Goal: Information Seeking & Learning: Compare options

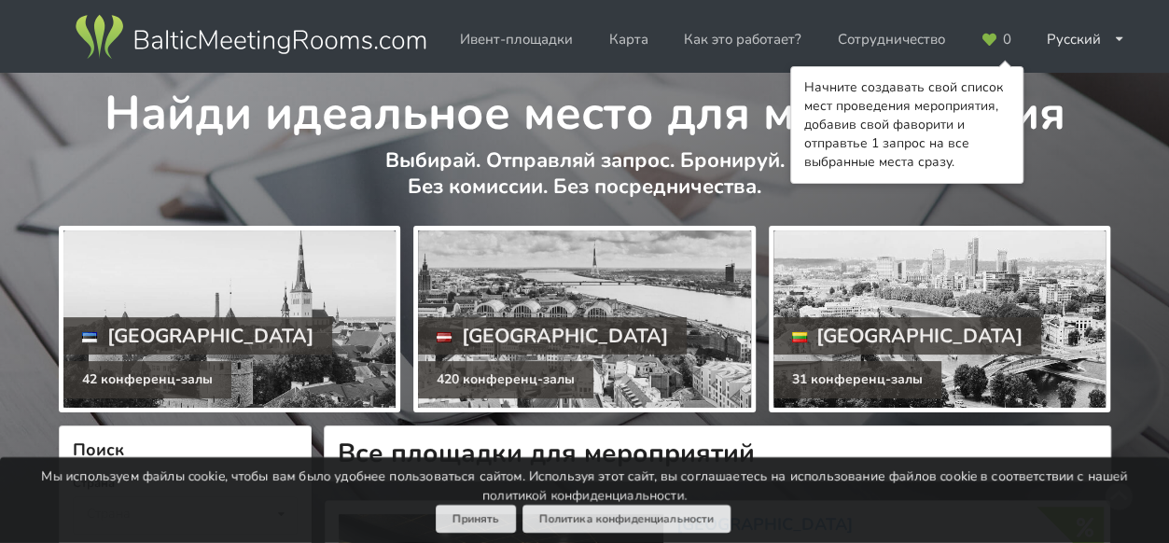
scroll to position [93, 0]
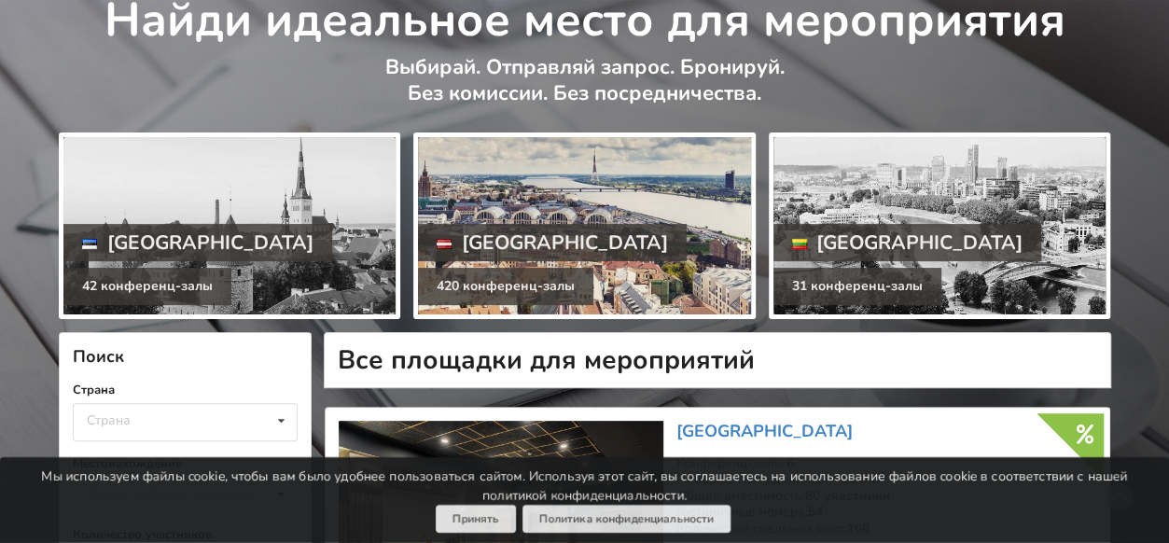
click at [531, 217] on div at bounding box center [584, 225] width 332 height 177
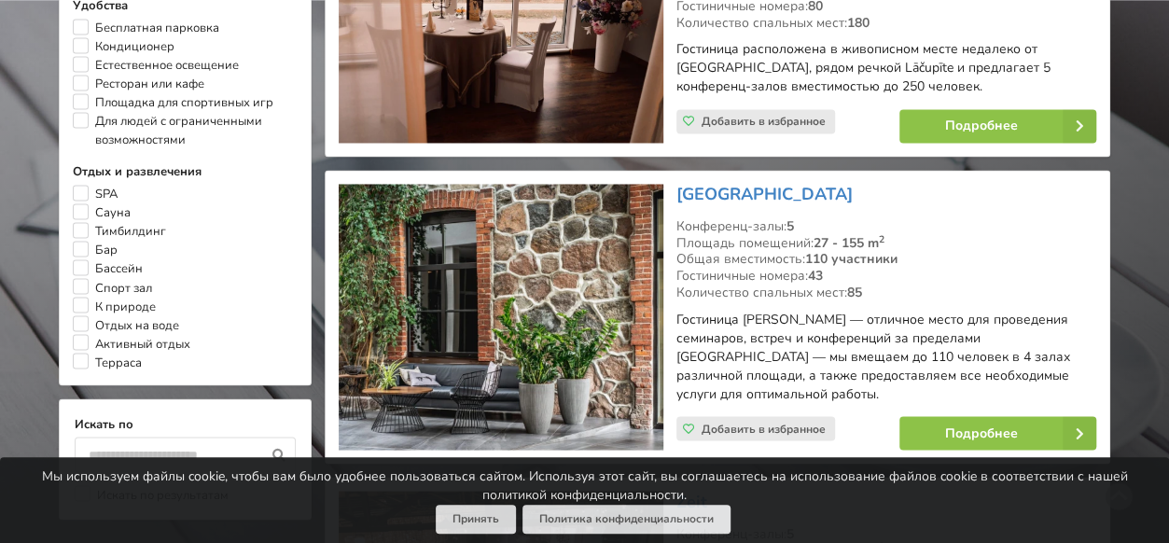
scroll to position [1493, 0]
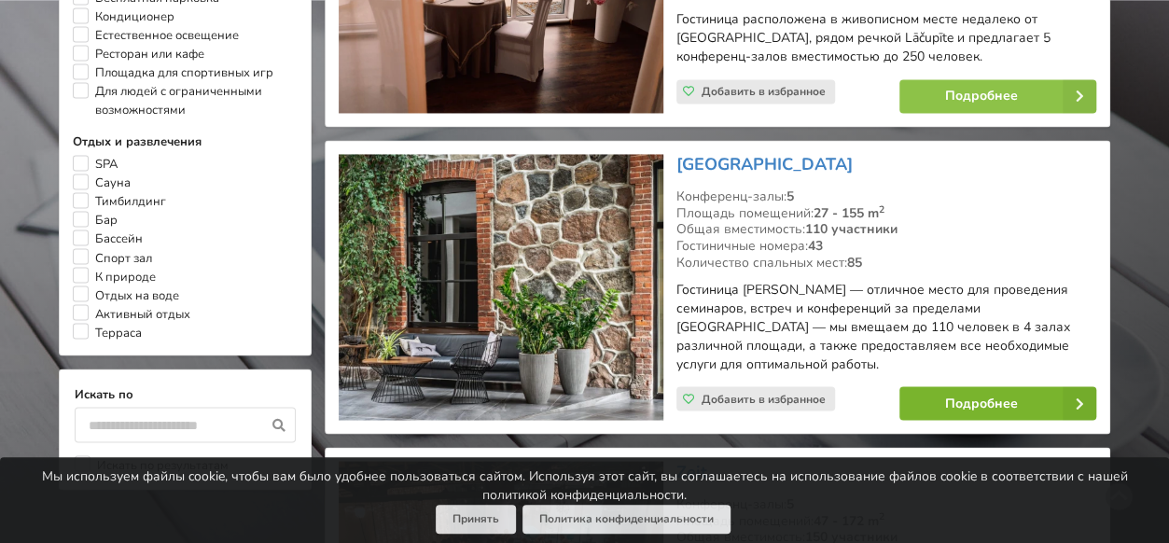
click at [949, 387] on link "Подробнее" at bounding box center [998, 403] width 197 height 34
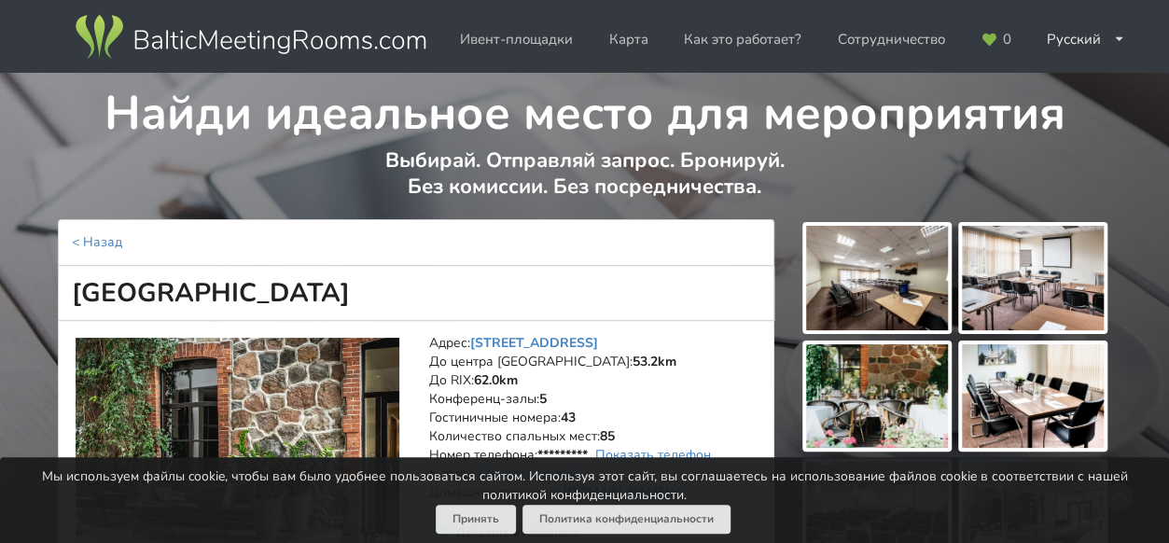
click at [877, 300] on img at bounding box center [877, 278] width 142 height 105
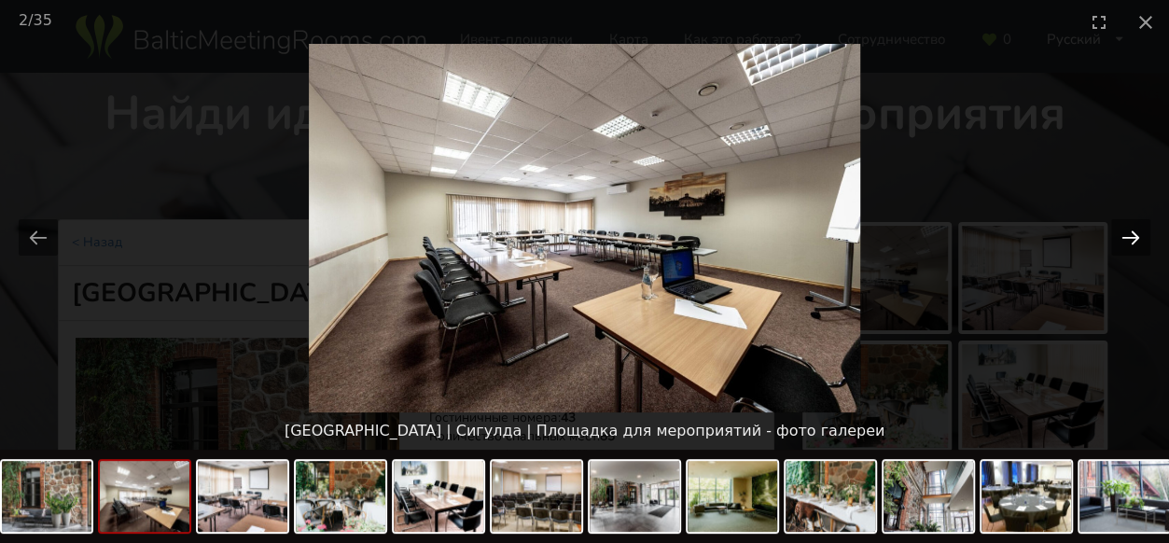
click at [1141, 239] on button "Next slide" at bounding box center [1130, 237] width 39 height 36
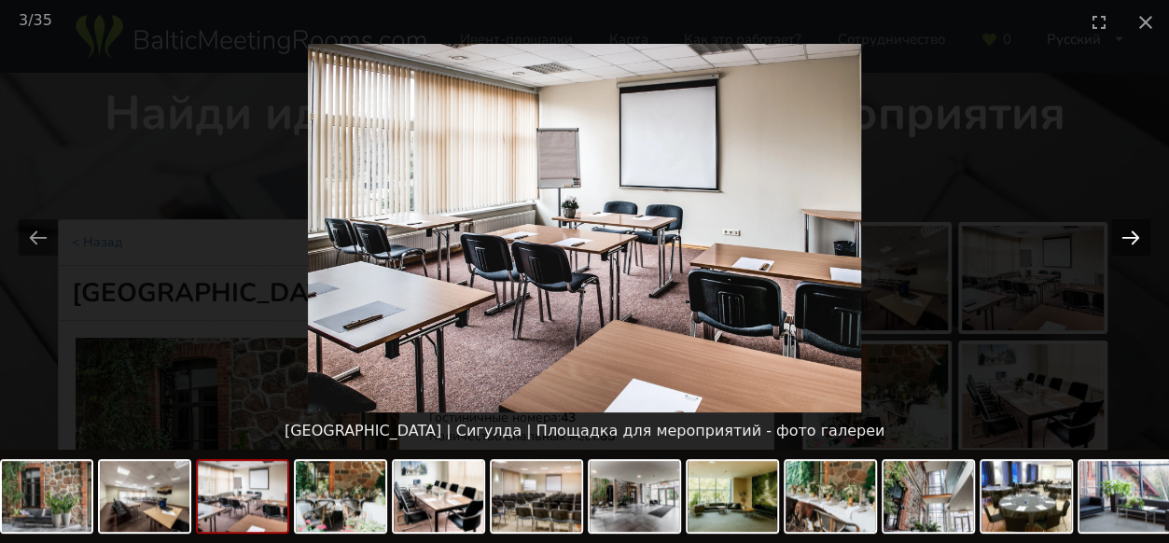
click at [1140, 236] on button "Next slide" at bounding box center [1130, 237] width 39 height 36
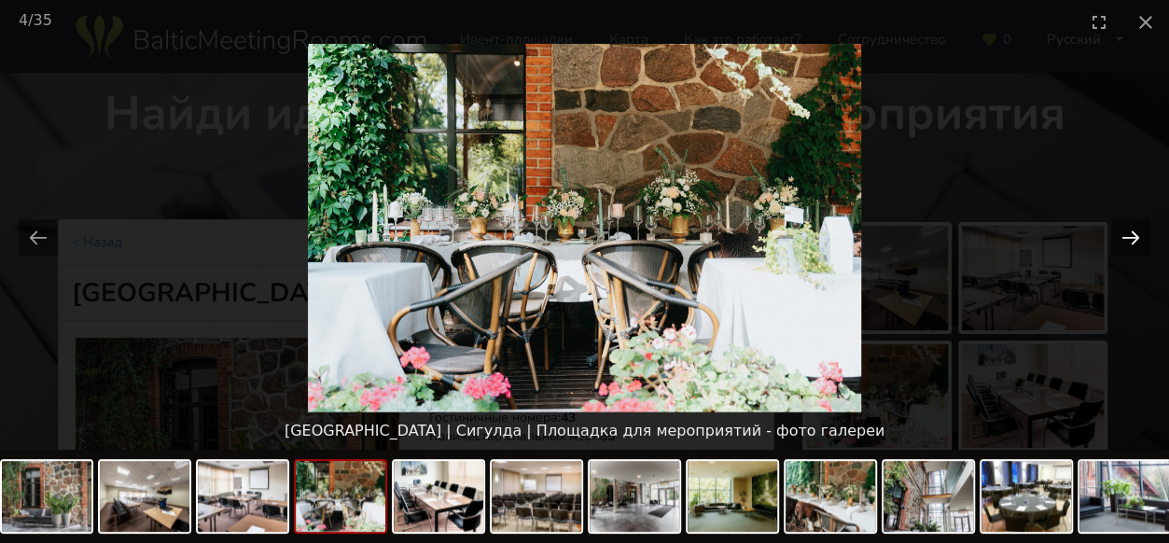
click at [1140, 236] on button "Next slide" at bounding box center [1130, 237] width 39 height 36
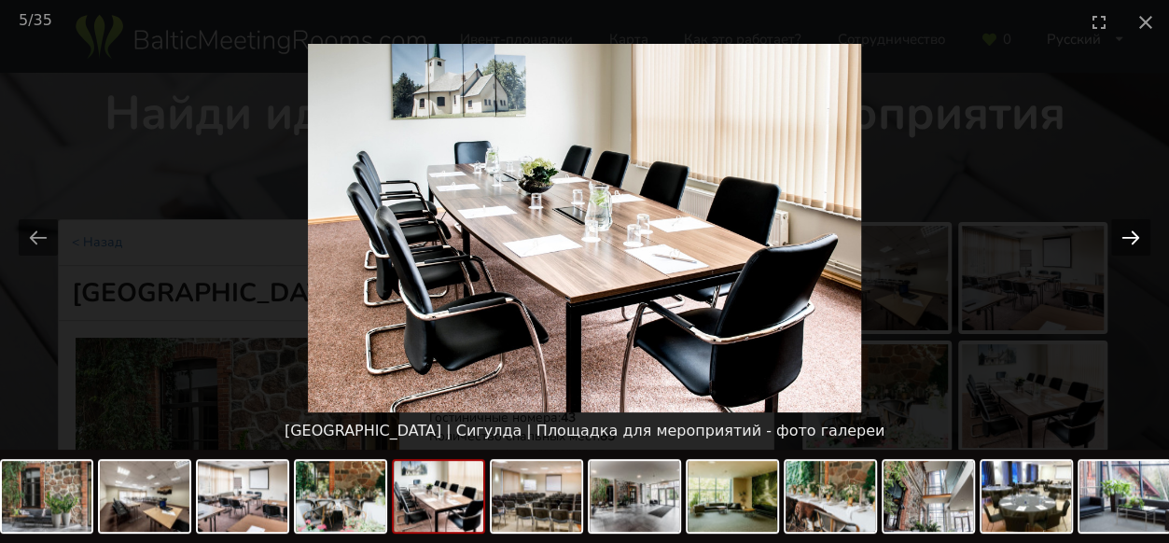
click at [1140, 236] on button "Next slide" at bounding box center [1130, 237] width 39 height 36
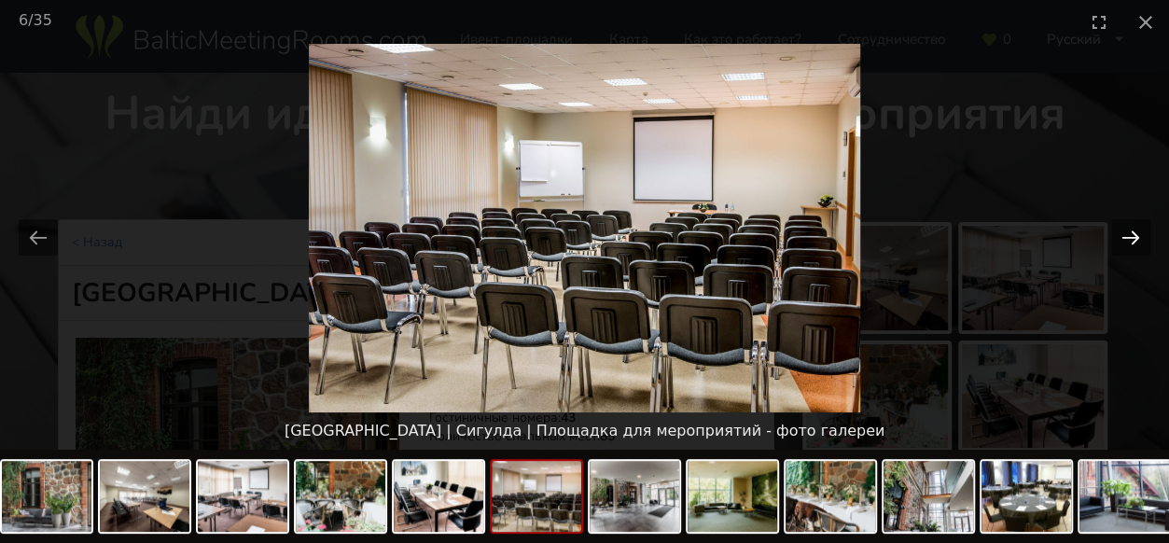
click at [1140, 236] on button "Next slide" at bounding box center [1130, 237] width 39 height 36
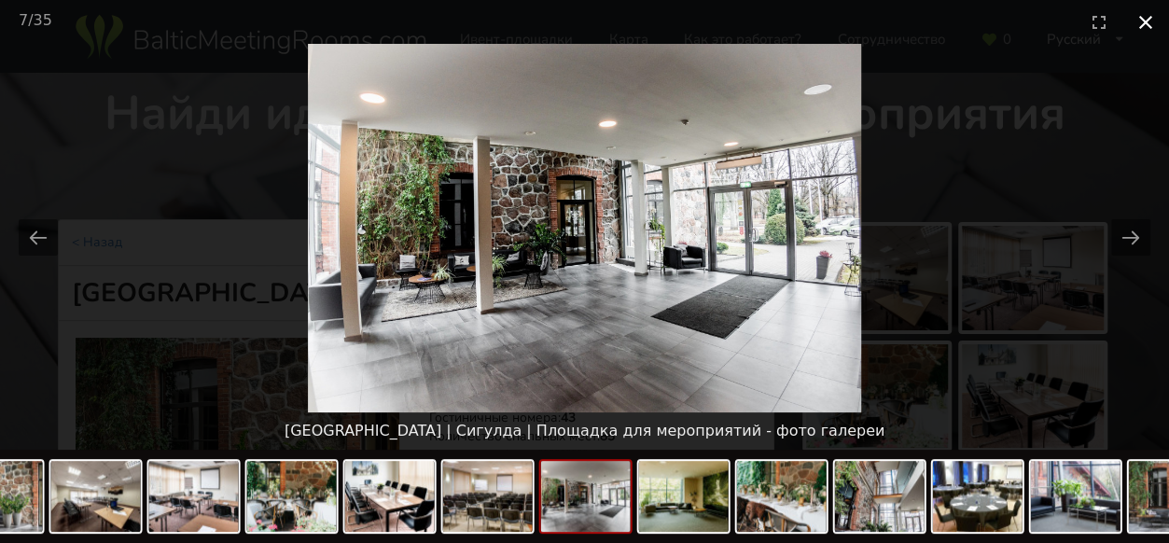
click at [1135, 21] on button "Close gallery" at bounding box center [1146, 22] width 47 height 44
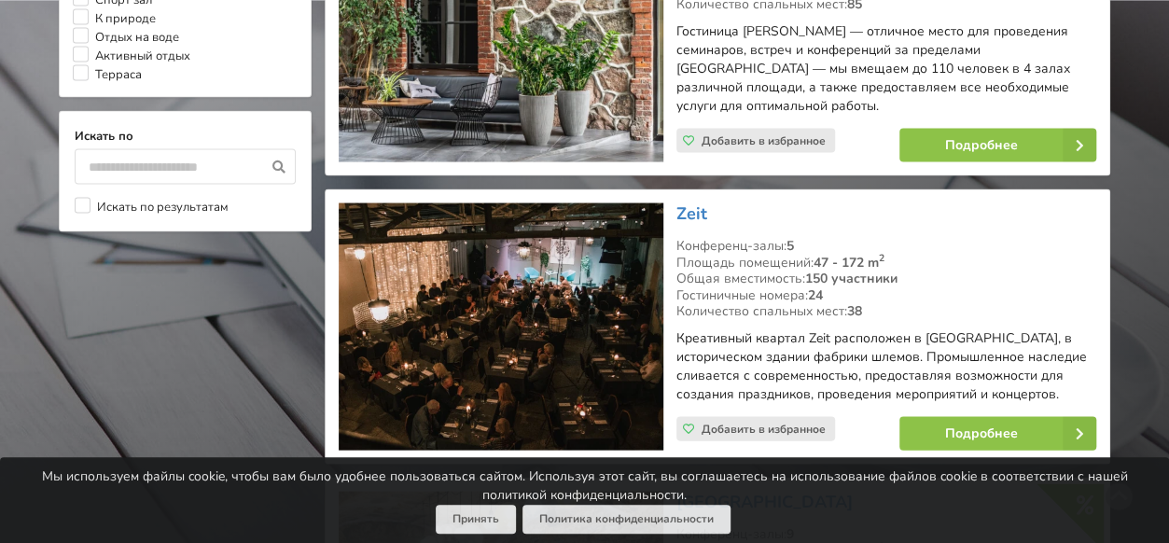
scroll to position [1773, 0]
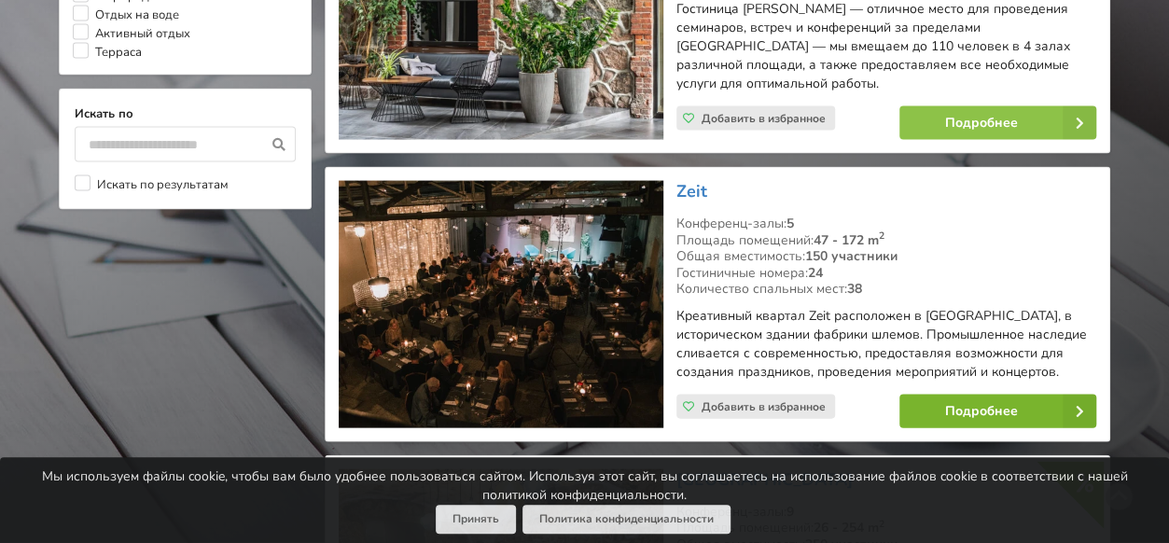
click at [963, 395] on link "Подробнее" at bounding box center [998, 412] width 197 height 34
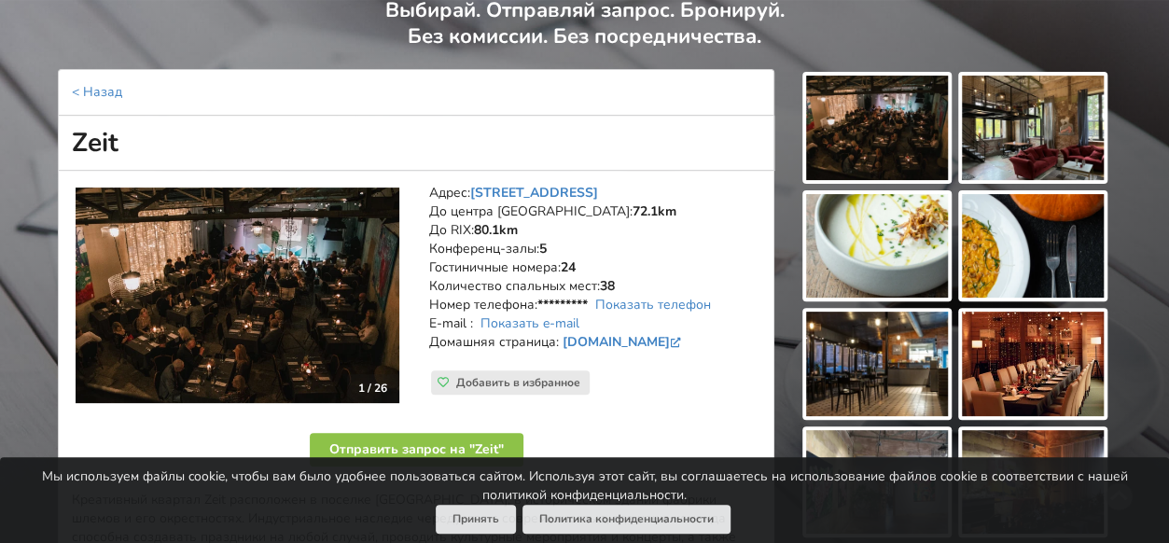
scroll to position [187, 0]
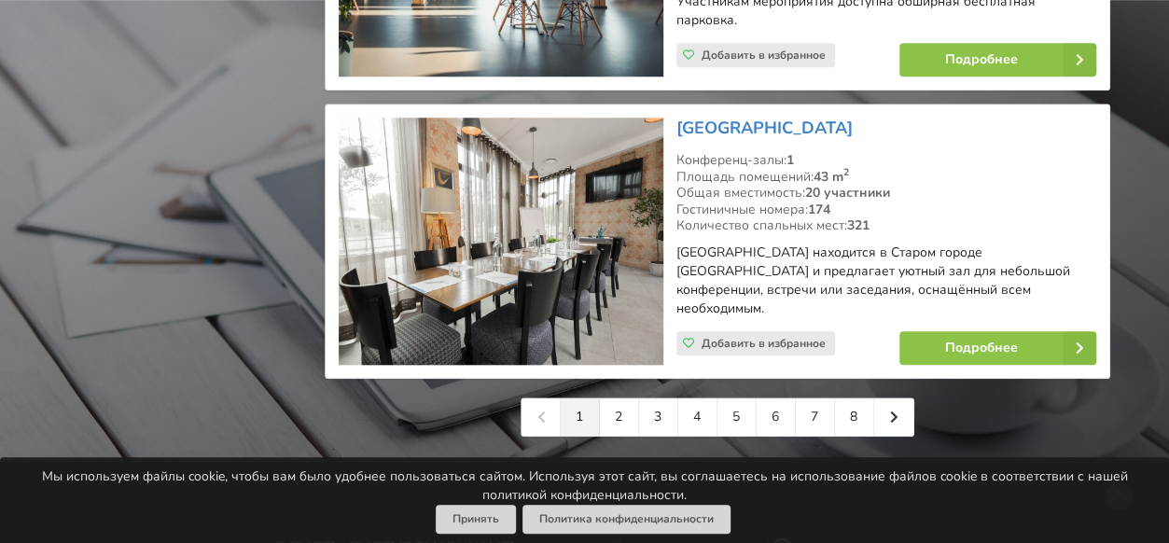
scroll to position [4386, 0]
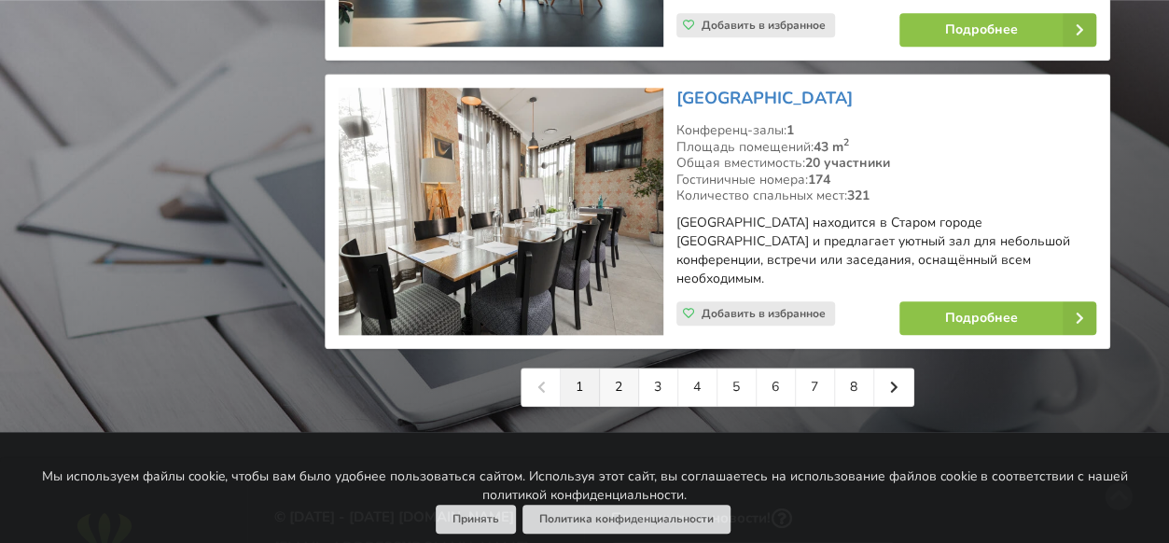
click at [633, 369] on link "2" at bounding box center [619, 387] width 39 height 37
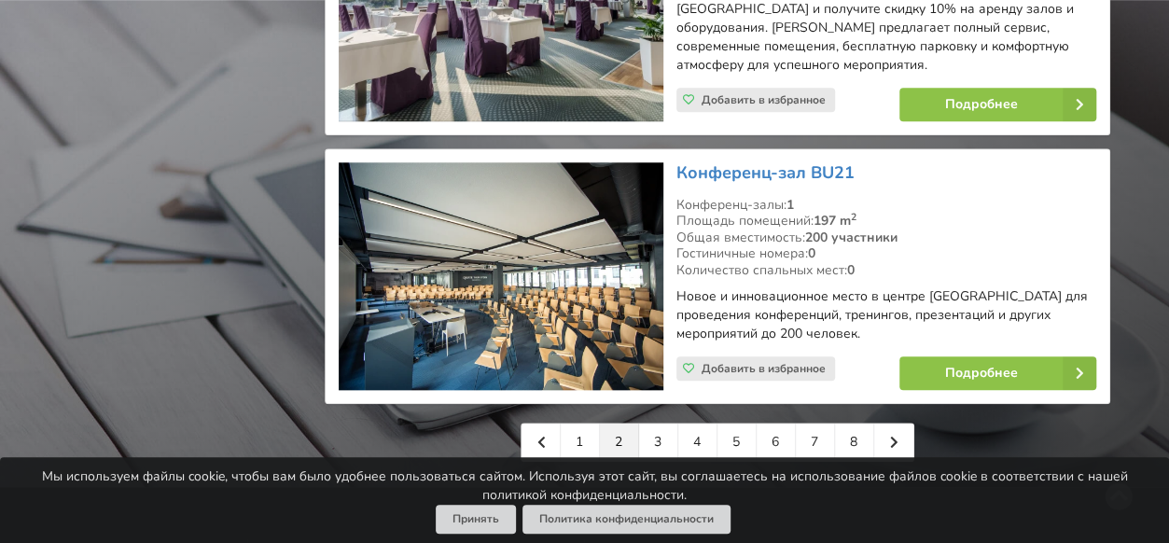
scroll to position [4386, 0]
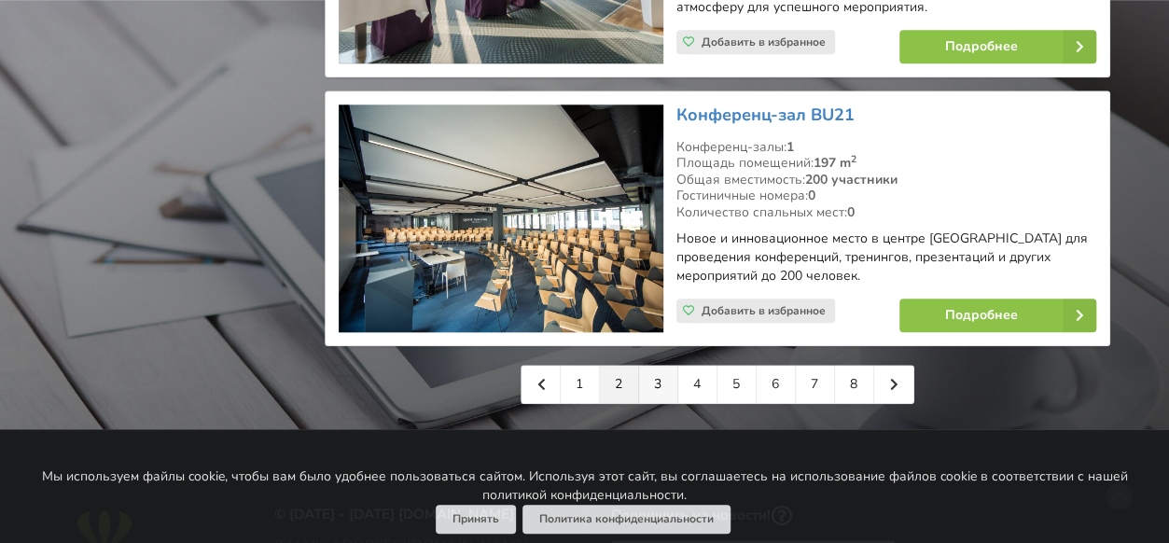
click at [666, 366] on link "3" at bounding box center [658, 384] width 39 height 37
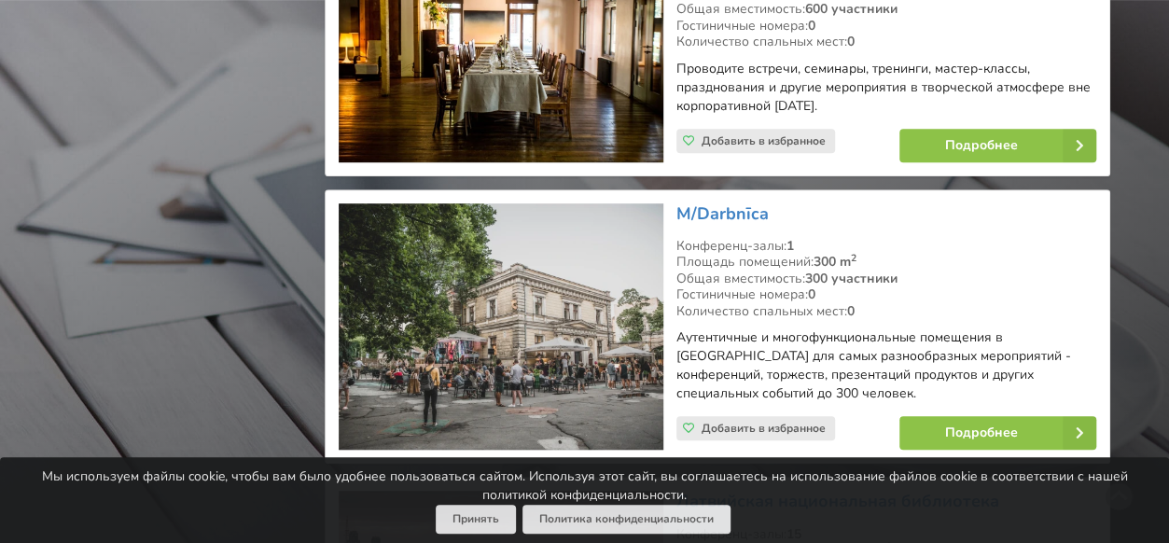
scroll to position [4106, 0]
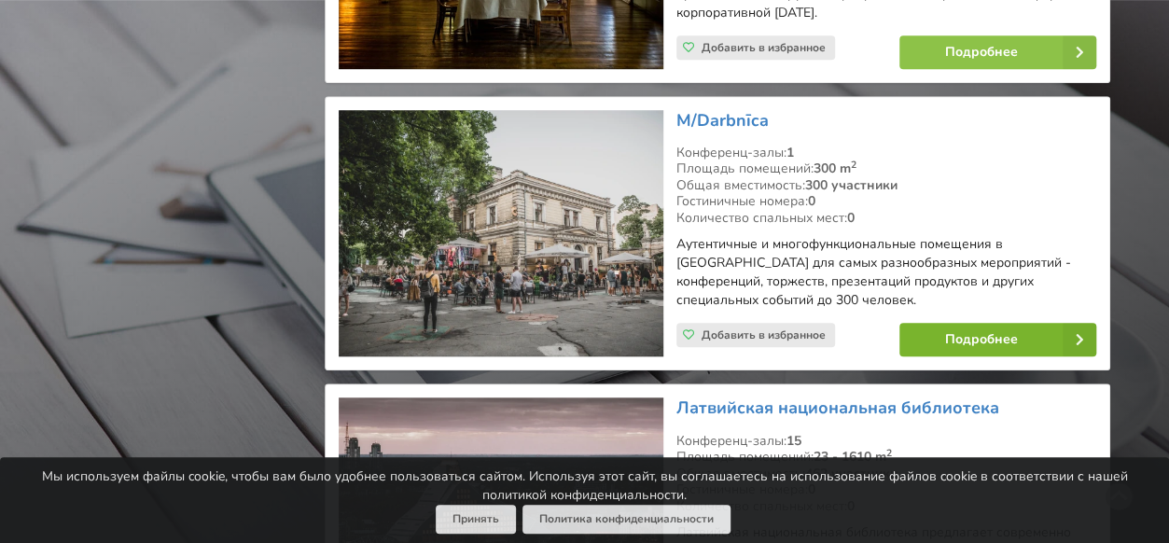
click at [967, 323] on link "Подробнее" at bounding box center [998, 340] width 197 height 34
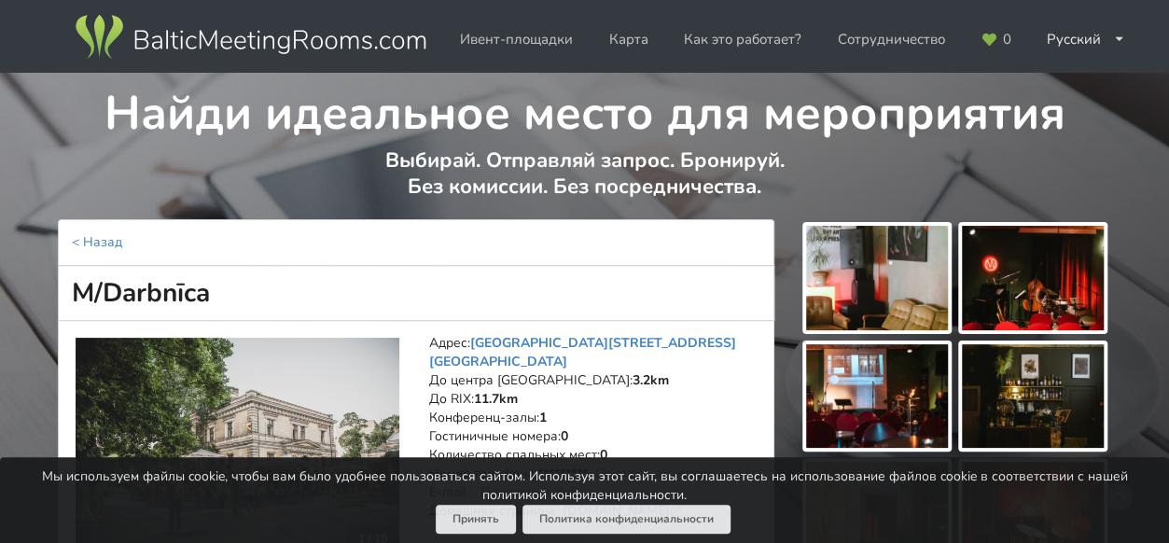
click at [864, 283] on img at bounding box center [877, 278] width 142 height 105
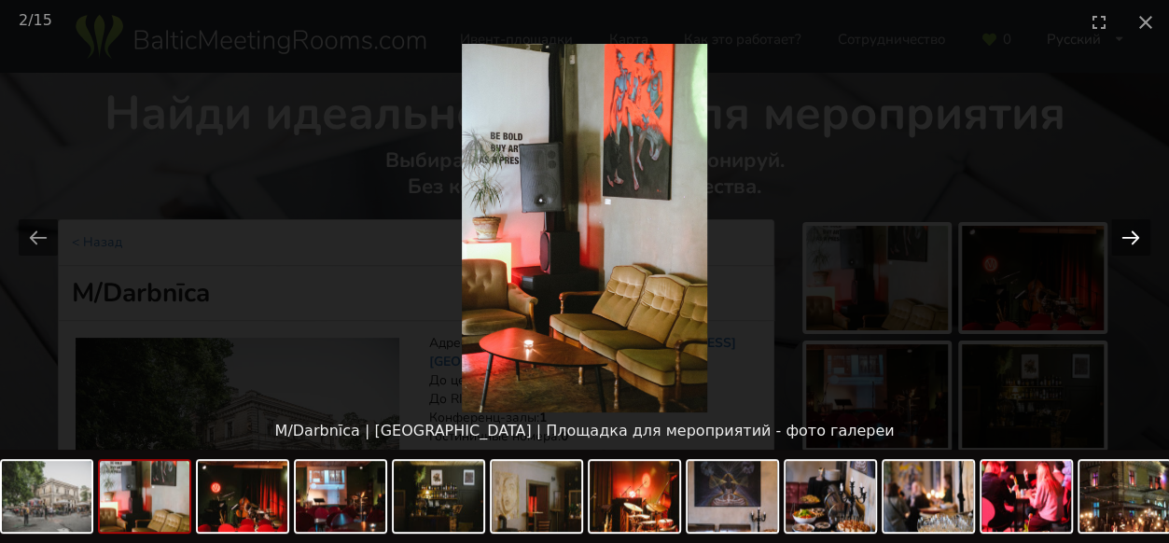
click at [1125, 237] on button "Next slide" at bounding box center [1130, 237] width 39 height 36
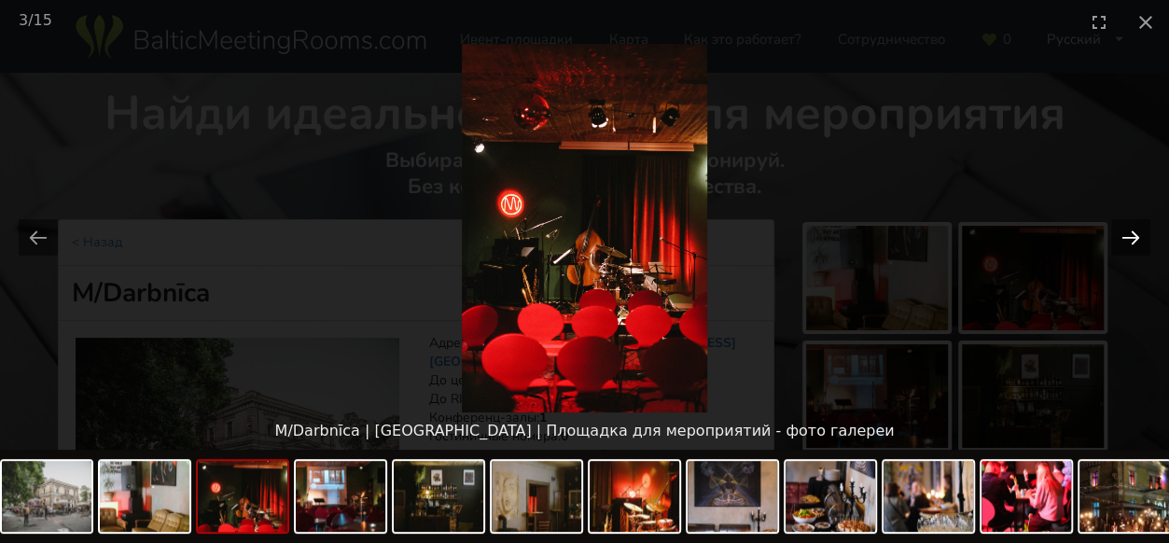
click at [1125, 237] on button "Next slide" at bounding box center [1130, 237] width 39 height 36
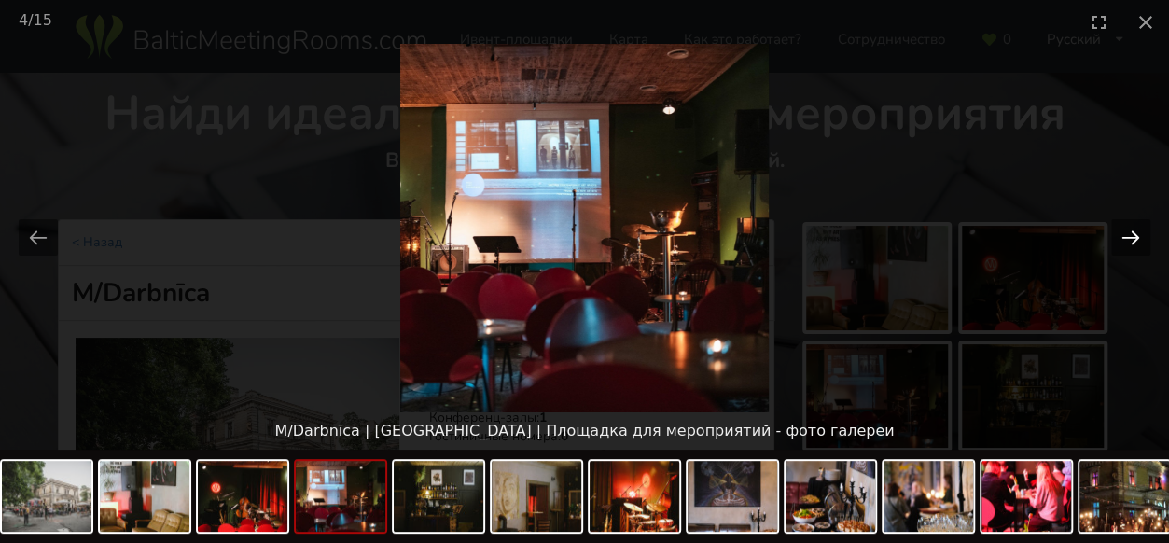
click at [1125, 237] on button "Next slide" at bounding box center [1130, 237] width 39 height 36
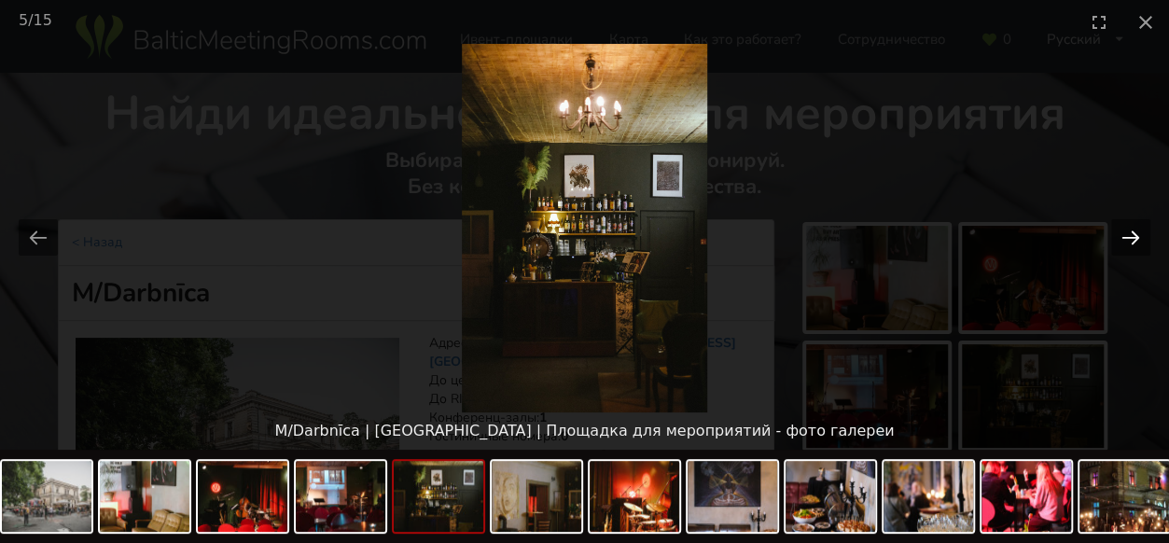
click at [1125, 237] on button "Next slide" at bounding box center [1130, 237] width 39 height 36
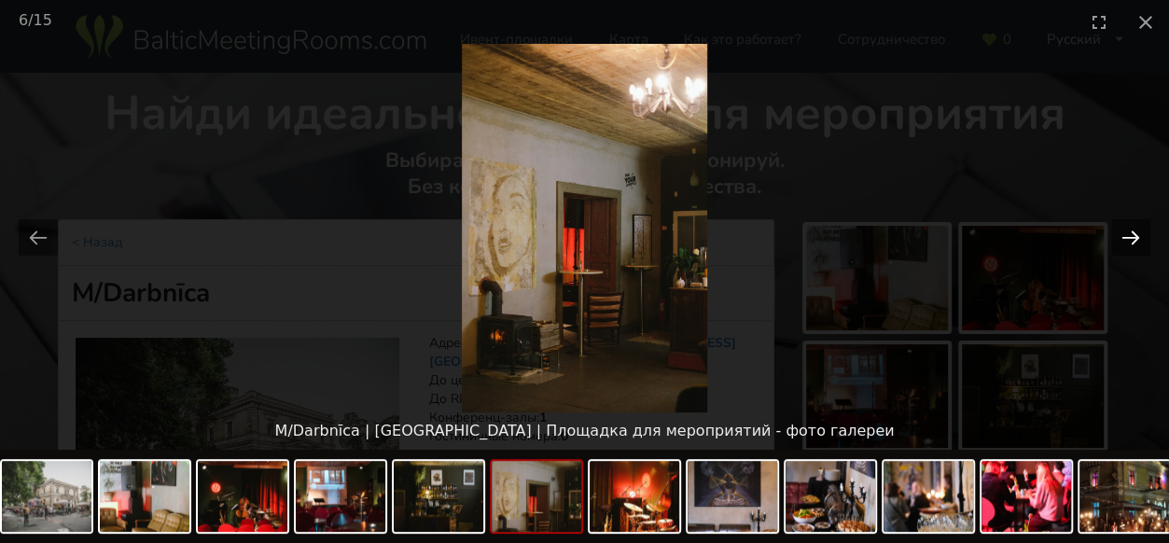
click at [1125, 237] on button "Next slide" at bounding box center [1130, 237] width 39 height 36
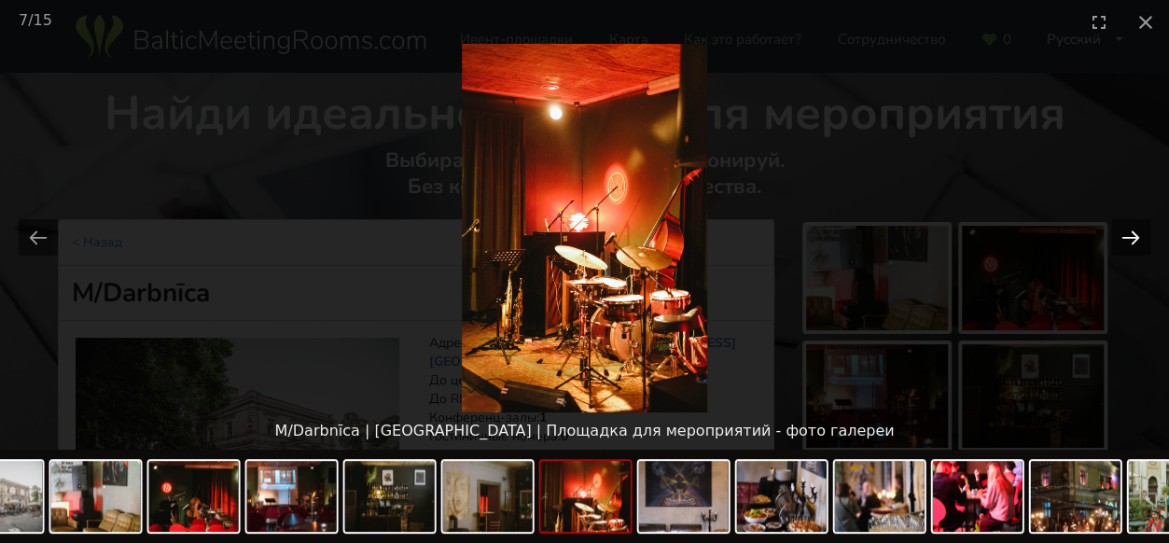
click at [1125, 237] on button "Next slide" at bounding box center [1130, 237] width 39 height 36
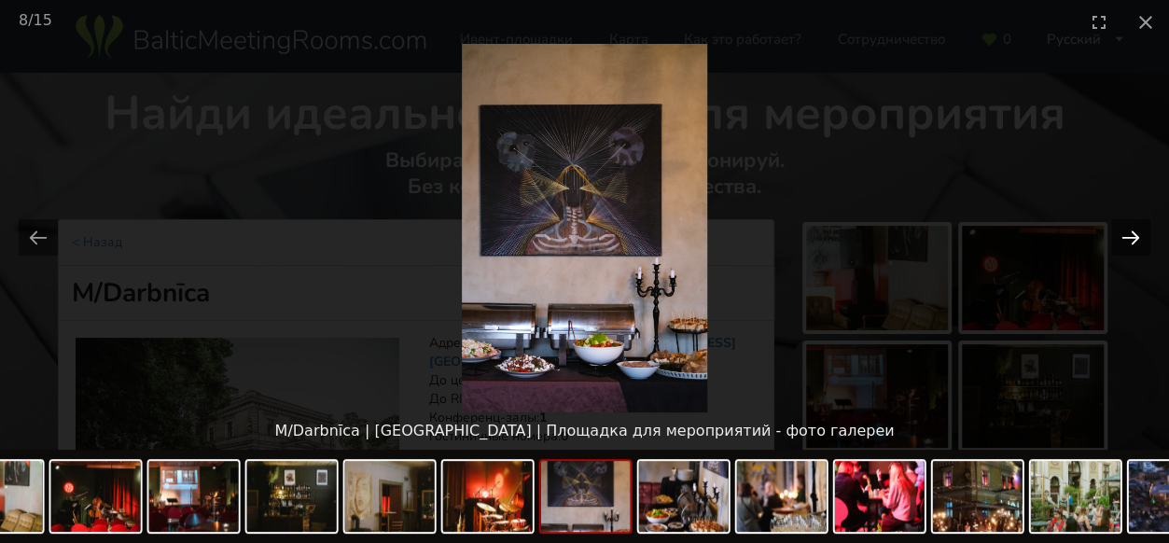
click at [1125, 237] on button "Next slide" at bounding box center [1130, 237] width 39 height 36
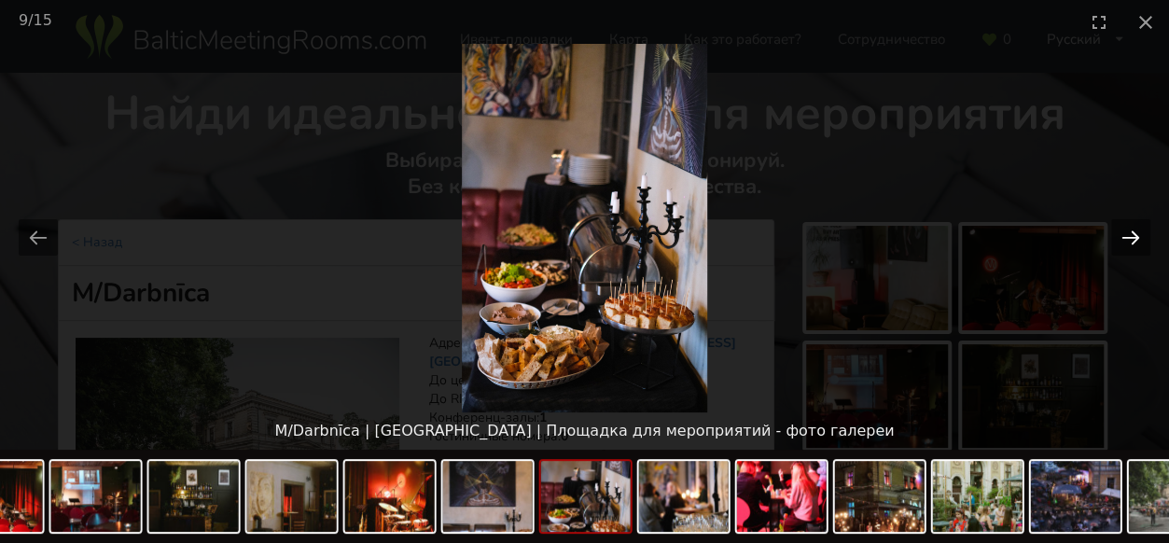
click at [1125, 237] on button "Next slide" at bounding box center [1130, 237] width 39 height 36
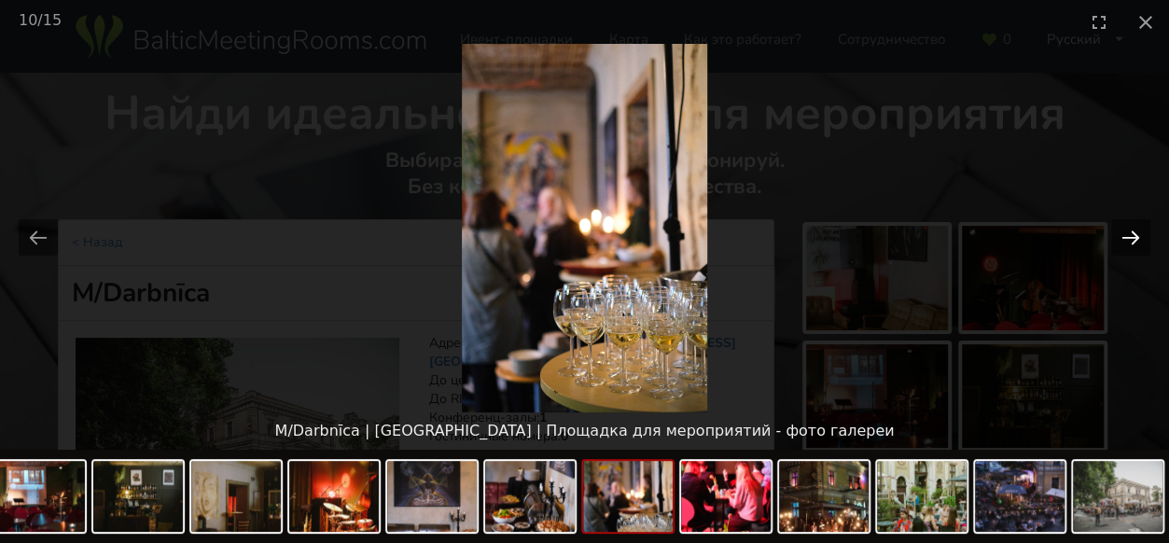
click at [1125, 237] on button "Next slide" at bounding box center [1130, 237] width 39 height 36
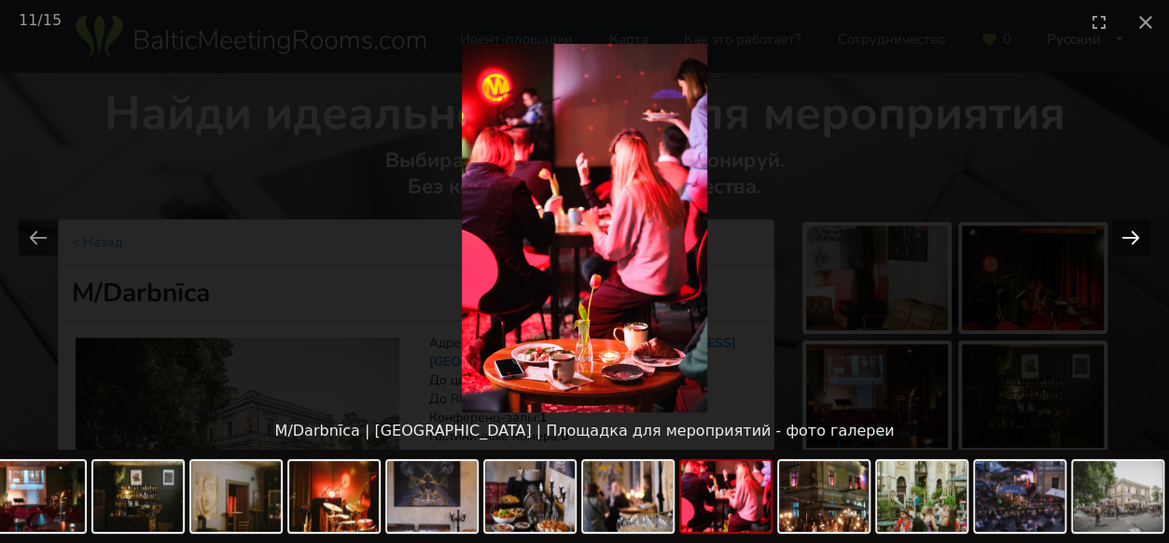
click at [1125, 237] on button "Next slide" at bounding box center [1130, 237] width 39 height 36
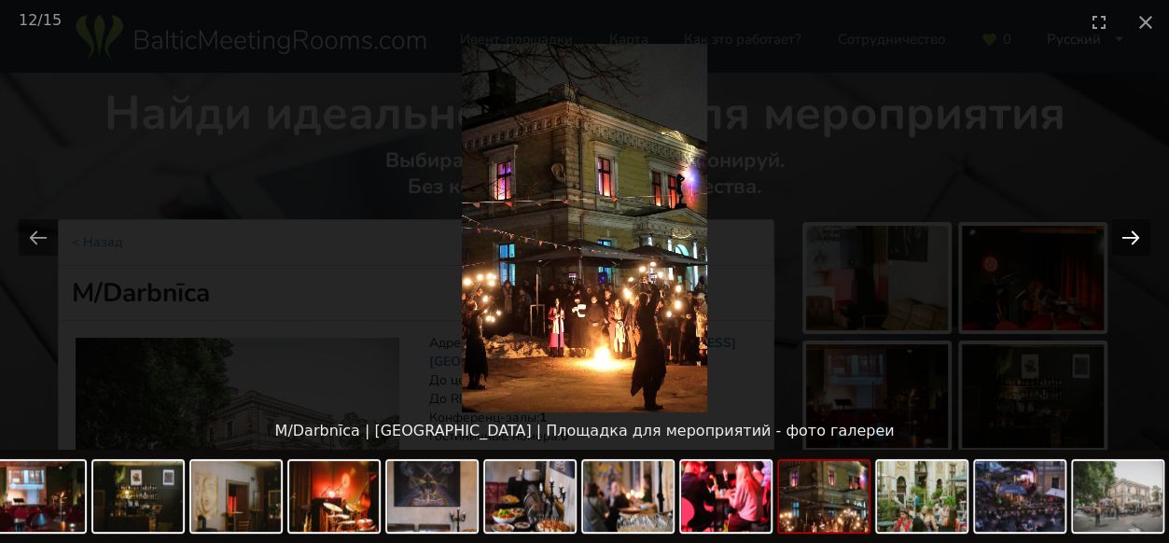
click at [1125, 237] on button "Next slide" at bounding box center [1130, 237] width 39 height 36
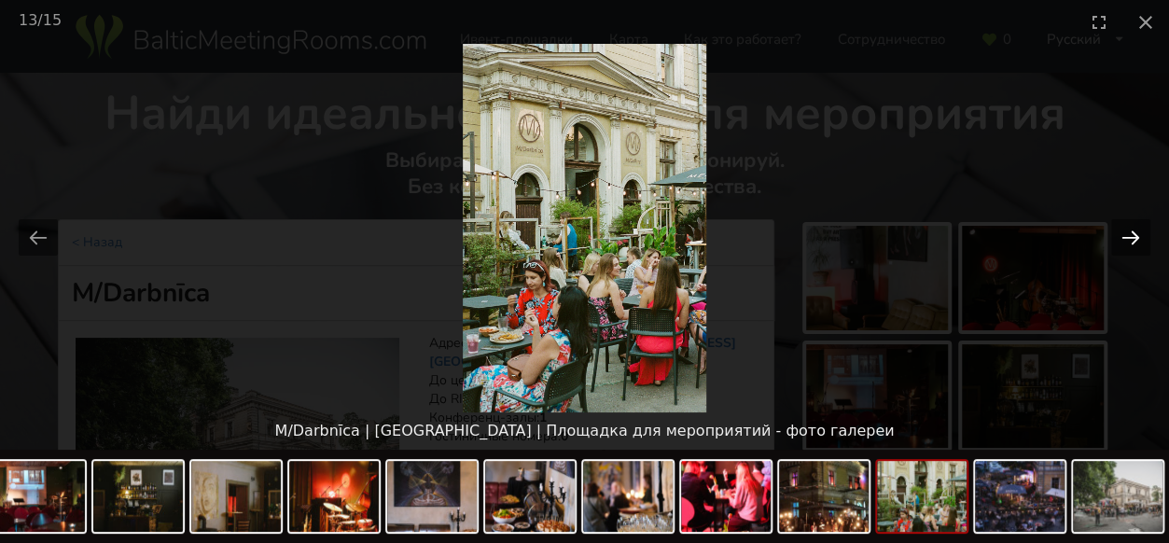
click at [1133, 236] on button "Next slide" at bounding box center [1130, 237] width 39 height 36
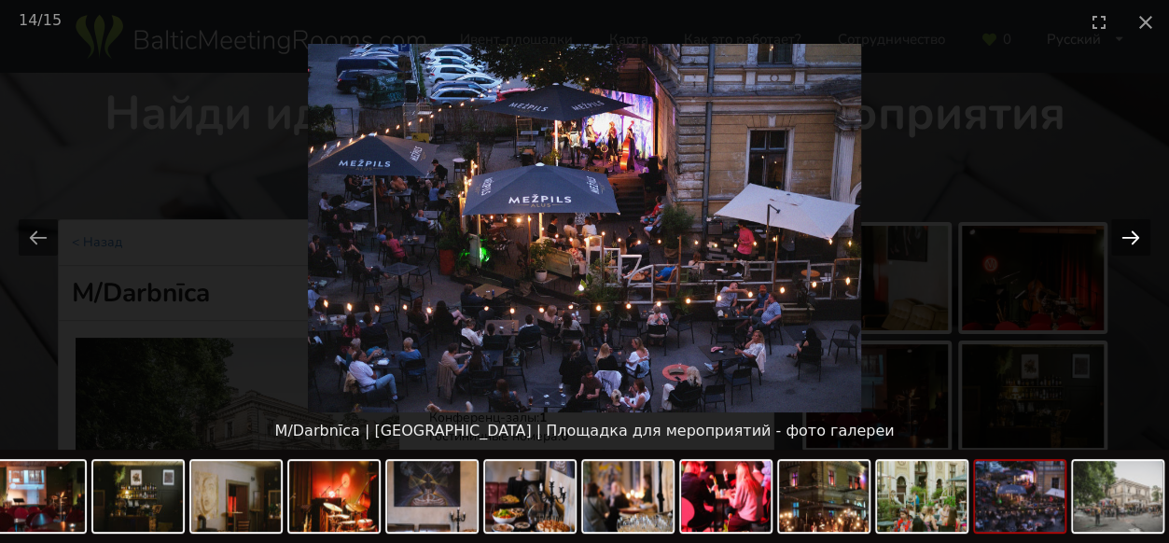
click at [1134, 233] on button "Next slide" at bounding box center [1130, 237] width 39 height 36
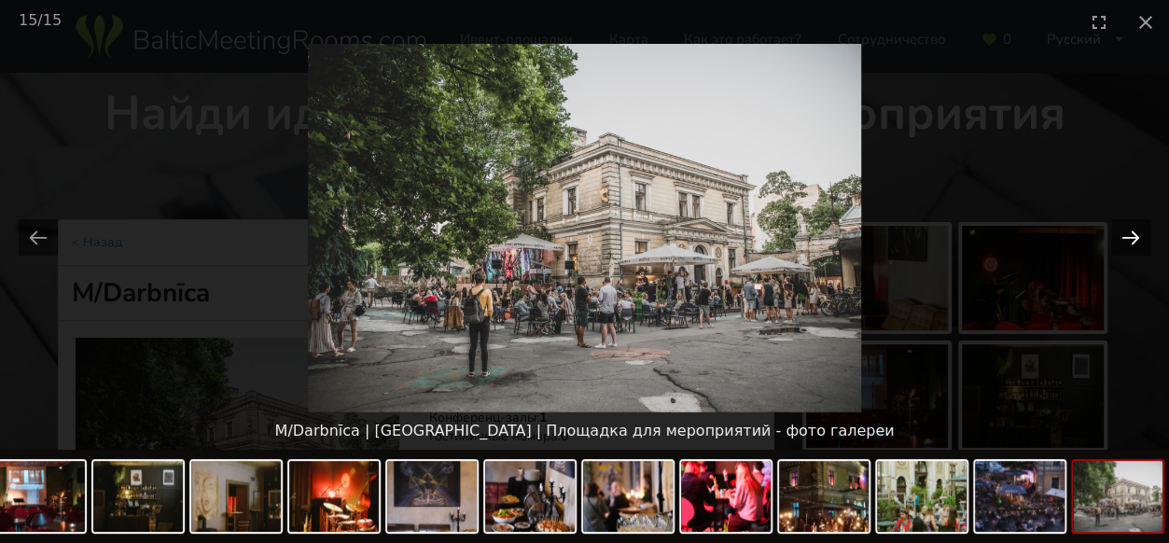
click at [1134, 233] on button "Next slide" at bounding box center [1130, 237] width 39 height 36
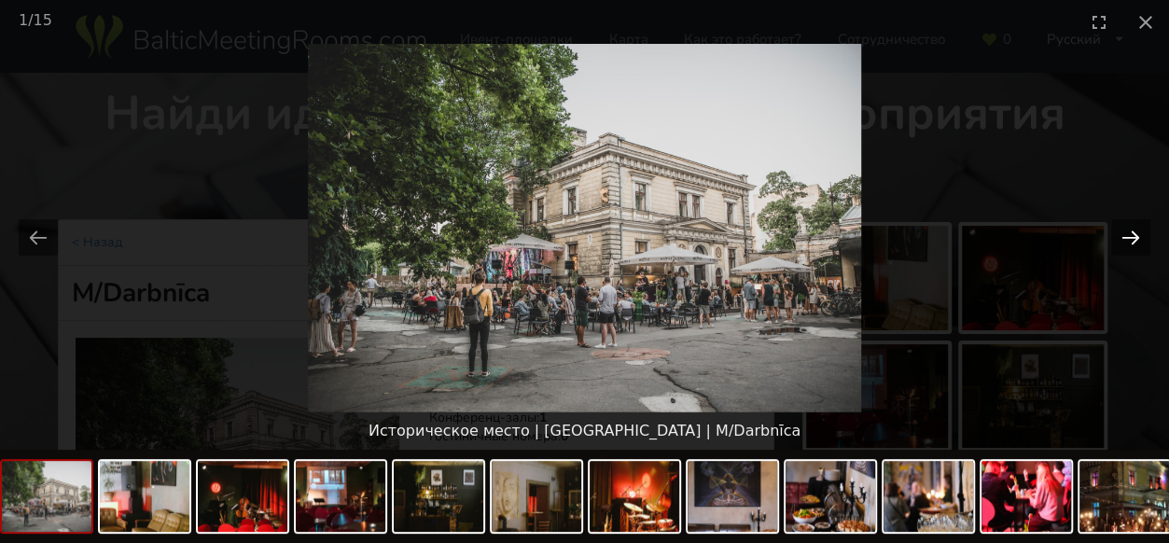
click at [1134, 233] on button "Next slide" at bounding box center [1130, 237] width 39 height 36
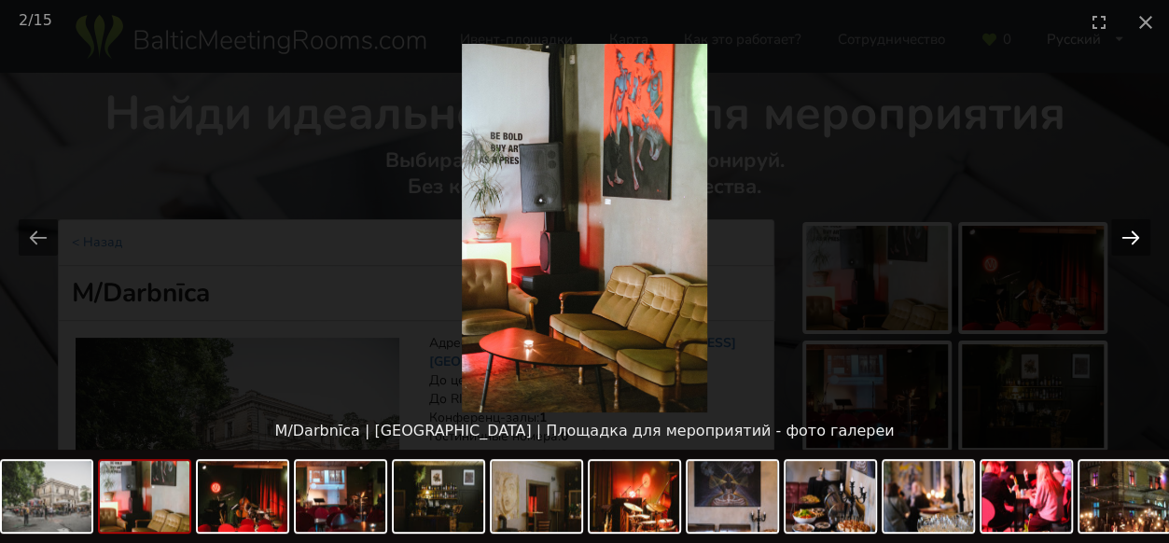
click at [1134, 233] on button "Next slide" at bounding box center [1130, 237] width 39 height 36
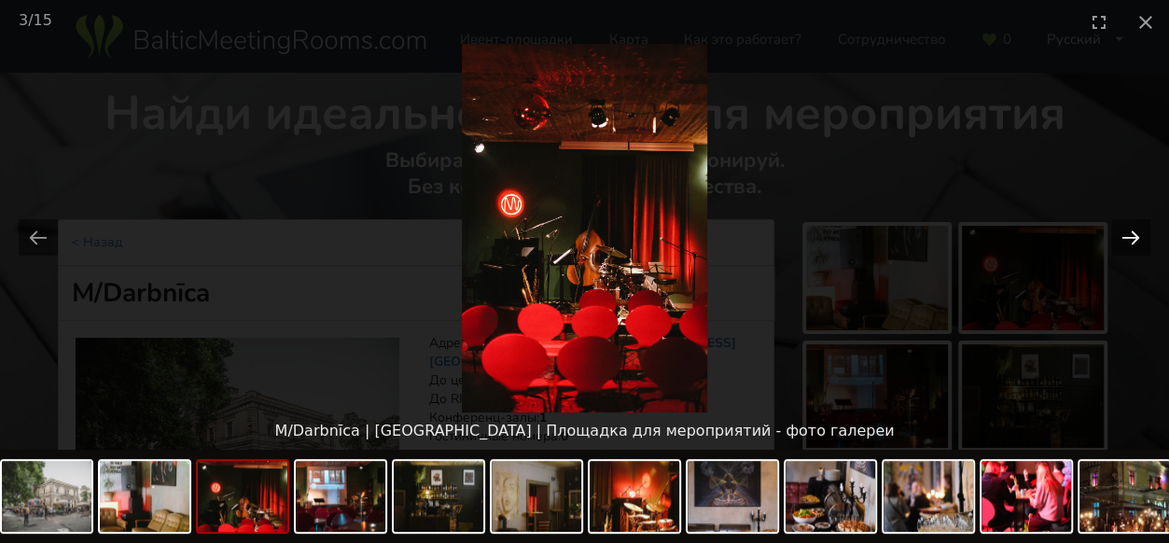
click at [1134, 233] on button "Next slide" at bounding box center [1130, 237] width 39 height 36
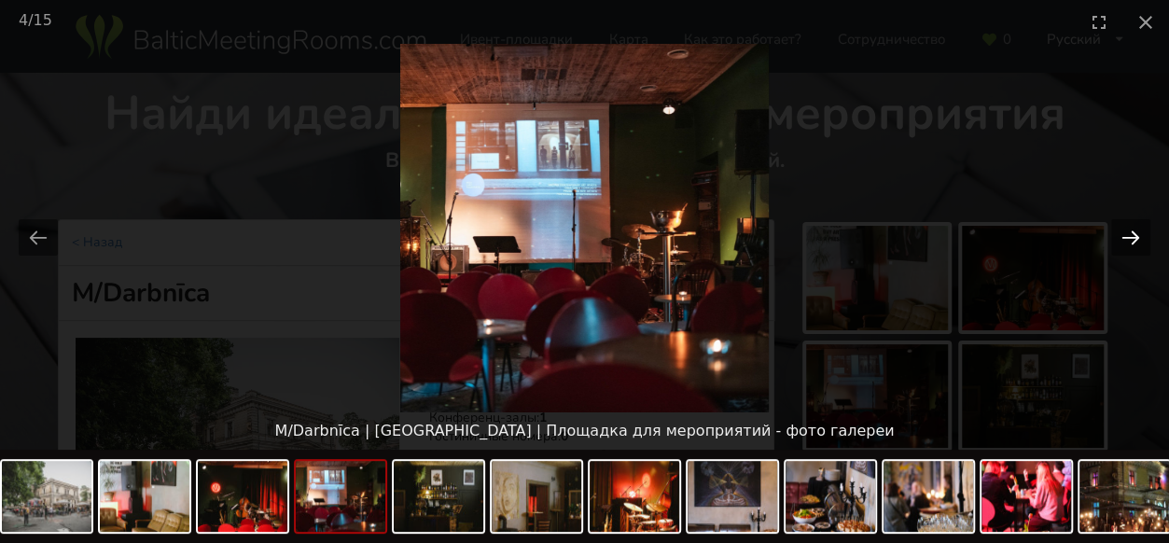
click at [1134, 233] on button "Next slide" at bounding box center [1130, 237] width 39 height 36
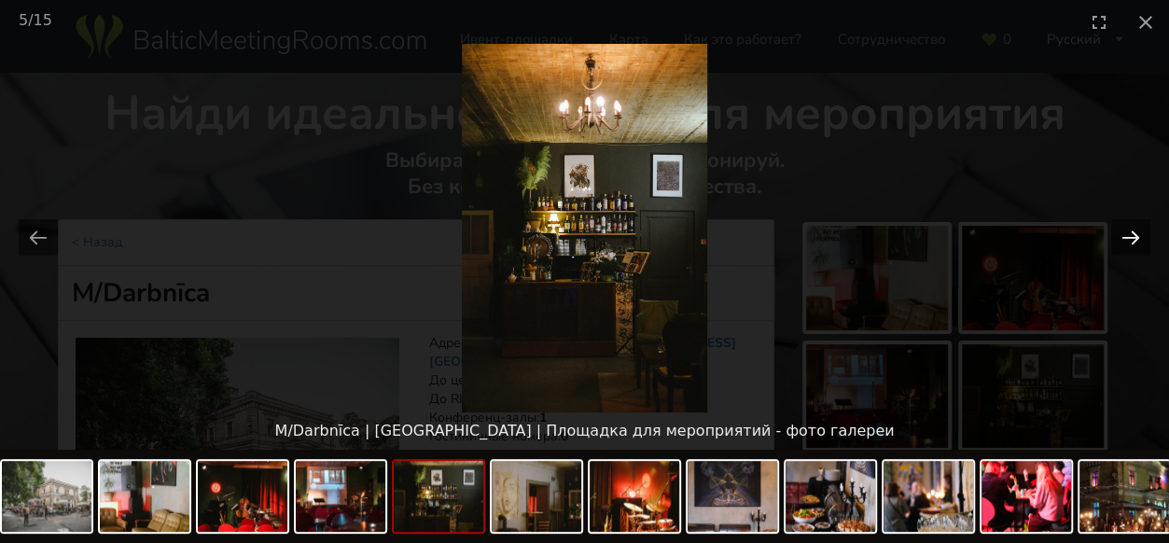
click at [1134, 233] on button "Next slide" at bounding box center [1130, 237] width 39 height 36
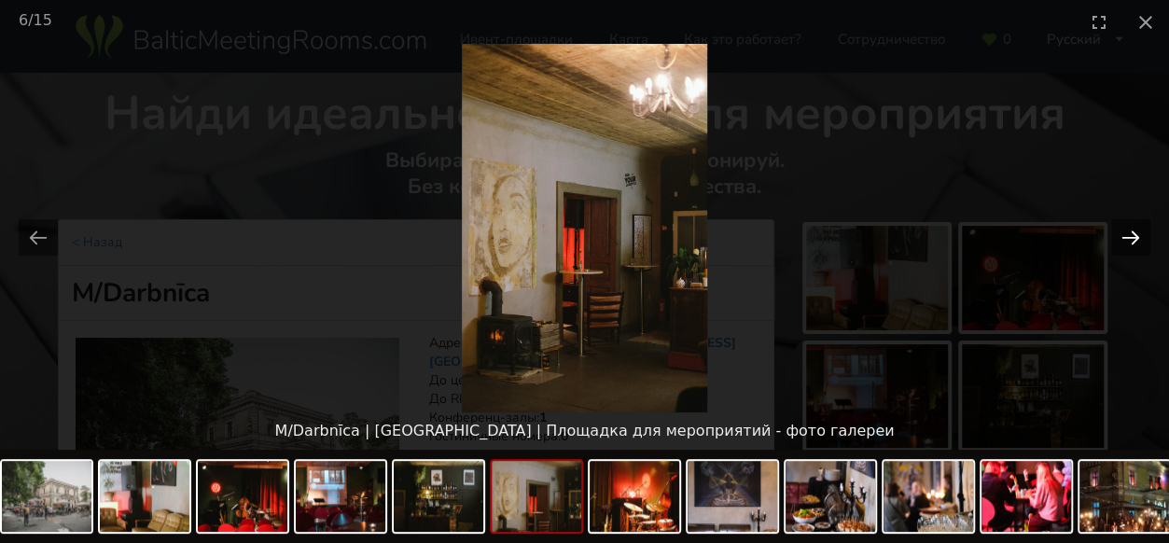
click at [1134, 233] on button "Next slide" at bounding box center [1130, 237] width 39 height 36
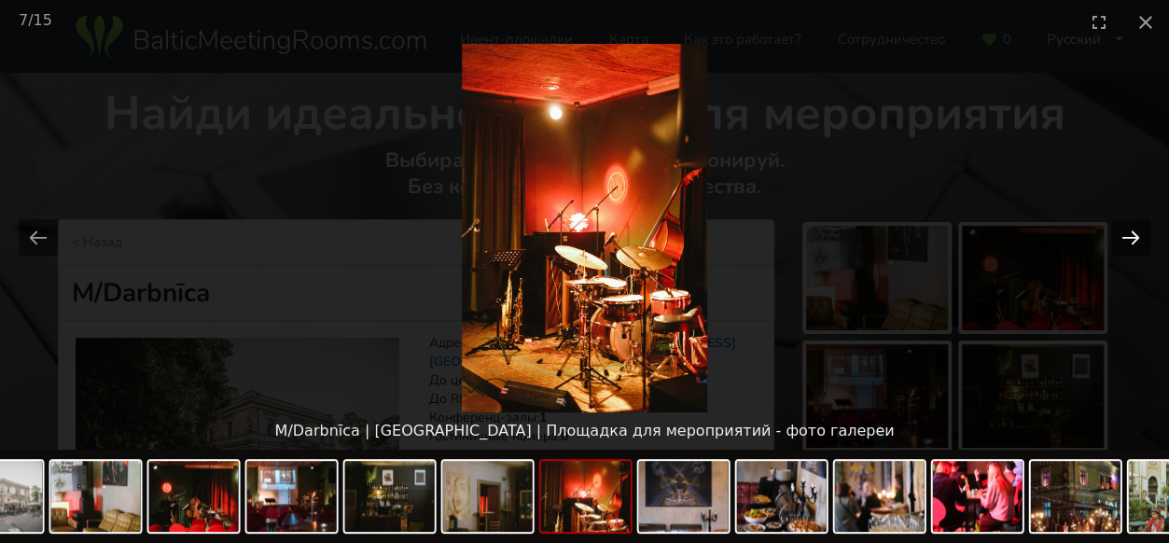
click at [1134, 233] on button "Next slide" at bounding box center [1130, 237] width 39 height 36
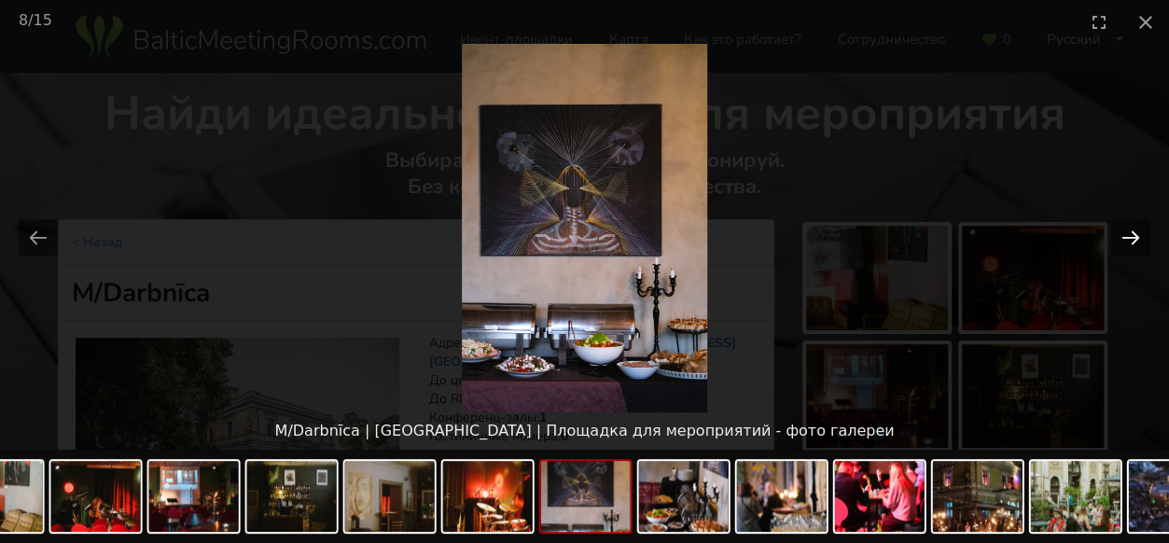
click at [1133, 227] on button "Next slide" at bounding box center [1130, 237] width 39 height 36
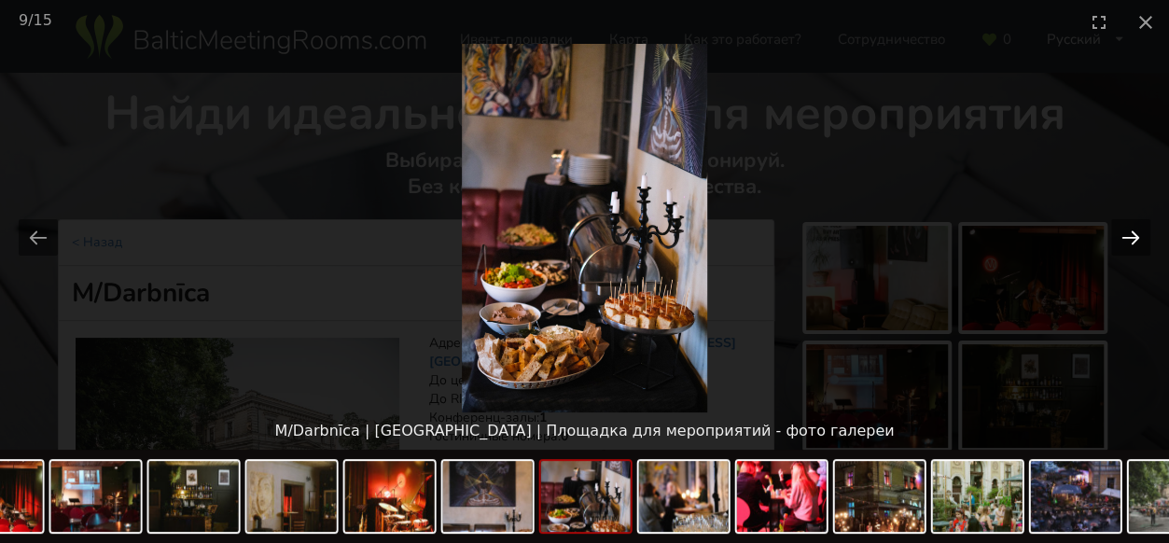
click at [1133, 227] on button "Next slide" at bounding box center [1130, 237] width 39 height 36
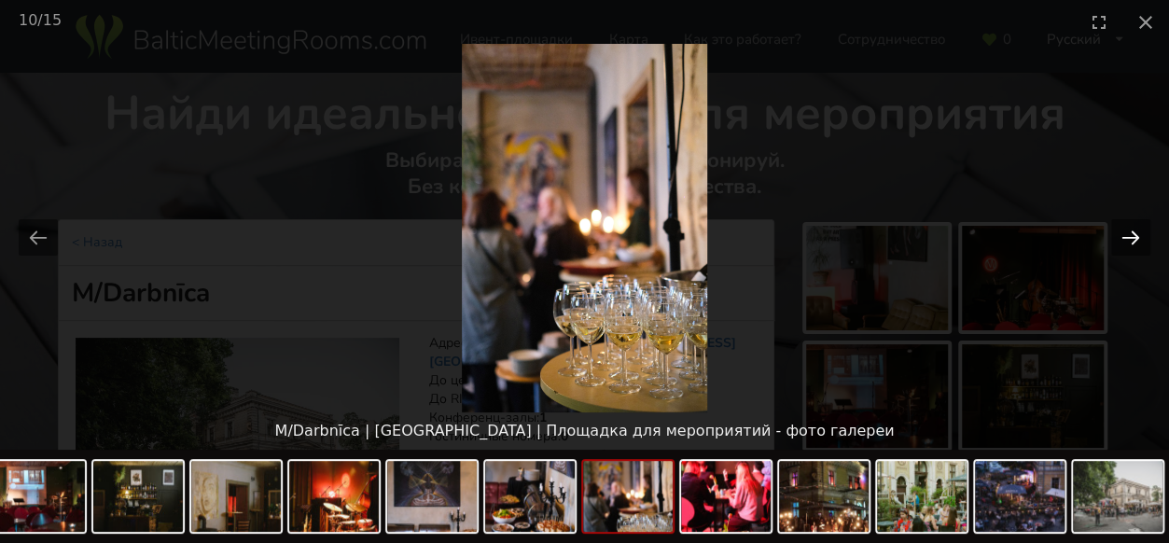
click at [1133, 227] on button "Next slide" at bounding box center [1130, 237] width 39 height 36
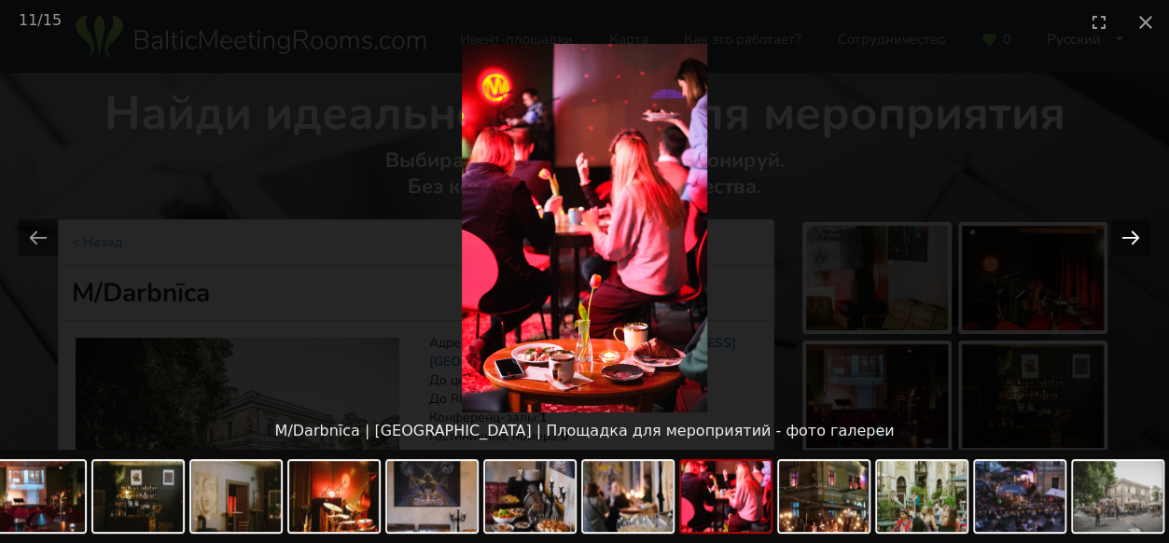
click at [1133, 227] on button "Next slide" at bounding box center [1130, 237] width 39 height 36
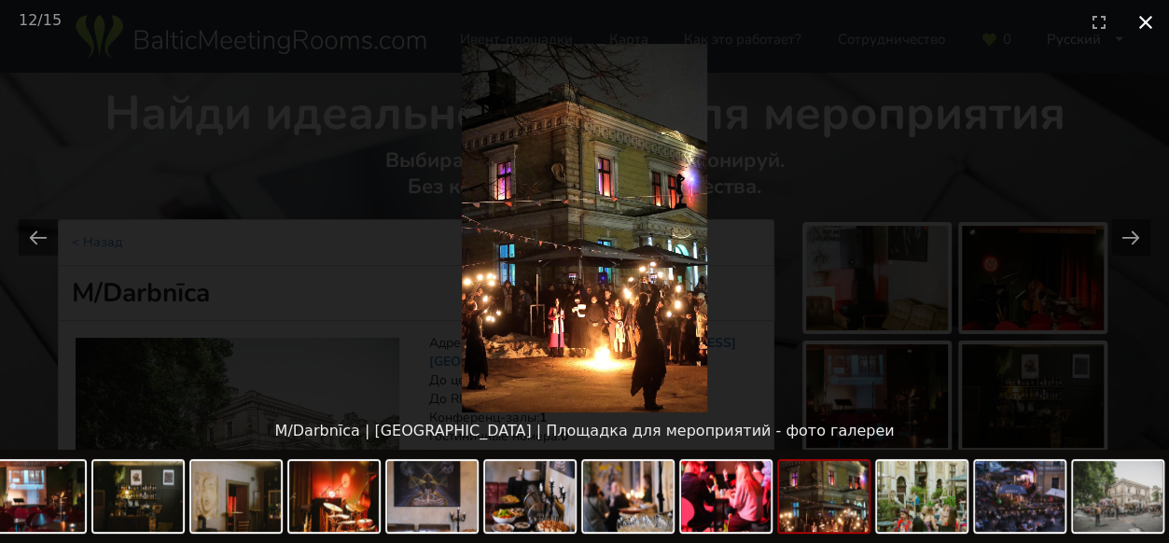
click at [1155, 21] on button "Close gallery" at bounding box center [1146, 22] width 47 height 44
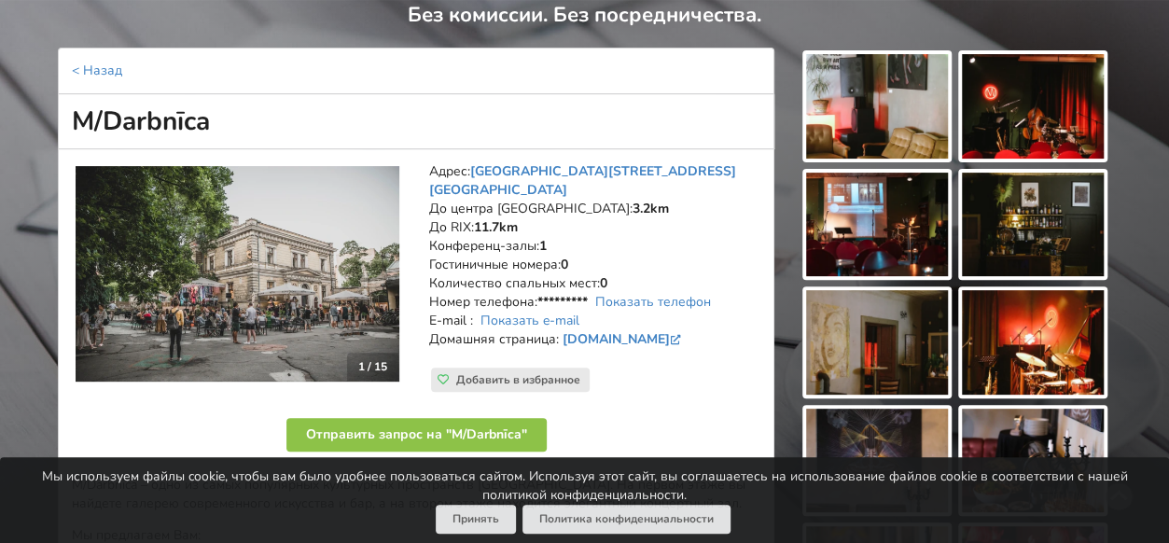
scroll to position [187, 0]
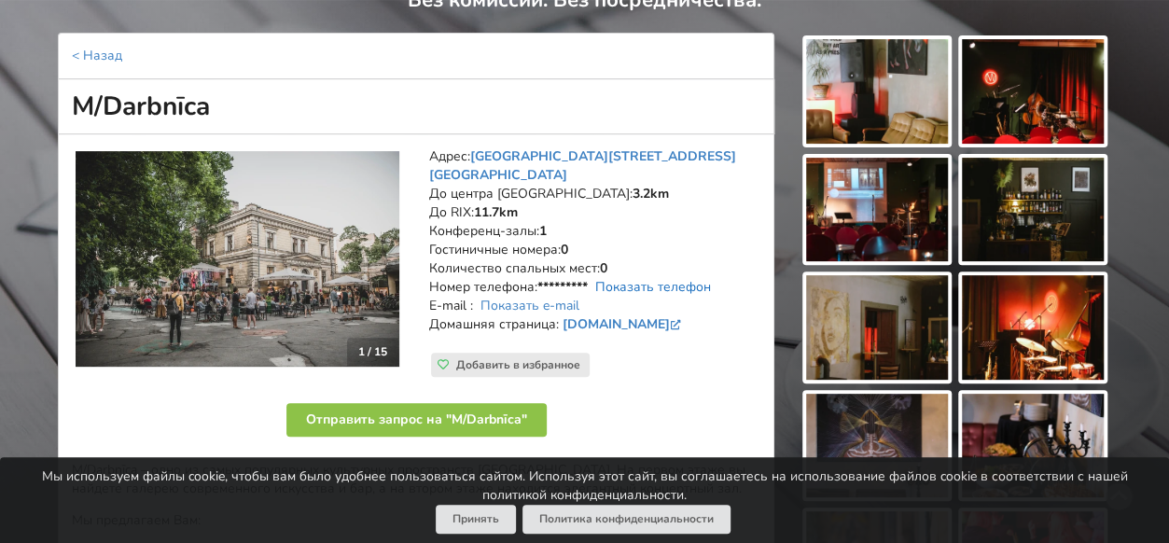
click at [666, 278] on link "Показать телефон" at bounding box center [653, 287] width 116 height 18
drag, startPoint x: 241, startPoint y: 100, endPoint x: 49, endPoint y: 105, distance: 192.3
copy h1 "M/Darbnīca"
drag, startPoint x: 433, startPoint y: 149, endPoint x: 730, endPoint y: 322, distance: 343.3
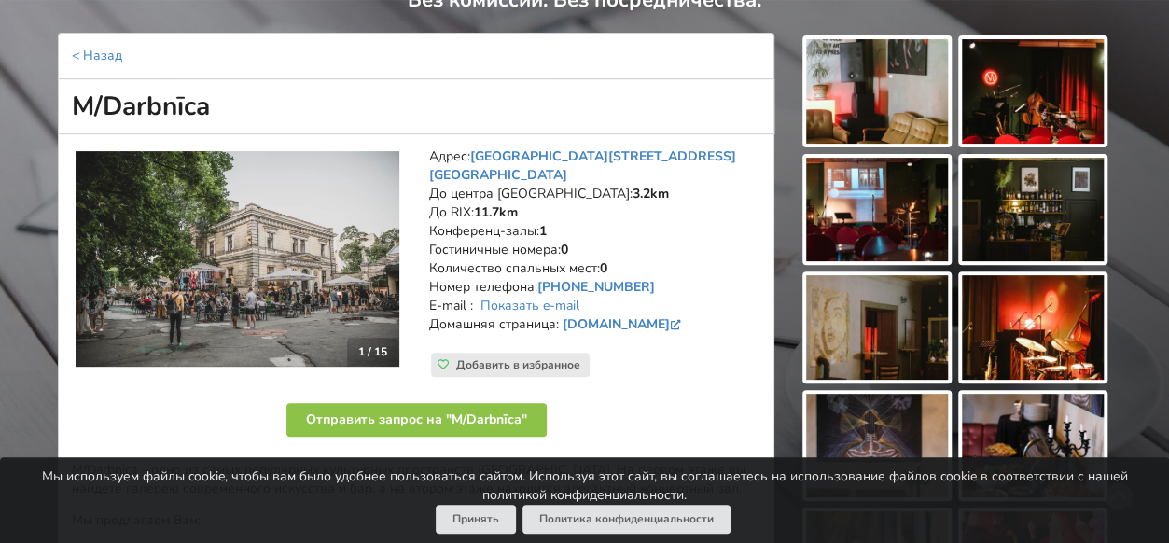
click at [730, 322] on address "Адрес: Aristīda Briāna iela 9, Рига До центра Риги: 3.2km До RIX: 11.7km Конфер…" at bounding box center [594, 249] width 331 height 205
copy address "Адрес: Aristīda Briāna iela 9, Рига До центра Риги: 3.2km До RIX: 11.7km Конфер…"
click at [565, 297] on link "Показать e-mail" at bounding box center [530, 306] width 99 height 18
copy address "Адрес: Aristīda Briāna iela 9, Рига До центра Риги: 3.2km До RIX: 11.7km Конфер…"
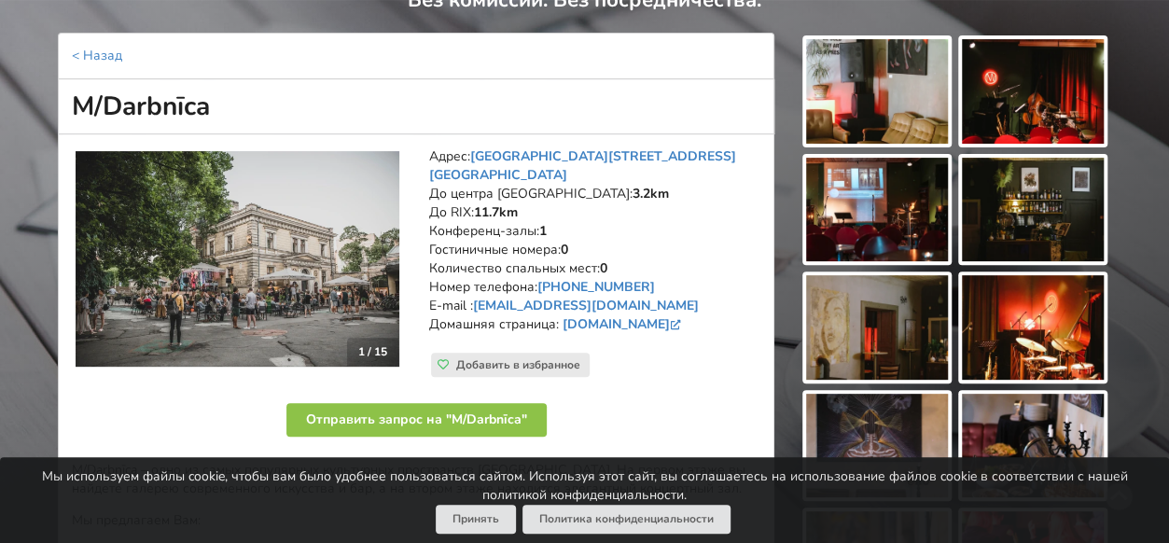
click at [891, 100] on img at bounding box center [877, 91] width 142 height 105
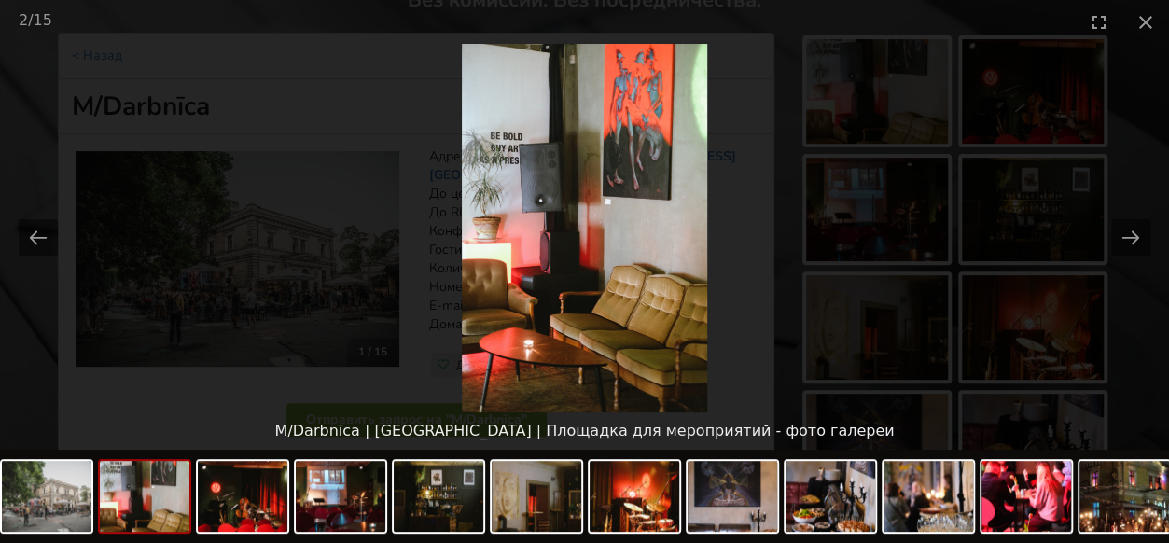
scroll to position [0, 0]
click at [720, 246] on picture at bounding box center [584, 228] width 1169 height 369
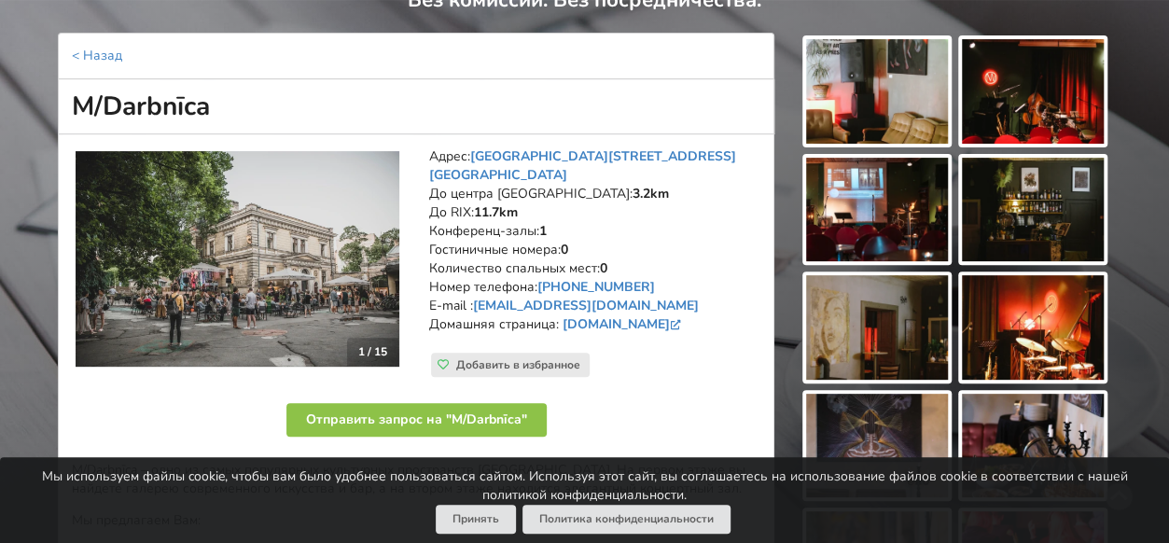
click at [1027, 107] on img at bounding box center [1033, 91] width 142 height 105
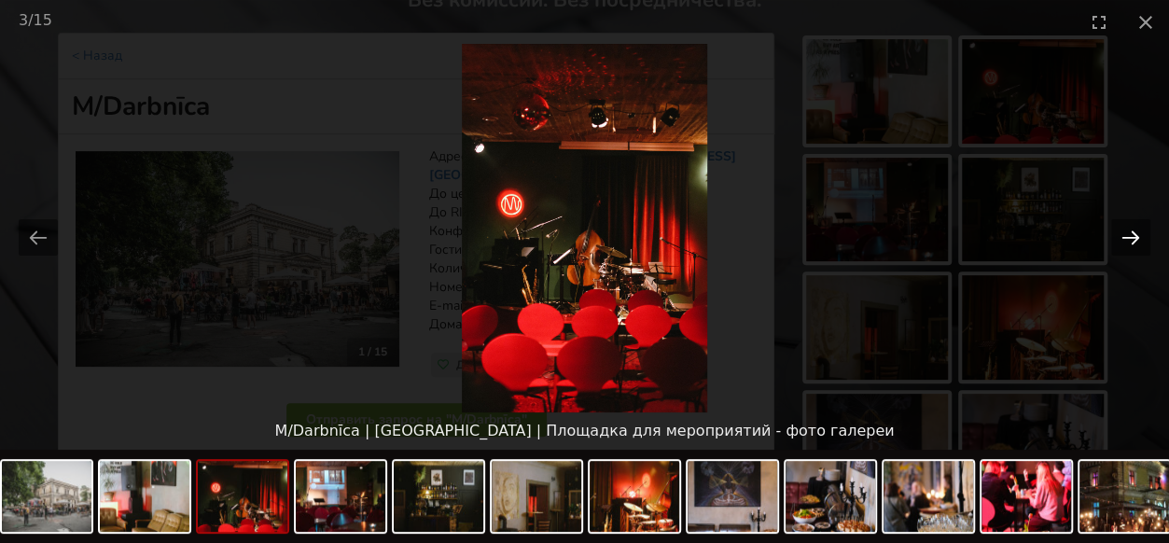
click at [1142, 232] on button "Next slide" at bounding box center [1130, 237] width 39 height 36
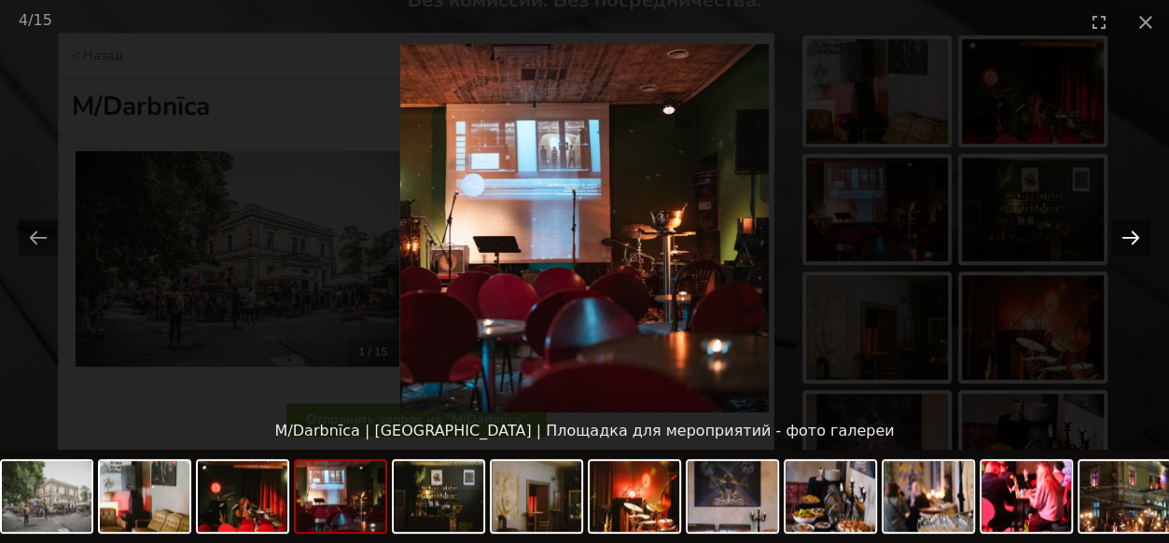
click at [1138, 238] on button "Next slide" at bounding box center [1130, 237] width 39 height 36
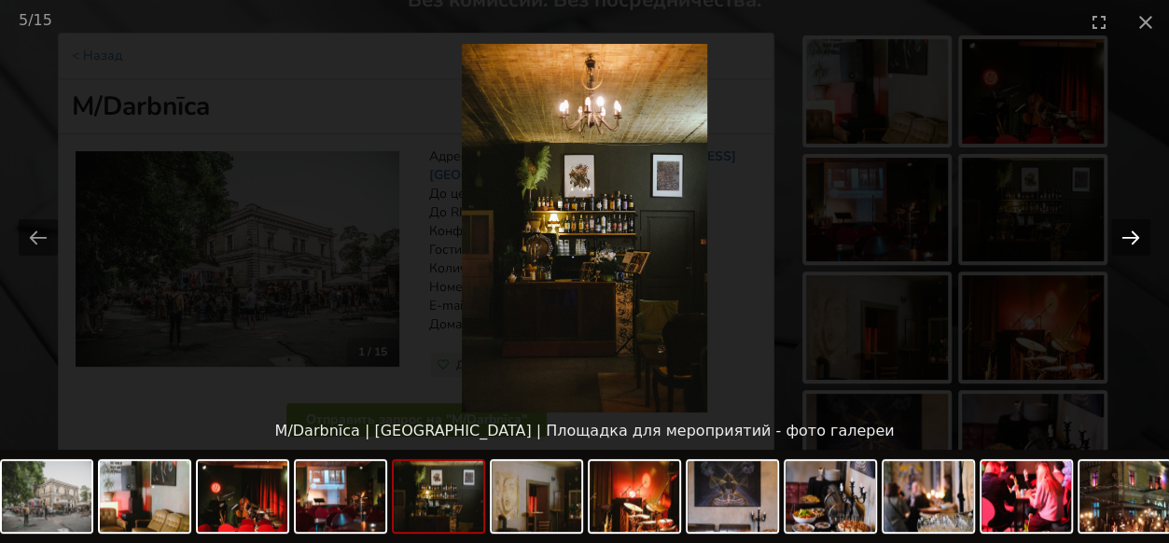
click at [1138, 238] on button "Next slide" at bounding box center [1130, 237] width 39 height 36
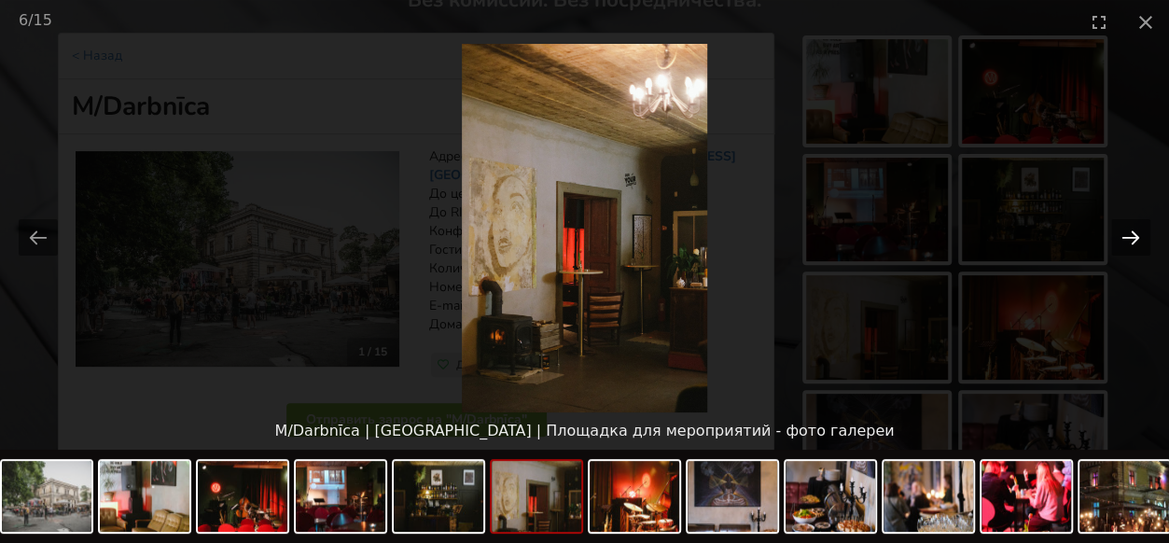
click at [1138, 238] on button "Next slide" at bounding box center [1130, 237] width 39 height 36
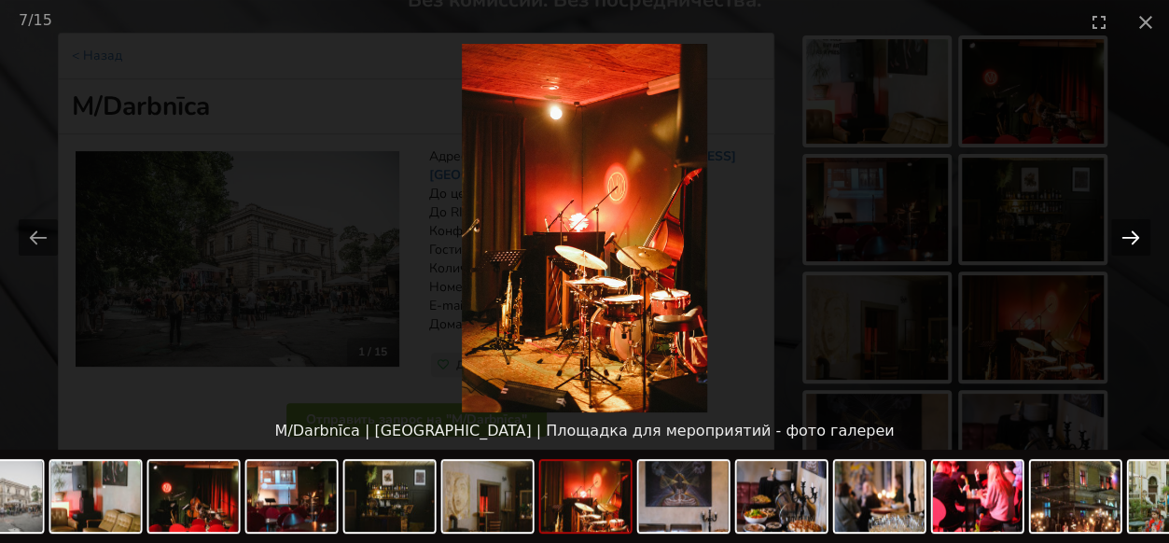
click at [1138, 238] on button "Next slide" at bounding box center [1130, 237] width 39 height 36
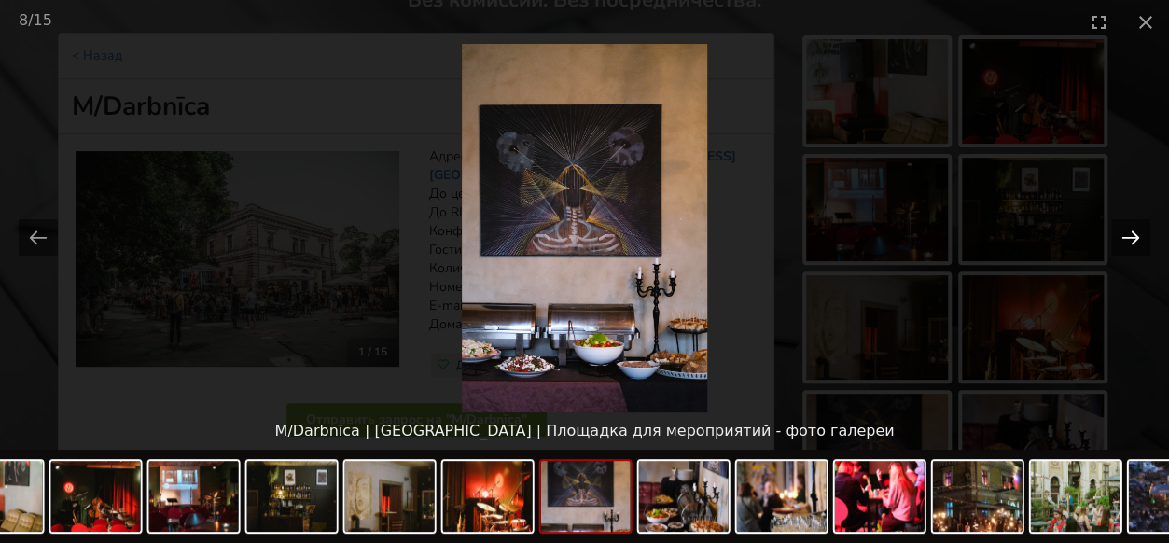
click at [1138, 238] on button "Next slide" at bounding box center [1130, 237] width 39 height 36
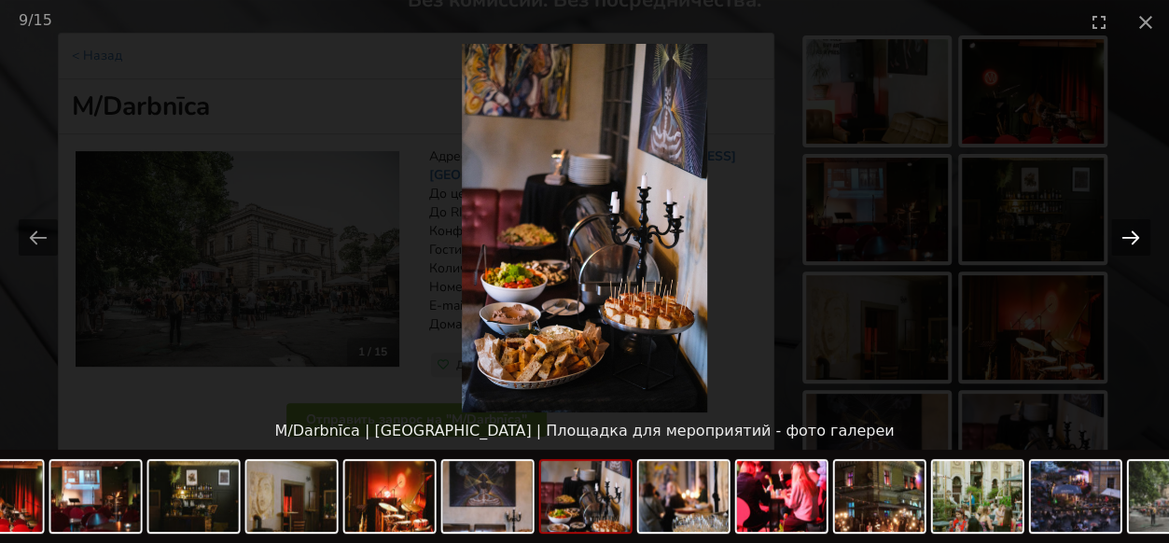
click at [1138, 235] on button "Next slide" at bounding box center [1130, 237] width 39 height 36
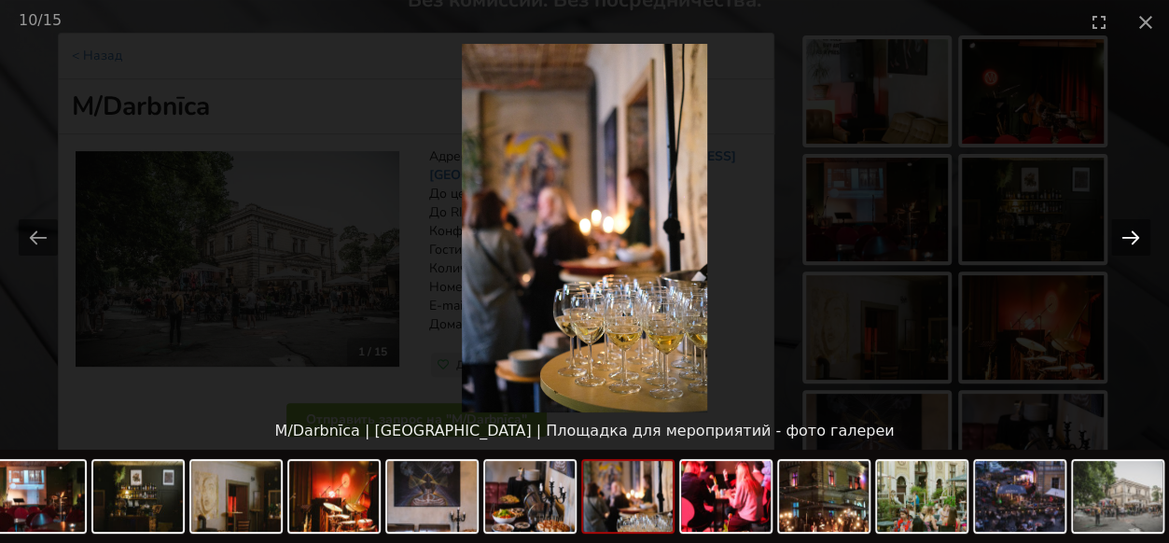
click at [1138, 233] on button "Next slide" at bounding box center [1130, 237] width 39 height 36
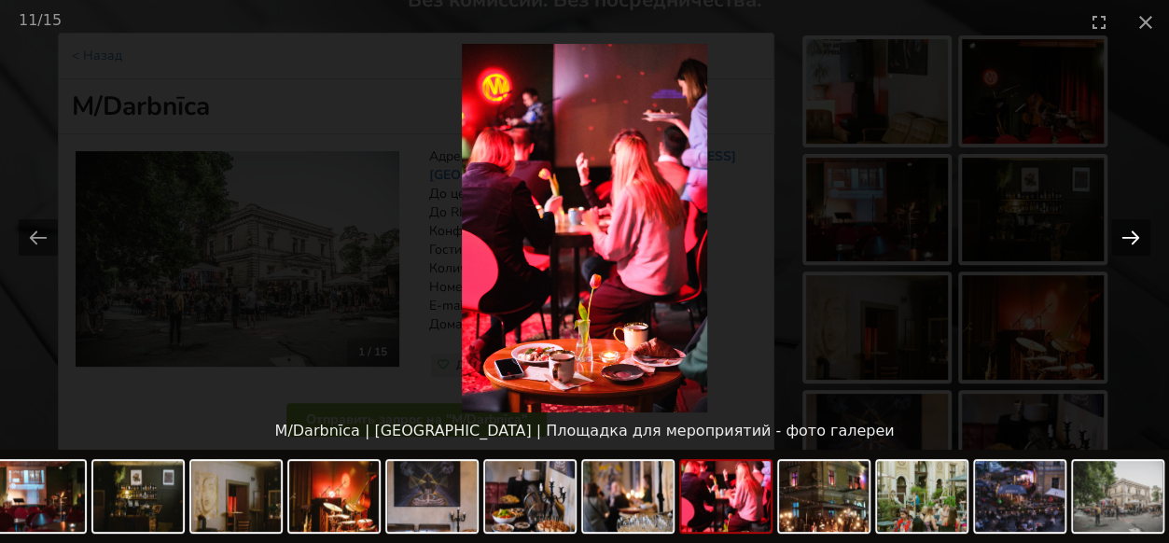
click at [1138, 233] on button "Next slide" at bounding box center [1130, 237] width 39 height 36
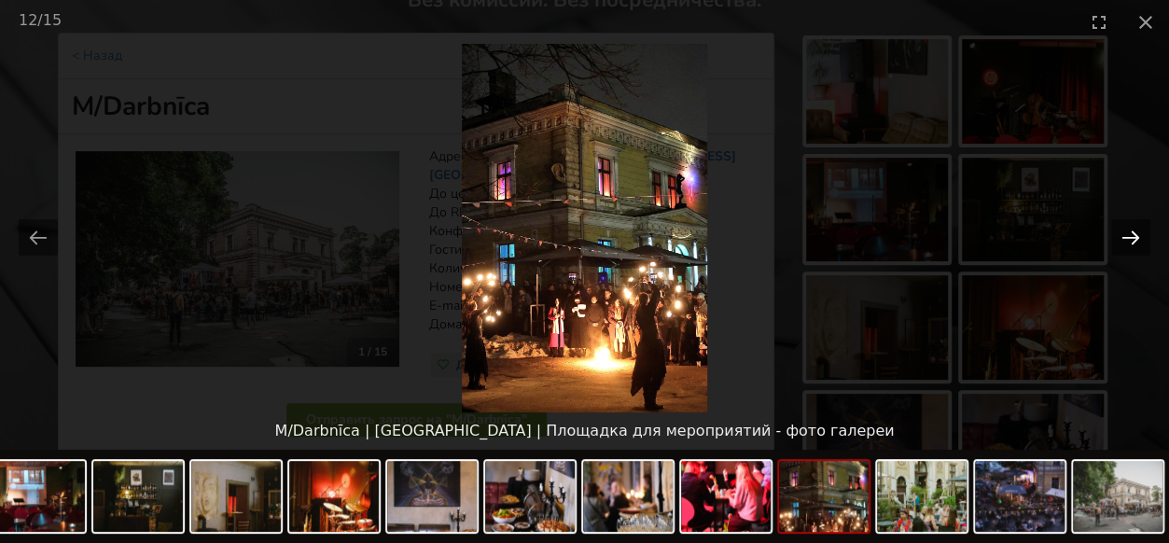
click at [1138, 233] on button "Next slide" at bounding box center [1130, 237] width 39 height 36
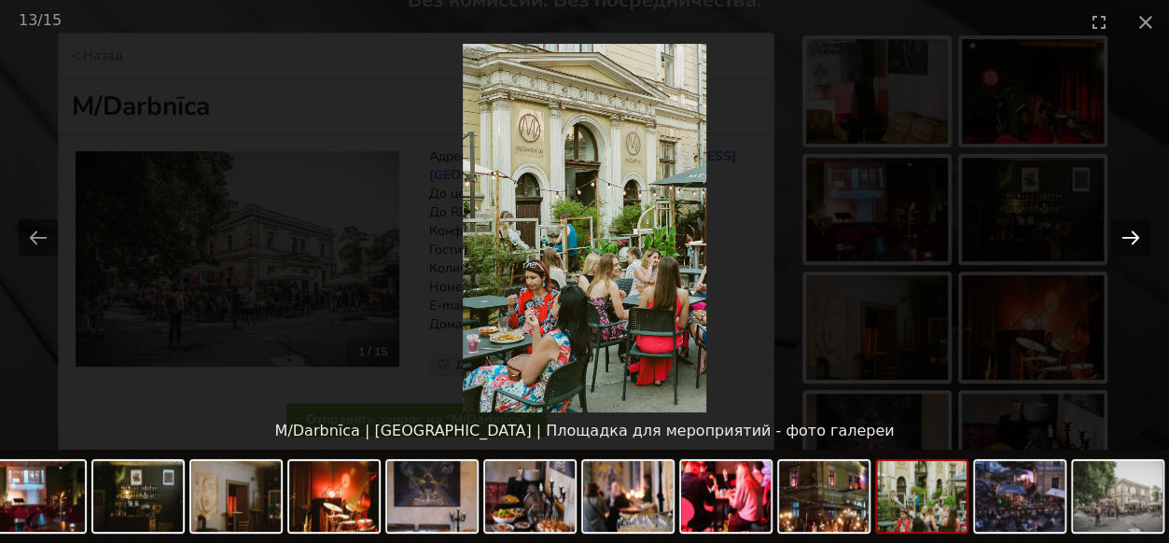
click at [1138, 233] on button "Next slide" at bounding box center [1130, 237] width 39 height 36
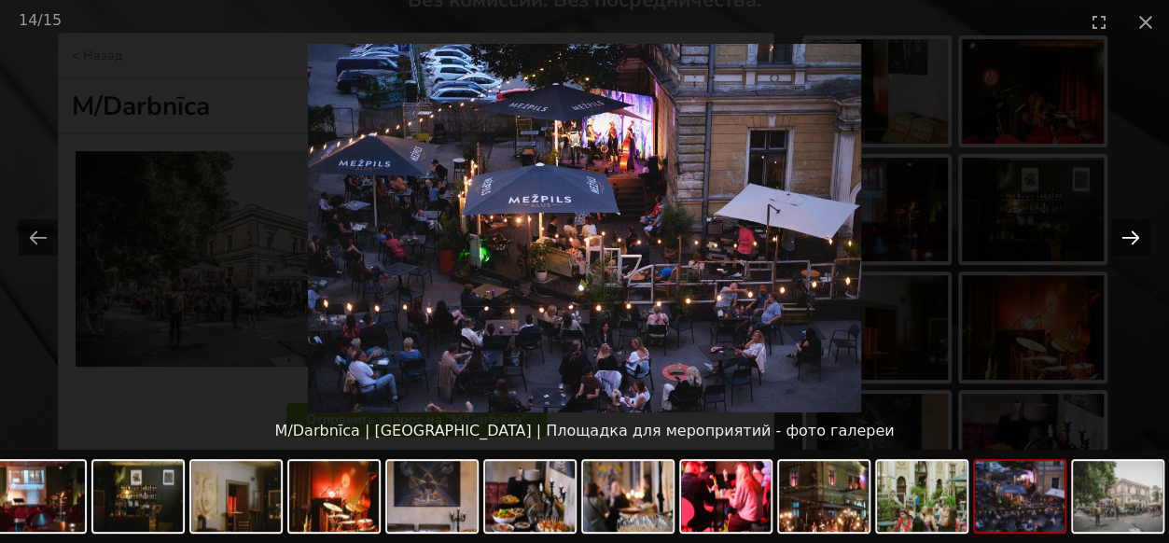
click at [1138, 233] on button "Next slide" at bounding box center [1130, 237] width 39 height 36
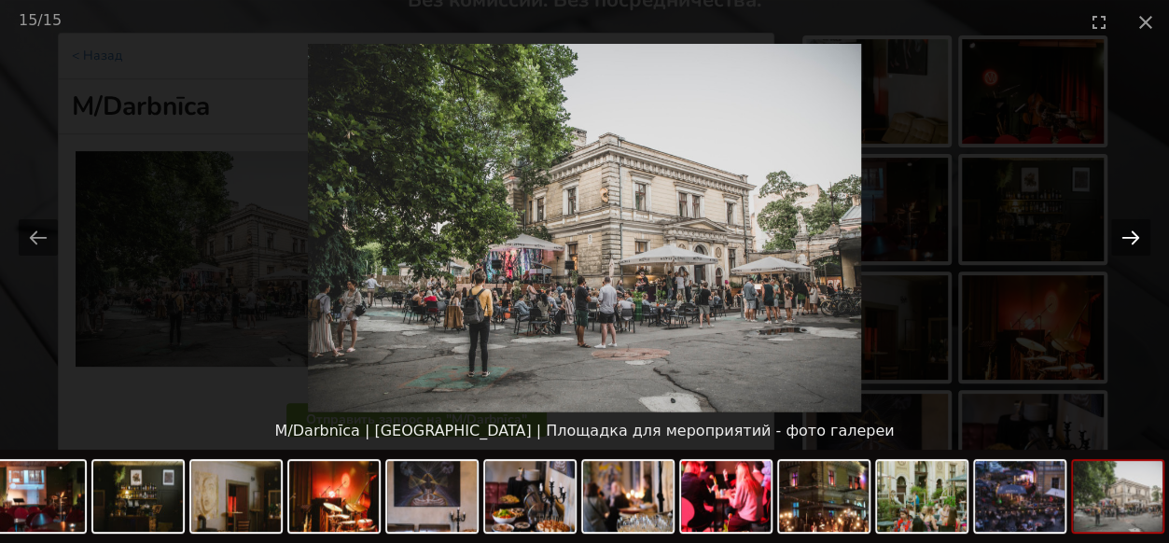
click at [1138, 233] on button "Next slide" at bounding box center [1130, 237] width 39 height 36
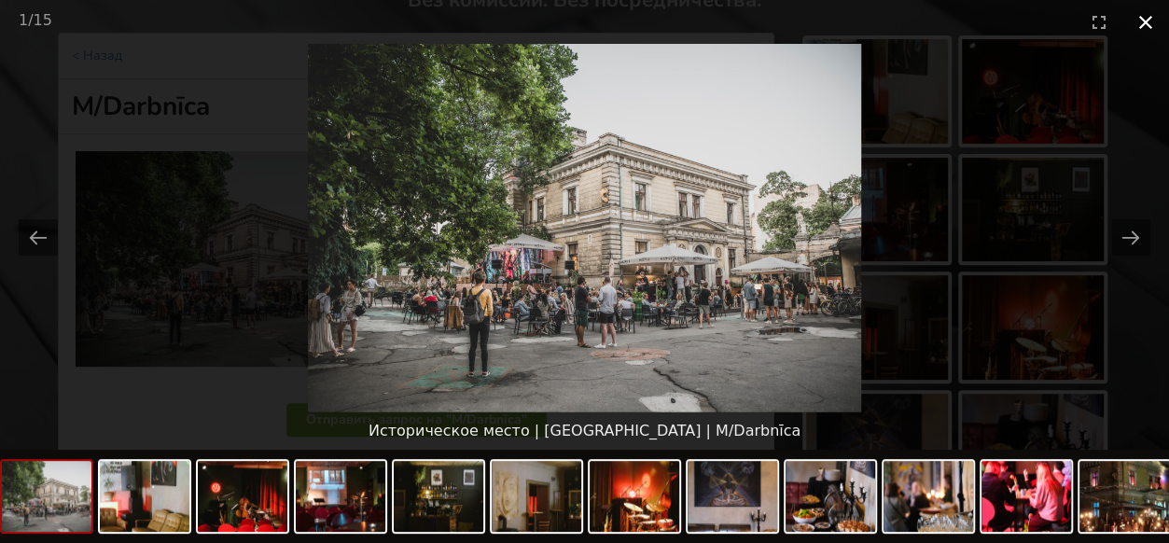
click at [1149, 14] on button "Close gallery" at bounding box center [1146, 22] width 47 height 44
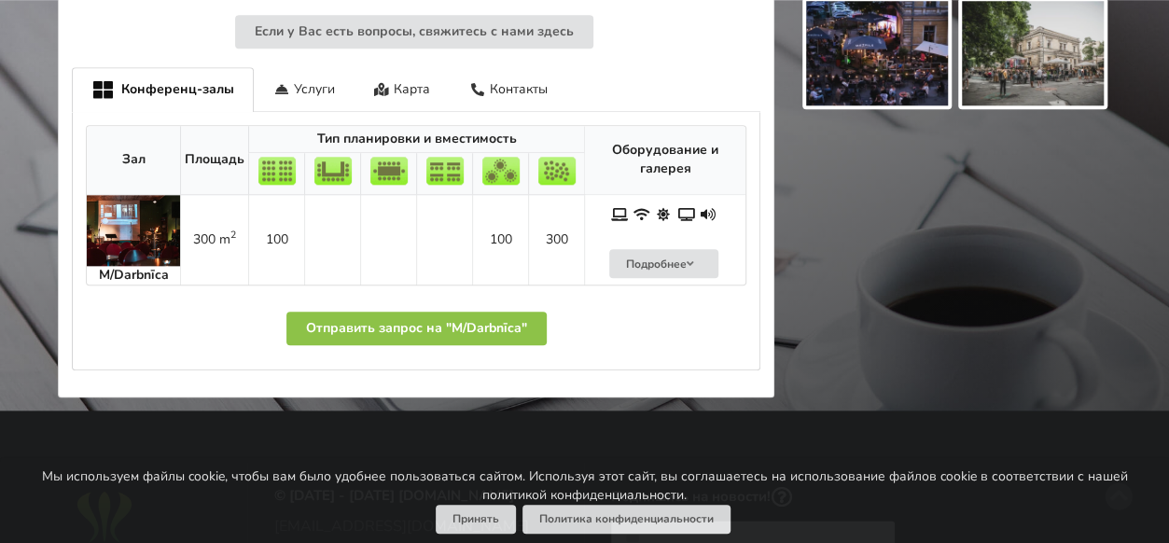
scroll to position [840, 0]
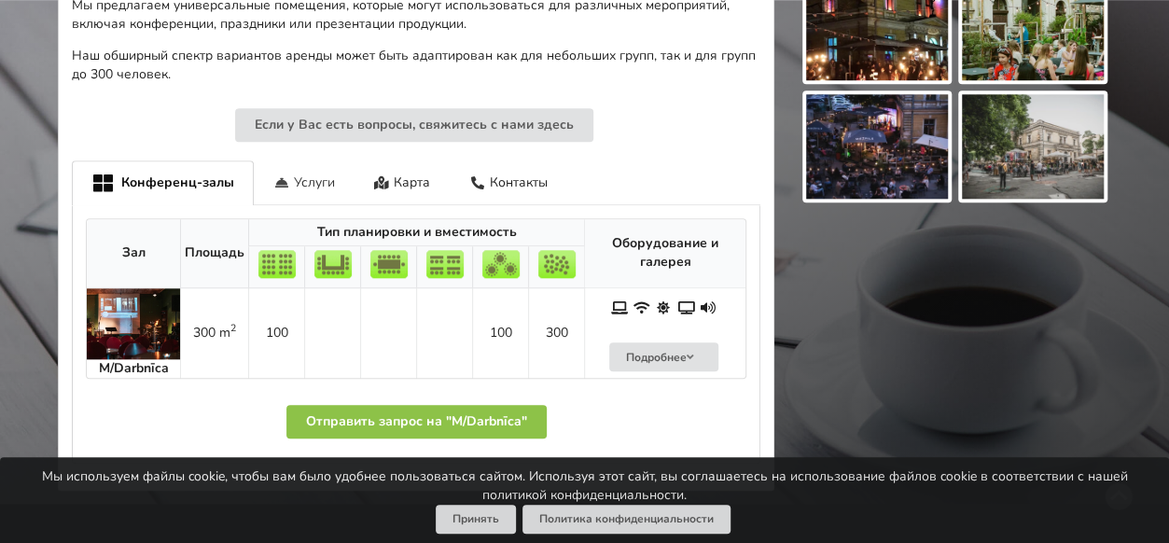
click at [287, 173] on div "Услуги" at bounding box center [304, 183] width 101 height 44
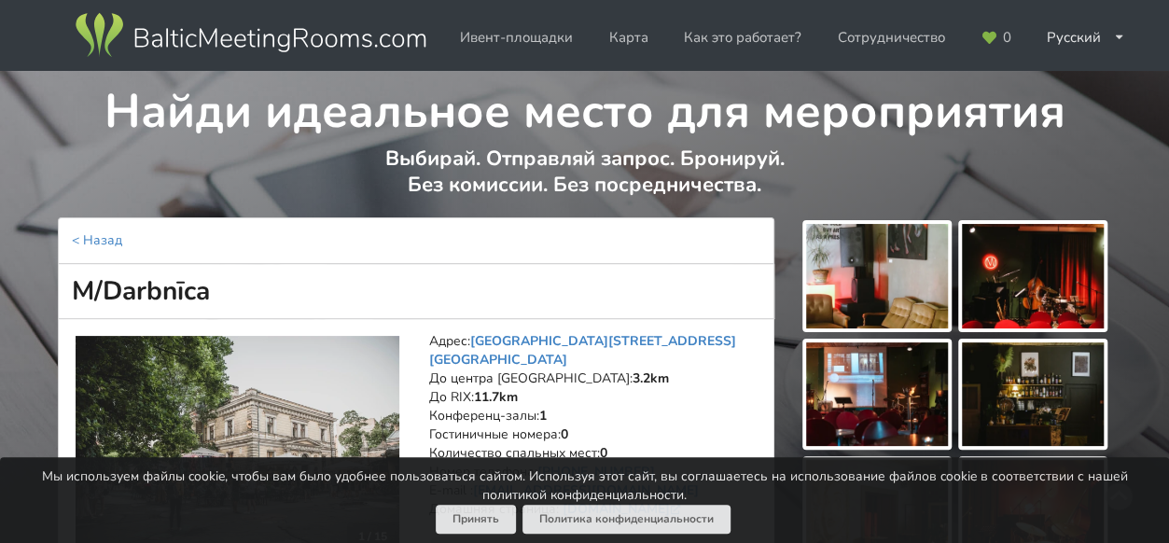
scroll to position [0, 0]
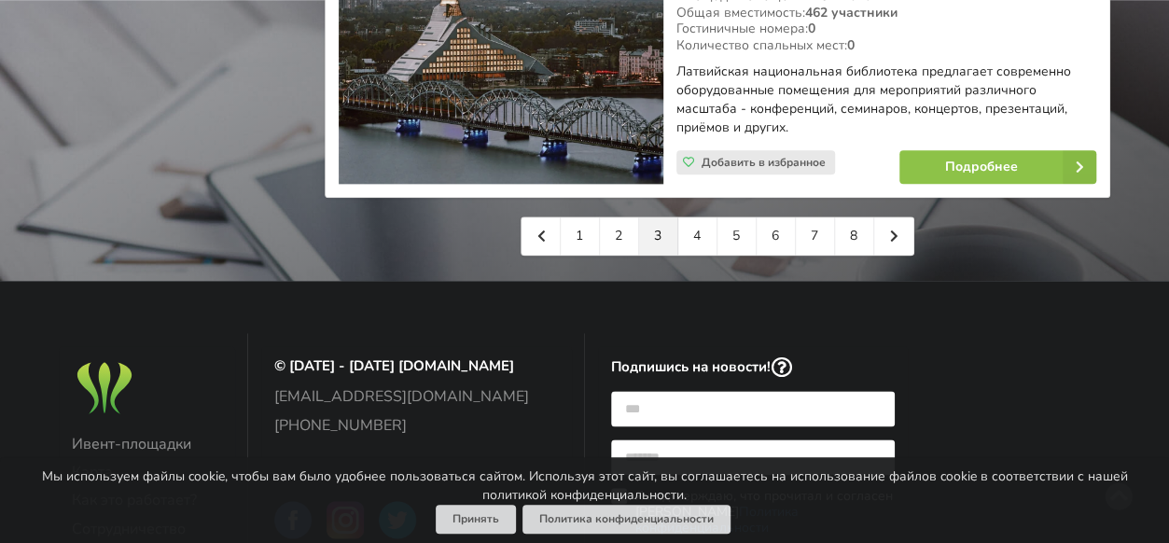
scroll to position [4572, 0]
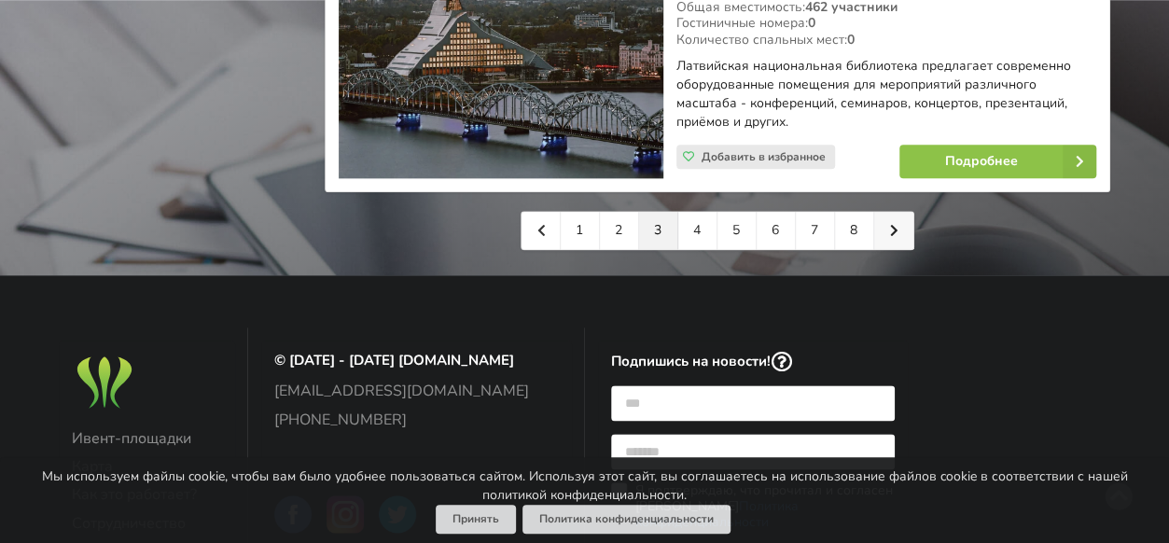
click at [896, 224] on icon at bounding box center [894, 230] width 8 height 13
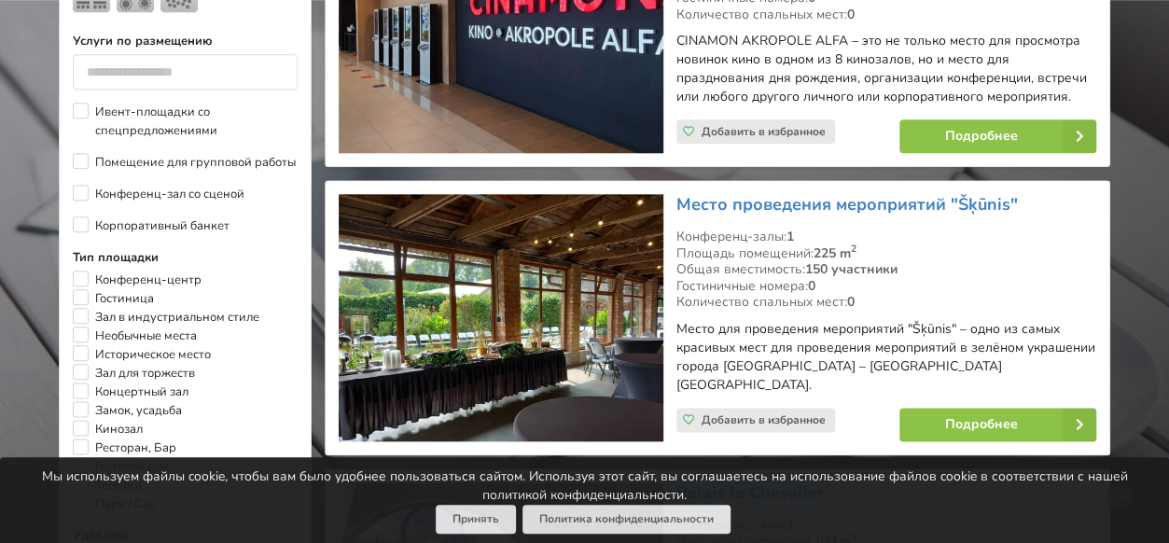
scroll to position [1026, 0]
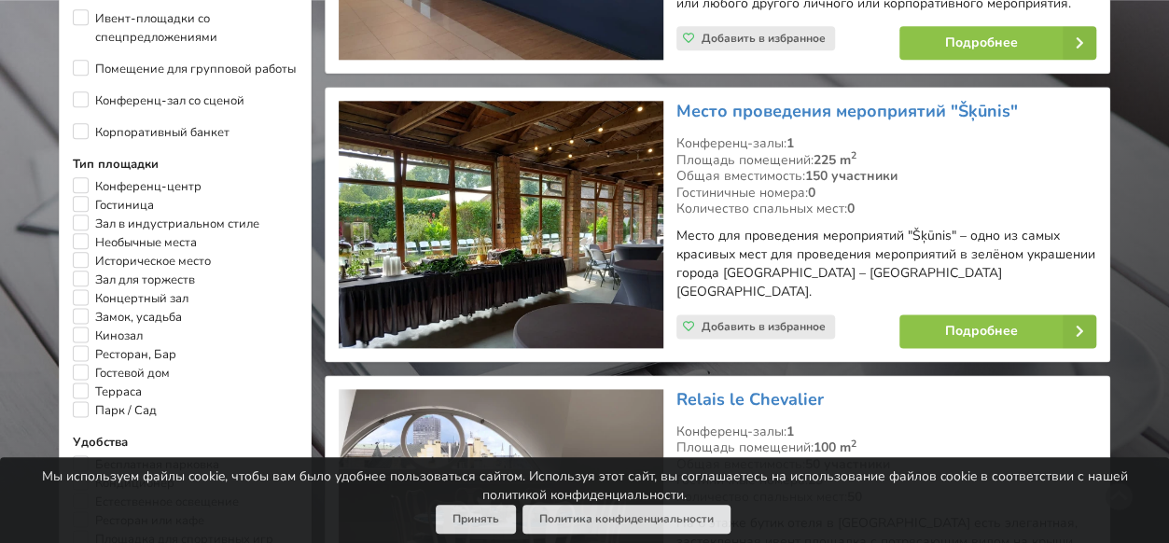
click at [532, 204] on img at bounding box center [501, 224] width 324 height 247
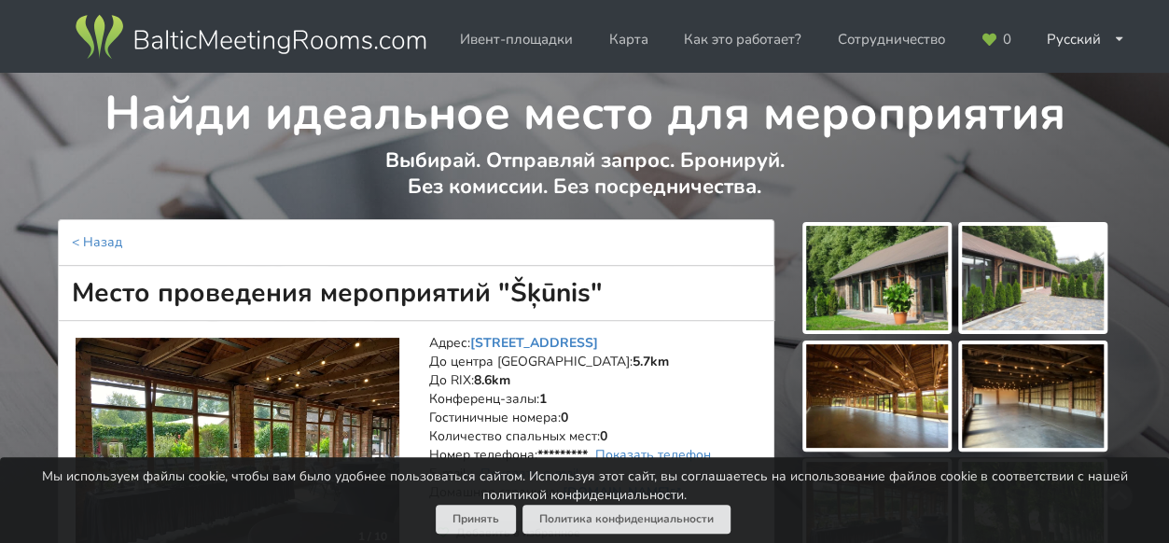
click at [895, 293] on img at bounding box center [877, 278] width 142 height 105
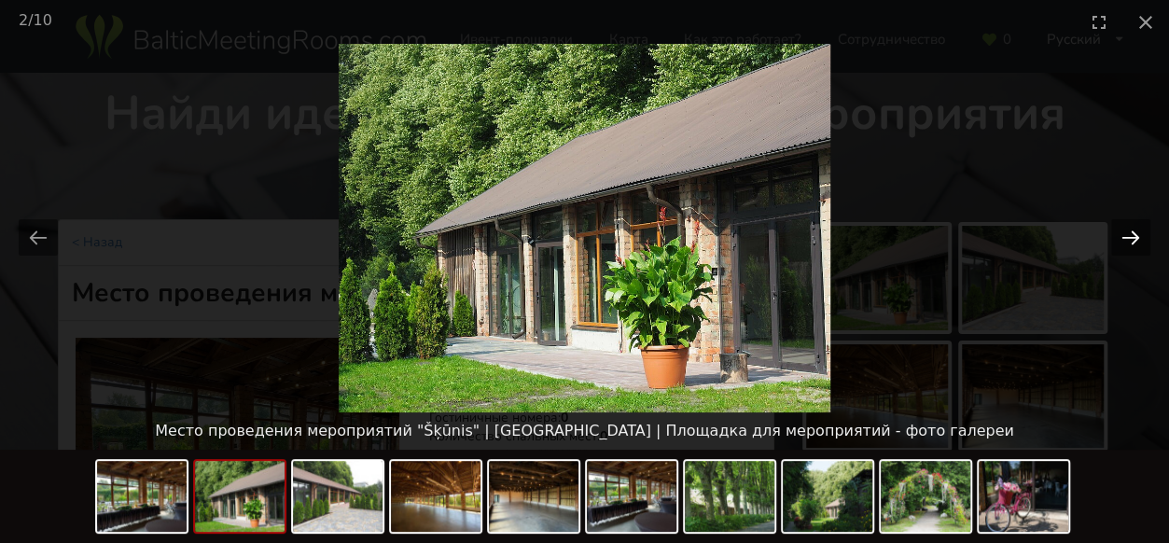
click at [1147, 244] on button "Next slide" at bounding box center [1130, 237] width 39 height 36
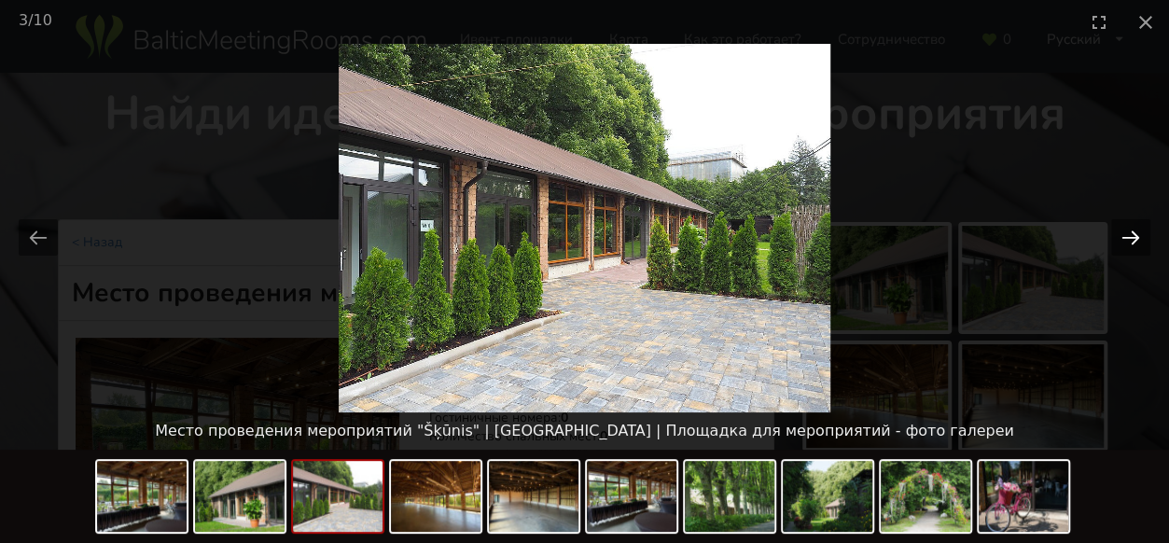
click at [1147, 244] on button "Next slide" at bounding box center [1130, 237] width 39 height 36
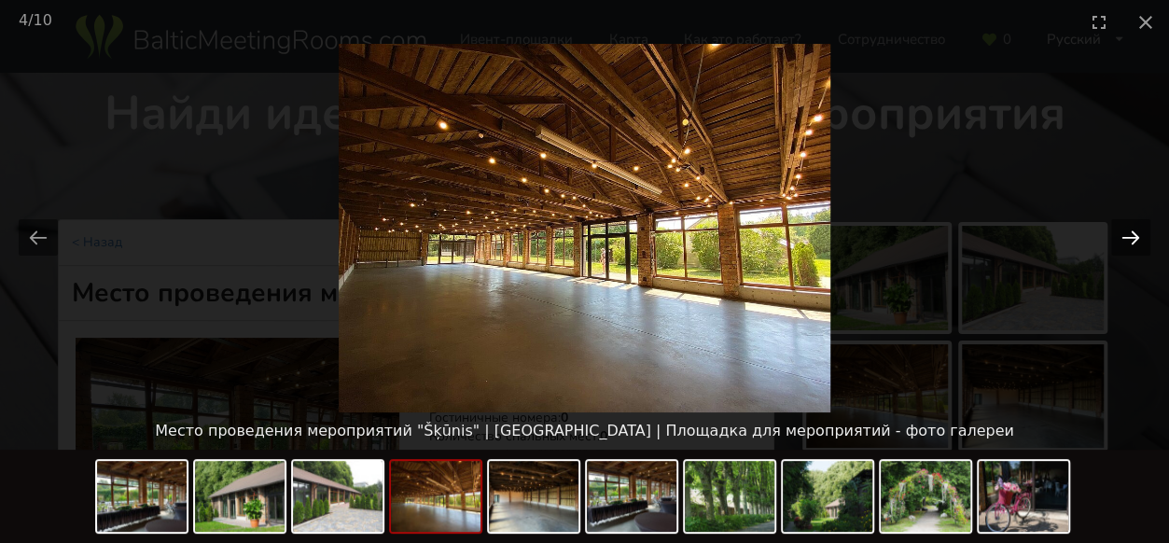
click at [1147, 244] on button "Next slide" at bounding box center [1130, 237] width 39 height 36
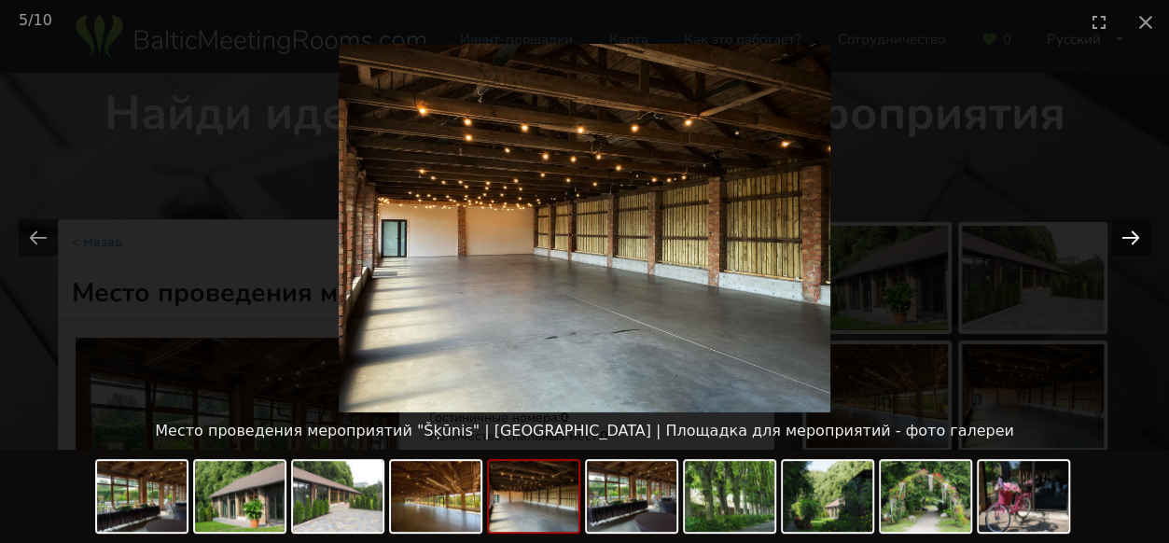
click at [1147, 244] on button "Next slide" at bounding box center [1130, 237] width 39 height 36
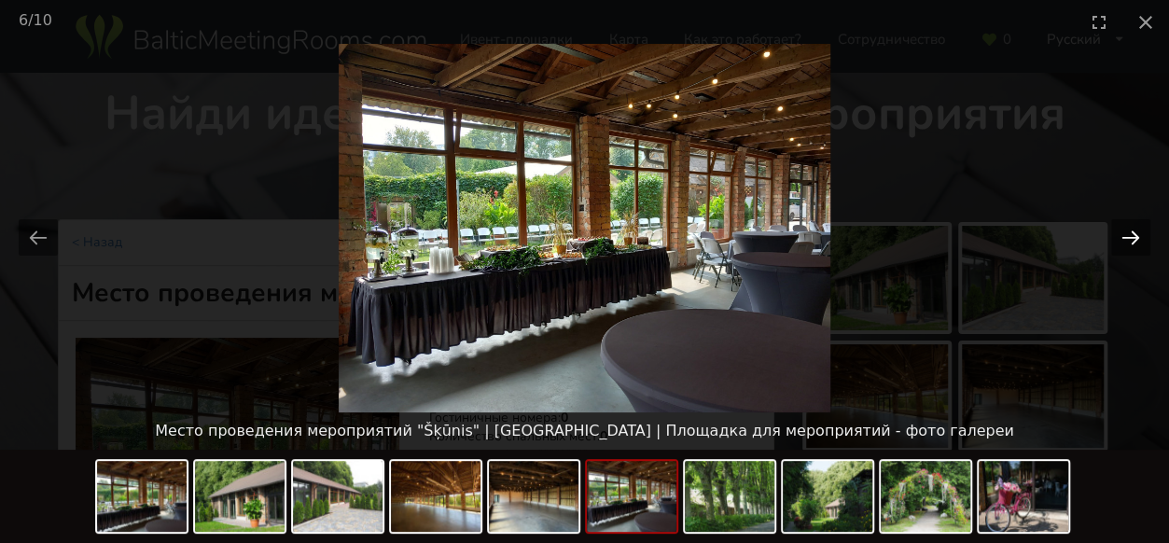
click at [1147, 244] on button "Next slide" at bounding box center [1130, 237] width 39 height 36
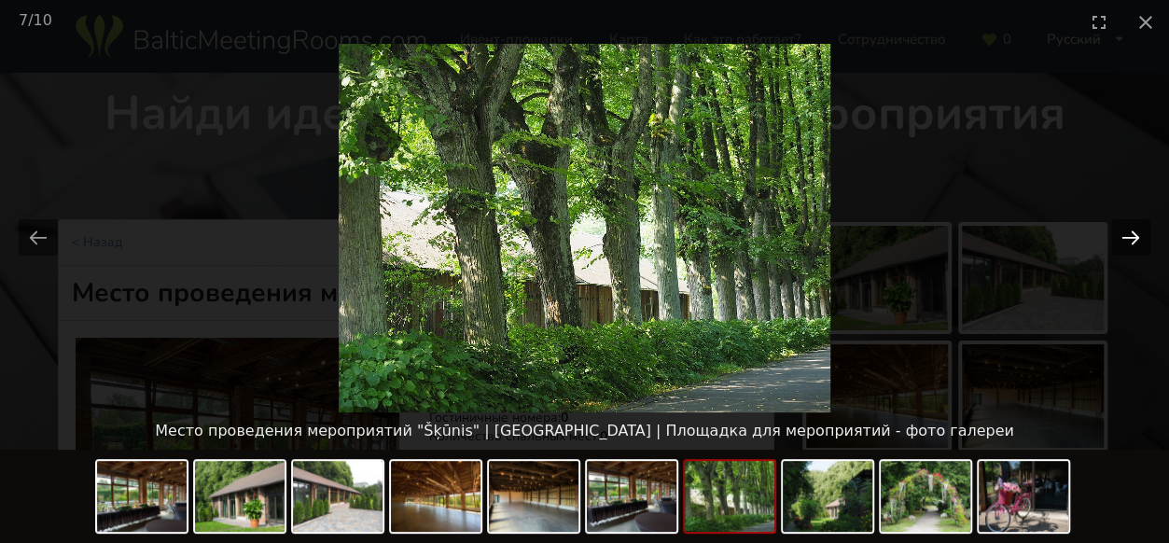
click at [1147, 244] on button "Next slide" at bounding box center [1130, 237] width 39 height 36
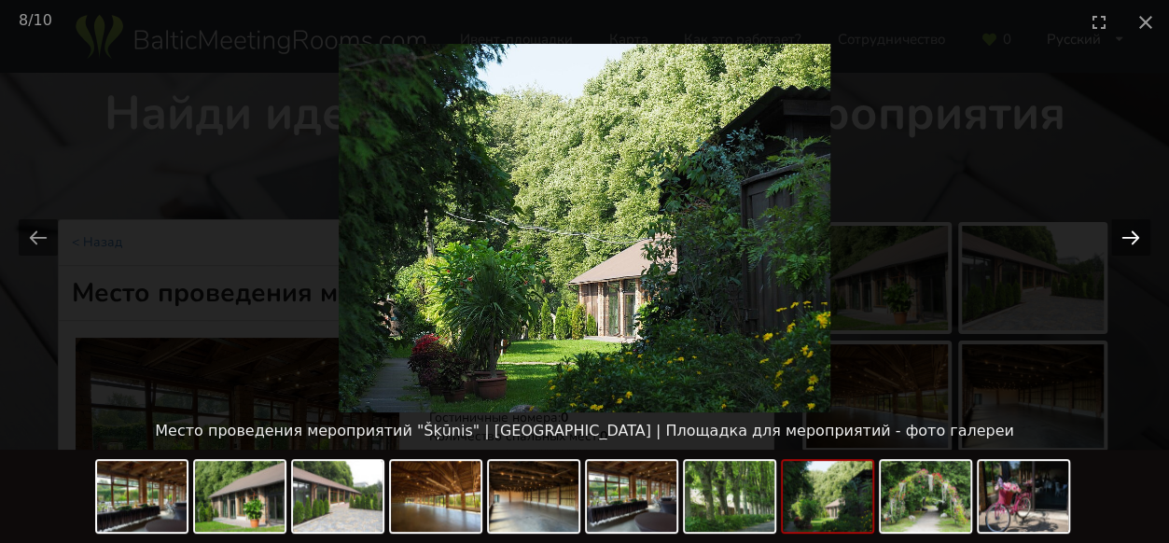
click at [1147, 244] on button "Next slide" at bounding box center [1130, 237] width 39 height 36
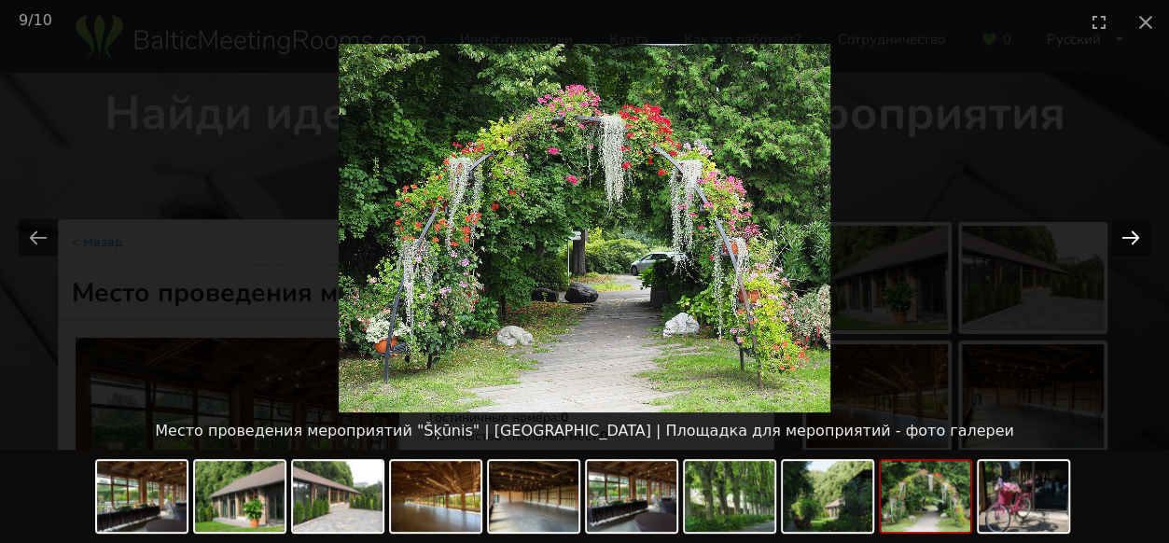
click at [1129, 237] on button "Next slide" at bounding box center [1130, 237] width 39 height 36
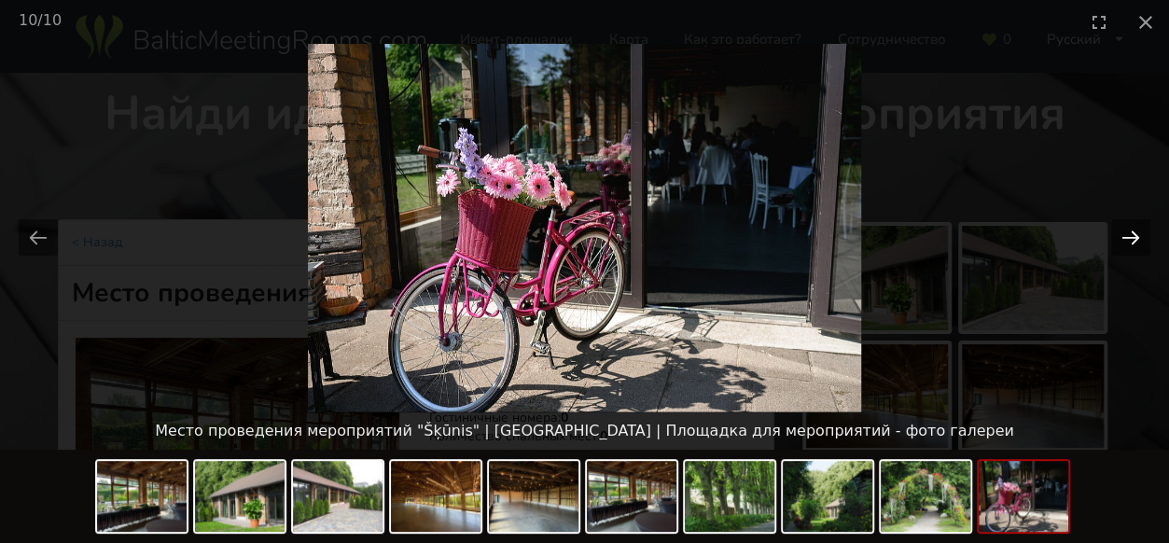
click at [1120, 241] on button "Next slide" at bounding box center [1130, 237] width 39 height 36
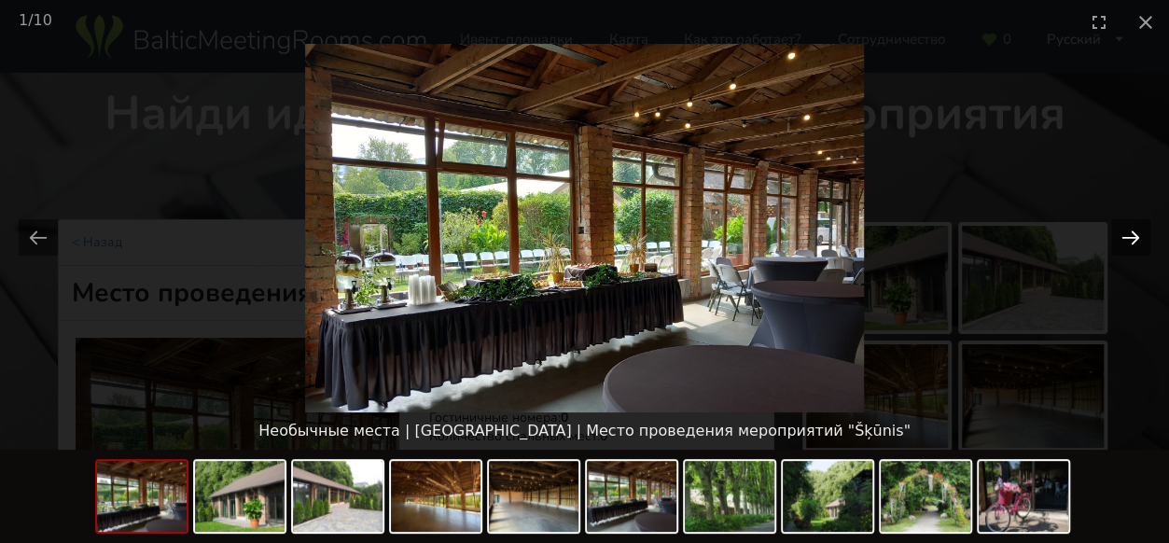
click at [1120, 241] on button "Next slide" at bounding box center [1130, 237] width 39 height 36
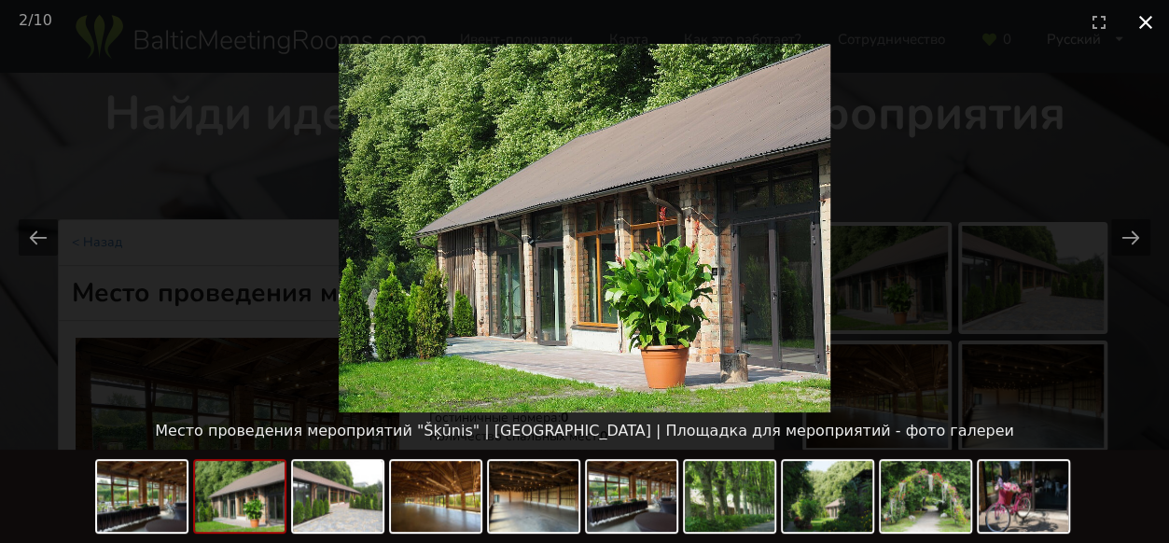
click at [1132, 21] on button "Close gallery" at bounding box center [1146, 22] width 47 height 44
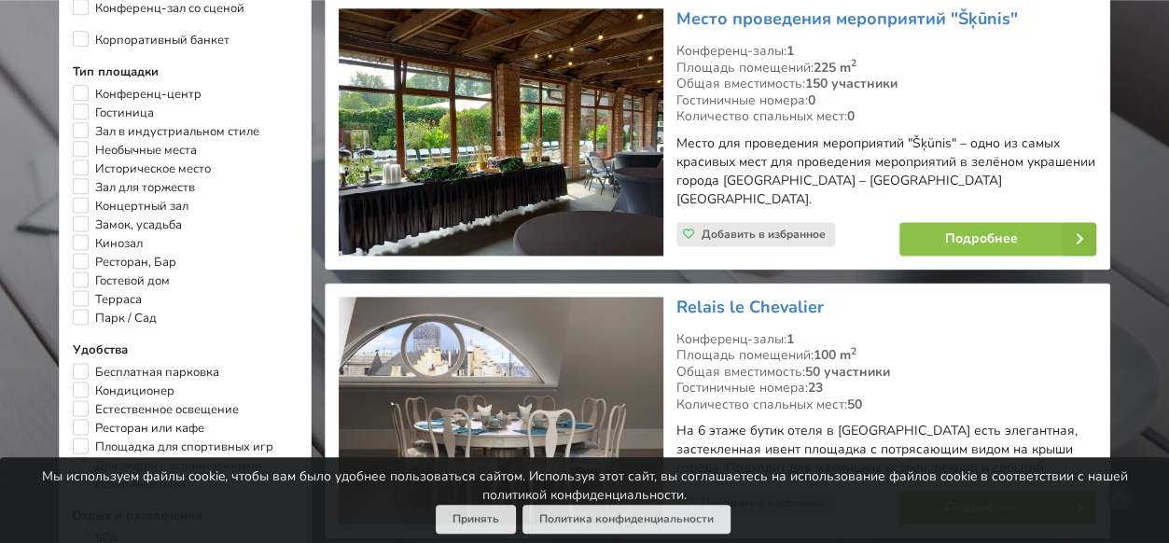
scroll to position [1212, 0]
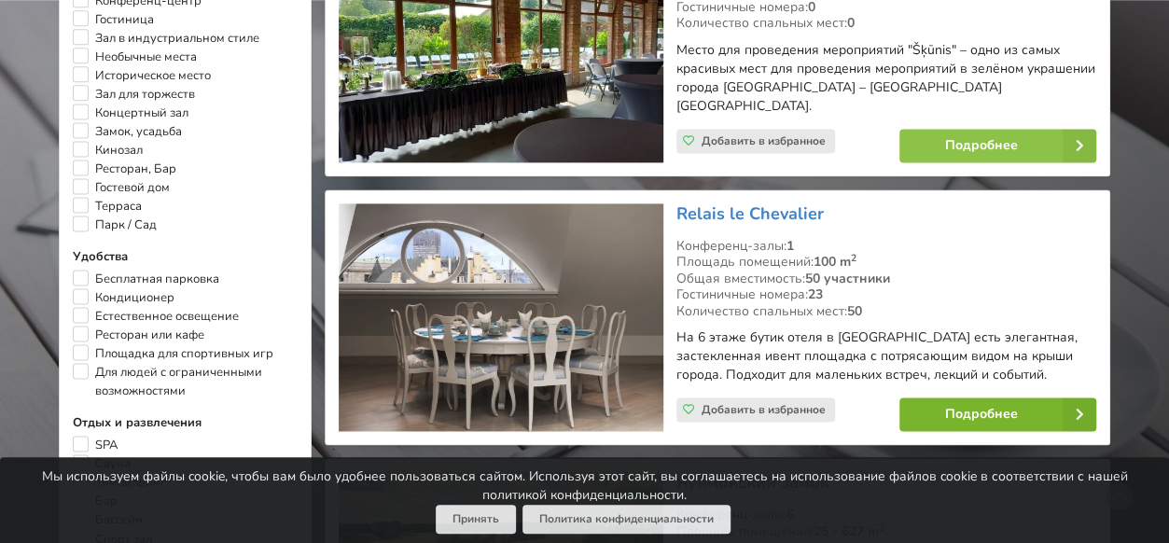
click at [956, 398] on link "Подробнее" at bounding box center [998, 415] width 197 height 34
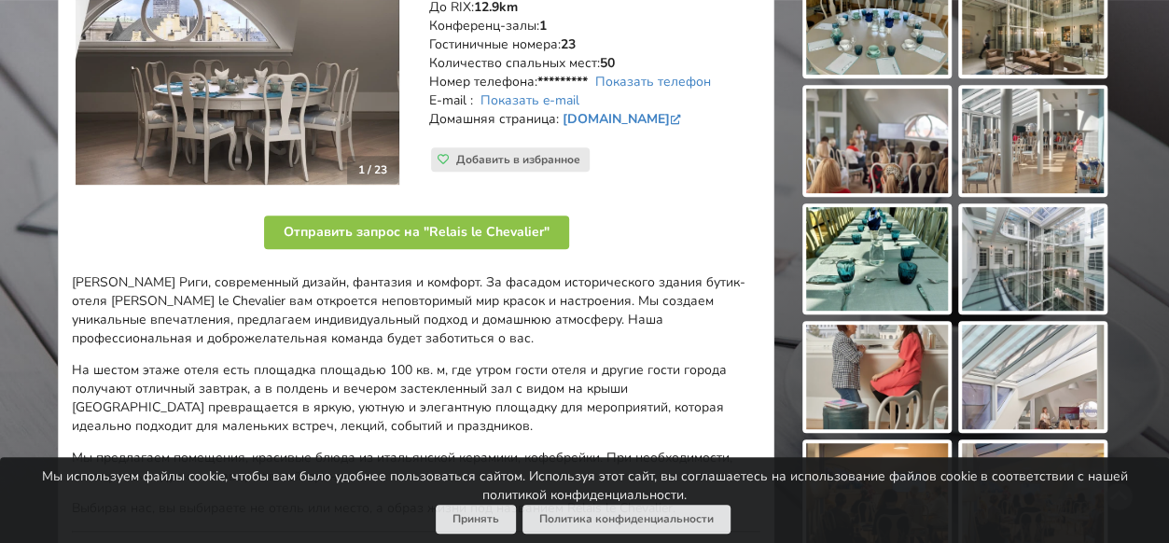
scroll to position [93, 0]
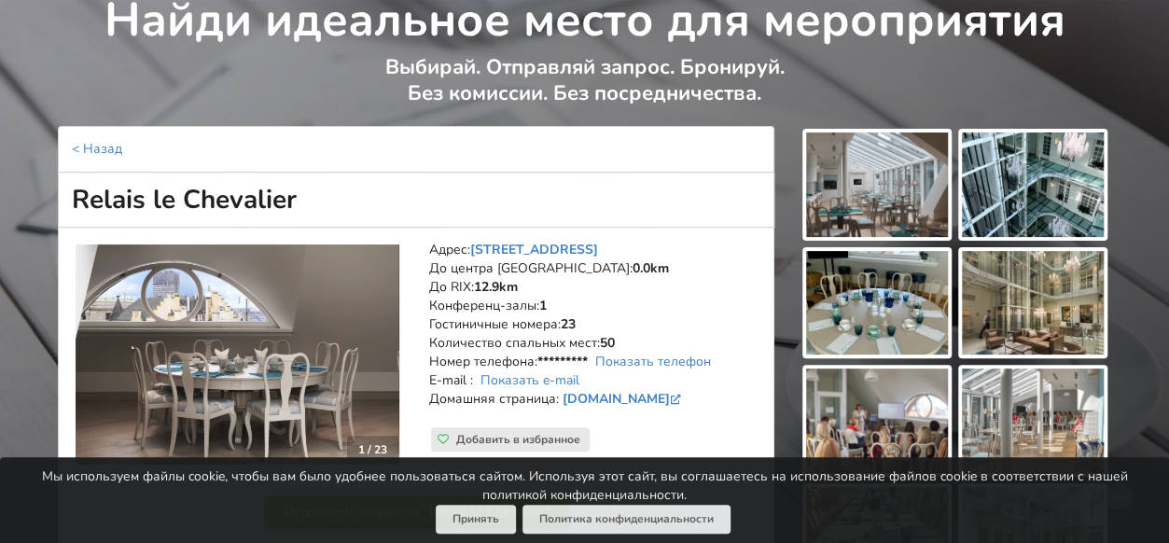
click at [868, 208] on img at bounding box center [877, 185] width 142 height 105
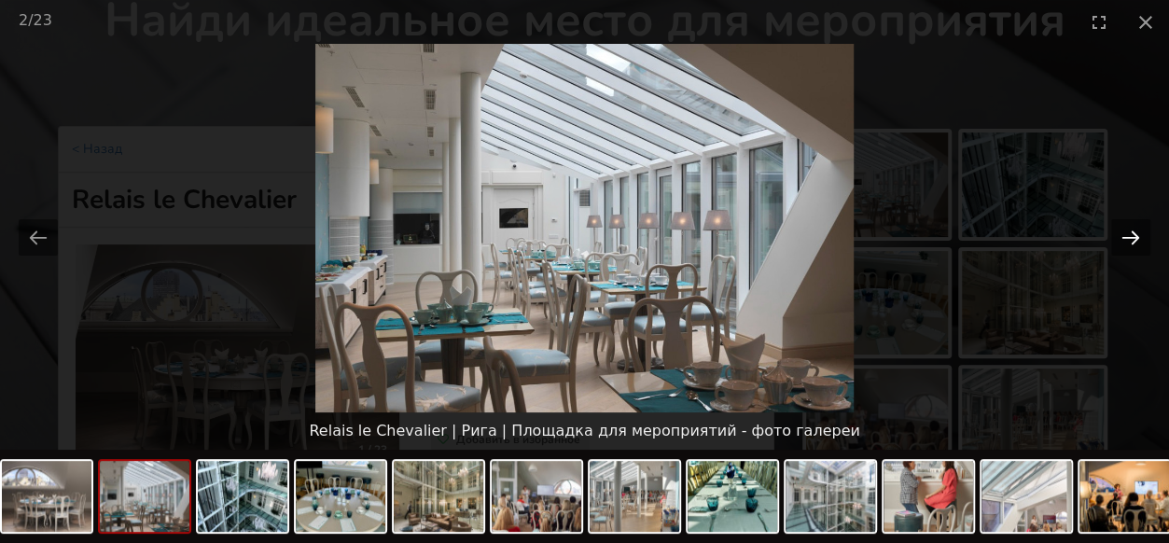
click at [1142, 240] on button "Next slide" at bounding box center [1130, 237] width 39 height 36
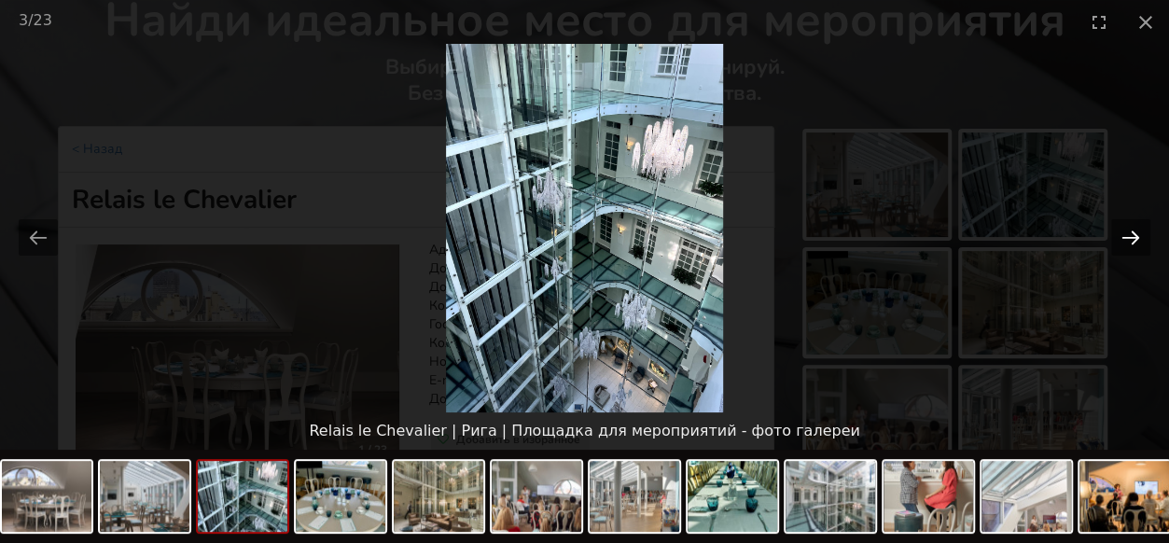
click at [1142, 240] on button "Next slide" at bounding box center [1130, 237] width 39 height 36
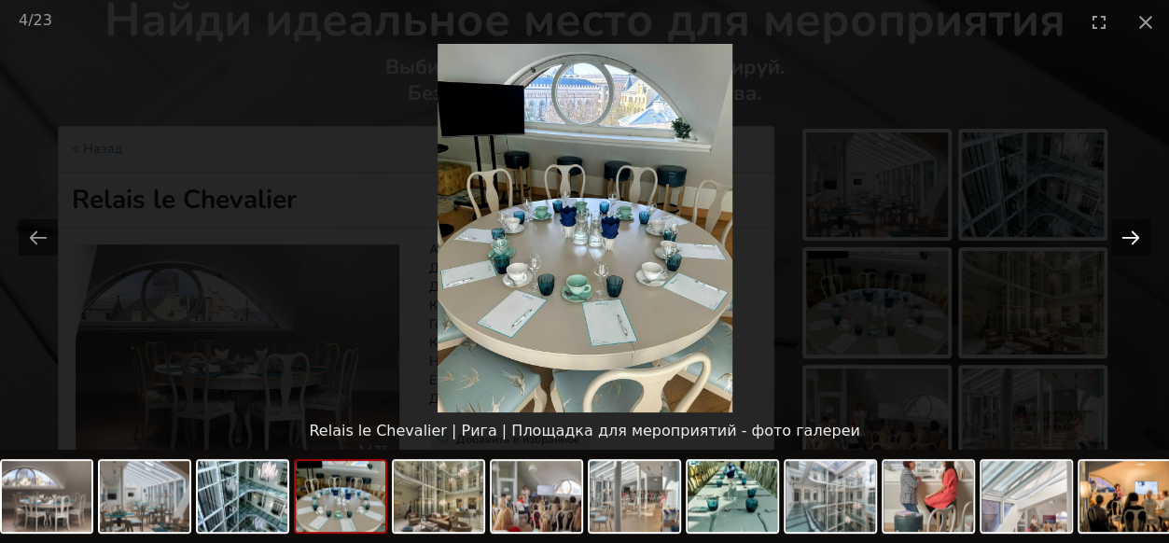
click at [1142, 240] on button "Next slide" at bounding box center [1130, 237] width 39 height 36
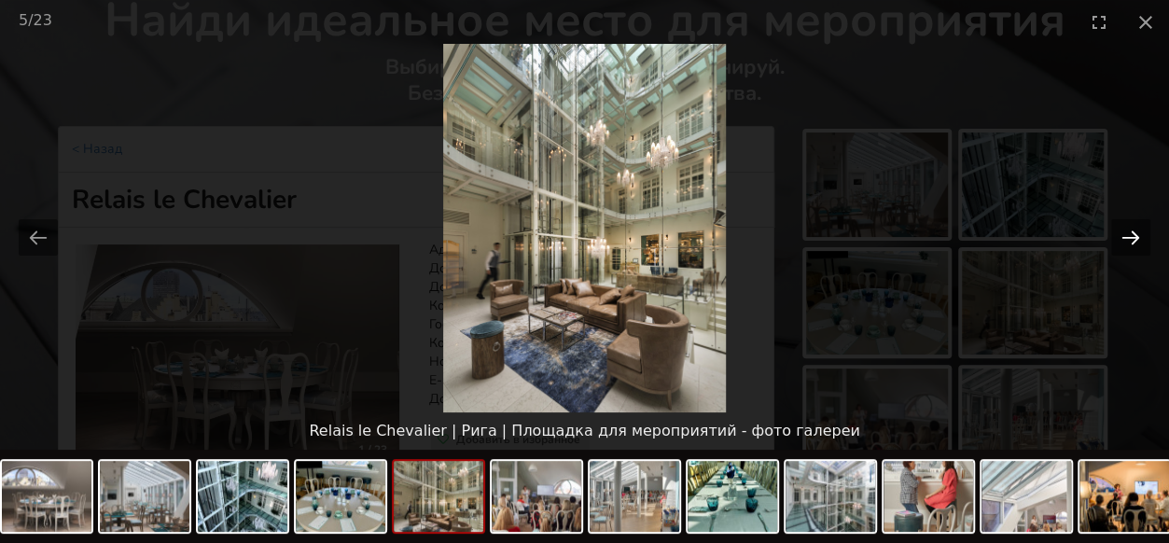
click at [1142, 240] on button "Next slide" at bounding box center [1130, 237] width 39 height 36
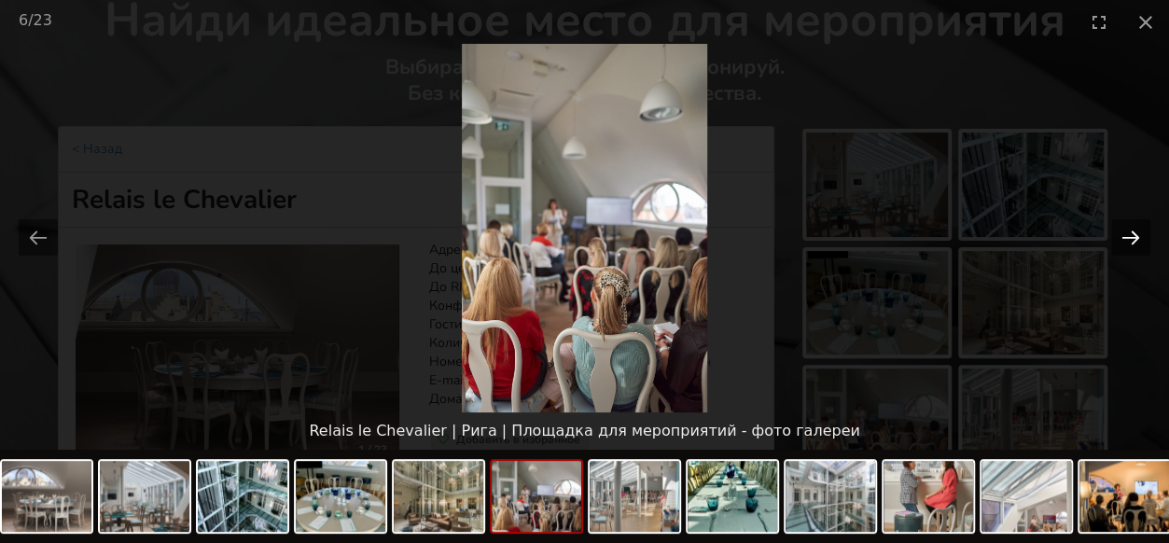
click at [1142, 240] on button "Next slide" at bounding box center [1130, 237] width 39 height 36
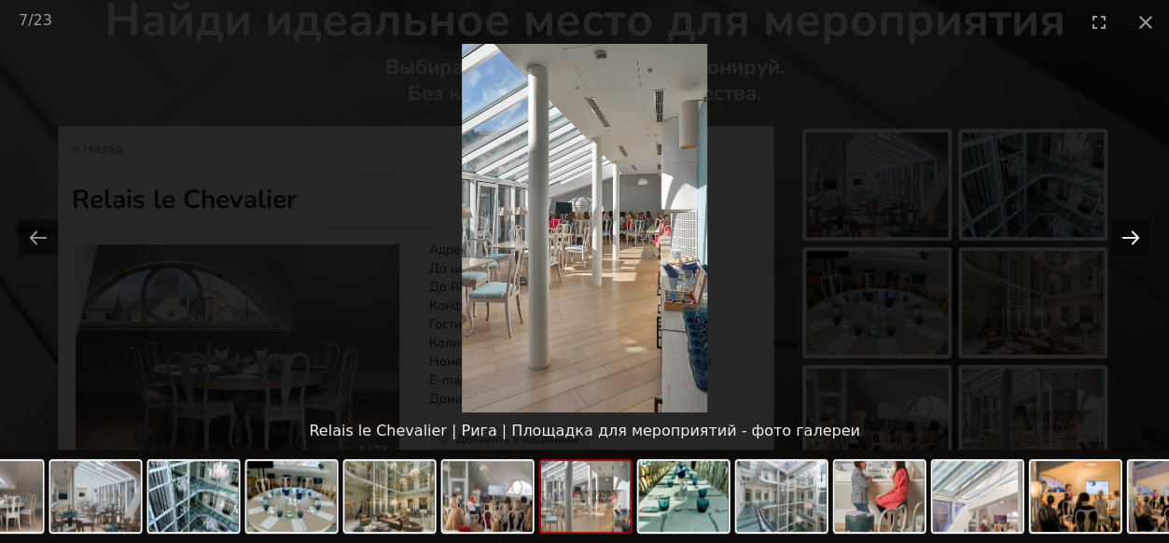
click at [1142, 240] on button "Next slide" at bounding box center [1130, 237] width 39 height 36
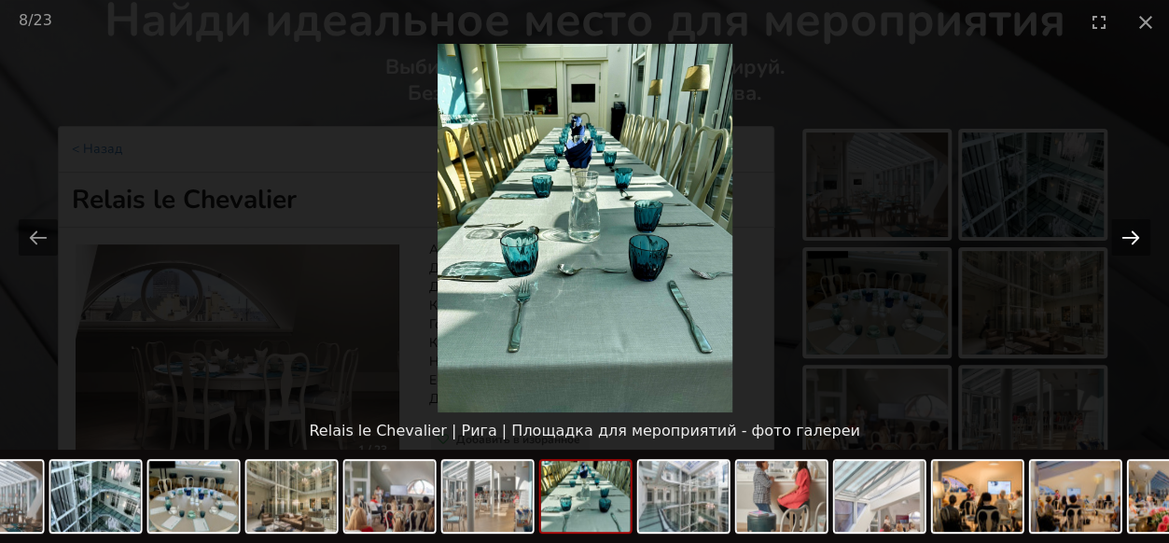
click at [1142, 240] on button "Next slide" at bounding box center [1130, 237] width 39 height 36
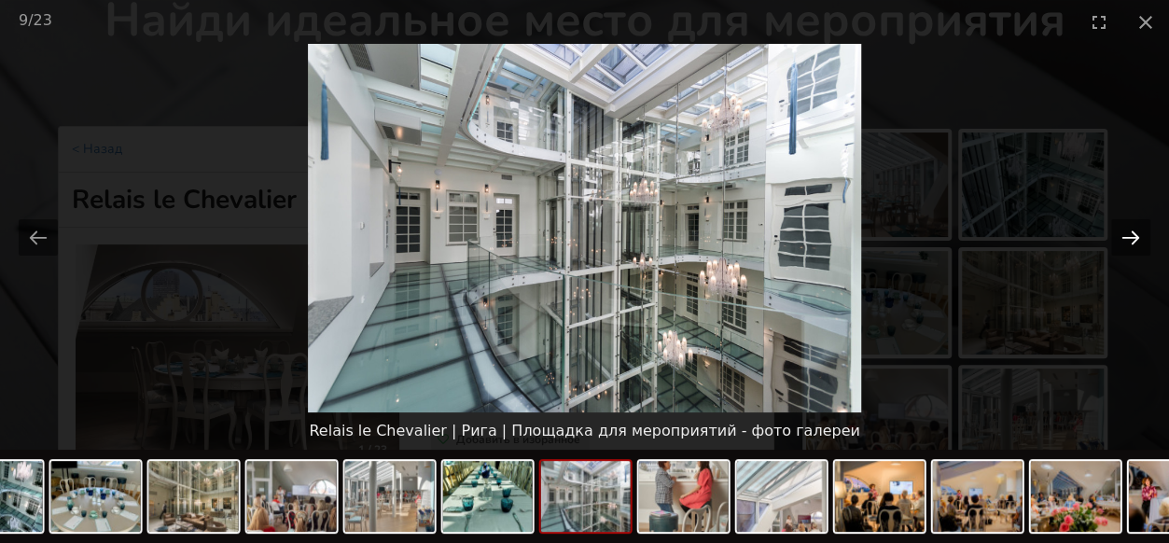
click at [1142, 240] on button "Next slide" at bounding box center [1130, 237] width 39 height 36
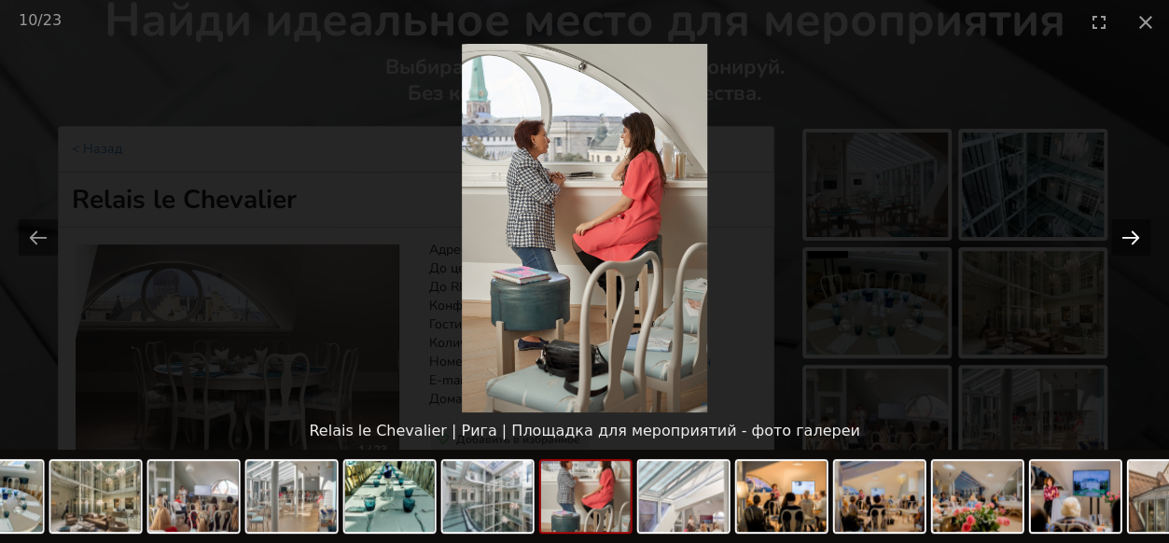
click at [1142, 240] on button "Next slide" at bounding box center [1130, 237] width 39 height 36
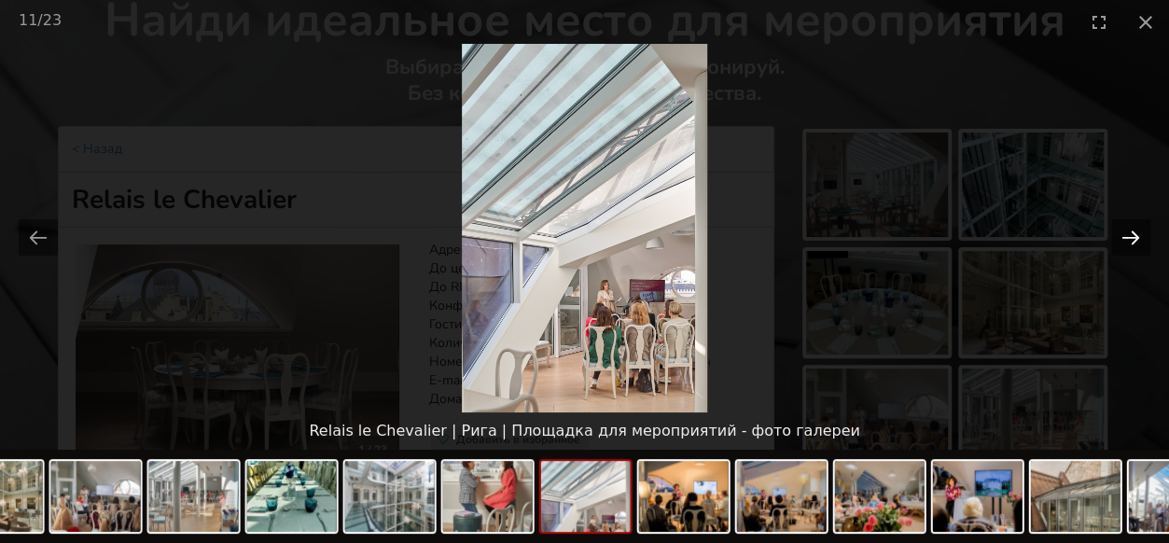
click at [1142, 240] on button "Next slide" at bounding box center [1130, 237] width 39 height 36
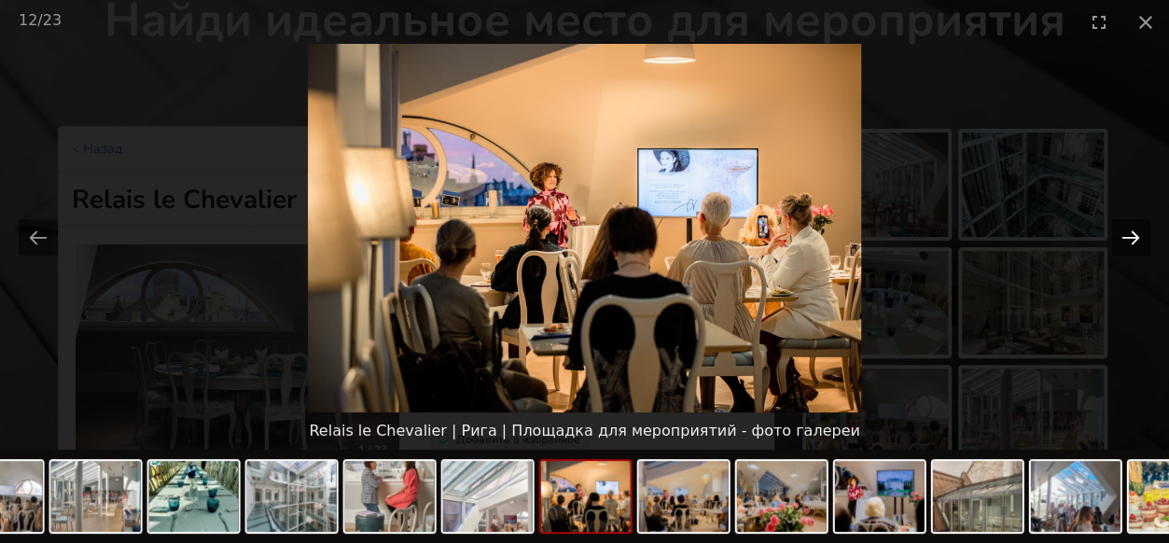
click at [1142, 240] on button "Next slide" at bounding box center [1130, 237] width 39 height 36
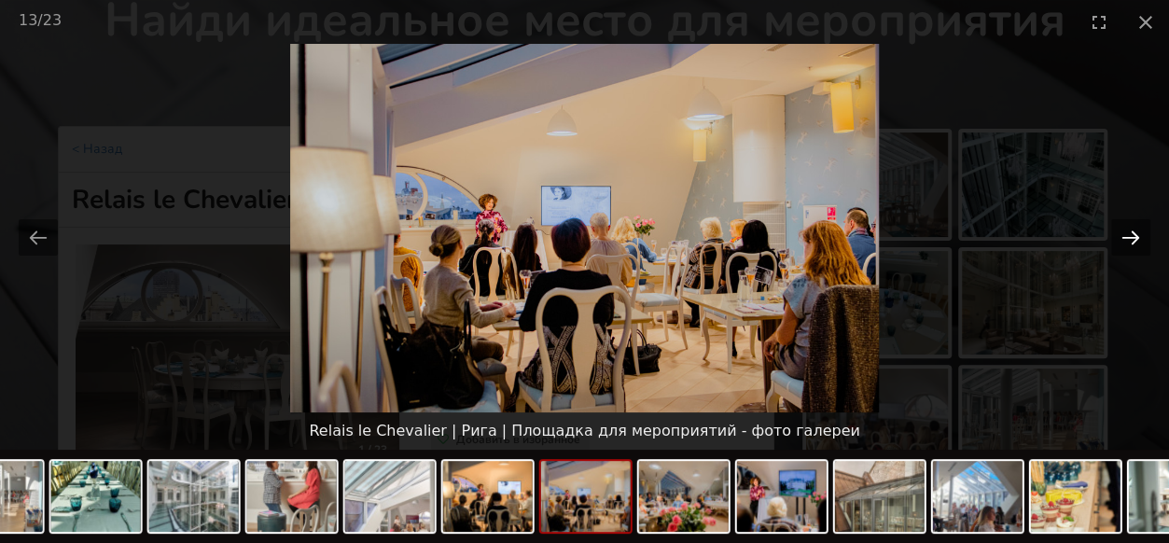
click at [1142, 240] on button "Next slide" at bounding box center [1130, 237] width 39 height 36
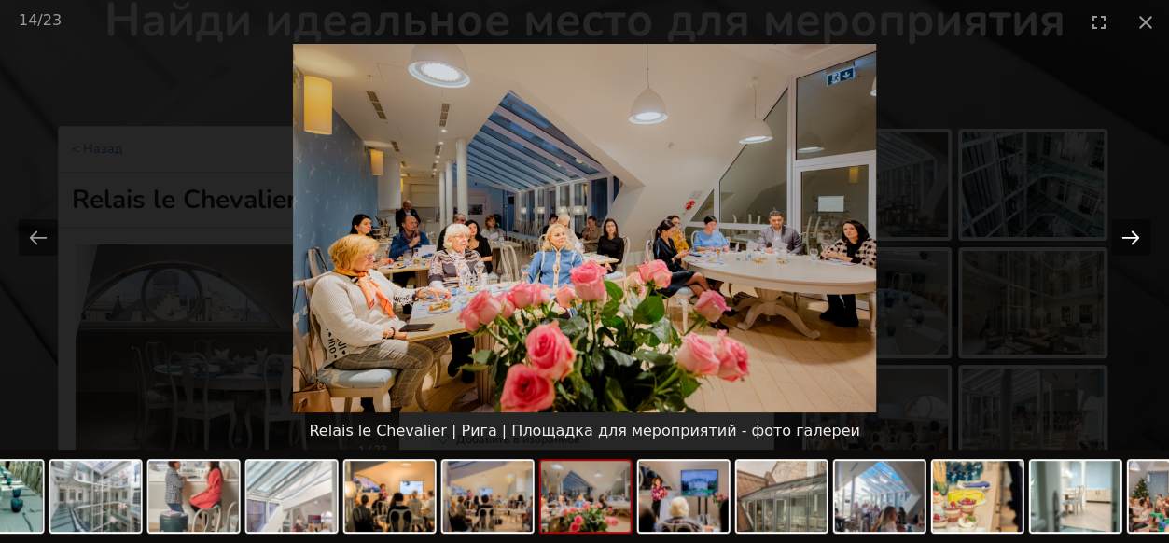
click at [1142, 240] on button "Next slide" at bounding box center [1130, 237] width 39 height 36
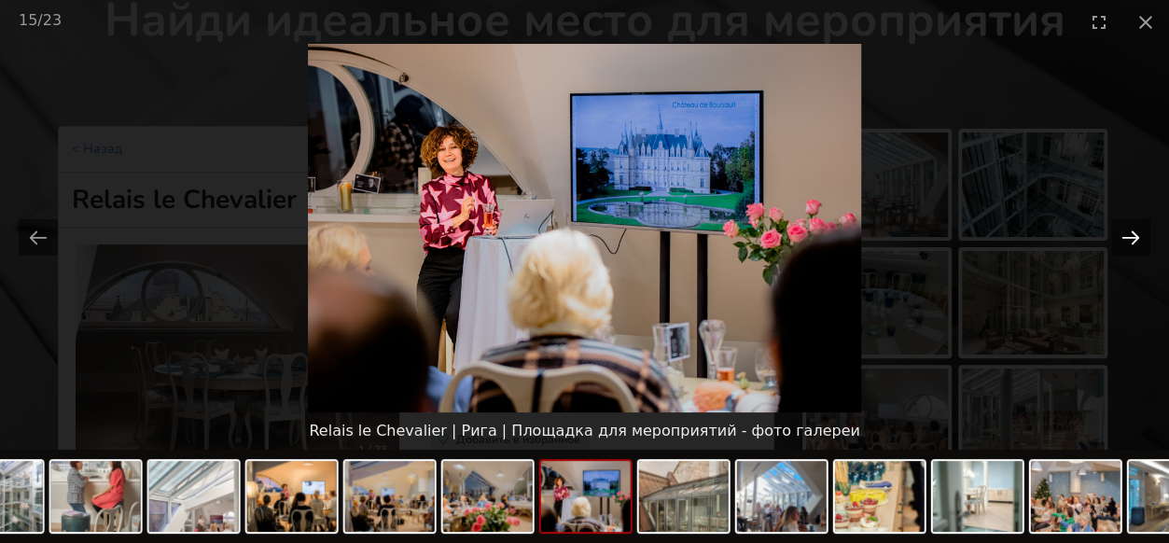
click at [1142, 240] on button "Next slide" at bounding box center [1130, 237] width 39 height 36
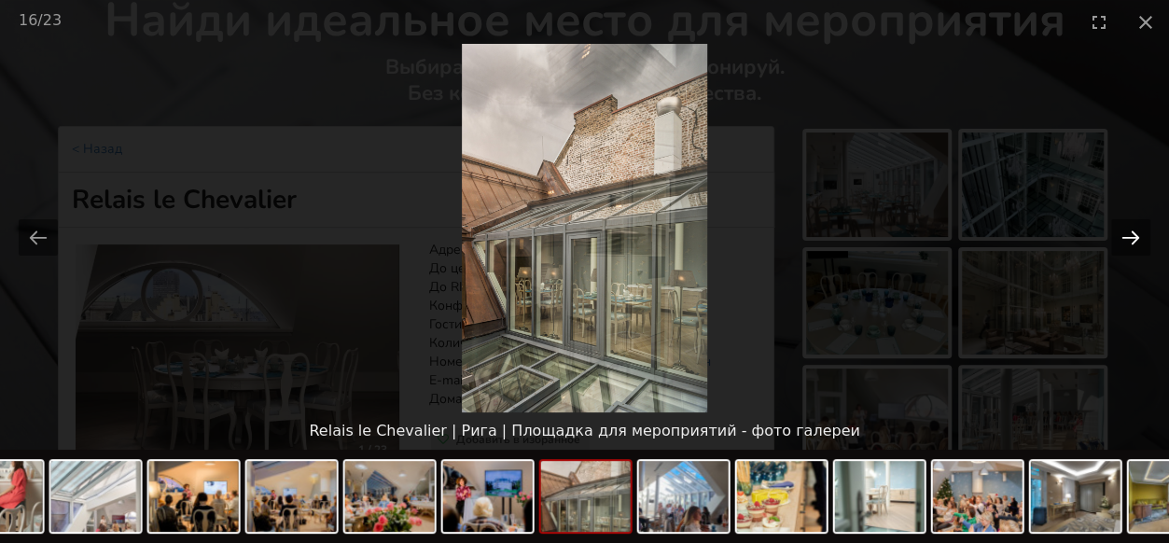
click at [1142, 240] on button "Next slide" at bounding box center [1130, 237] width 39 height 36
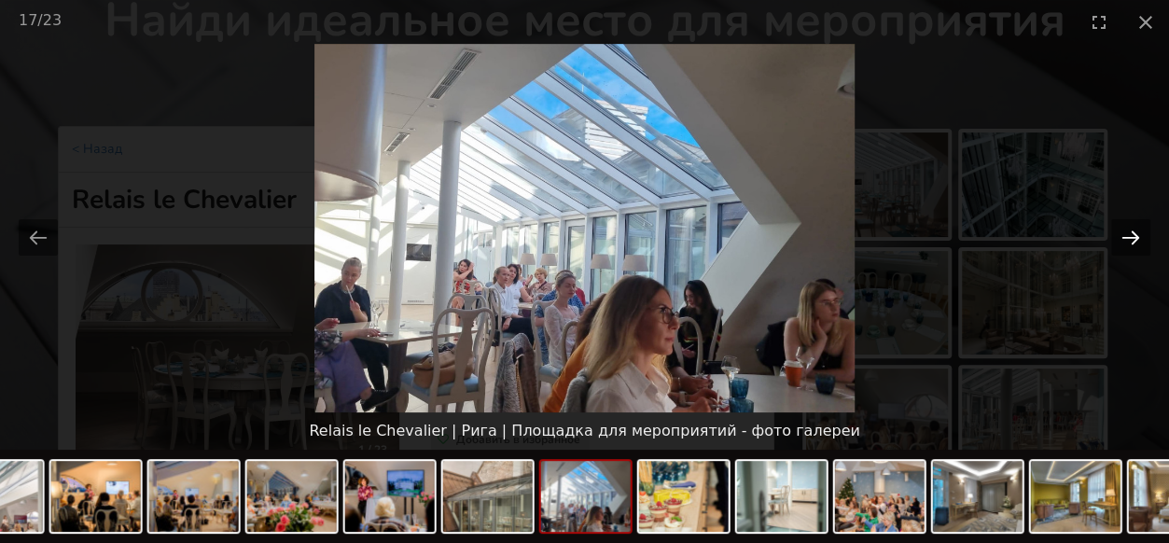
click at [1142, 240] on button "Next slide" at bounding box center [1130, 237] width 39 height 36
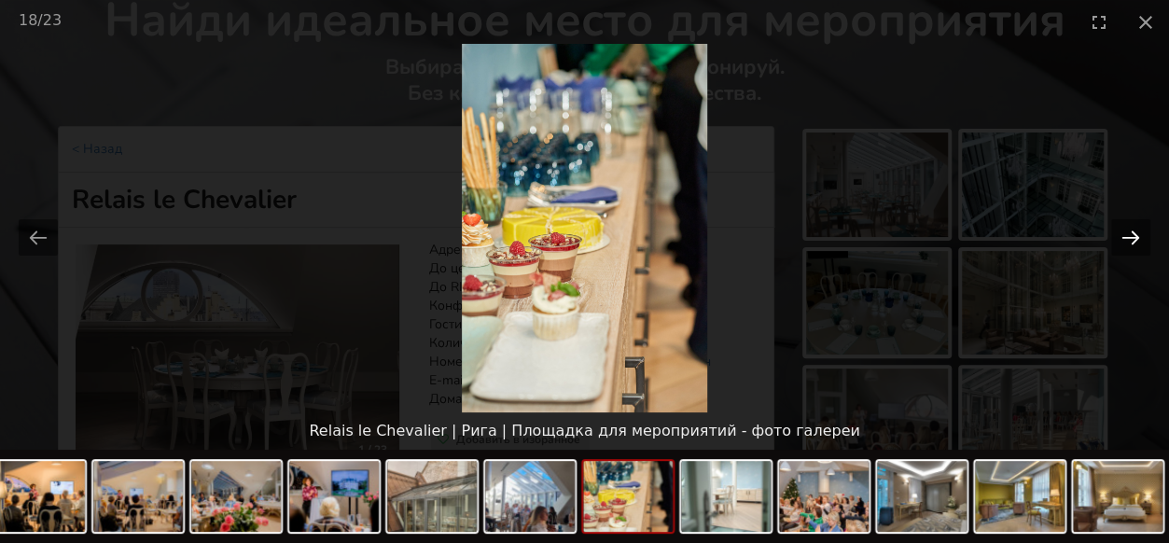
click at [1142, 240] on button "Next slide" at bounding box center [1130, 237] width 39 height 36
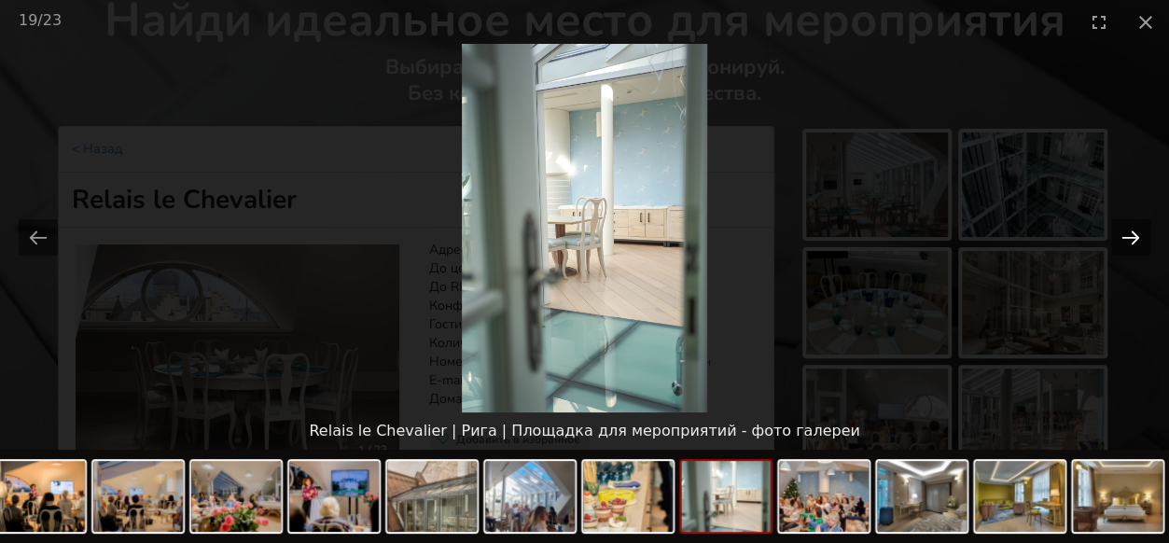
click at [1142, 240] on button "Next slide" at bounding box center [1130, 237] width 39 height 36
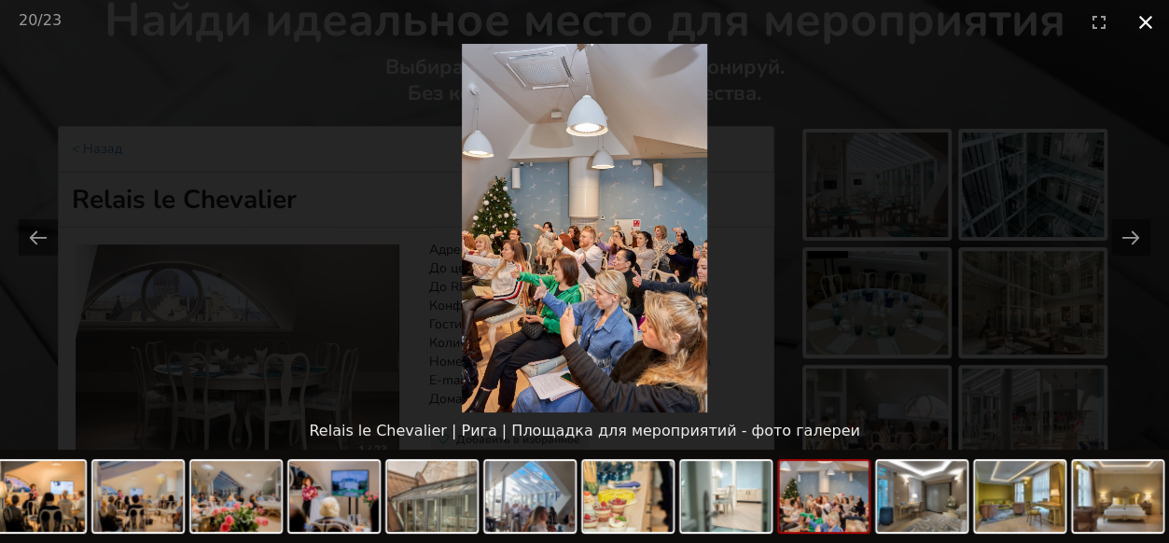
click at [1142, 14] on button "Close gallery" at bounding box center [1146, 22] width 47 height 44
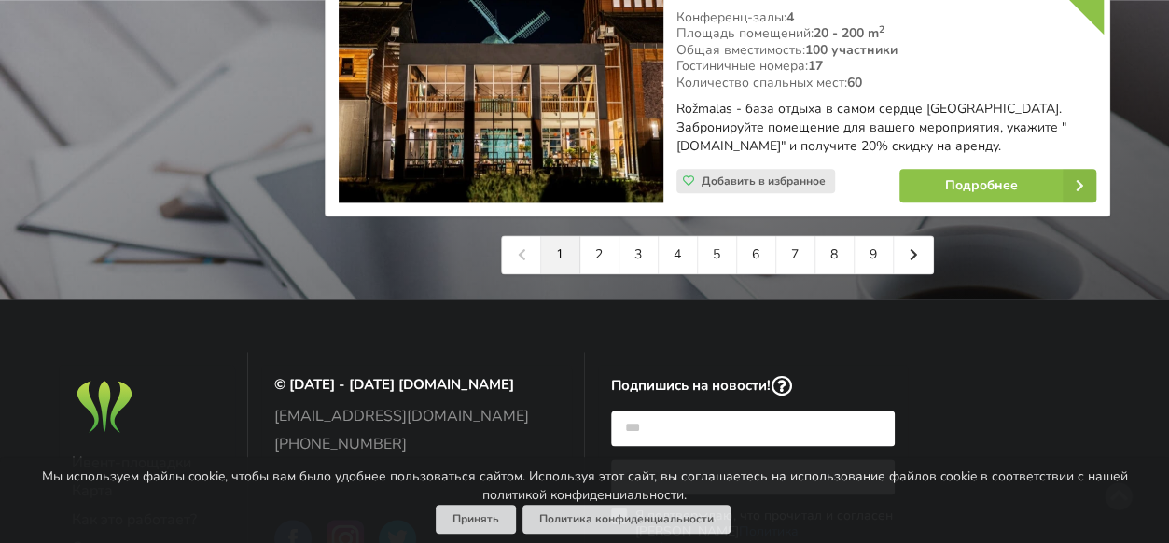
scroll to position [4666, 0]
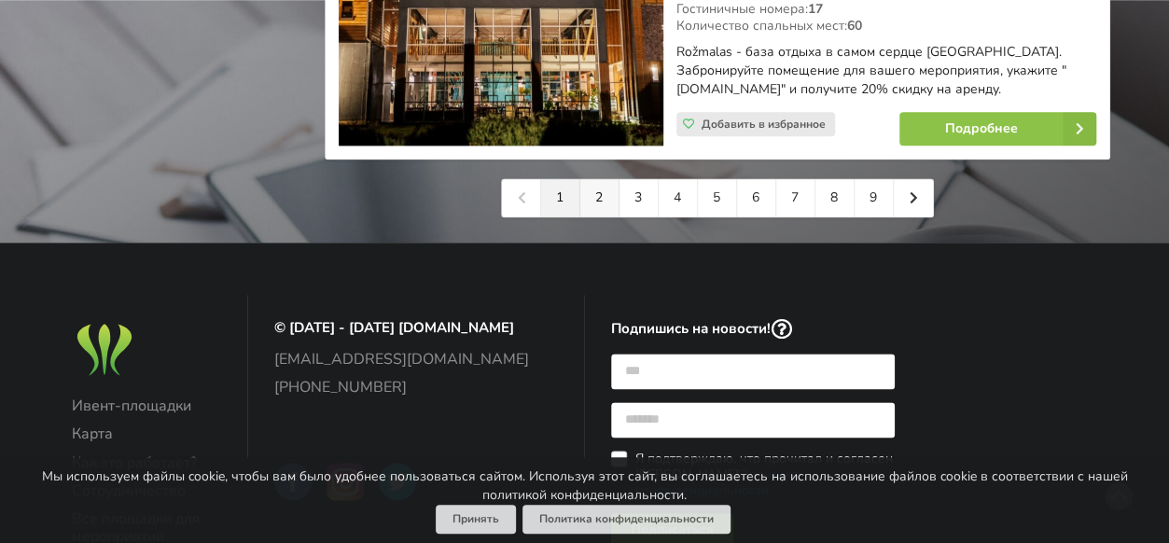
click at [605, 179] on link "2" at bounding box center [599, 197] width 39 height 37
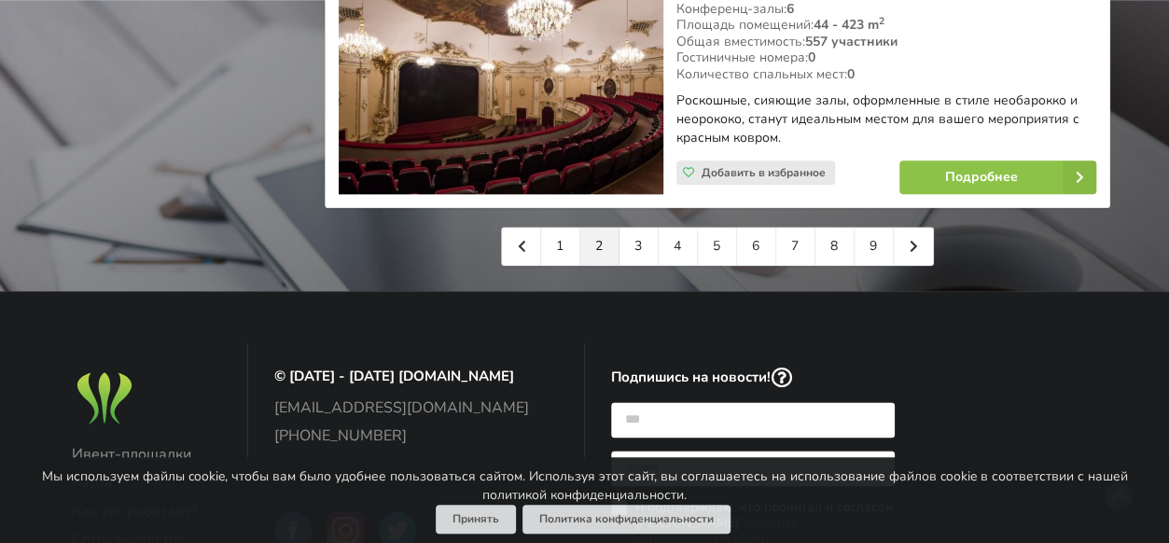
scroll to position [4572, 0]
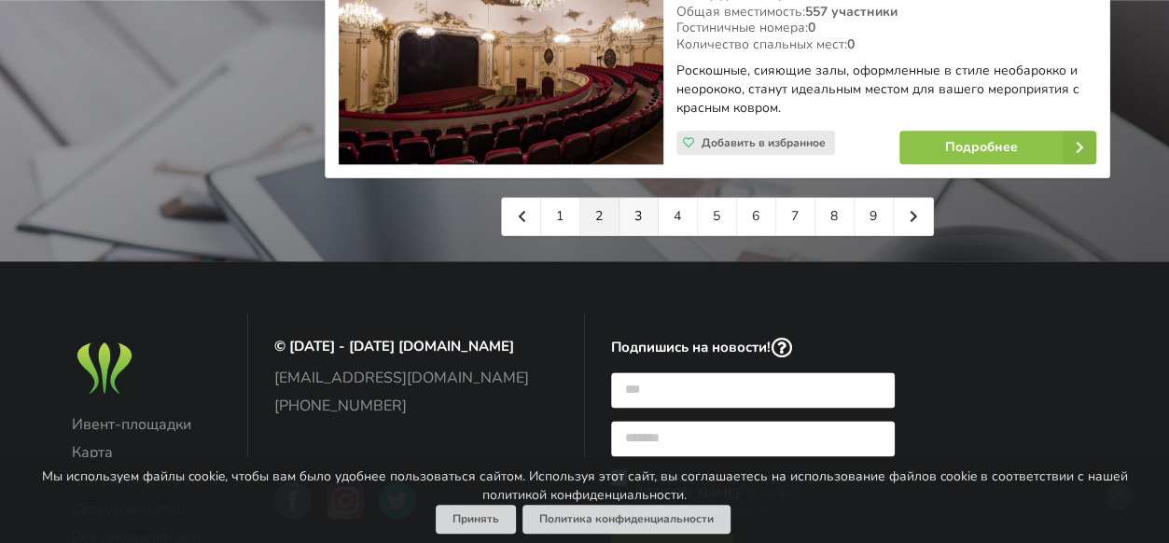
click at [649, 198] on link "3" at bounding box center [639, 216] width 39 height 37
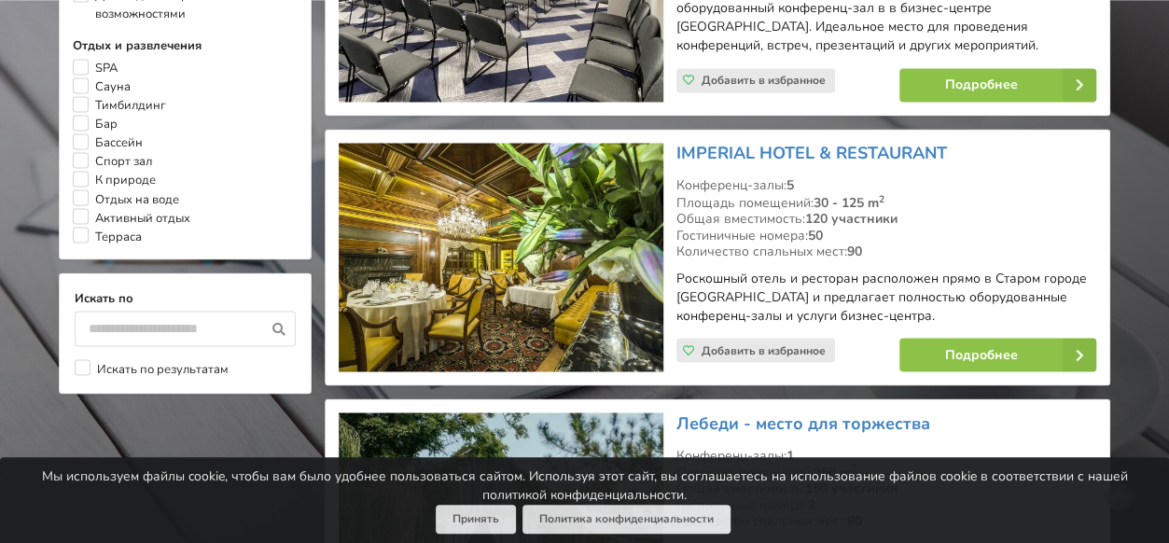
scroll to position [1586, 0]
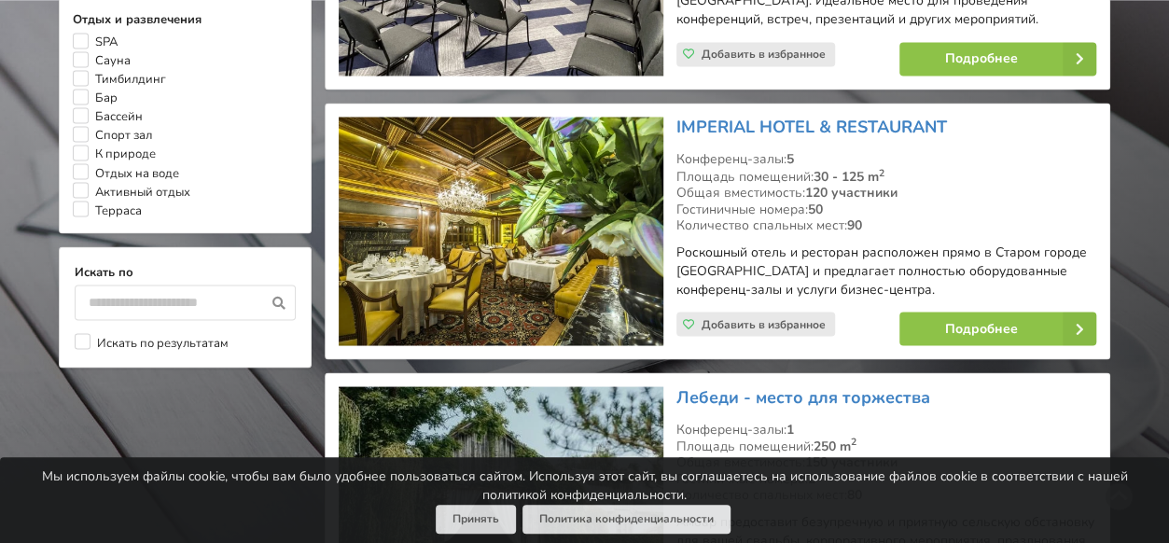
click at [441, 234] on img at bounding box center [501, 231] width 324 height 229
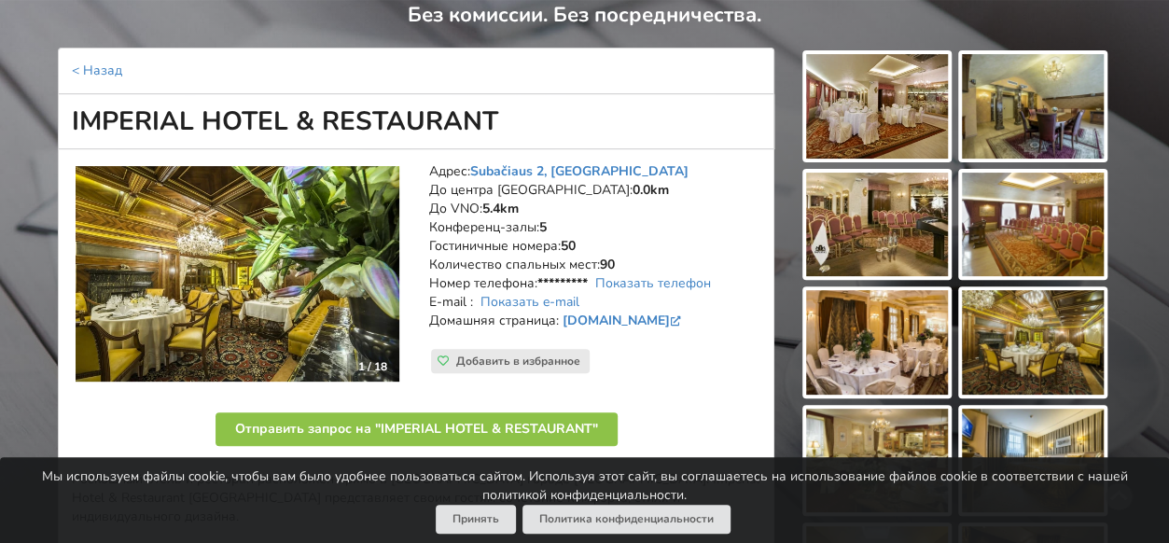
scroll to position [187, 0]
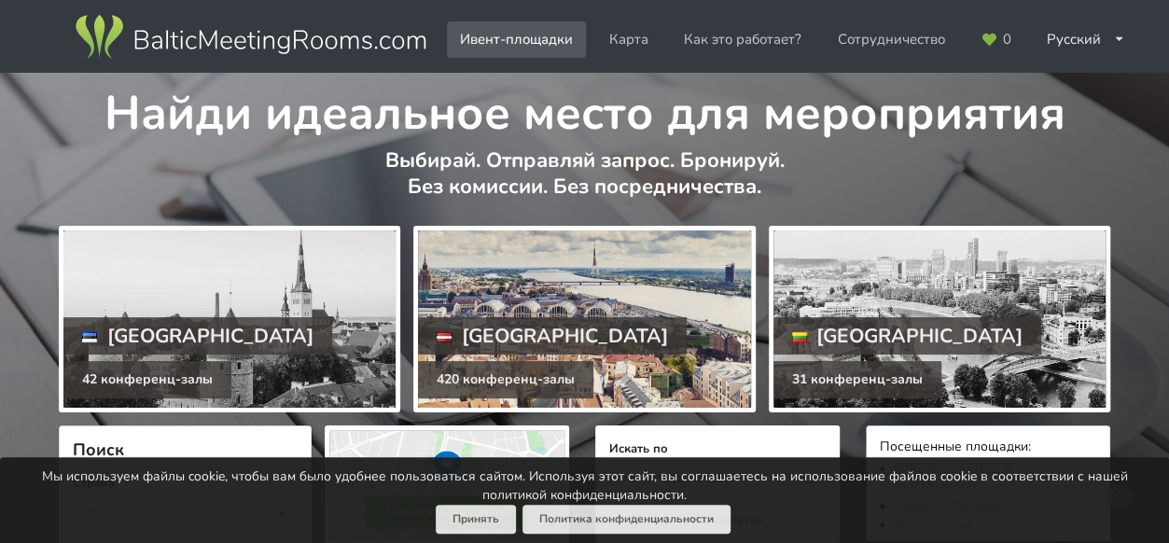
click at [549, 322] on div "[GEOGRAPHIC_DATA]" at bounding box center [552, 335] width 269 height 37
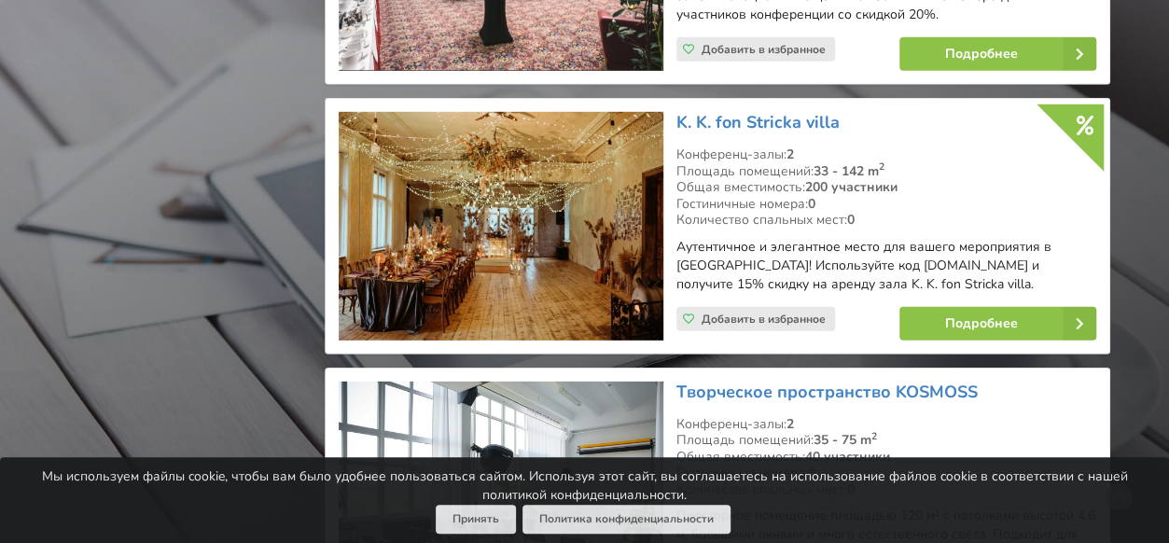
scroll to position [2799, 0]
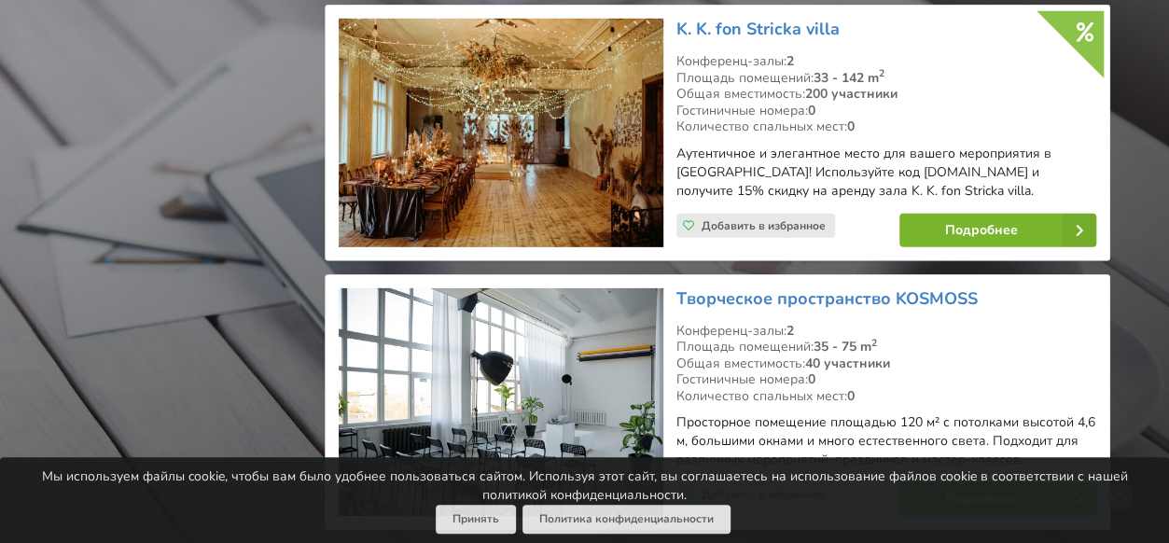
click at [980, 214] on link "Подробнее" at bounding box center [998, 231] width 197 height 34
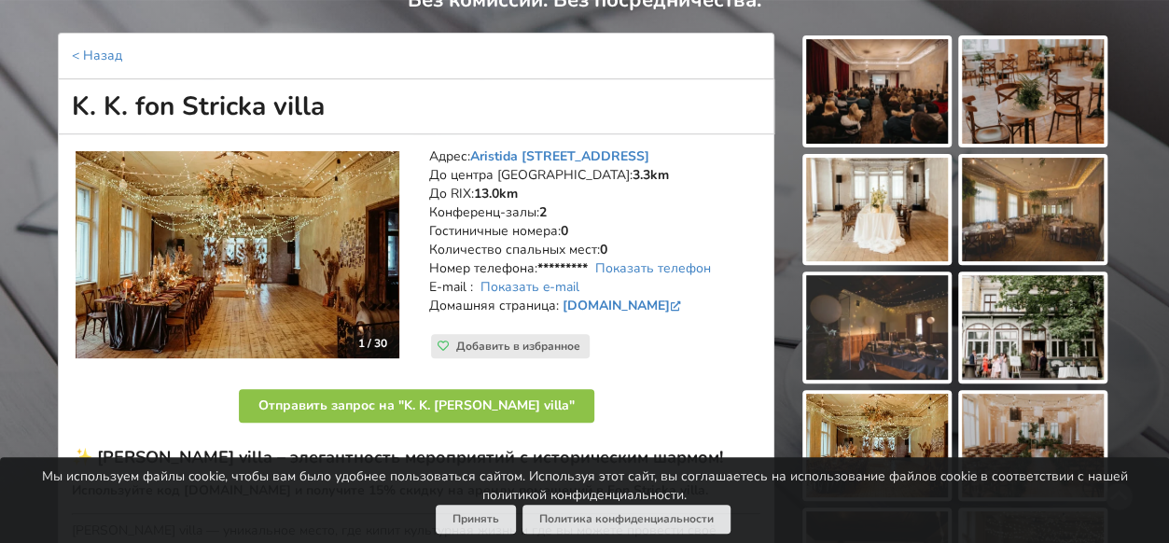
scroll to position [93, 0]
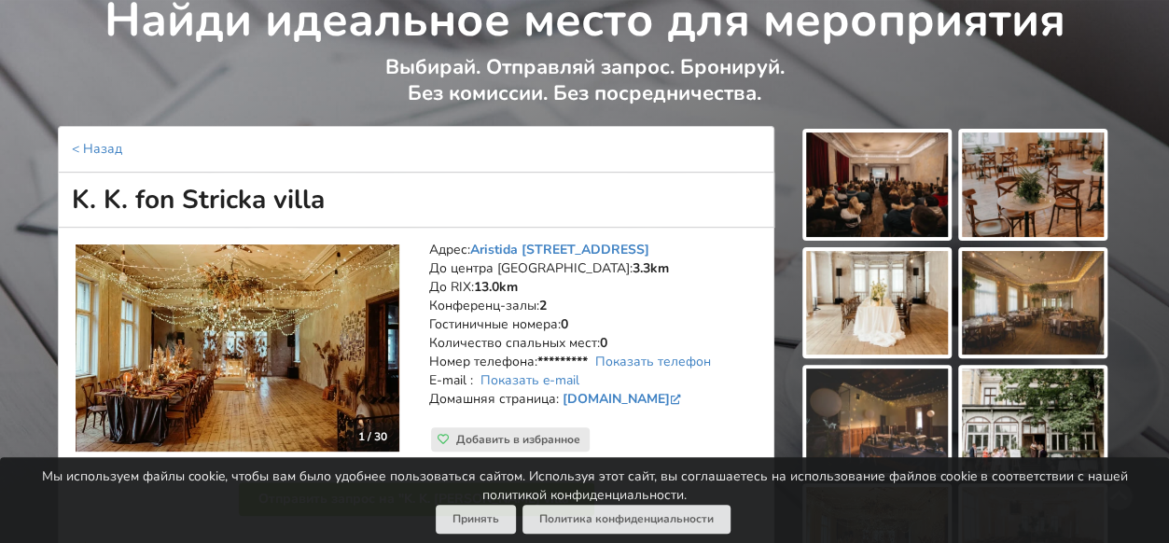
click at [870, 195] on img at bounding box center [877, 185] width 142 height 105
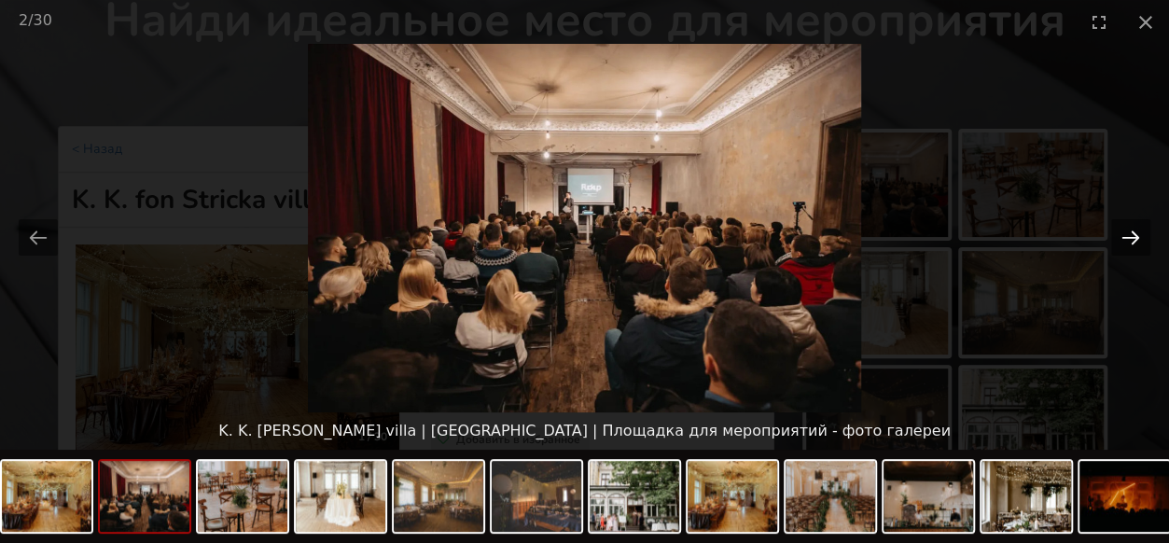
click at [1126, 243] on button "Next slide" at bounding box center [1130, 237] width 39 height 36
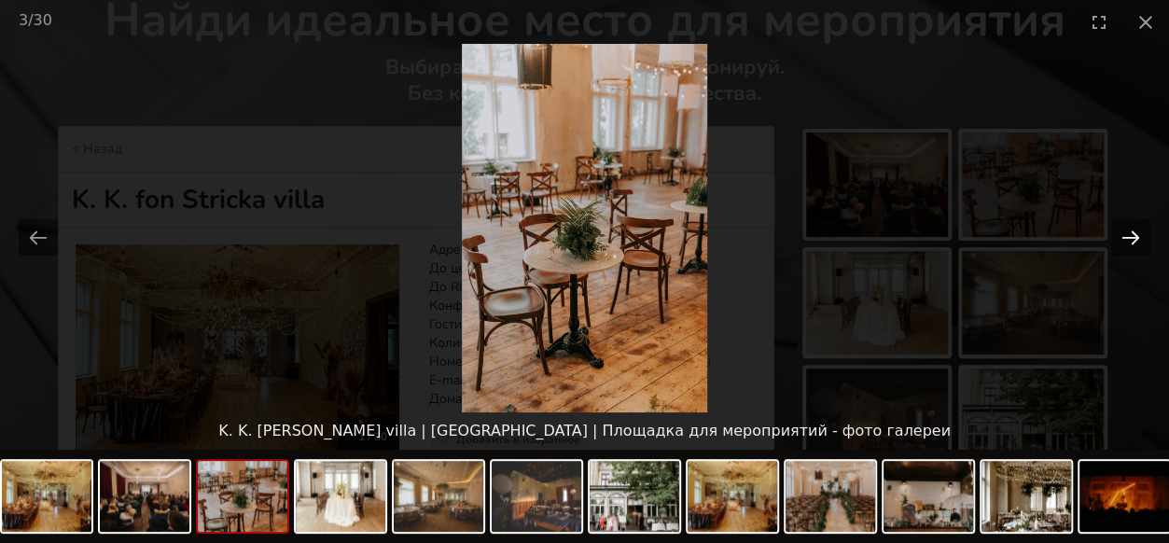
click at [1126, 243] on button "Next slide" at bounding box center [1130, 237] width 39 height 36
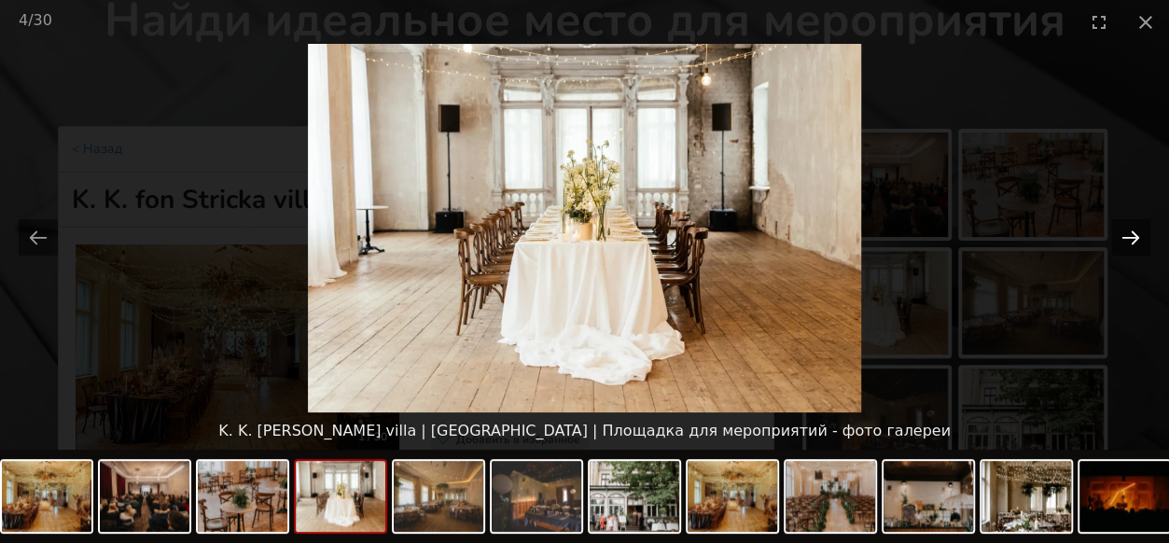
click at [1126, 243] on button "Next slide" at bounding box center [1130, 237] width 39 height 36
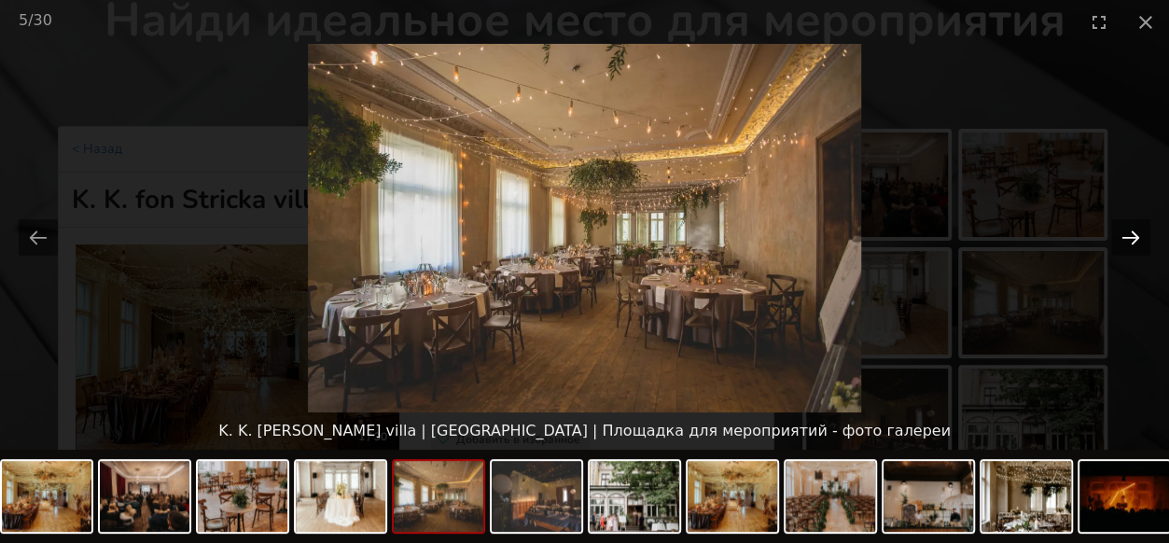
click at [1126, 243] on button "Next slide" at bounding box center [1130, 237] width 39 height 36
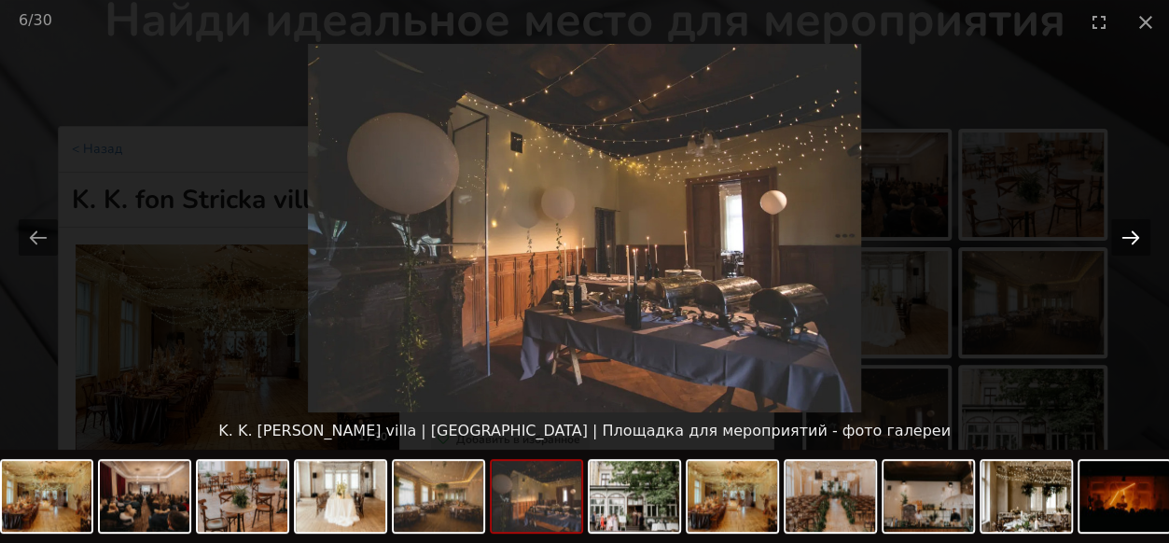
click at [1126, 243] on button "Next slide" at bounding box center [1130, 237] width 39 height 36
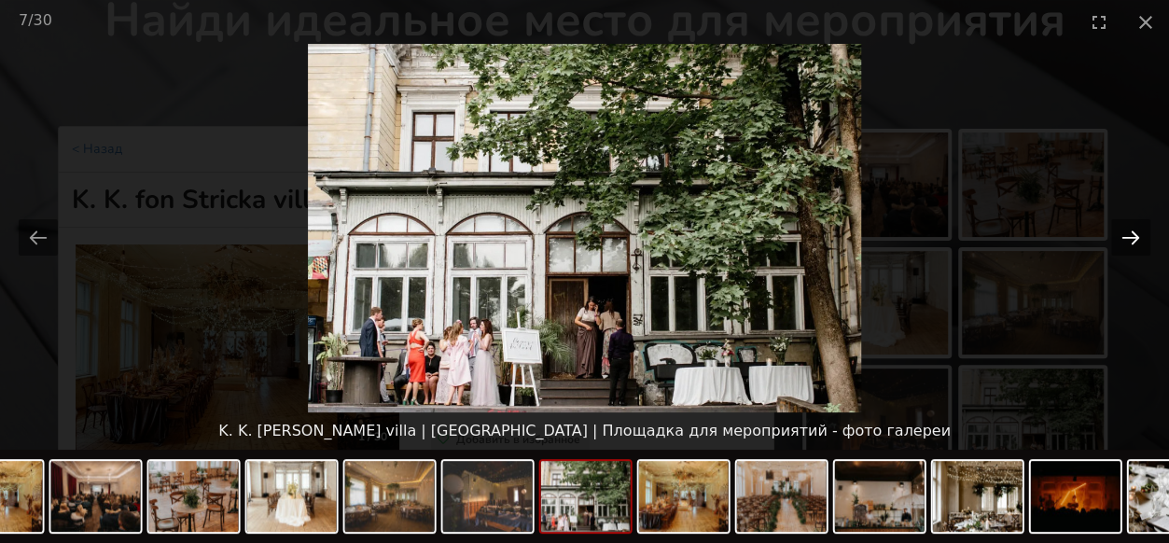
click at [1126, 243] on button "Next slide" at bounding box center [1130, 237] width 39 height 36
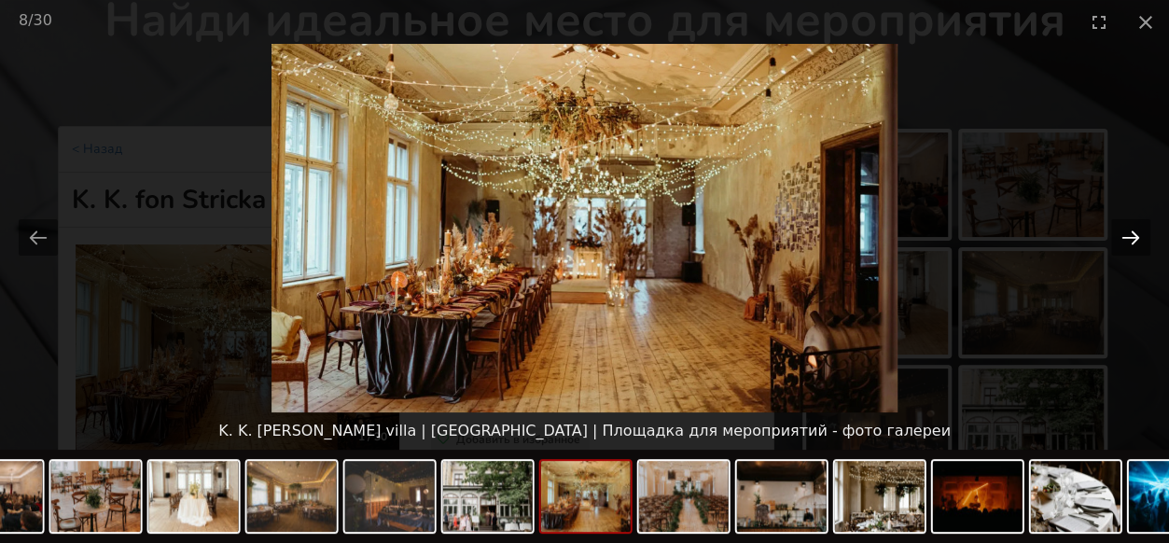
click at [1126, 243] on button "Next slide" at bounding box center [1130, 237] width 39 height 36
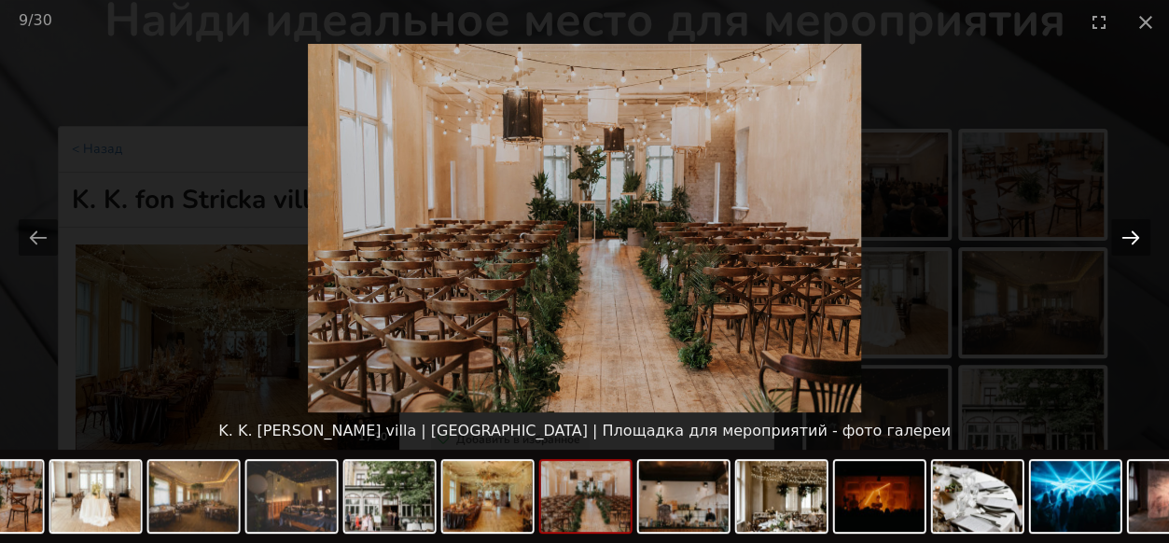
click at [1126, 243] on button "Next slide" at bounding box center [1130, 237] width 39 height 36
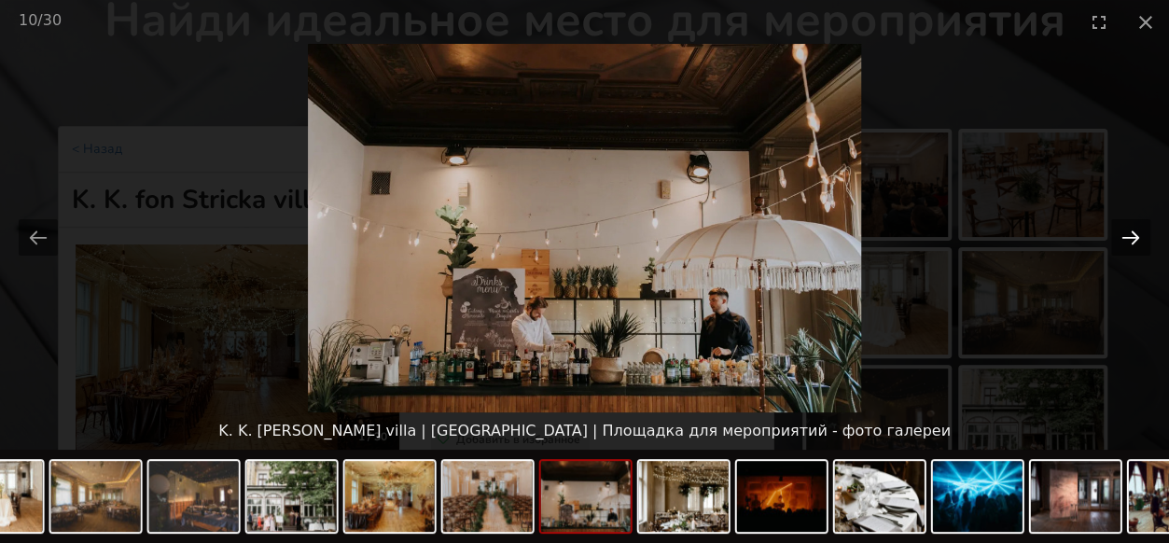
click at [1126, 243] on button "Next slide" at bounding box center [1130, 237] width 39 height 36
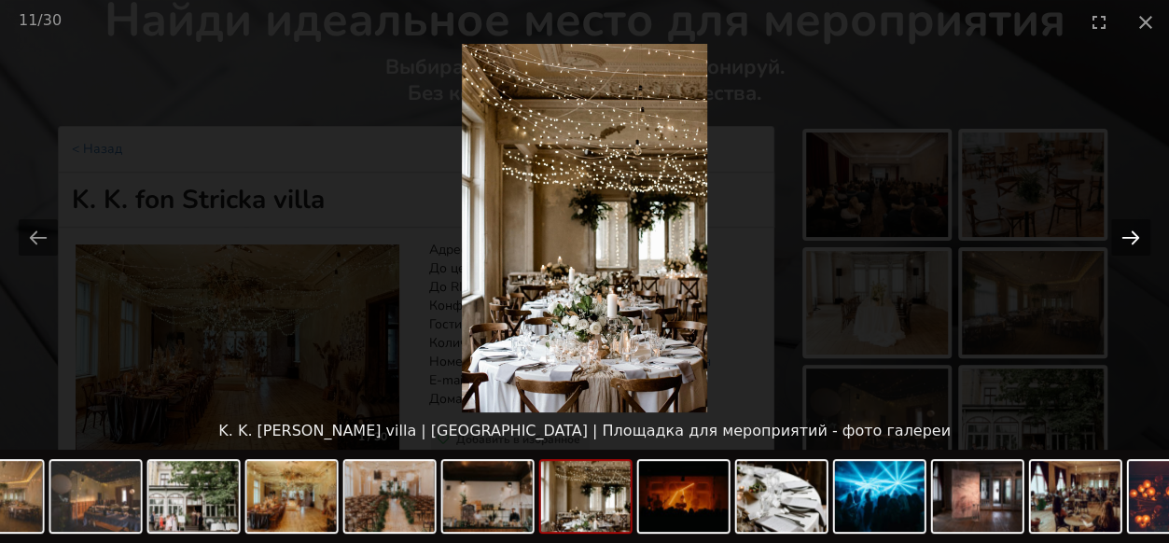
click at [1126, 243] on button "Next slide" at bounding box center [1130, 237] width 39 height 36
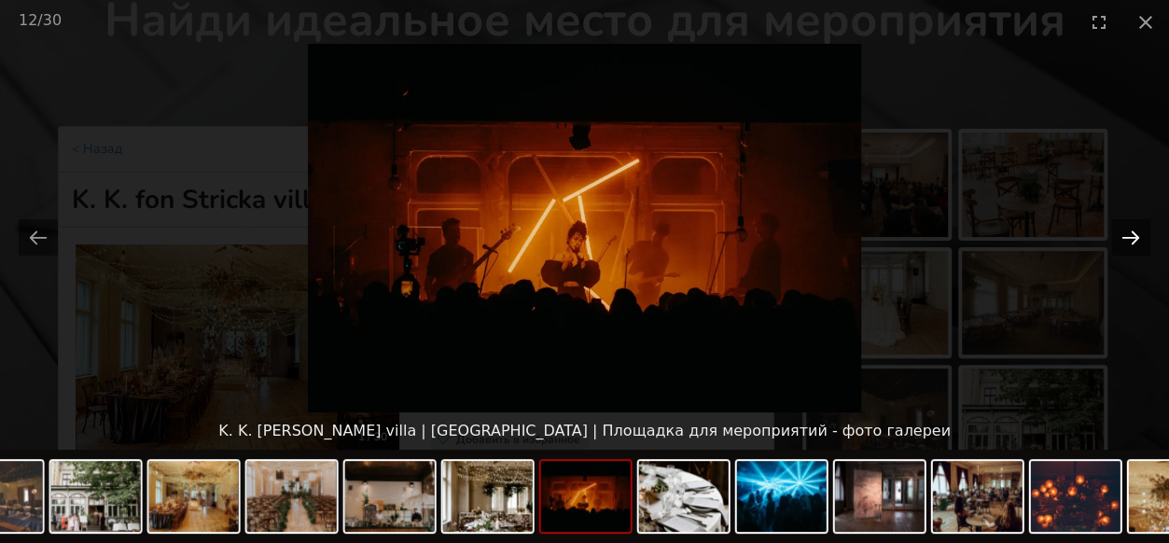
click at [1126, 243] on button "Next slide" at bounding box center [1130, 237] width 39 height 36
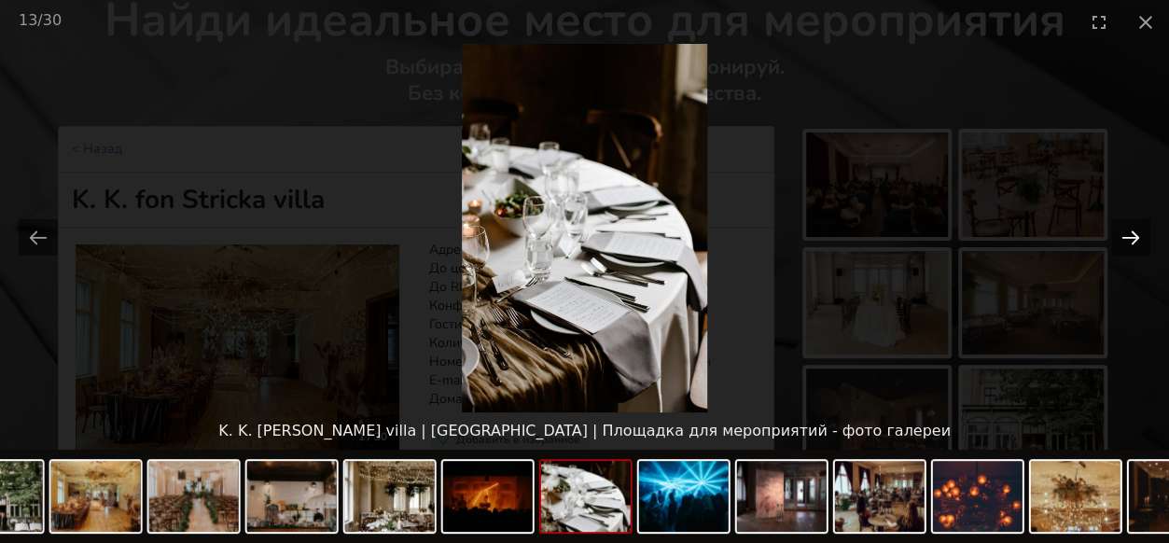
click at [1126, 243] on button "Next slide" at bounding box center [1130, 237] width 39 height 36
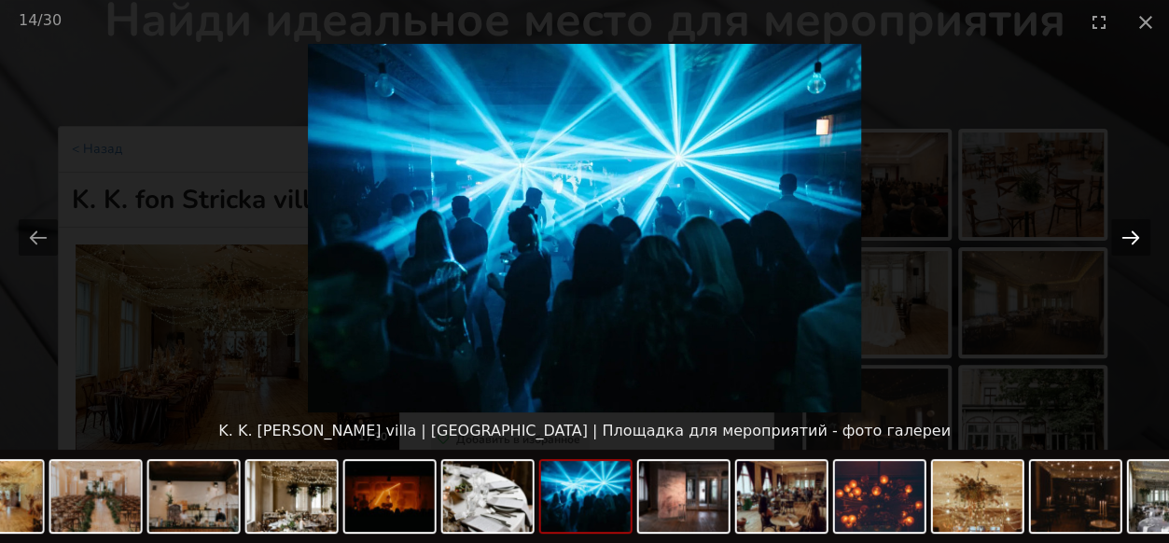
click at [1126, 243] on button "Next slide" at bounding box center [1130, 237] width 39 height 36
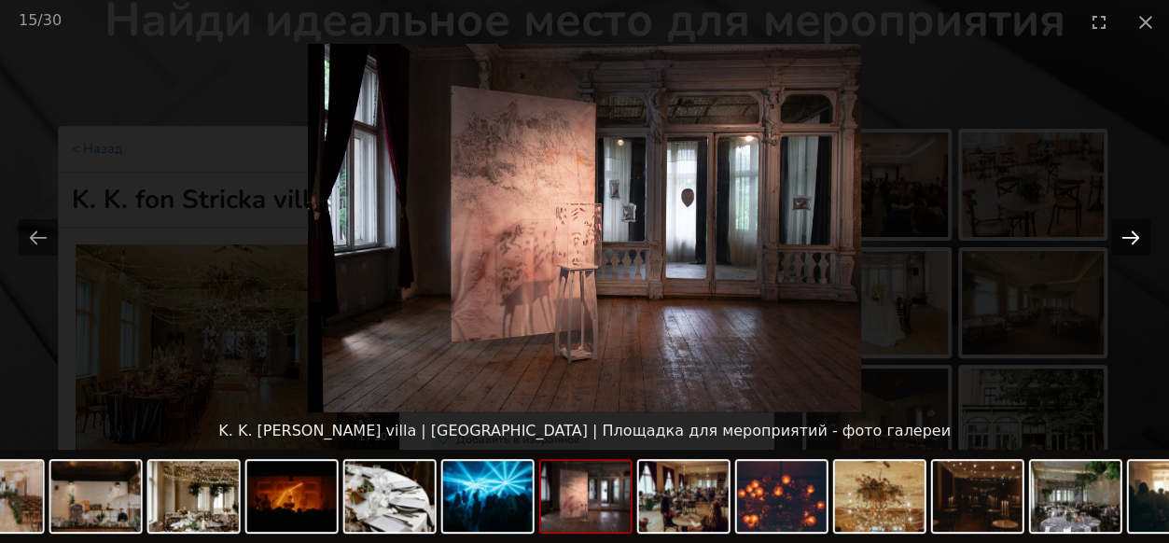
click at [1126, 243] on button "Next slide" at bounding box center [1130, 237] width 39 height 36
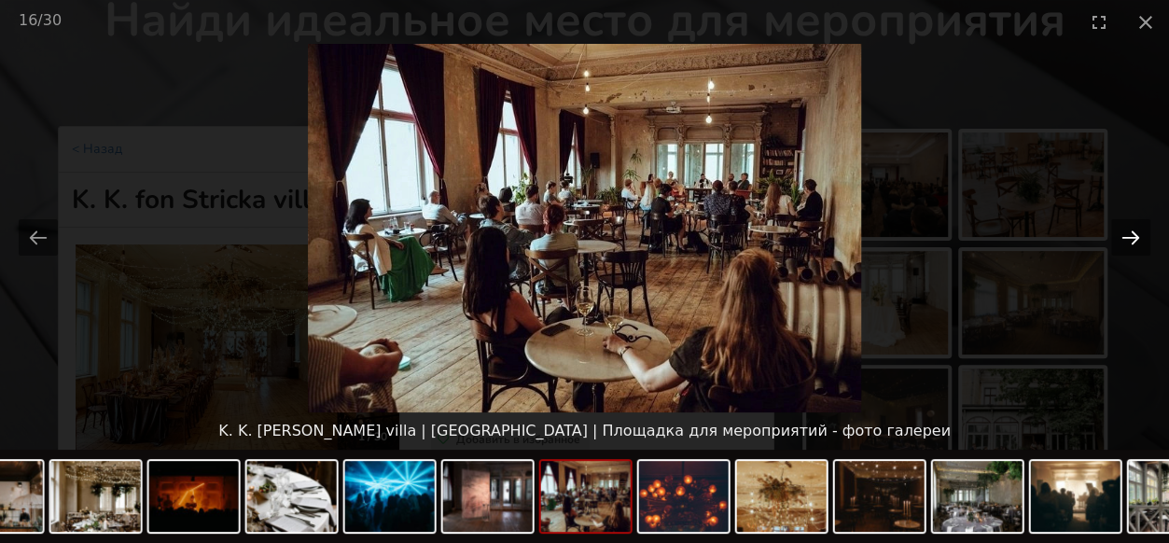
click at [1126, 243] on button "Next slide" at bounding box center [1130, 237] width 39 height 36
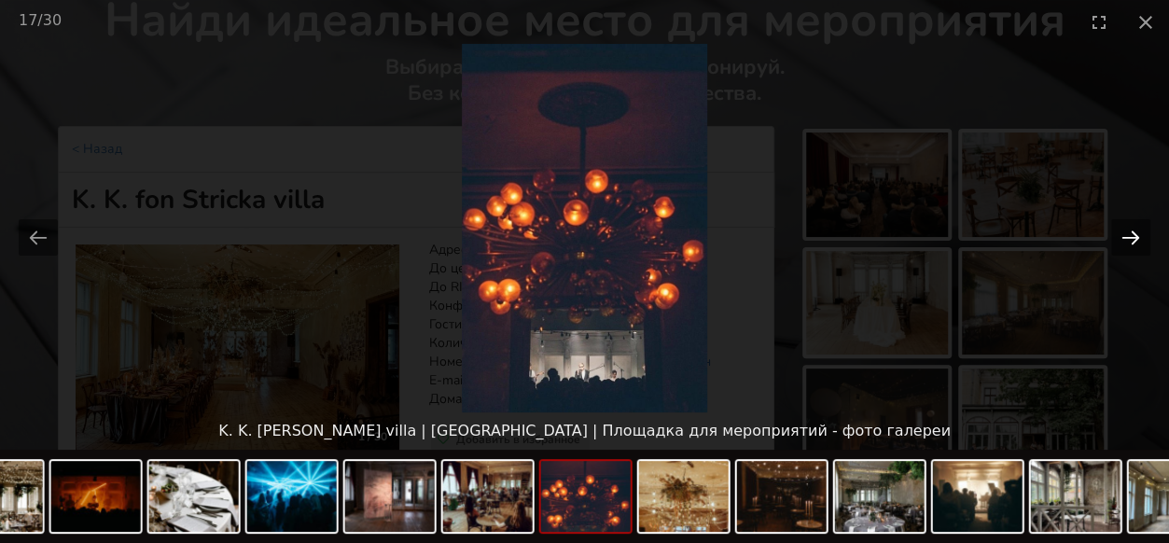
click at [1123, 245] on button "Next slide" at bounding box center [1130, 237] width 39 height 36
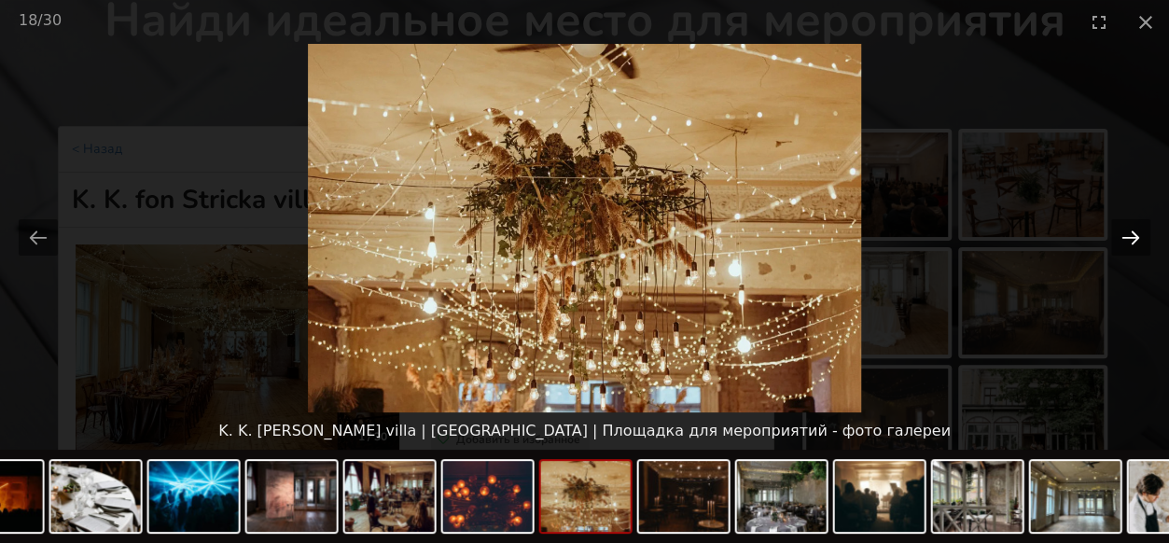
click at [1123, 245] on button "Next slide" at bounding box center [1130, 237] width 39 height 36
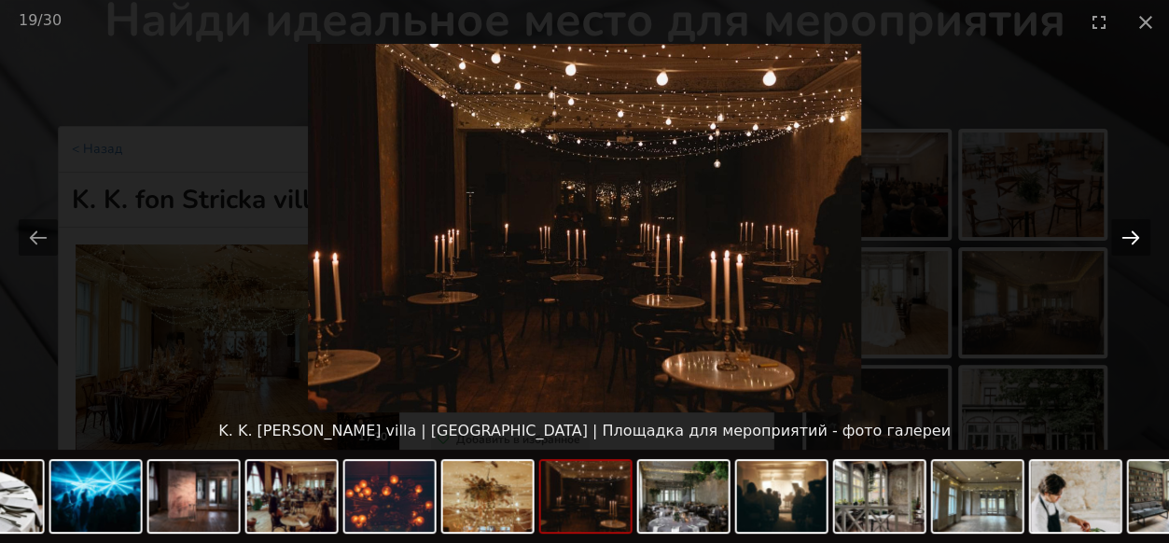
click at [1123, 245] on button "Next slide" at bounding box center [1130, 237] width 39 height 36
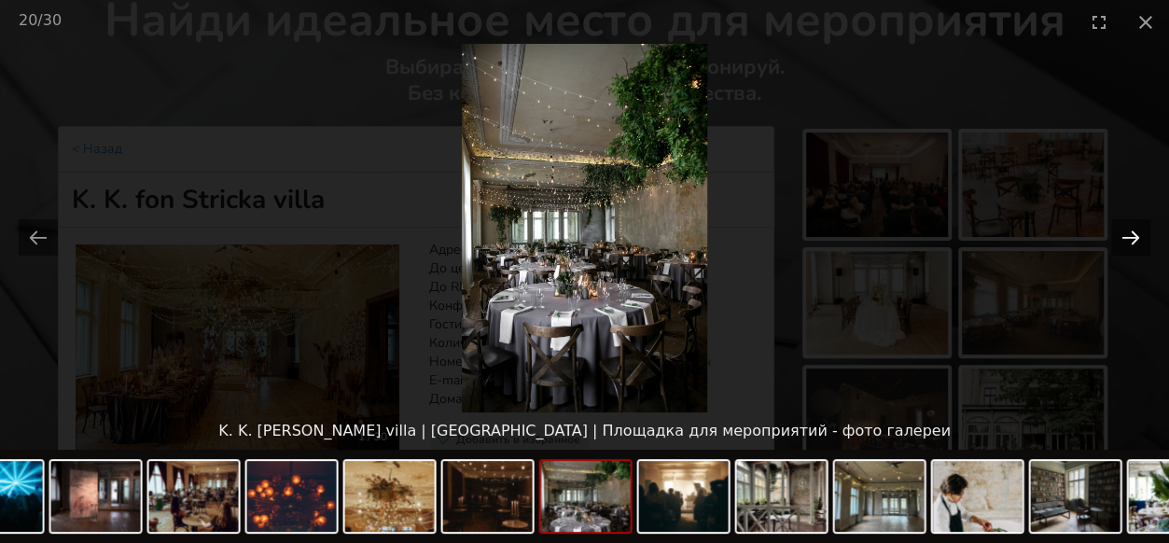
click at [1116, 245] on button "Next slide" at bounding box center [1130, 237] width 39 height 36
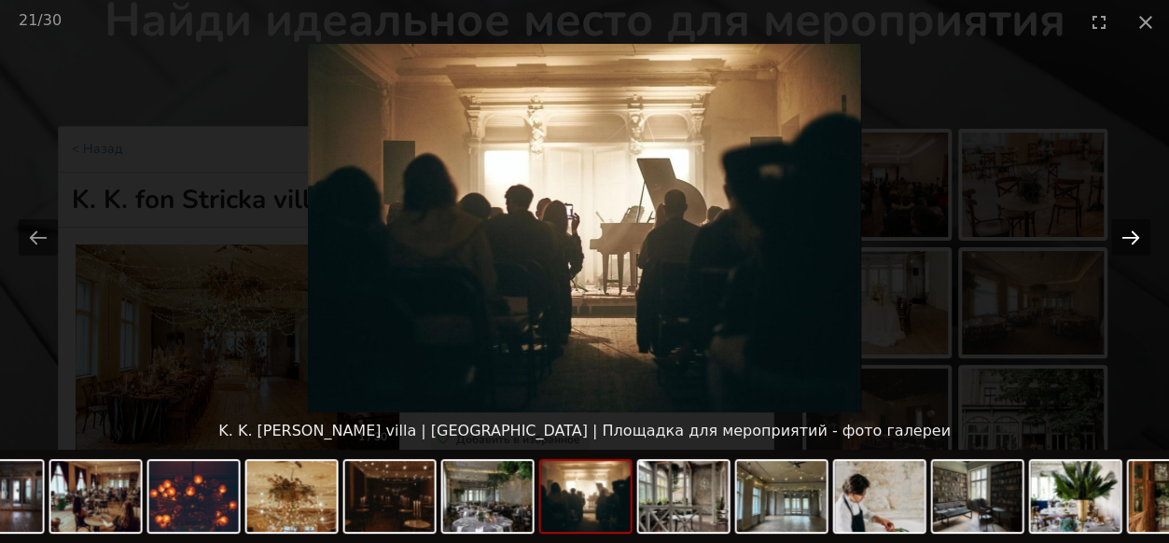
click at [1116, 245] on button "Next slide" at bounding box center [1130, 237] width 39 height 36
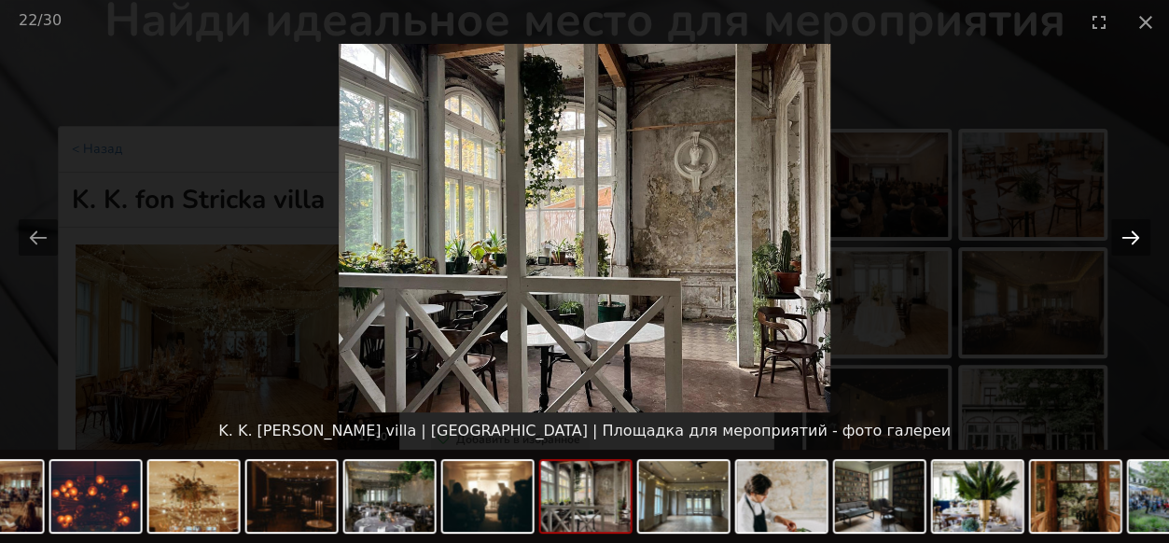
click at [1116, 245] on button "Next slide" at bounding box center [1130, 237] width 39 height 36
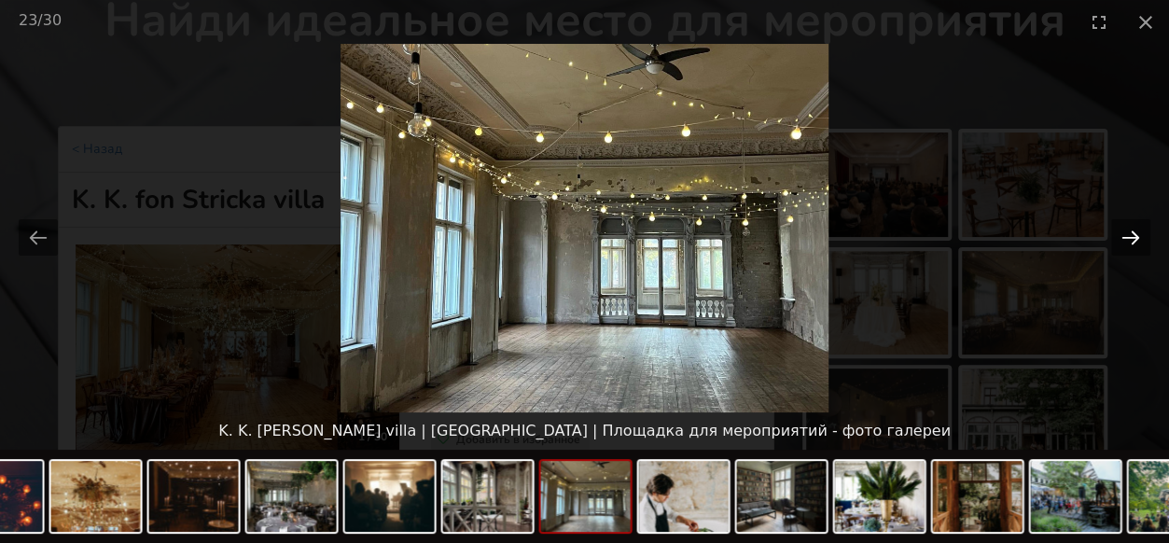
click at [1116, 245] on button "Next slide" at bounding box center [1130, 237] width 39 height 36
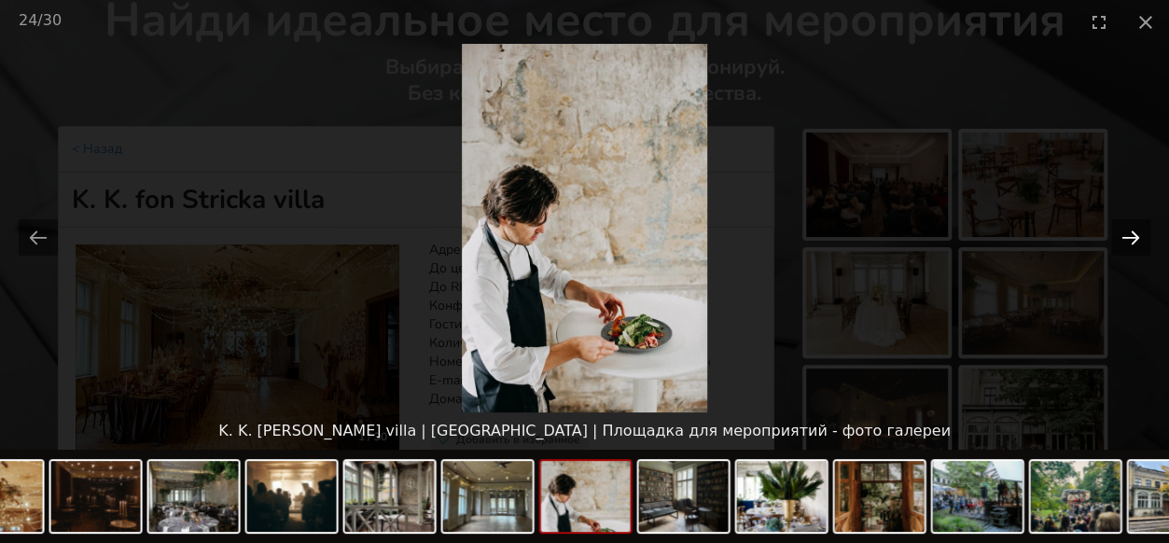
click at [1116, 245] on button "Next slide" at bounding box center [1130, 237] width 39 height 36
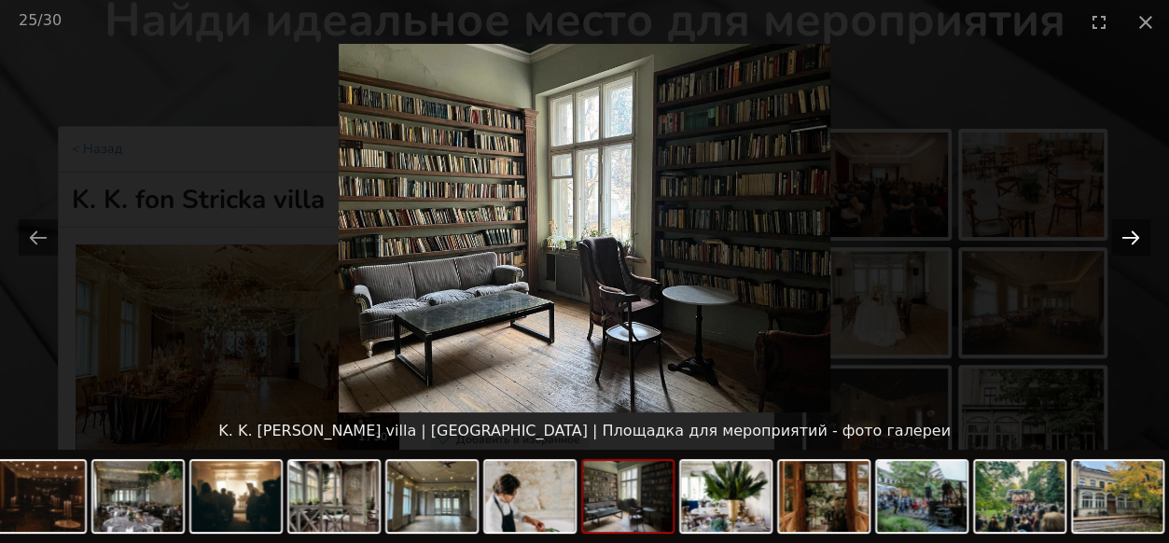
click at [1116, 245] on button "Next slide" at bounding box center [1130, 237] width 39 height 36
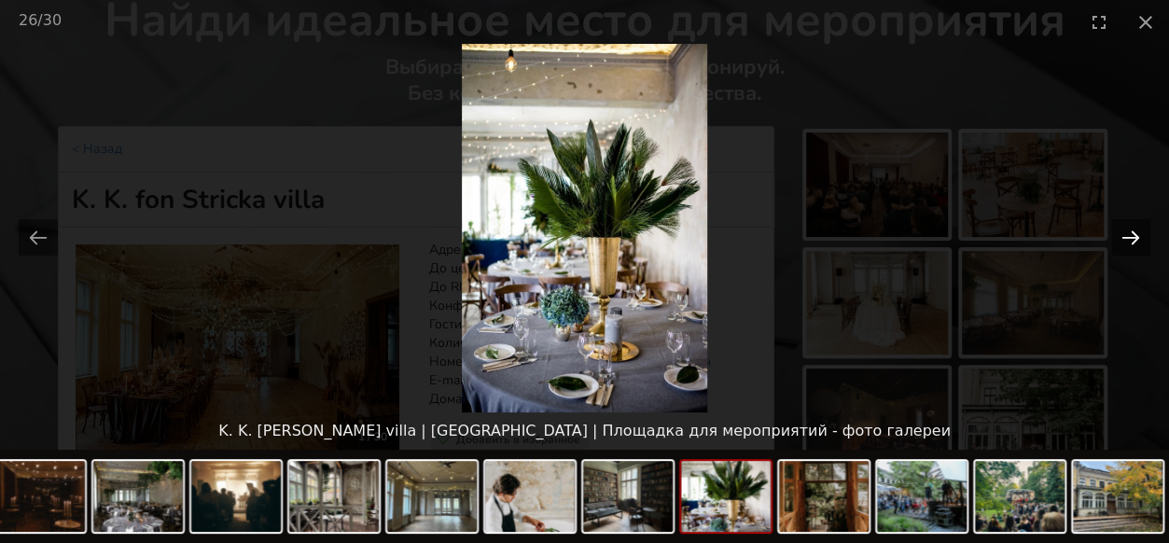
click at [1116, 245] on button "Next slide" at bounding box center [1130, 237] width 39 height 36
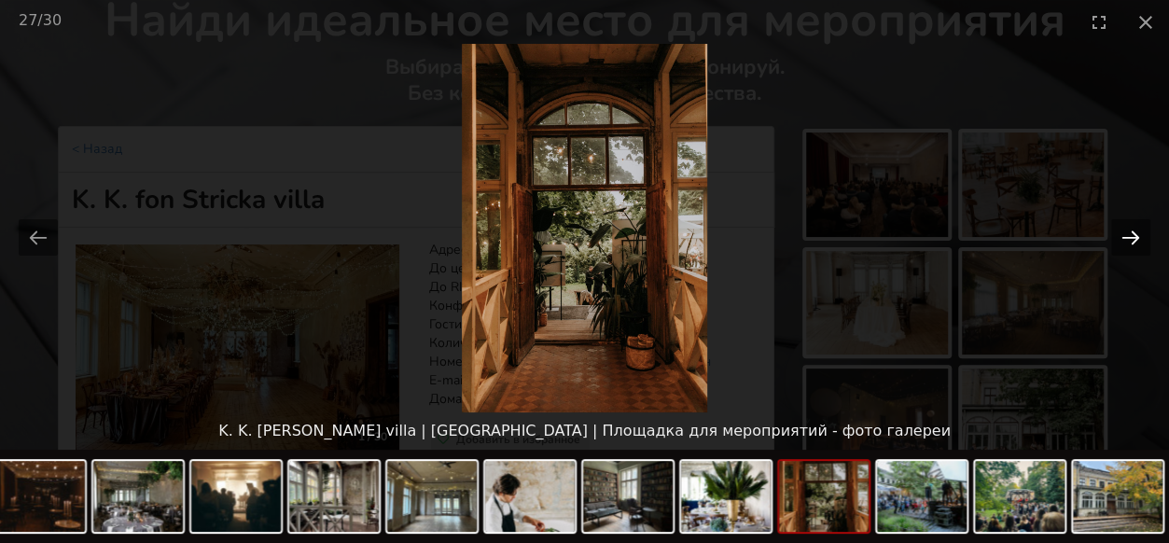
click at [1116, 245] on button "Next slide" at bounding box center [1130, 237] width 39 height 36
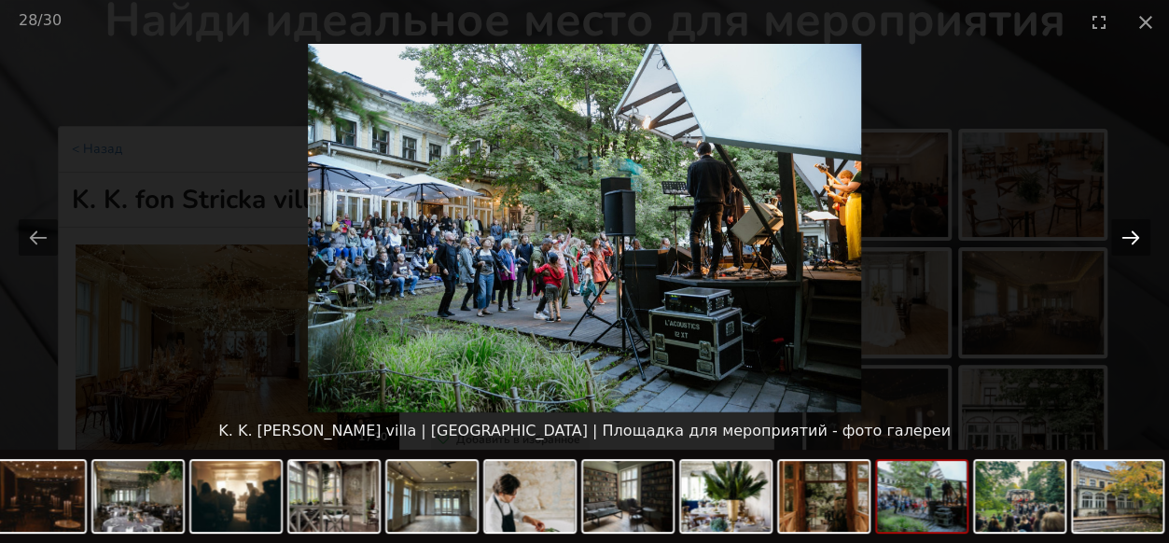
click at [1116, 245] on button "Next slide" at bounding box center [1130, 237] width 39 height 36
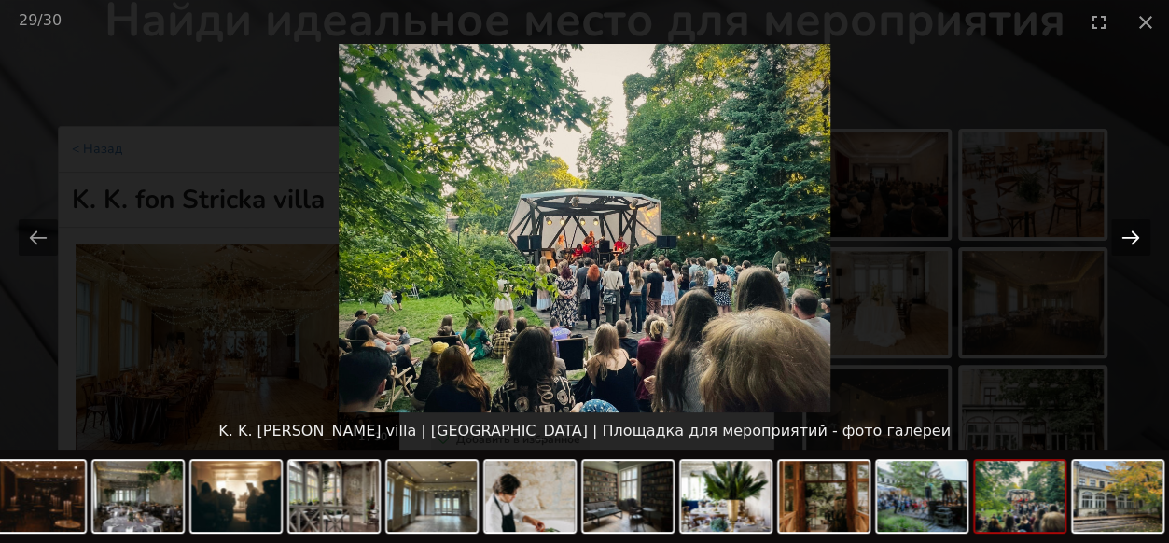
click at [1116, 245] on button "Next slide" at bounding box center [1130, 237] width 39 height 36
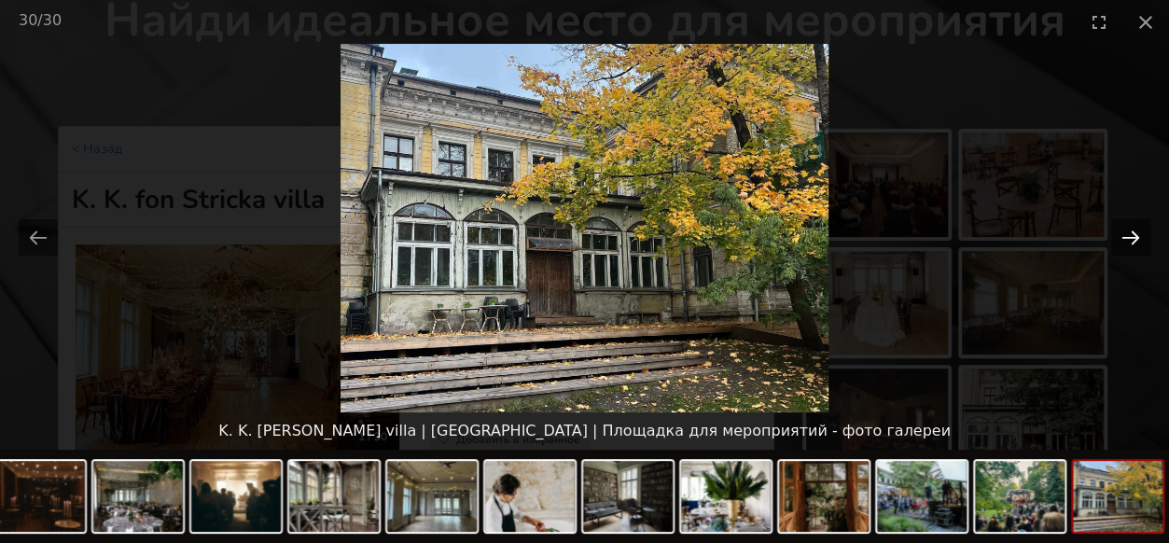
click at [1116, 245] on button "Next slide" at bounding box center [1130, 237] width 39 height 36
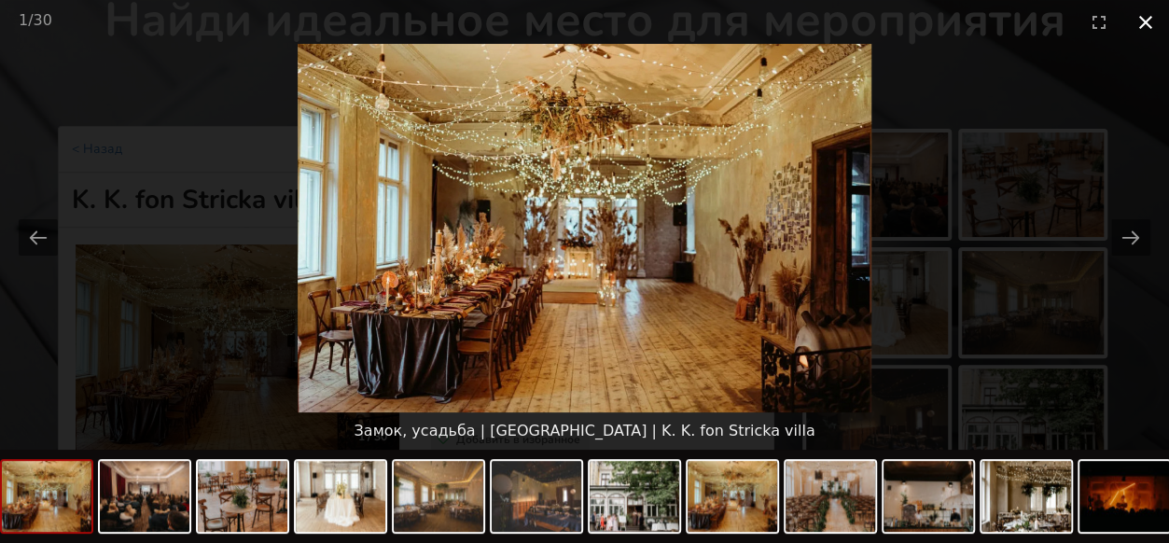
click at [1137, 24] on button "Close gallery" at bounding box center [1146, 22] width 47 height 44
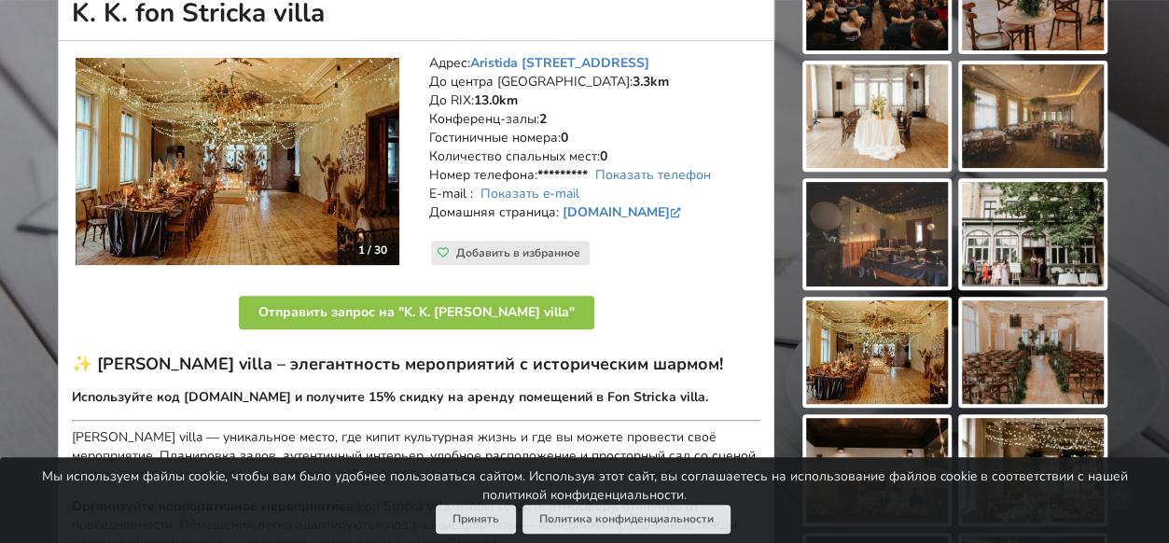
scroll to position [187, 0]
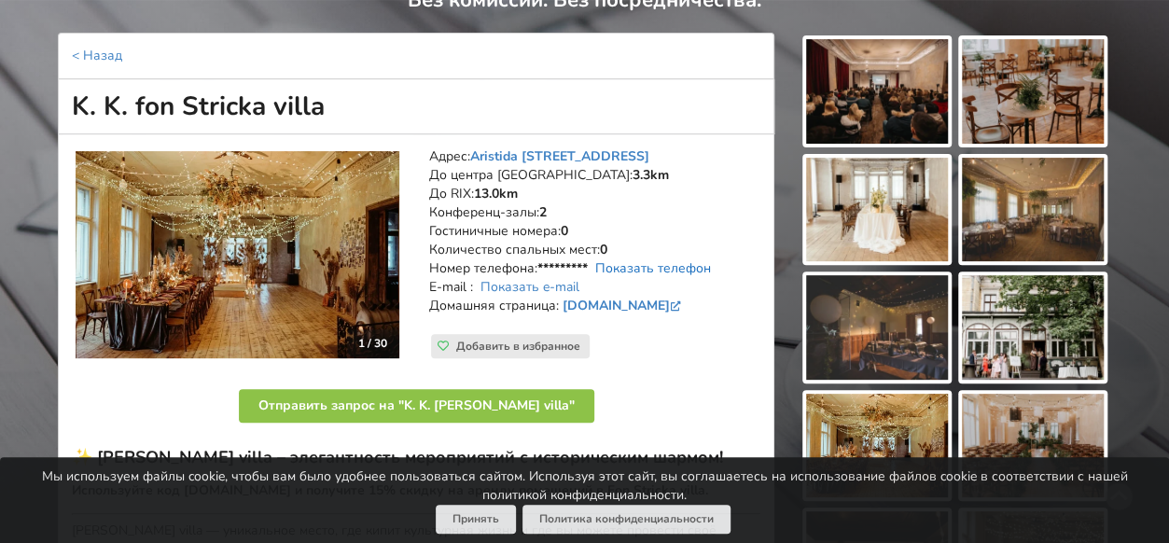
click at [622, 263] on link "Показать телефон" at bounding box center [653, 268] width 116 height 18
click at [514, 286] on link "Показать e-mail" at bounding box center [530, 287] width 99 height 18
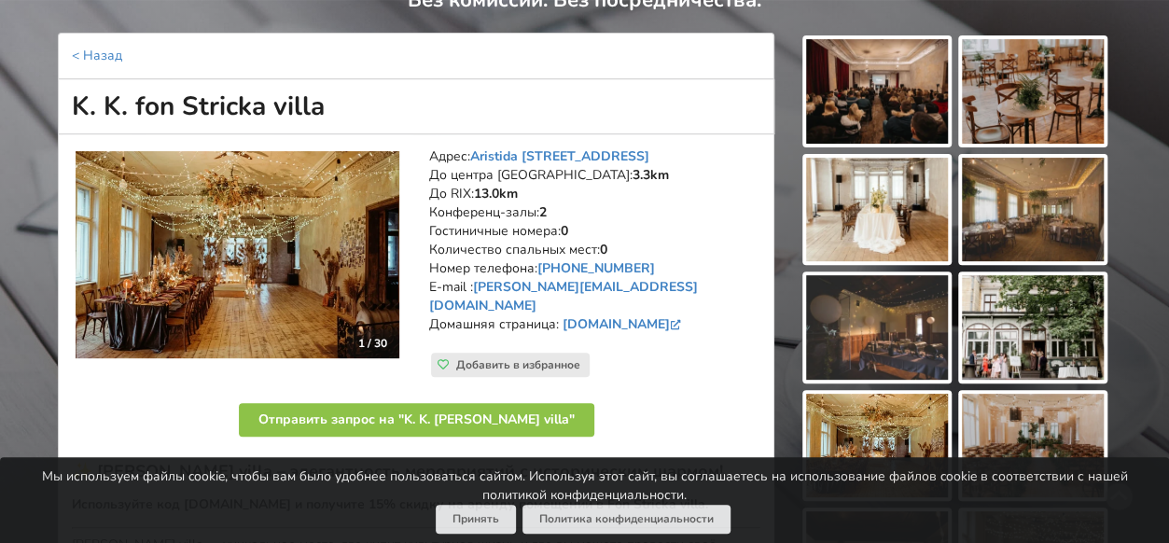
drag, startPoint x: 430, startPoint y: 152, endPoint x: 719, endPoint y: 332, distance: 340.0
click at [719, 332] on div "Адрес: [STREET_ADDRESS][GEOGRAPHIC_DATA]: 3.3km До RIX: 13.0km [GEOGRAPHIC_DATA…" at bounding box center [594, 262] width 357 height 256
copy address "Адрес: [STREET_ADDRESS][GEOGRAPHIC_DATA]: 3.3km До RIX: 13.0km [GEOGRAPHIC_DATA…"
drag, startPoint x: 331, startPoint y: 95, endPoint x: 52, endPoint y: 81, distance: 279.4
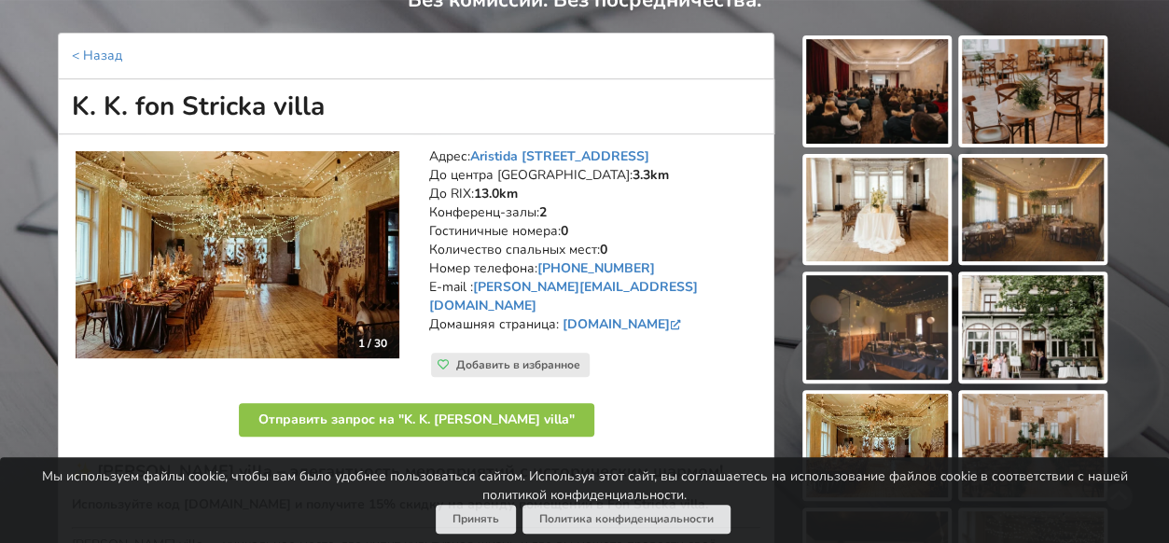
copy h1 "K. K. fon Stricka villa"
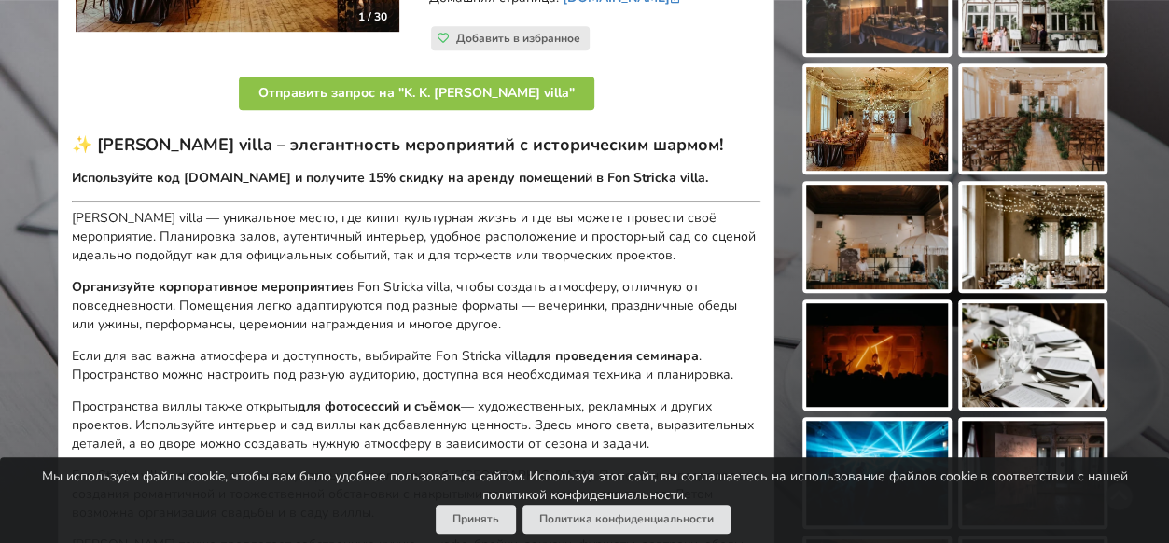
scroll to position [560, 0]
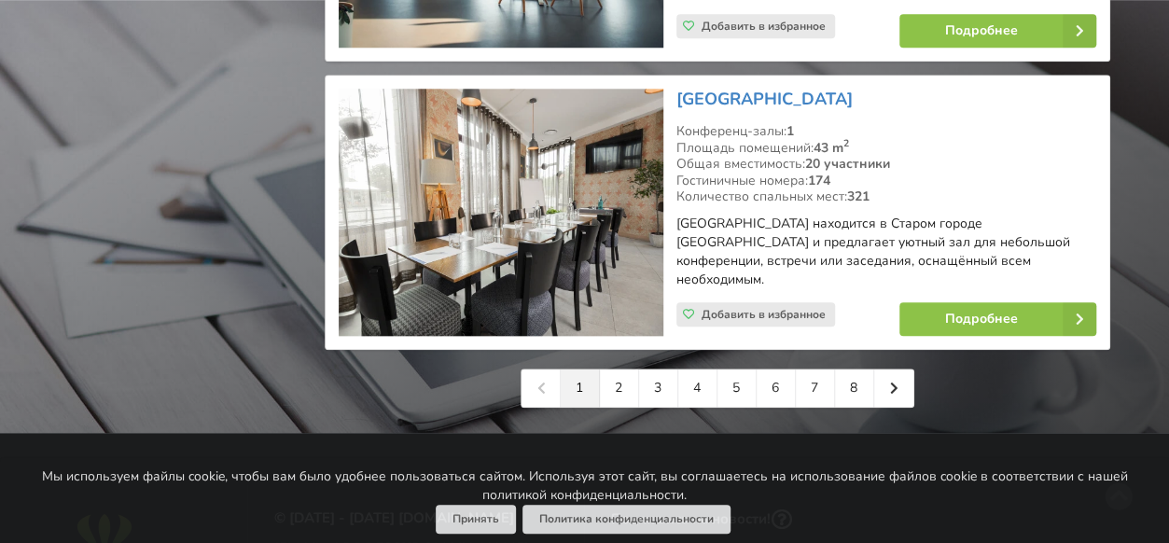
scroll to position [4386, 0]
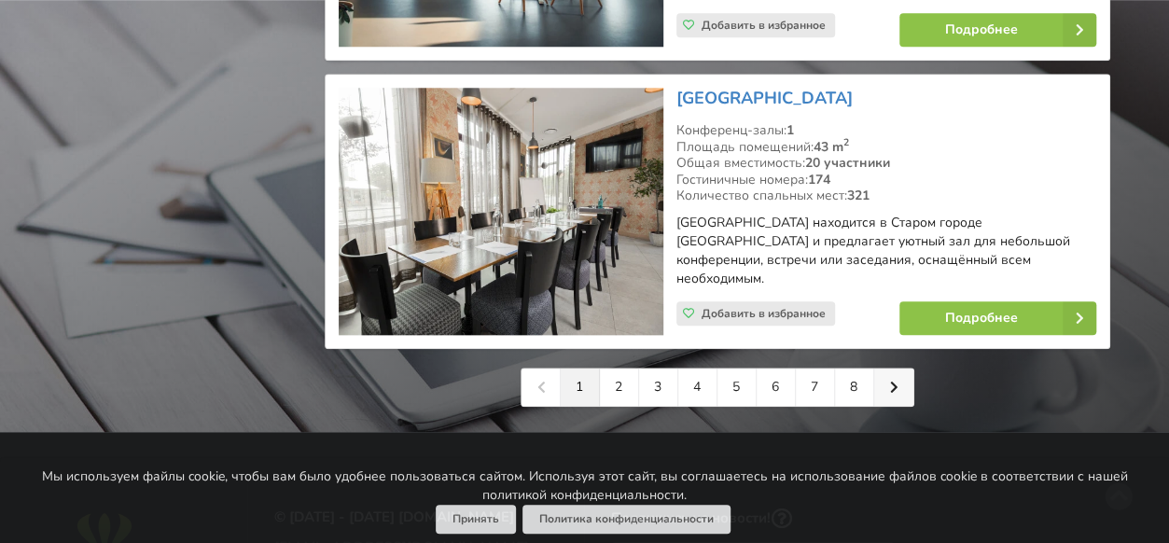
click at [891, 381] on icon at bounding box center [894, 387] width 8 height 13
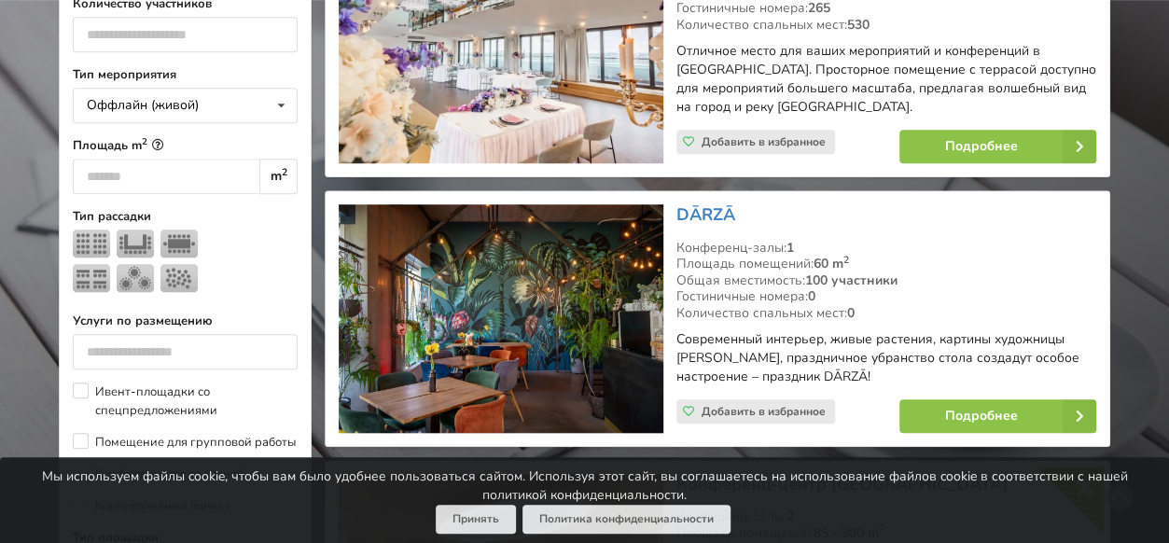
scroll to position [747, 0]
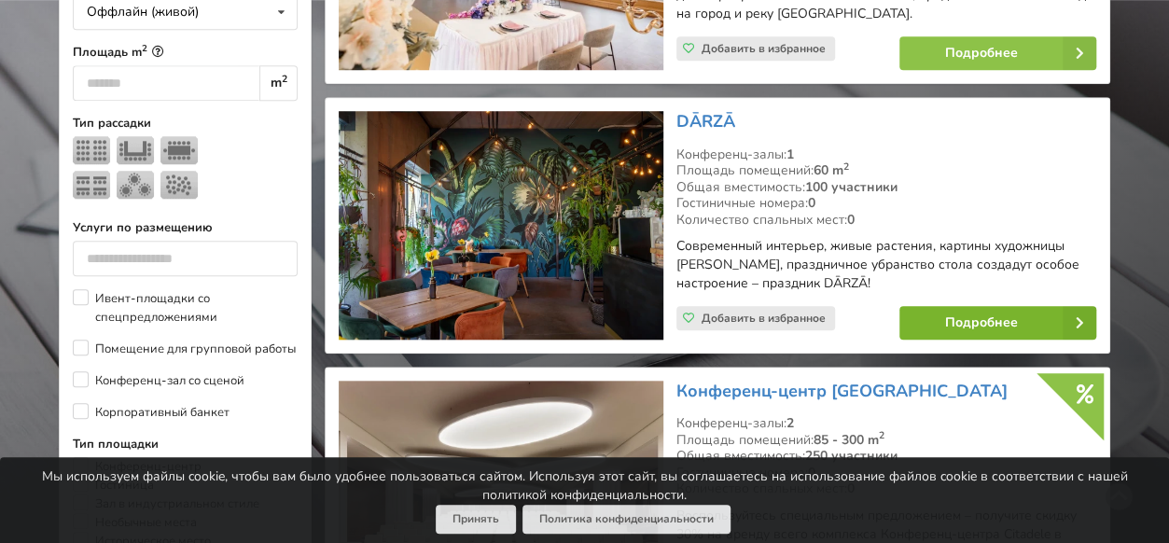
click at [938, 321] on link "Подробнее" at bounding box center [998, 323] width 197 height 34
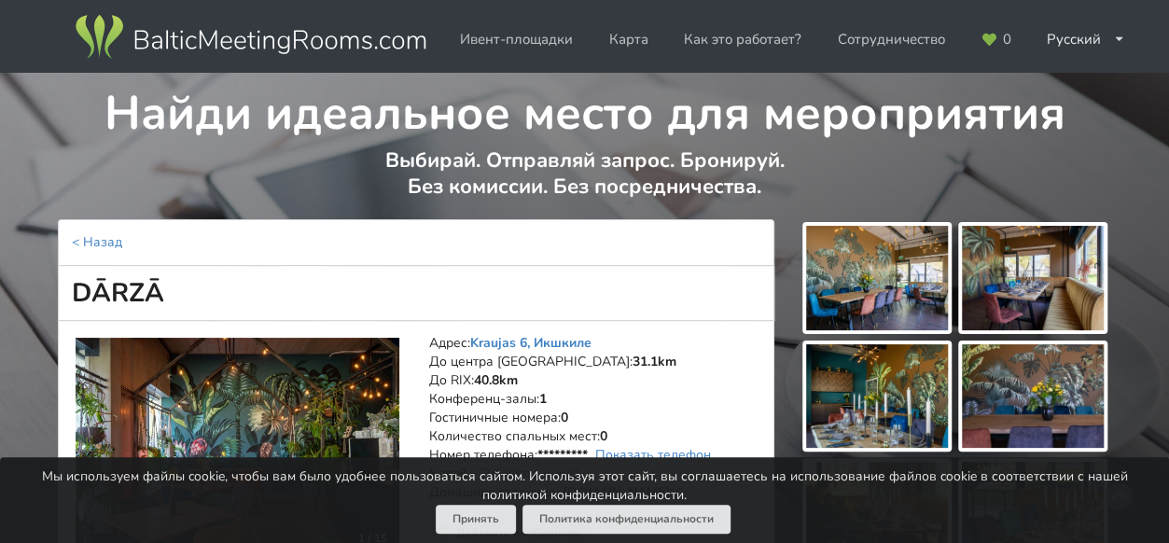
click at [862, 296] on img at bounding box center [877, 278] width 142 height 105
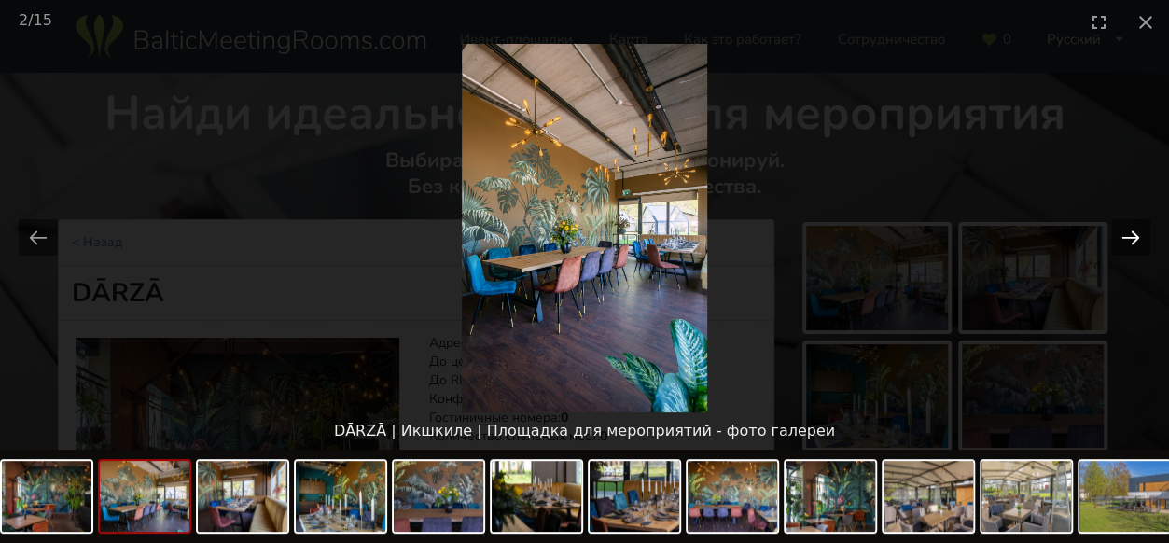
click at [1131, 234] on button "Next slide" at bounding box center [1130, 237] width 39 height 36
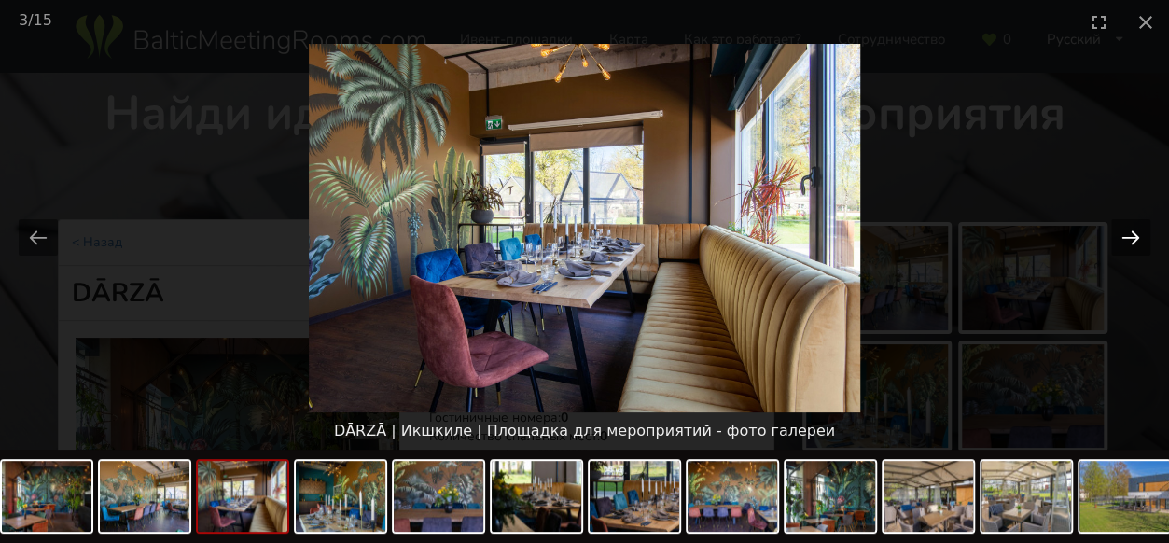
click at [1127, 236] on button "Next slide" at bounding box center [1130, 237] width 39 height 36
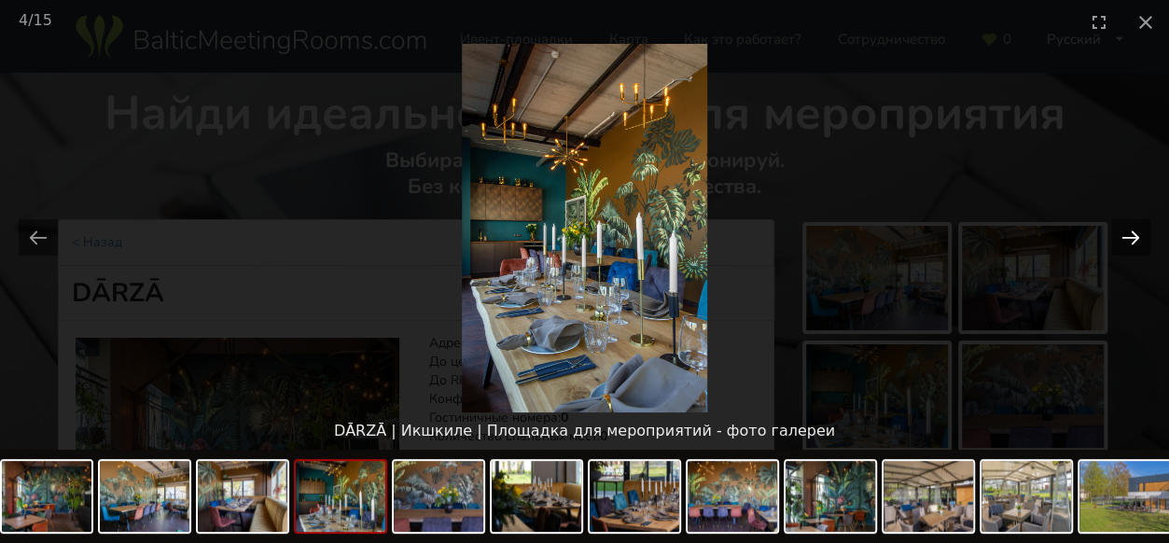
click at [1127, 236] on button "Next slide" at bounding box center [1130, 237] width 39 height 36
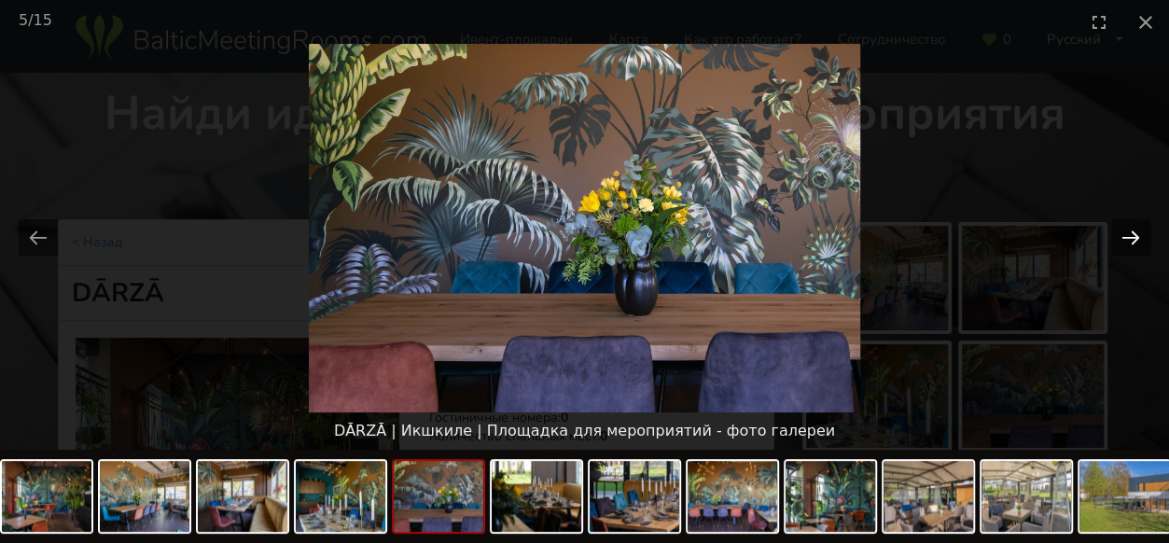
click at [1127, 236] on button "Next slide" at bounding box center [1130, 237] width 39 height 36
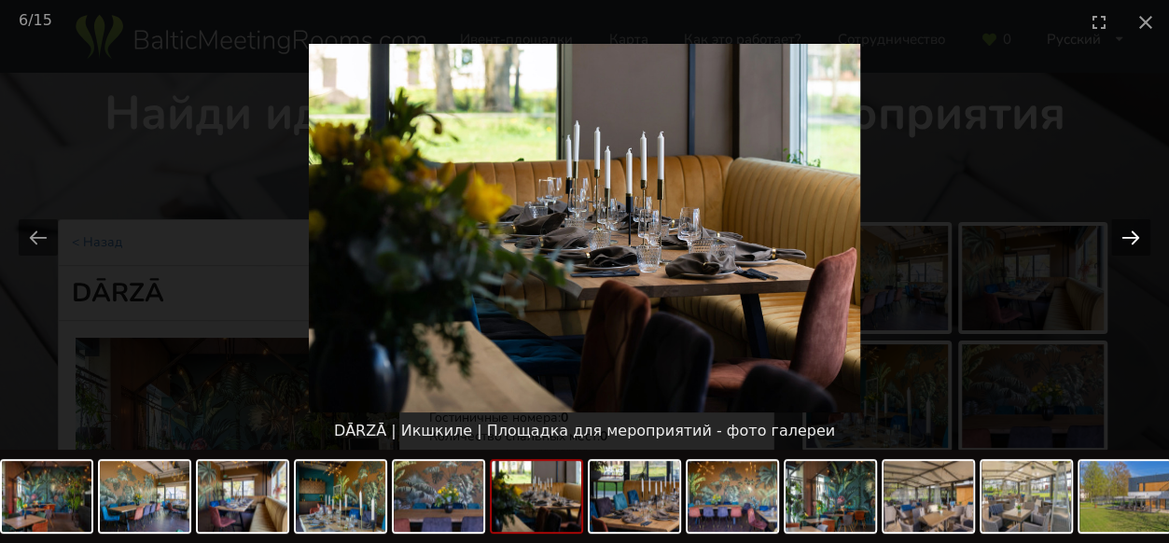
click at [1127, 236] on button "Next slide" at bounding box center [1130, 237] width 39 height 36
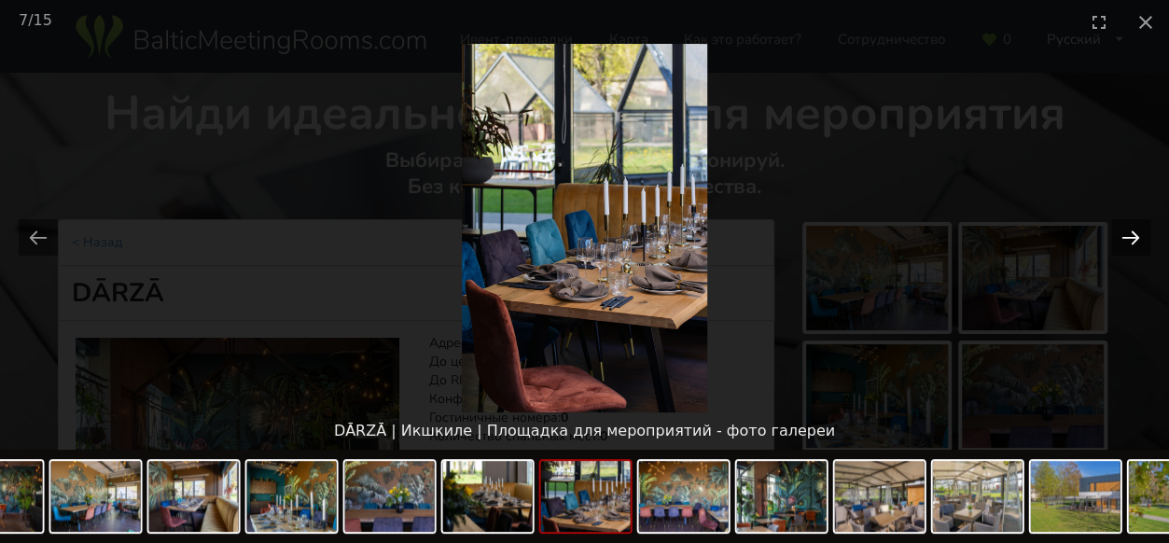
click at [1127, 236] on button "Next slide" at bounding box center [1130, 237] width 39 height 36
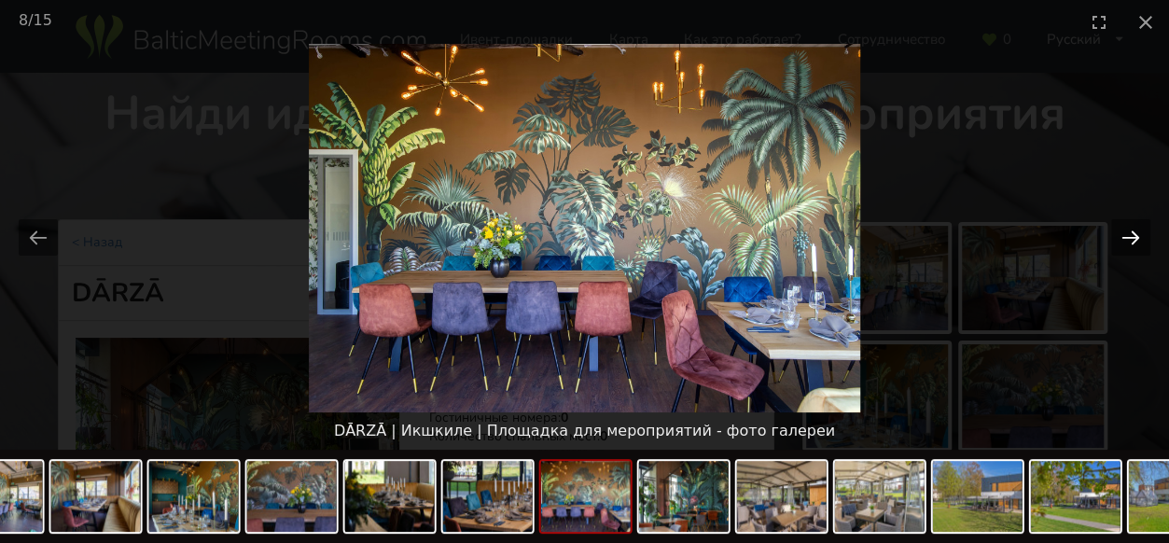
click at [1127, 236] on button "Next slide" at bounding box center [1130, 237] width 39 height 36
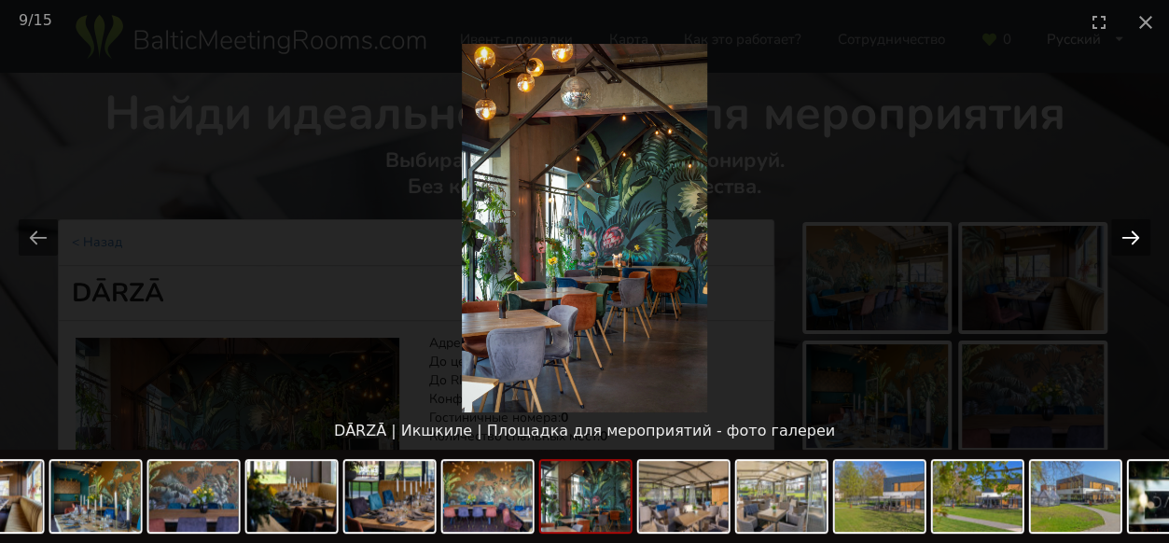
click at [1126, 239] on button "Next slide" at bounding box center [1130, 237] width 39 height 36
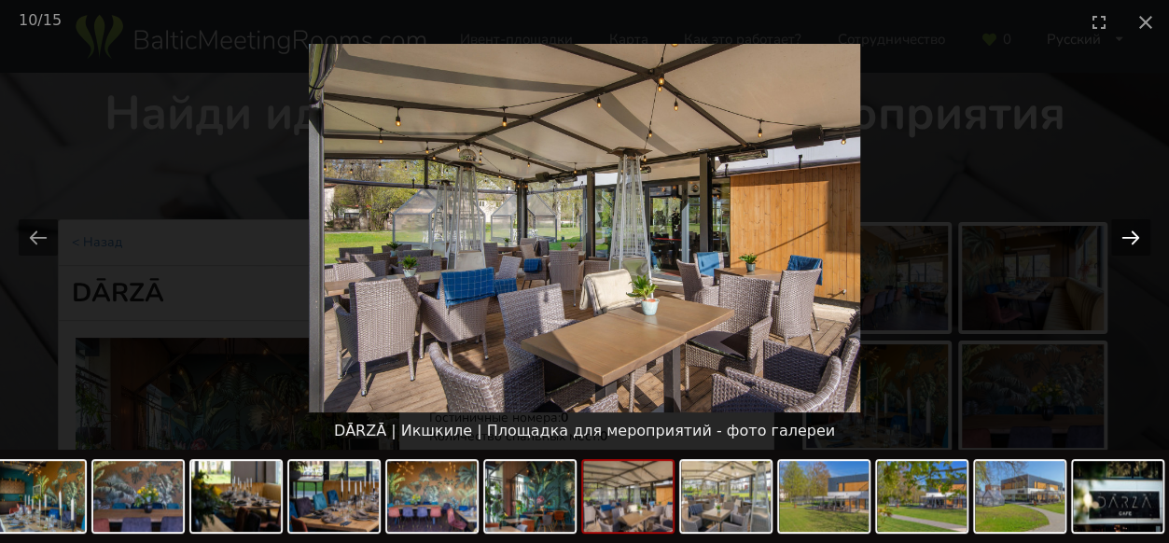
click at [1128, 242] on button "Next slide" at bounding box center [1130, 237] width 39 height 36
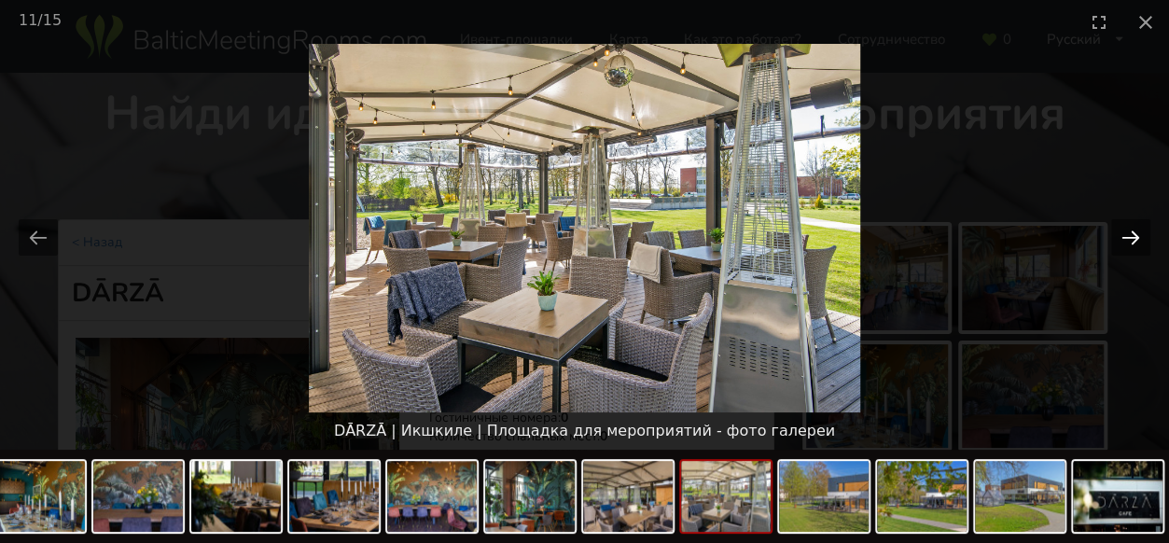
click at [1128, 242] on button "Next slide" at bounding box center [1130, 237] width 39 height 36
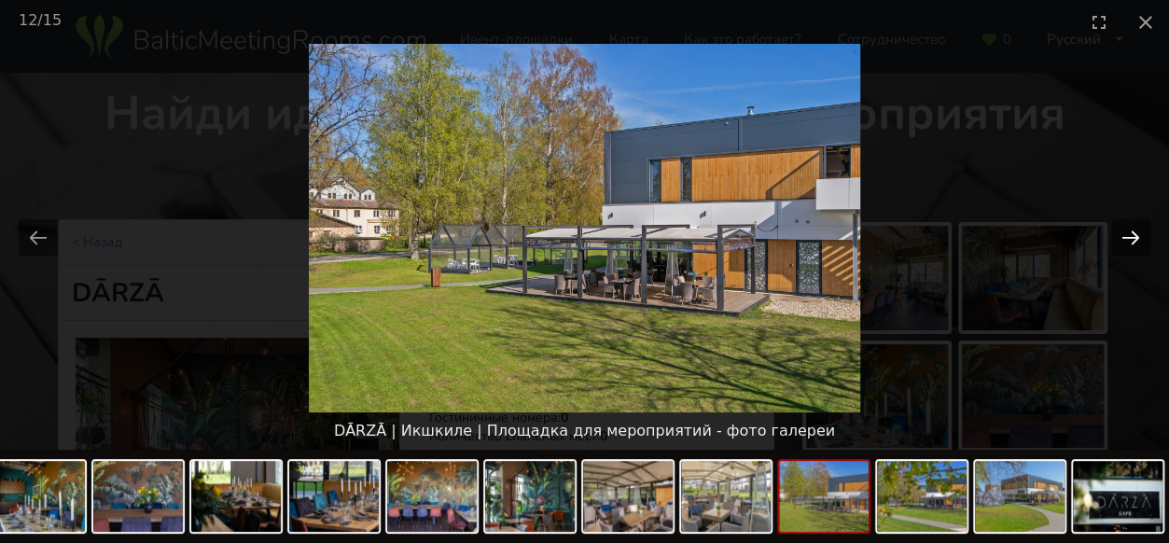
click at [1128, 242] on button "Next slide" at bounding box center [1130, 237] width 39 height 36
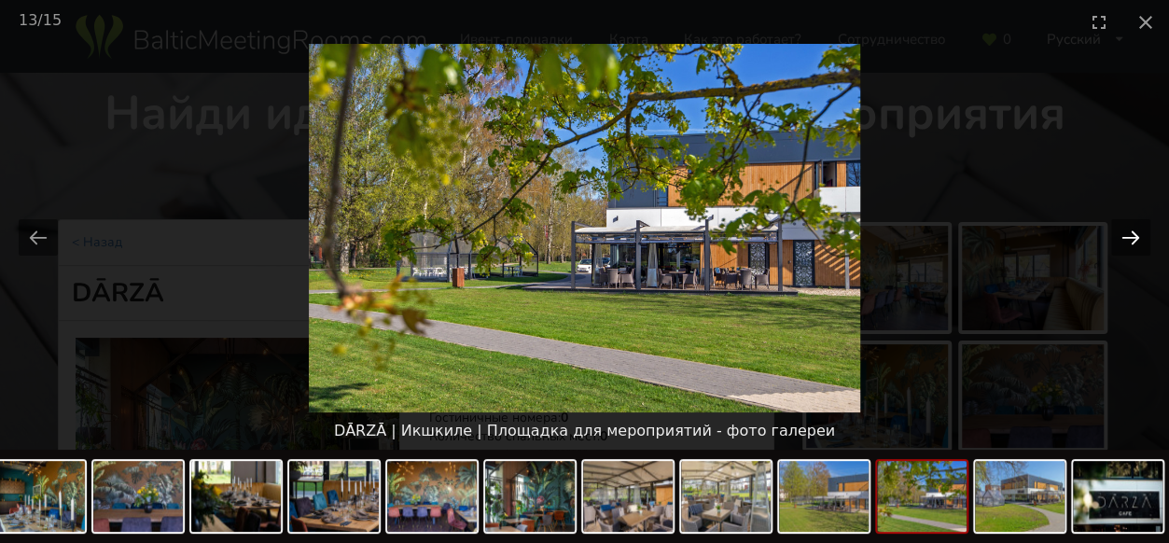
click at [1128, 242] on button "Next slide" at bounding box center [1130, 237] width 39 height 36
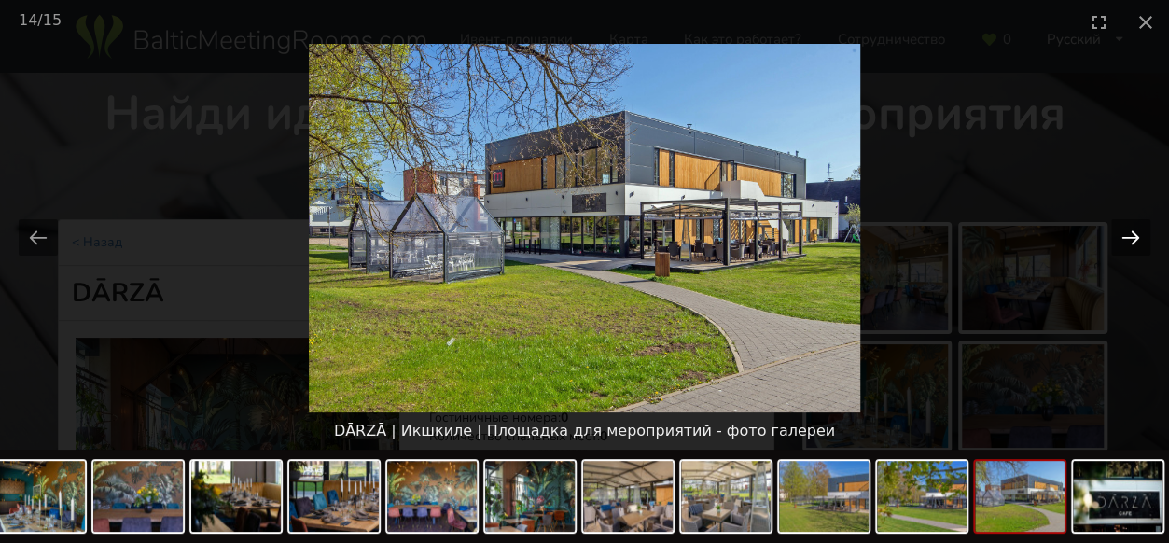
click at [1128, 242] on button "Next slide" at bounding box center [1130, 237] width 39 height 36
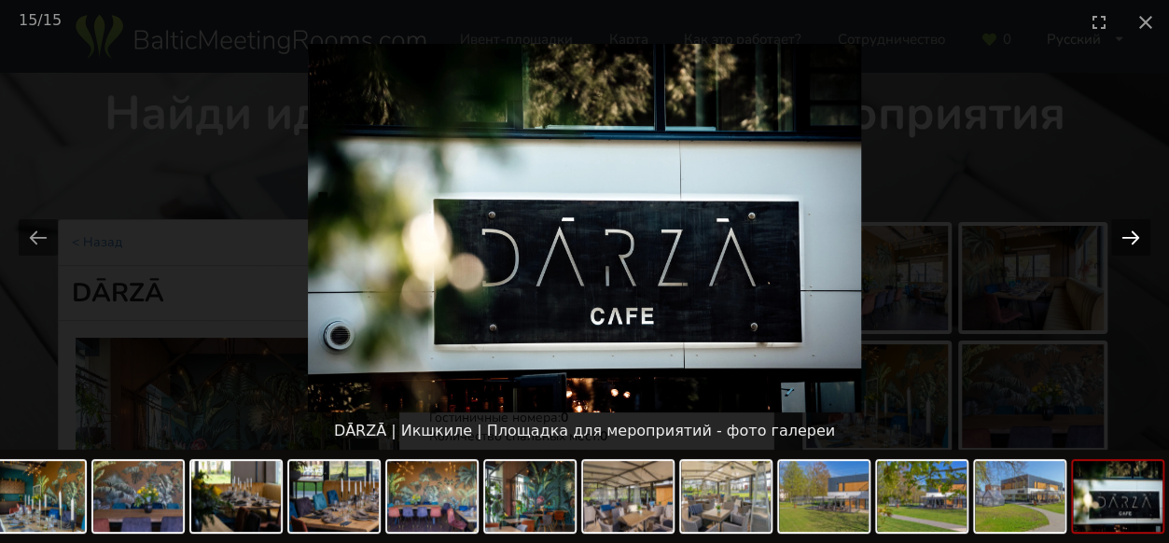
click at [1128, 242] on button "Next slide" at bounding box center [1130, 237] width 39 height 36
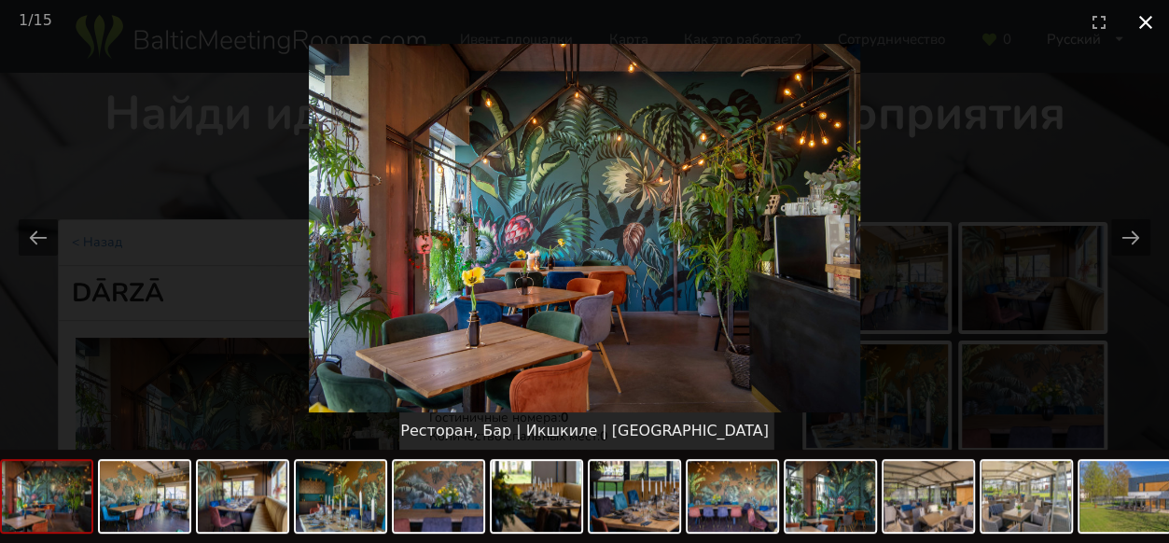
click at [1156, 20] on button "Close gallery" at bounding box center [1146, 22] width 47 height 44
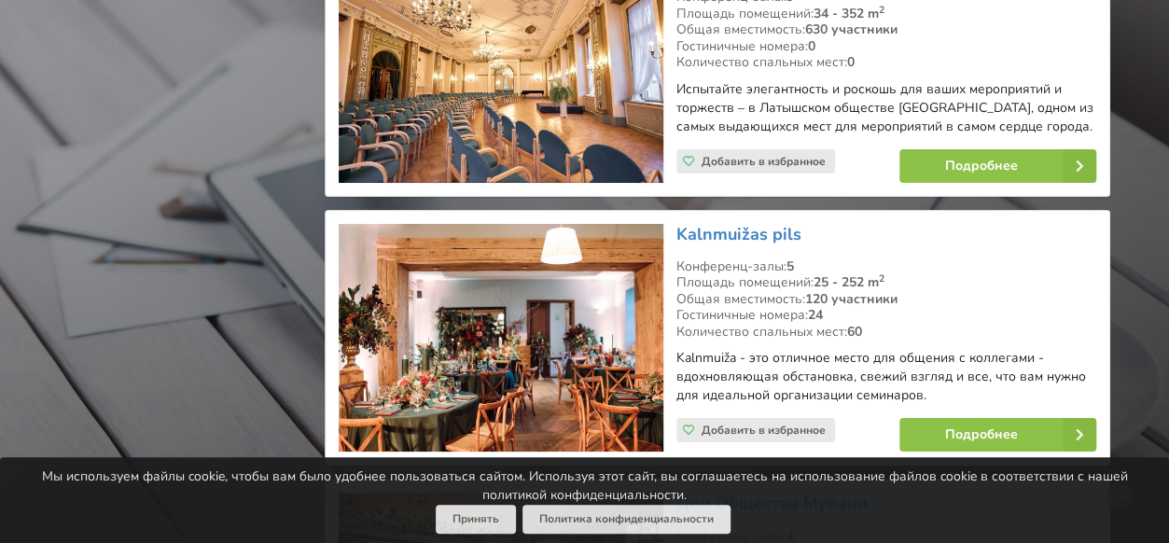
scroll to position [3453, 0]
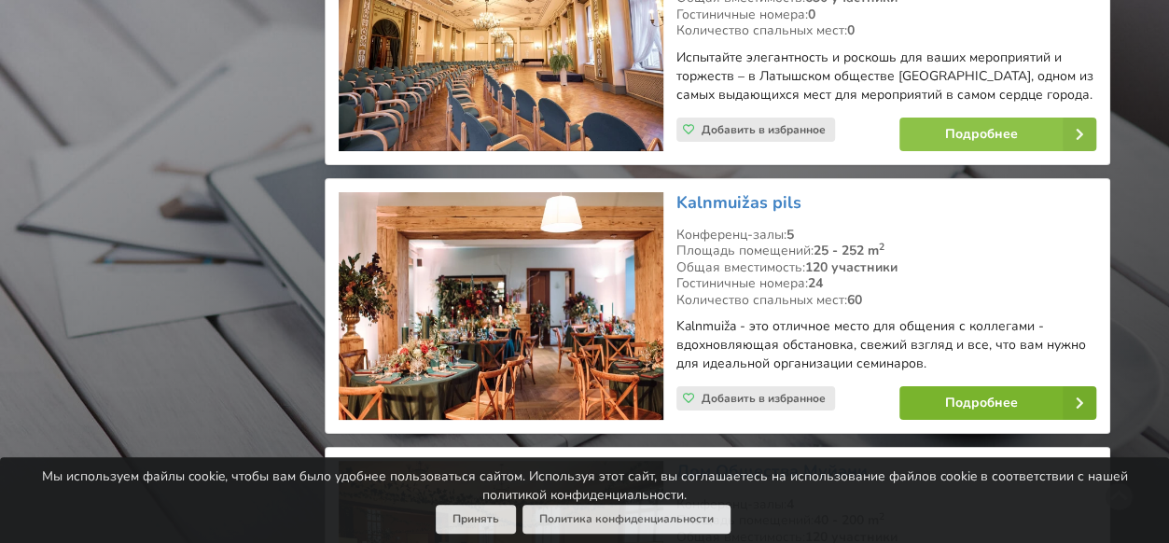
click at [936, 396] on link "Подробнее" at bounding box center [998, 403] width 197 height 34
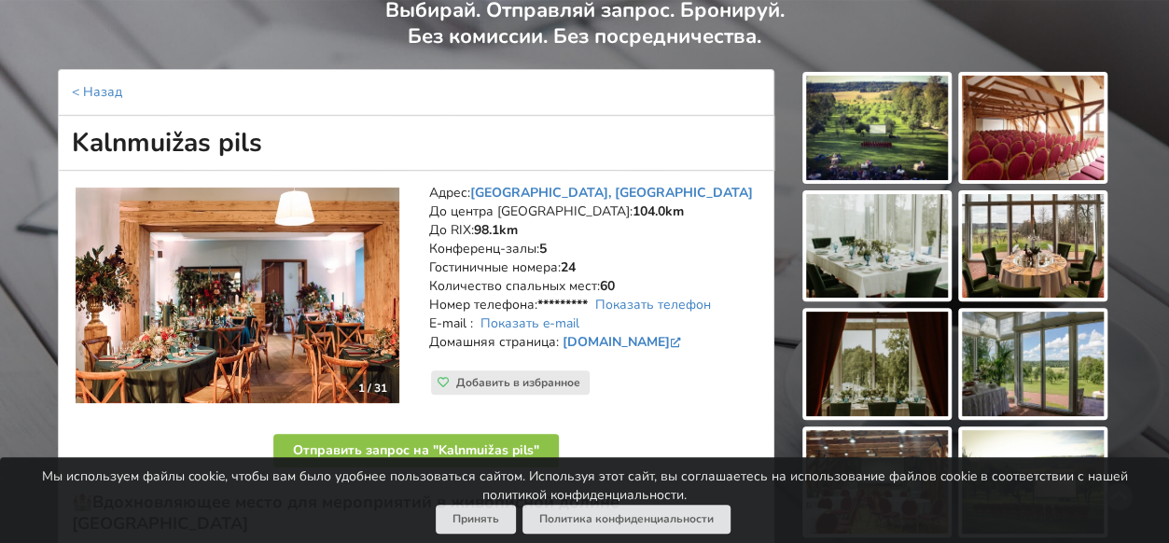
scroll to position [187, 0]
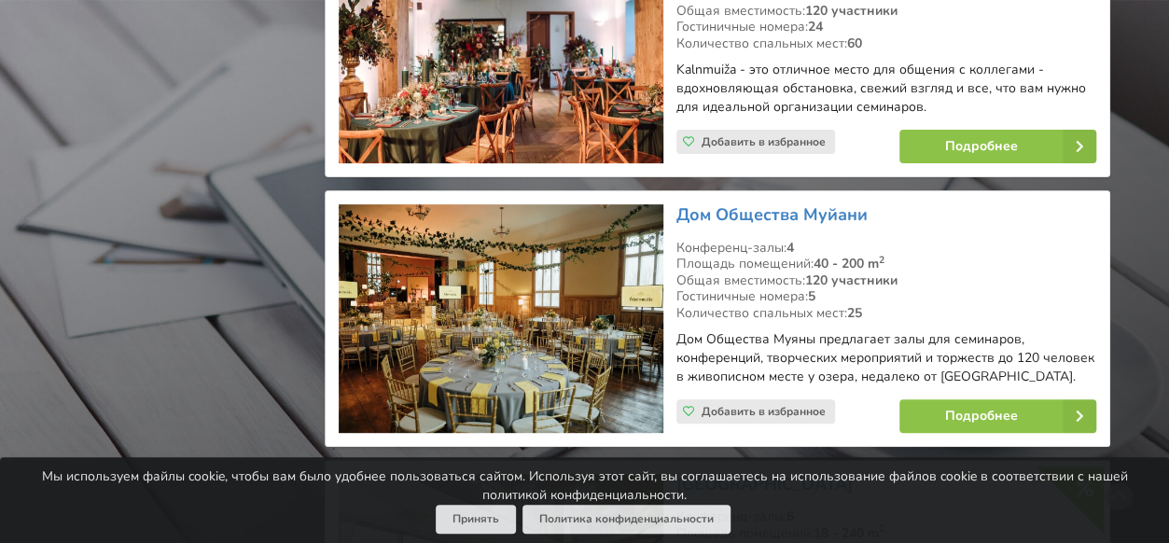
scroll to position [3733, 0]
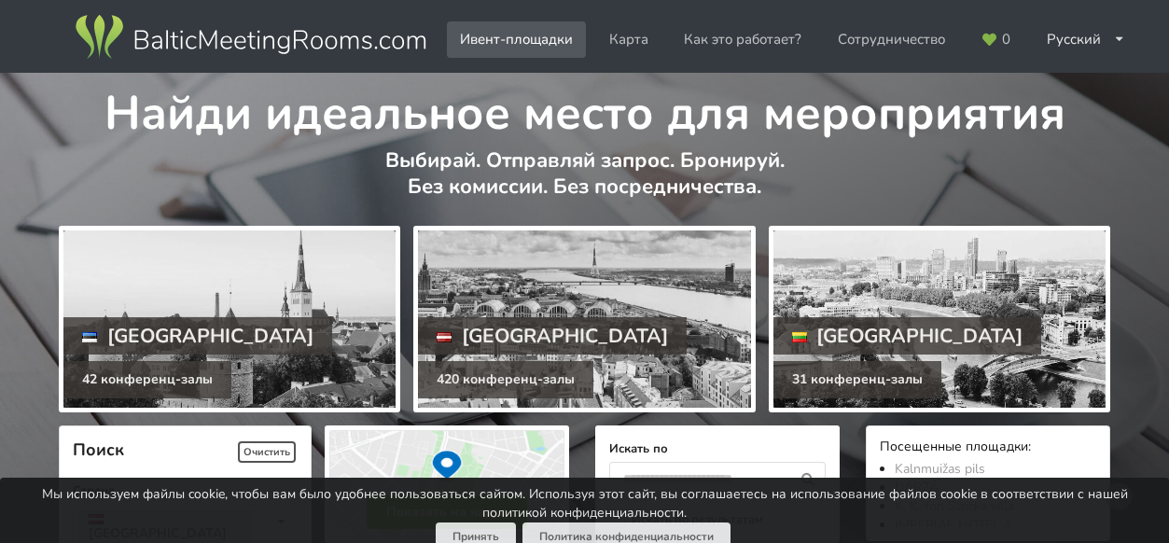
scroll to position [4386, 0]
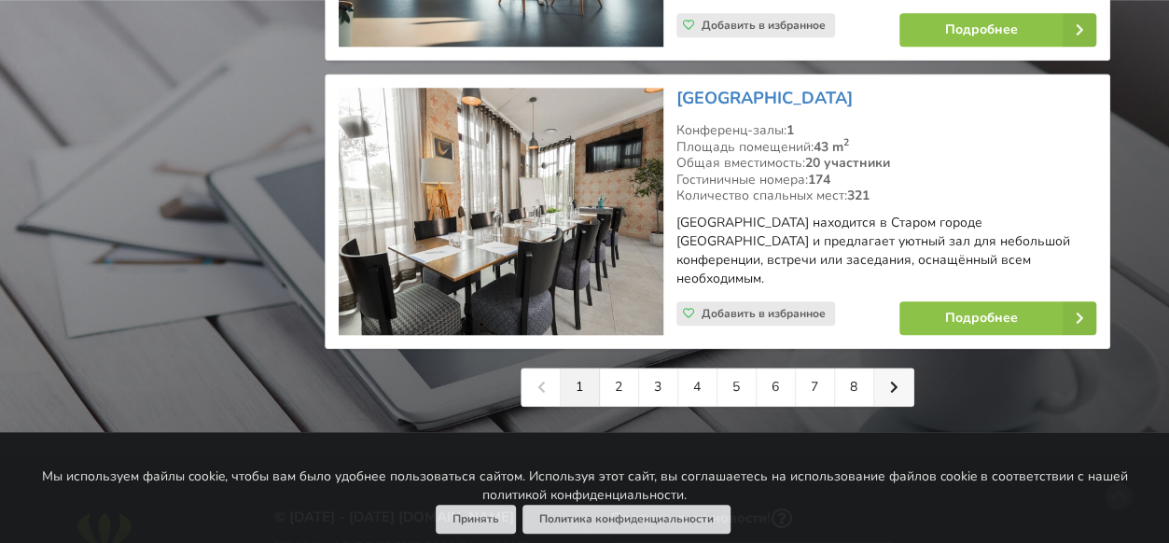
click at [890, 381] on icon at bounding box center [894, 387] width 8 height 13
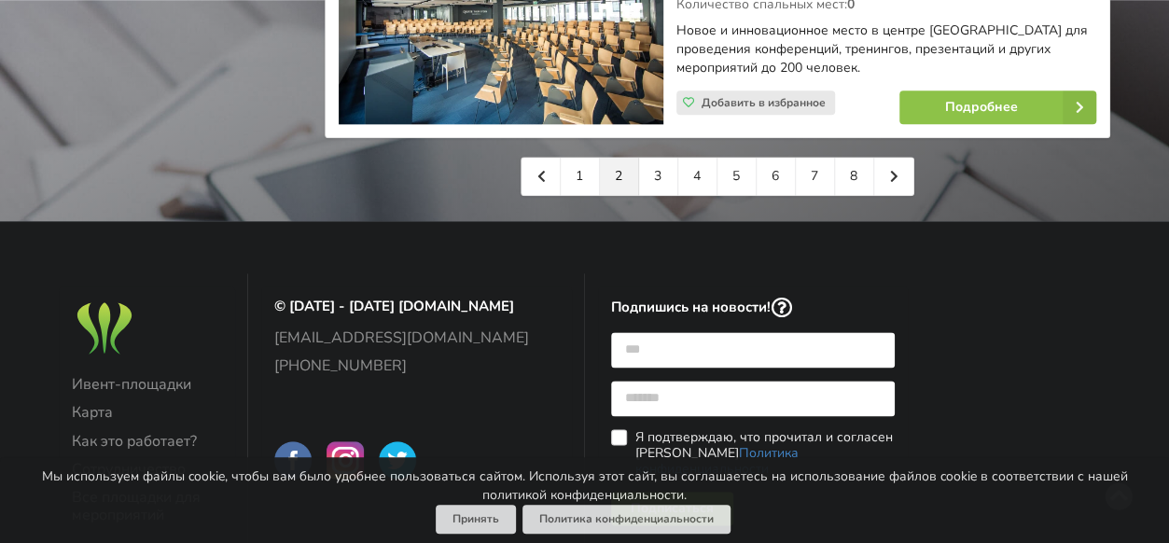
scroll to position [4517, 0]
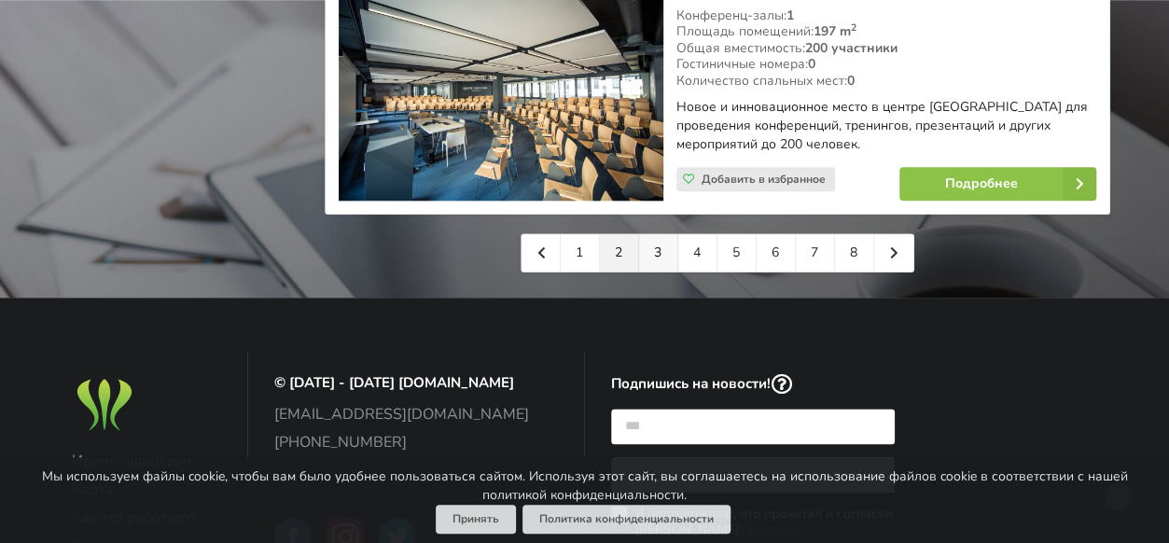
click at [655, 234] on link "3" at bounding box center [658, 252] width 39 height 37
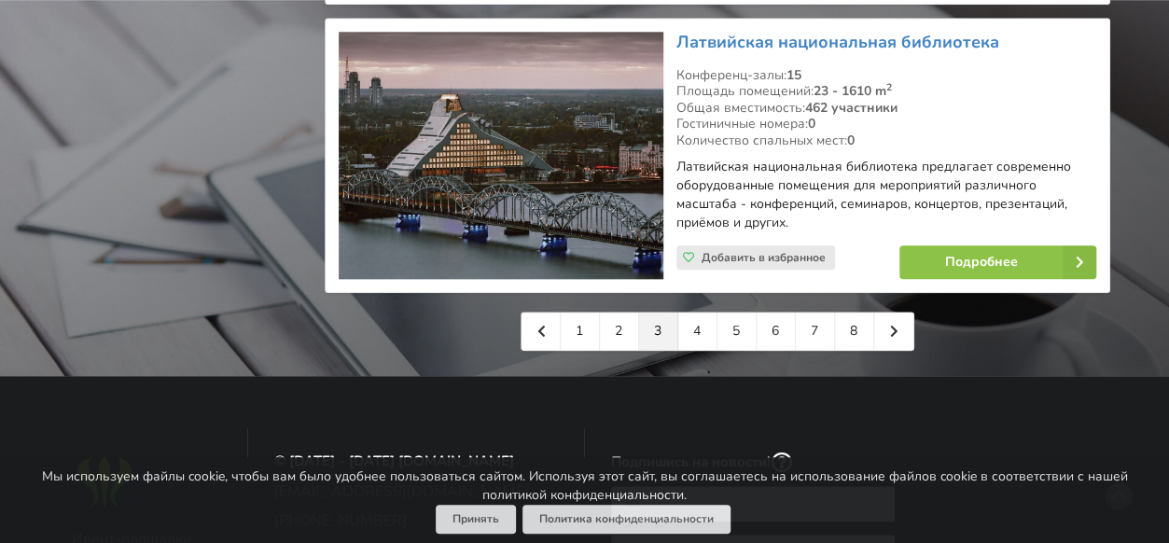
scroll to position [4479, 0]
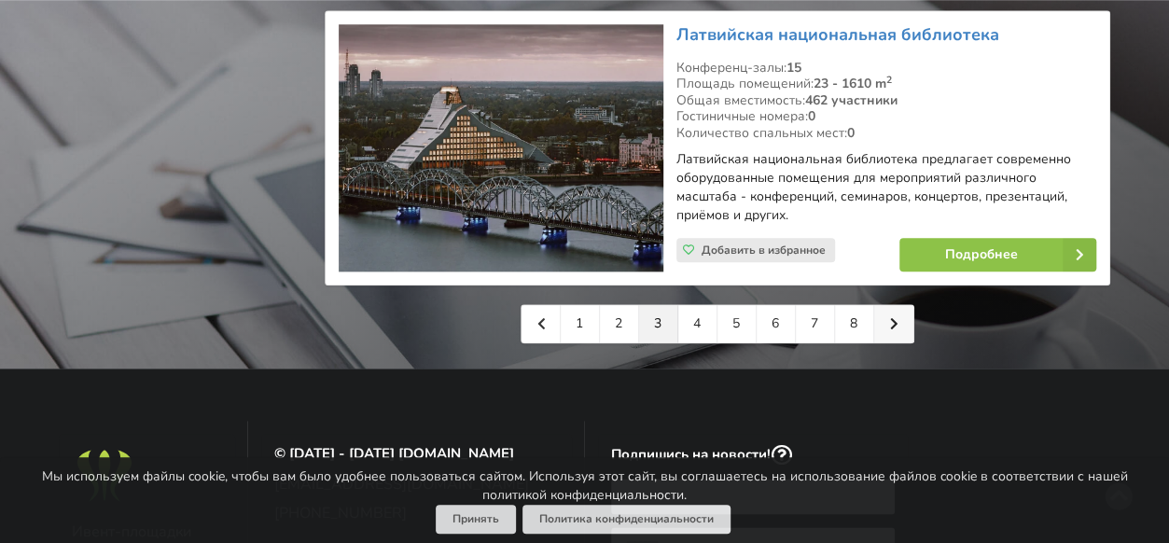
click at [890, 317] on icon at bounding box center [894, 323] width 8 height 13
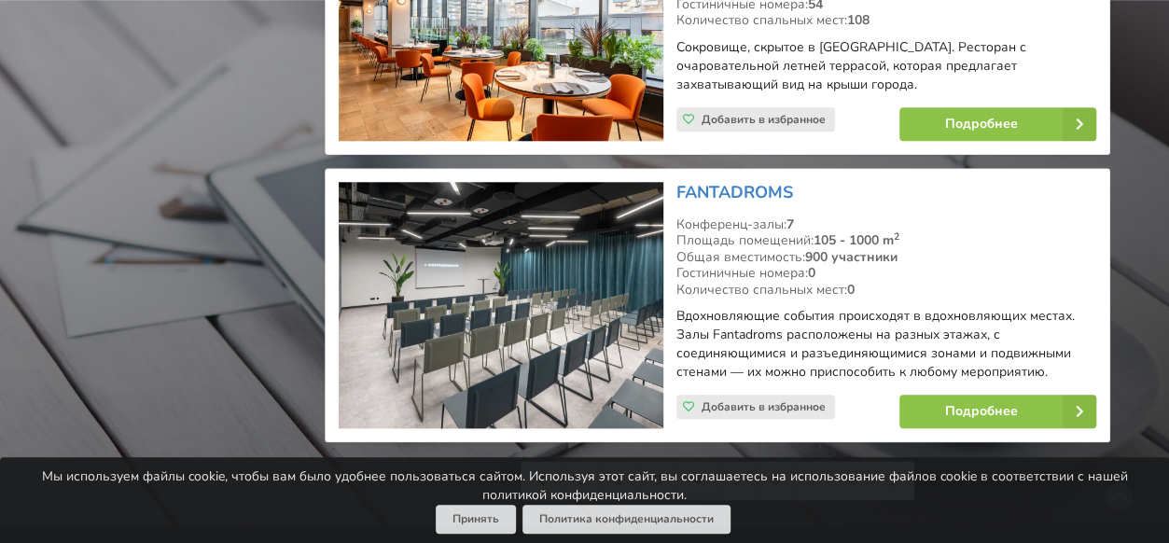
scroll to position [4479, 0]
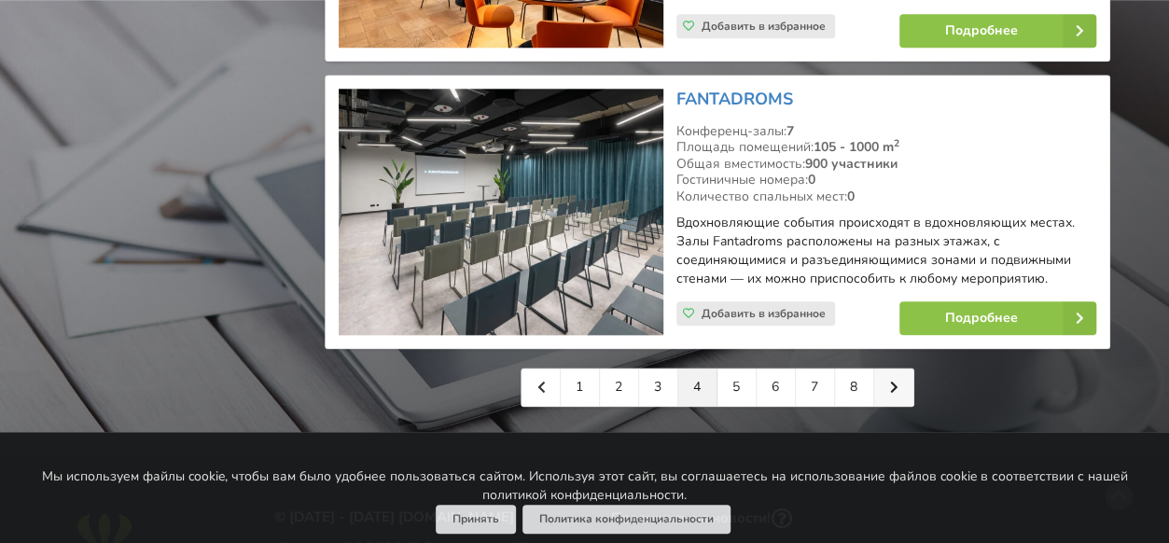
click at [885, 369] on link at bounding box center [893, 387] width 39 height 37
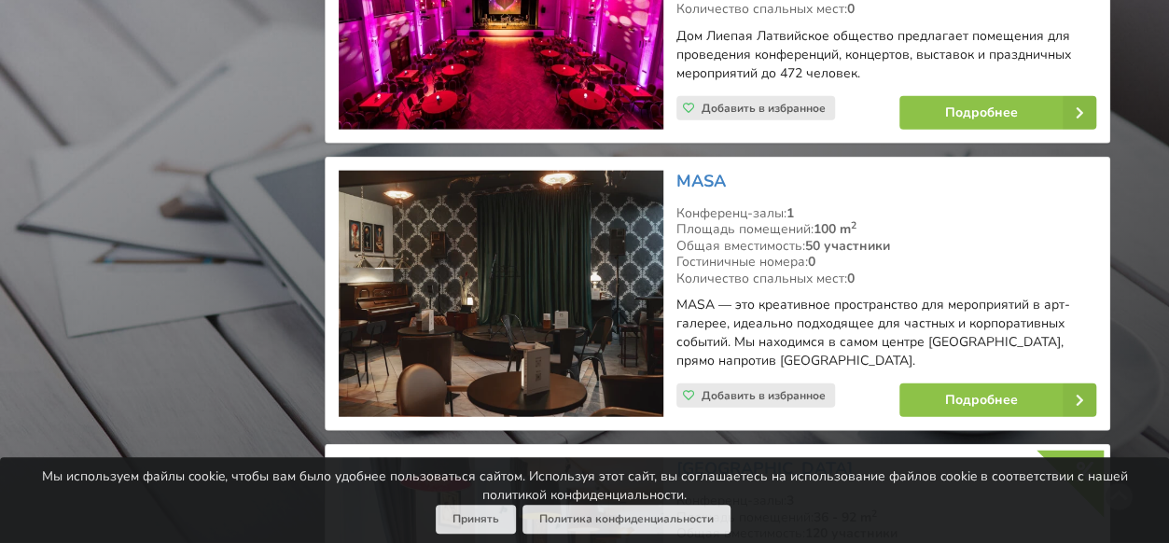
scroll to position [2240, 0]
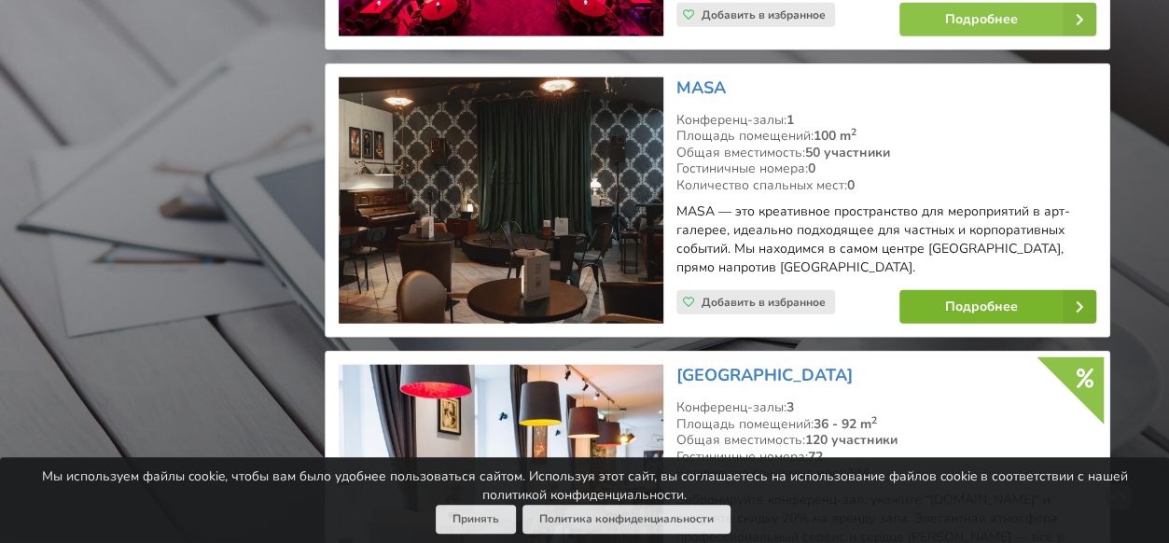
click at [927, 304] on link "Подробнее" at bounding box center [998, 307] width 197 height 34
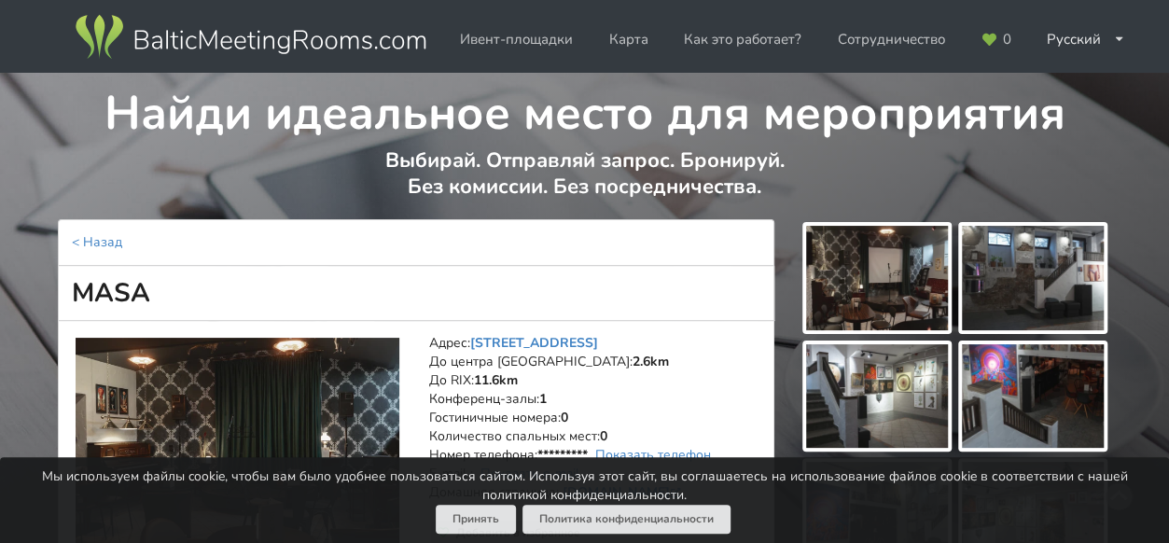
click at [854, 287] on img at bounding box center [877, 278] width 142 height 105
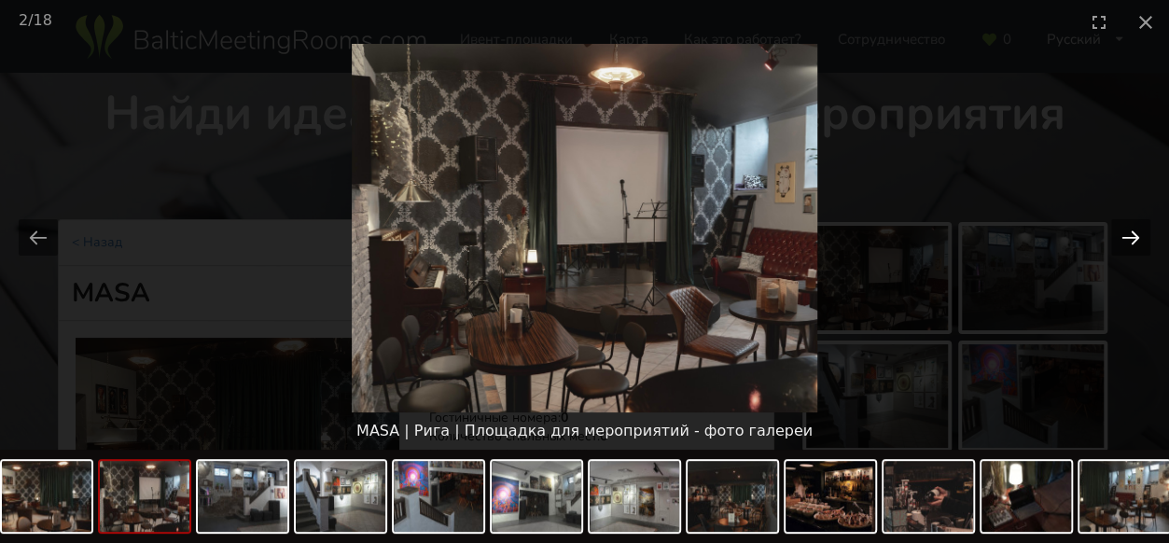
click at [1138, 241] on button "Next slide" at bounding box center [1130, 237] width 39 height 36
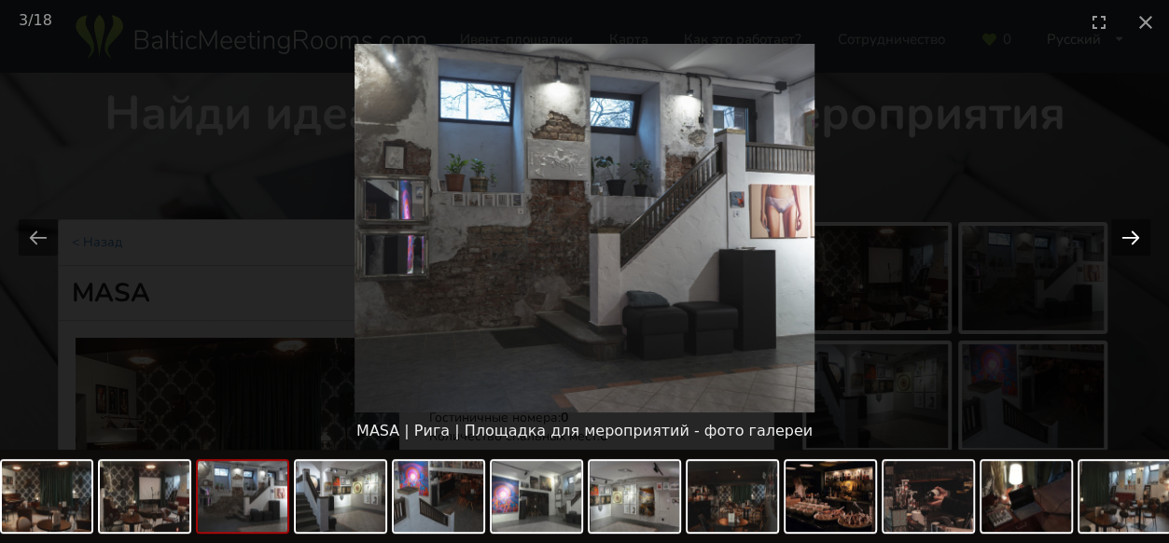
click at [1138, 240] on button "Next slide" at bounding box center [1130, 237] width 39 height 36
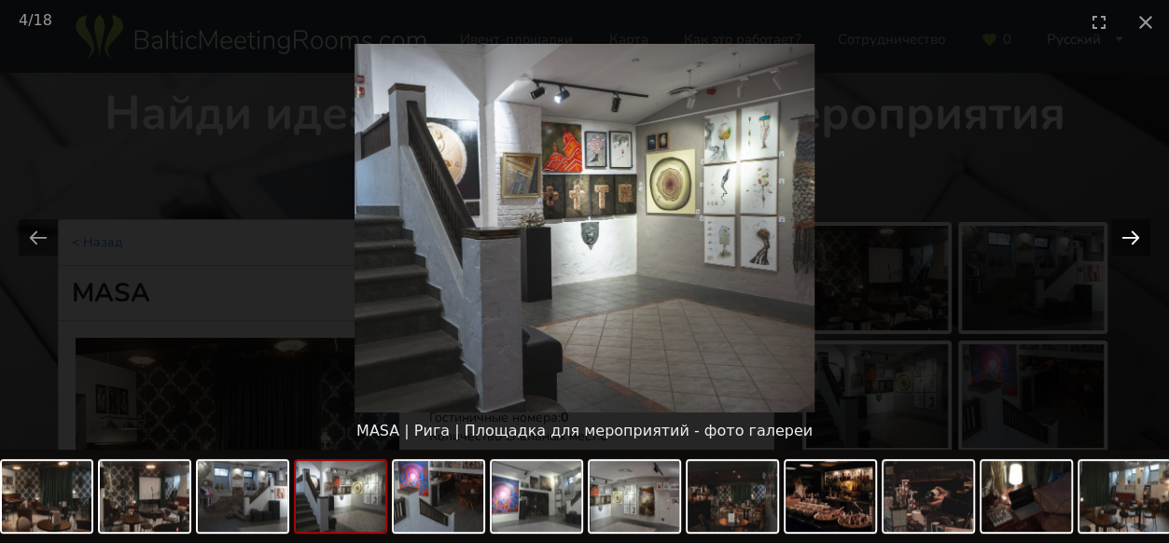
click at [1138, 240] on button "Next slide" at bounding box center [1130, 237] width 39 height 36
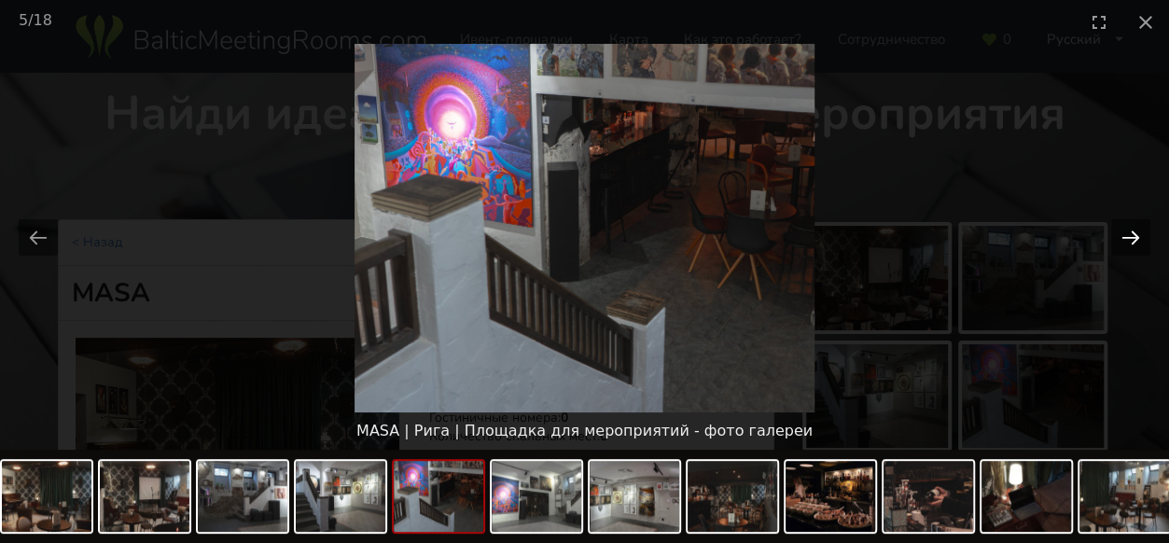
click at [1138, 240] on button "Next slide" at bounding box center [1130, 237] width 39 height 36
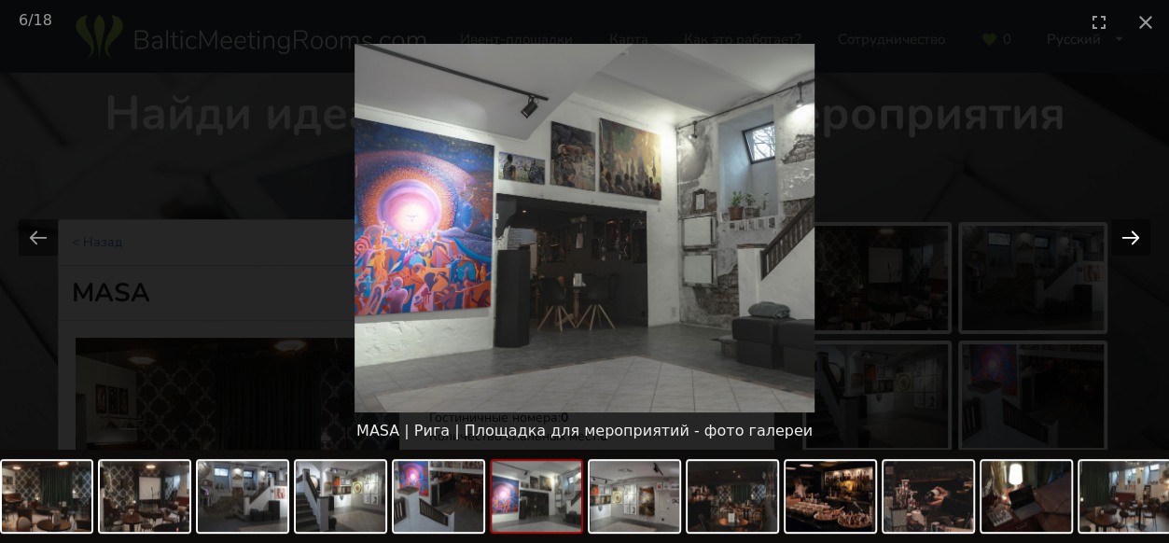
click at [1138, 240] on button "Next slide" at bounding box center [1130, 237] width 39 height 36
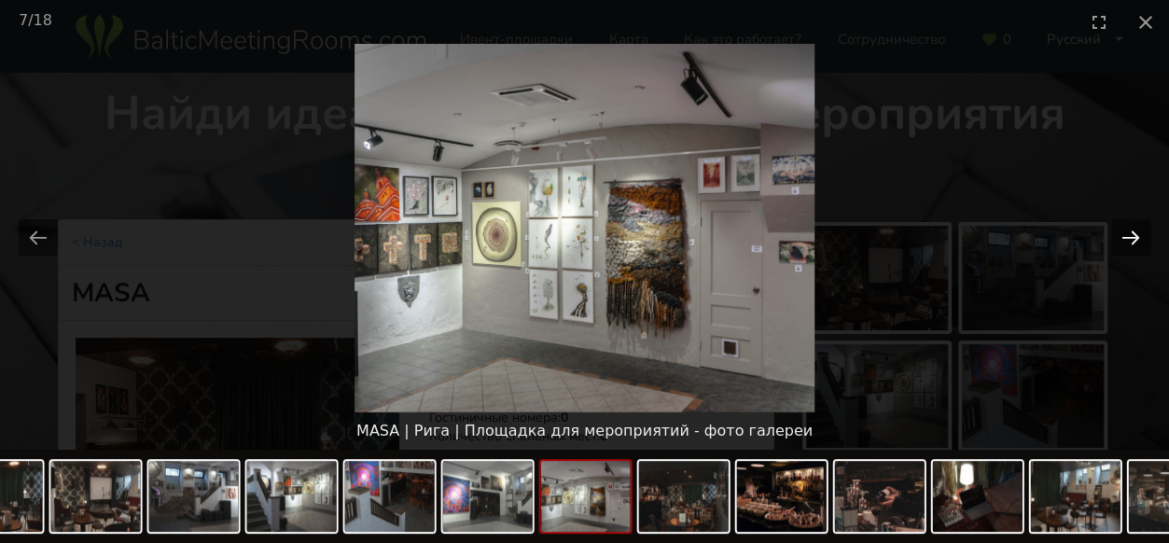
click at [1138, 240] on button "Next slide" at bounding box center [1130, 237] width 39 height 36
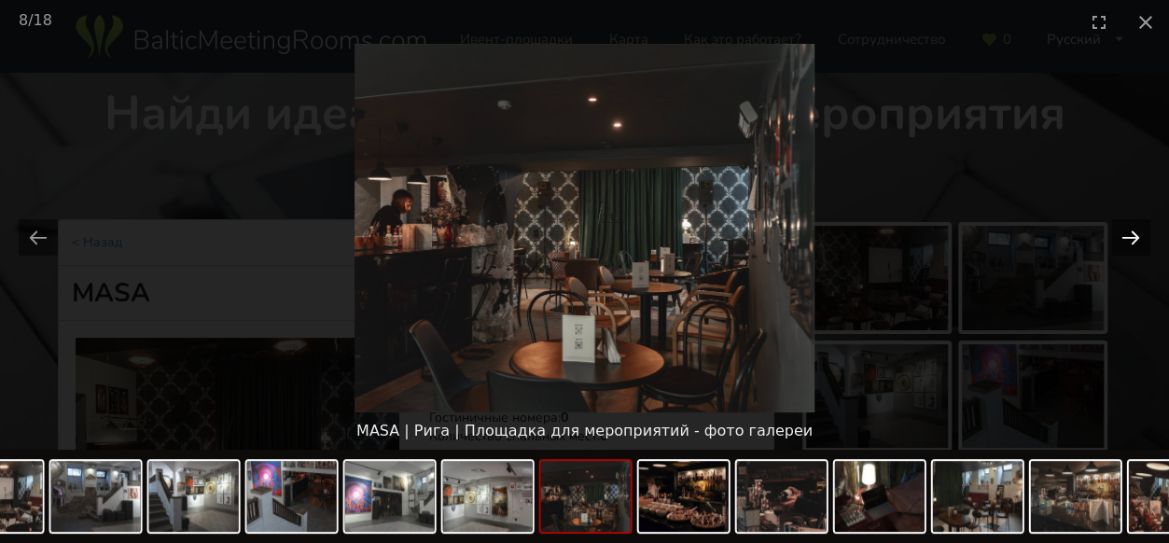
click at [1138, 240] on button "Next slide" at bounding box center [1130, 237] width 39 height 36
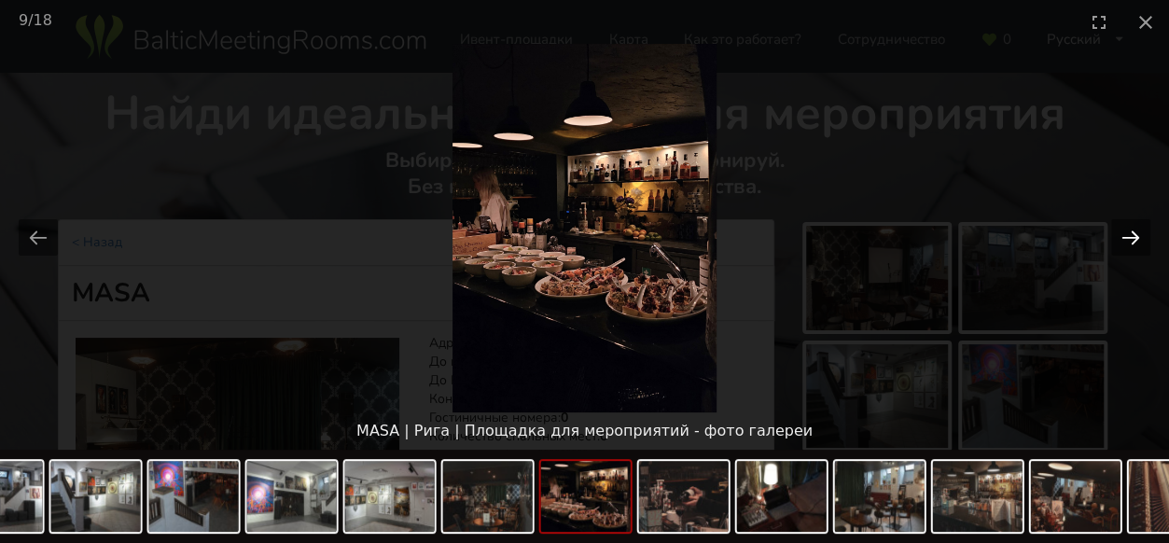
click at [1138, 240] on button "Next slide" at bounding box center [1130, 237] width 39 height 36
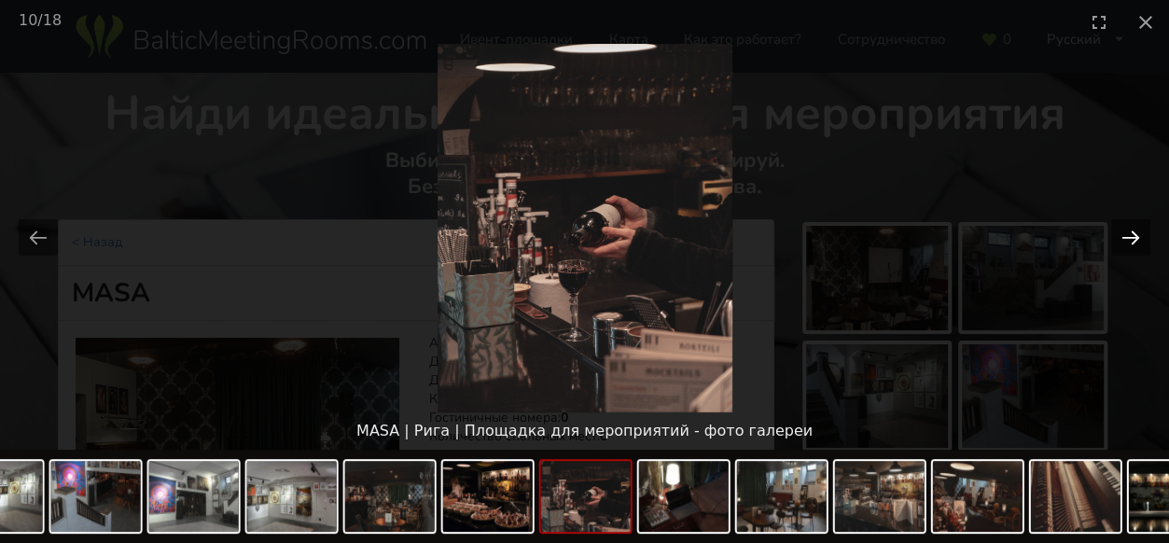
click at [1138, 240] on button "Next slide" at bounding box center [1130, 237] width 39 height 36
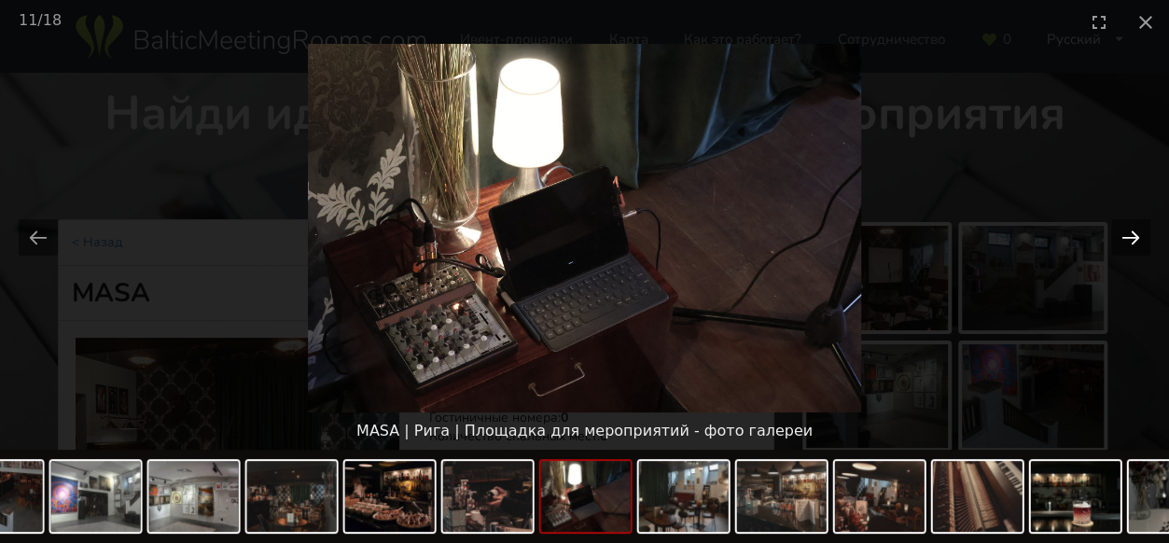
click at [1138, 240] on button "Next slide" at bounding box center [1130, 237] width 39 height 36
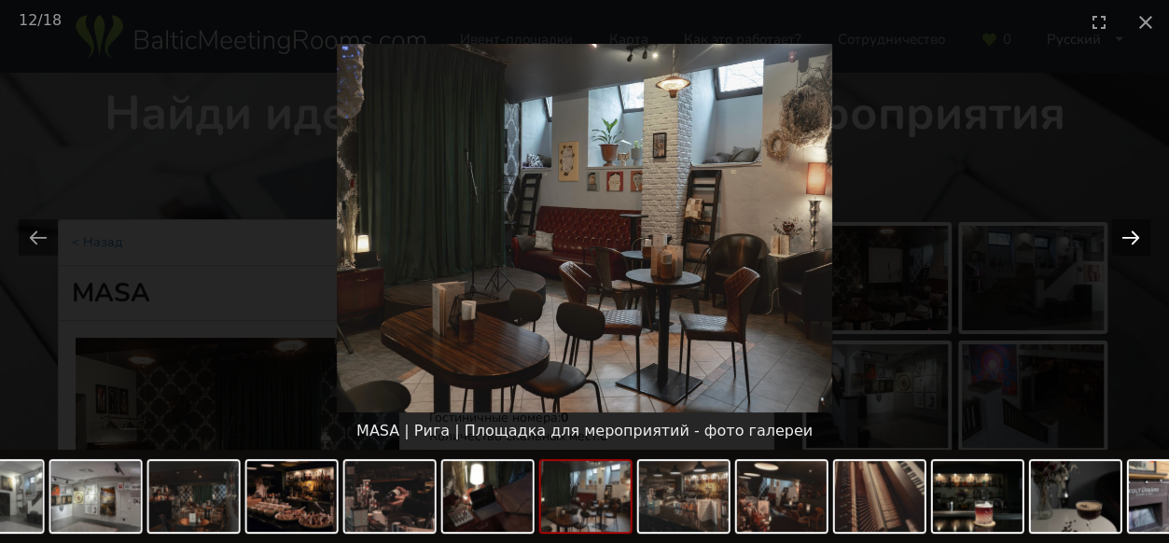
click at [1138, 240] on button "Next slide" at bounding box center [1130, 237] width 39 height 36
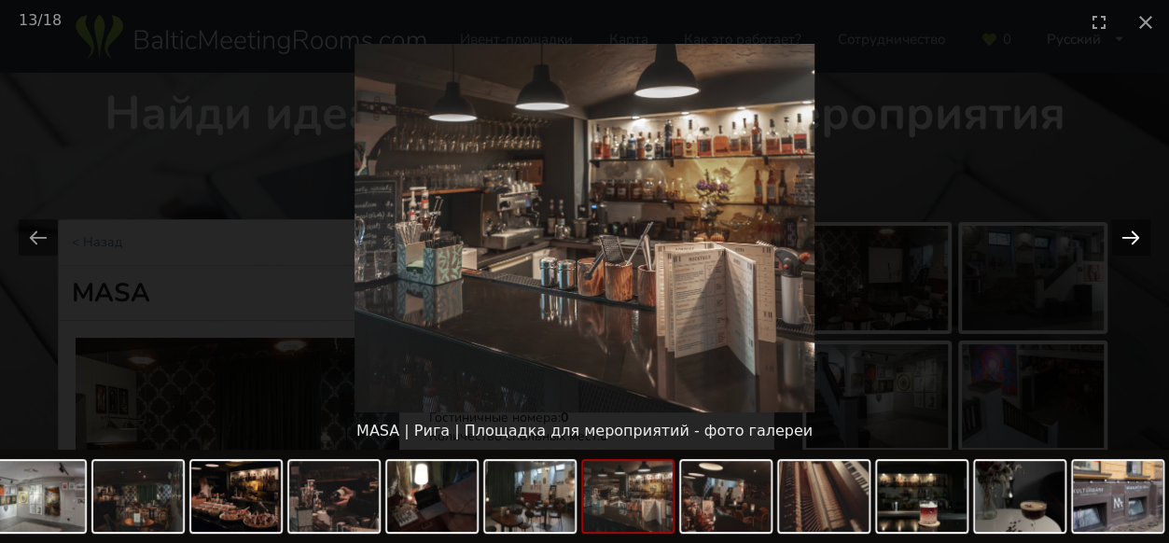
click at [1138, 240] on button "Next slide" at bounding box center [1130, 237] width 39 height 36
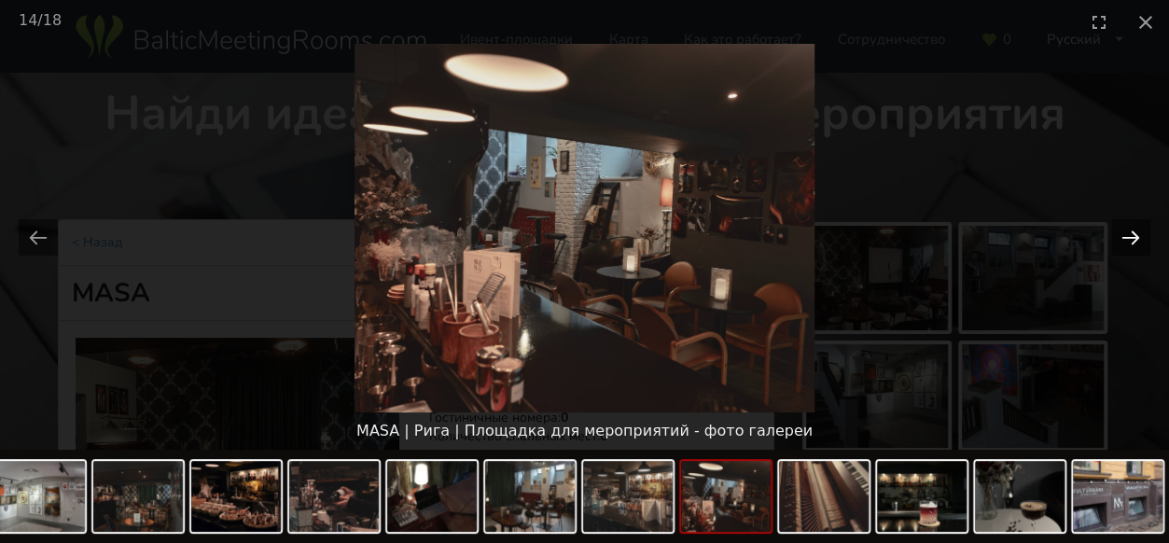
click at [1138, 240] on button "Next slide" at bounding box center [1130, 237] width 39 height 36
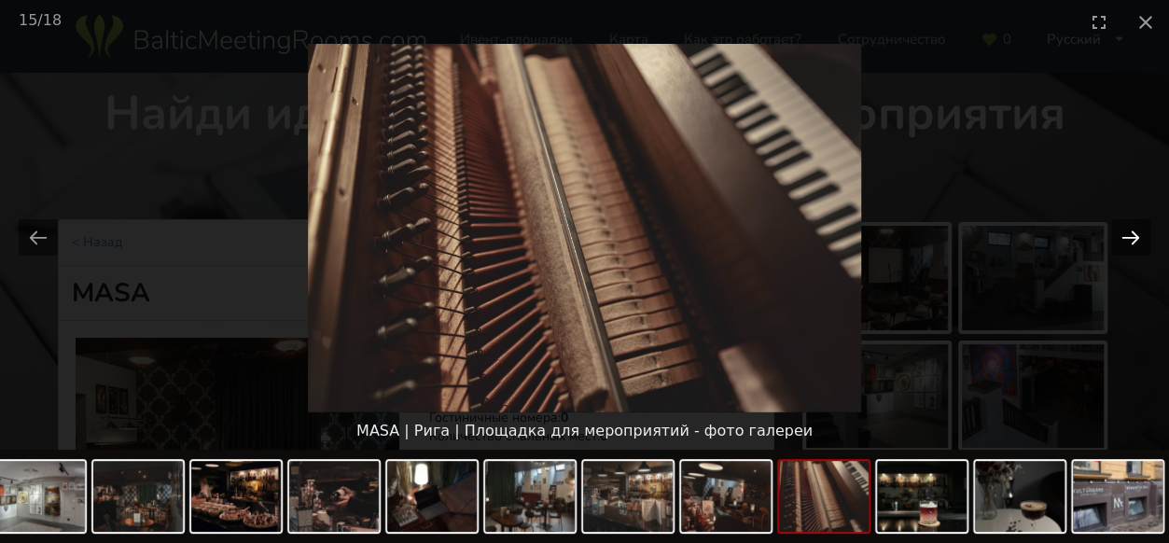
click at [1138, 240] on button "Next slide" at bounding box center [1130, 237] width 39 height 36
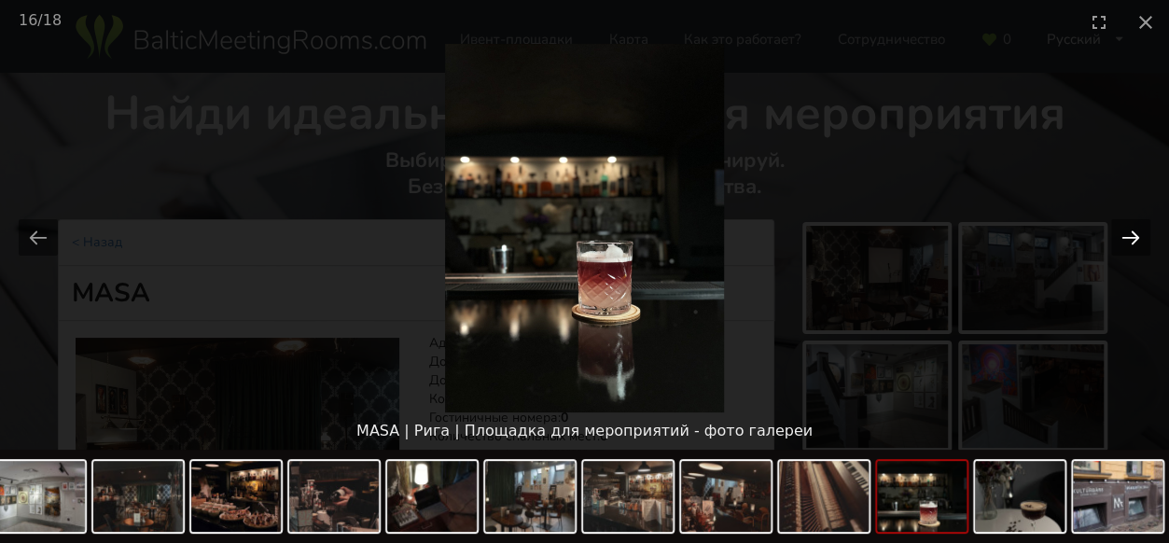
click at [1138, 240] on button "Next slide" at bounding box center [1130, 237] width 39 height 36
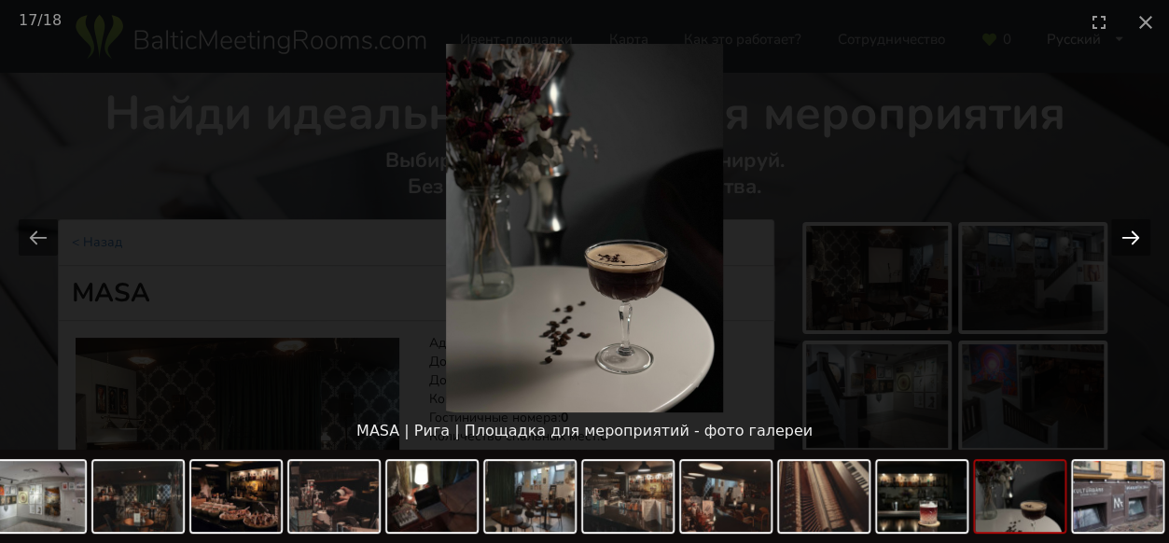
click at [1138, 240] on button "Next slide" at bounding box center [1130, 237] width 39 height 36
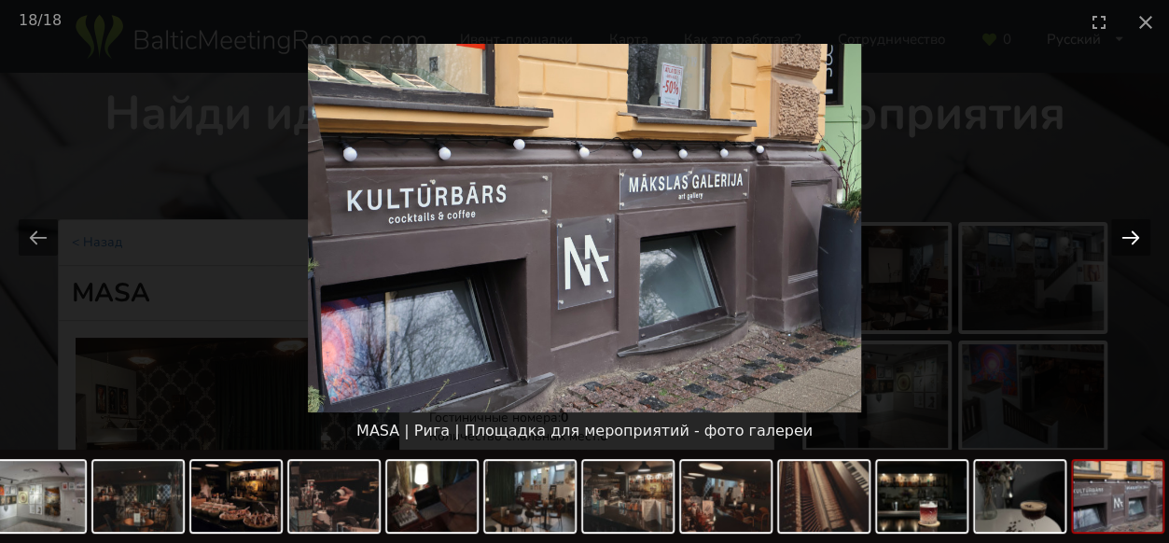
click at [1138, 240] on button "Next slide" at bounding box center [1130, 237] width 39 height 36
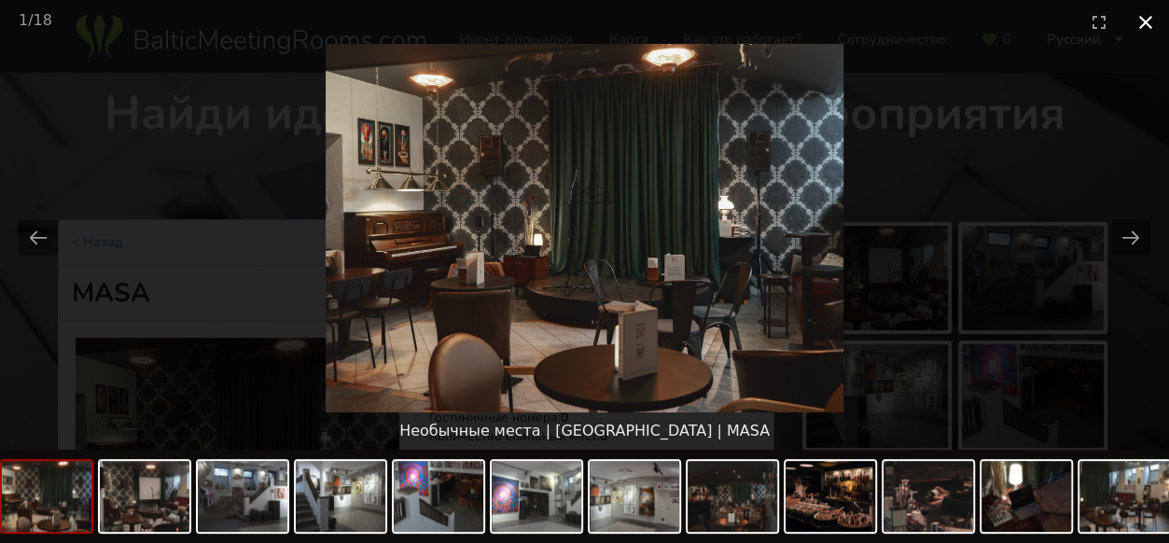
click at [1148, 21] on button "Close gallery" at bounding box center [1146, 22] width 47 height 44
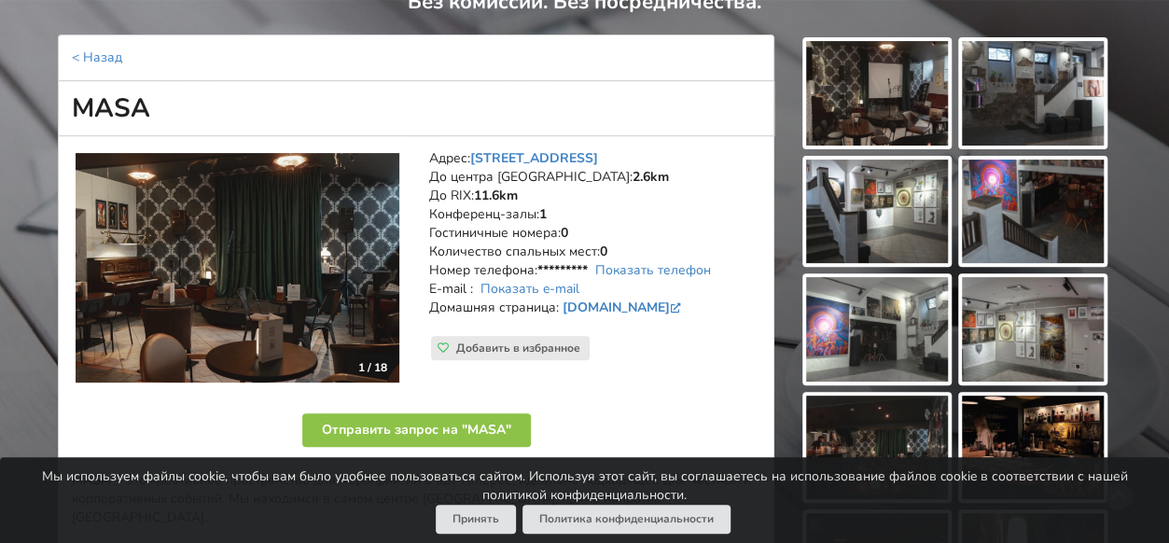
scroll to position [187, 0]
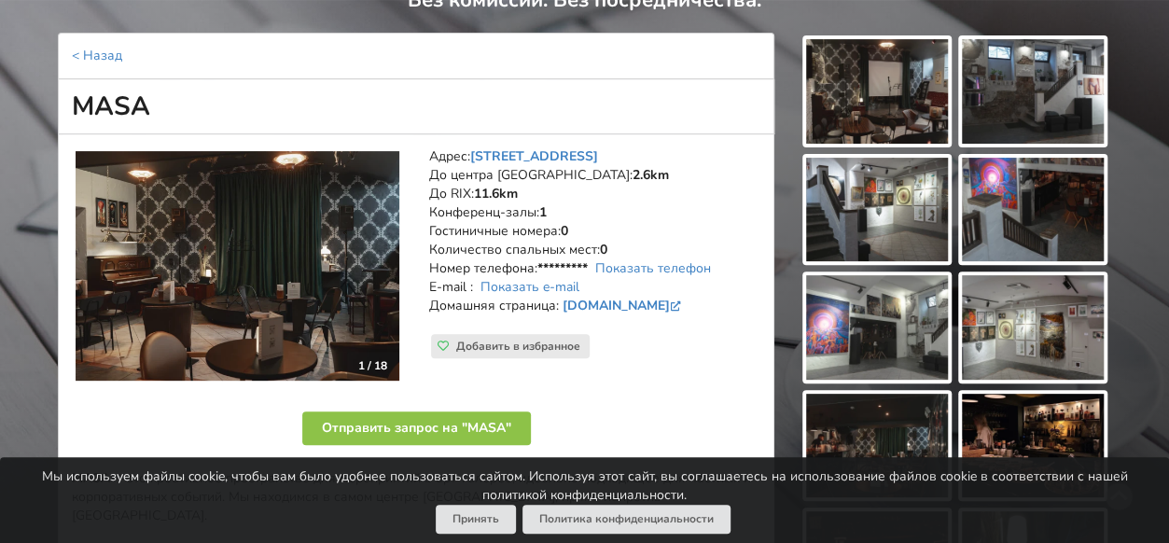
drag, startPoint x: 84, startPoint y: 97, endPoint x: 170, endPoint y: 98, distance: 85.9
click at [170, 98] on h1 "MASA" at bounding box center [416, 106] width 717 height 55
copy h1 "MASA"
click at [673, 265] on link "Показать телефон" at bounding box center [653, 268] width 116 height 18
click at [550, 286] on link "Показать e-mail" at bounding box center [530, 287] width 99 height 18
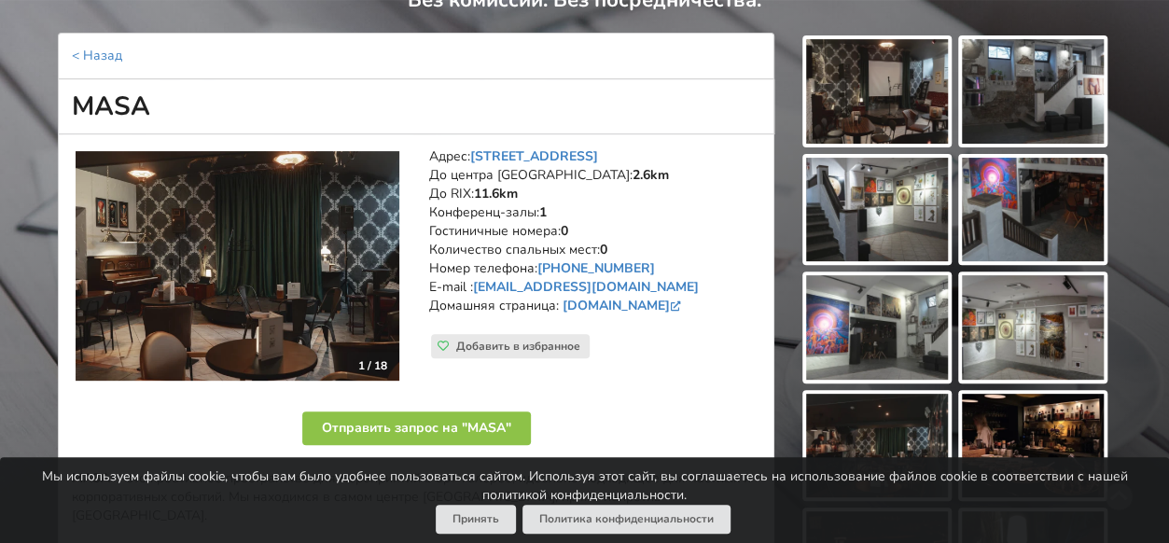
drag, startPoint x: 433, startPoint y: 153, endPoint x: 509, endPoint y: 327, distance: 189.3
click at [509, 327] on address "Адрес: Elizabetes iela 67, Рига До центра Риги: 2.6km До RIX: 11.6km Конференц-…" at bounding box center [594, 240] width 331 height 187
copy address "Адрес: Elizabetes iela 67, Рига До центра Риги: 2.6km До RIX: 11.6km Конференц-…"
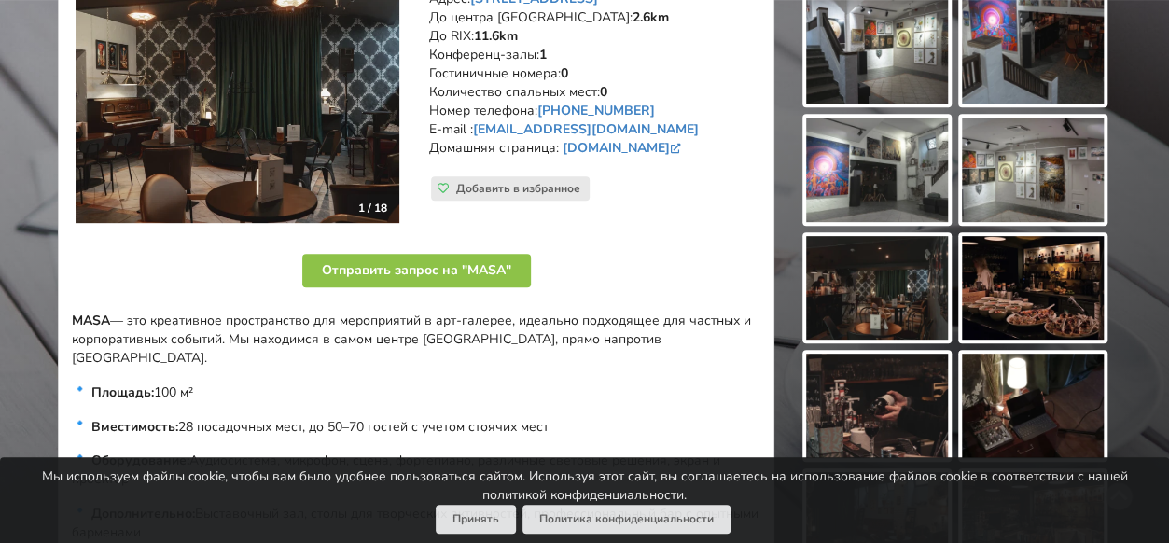
scroll to position [361, 0]
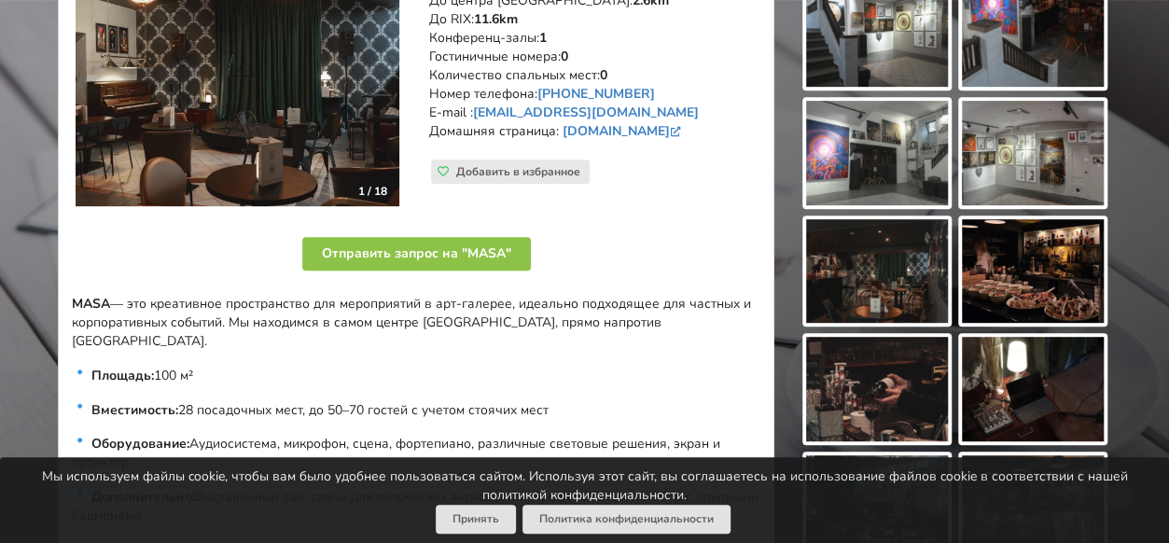
drag, startPoint x: 297, startPoint y: 244, endPoint x: 73, endPoint y: 280, distance: 226.9
click at [73, 280] on div "1 / 18 Адрес: Elizabetes iela 67, Рига До центра Риги: 2.6km До RIX: 11.6km Кон…" at bounding box center [416, 543] width 717 height 1166
copy div "MASA — это креативное пространство для мероприятий в арт-галерее, идеально подх…"
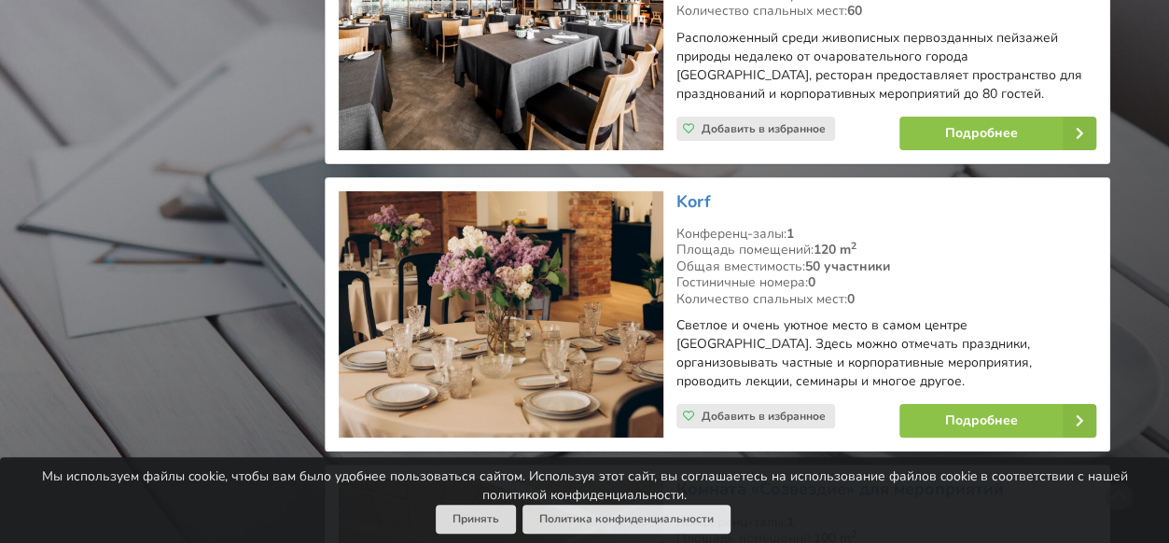
scroll to position [3546, 0]
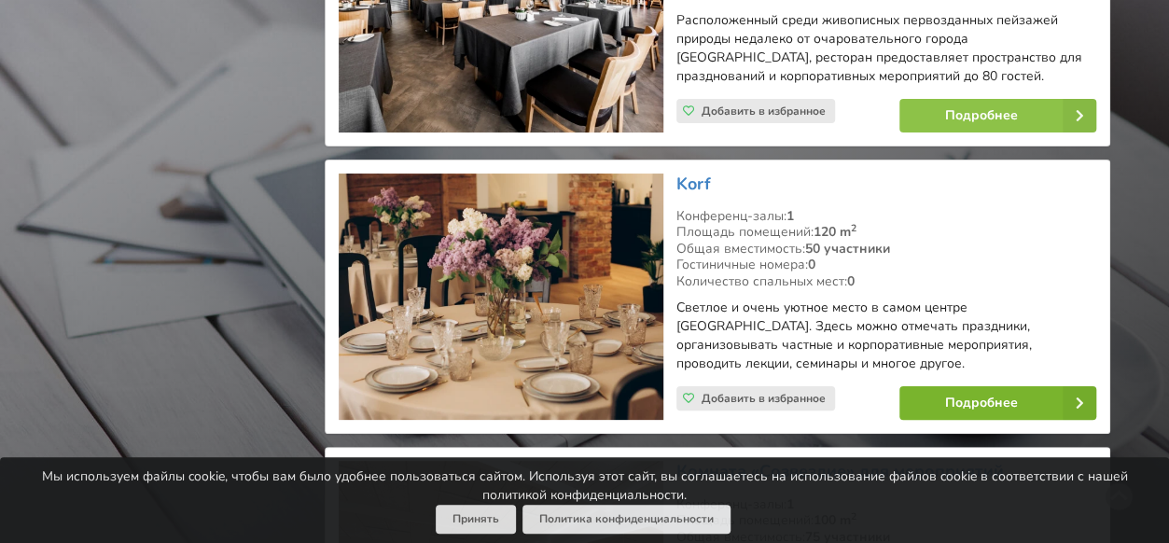
click at [969, 386] on link "Подробнее" at bounding box center [998, 403] width 197 height 34
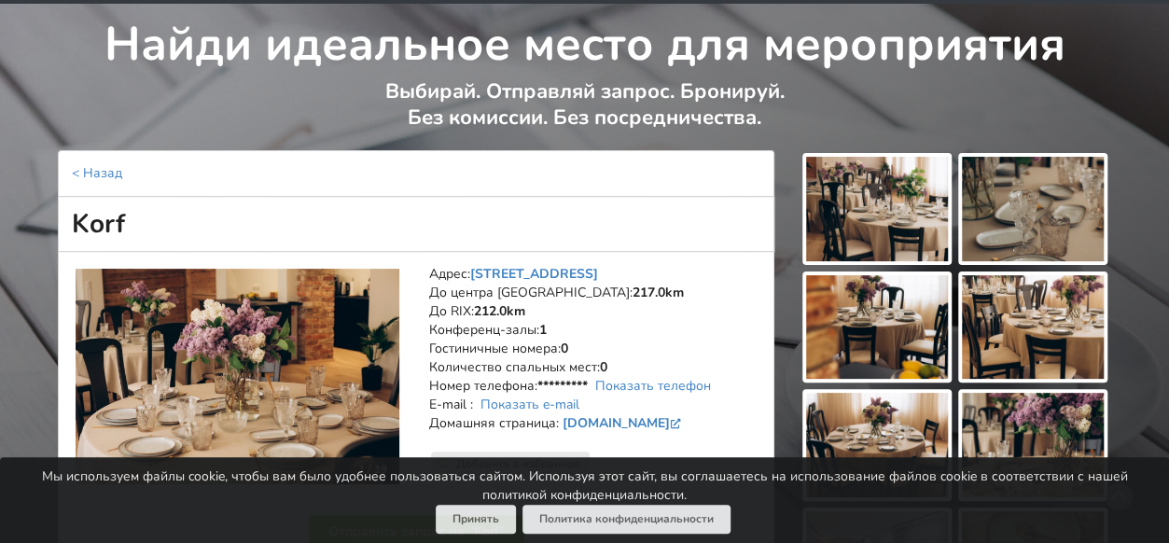
scroll to position [93, 0]
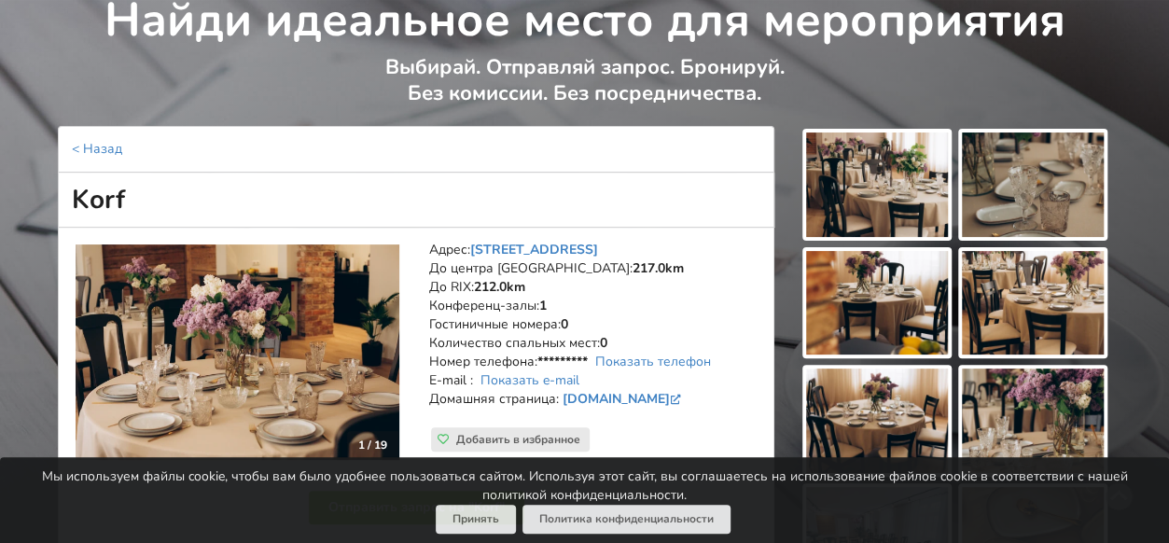
click at [876, 192] on img at bounding box center [877, 185] width 142 height 105
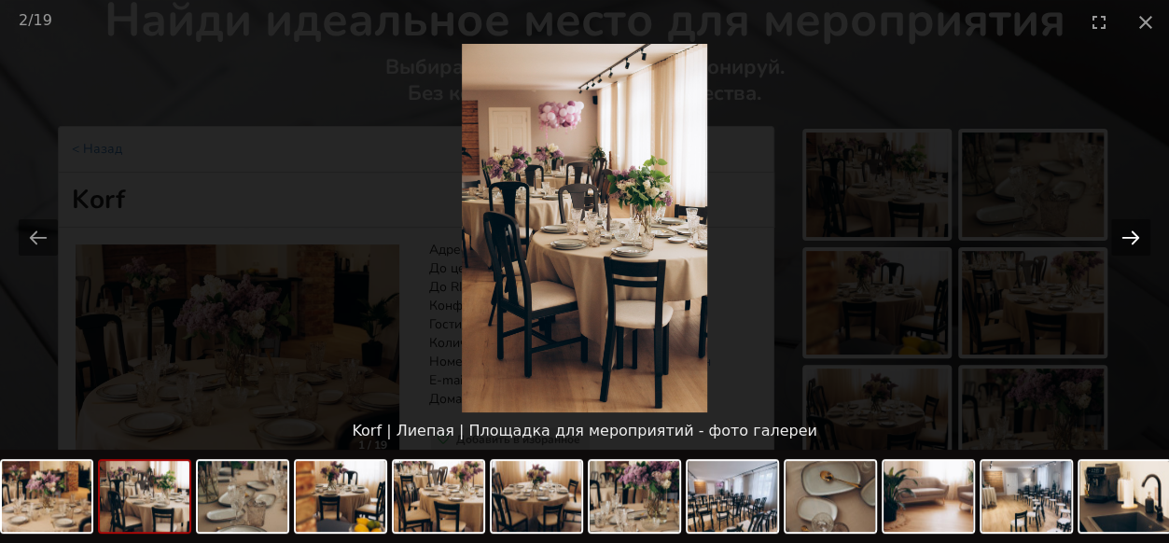
click at [1144, 230] on button "Next slide" at bounding box center [1130, 237] width 39 height 36
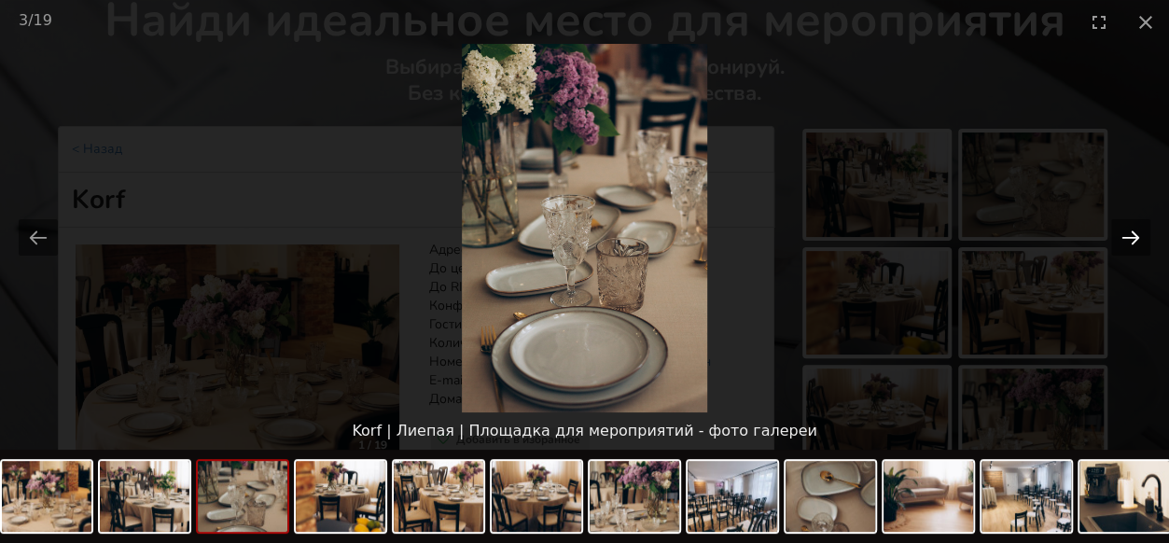
click at [1141, 232] on button "Next slide" at bounding box center [1130, 237] width 39 height 36
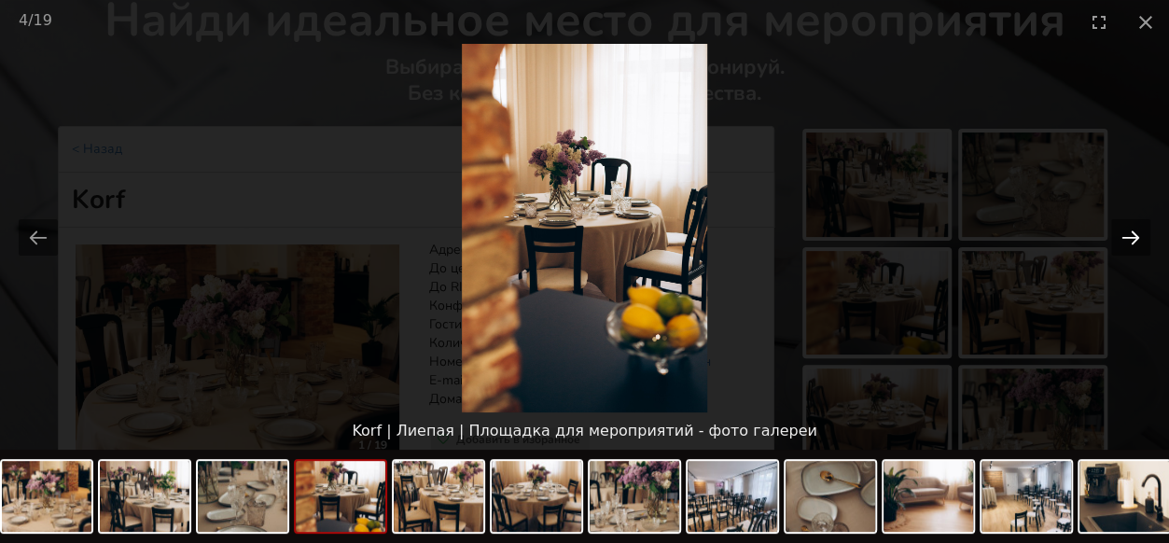
click at [1141, 232] on button "Next slide" at bounding box center [1130, 237] width 39 height 36
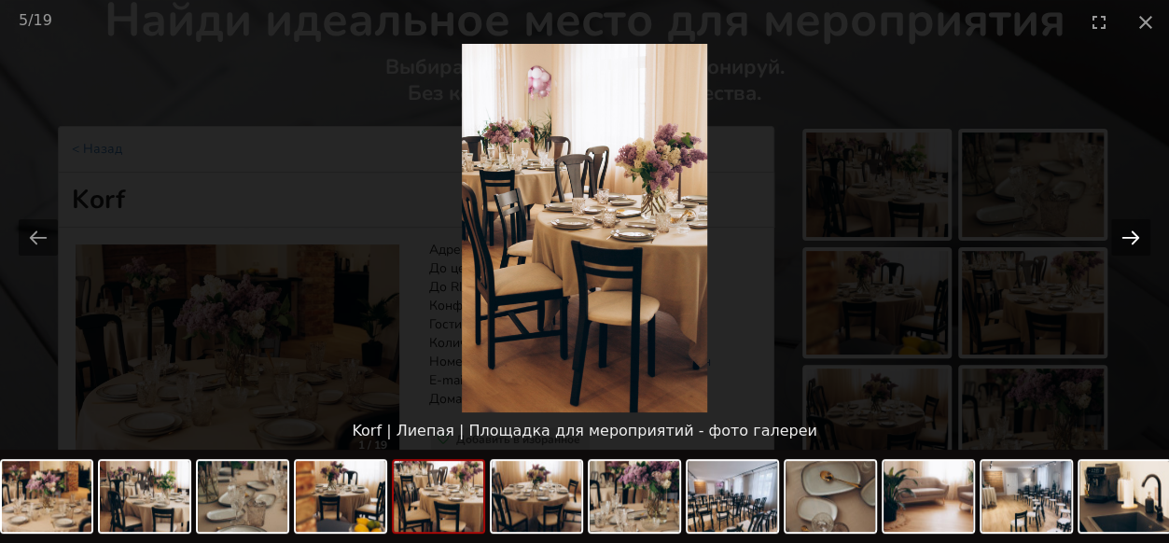
click at [1141, 232] on button "Next slide" at bounding box center [1130, 237] width 39 height 36
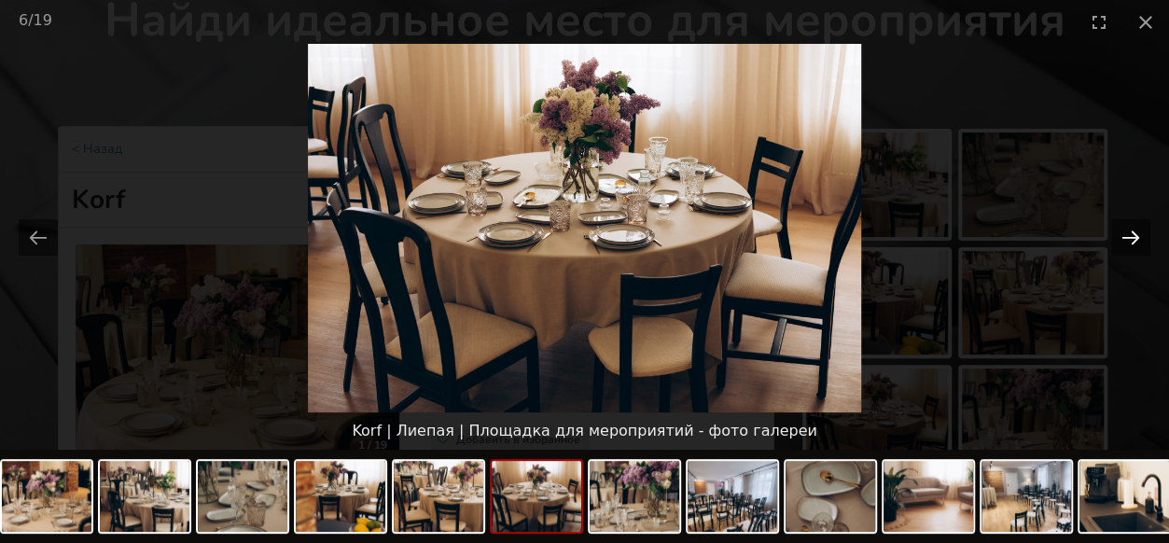
click at [1141, 232] on button "Next slide" at bounding box center [1130, 237] width 39 height 36
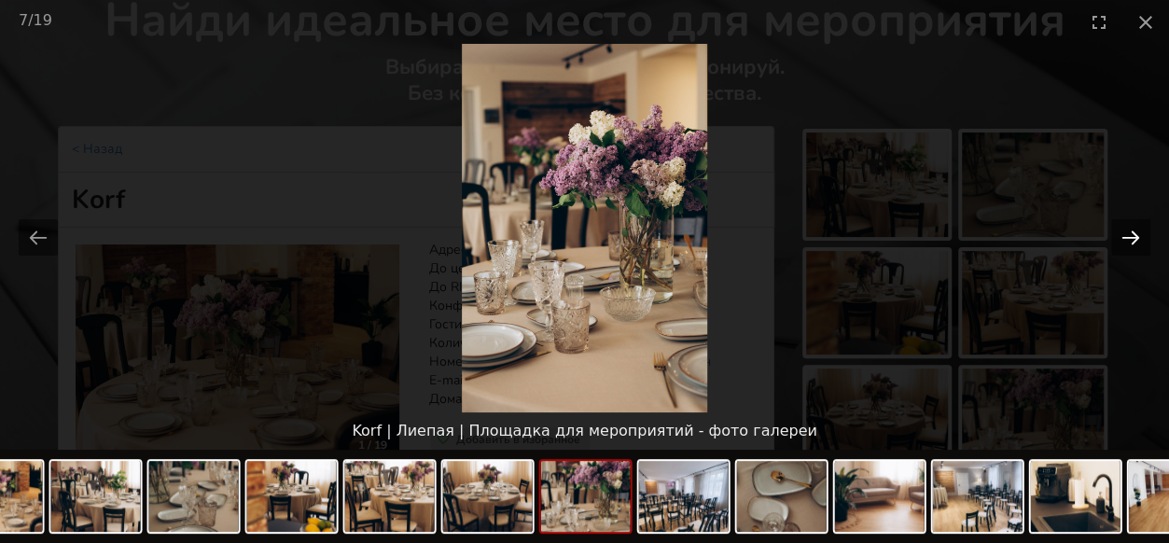
click at [1141, 232] on button "Next slide" at bounding box center [1130, 237] width 39 height 36
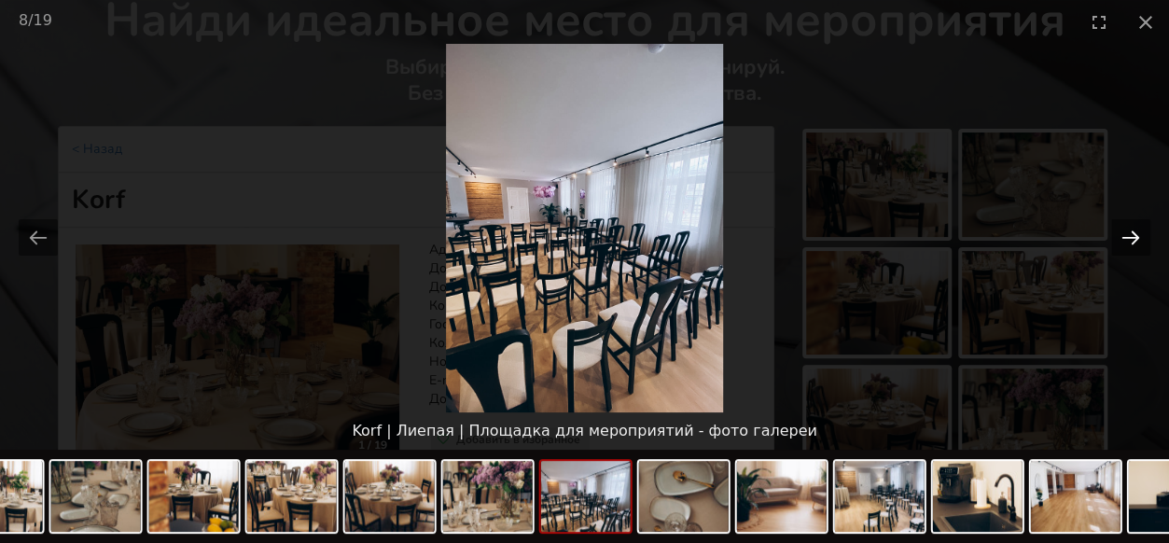
click at [1141, 232] on button "Next slide" at bounding box center [1130, 237] width 39 height 36
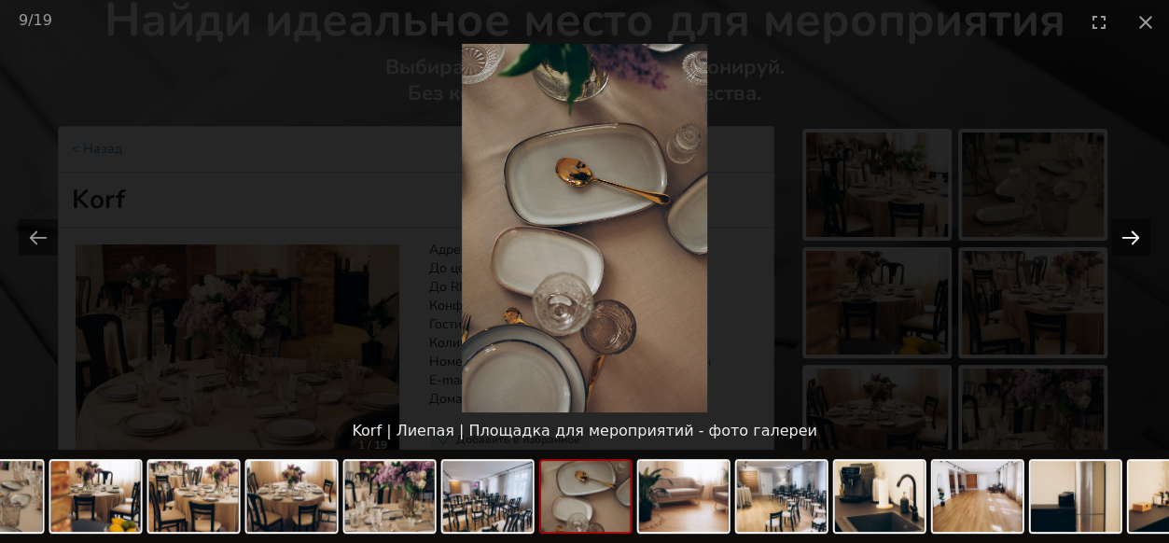
click at [1141, 232] on button "Next slide" at bounding box center [1130, 237] width 39 height 36
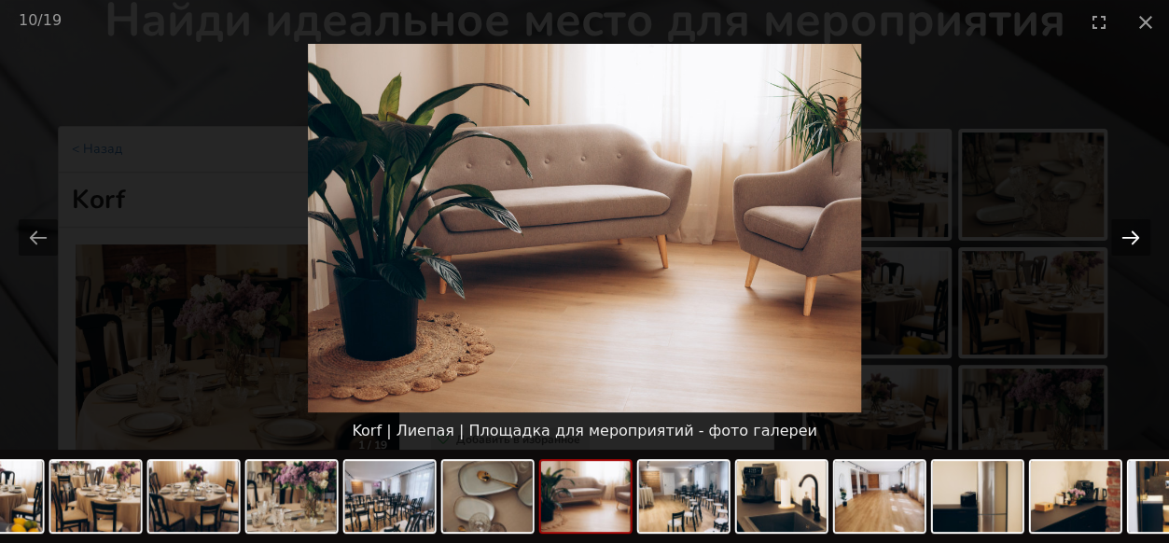
click at [1141, 232] on button "Next slide" at bounding box center [1130, 237] width 39 height 36
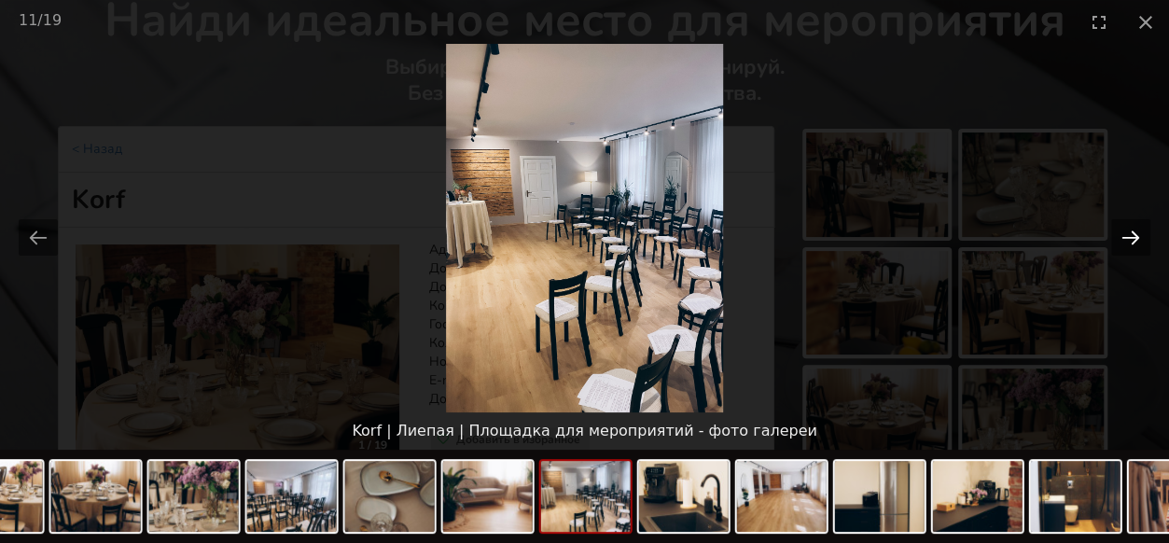
click at [1141, 232] on button "Next slide" at bounding box center [1130, 237] width 39 height 36
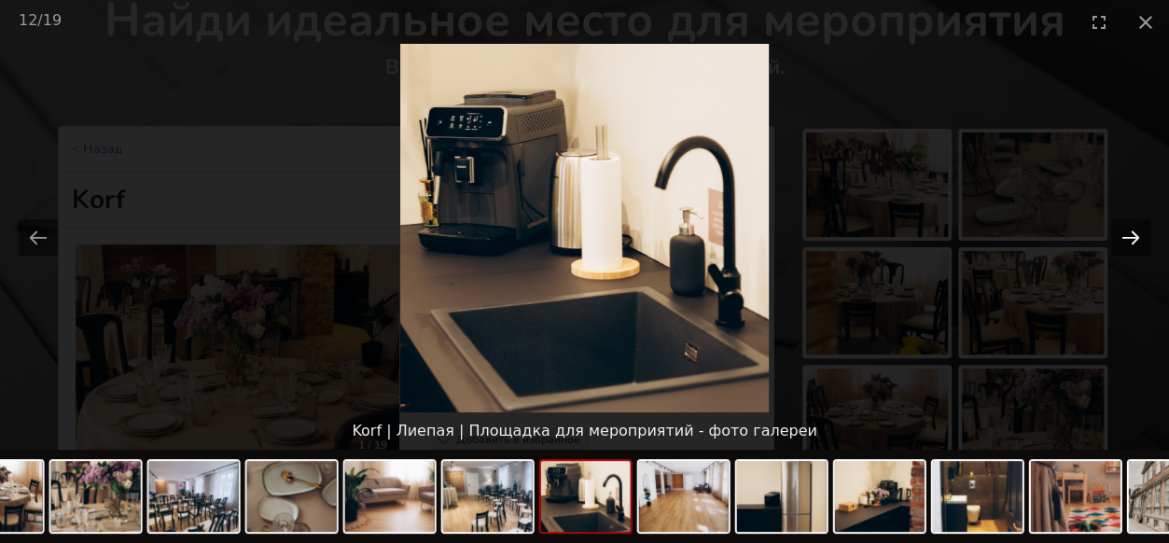
click at [1141, 232] on button "Next slide" at bounding box center [1130, 237] width 39 height 36
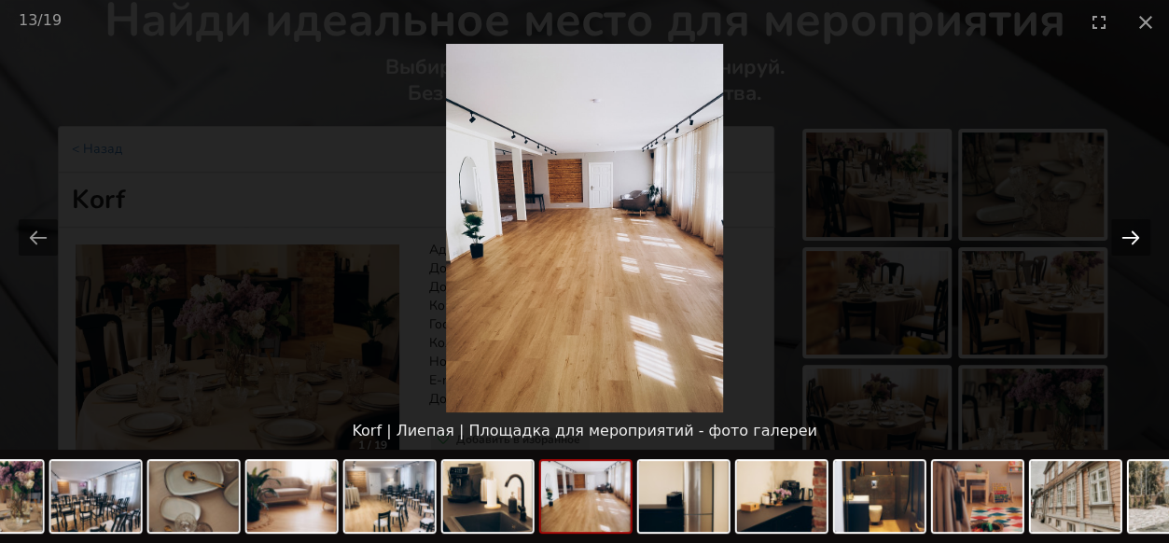
click at [1141, 232] on button "Next slide" at bounding box center [1130, 237] width 39 height 36
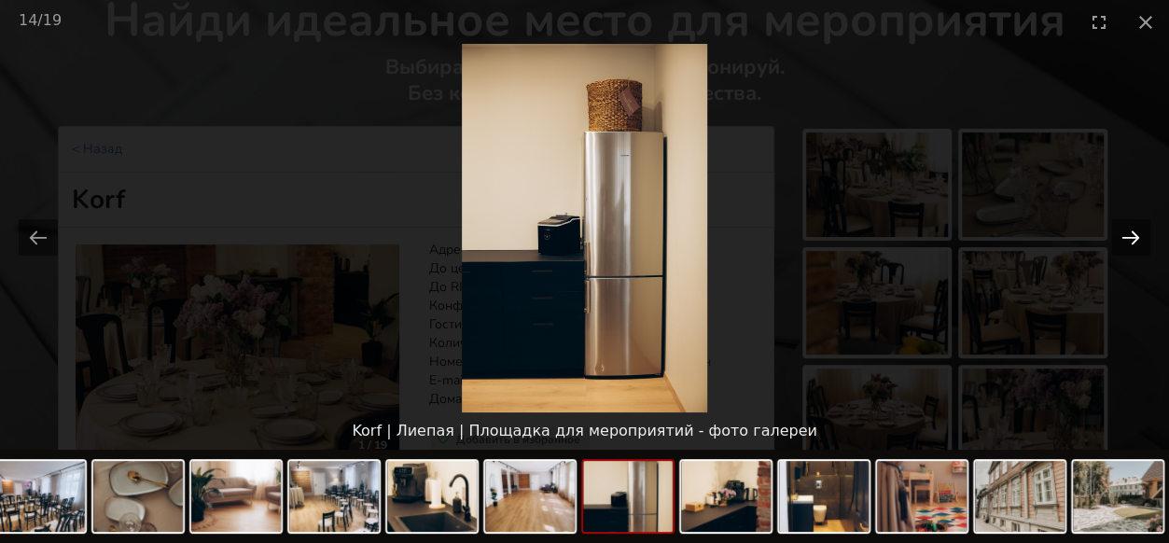
click at [1141, 232] on button "Next slide" at bounding box center [1130, 237] width 39 height 36
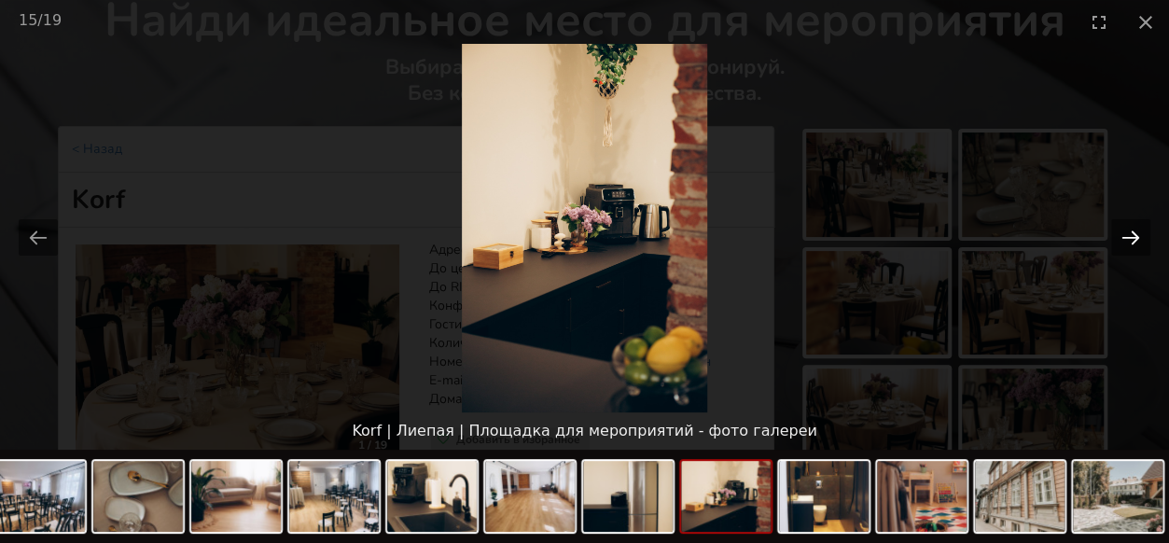
click at [1141, 232] on button "Next slide" at bounding box center [1130, 237] width 39 height 36
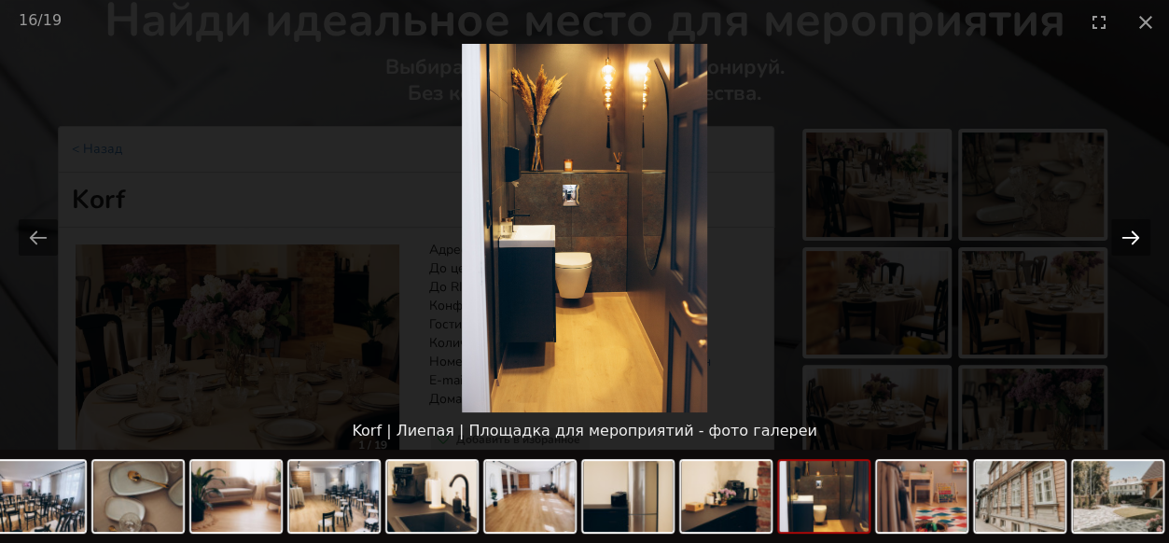
click at [1141, 232] on button "Next slide" at bounding box center [1130, 237] width 39 height 36
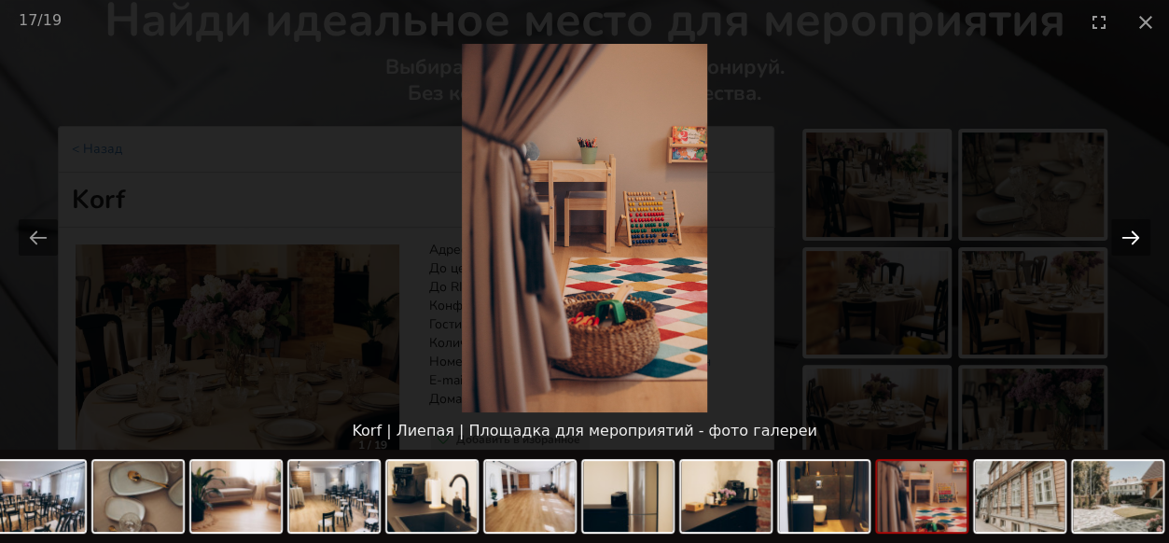
click at [1141, 232] on button "Next slide" at bounding box center [1130, 237] width 39 height 36
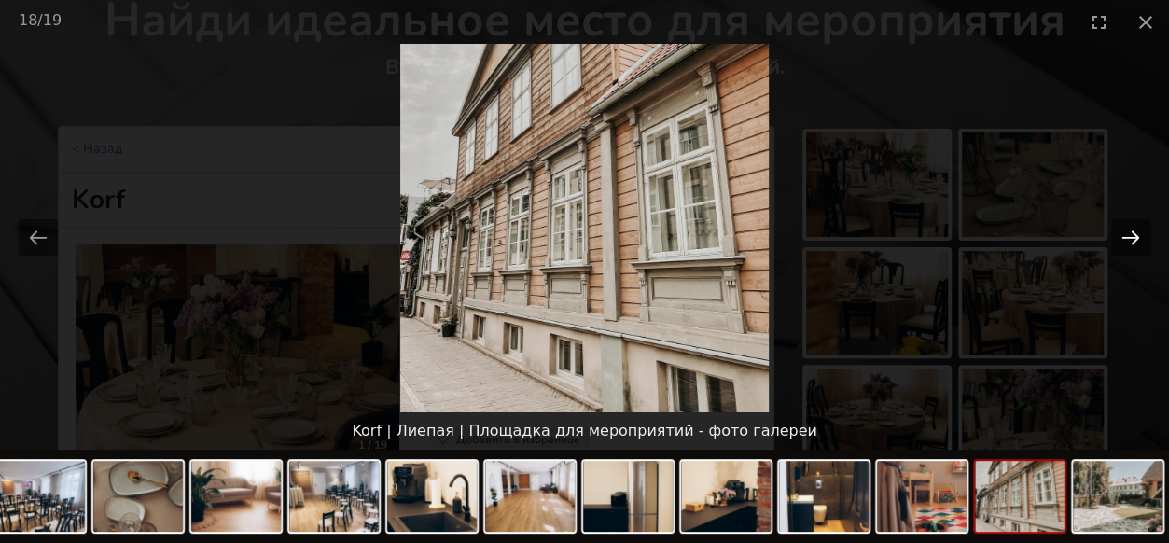
click at [1141, 232] on button "Next slide" at bounding box center [1130, 237] width 39 height 36
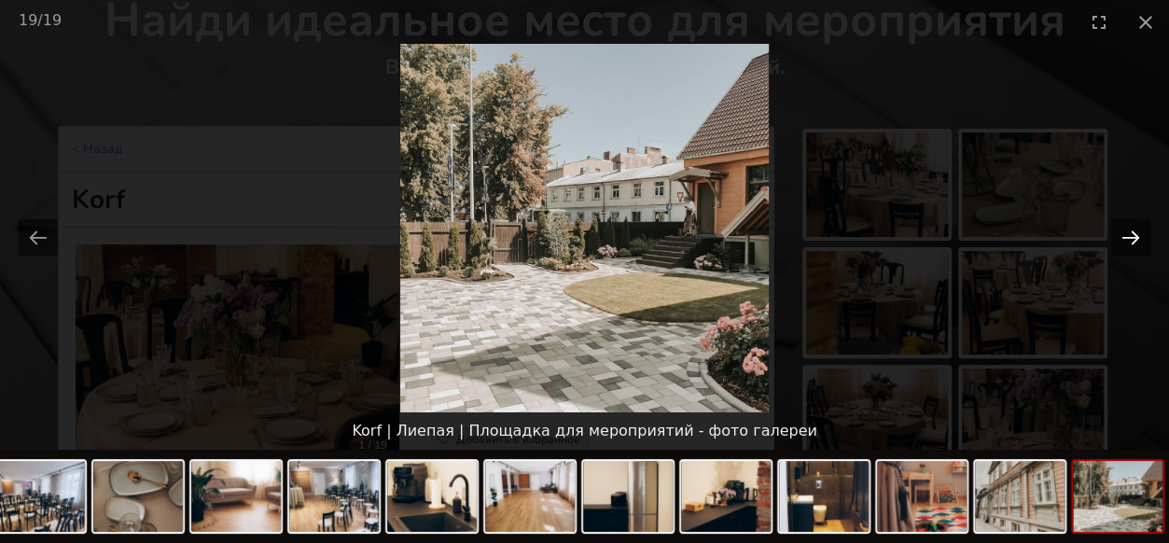
click at [1141, 232] on button "Next slide" at bounding box center [1130, 237] width 39 height 36
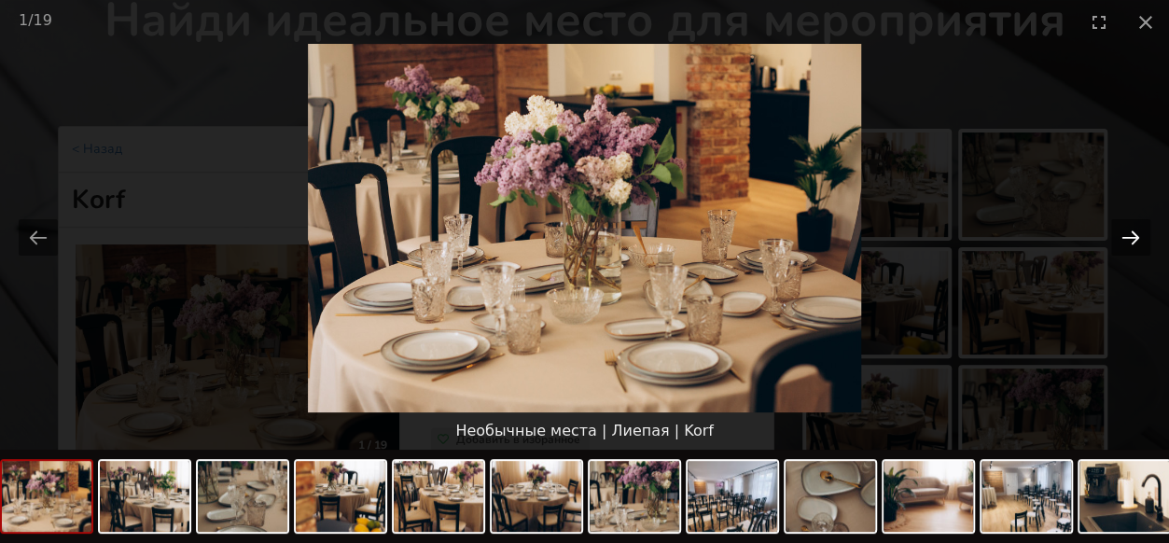
click at [1141, 232] on button "Next slide" at bounding box center [1130, 237] width 39 height 36
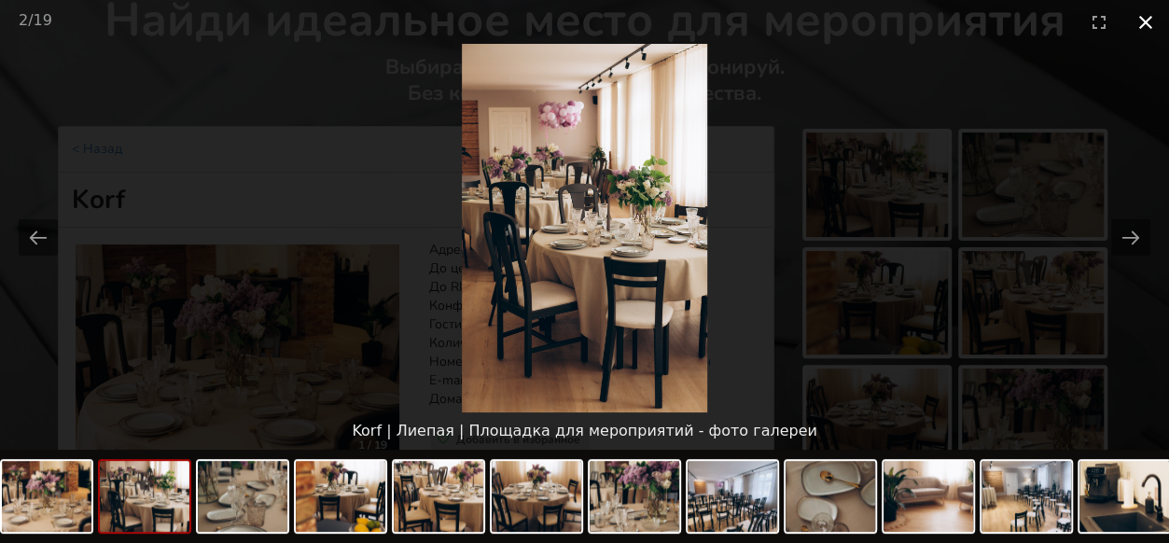
click at [1142, 14] on button "Close gallery" at bounding box center [1146, 22] width 47 height 44
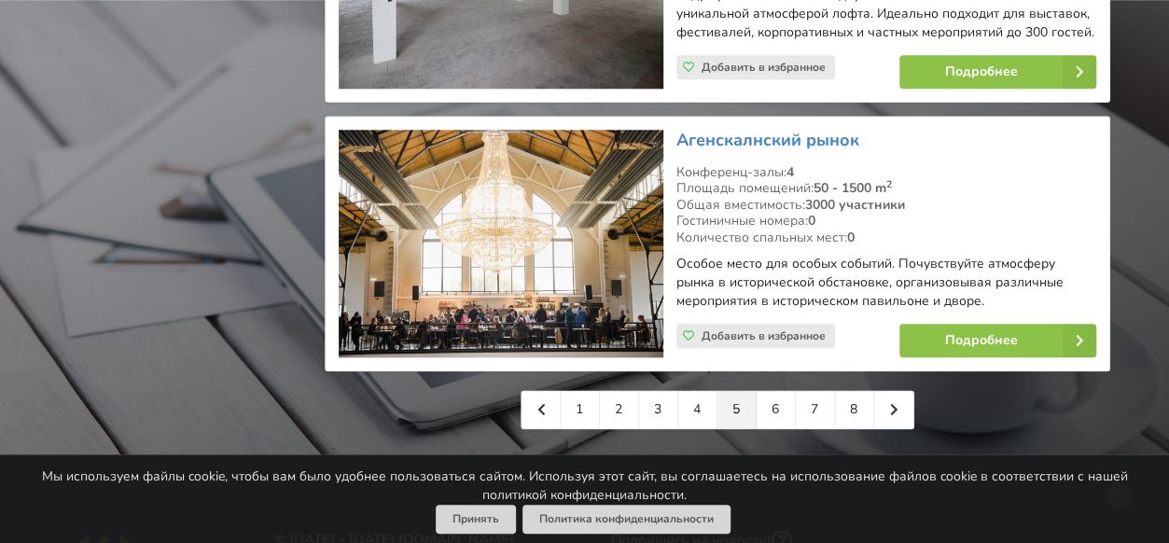
scroll to position [4479, 0]
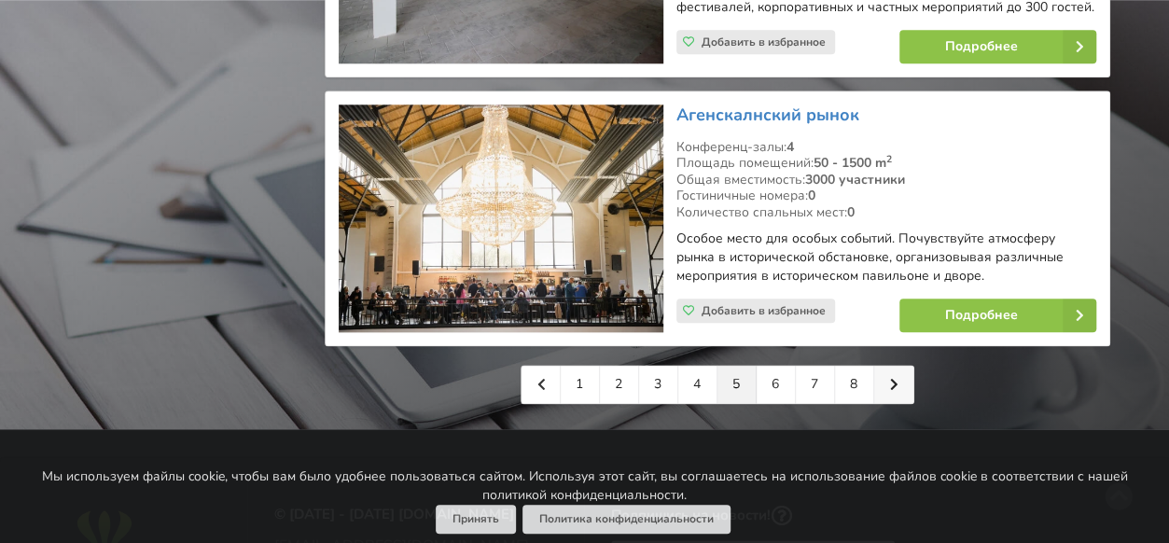
click at [901, 366] on link at bounding box center [893, 384] width 39 height 37
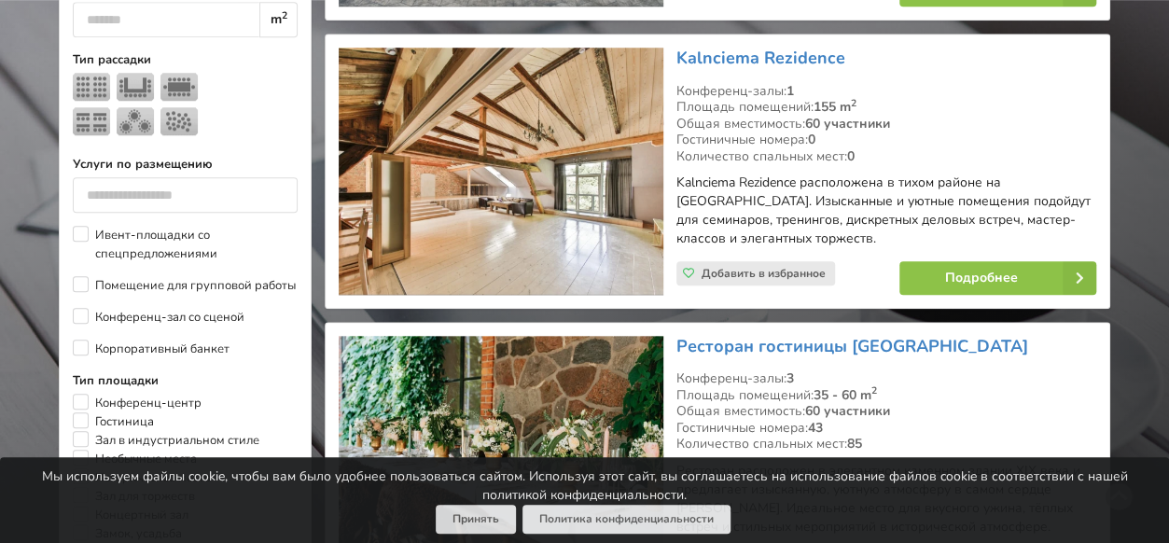
scroll to position [840, 0]
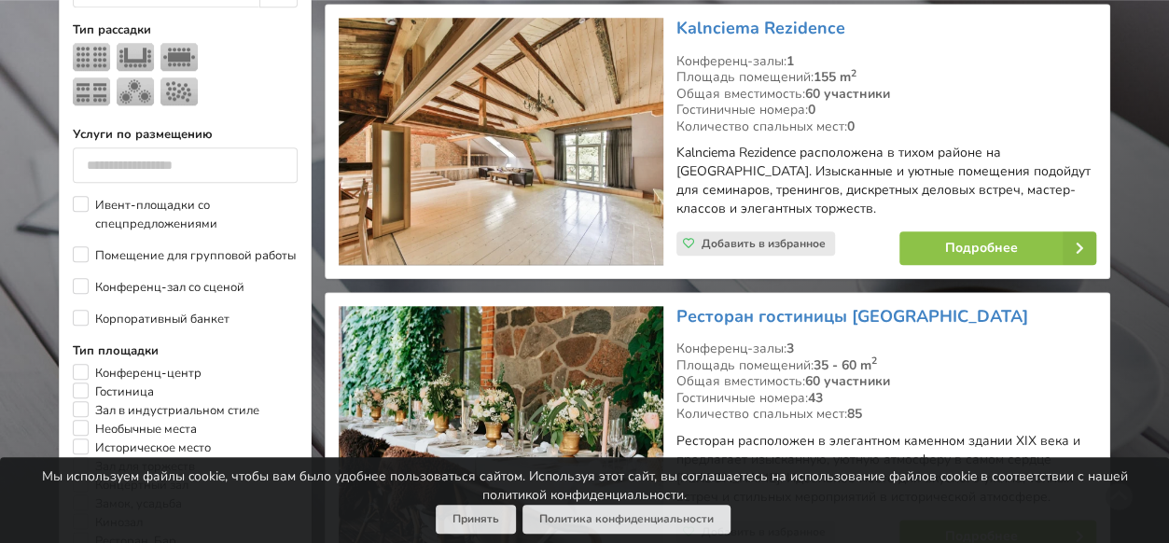
click at [515, 119] on img at bounding box center [501, 141] width 324 height 247
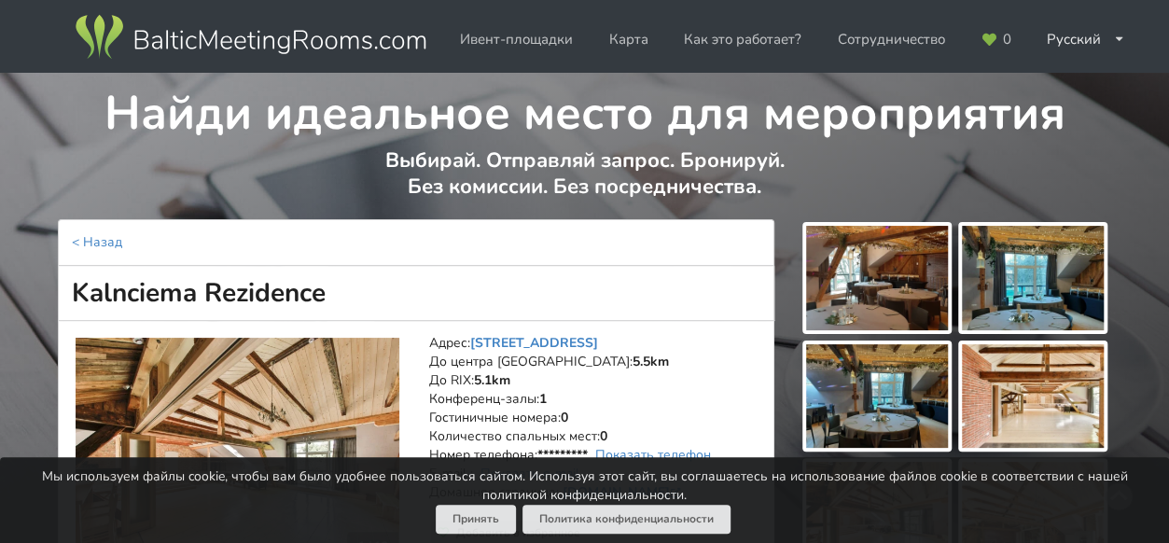
click at [858, 266] on img at bounding box center [877, 278] width 142 height 105
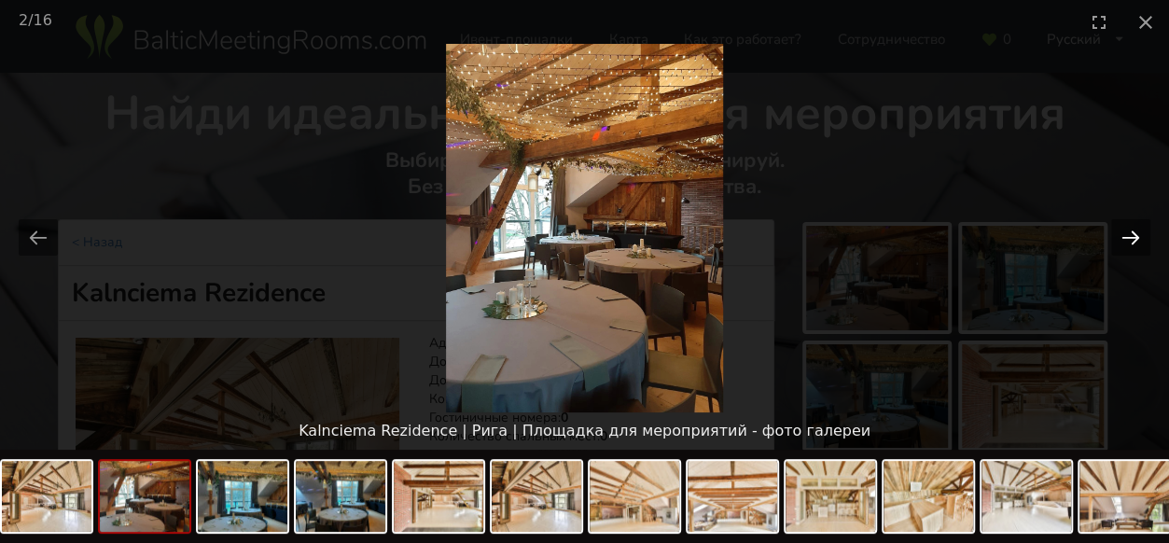
click at [1116, 230] on button "Next slide" at bounding box center [1130, 237] width 39 height 36
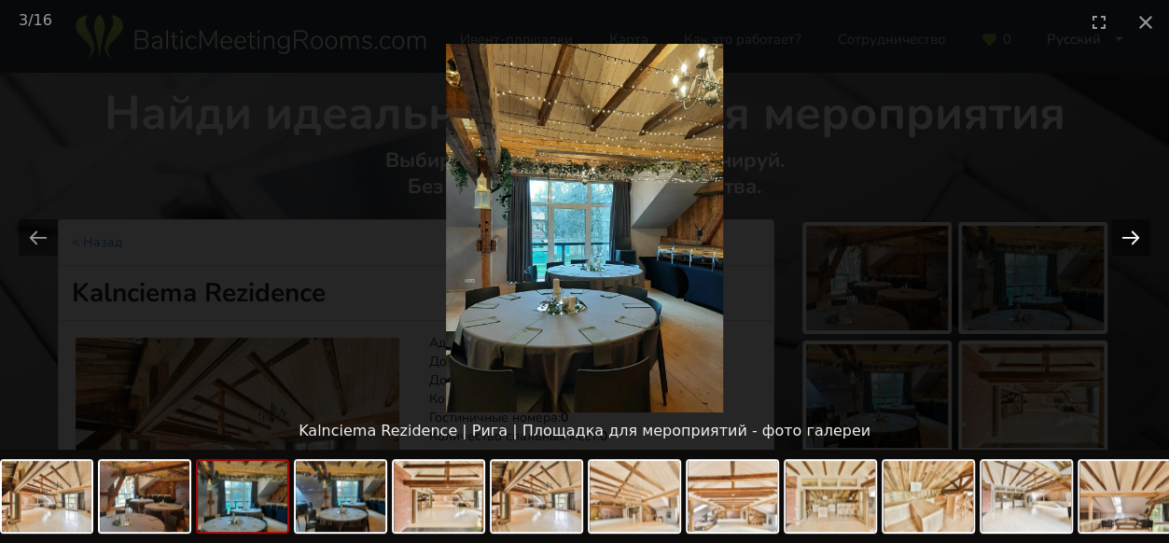
click at [1116, 230] on button "Next slide" at bounding box center [1130, 237] width 39 height 36
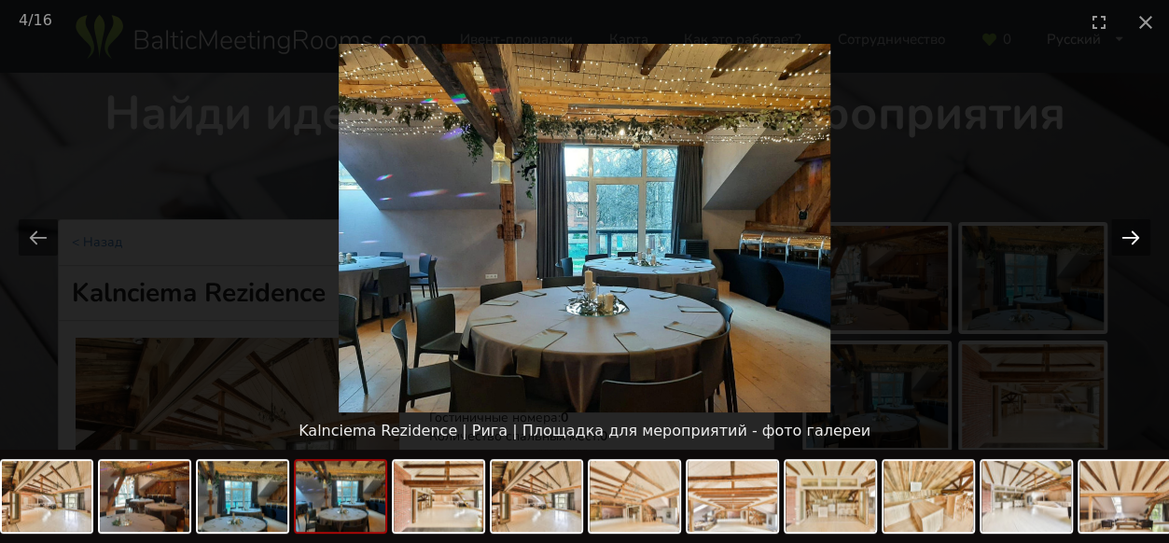
click at [1116, 230] on button "Next slide" at bounding box center [1130, 237] width 39 height 36
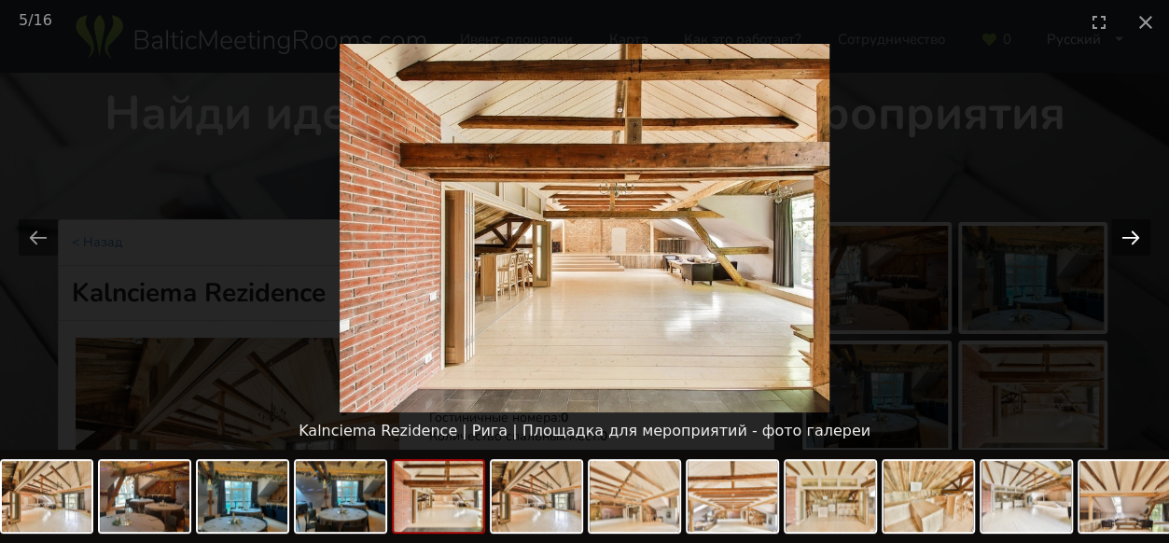
click at [1116, 230] on button "Next slide" at bounding box center [1130, 237] width 39 height 36
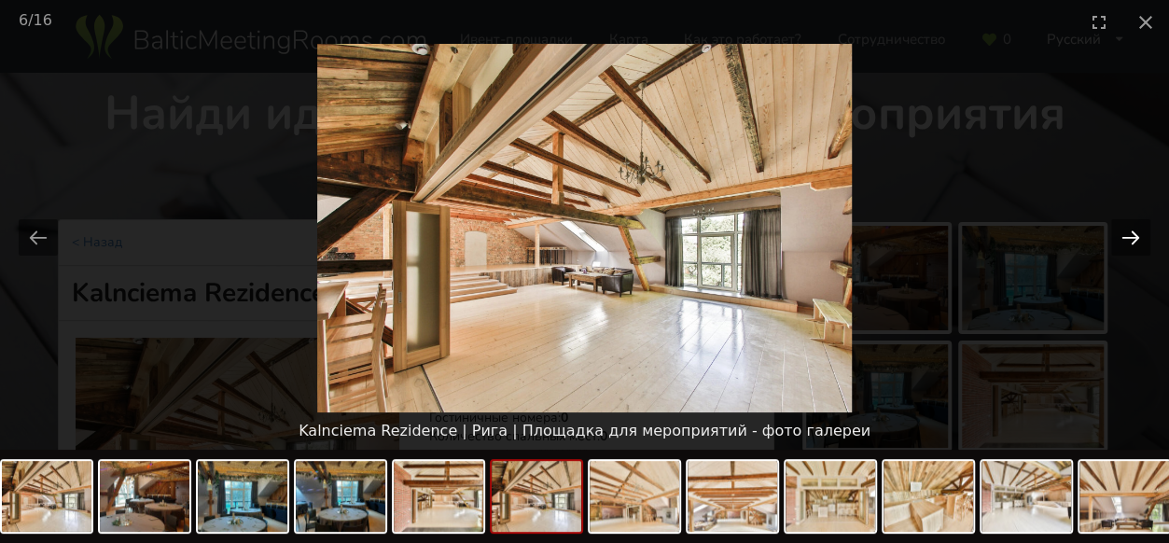
click at [1116, 230] on button "Next slide" at bounding box center [1130, 237] width 39 height 36
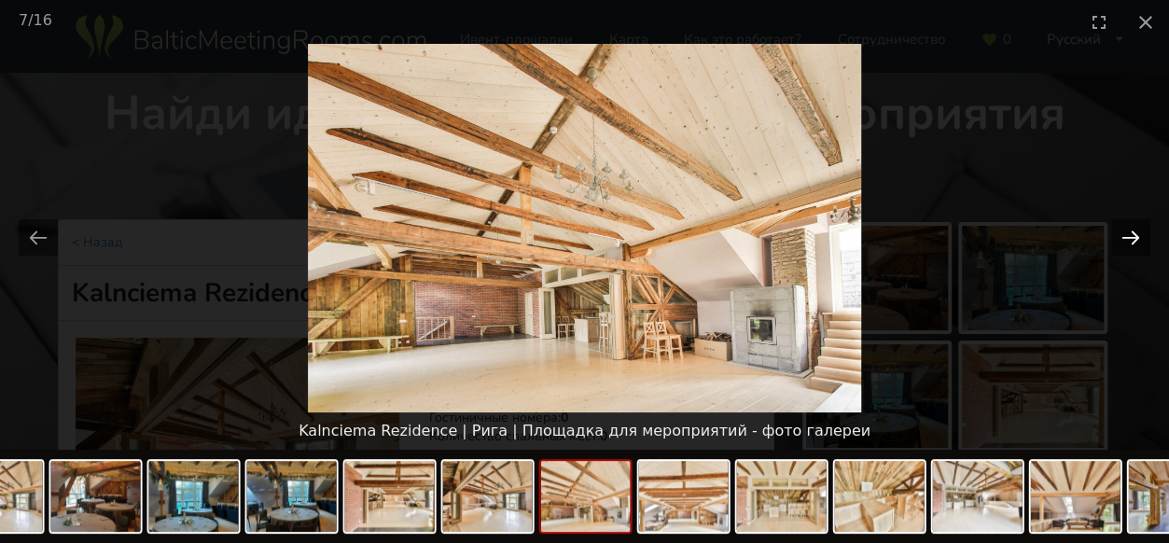
click at [1116, 230] on button "Next slide" at bounding box center [1130, 237] width 39 height 36
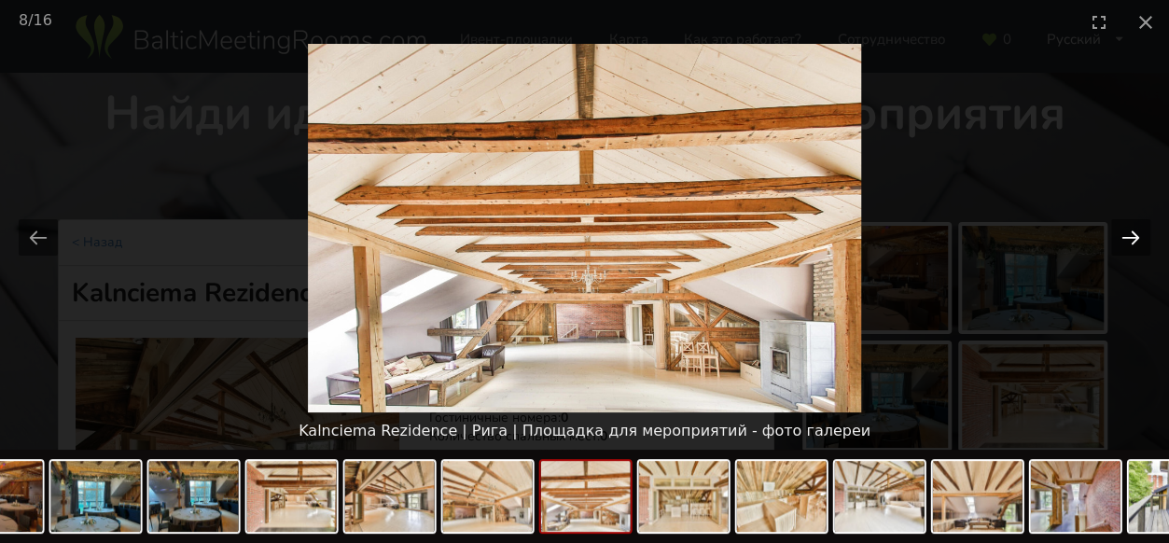
click at [1116, 230] on button "Next slide" at bounding box center [1130, 237] width 39 height 36
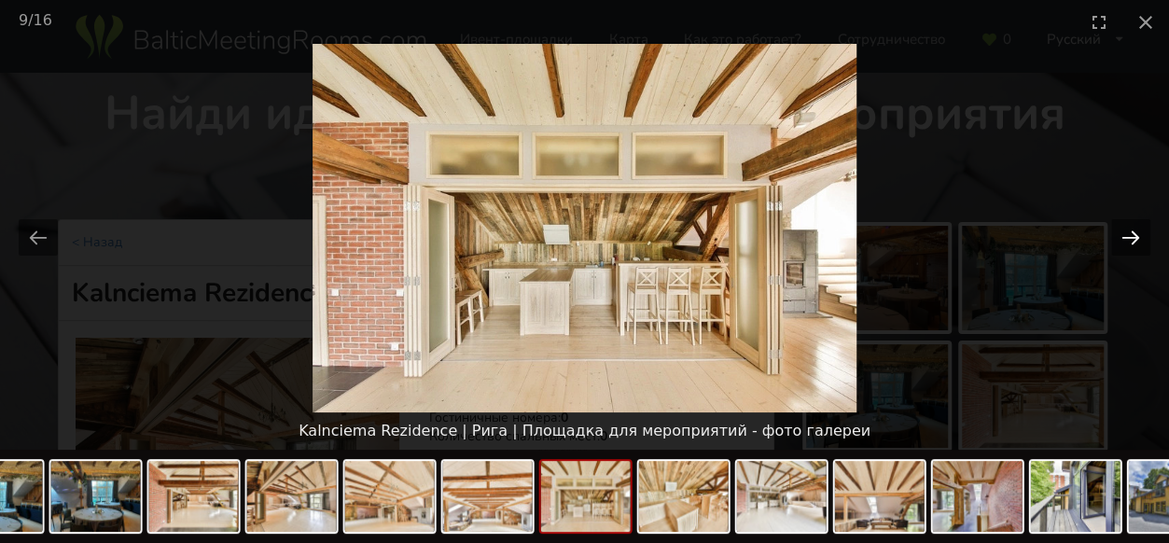
click at [1116, 230] on button "Next slide" at bounding box center [1130, 237] width 39 height 36
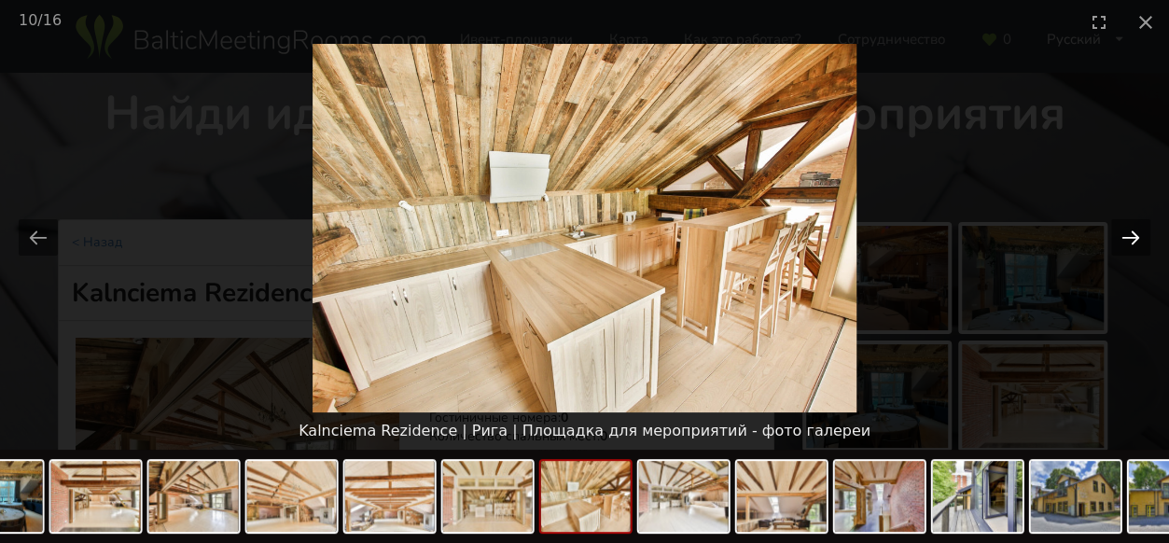
click at [1116, 230] on button "Next slide" at bounding box center [1130, 237] width 39 height 36
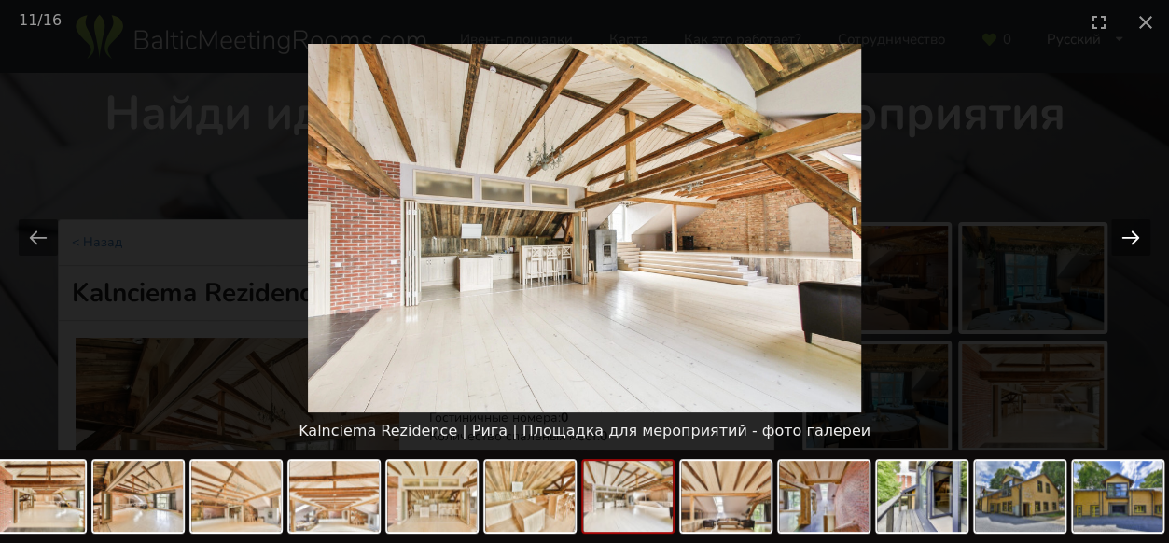
click at [1116, 230] on button "Next slide" at bounding box center [1130, 237] width 39 height 36
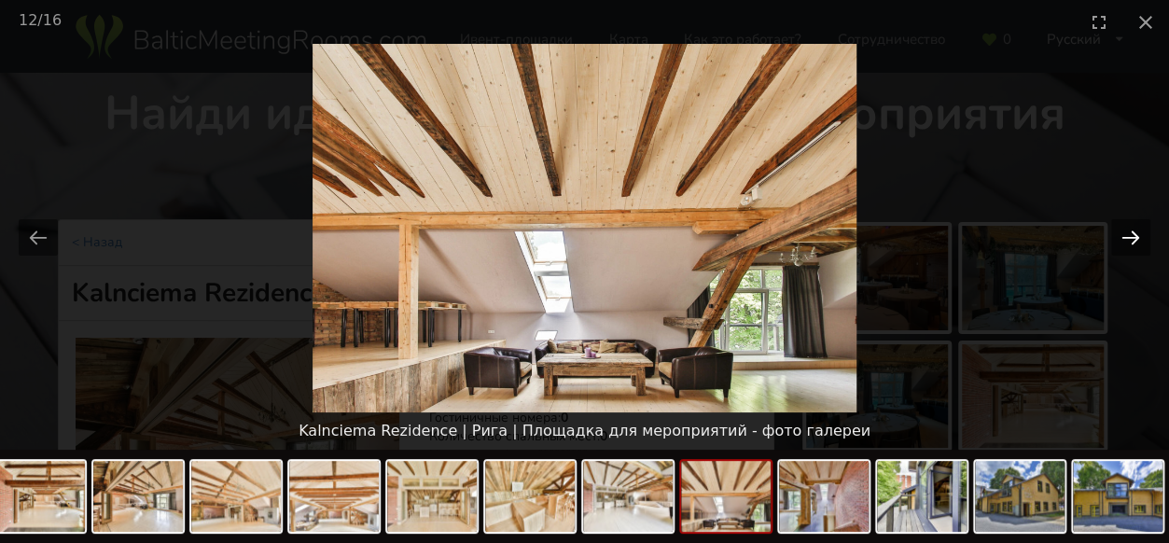
click at [1116, 230] on button "Next slide" at bounding box center [1130, 237] width 39 height 36
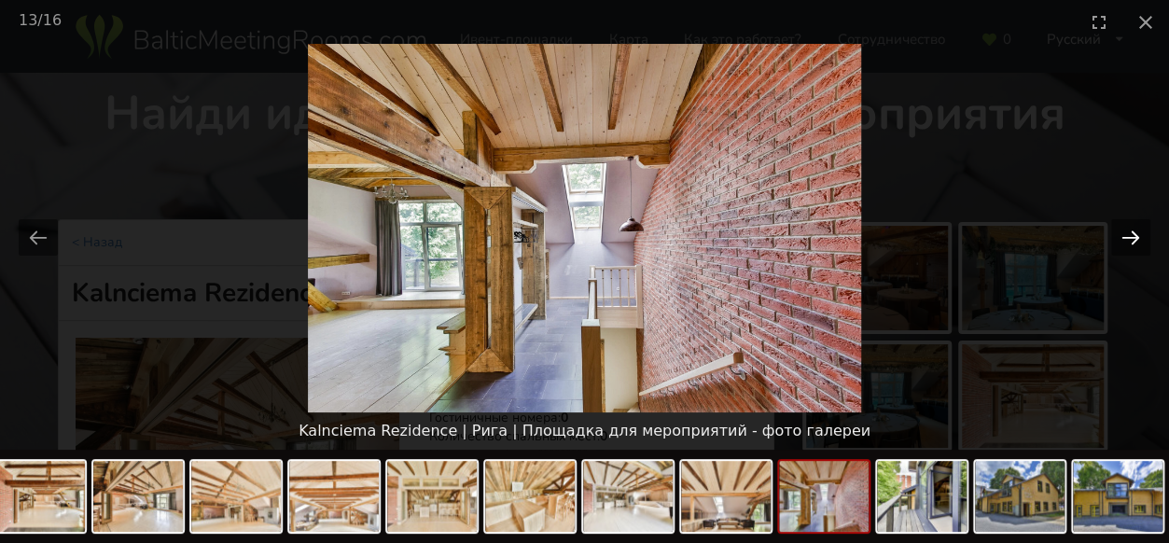
click at [1116, 230] on button "Next slide" at bounding box center [1130, 237] width 39 height 36
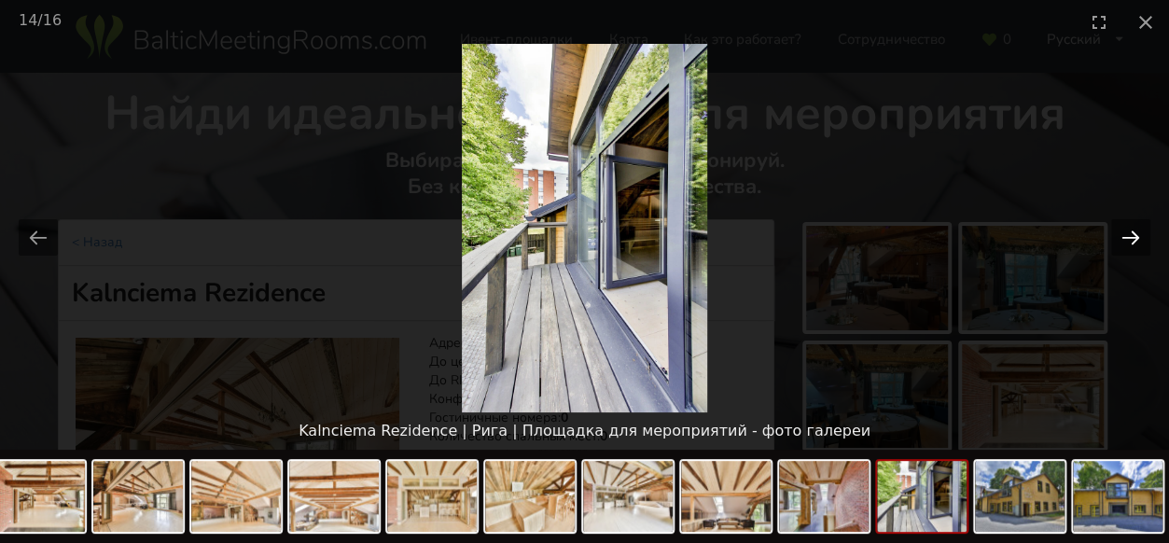
click at [1116, 230] on button "Next slide" at bounding box center [1130, 237] width 39 height 36
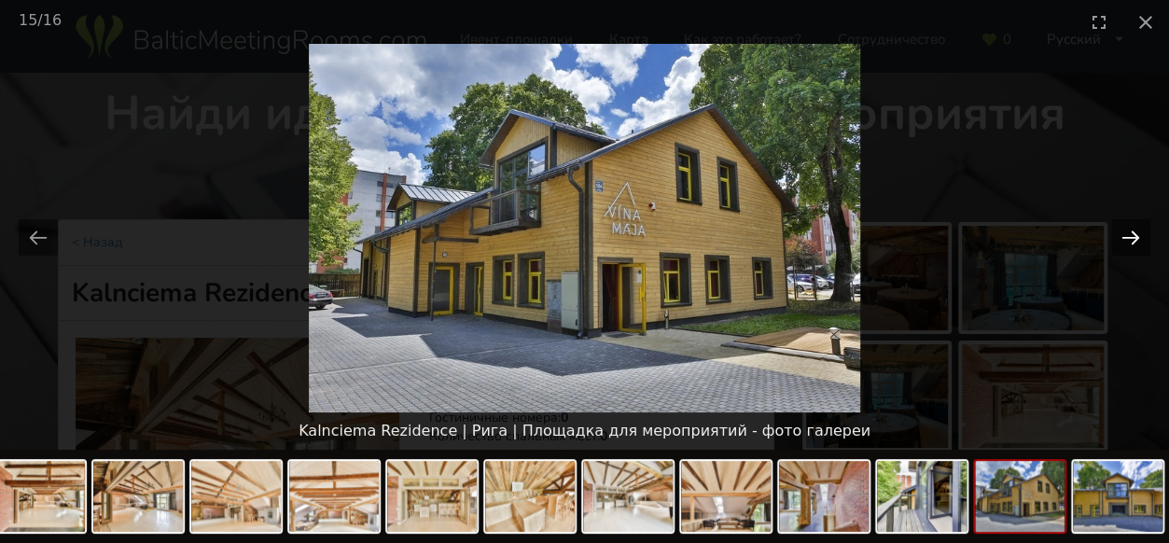
click at [1116, 230] on button "Next slide" at bounding box center [1130, 237] width 39 height 36
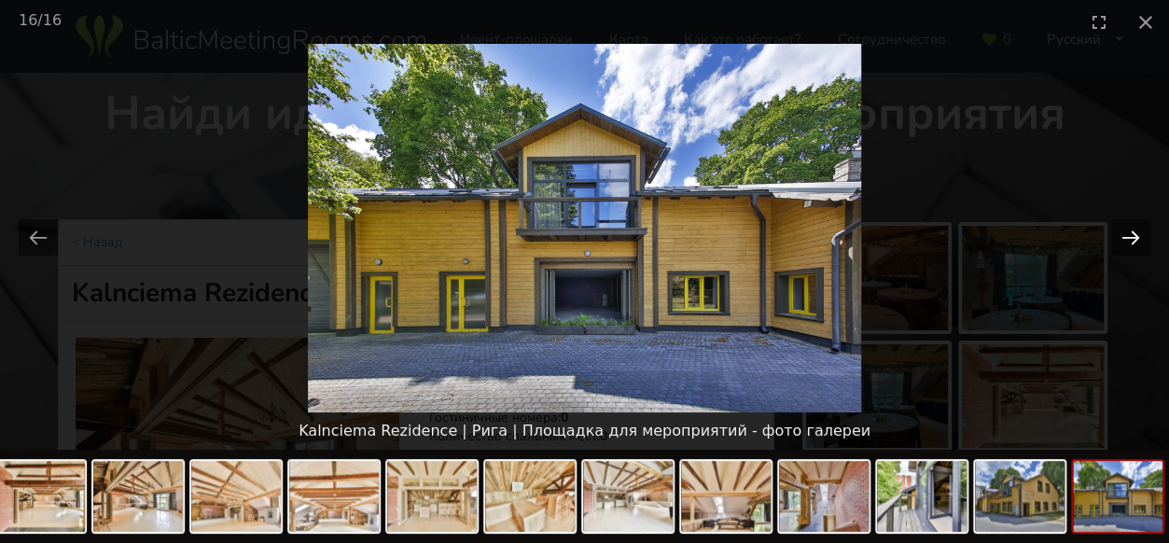
click at [1116, 230] on button "Next slide" at bounding box center [1130, 237] width 39 height 36
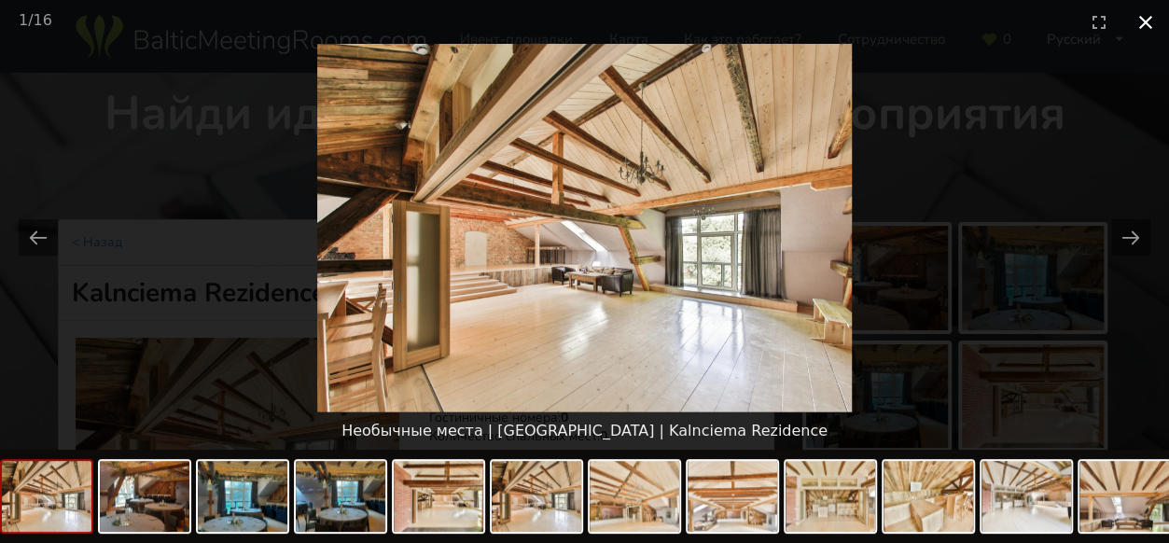
click at [1143, 18] on button "Close gallery" at bounding box center [1146, 22] width 47 height 44
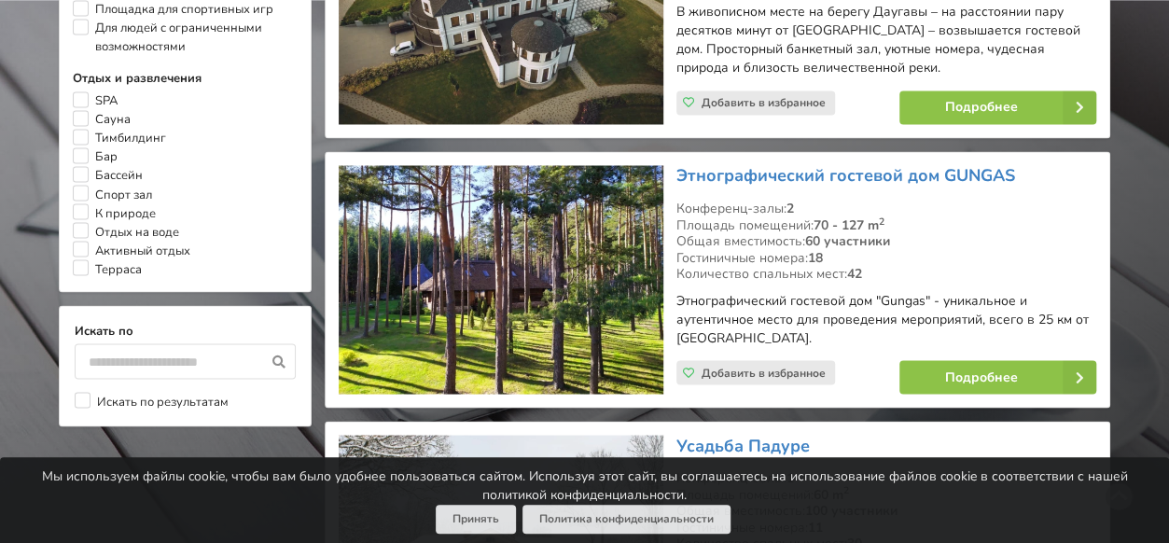
scroll to position [1585, 0]
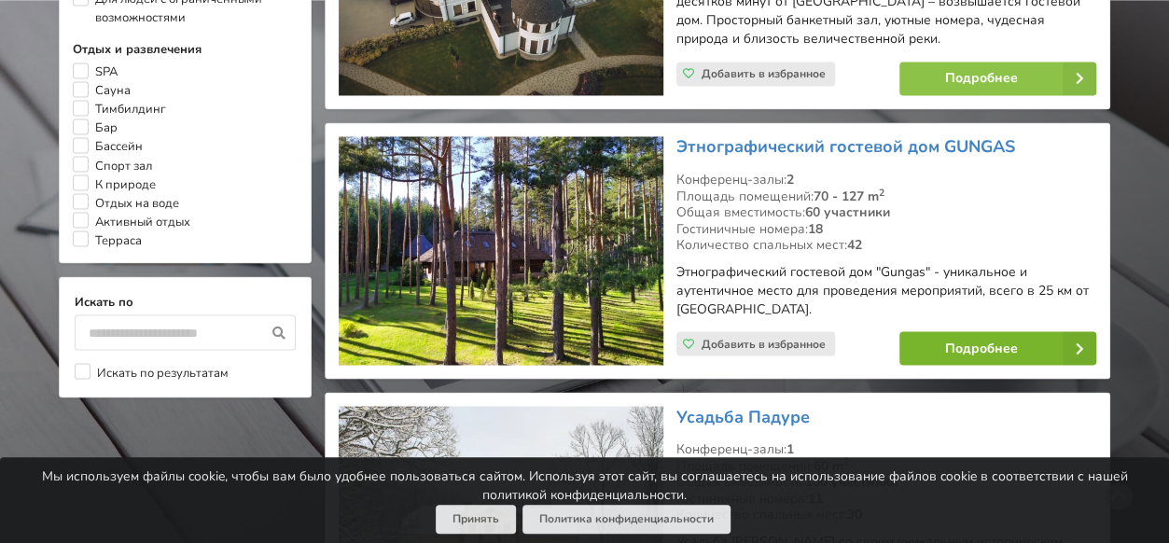
click at [970, 351] on link "Подробнее" at bounding box center [998, 348] width 197 height 34
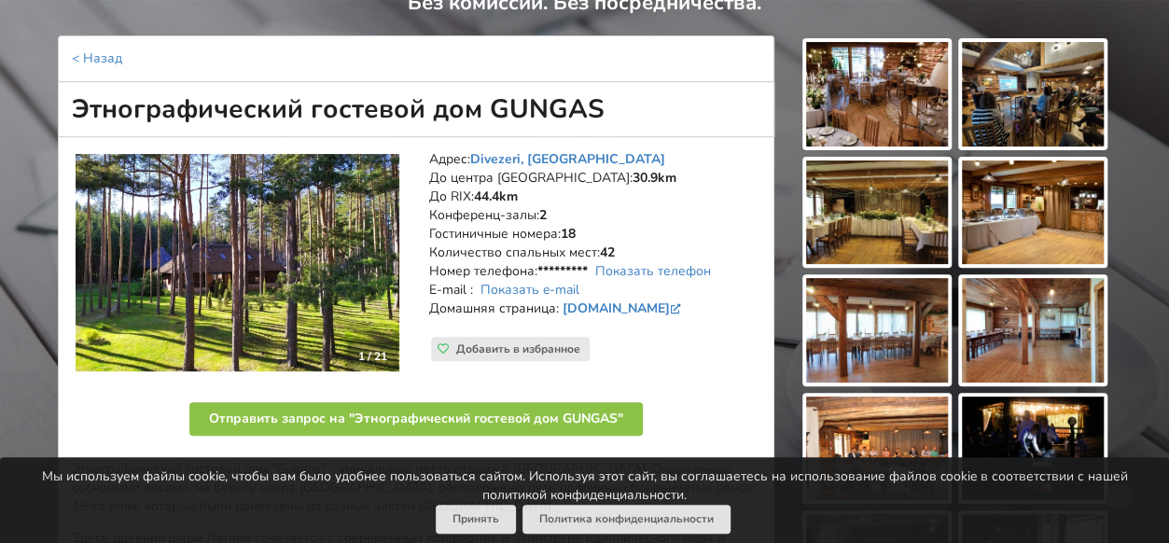
scroll to position [187, 0]
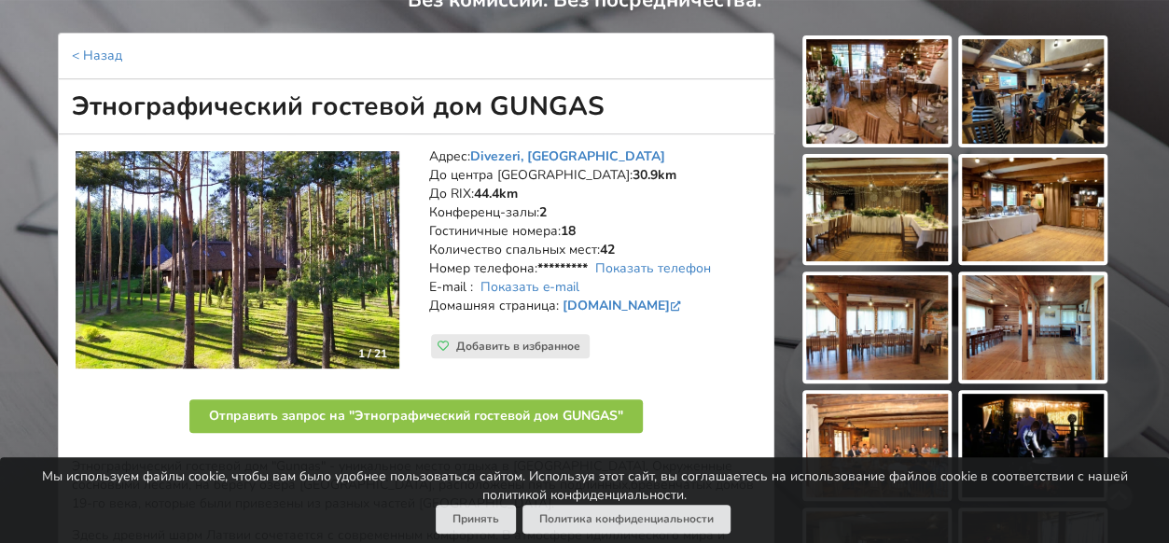
click at [917, 91] on img at bounding box center [877, 91] width 142 height 105
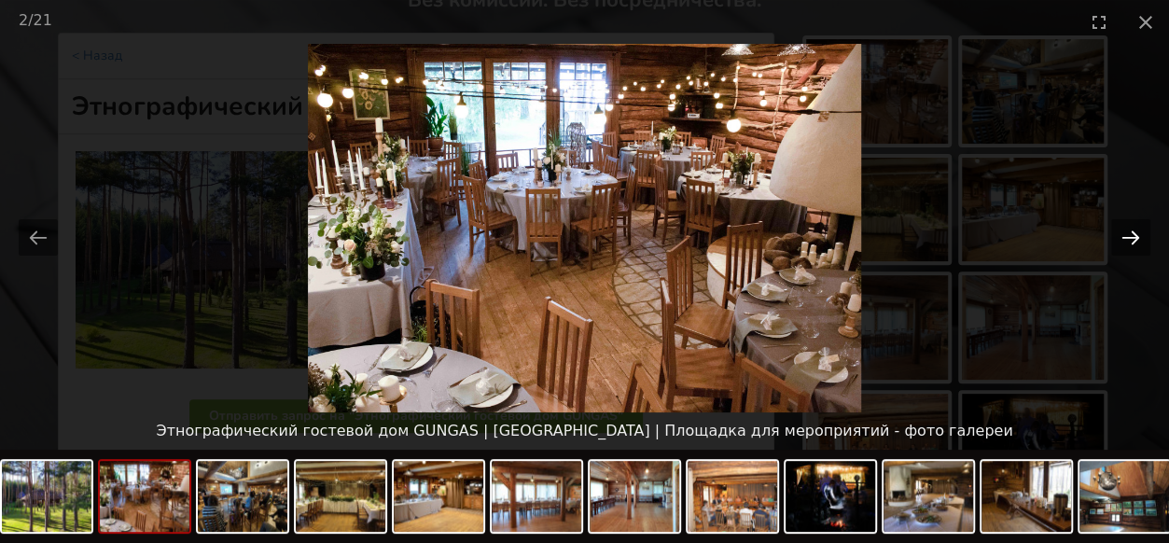
click at [1137, 238] on button "Next slide" at bounding box center [1130, 237] width 39 height 36
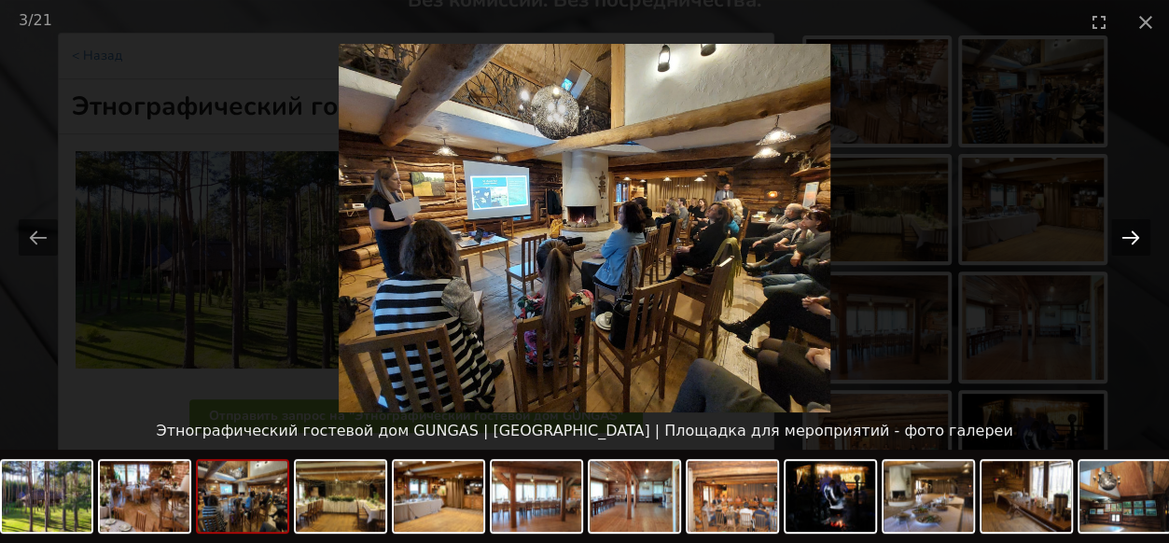
click at [1137, 238] on button "Next slide" at bounding box center [1130, 237] width 39 height 36
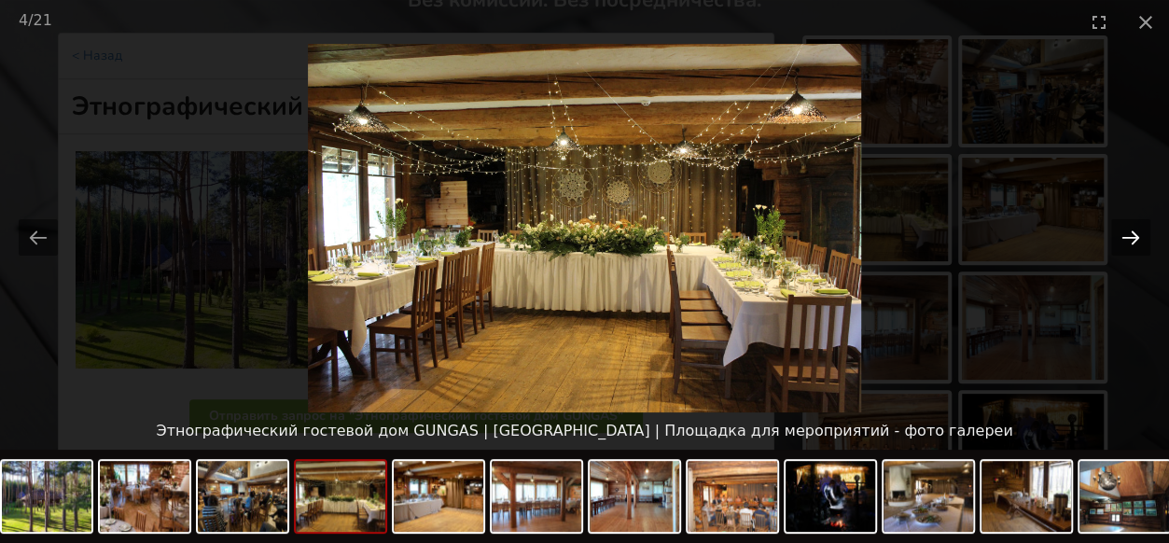
click at [1137, 238] on button "Next slide" at bounding box center [1130, 237] width 39 height 36
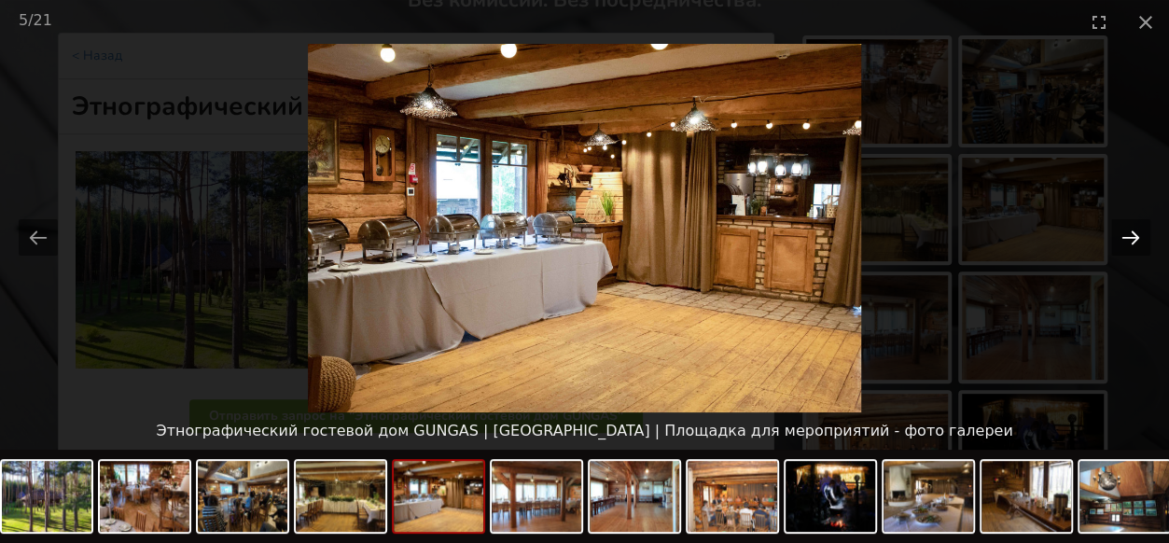
click at [1137, 238] on button "Next slide" at bounding box center [1130, 237] width 39 height 36
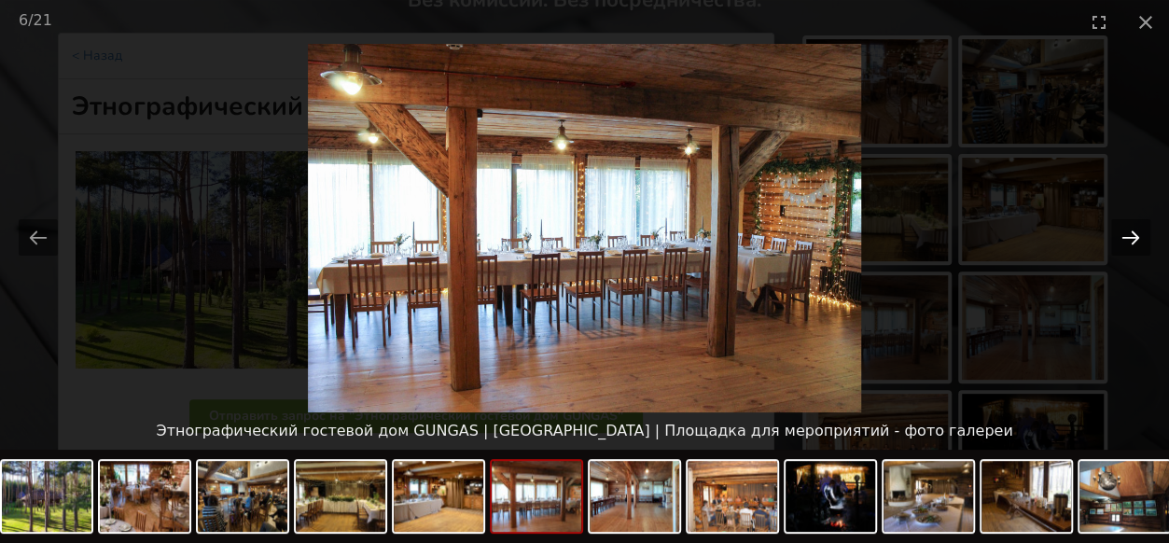
click at [1137, 238] on button "Next slide" at bounding box center [1130, 237] width 39 height 36
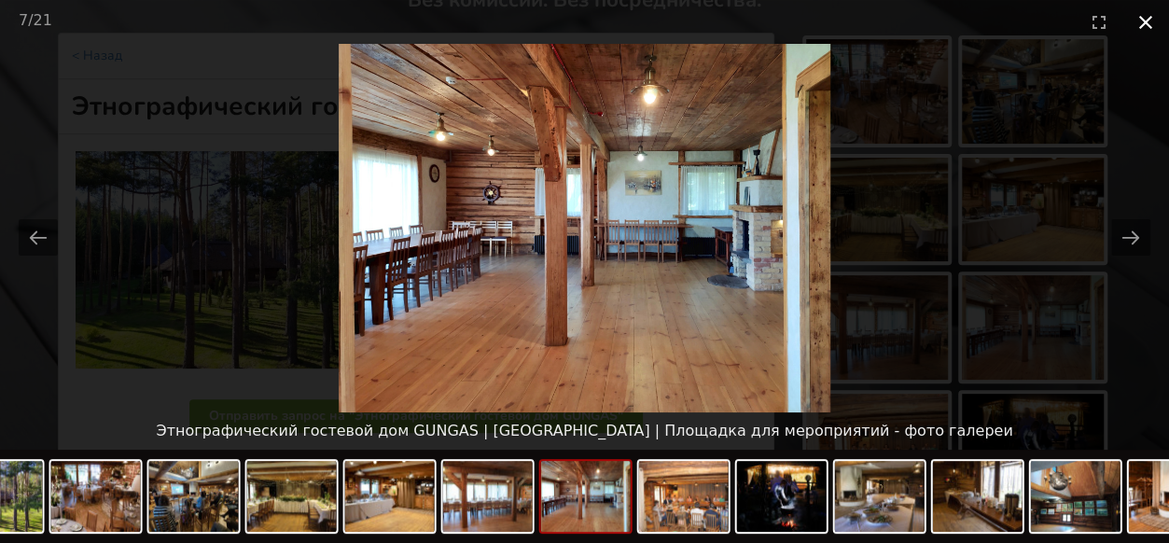
click at [1159, 27] on button "Close gallery" at bounding box center [1146, 22] width 47 height 44
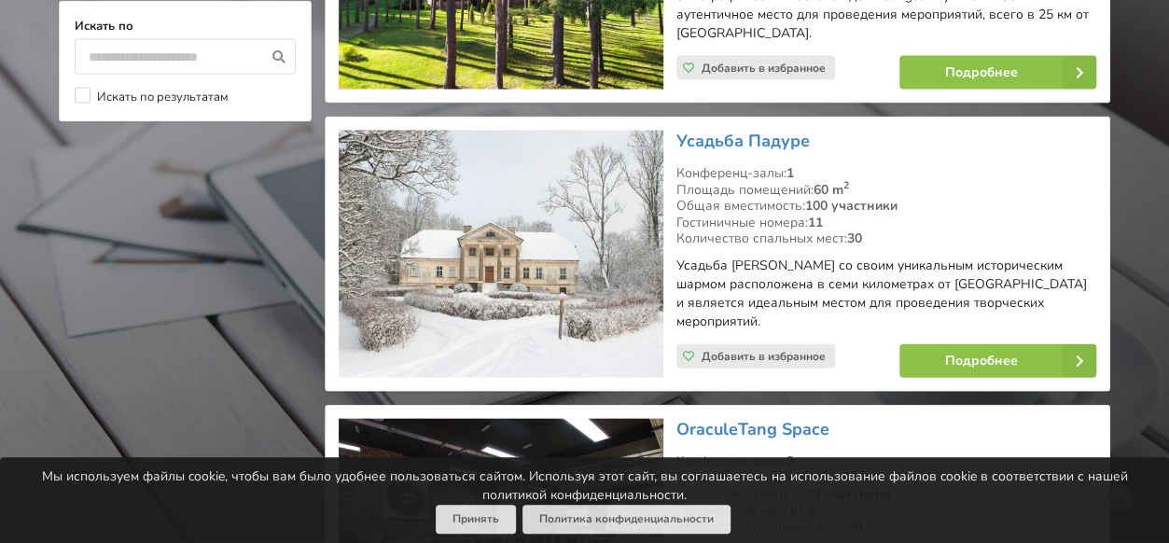
scroll to position [1864, 0]
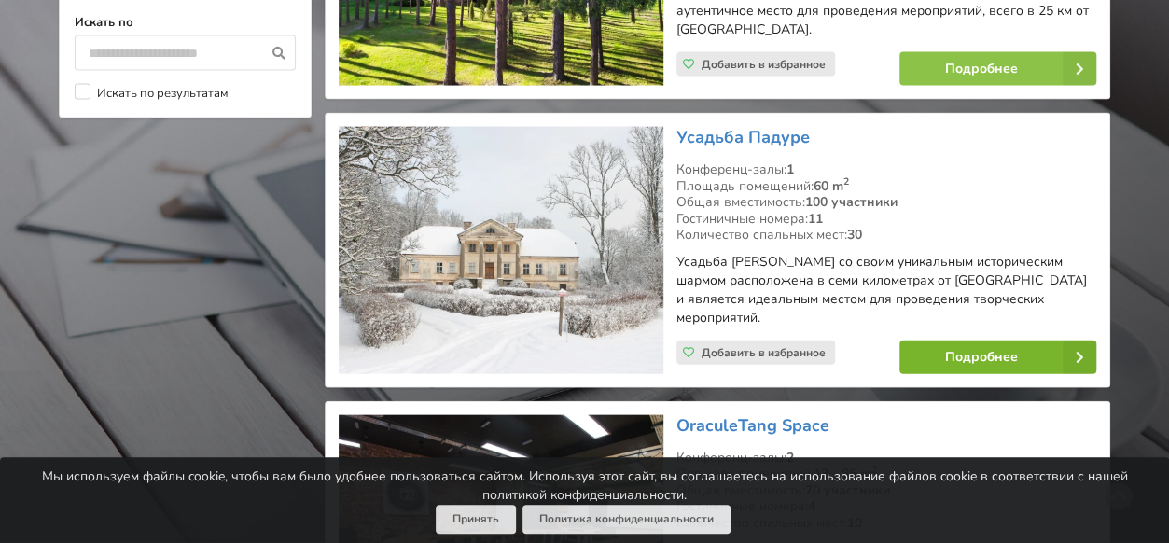
click at [936, 341] on link "Подробнее" at bounding box center [998, 358] width 197 height 34
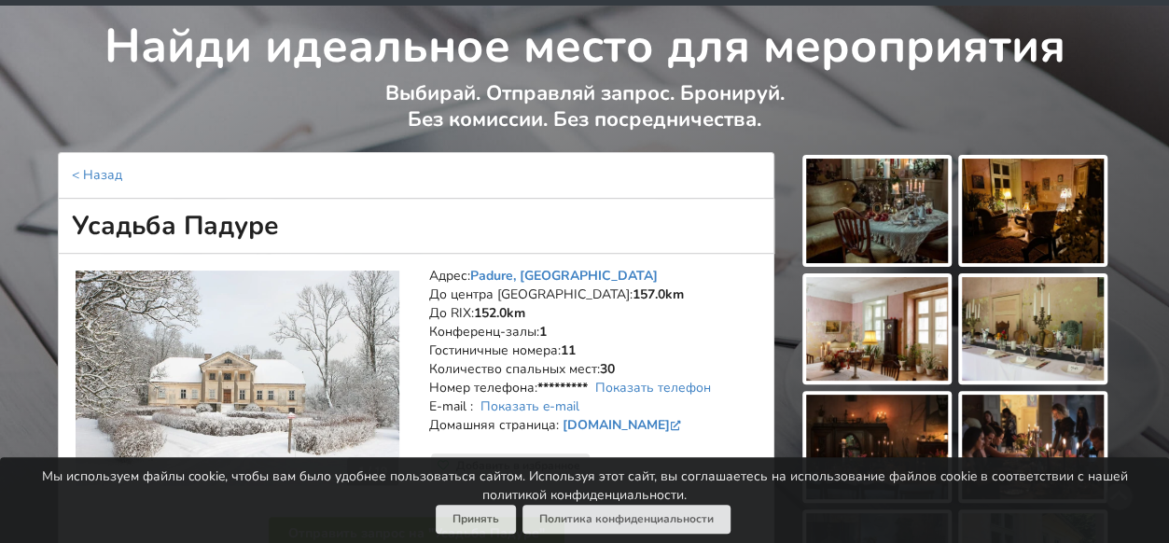
scroll to position [93, 0]
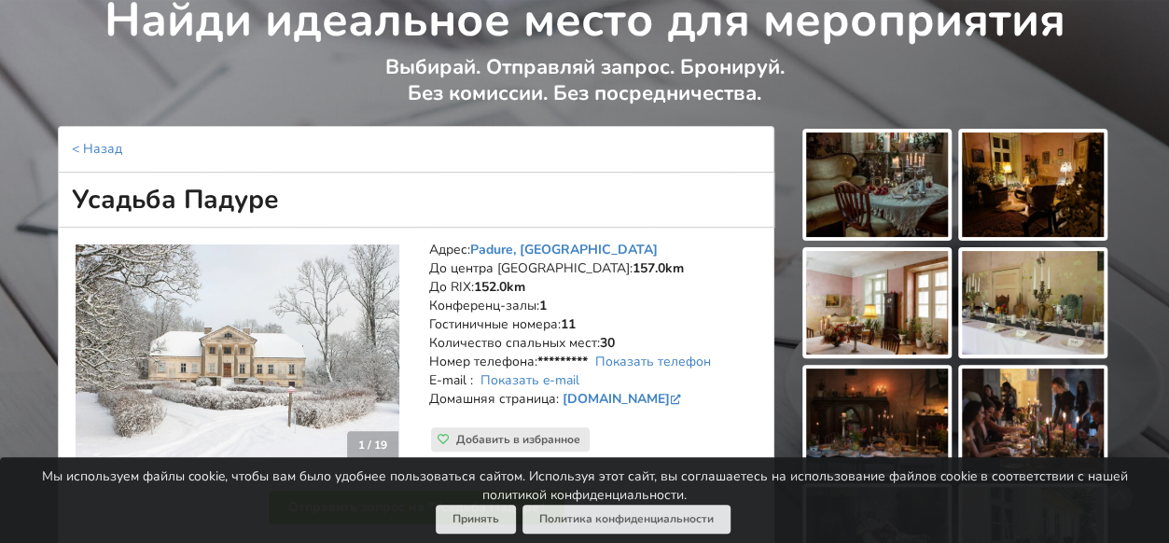
click at [859, 188] on img at bounding box center [877, 185] width 142 height 105
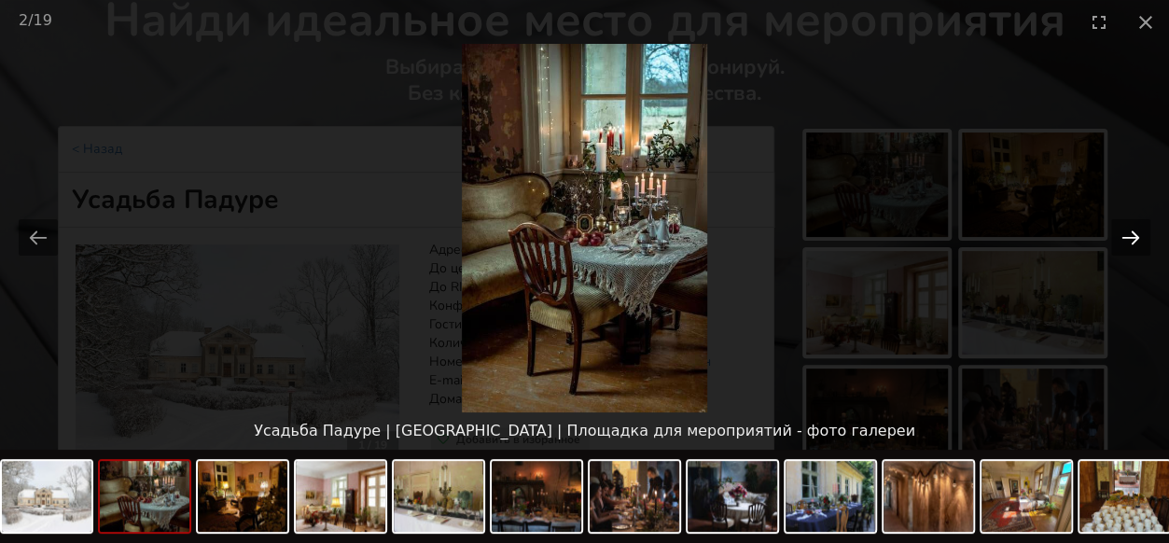
click at [1135, 234] on button "Next slide" at bounding box center [1130, 237] width 39 height 36
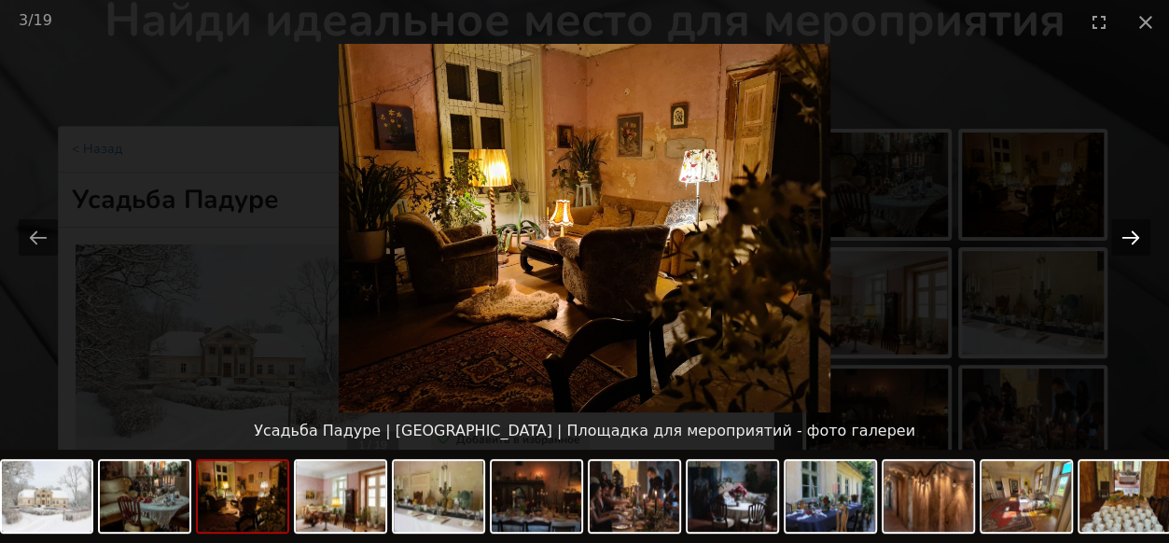
click at [1135, 234] on button "Next slide" at bounding box center [1130, 237] width 39 height 36
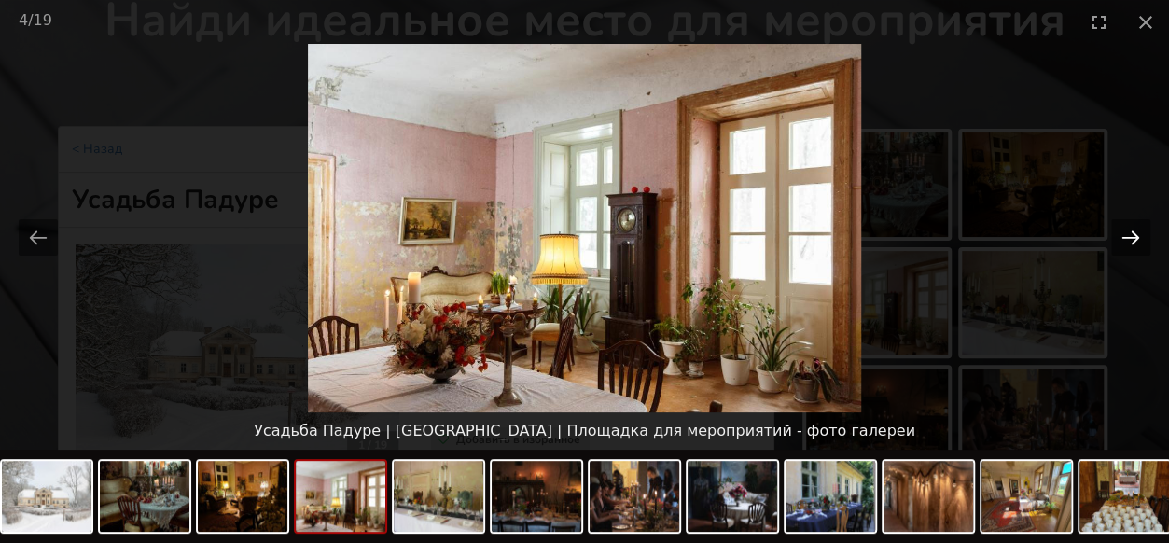
click at [1135, 234] on button "Next slide" at bounding box center [1130, 237] width 39 height 36
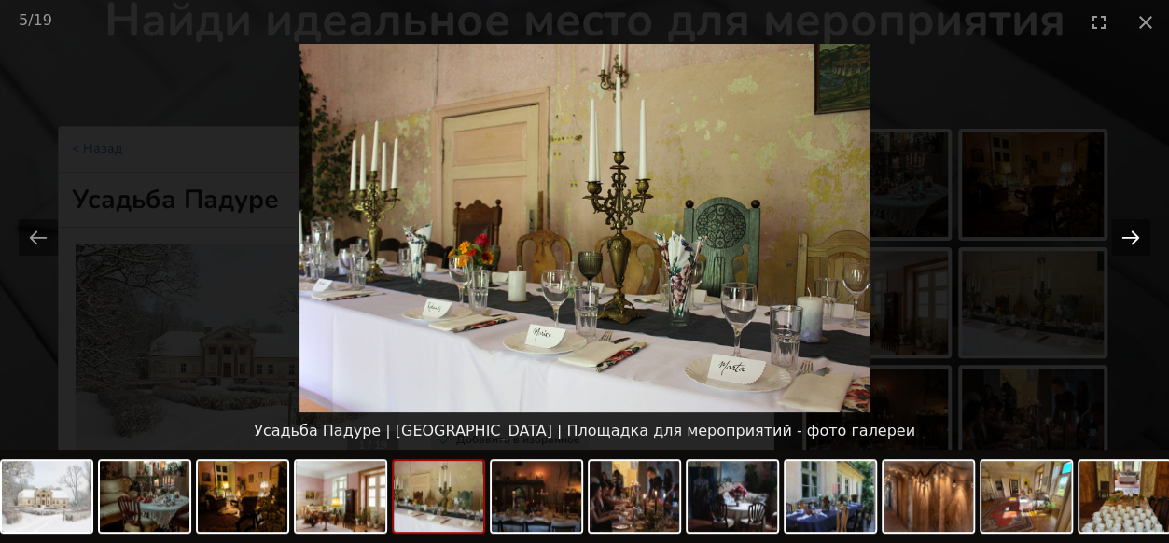
click at [1135, 234] on button "Next slide" at bounding box center [1130, 237] width 39 height 36
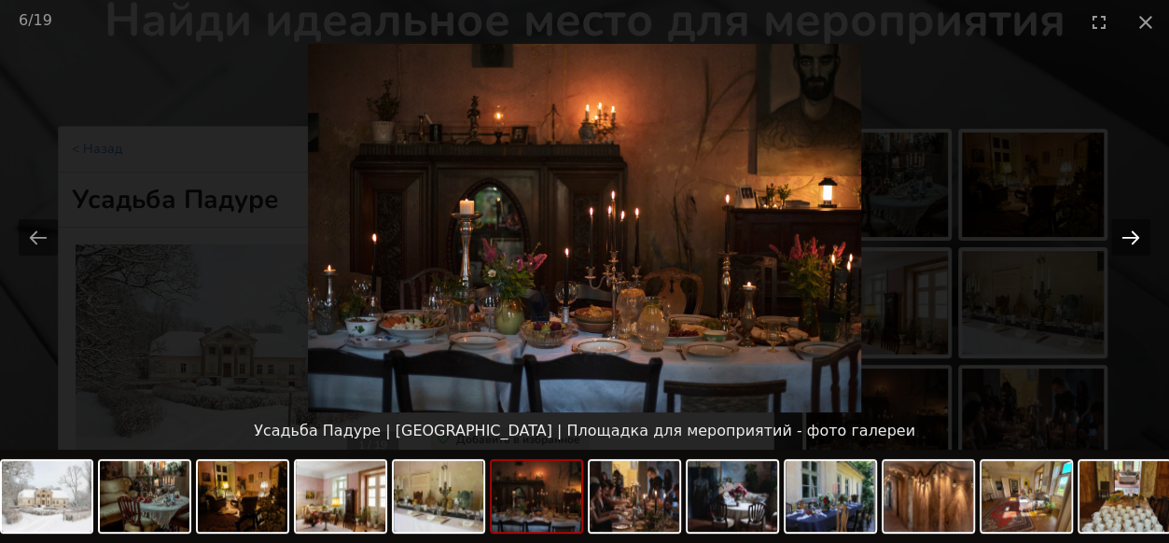
click at [1135, 234] on button "Next slide" at bounding box center [1130, 237] width 39 height 36
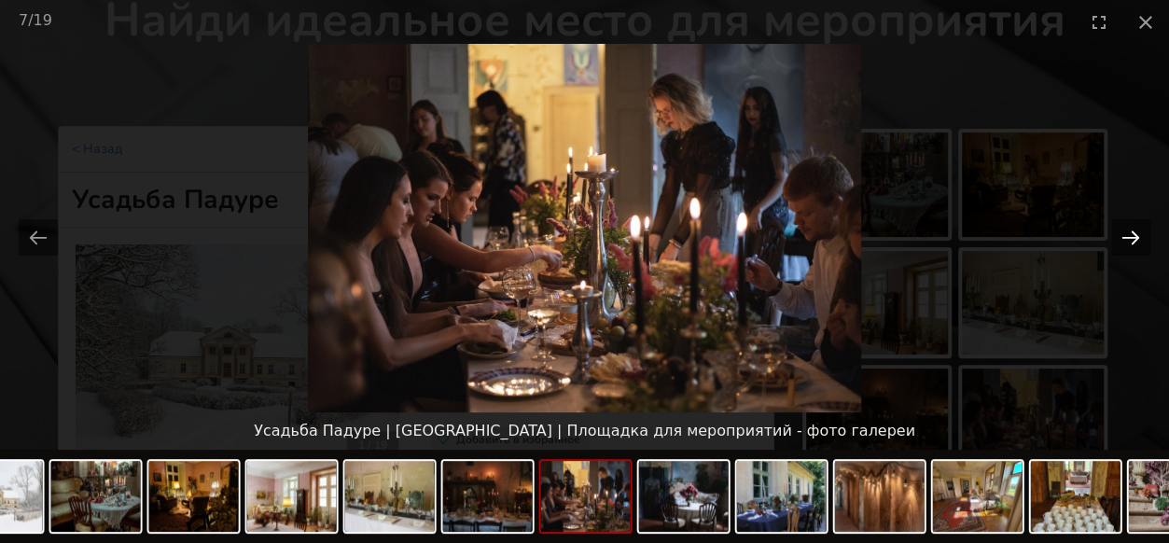
click at [1135, 234] on button "Next slide" at bounding box center [1130, 237] width 39 height 36
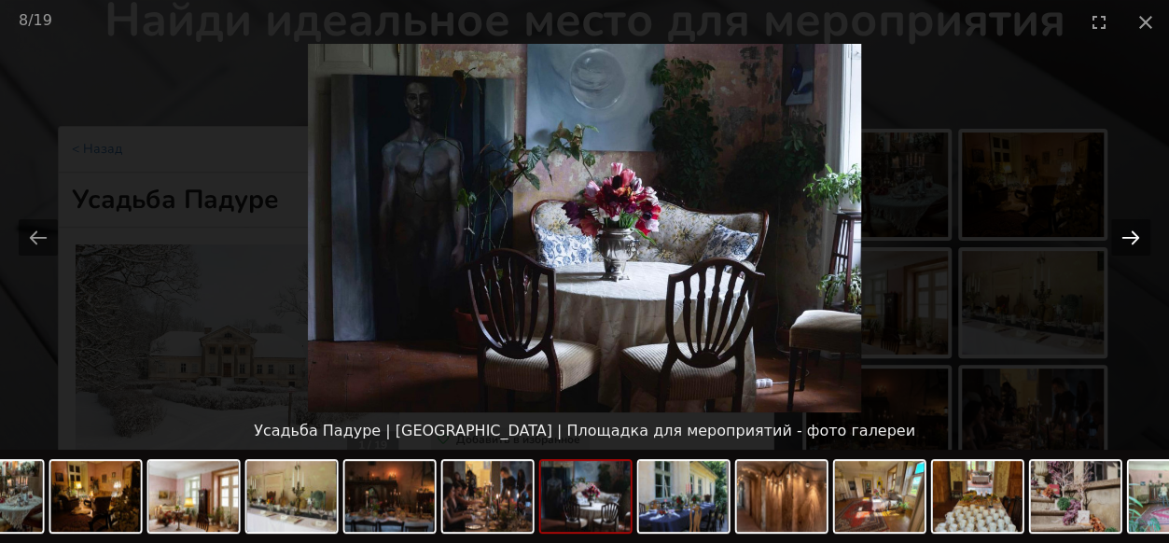
click at [1135, 234] on button "Next slide" at bounding box center [1130, 237] width 39 height 36
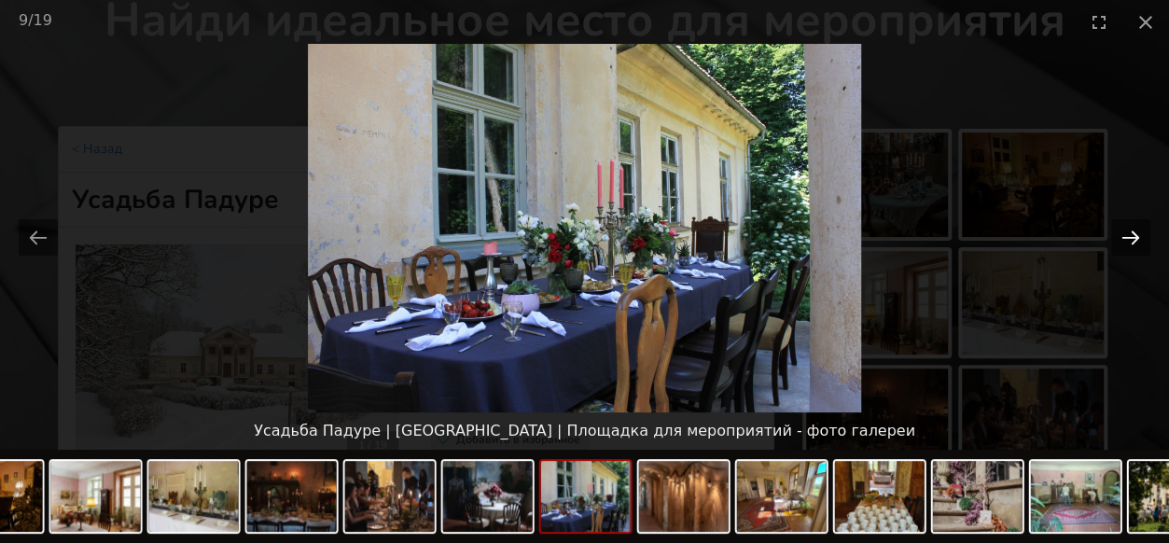
click at [1135, 234] on button "Next slide" at bounding box center [1130, 237] width 39 height 36
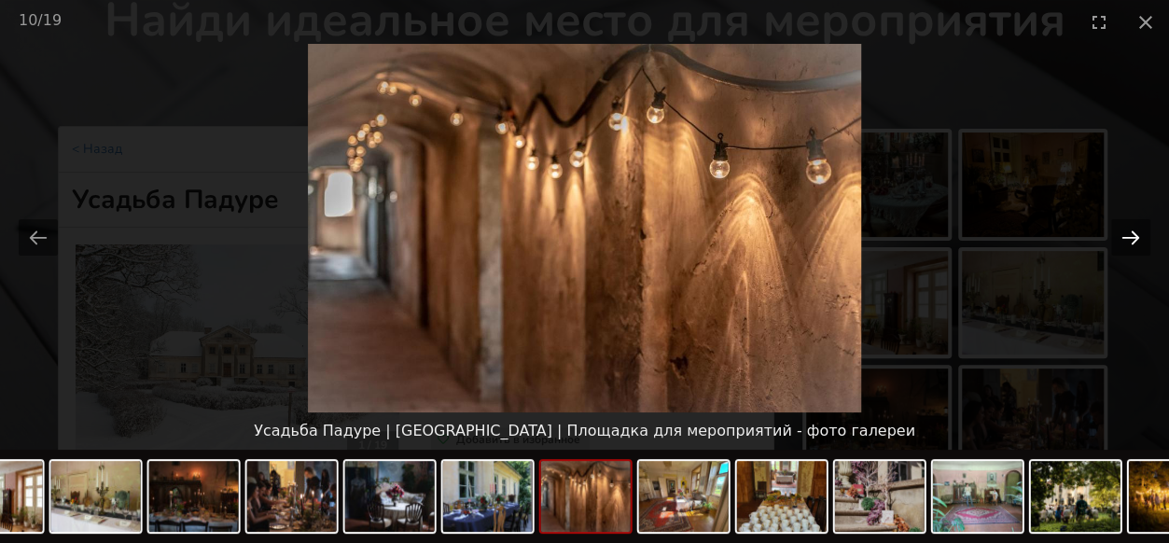
click at [1135, 234] on button "Next slide" at bounding box center [1130, 237] width 39 height 36
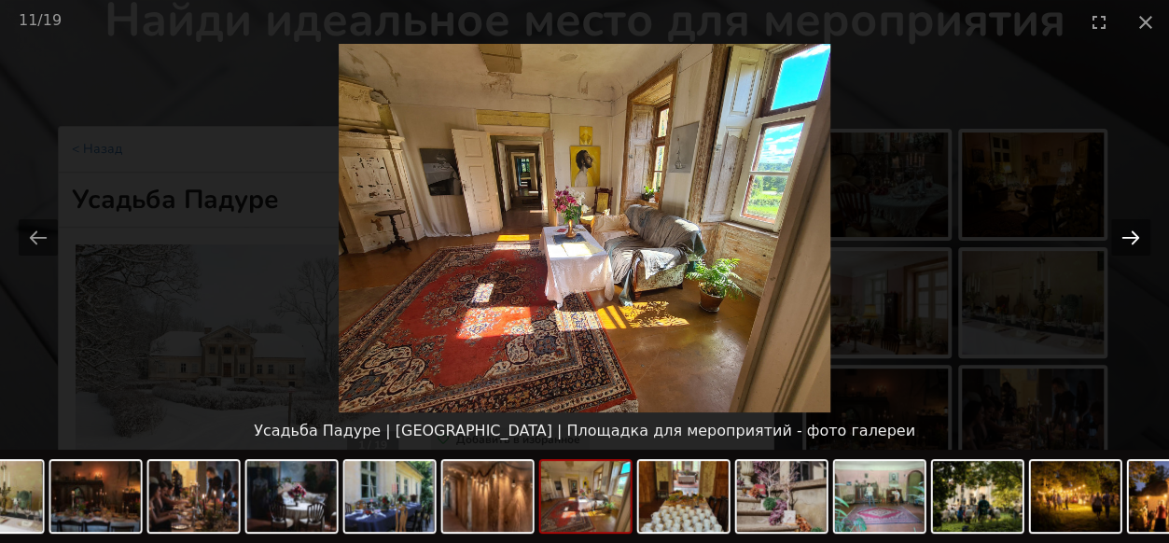
click at [1135, 234] on button "Next slide" at bounding box center [1130, 237] width 39 height 36
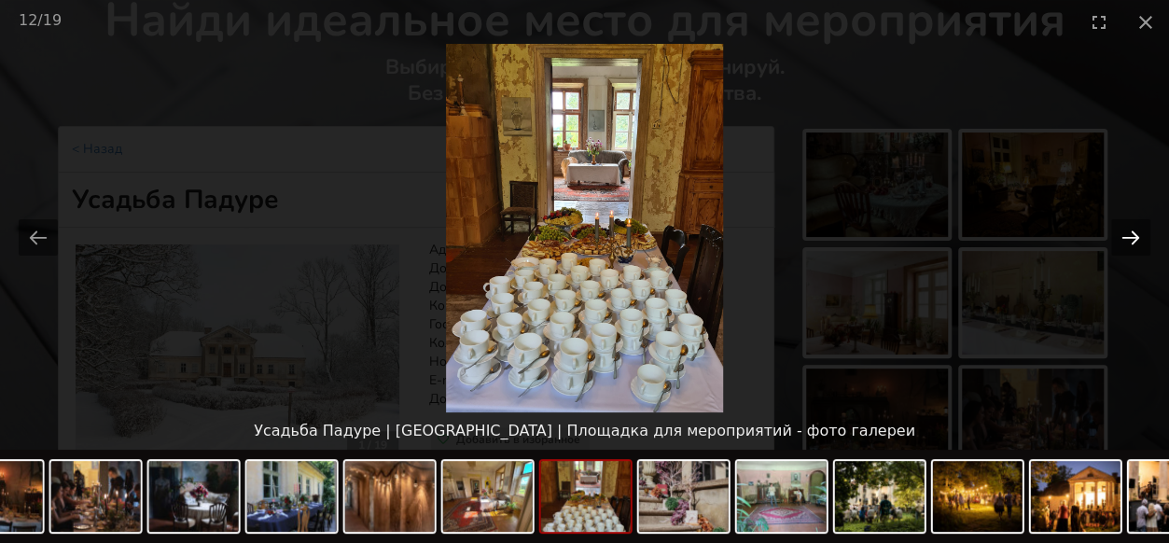
click at [1135, 234] on button "Next slide" at bounding box center [1130, 237] width 39 height 36
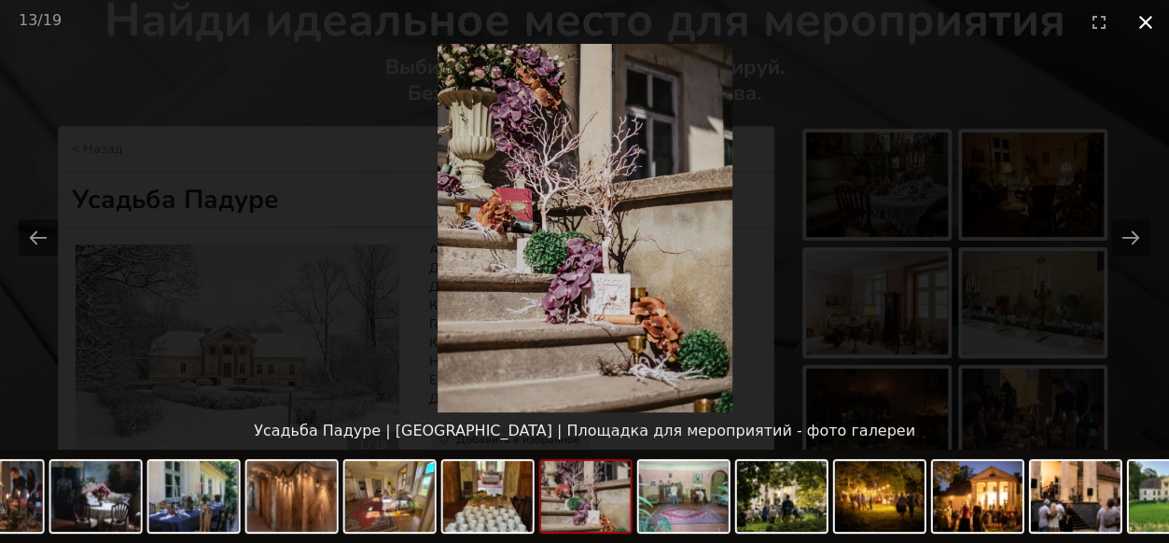
click at [1140, 22] on button "Close gallery" at bounding box center [1146, 22] width 47 height 44
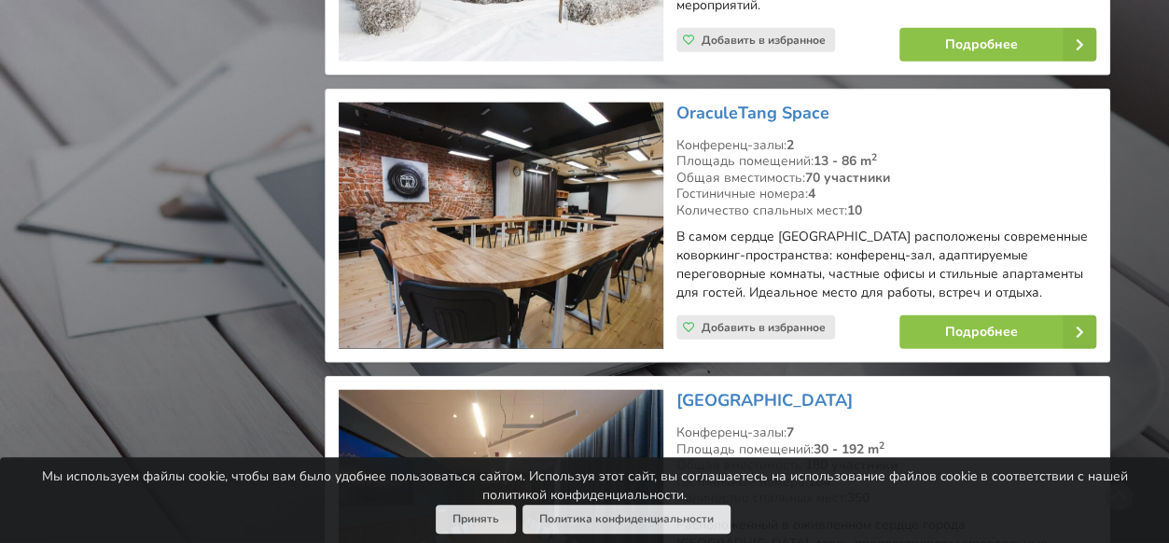
scroll to position [2238, 0]
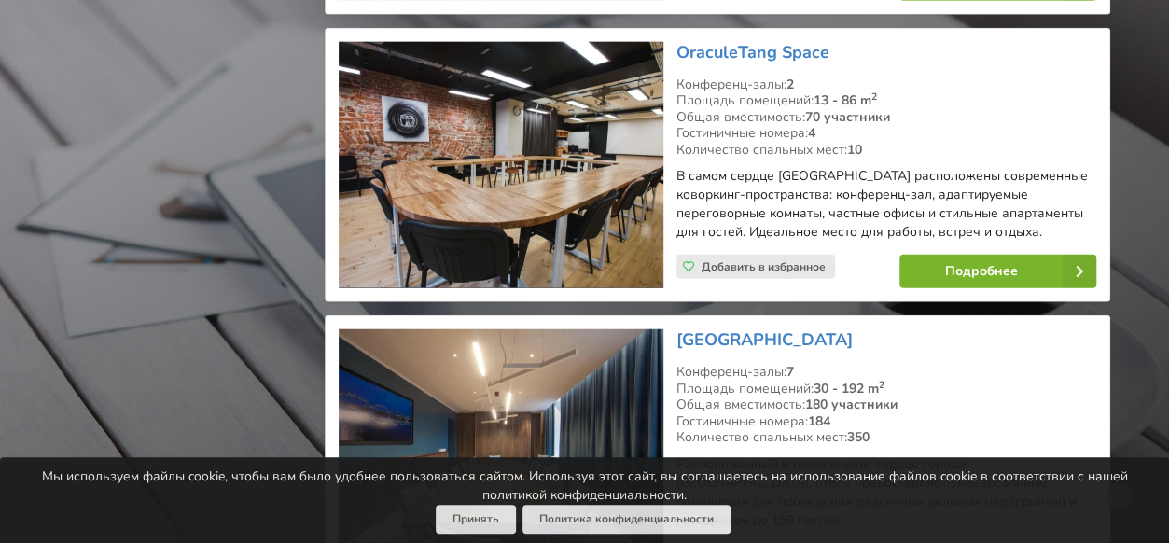
click at [970, 255] on link "Подробнее" at bounding box center [998, 272] width 197 height 34
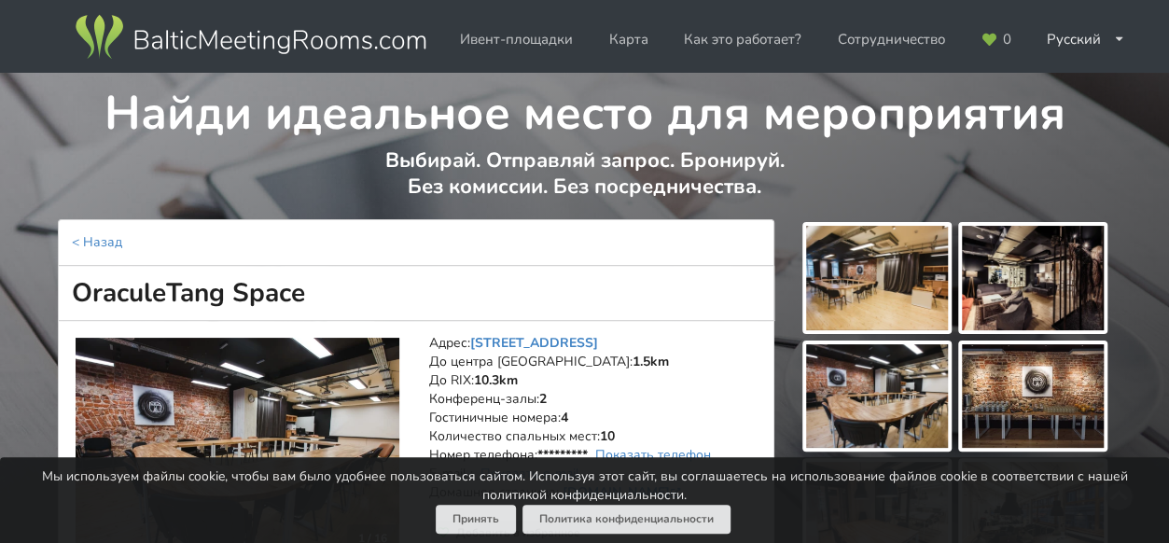
click at [877, 277] on img at bounding box center [877, 278] width 142 height 105
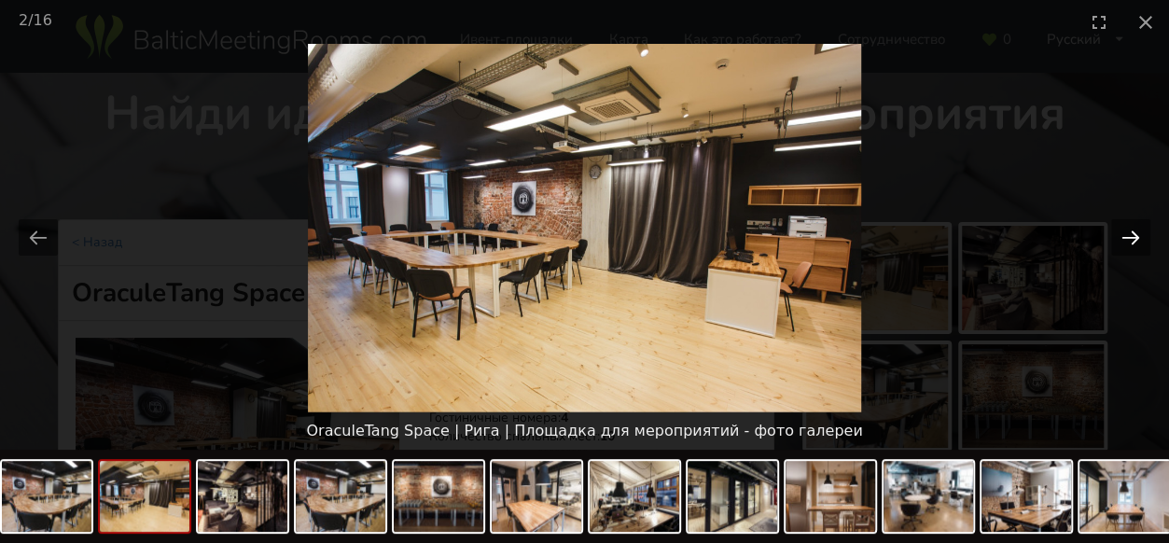
click at [1137, 232] on button "Next slide" at bounding box center [1130, 237] width 39 height 36
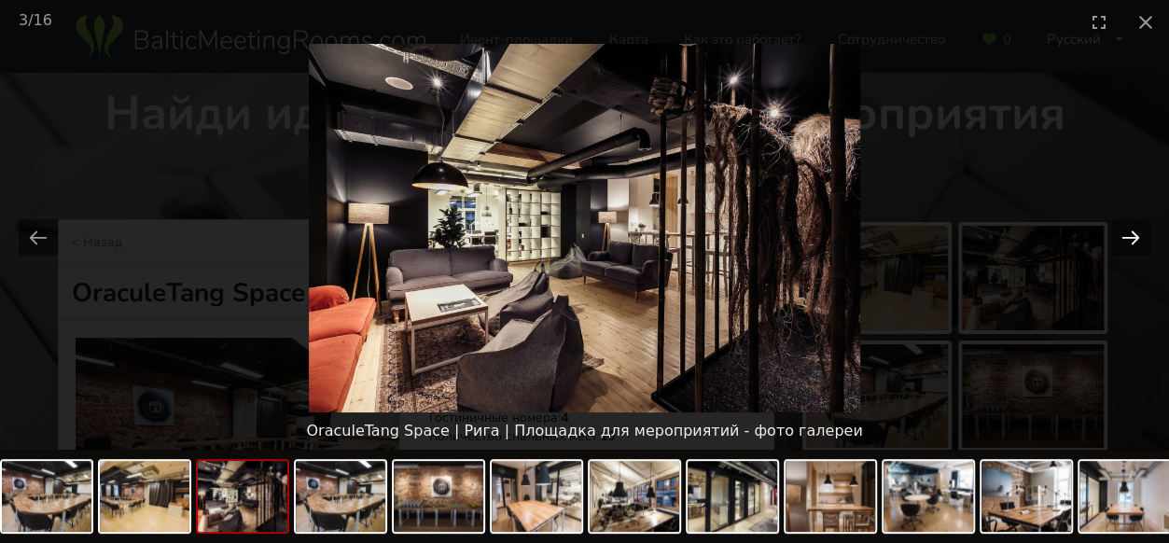
click at [1137, 232] on button "Next slide" at bounding box center [1130, 237] width 39 height 36
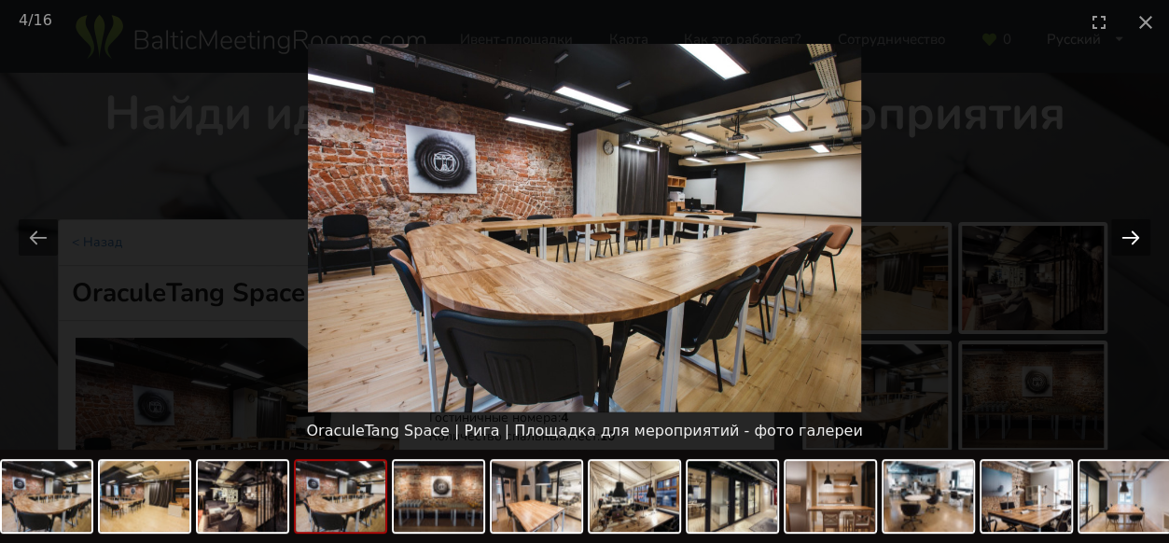
click at [1137, 232] on button "Next slide" at bounding box center [1130, 237] width 39 height 36
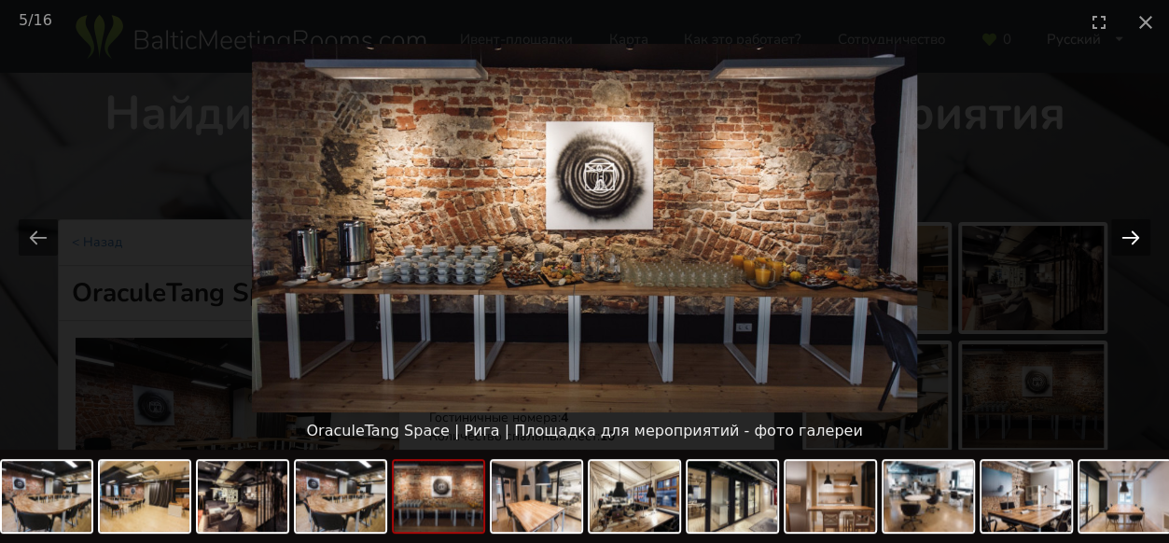
click at [1137, 232] on button "Next slide" at bounding box center [1130, 237] width 39 height 36
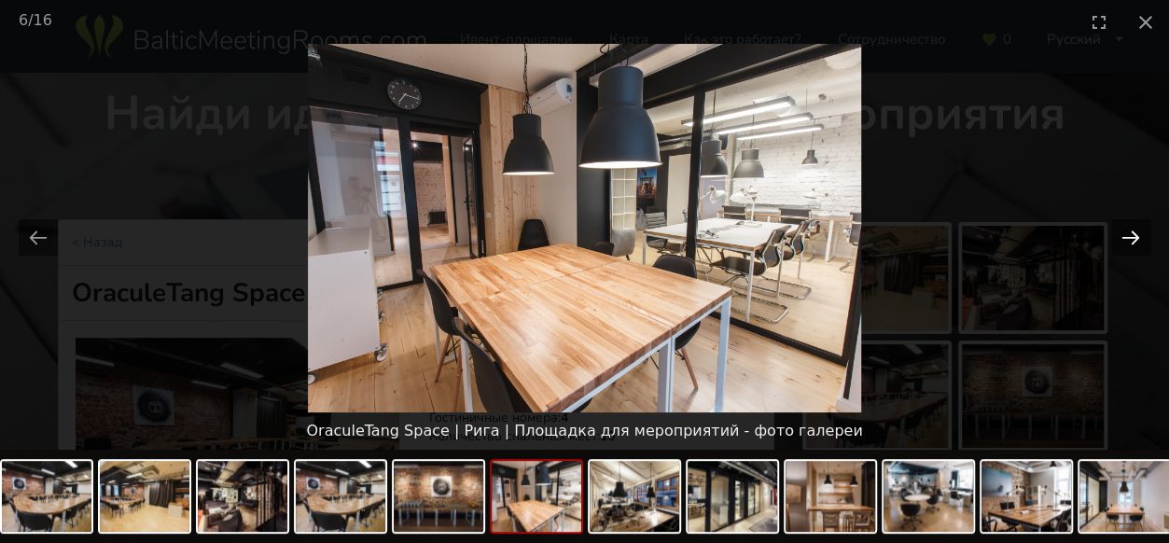
click at [1137, 232] on button "Next slide" at bounding box center [1130, 237] width 39 height 36
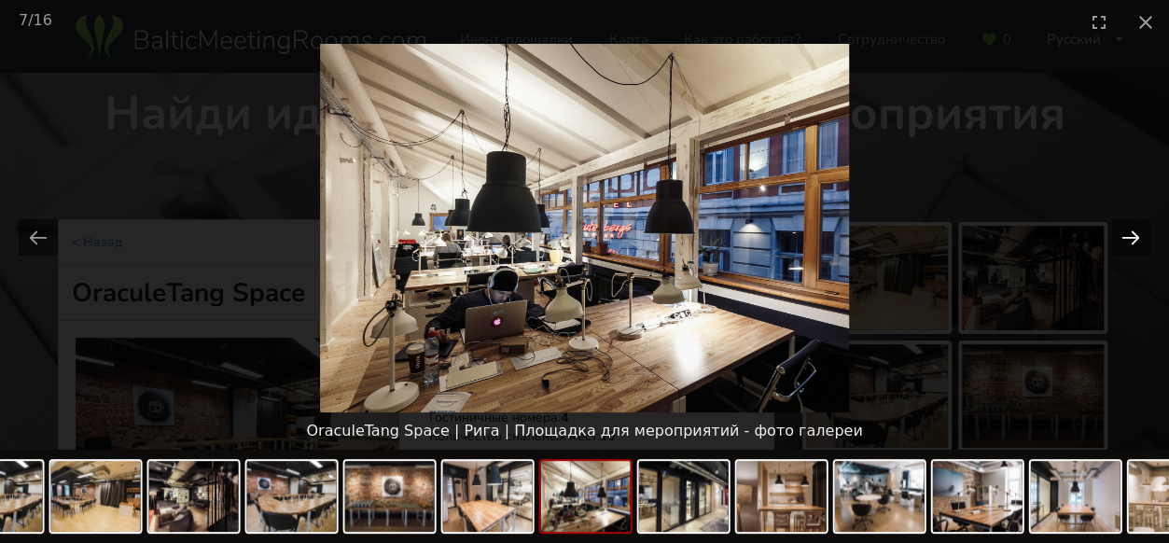
click at [1137, 232] on button "Next slide" at bounding box center [1130, 237] width 39 height 36
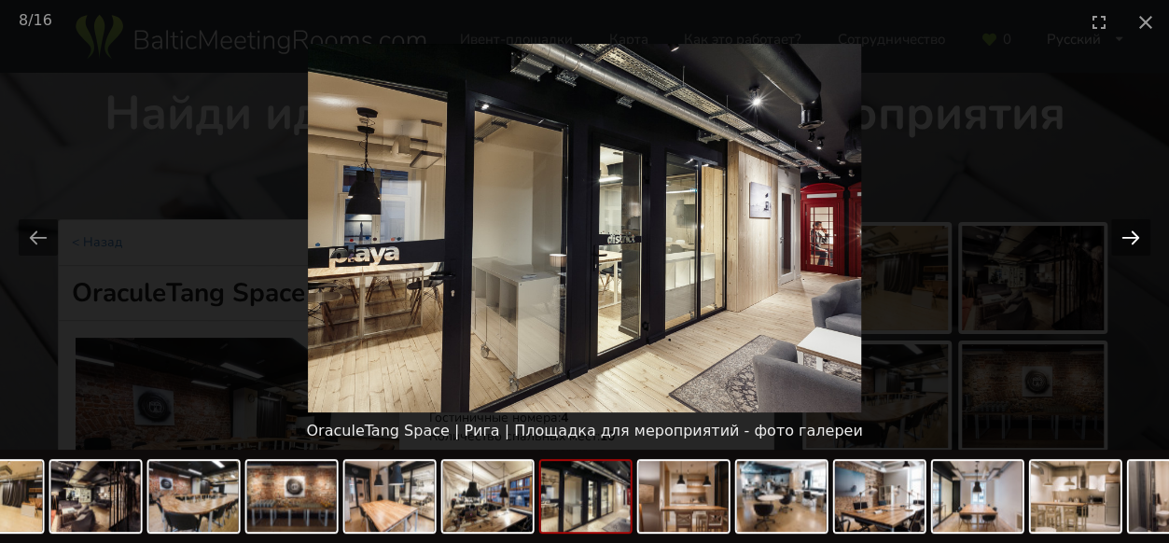
click at [1137, 232] on button "Next slide" at bounding box center [1130, 237] width 39 height 36
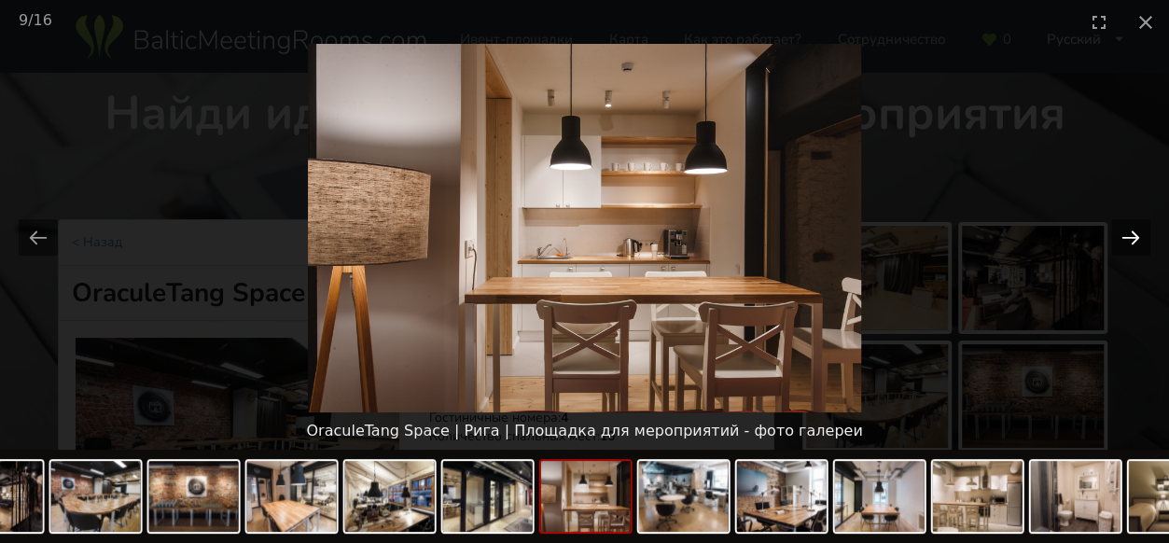
click at [1137, 232] on button "Next slide" at bounding box center [1130, 237] width 39 height 36
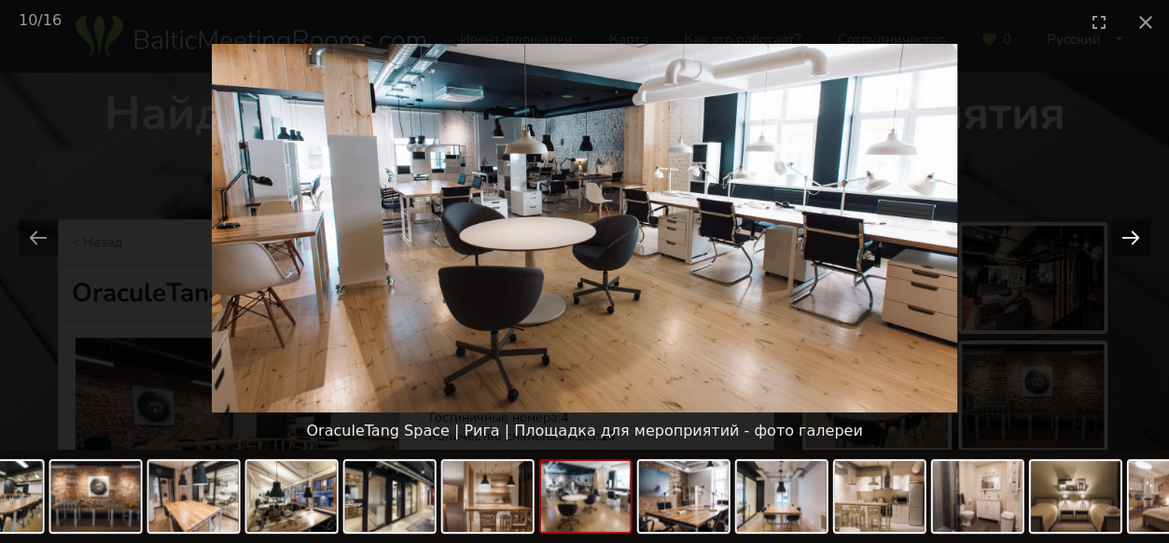
click at [1137, 232] on button "Next slide" at bounding box center [1130, 237] width 39 height 36
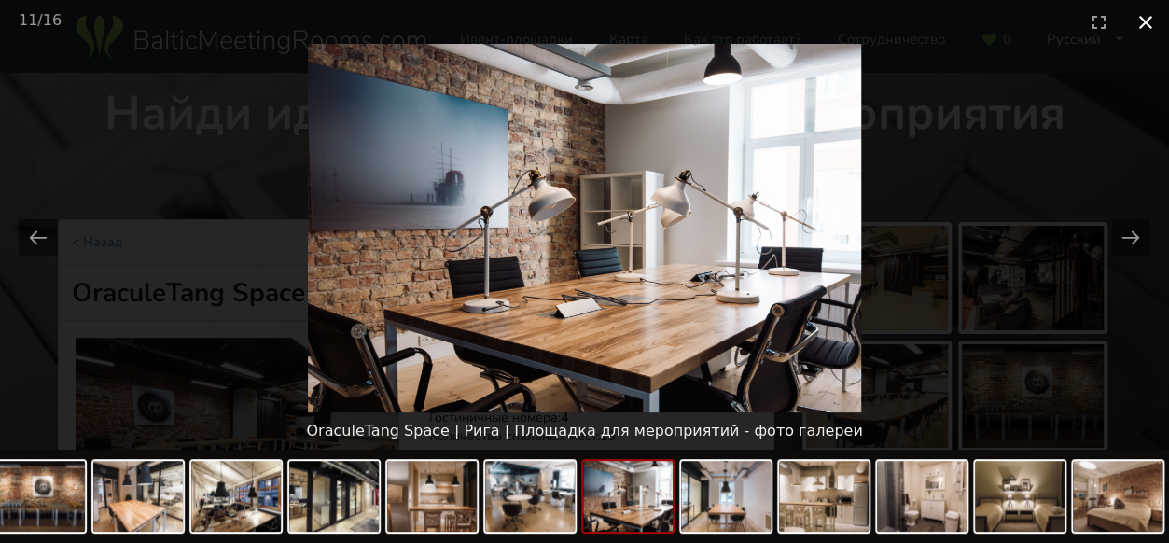
click at [1142, 16] on button "Close gallery" at bounding box center [1146, 22] width 47 height 44
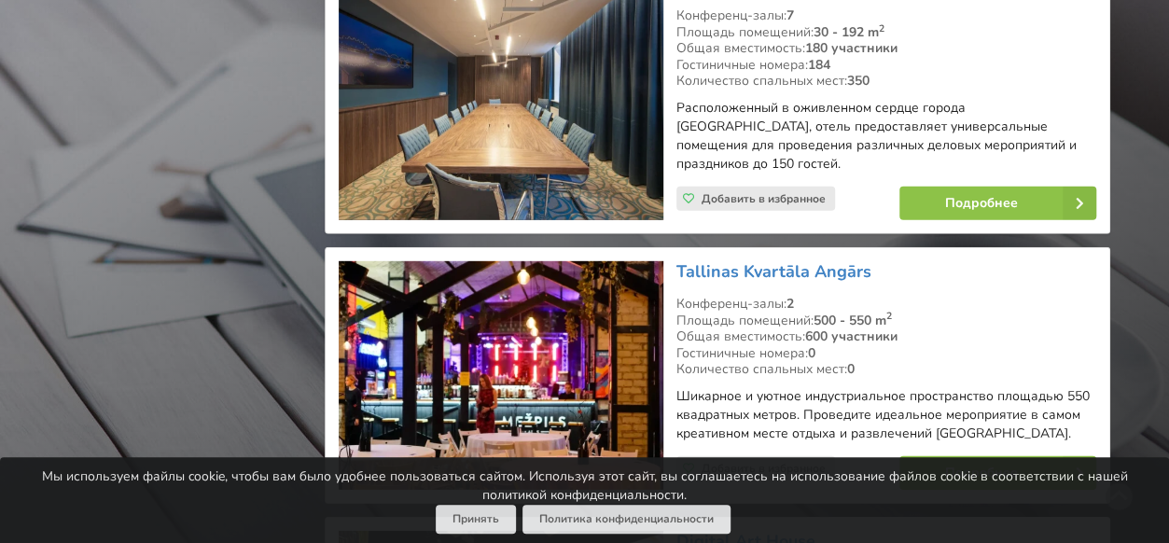
scroll to position [2611, 0]
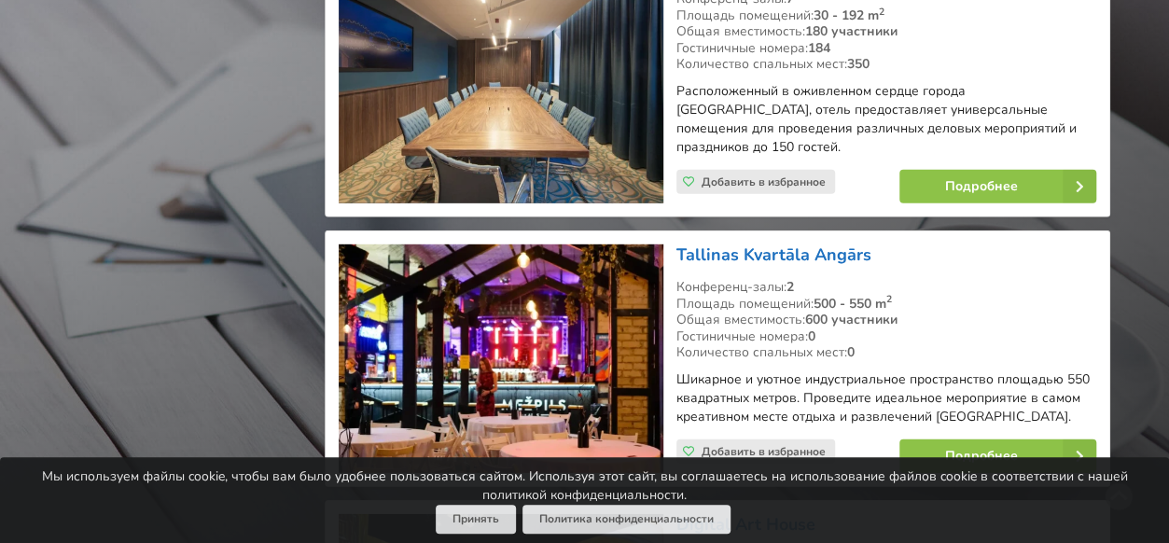
click at [748, 244] on link "Tallinas Kvartāla Angārs" at bounding box center [774, 255] width 195 height 22
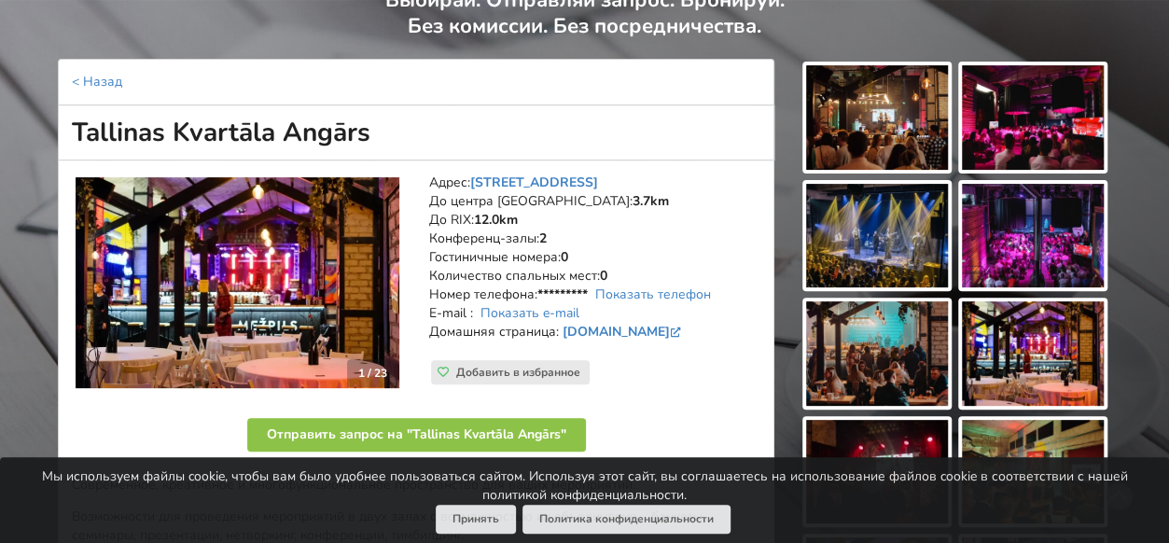
scroll to position [187, 0]
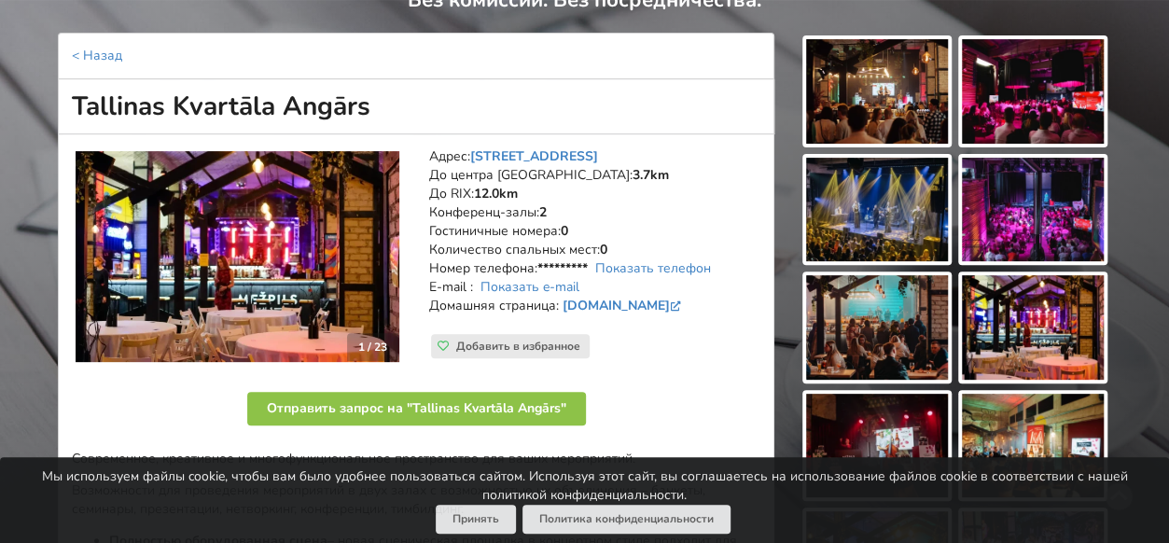
click at [851, 100] on img at bounding box center [877, 91] width 142 height 105
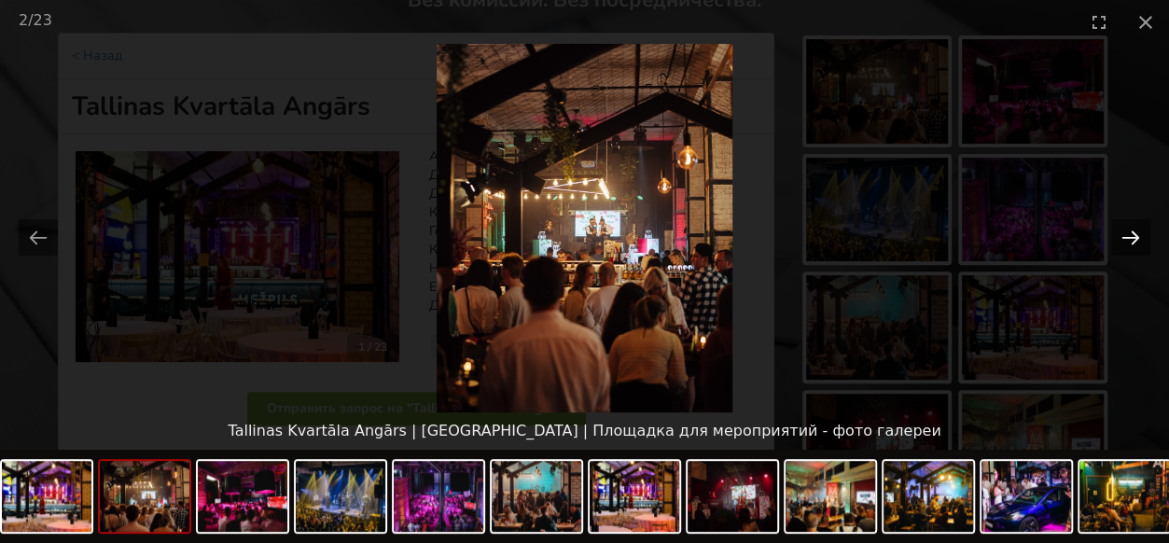
click at [1137, 236] on button "Next slide" at bounding box center [1130, 237] width 39 height 36
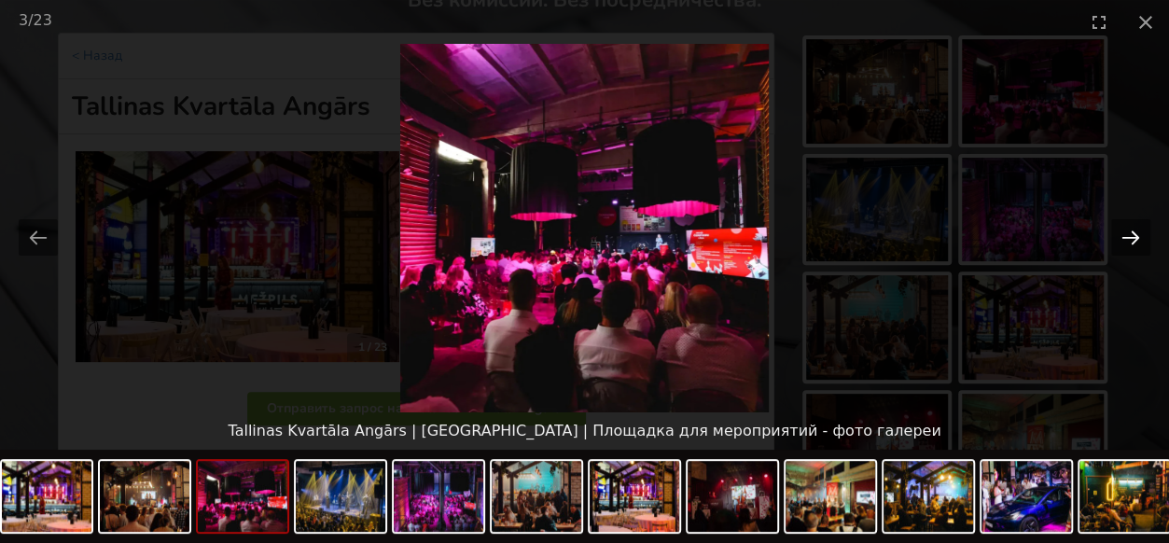
click at [1137, 236] on button "Next slide" at bounding box center [1130, 237] width 39 height 36
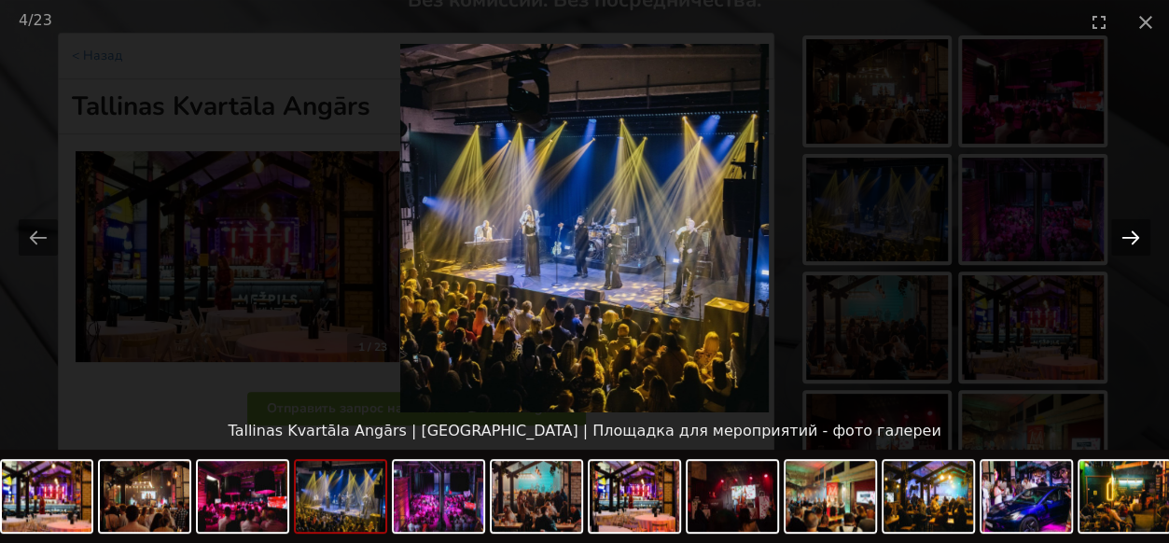
click at [1137, 236] on button "Next slide" at bounding box center [1130, 237] width 39 height 36
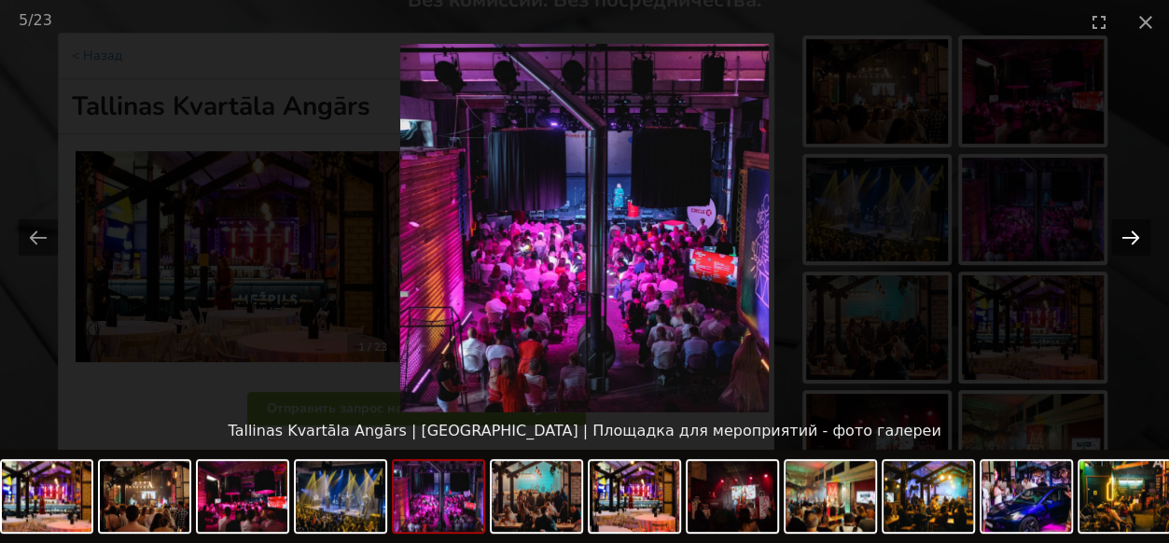
click at [1137, 236] on button "Next slide" at bounding box center [1130, 237] width 39 height 36
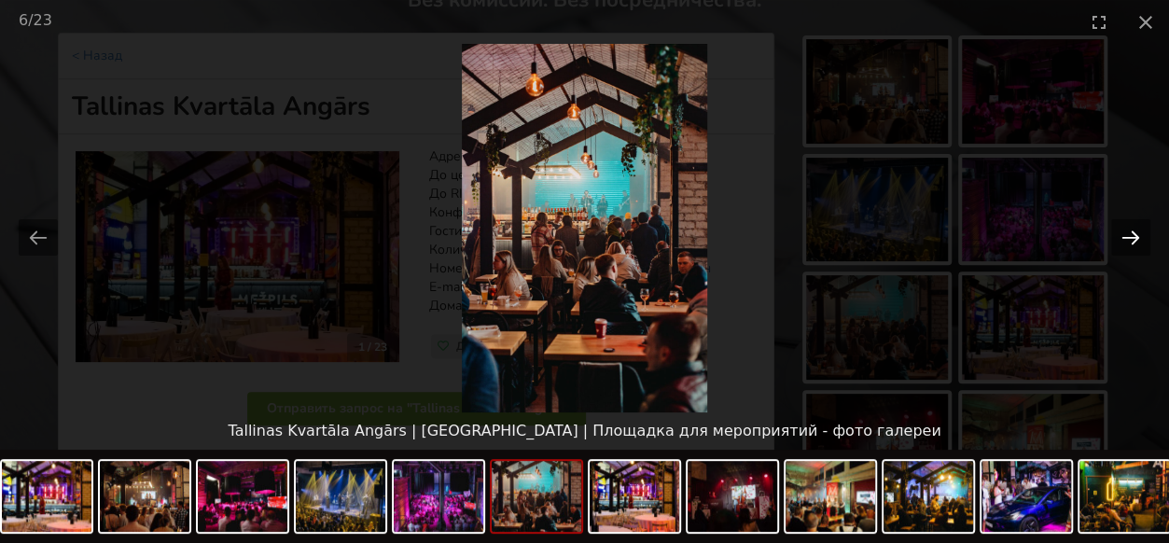
click at [1137, 236] on button "Next slide" at bounding box center [1130, 237] width 39 height 36
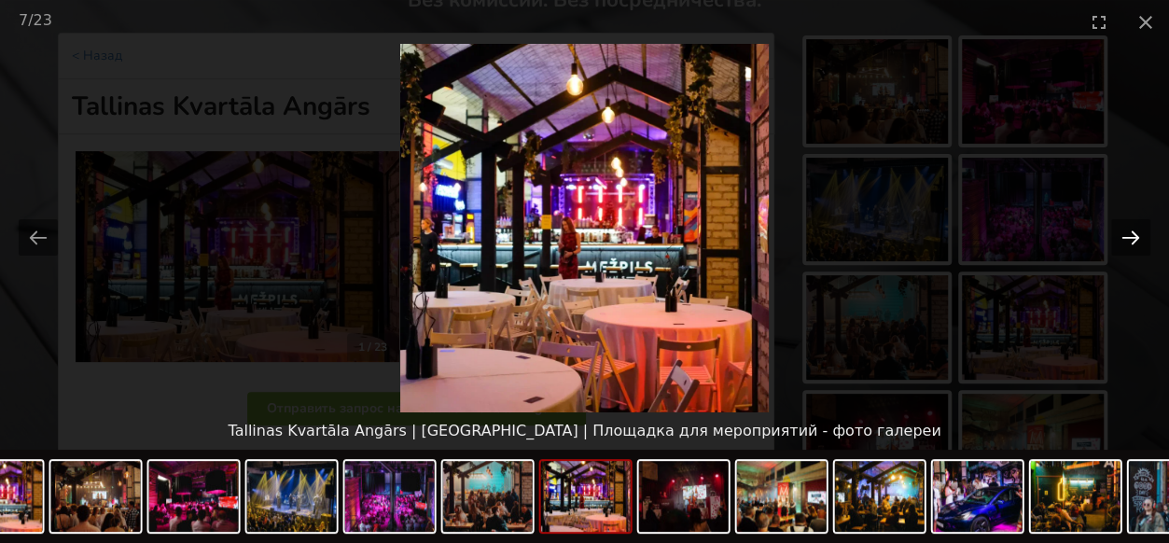
click at [1137, 236] on button "Next slide" at bounding box center [1130, 237] width 39 height 36
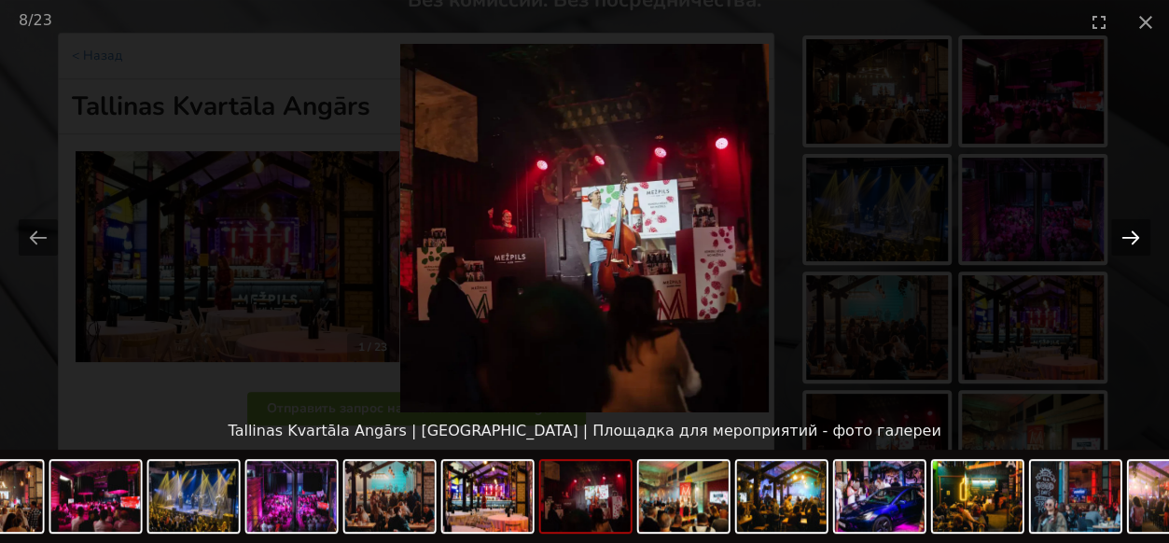
click at [1137, 236] on button "Next slide" at bounding box center [1130, 237] width 39 height 36
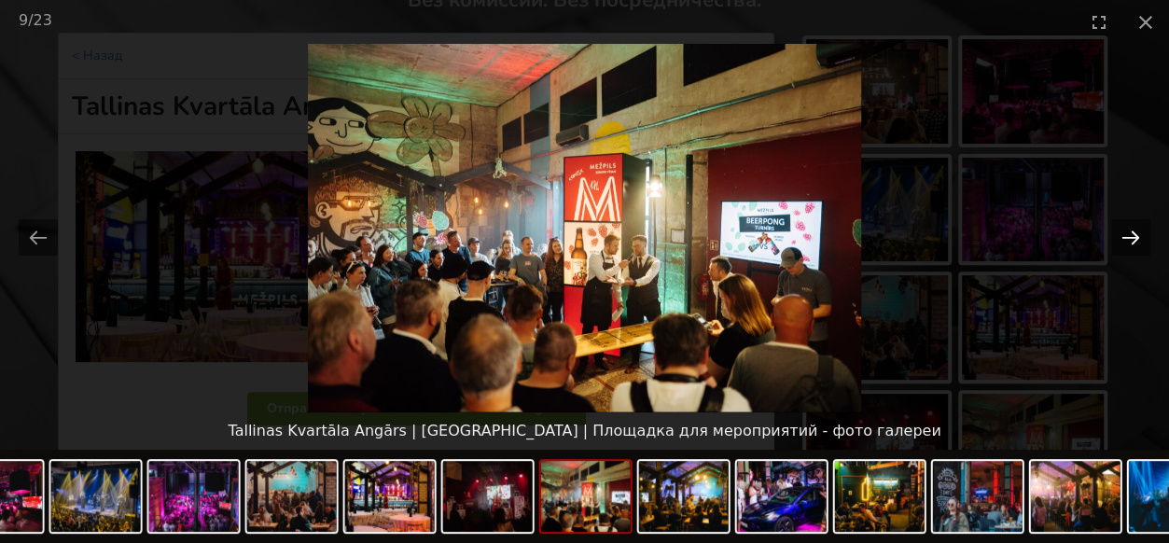
click at [1137, 236] on button "Next slide" at bounding box center [1130, 237] width 39 height 36
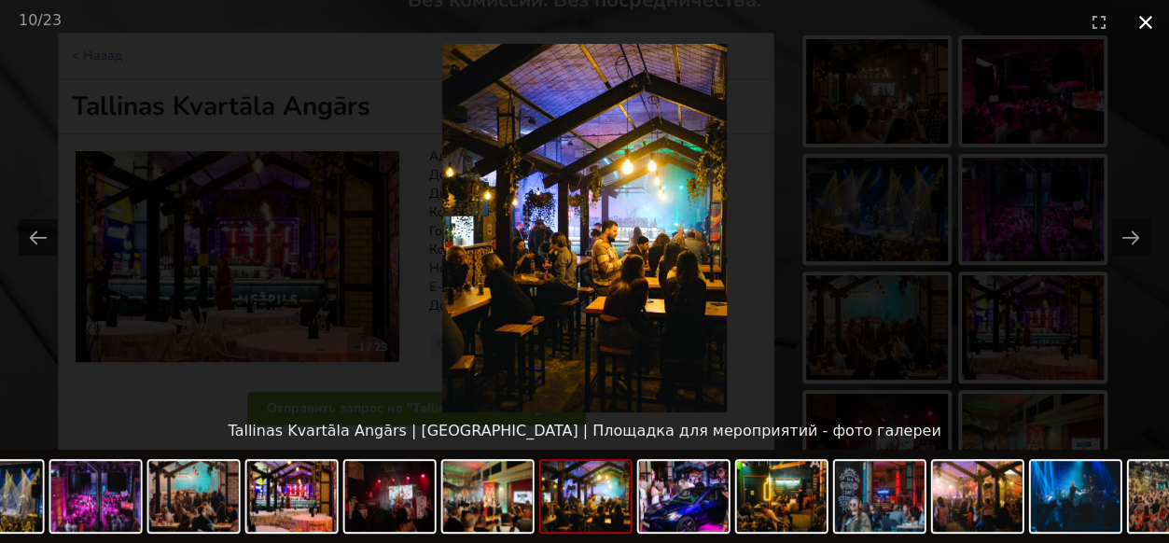
click at [1150, 21] on button "Close gallery" at bounding box center [1146, 22] width 47 height 44
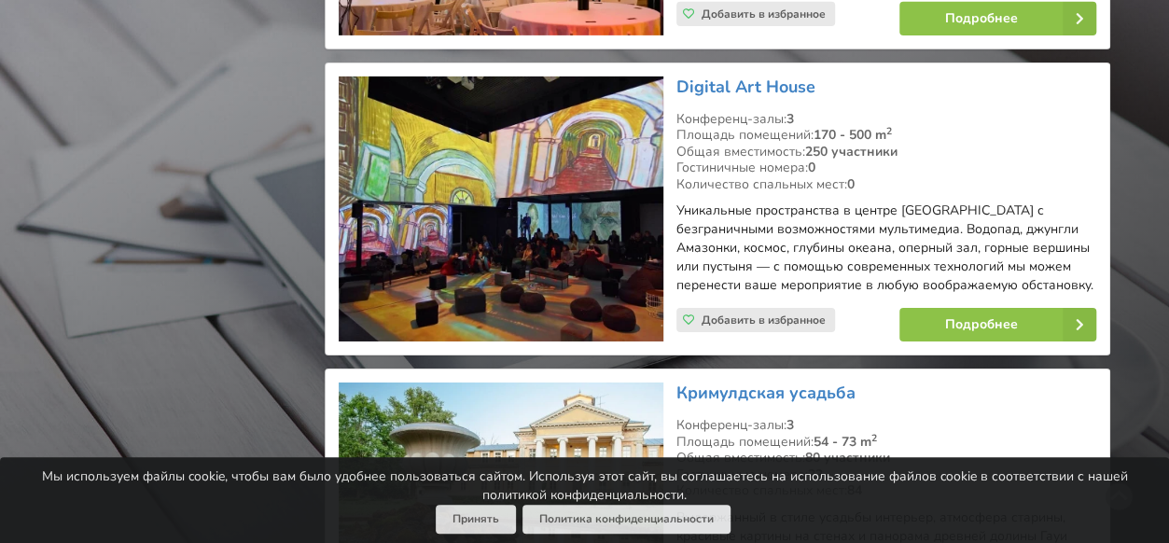
scroll to position [3078, 0]
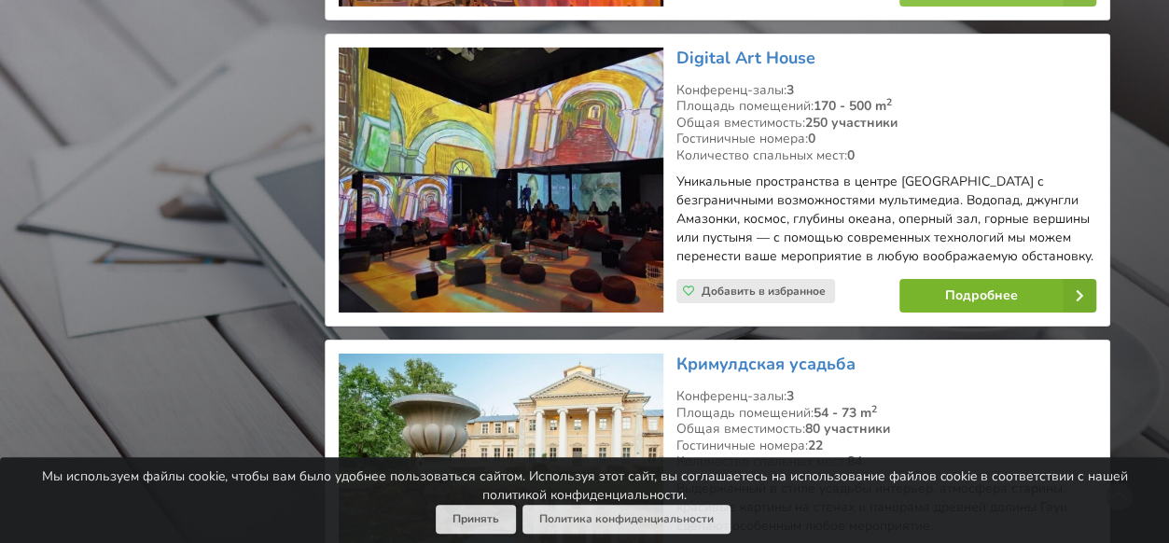
click at [1020, 279] on link "Подробнее" at bounding box center [998, 296] width 197 height 34
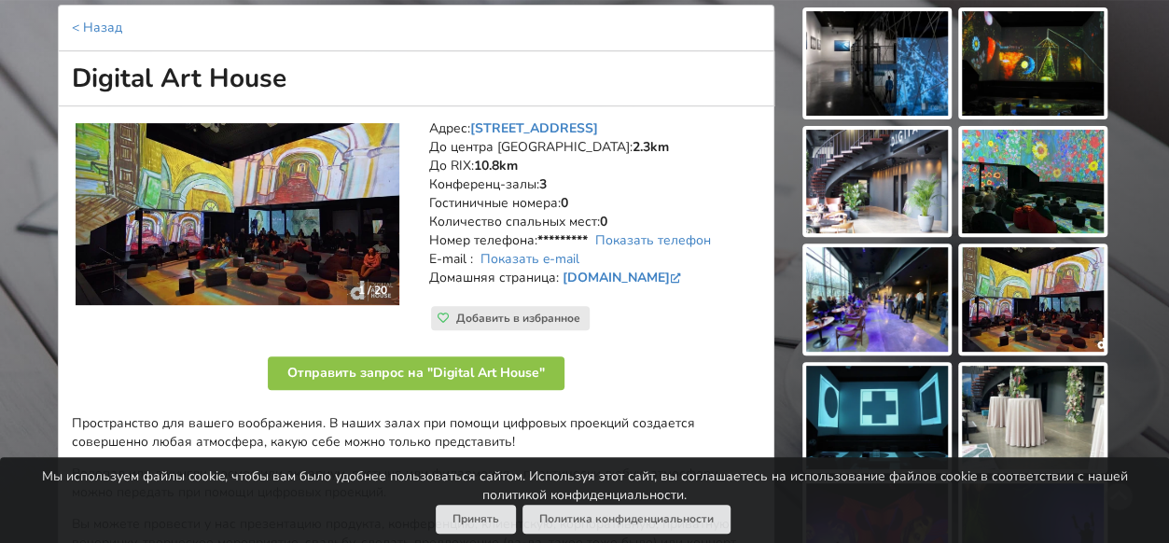
scroll to position [93, 0]
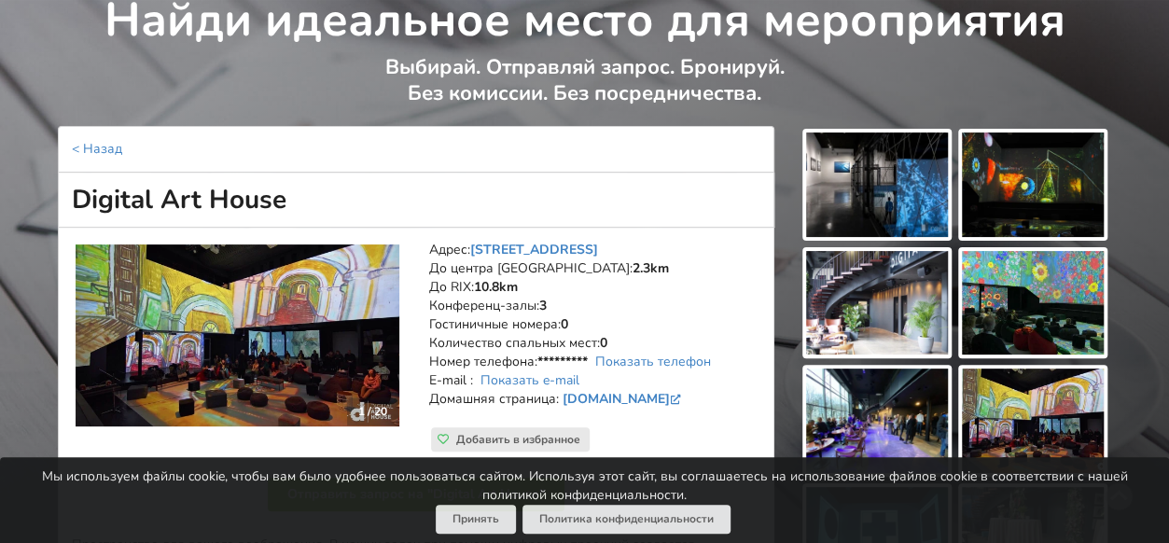
click at [902, 191] on img at bounding box center [877, 185] width 142 height 105
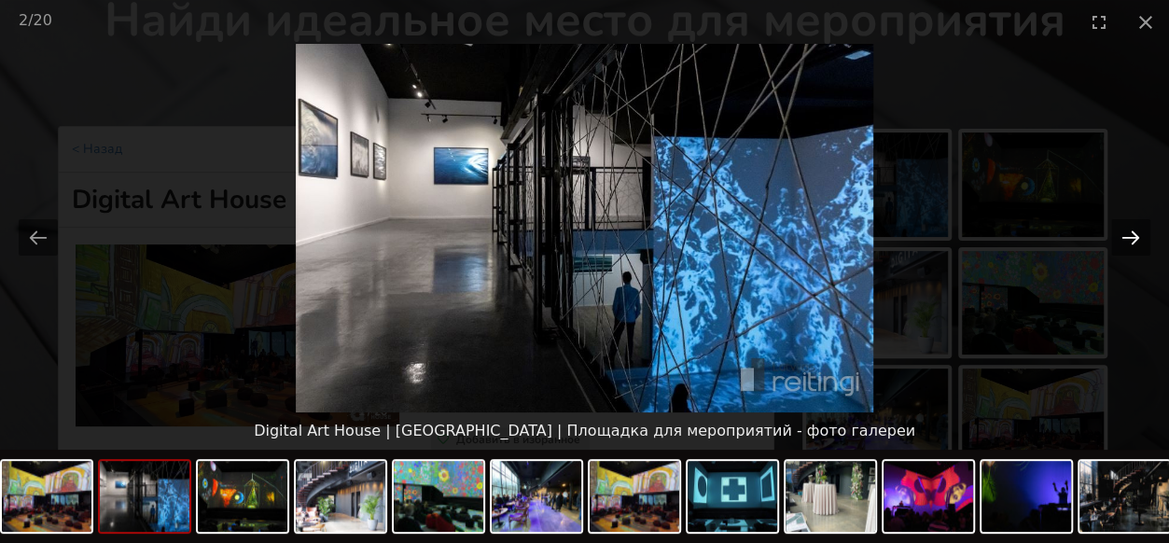
click at [1136, 238] on button "Next slide" at bounding box center [1130, 237] width 39 height 36
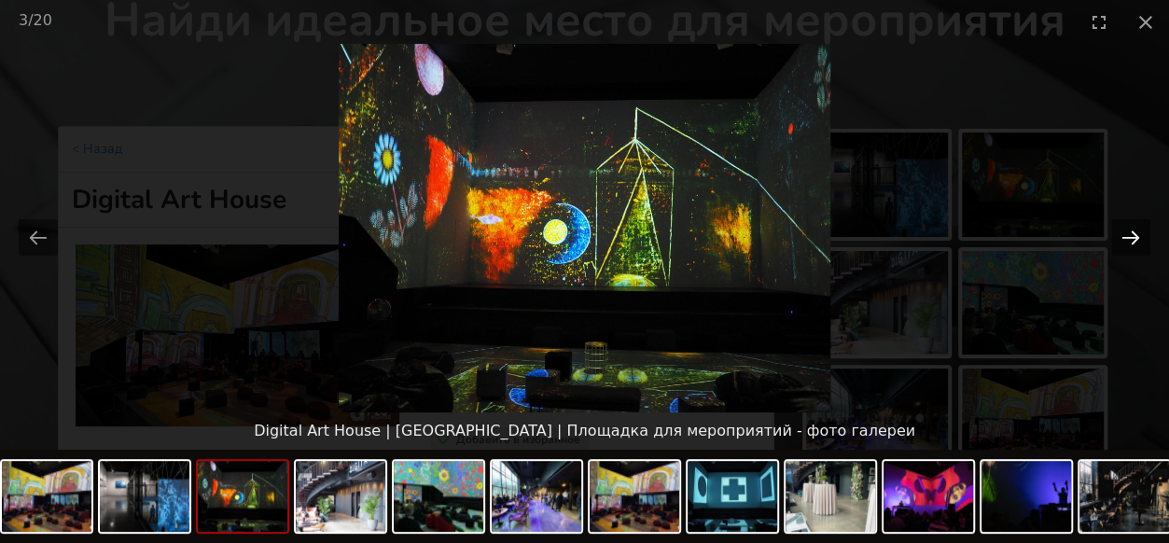
click at [1136, 238] on button "Next slide" at bounding box center [1130, 237] width 39 height 36
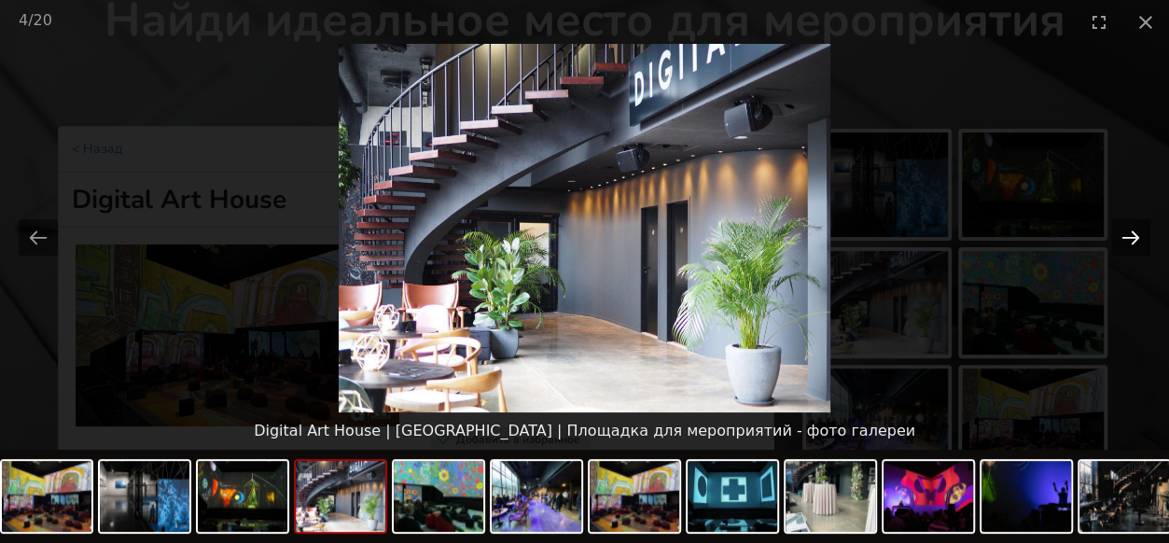
click at [1136, 238] on button "Next slide" at bounding box center [1130, 237] width 39 height 36
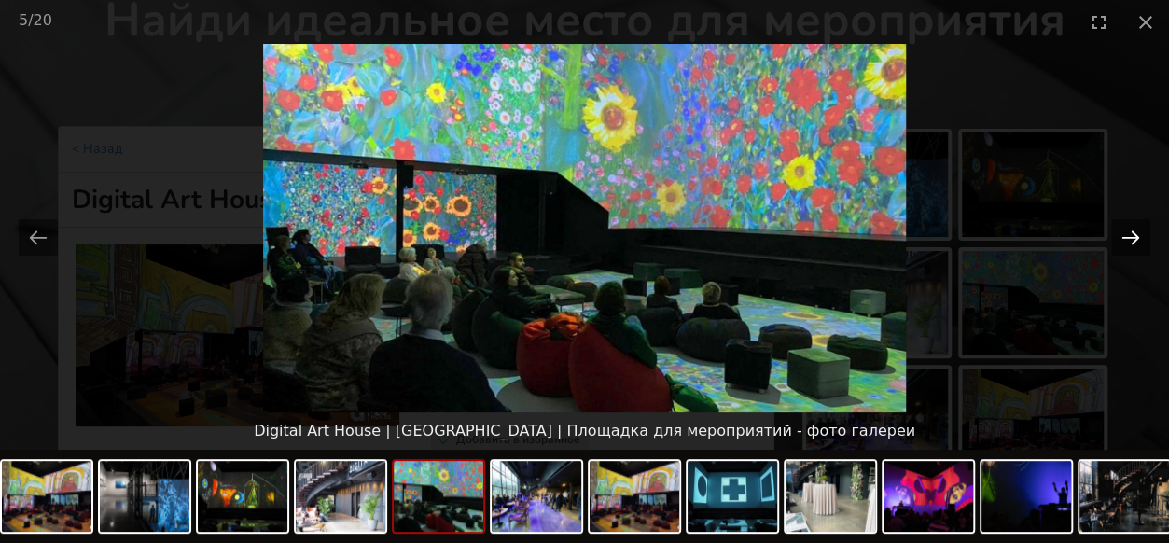
click at [1136, 238] on button "Next slide" at bounding box center [1130, 237] width 39 height 36
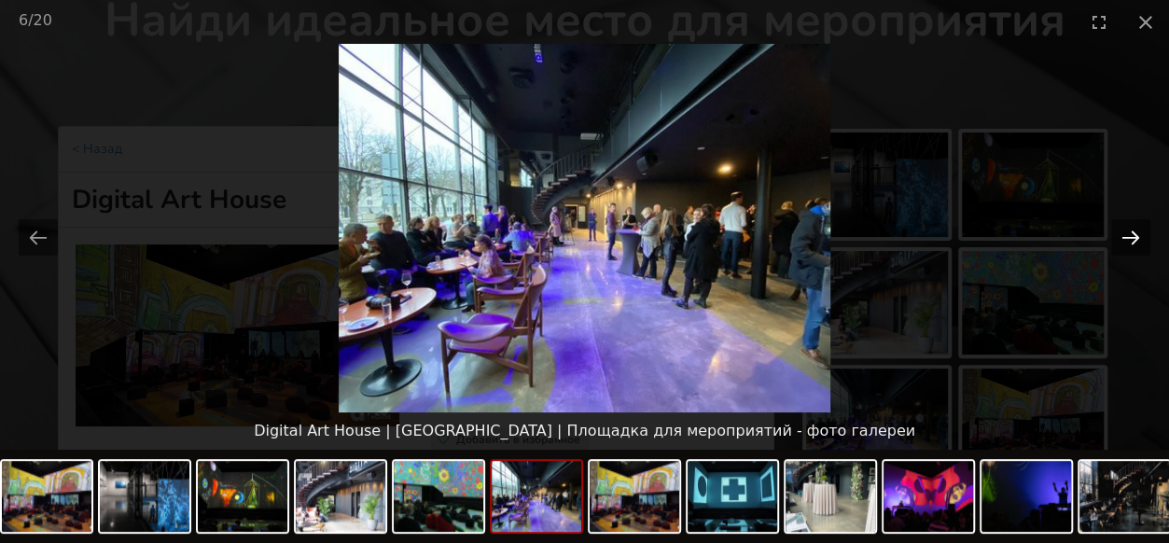
click at [1136, 238] on button "Next slide" at bounding box center [1130, 237] width 39 height 36
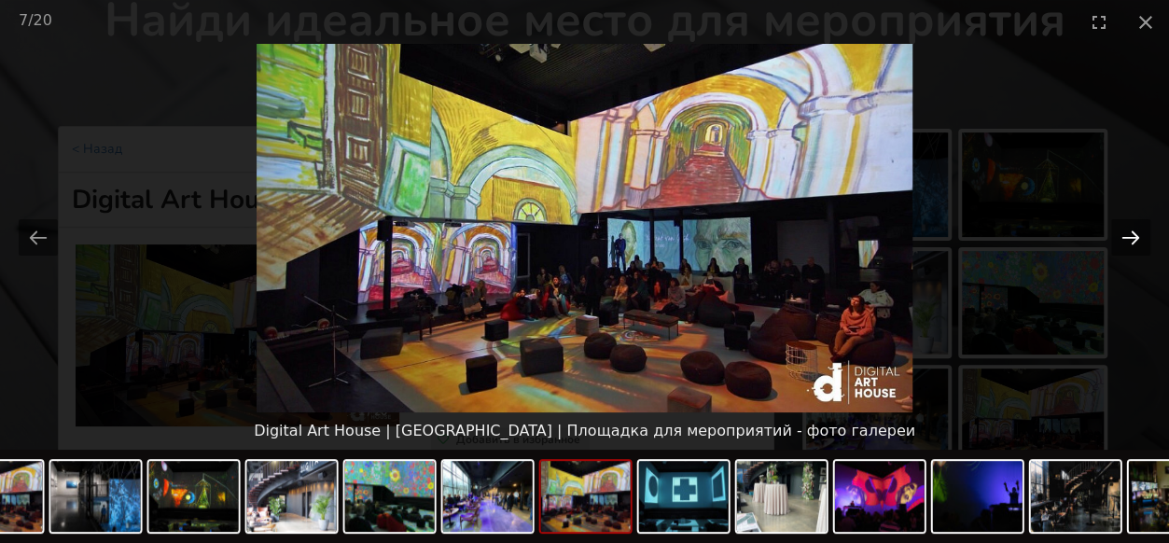
click at [1136, 238] on button "Next slide" at bounding box center [1130, 237] width 39 height 36
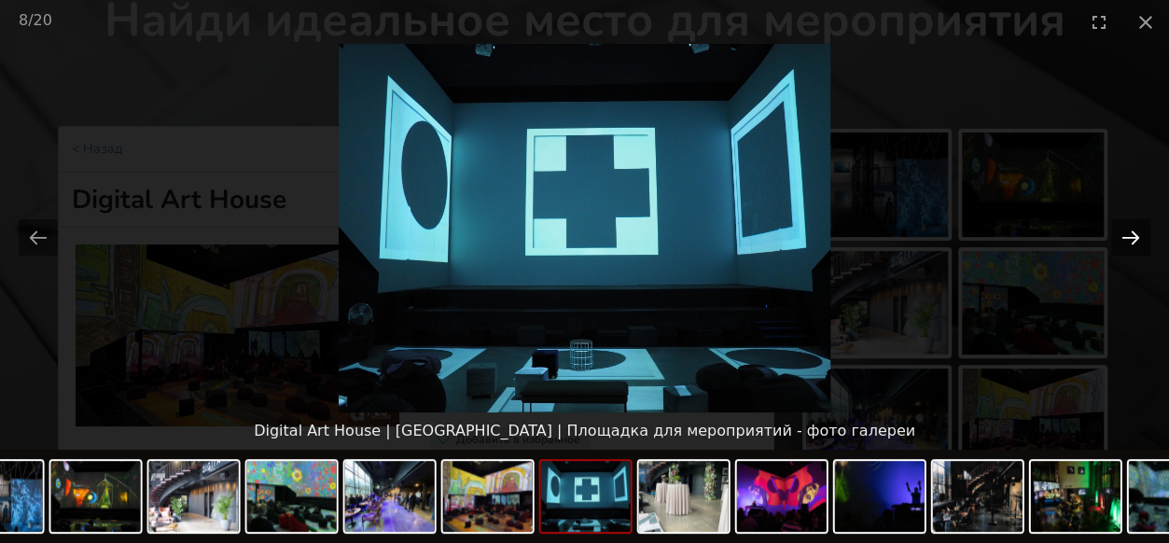
click at [1136, 238] on button "Next slide" at bounding box center [1130, 237] width 39 height 36
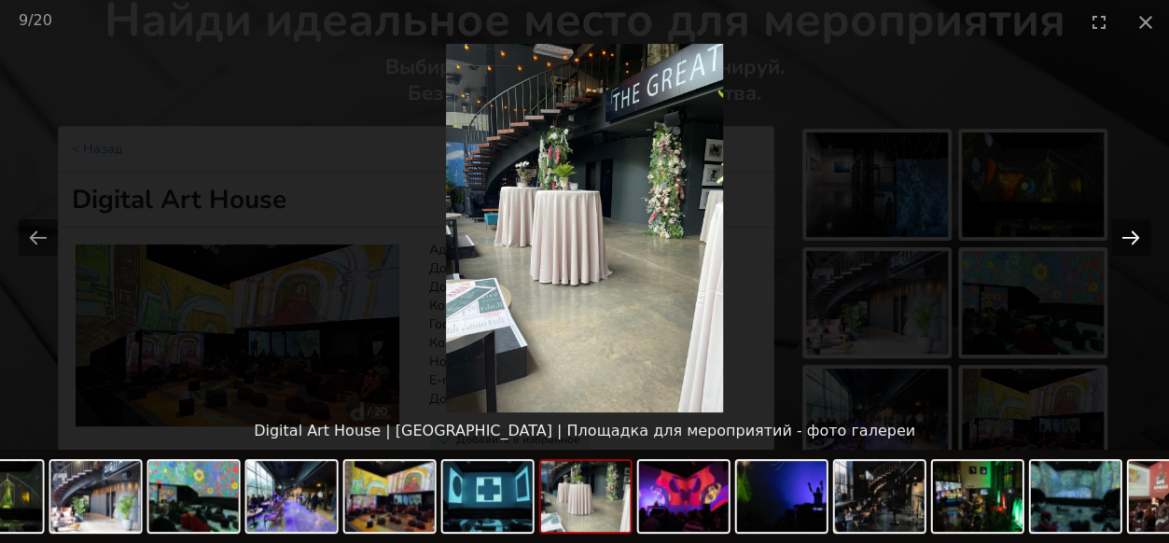
click at [1136, 238] on button "Next slide" at bounding box center [1130, 237] width 39 height 36
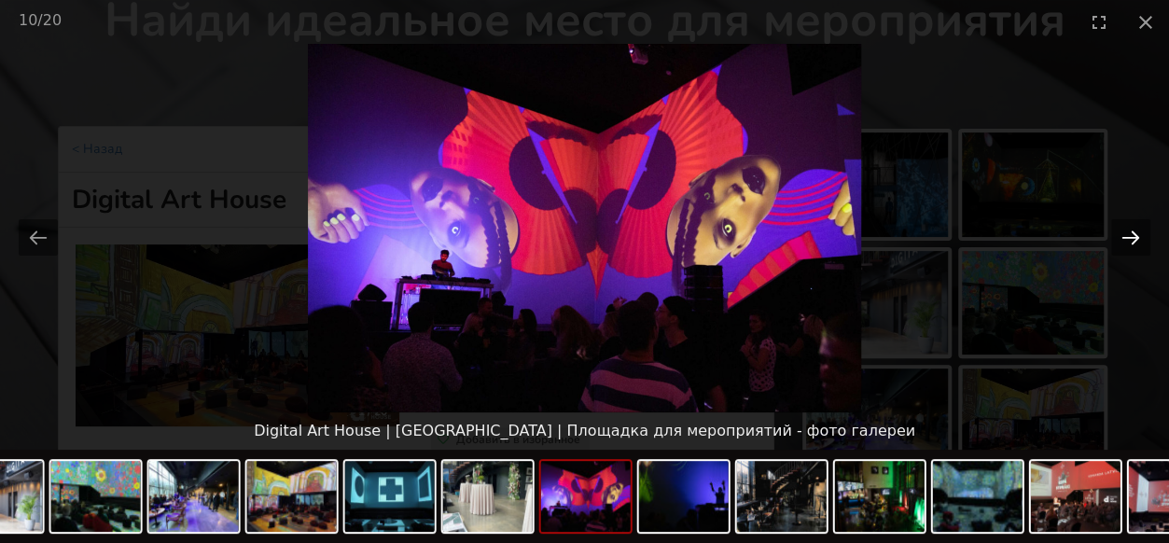
click at [1136, 238] on button "Next slide" at bounding box center [1130, 237] width 39 height 36
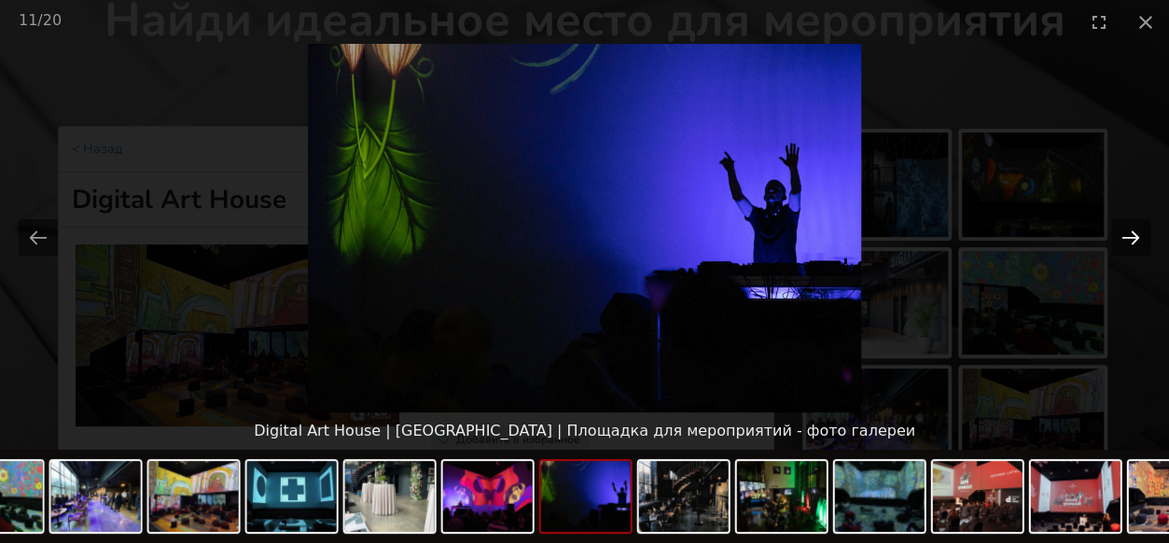
click at [1136, 238] on button "Next slide" at bounding box center [1130, 237] width 39 height 36
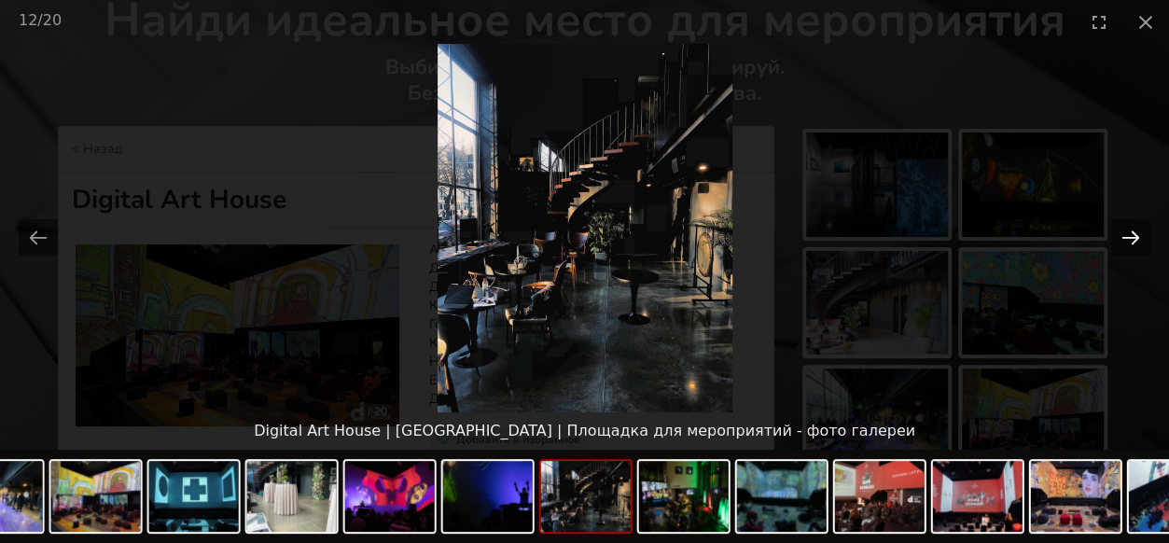
click at [1136, 238] on button "Next slide" at bounding box center [1130, 237] width 39 height 36
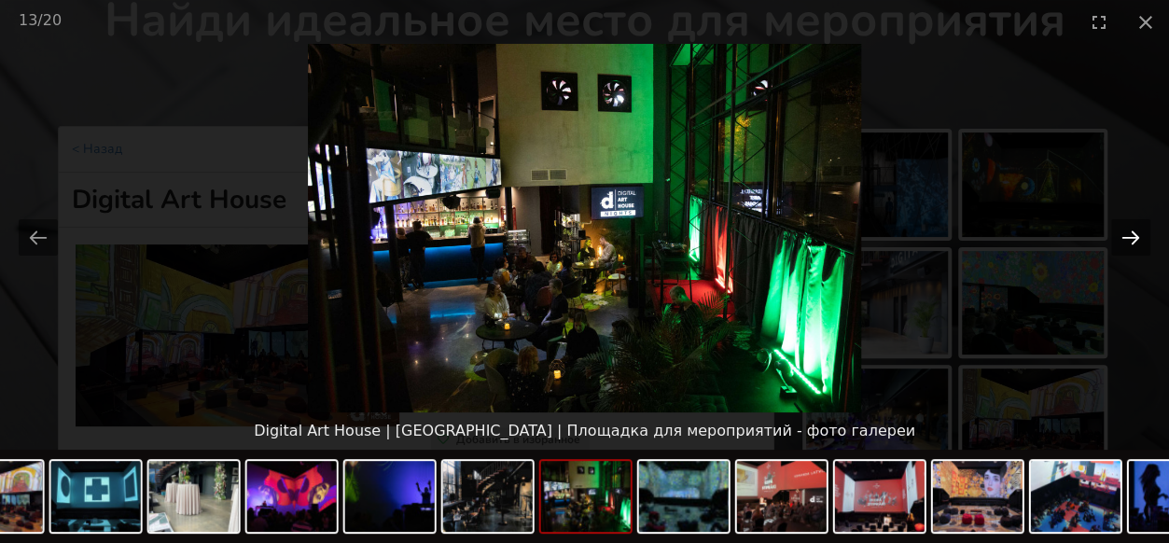
click at [1136, 238] on button "Next slide" at bounding box center [1130, 237] width 39 height 36
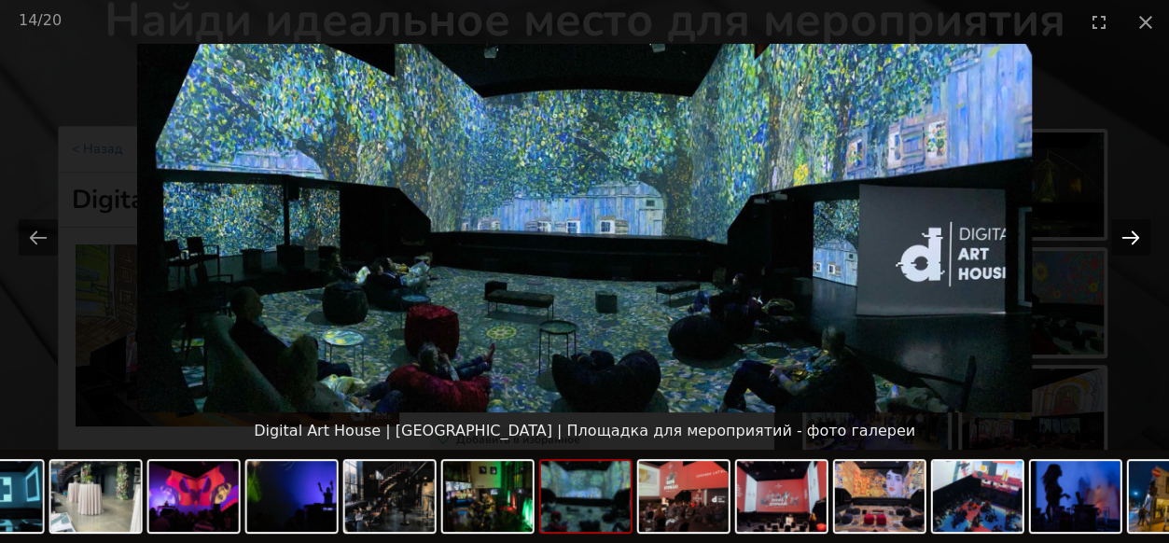
click at [1136, 238] on button "Next slide" at bounding box center [1130, 237] width 39 height 36
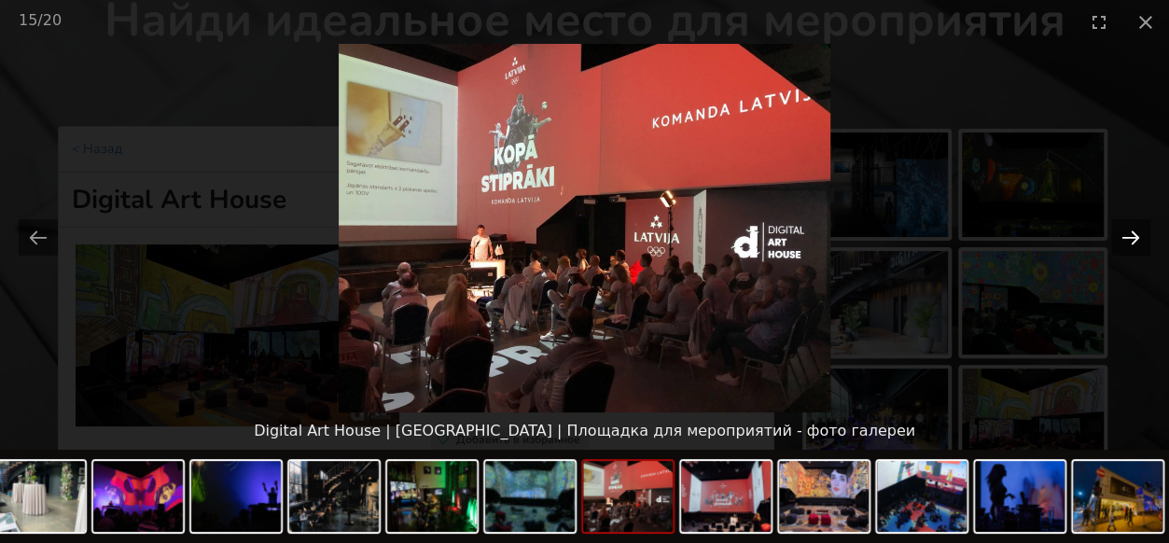
click at [1136, 238] on button "Next slide" at bounding box center [1130, 237] width 39 height 36
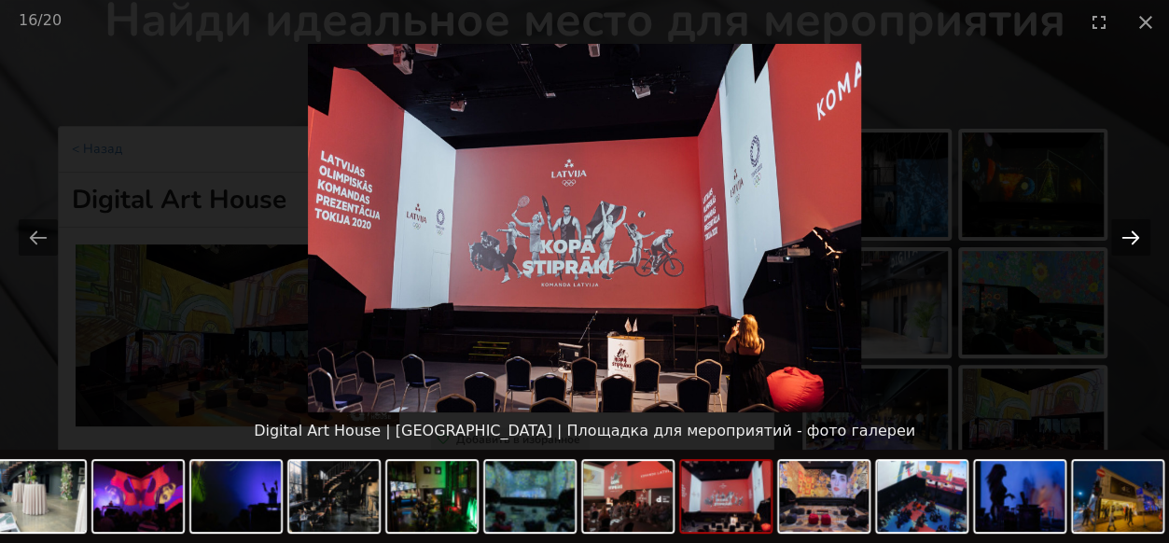
click at [1136, 238] on button "Next slide" at bounding box center [1130, 237] width 39 height 36
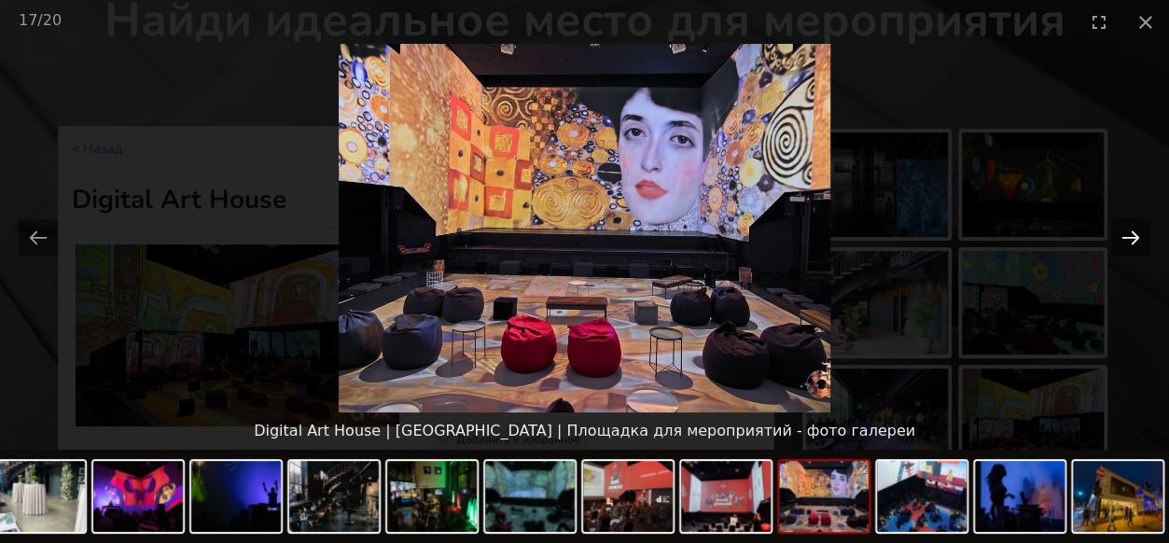
click at [1136, 238] on button "Next slide" at bounding box center [1130, 237] width 39 height 36
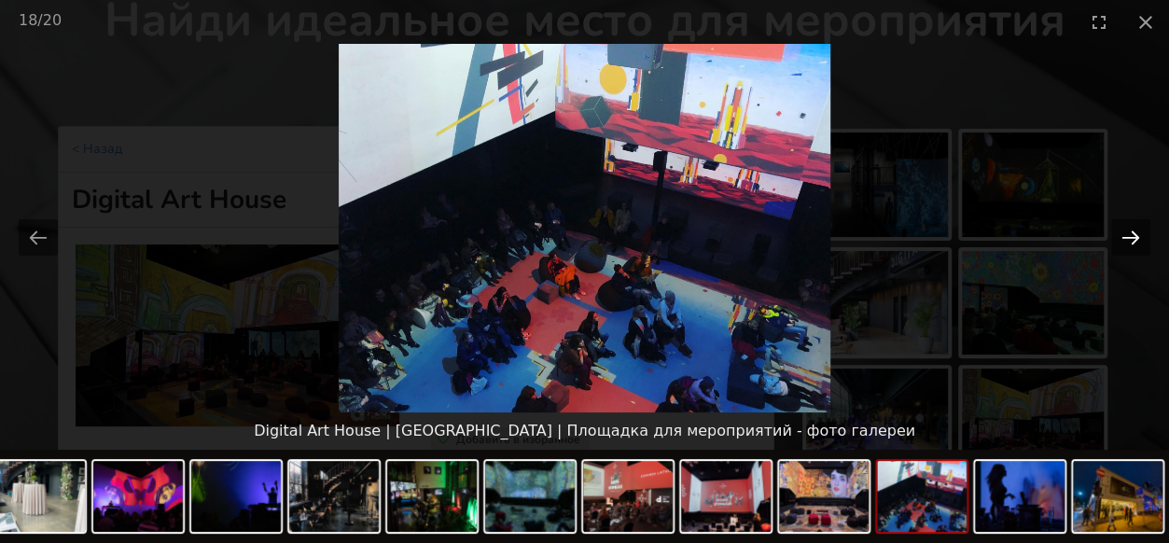
click at [1136, 238] on button "Next slide" at bounding box center [1130, 237] width 39 height 36
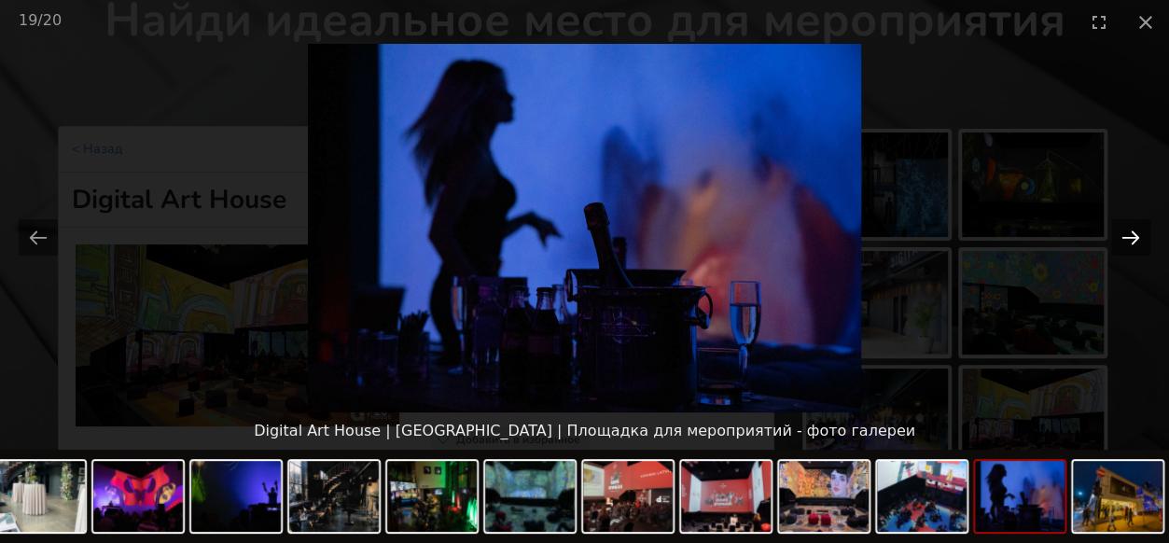
click at [1136, 238] on button "Next slide" at bounding box center [1130, 237] width 39 height 36
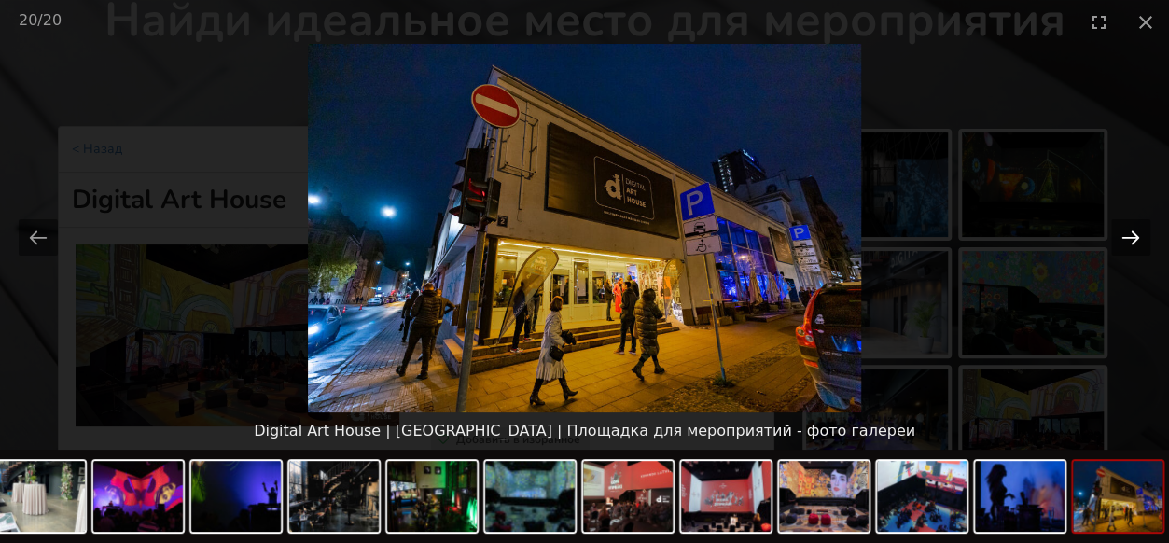
click at [1136, 238] on button "Next slide" at bounding box center [1130, 237] width 39 height 36
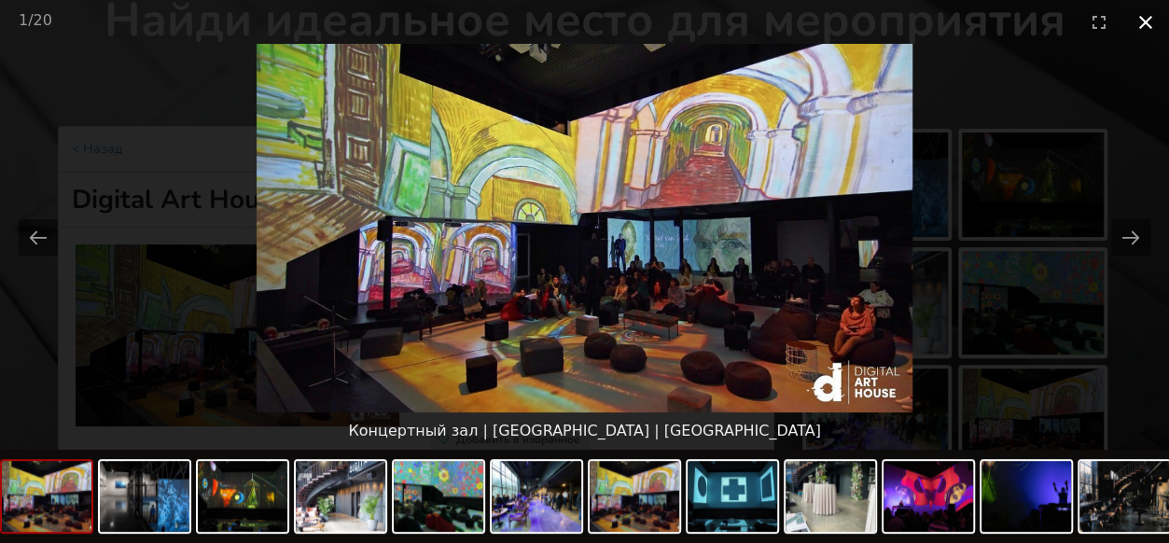
click at [1141, 25] on button "Close gallery" at bounding box center [1146, 22] width 47 height 44
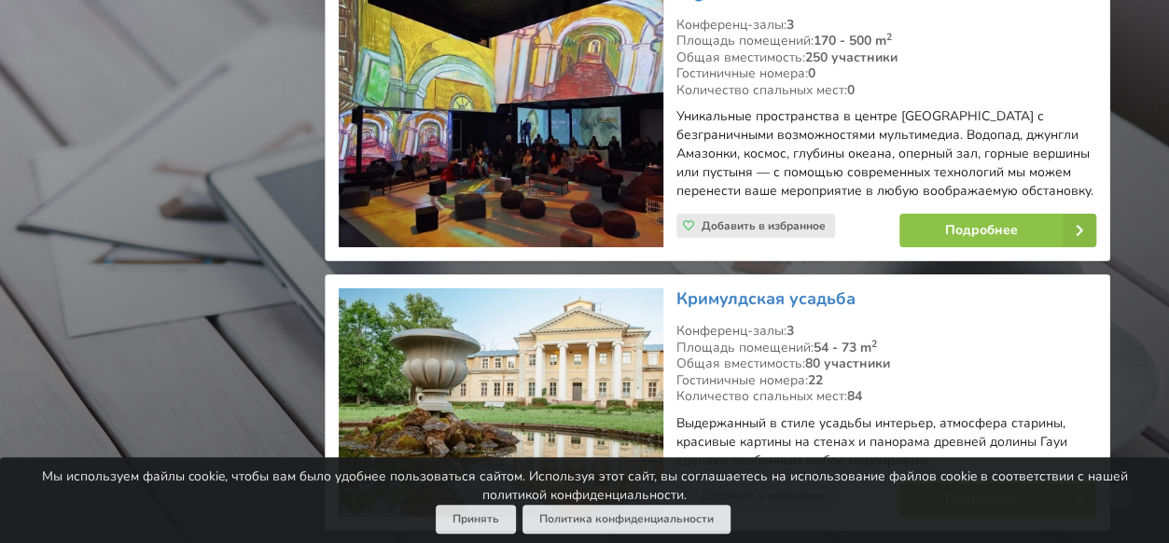
scroll to position [3171, 0]
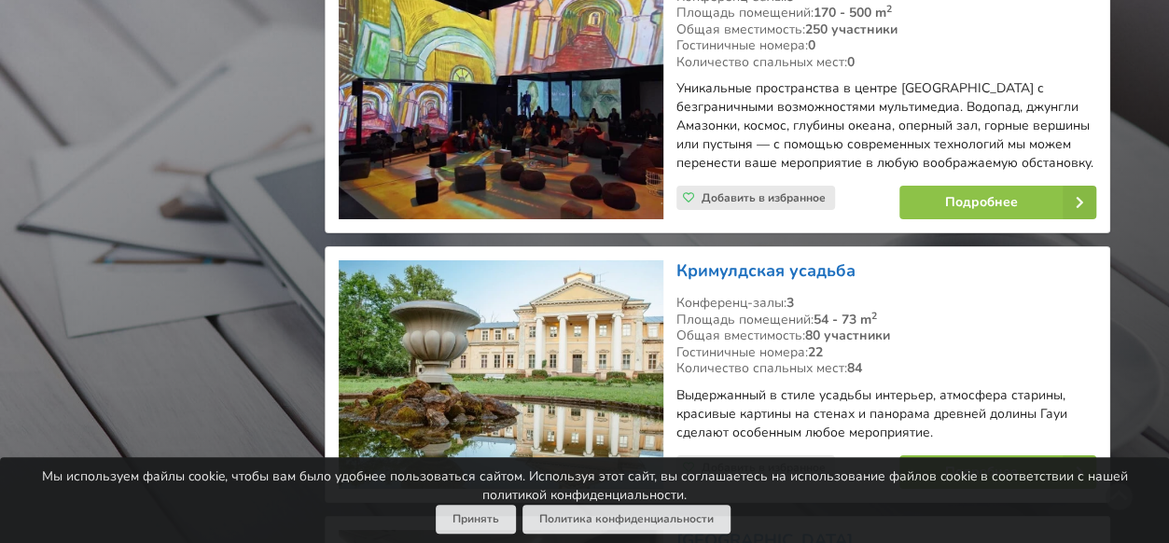
click at [743, 259] on link "Кримулдская усадьба" at bounding box center [766, 270] width 179 height 22
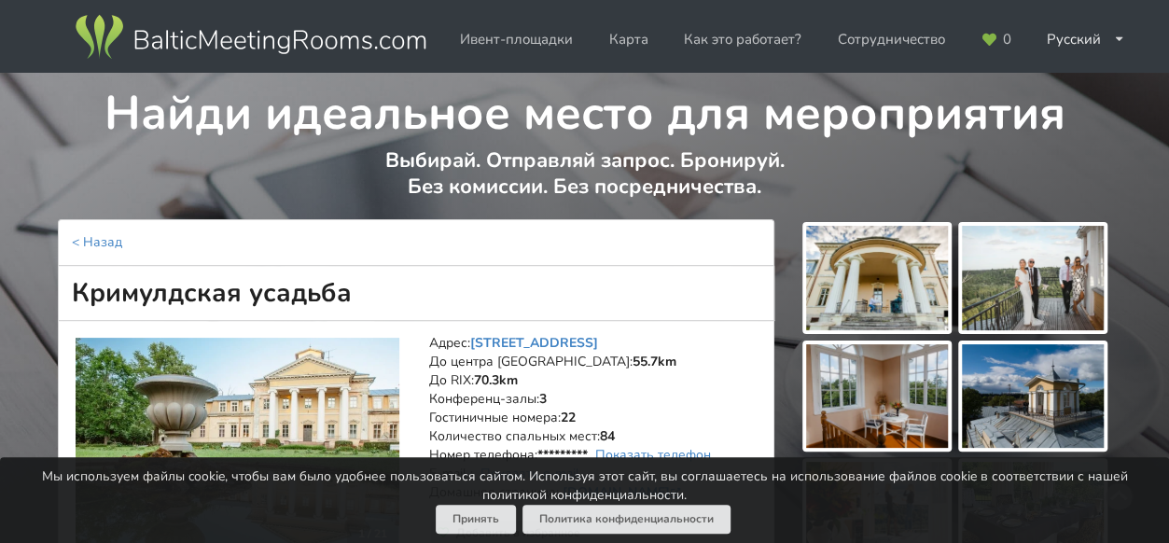
scroll to position [93, 0]
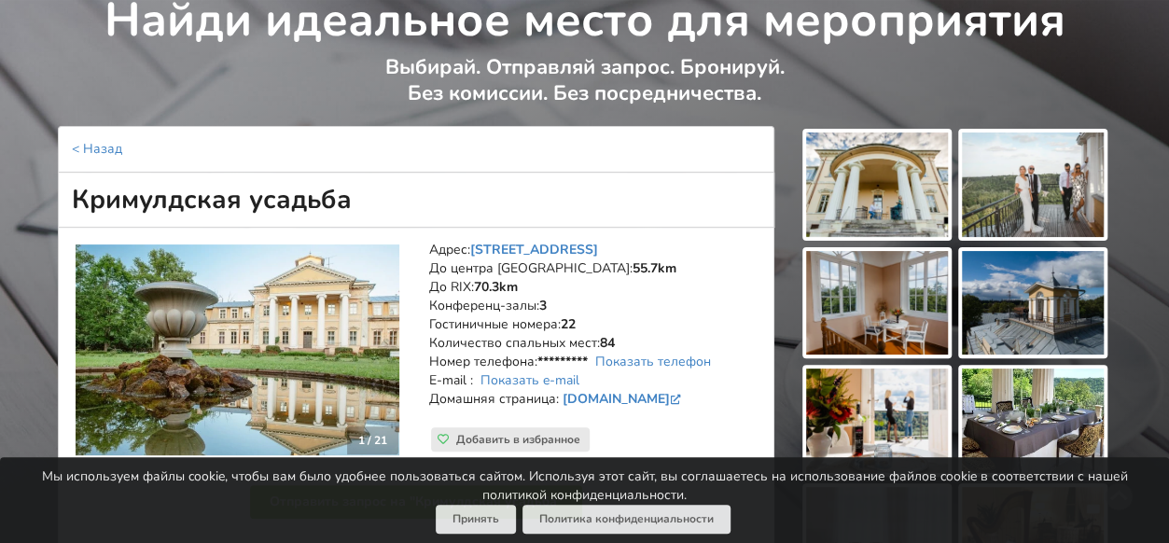
click at [926, 186] on img at bounding box center [877, 185] width 142 height 105
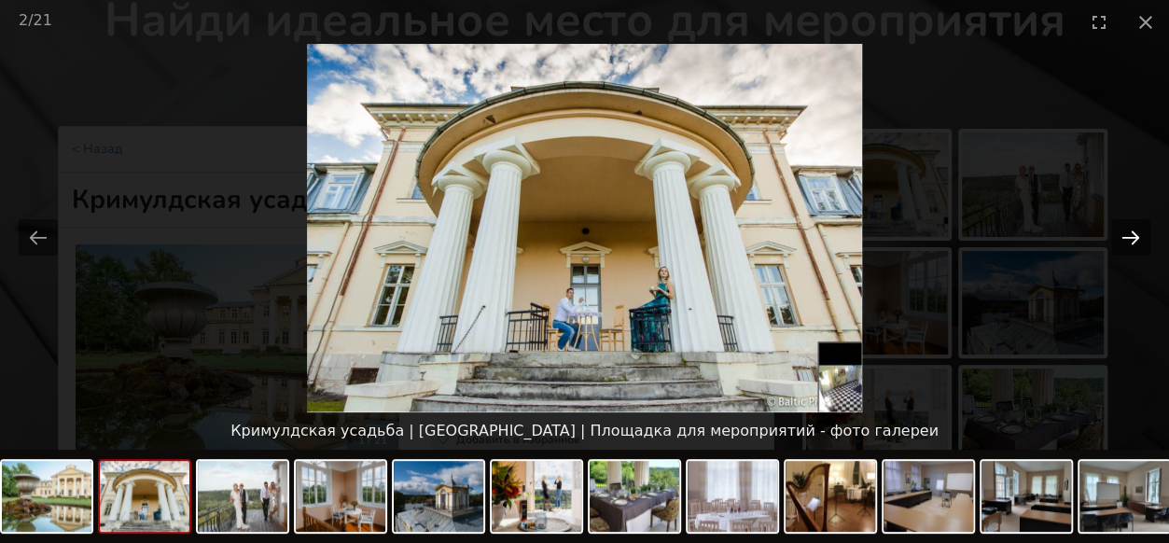
click at [1131, 232] on button "Next slide" at bounding box center [1130, 237] width 39 height 36
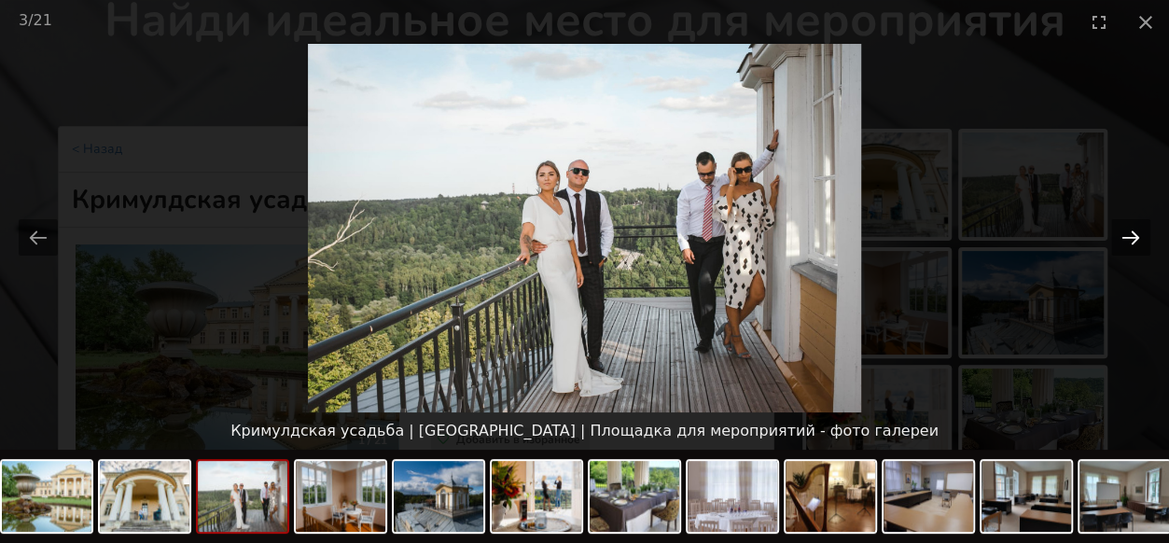
click at [1131, 232] on button "Next slide" at bounding box center [1130, 237] width 39 height 36
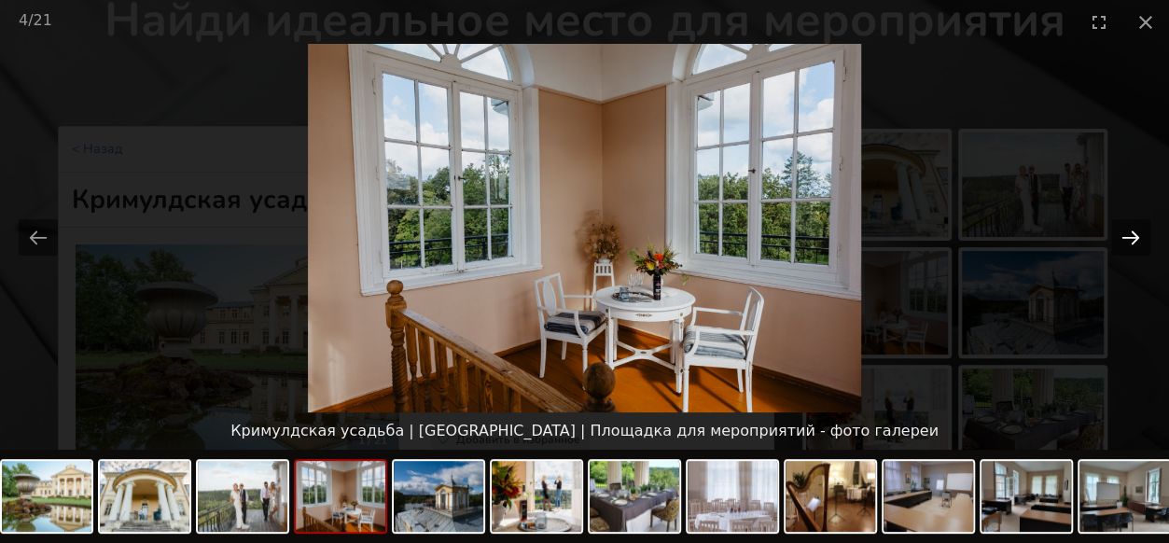
click at [1131, 232] on button "Next slide" at bounding box center [1130, 237] width 39 height 36
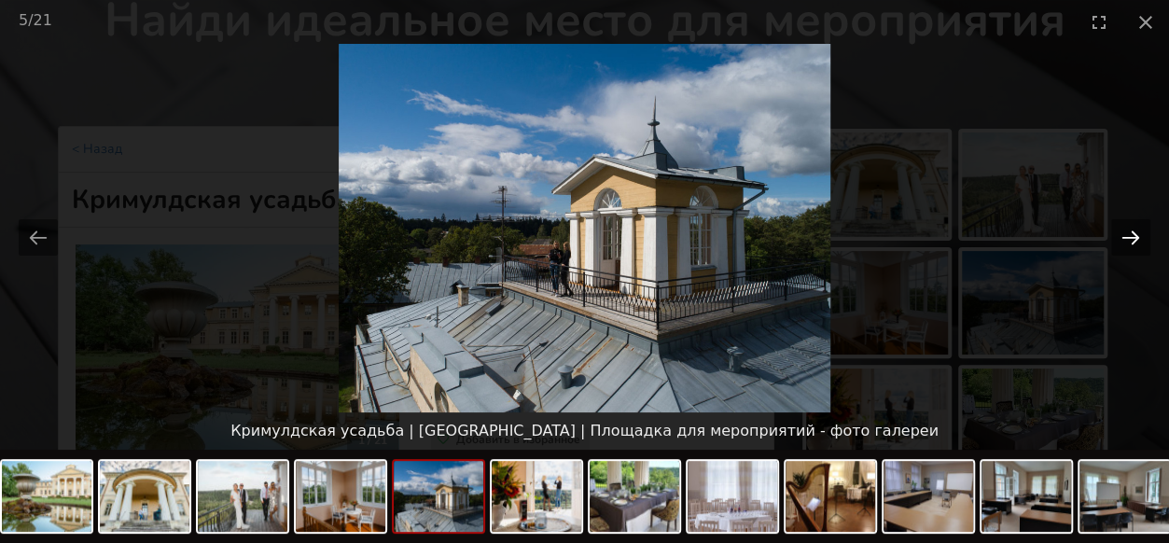
click at [1131, 232] on button "Next slide" at bounding box center [1130, 237] width 39 height 36
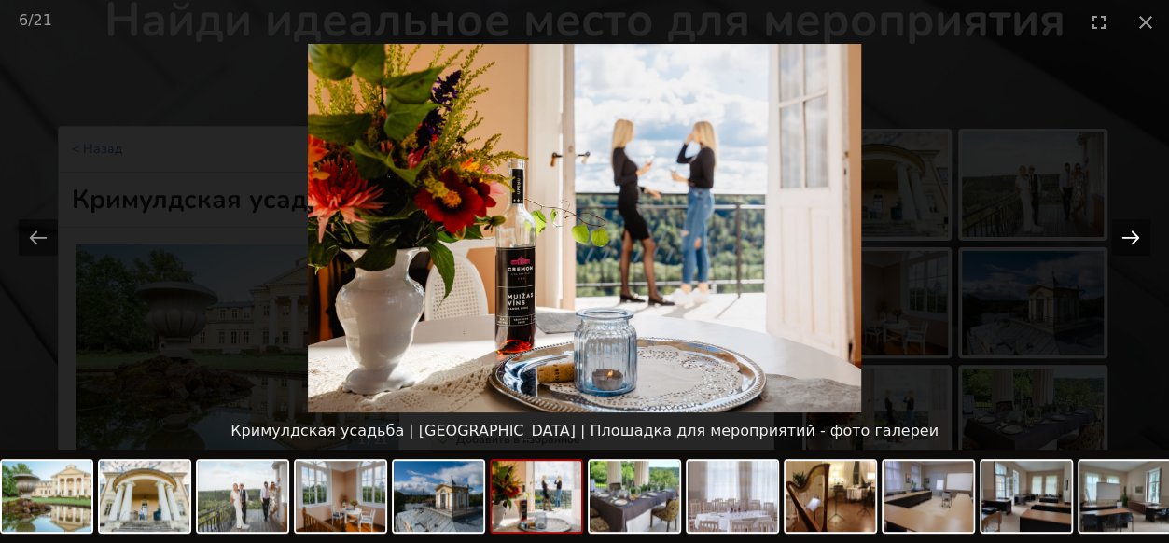
click at [1131, 232] on button "Next slide" at bounding box center [1130, 237] width 39 height 36
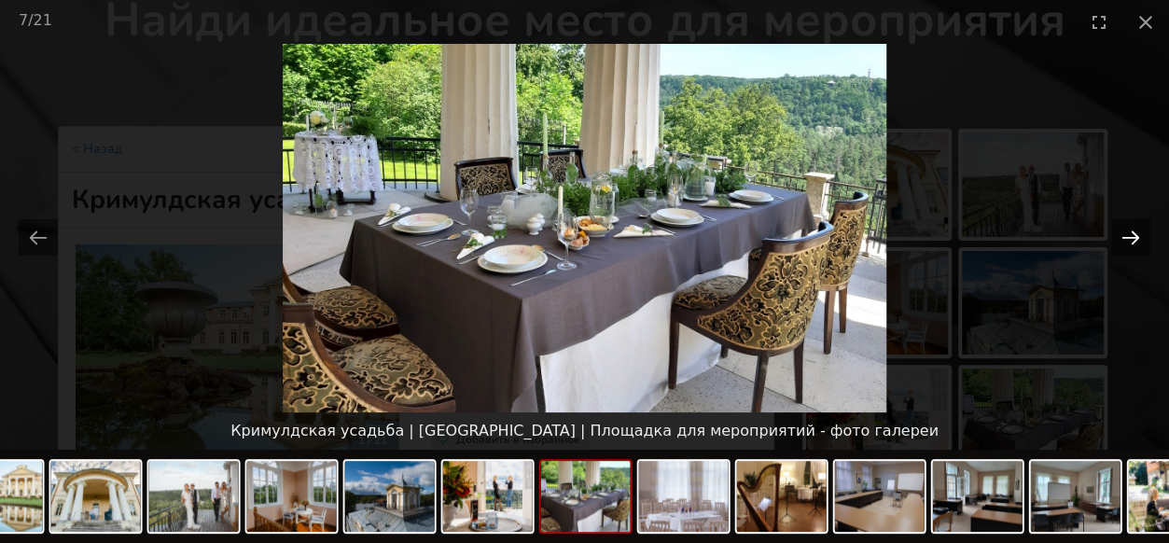
click at [1131, 232] on button "Next slide" at bounding box center [1130, 237] width 39 height 36
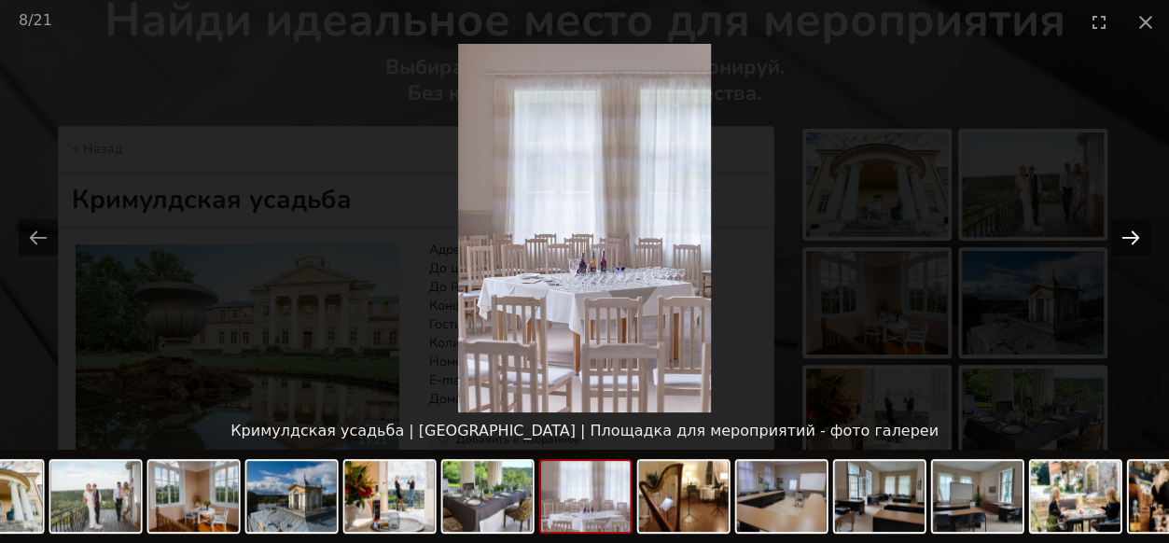
click at [1131, 232] on button "Next slide" at bounding box center [1130, 237] width 39 height 36
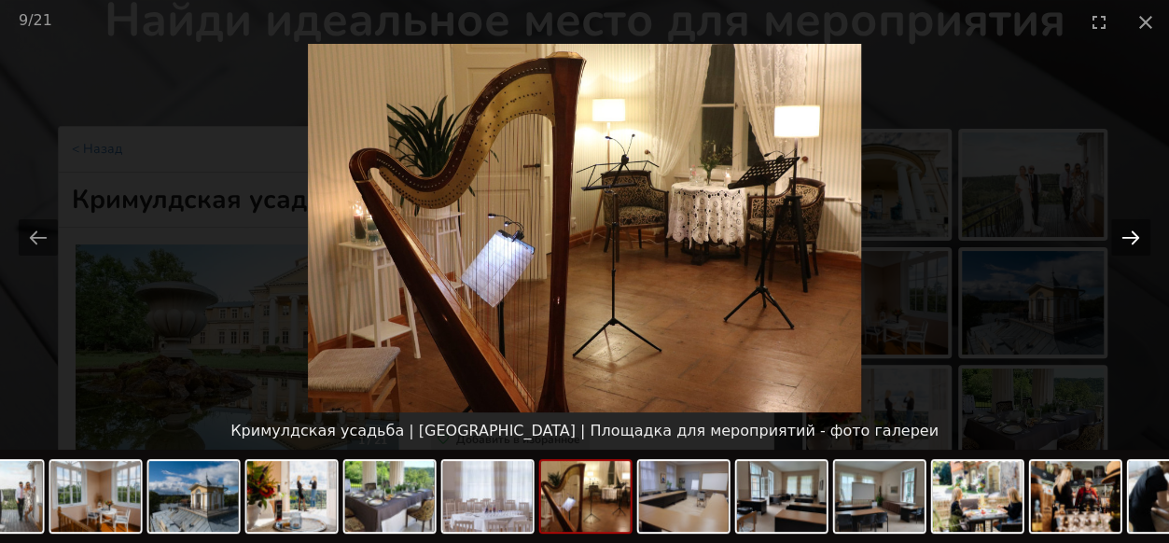
click at [1131, 232] on button "Next slide" at bounding box center [1130, 237] width 39 height 36
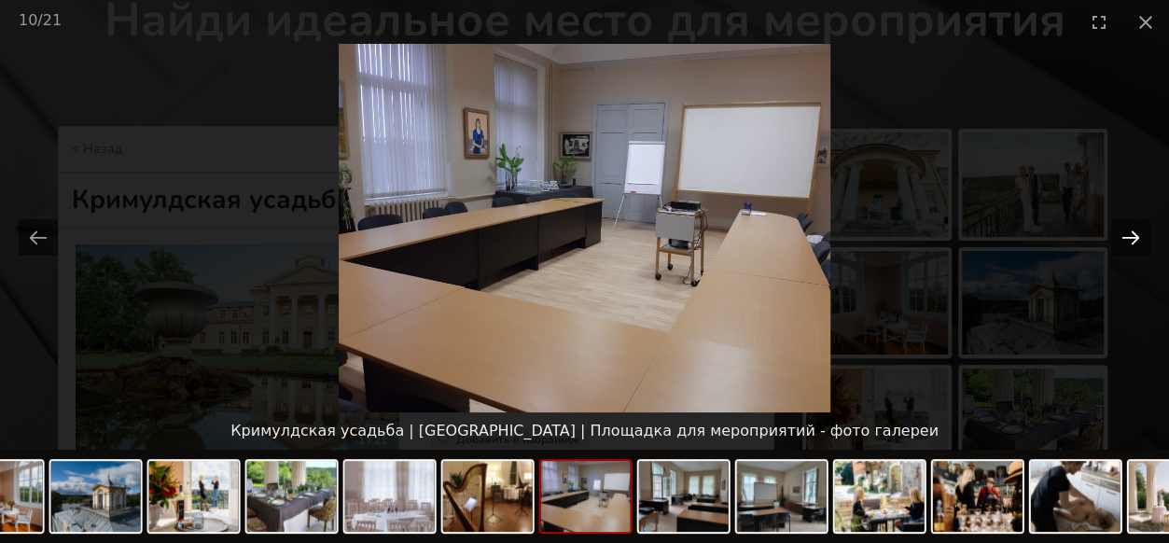
click at [1131, 232] on button "Next slide" at bounding box center [1130, 237] width 39 height 36
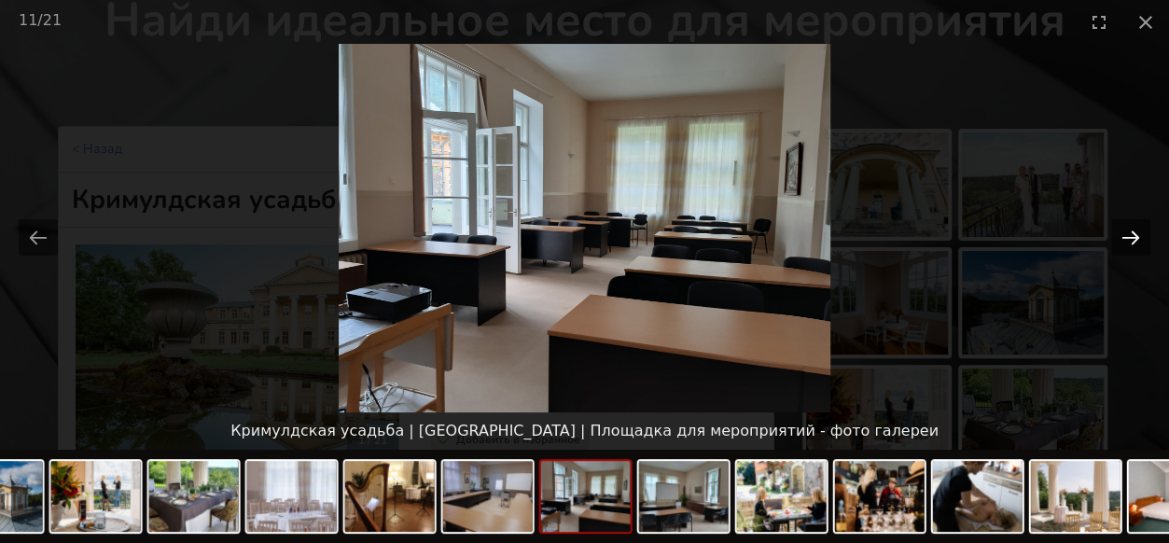
click at [1131, 232] on button "Next slide" at bounding box center [1130, 237] width 39 height 36
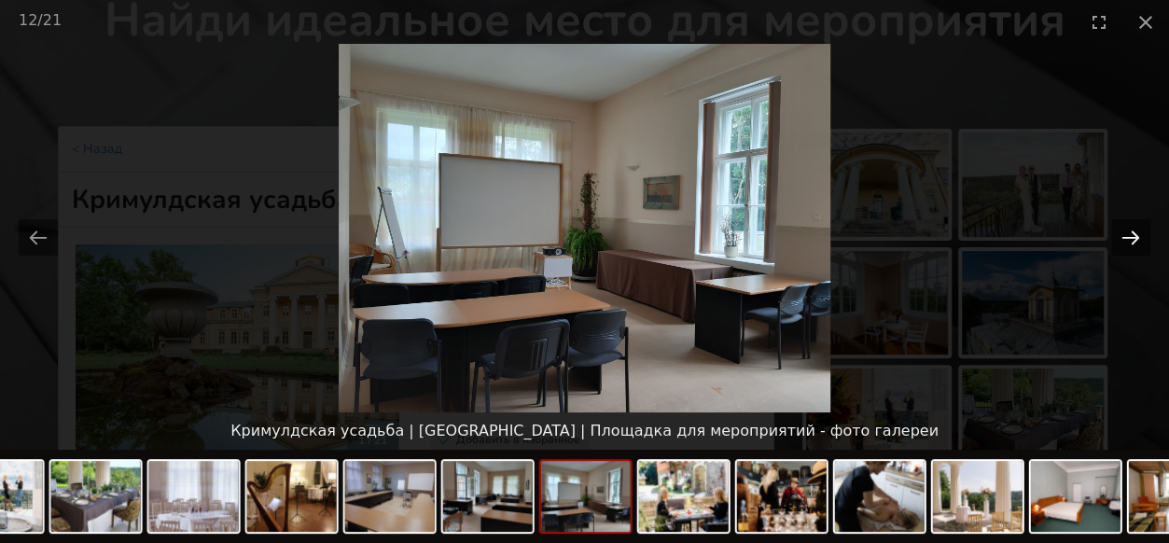
click at [1131, 232] on button "Next slide" at bounding box center [1130, 237] width 39 height 36
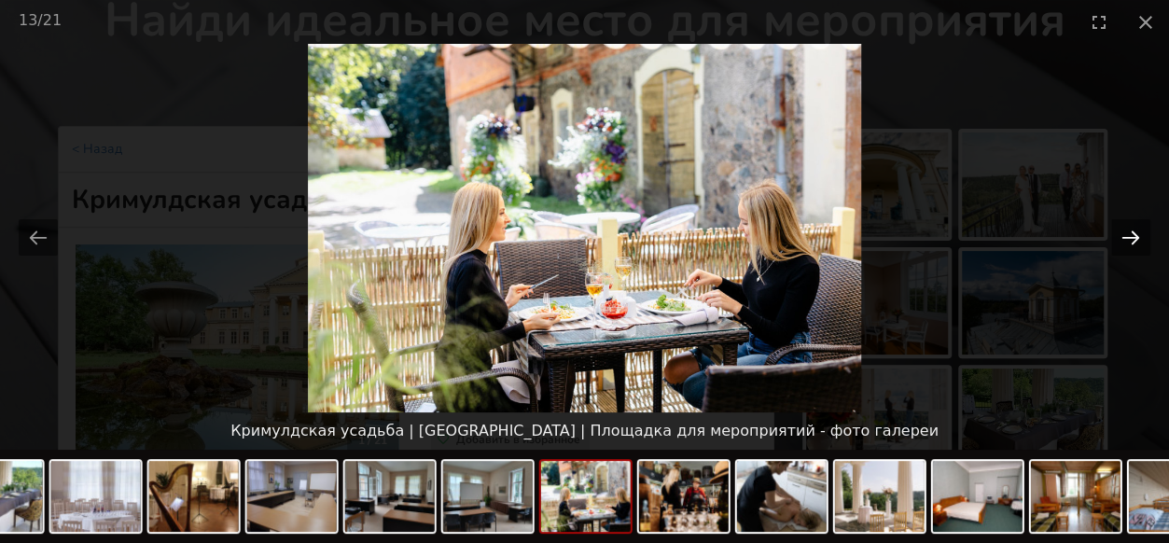
click at [1131, 232] on button "Next slide" at bounding box center [1130, 237] width 39 height 36
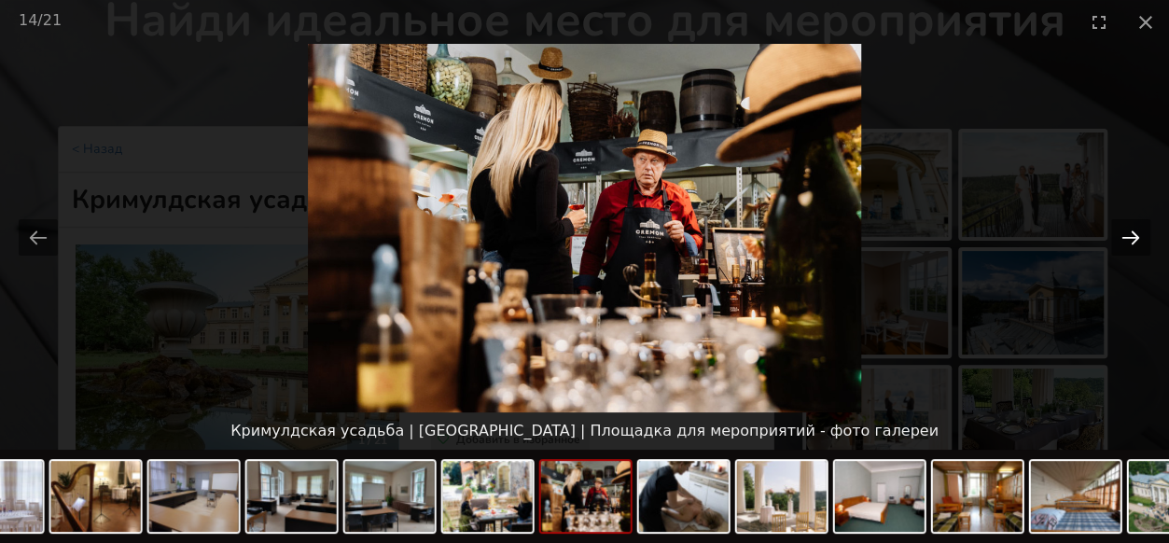
click at [1131, 232] on button "Next slide" at bounding box center [1130, 237] width 39 height 36
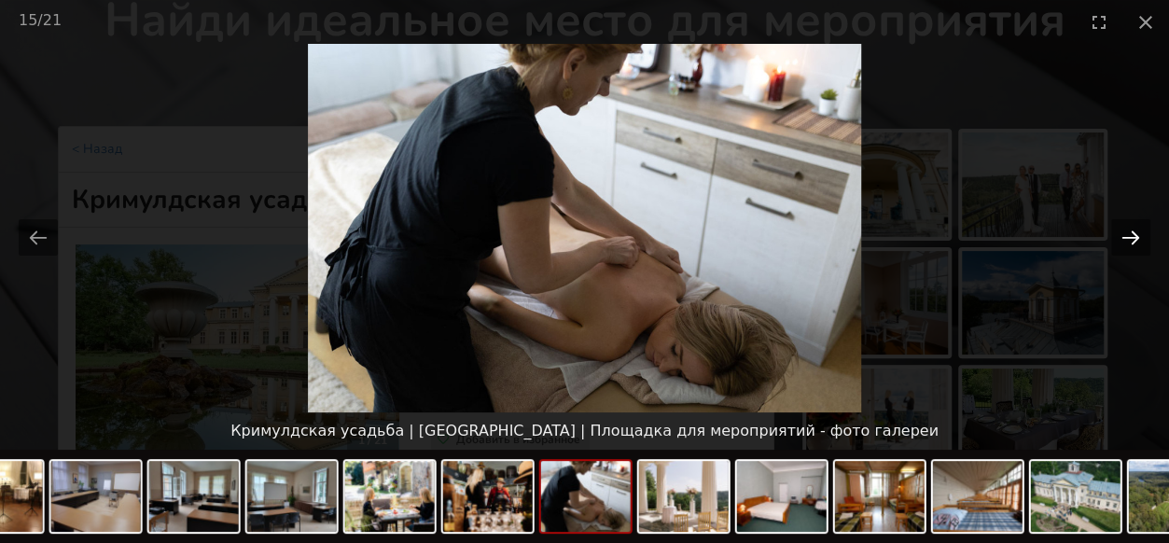
click at [1131, 232] on button "Next slide" at bounding box center [1130, 237] width 39 height 36
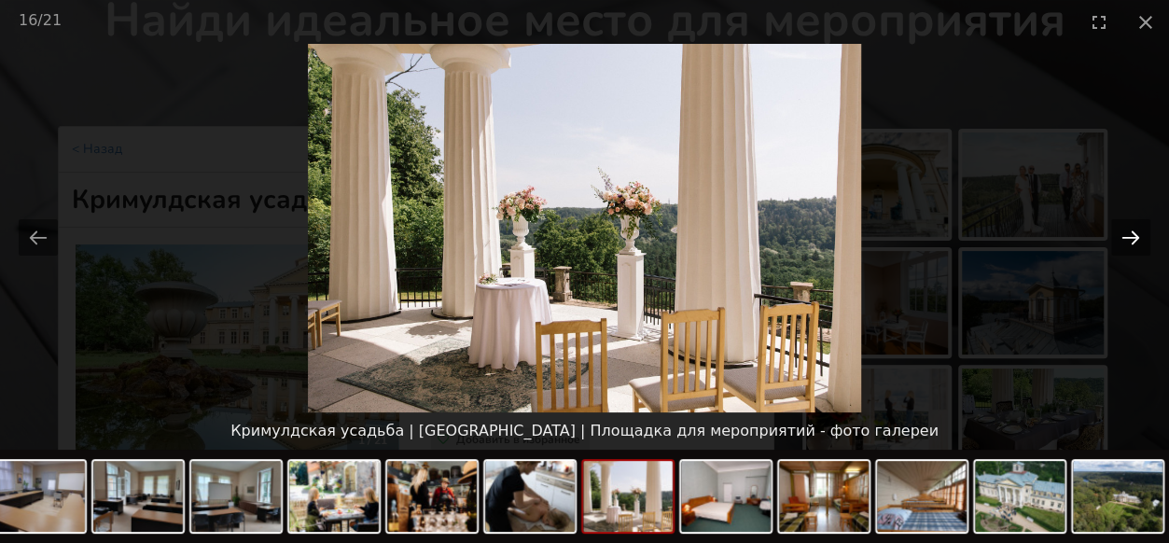
click at [1131, 232] on button "Next slide" at bounding box center [1130, 237] width 39 height 36
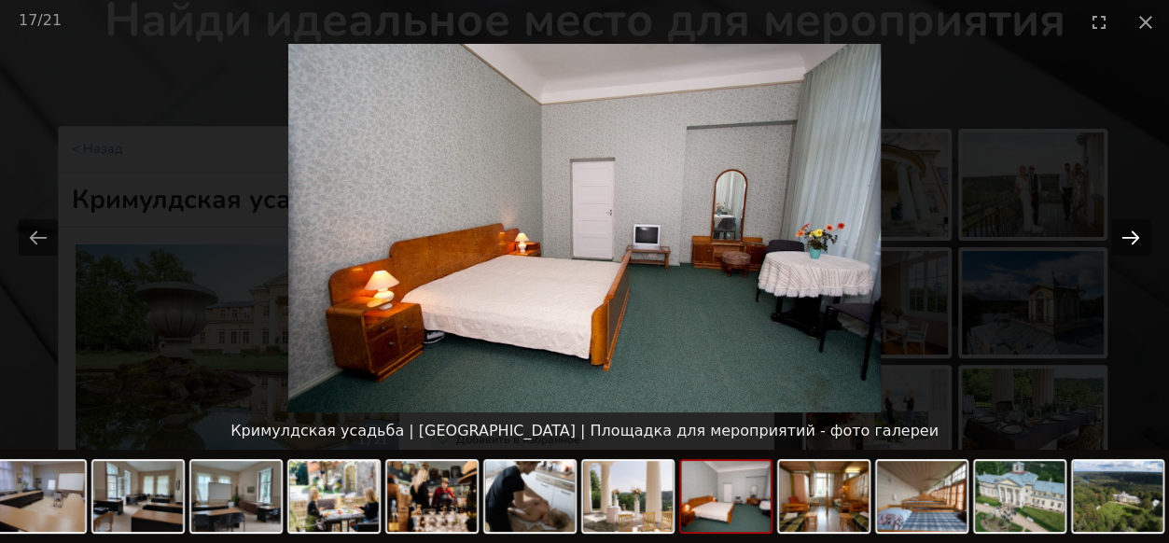
click at [1131, 232] on button "Next slide" at bounding box center [1130, 237] width 39 height 36
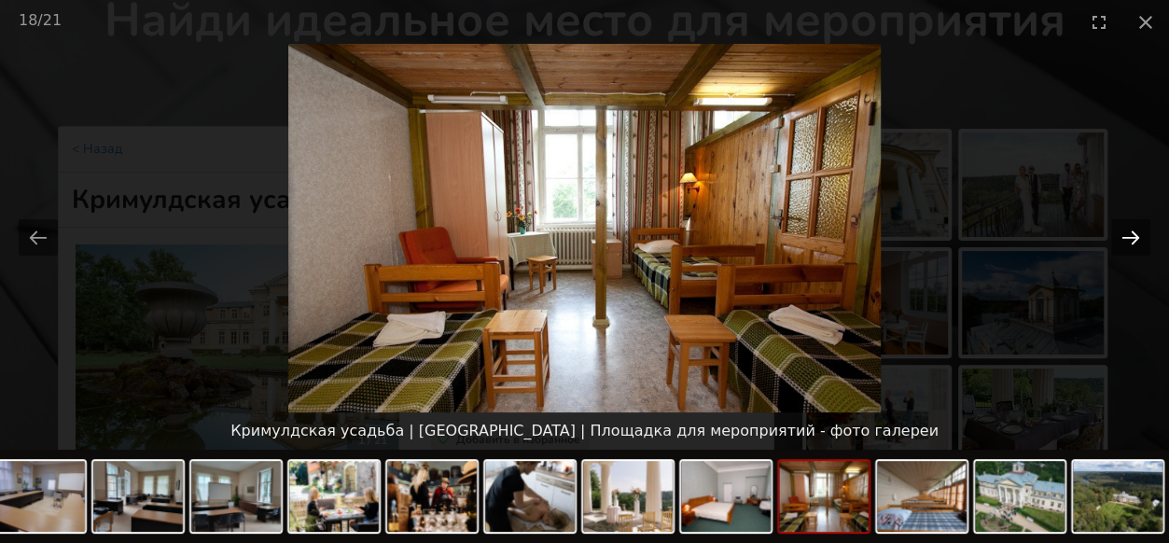
click at [1131, 232] on button "Next slide" at bounding box center [1130, 237] width 39 height 36
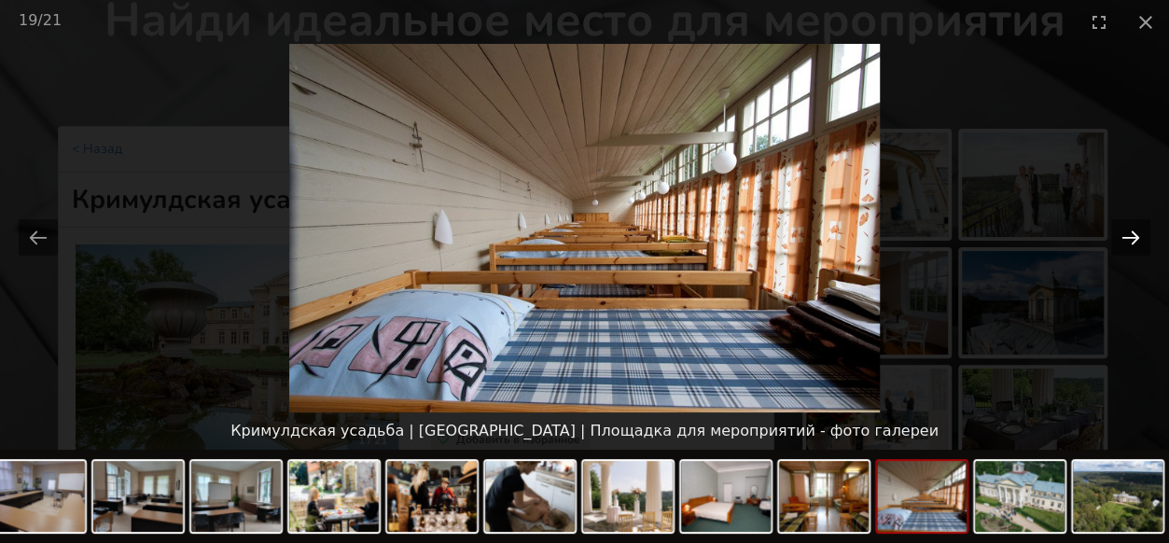
click at [1131, 232] on button "Next slide" at bounding box center [1130, 237] width 39 height 36
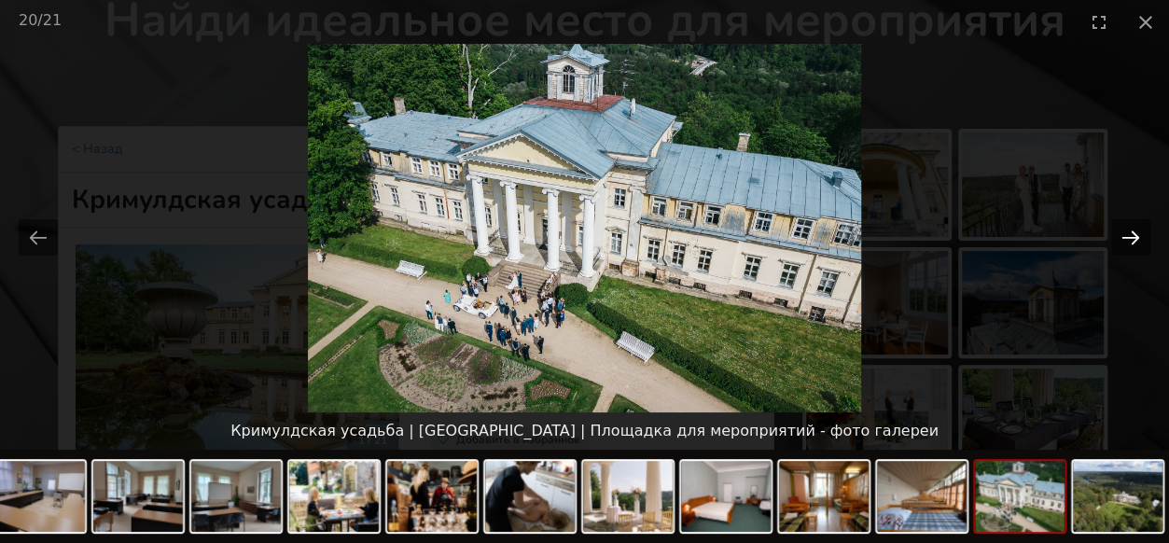
click at [1131, 232] on button "Next slide" at bounding box center [1130, 237] width 39 height 36
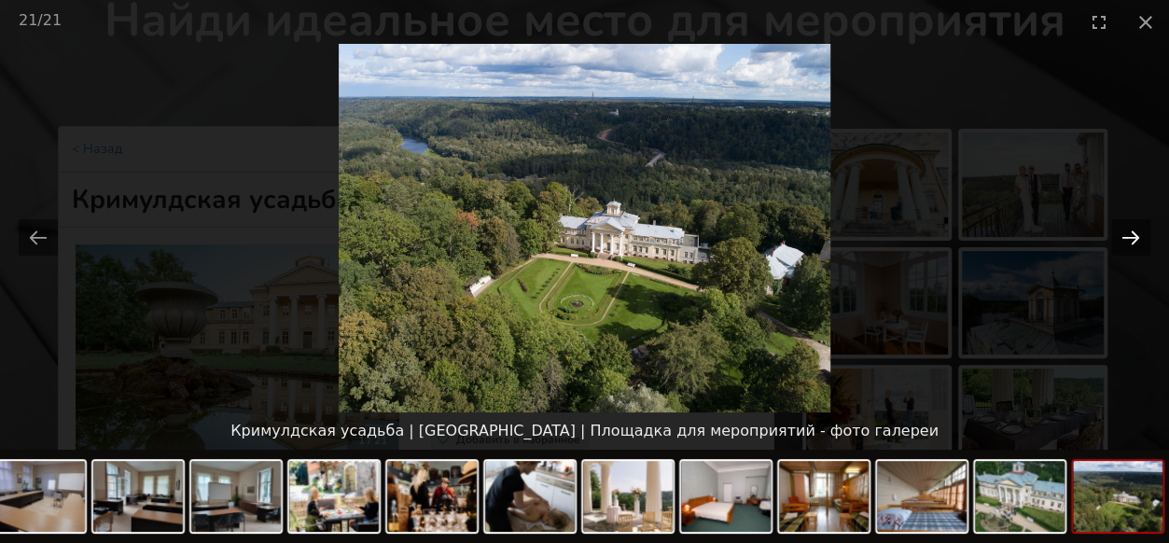
click at [1131, 232] on button "Next slide" at bounding box center [1130, 237] width 39 height 36
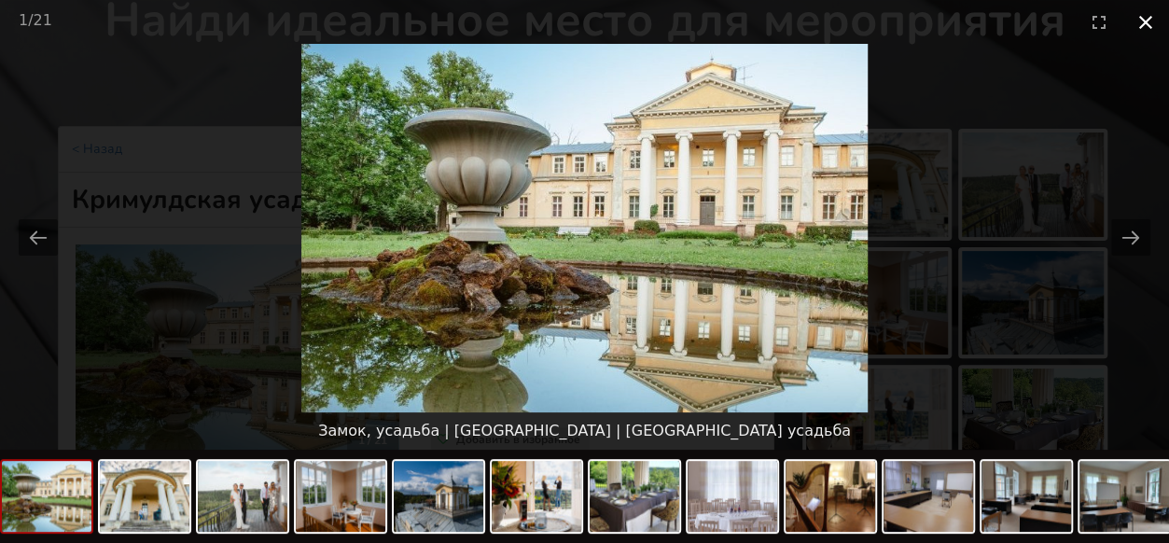
click at [1142, 25] on button "Close gallery" at bounding box center [1146, 22] width 47 height 44
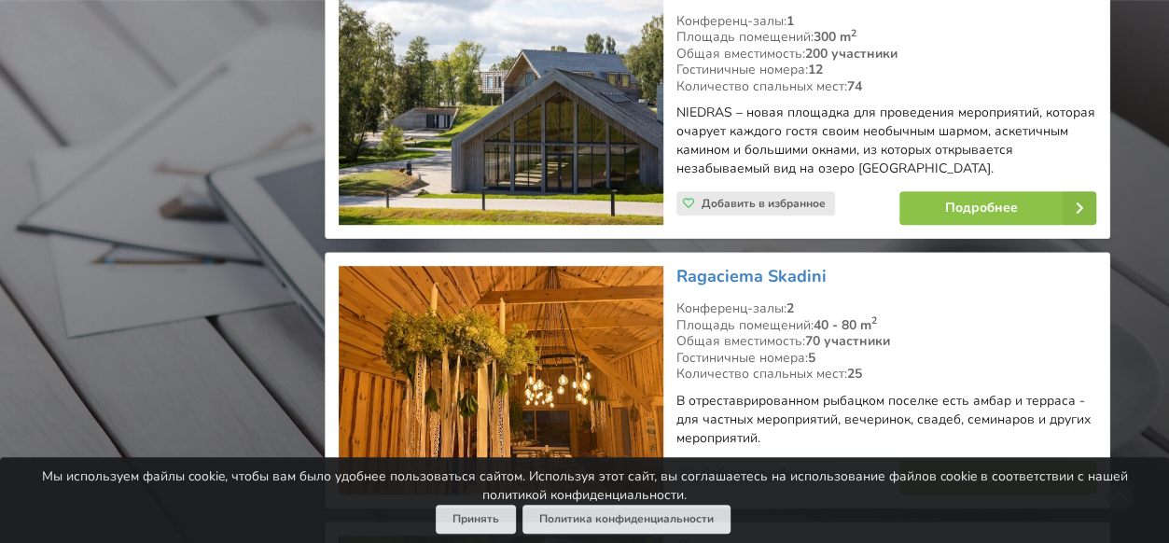
scroll to position [4104, 0]
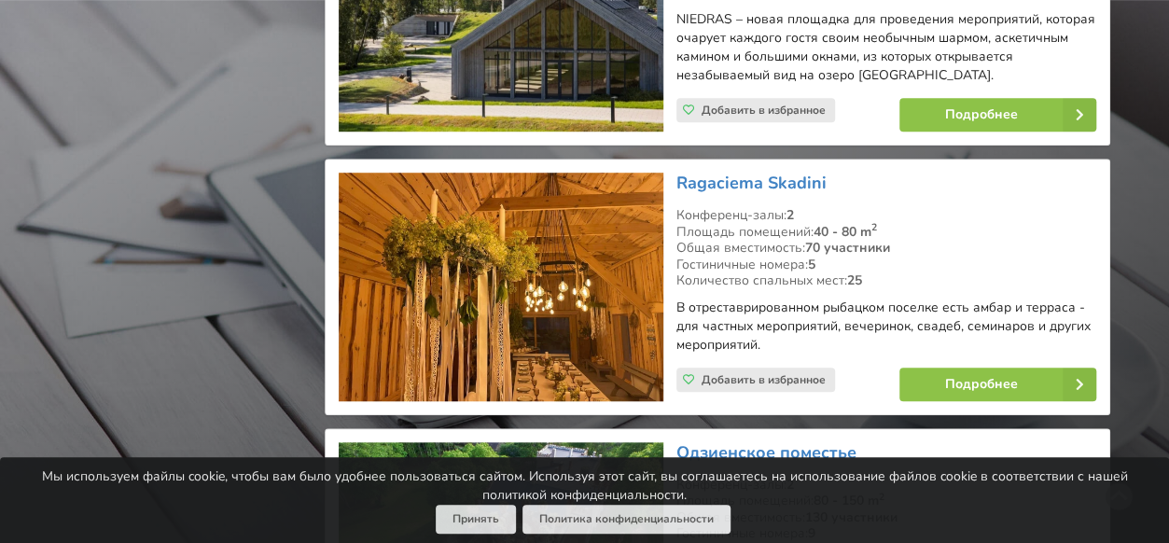
click at [521, 210] on img at bounding box center [501, 287] width 324 height 229
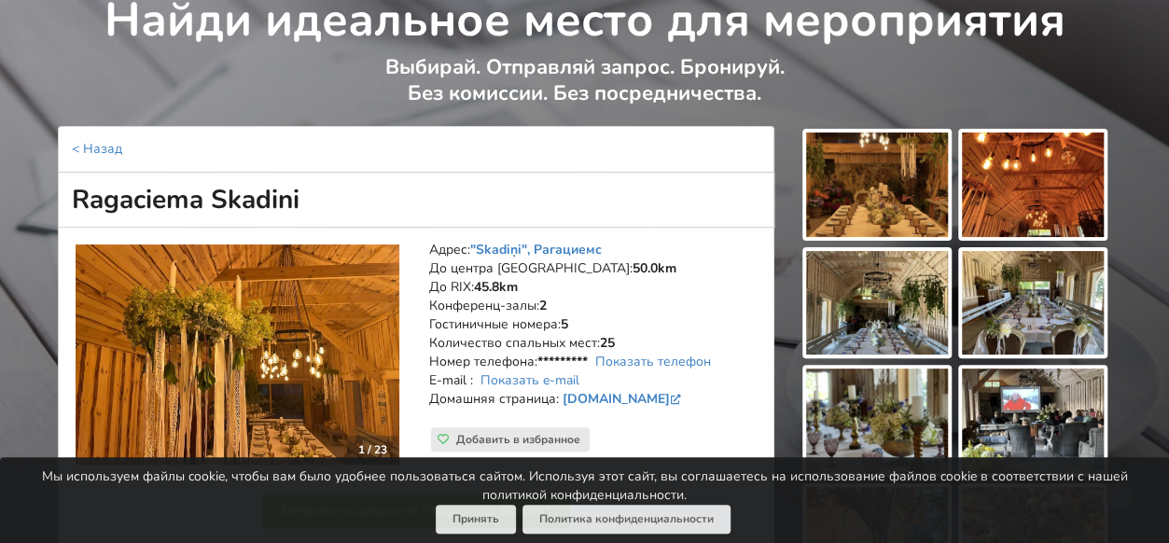
scroll to position [187, 0]
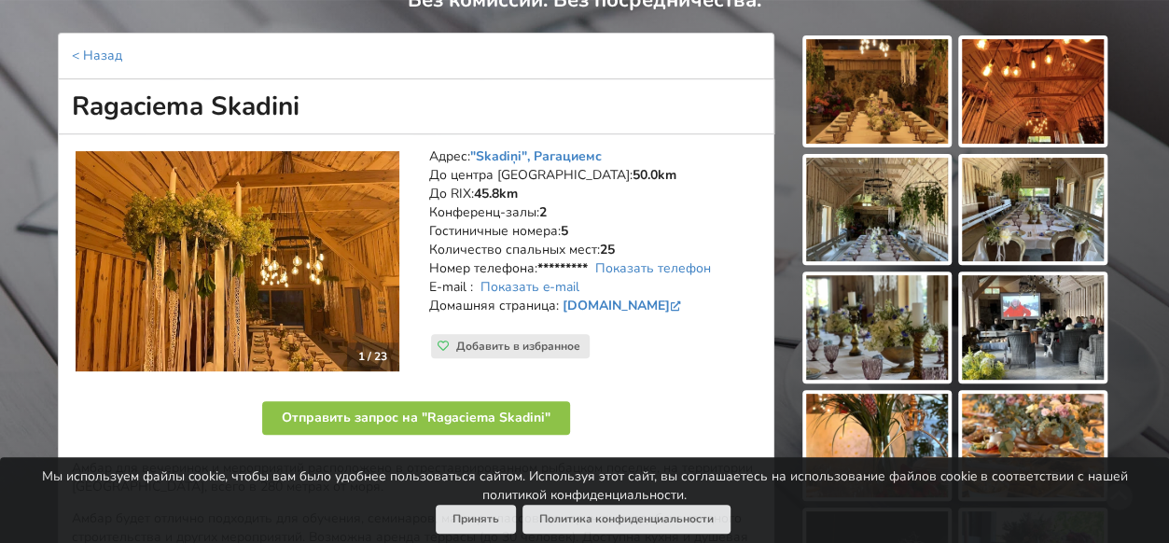
click at [883, 107] on img at bounding box center [877, 91] width 142 height 105
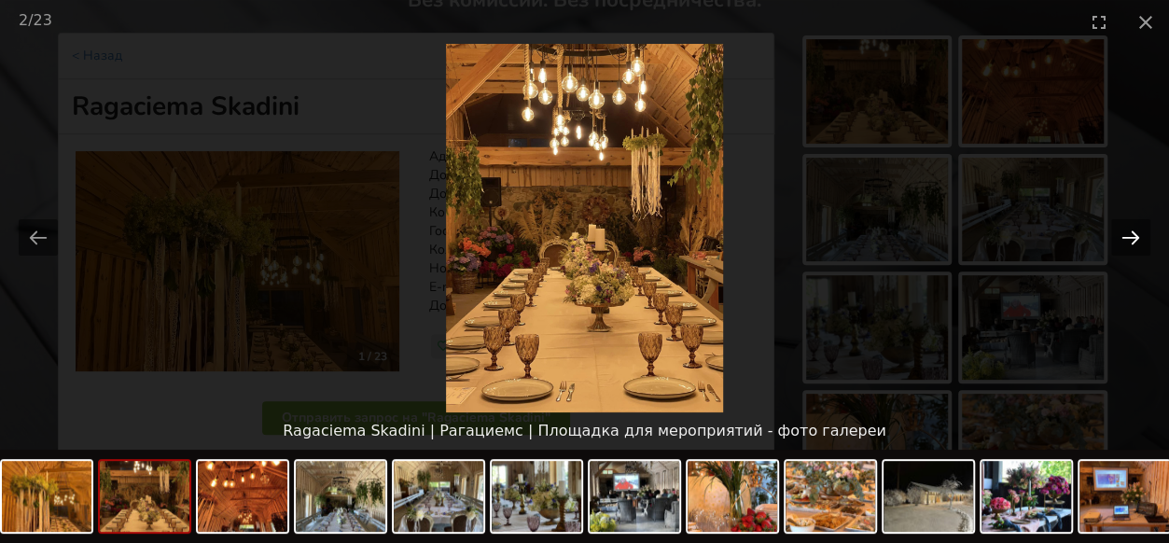
click at [1135, 240] on button "Next slide" at bounding box center [1130, 237] width 39 height 36
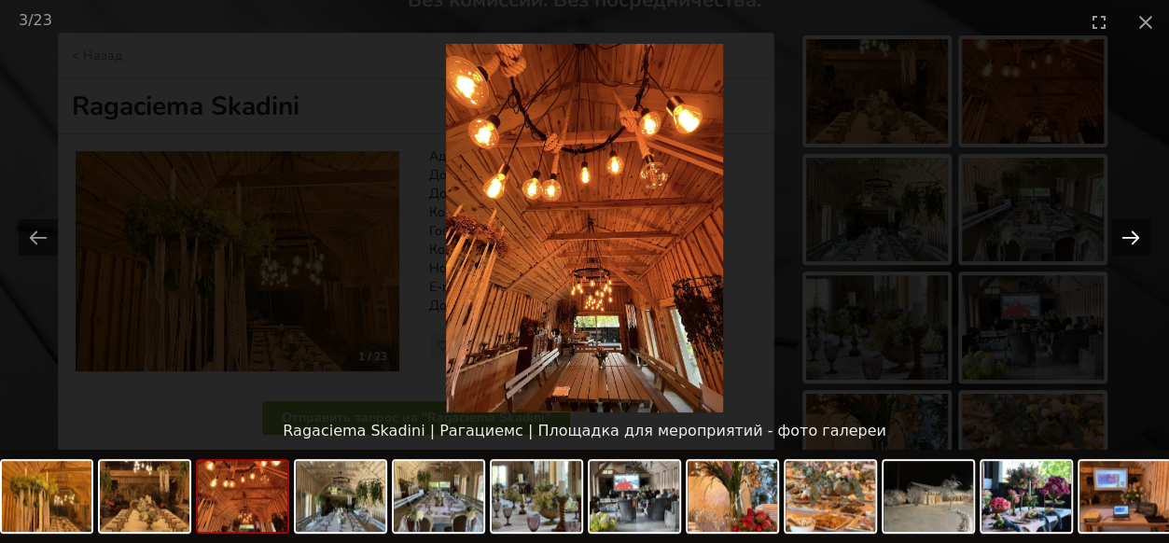
click at [1135, 240] on button "Next slide" at bounding box center [1130, 237] width 39 height 36
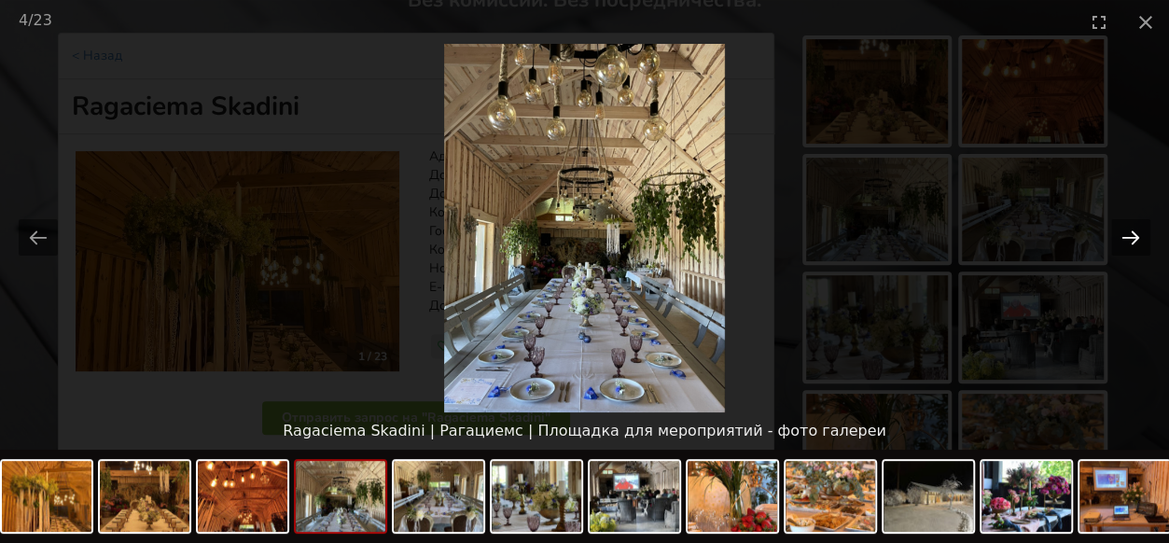
click at [1135, 240] on button "Next slide" at bounding box center [1130, 237] width 39 height 36
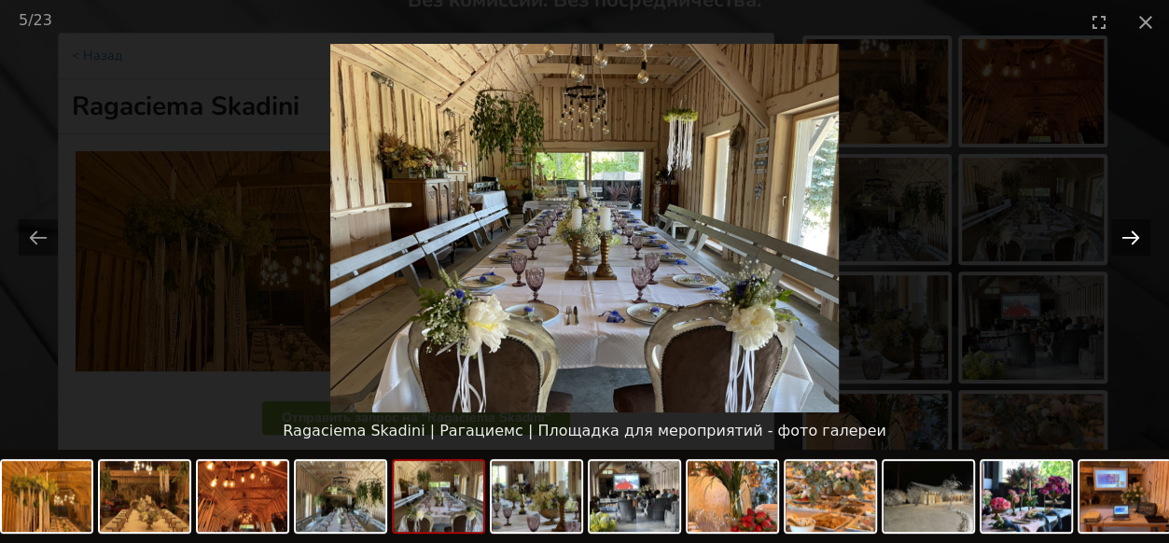
click at [1135, 240] on button "Next slide" at bounding box center [1130, 237] width 39 height 36
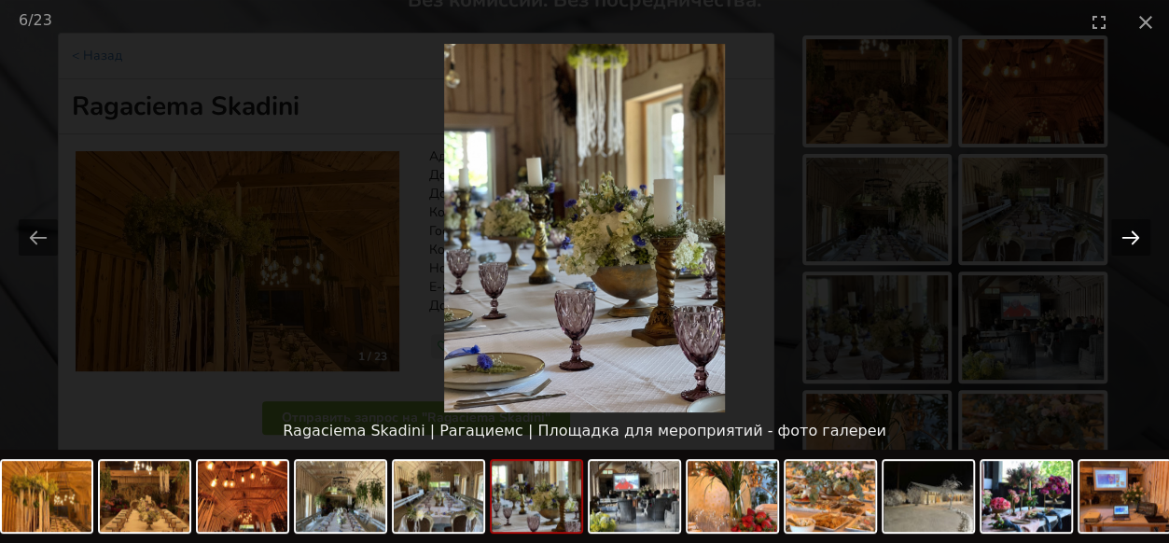
click at [1135, 240] on button "Next slide" at bounding box center [1130, 237] width 39 height 36
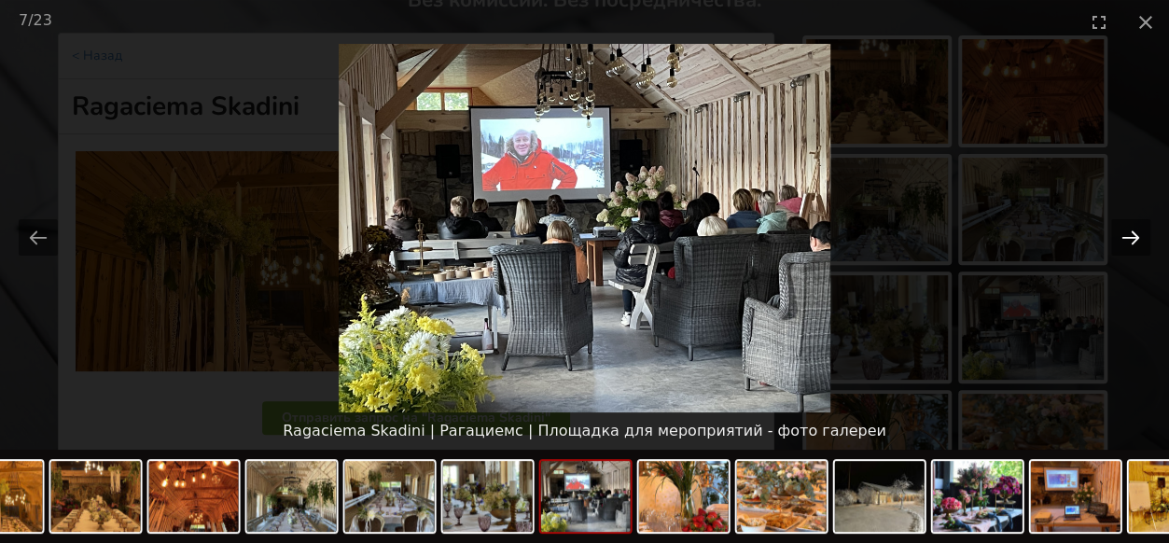
click at [1135, 240] on button "Next slide" at bounding box center [1130, 237] width 39 height 36
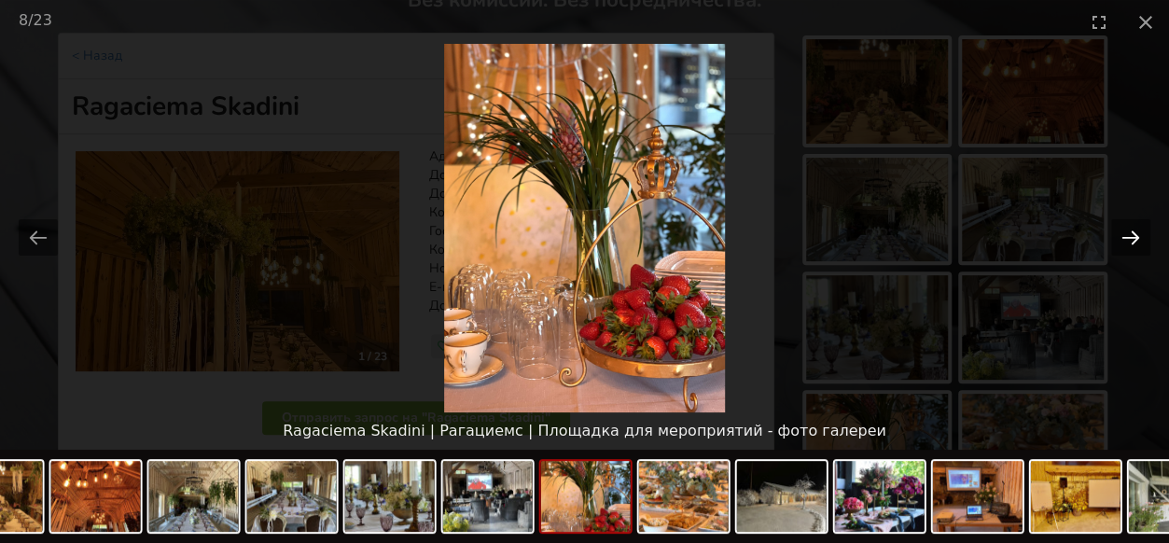
click at [1135, 240] on button "Next slide" at bounding box center [1130, 237] width 39 height 36
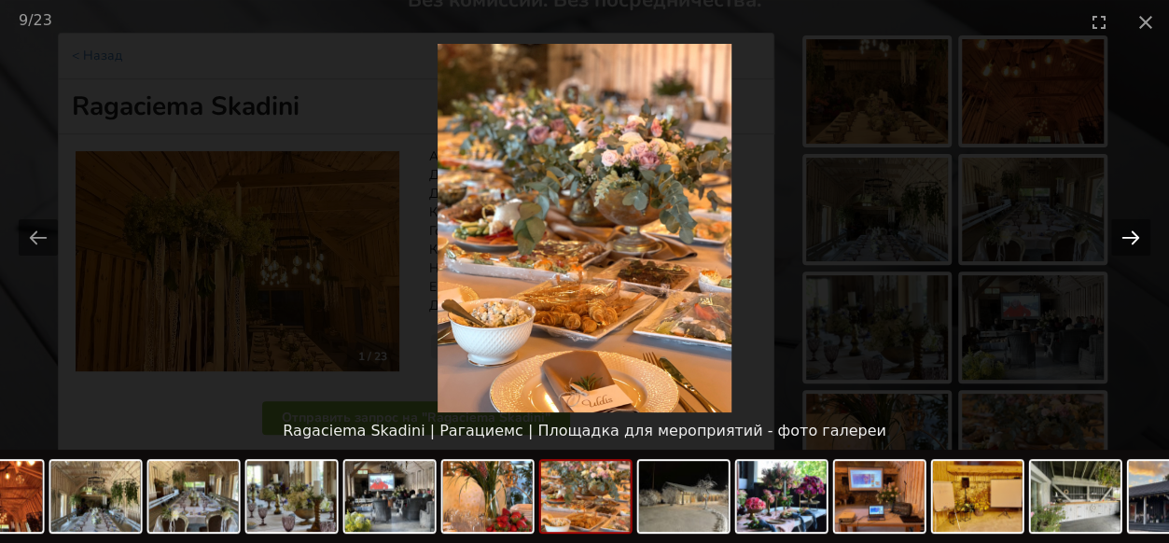
click at [1135, 240] on button "Next slide" at bounding box center [1130, 237] width 39 height 36
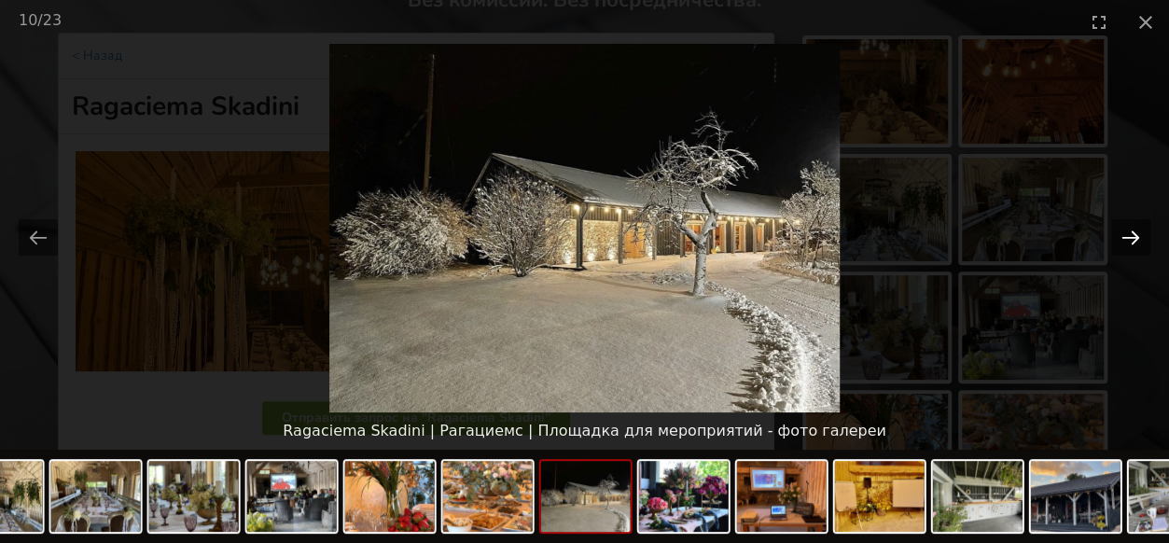
click at [1135, 240] on button "Next slide" at bounding box center [1130, 237] width 39 height 36
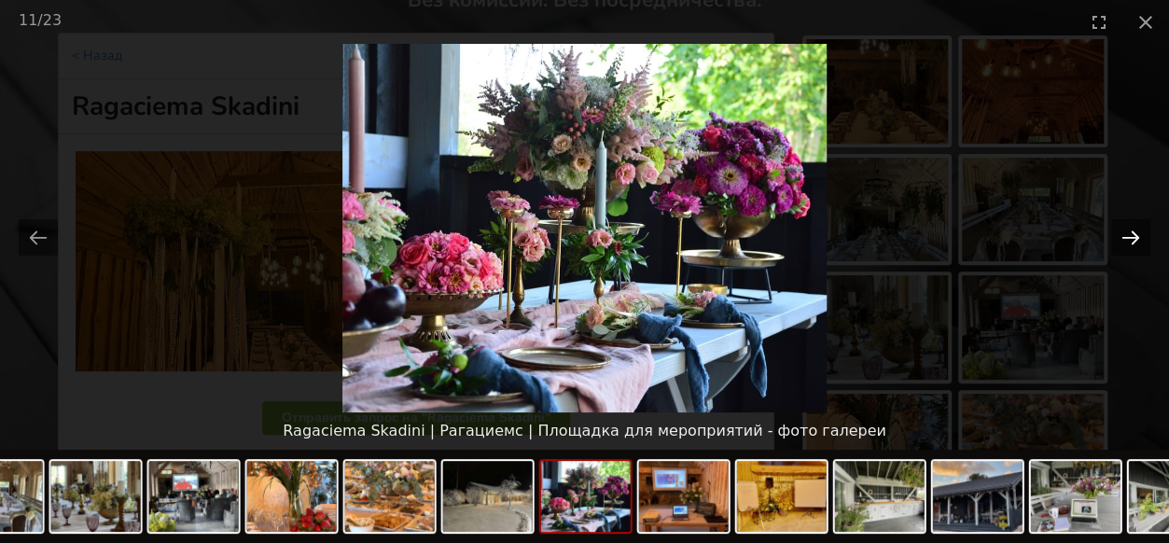
click at [1135, 240] on button "Next slide" at bounding box center [1130, 237] width 39 height 36
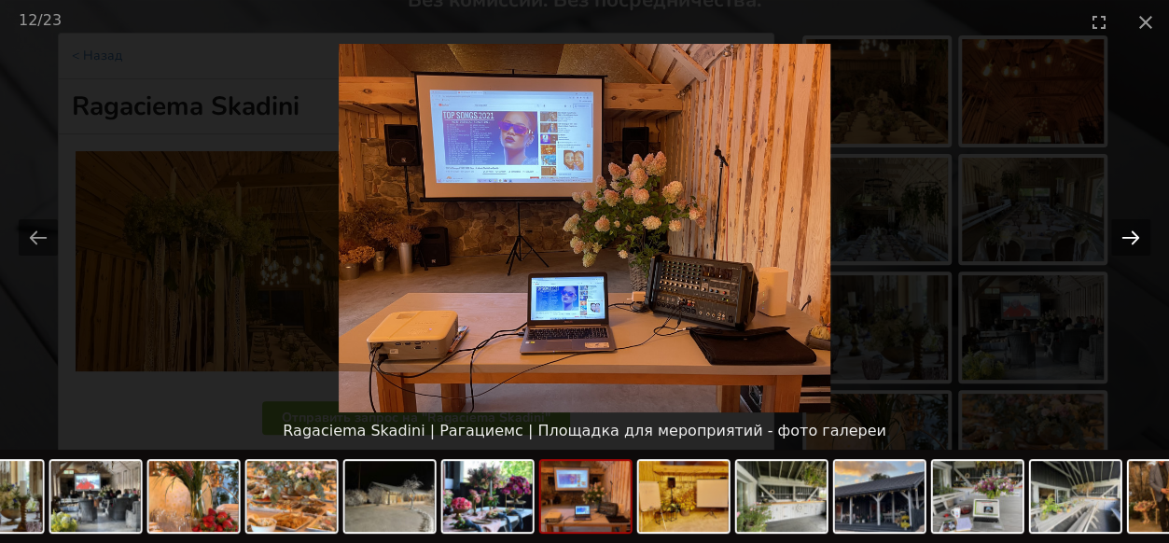
click at [1135, 240] on button "Next slide" at bounding box center [1130, 237] width 39 height 36
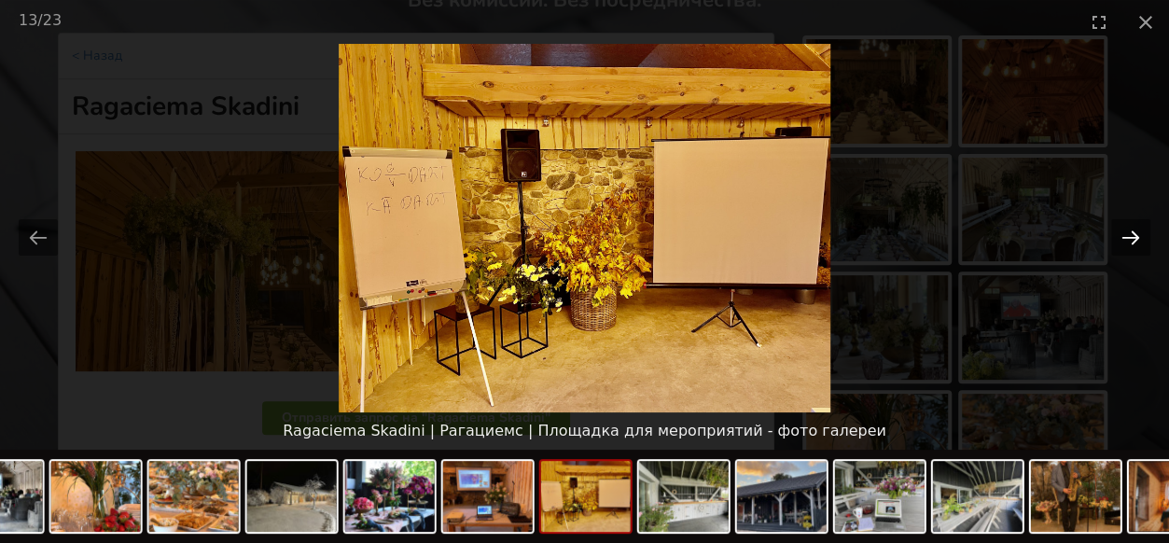
click at [1130, 242] on button "Next slide" at bounding box center [1130, 237] width 39 height 36
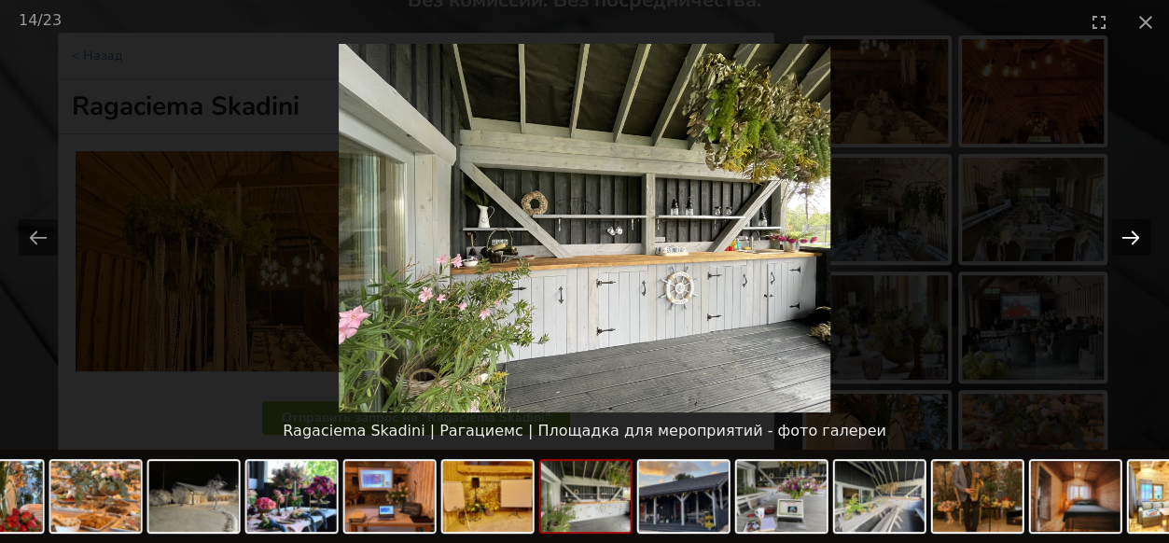
click at [1130, 242] on button "Next slide" at bounding box center [1130, 237] width 39 height 36
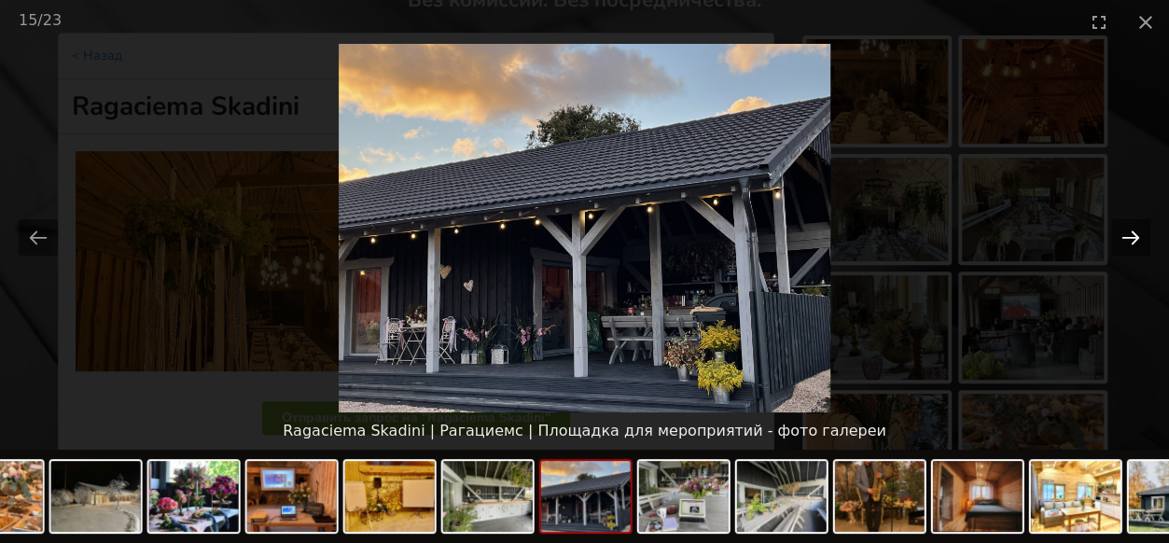
click at [1130, 242] on button "Next slide" at bounding box center [1130, 237] width 39 height 36
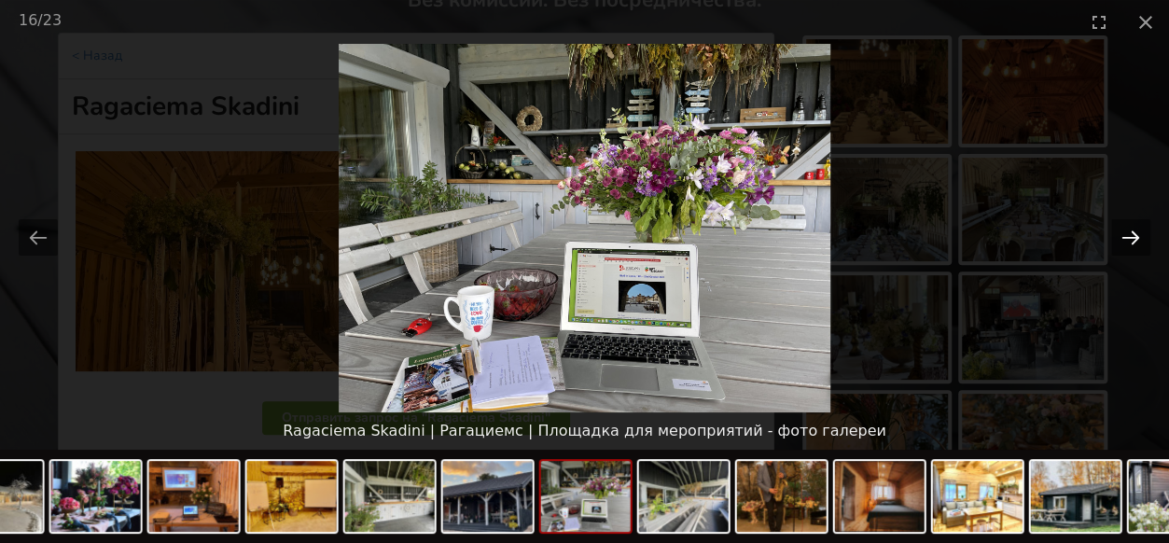
click at [1130, 242] on button "Next slide" at bounding box center [1130, 237] width 39 height 36
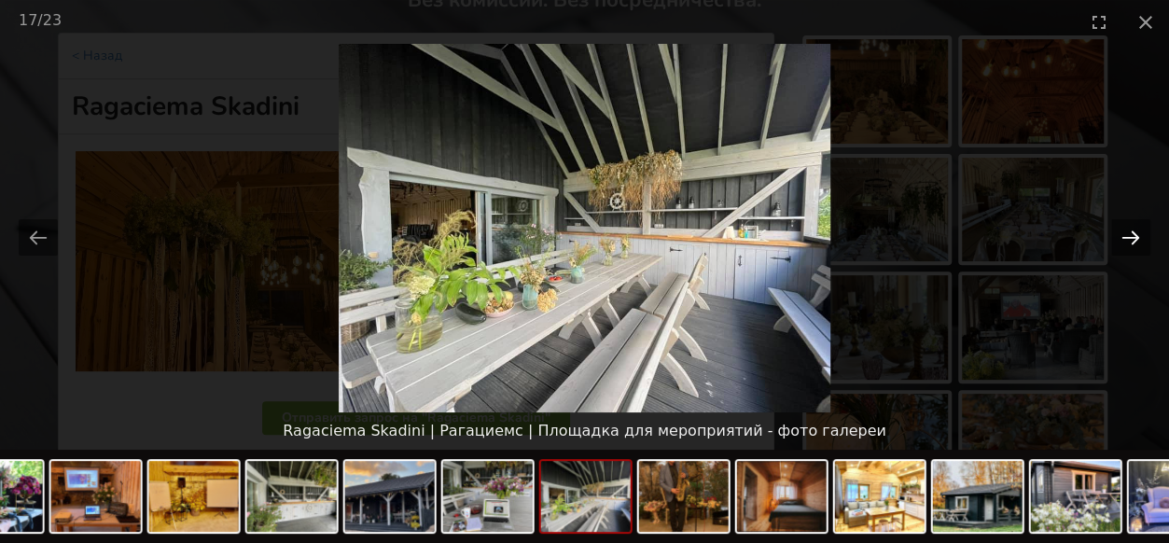
click at [1130, 242] on button "Next slide" at bounding box center [1130, 237] width 39 height 36
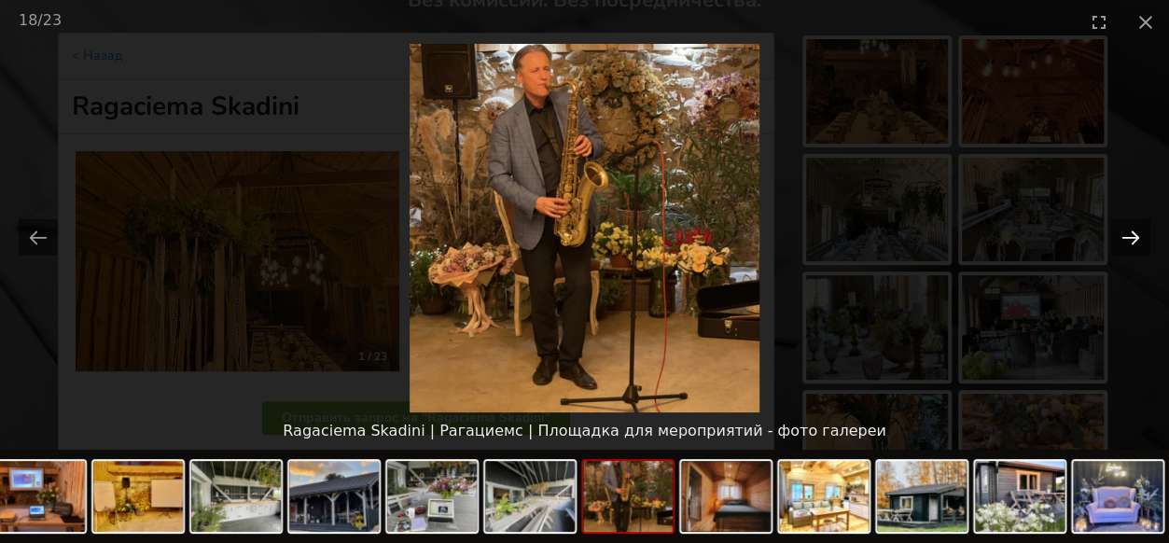
click at [1130, 242] on button "Next slide" at bounding box center [1130, 237] width 39 height 36
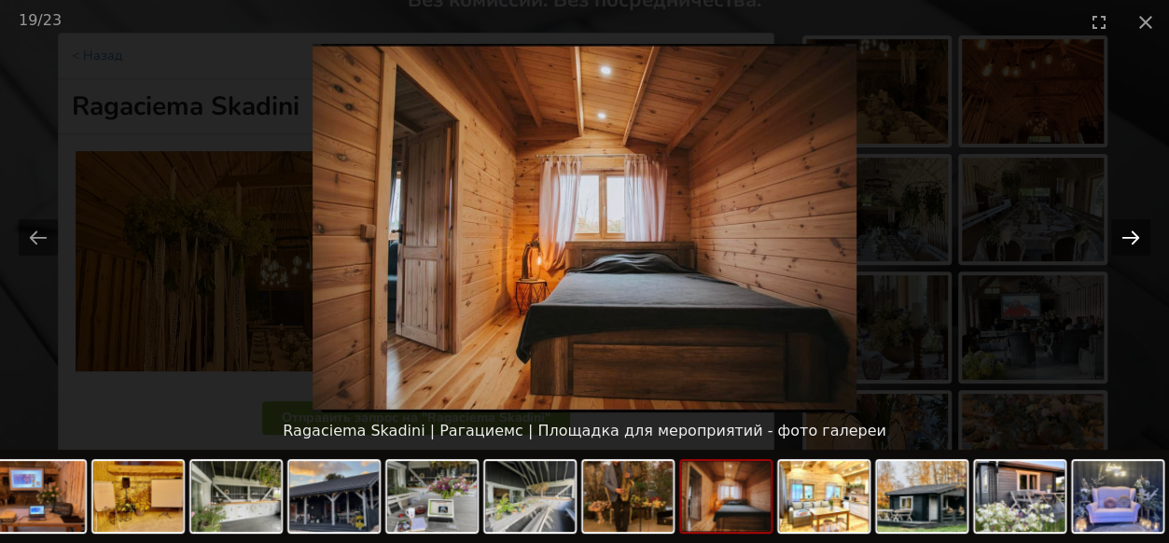
click at [1130, 242] on button "Next slide" at bounding box center [1130, 237] width 39 height 36
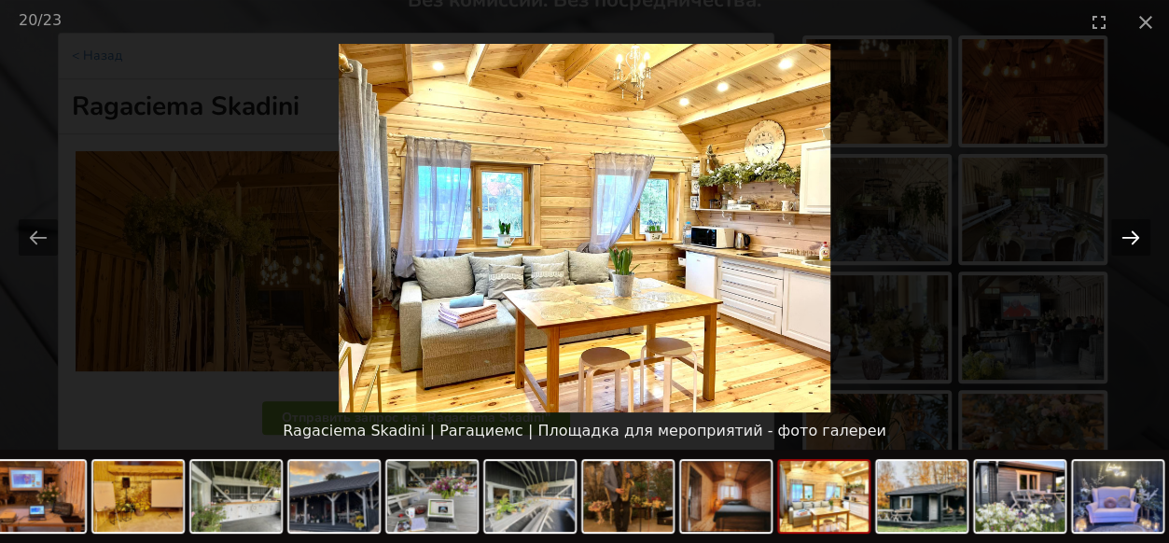
click at [1130, 242] on button "Next slide" at bounding box center [1130, 237] width 39 height 36
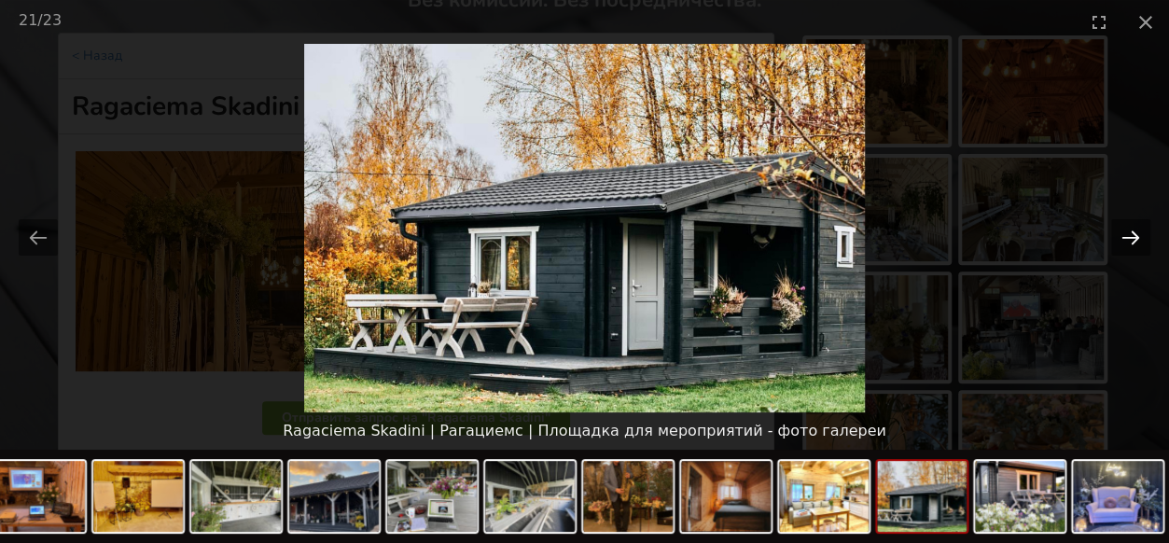
click at [1130, 242] on button "Next slide" at bounding box center [1130, 237] width 39 height 36
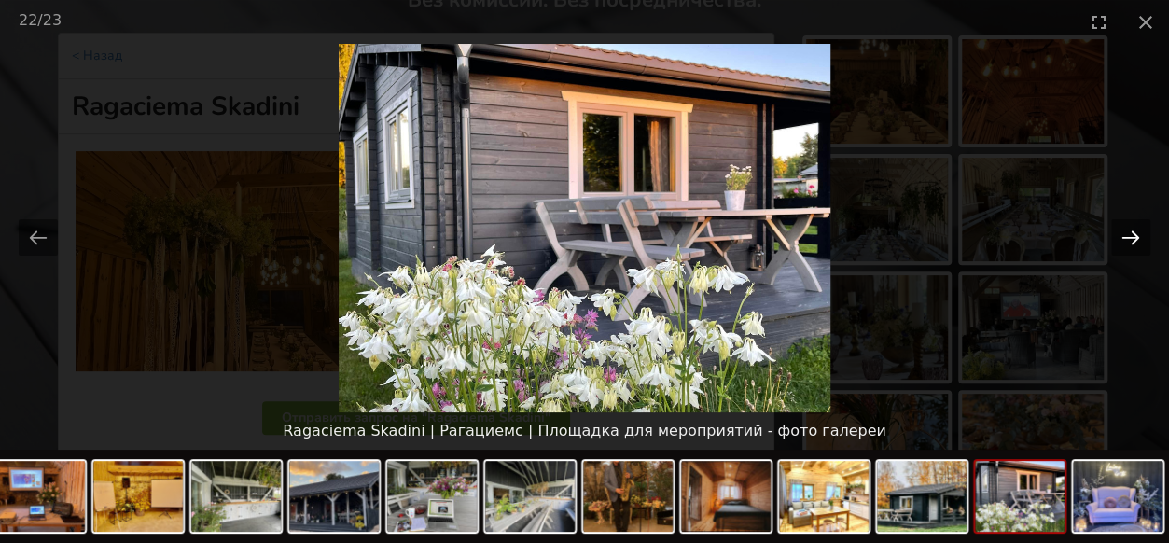
click at [1129, 239] on button "Next slide" at bounding box center [1130, 237] width 39 height 36
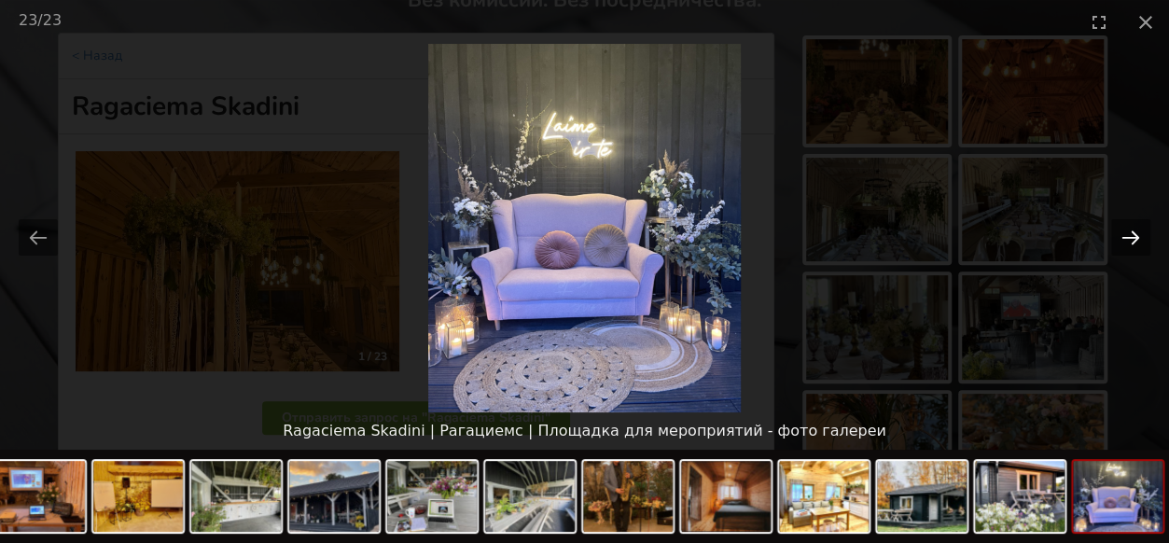
click at [1129, 238] on button "Next slide" at bounding box center [1130, 237] width 39 height 36
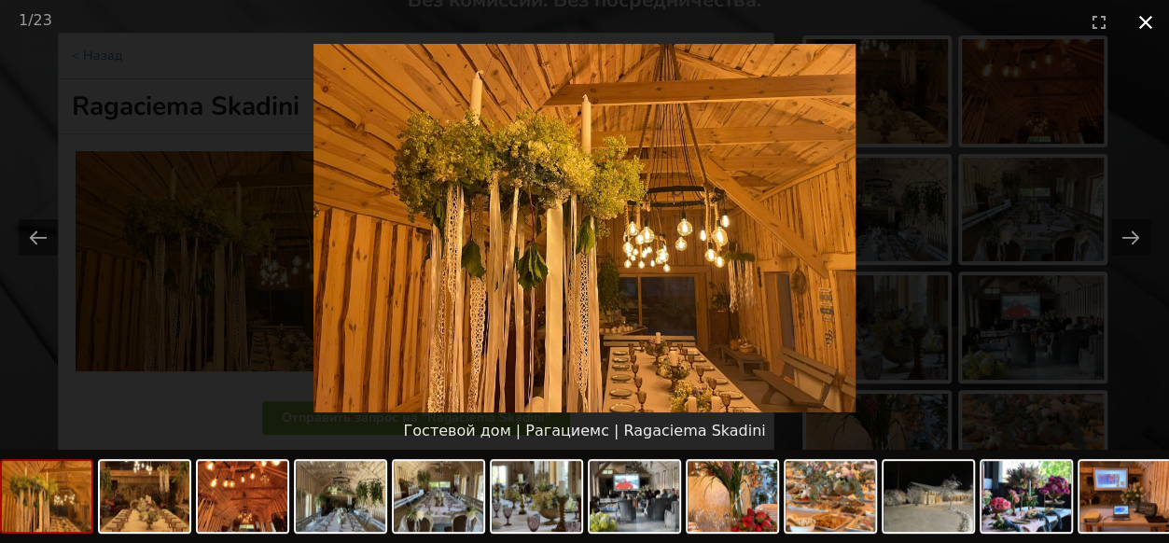
click at [1144, 20] on button "Close gallery" at bounding box center [1146, 22] width 47 height 44
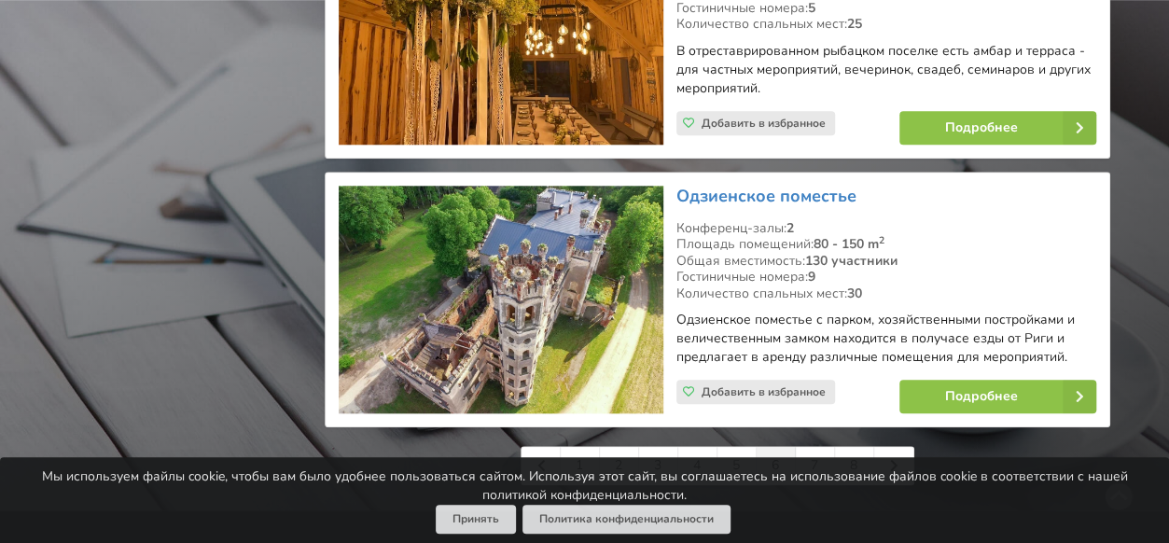
scroll to position [4384, 0]
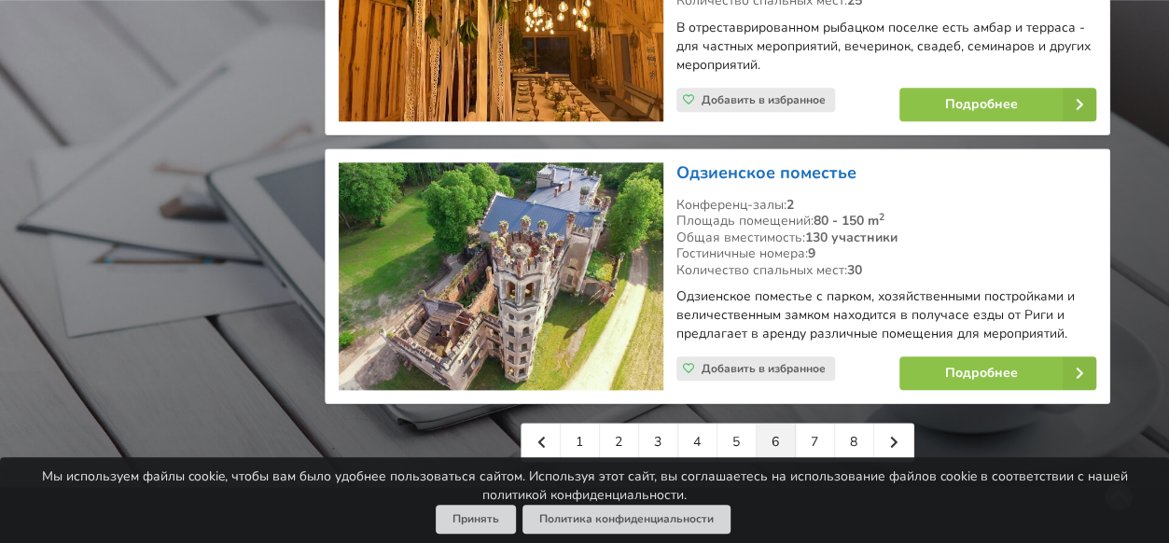
click at [765, 161] on link "Одзиенское поместье" at bounding box center [767, 172] width 180 height 22
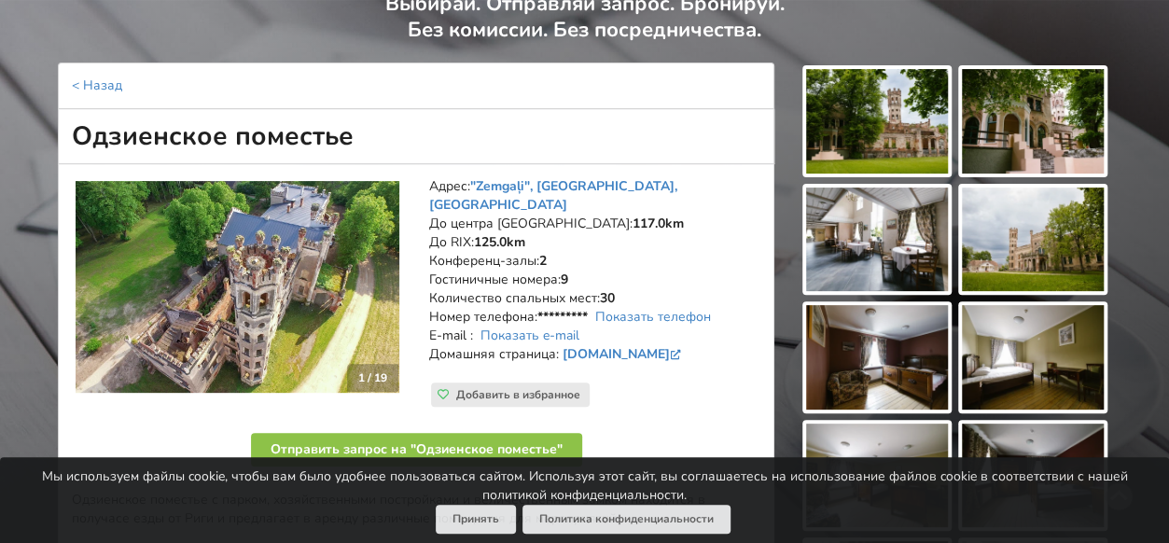
scroll to position [187, 0]
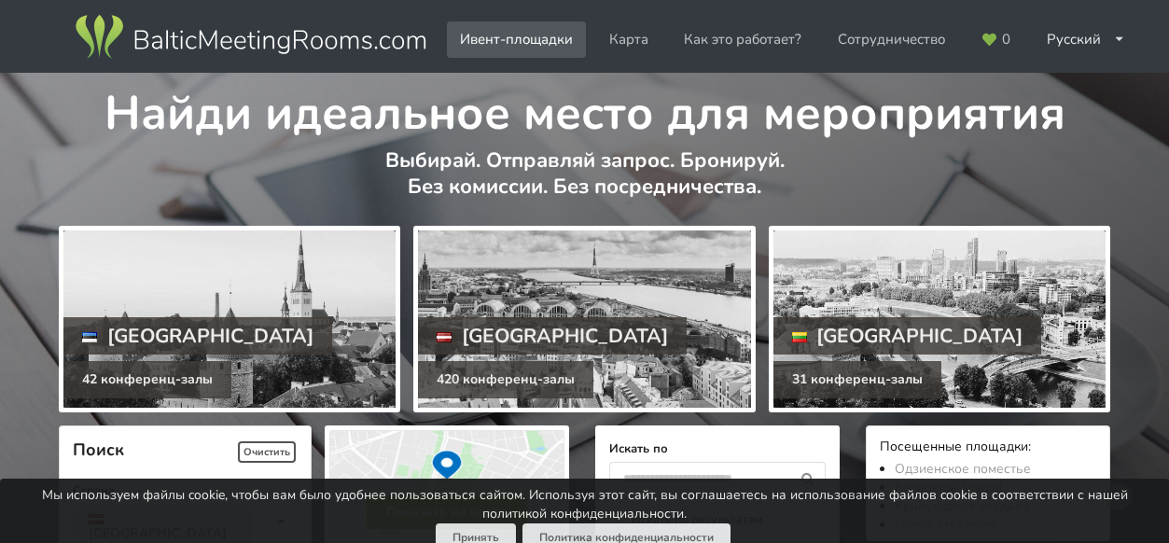
scroll to position [4384, 0]
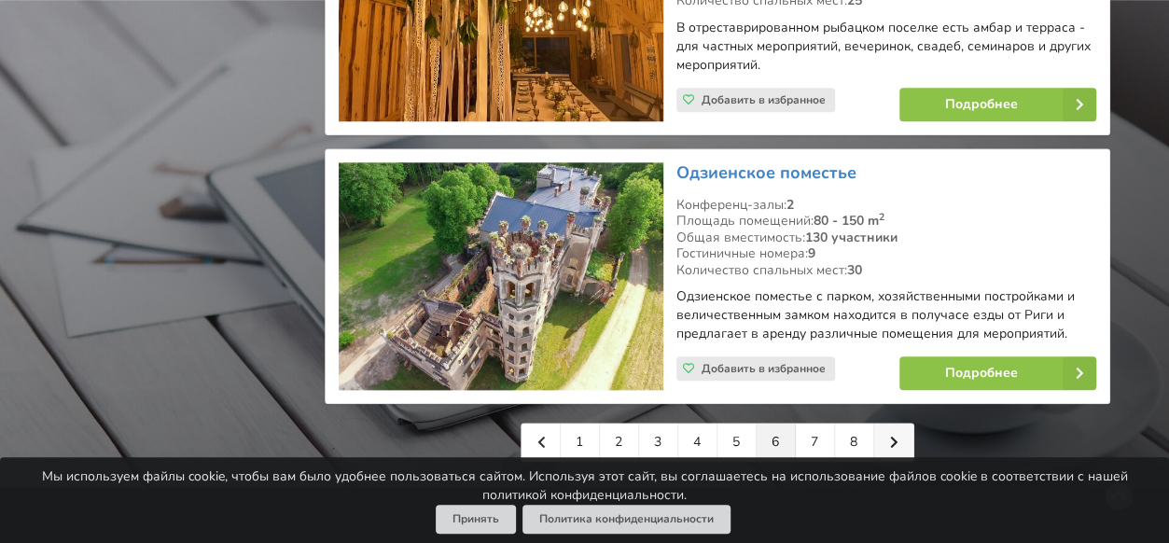
click at [898, 424] on link at bounding box center [893, 442] width 39 height 37
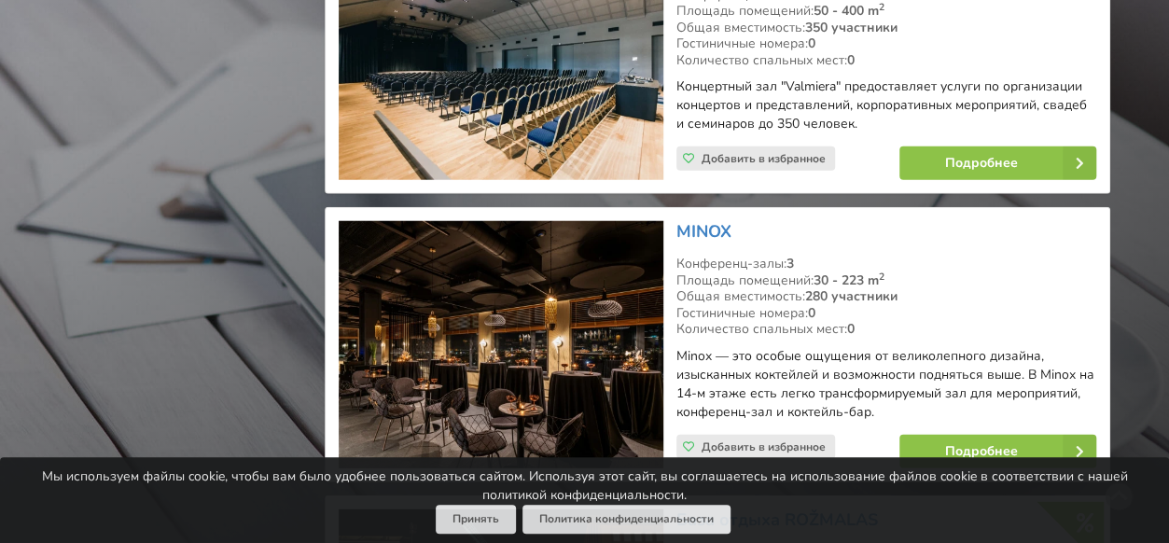
scroll to position [2333, 0]
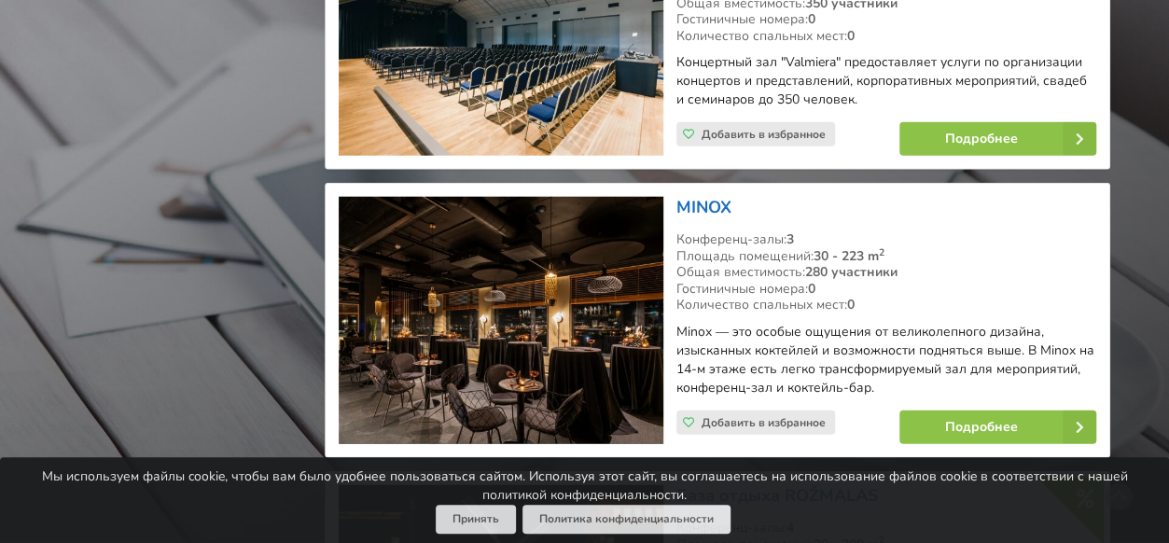
click at [693, 196] on link "MINOX" at bounding box center [704, 207] width 55 height 22
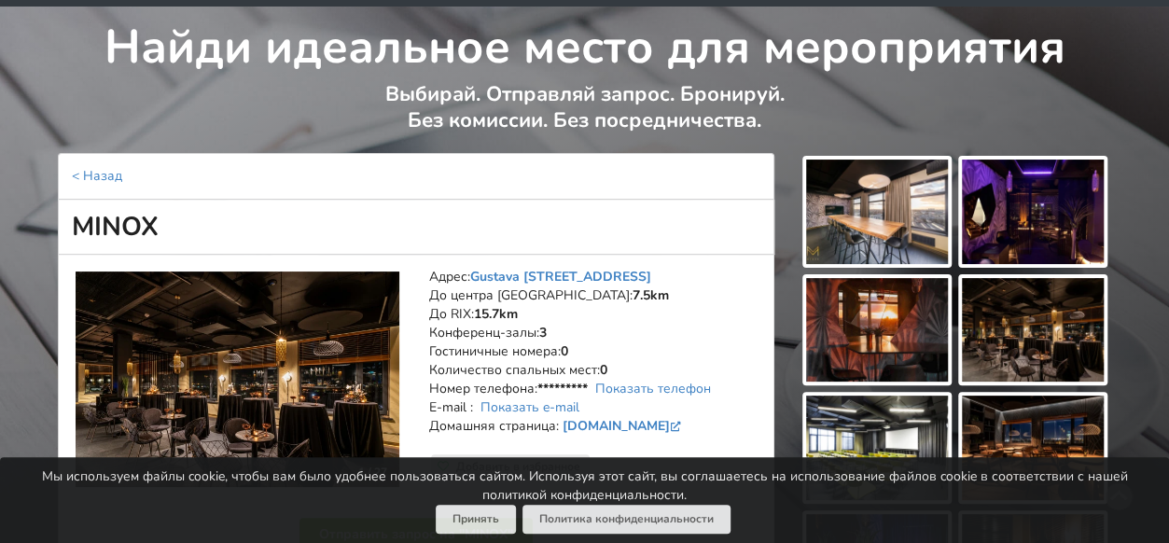
scroll to position [93, 0]
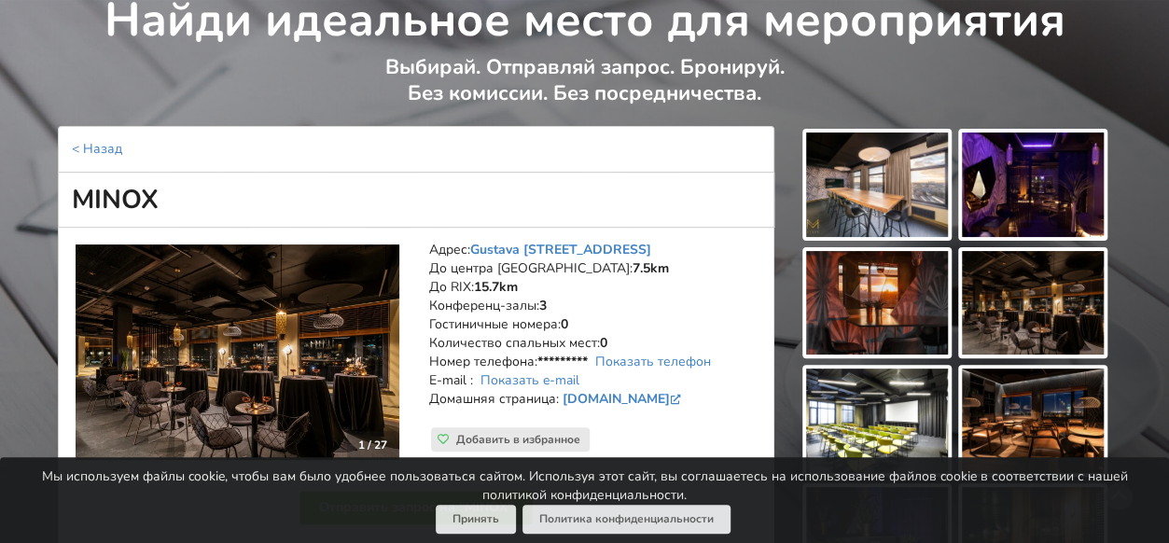
click at [856, 214] on img at bounding box center [877, 185] width 142 height 105
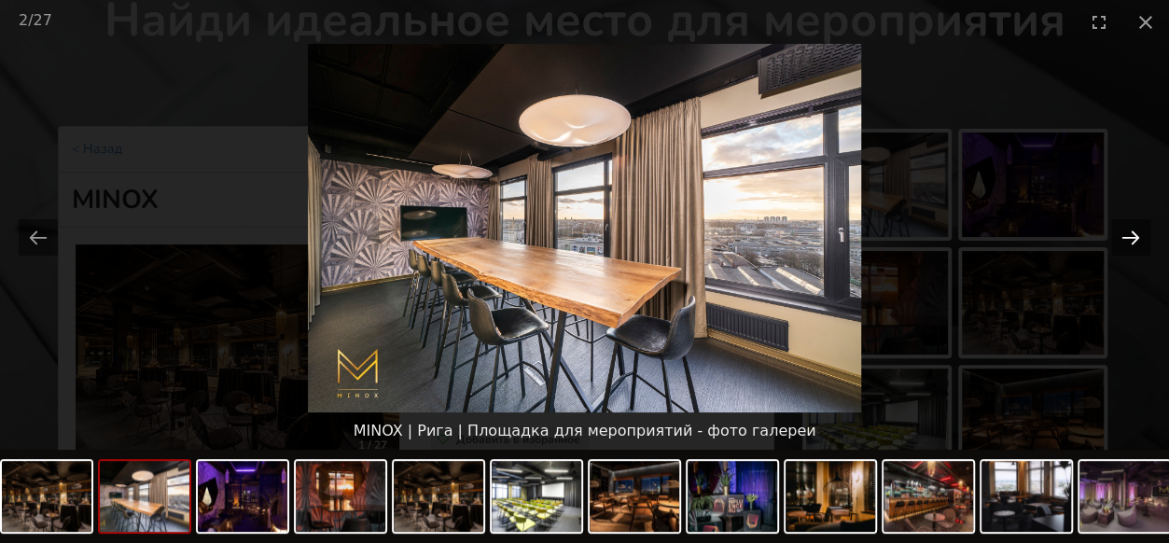
click at [1126, 249] on button "Next slide" at bounding box center [1130, 237] width 39 height 36
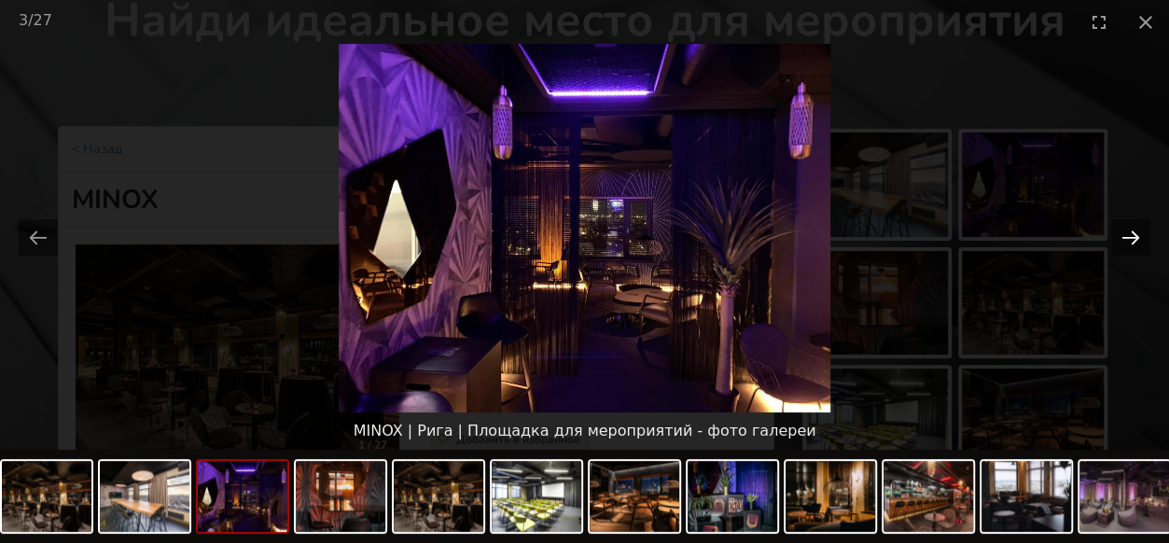
click at [1126, 249] on button "Next slide" at bounding box center [1130, 237] width 39 height 36
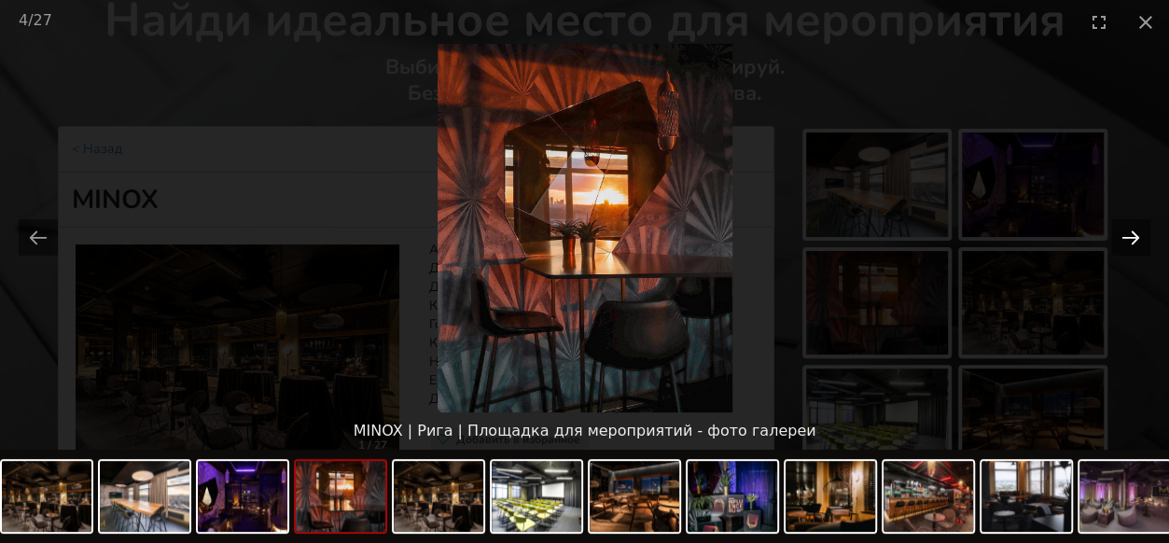
click at [1126, 249] on button "Next slide" at bounding box center [1130, 237] width 39 height 36
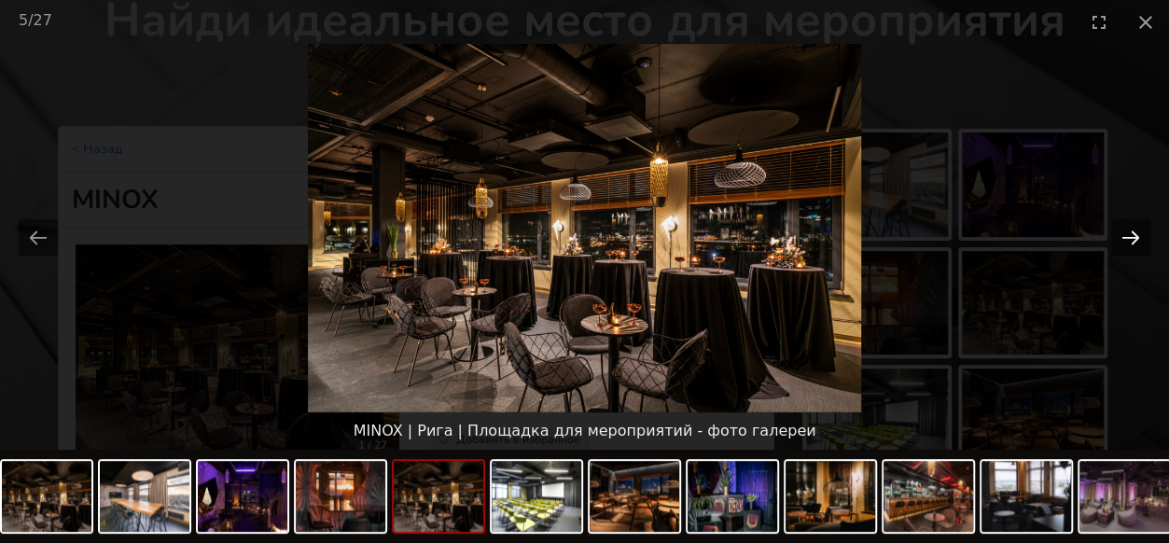
click at [1126, 249] on button "Next slide" at bounding box center [1130, 237] width 39 height 36
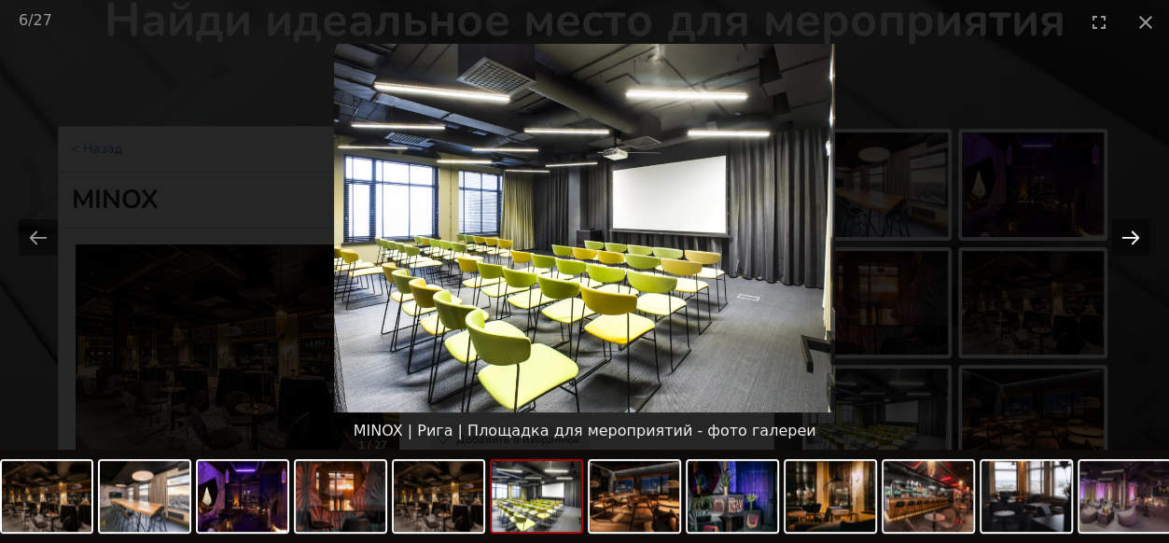
click at [1126, 249] on button "Next slide" at bounding box center [1130, 237] width 39 height 36
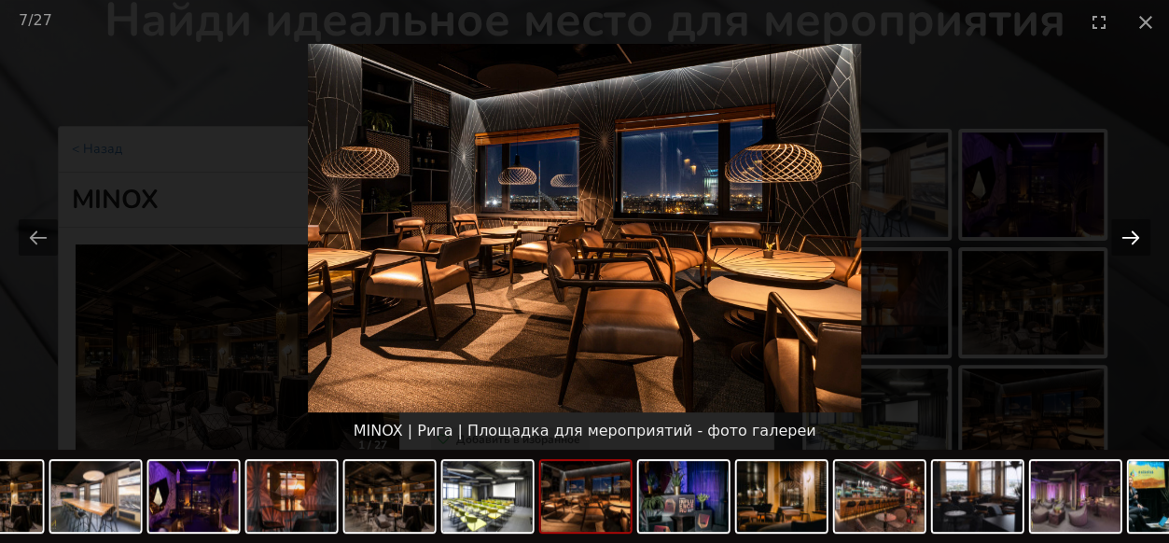
click at [1126, 249] on button "Next slide" at bounding box center [1130, 237] width 39 height 36
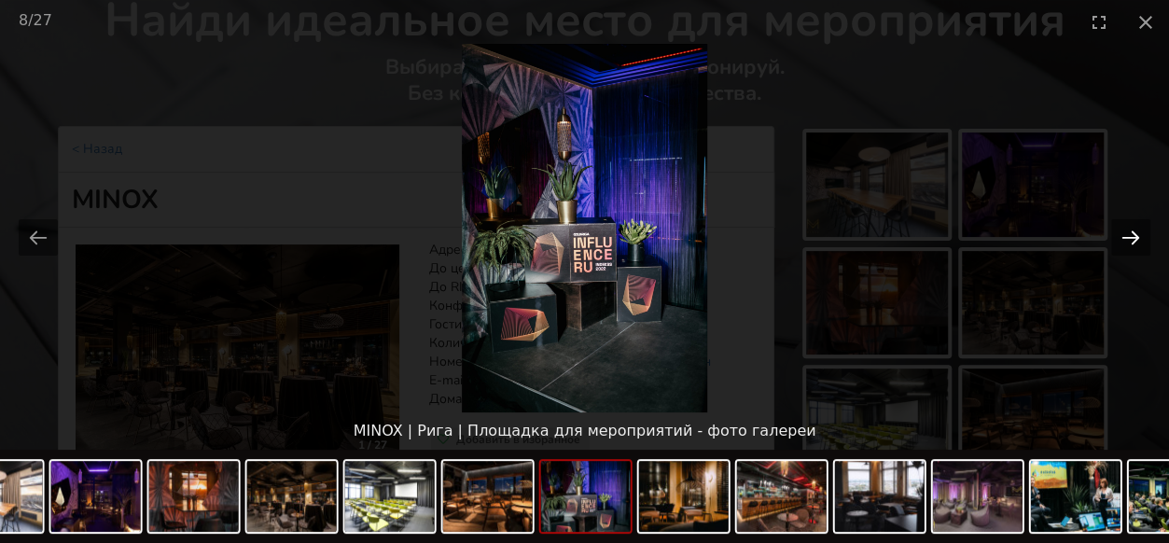
click at [1126, 249] on button "Next slide" at bounding box center [1130, 237] width 39 height 36
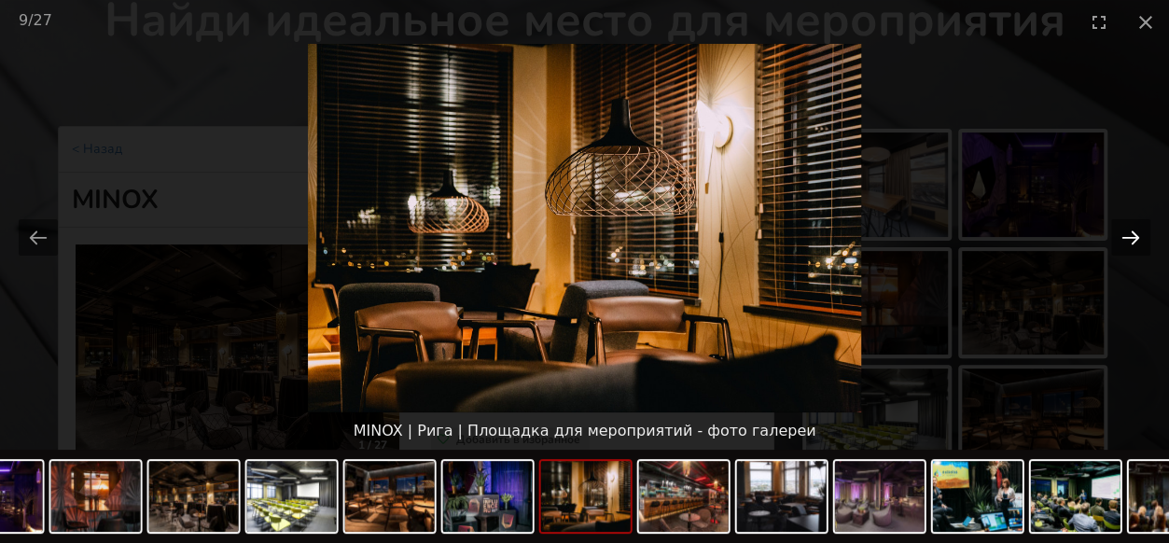
click at [1126, 249] on button "Next slide" at bounding box center [1130, 237] width 39 height 36
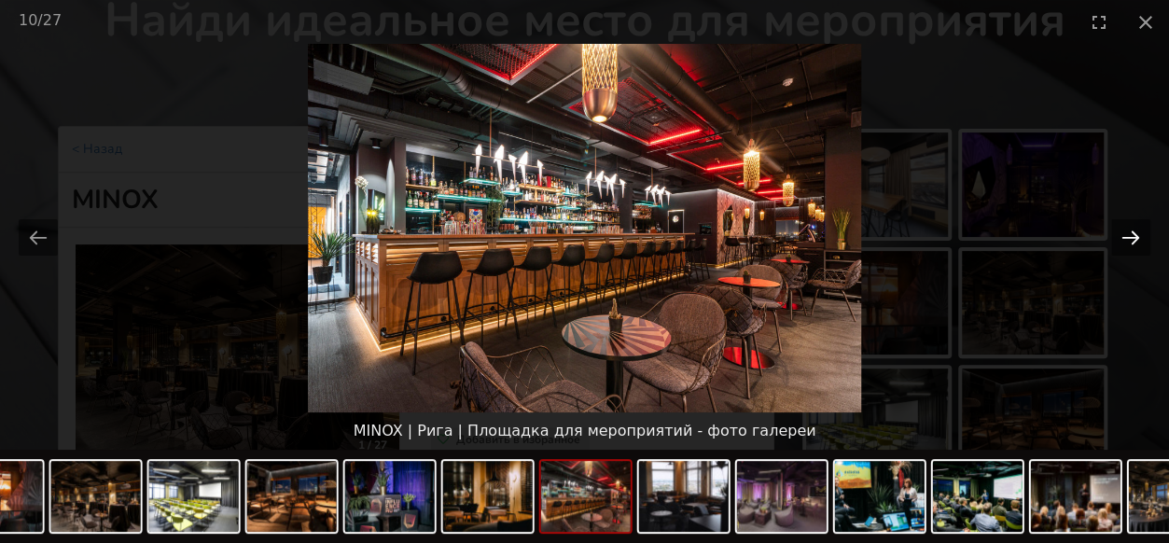
click at [1126, 249] on button "Next slide" at bounding box center [1130, 237] width 39 height 36
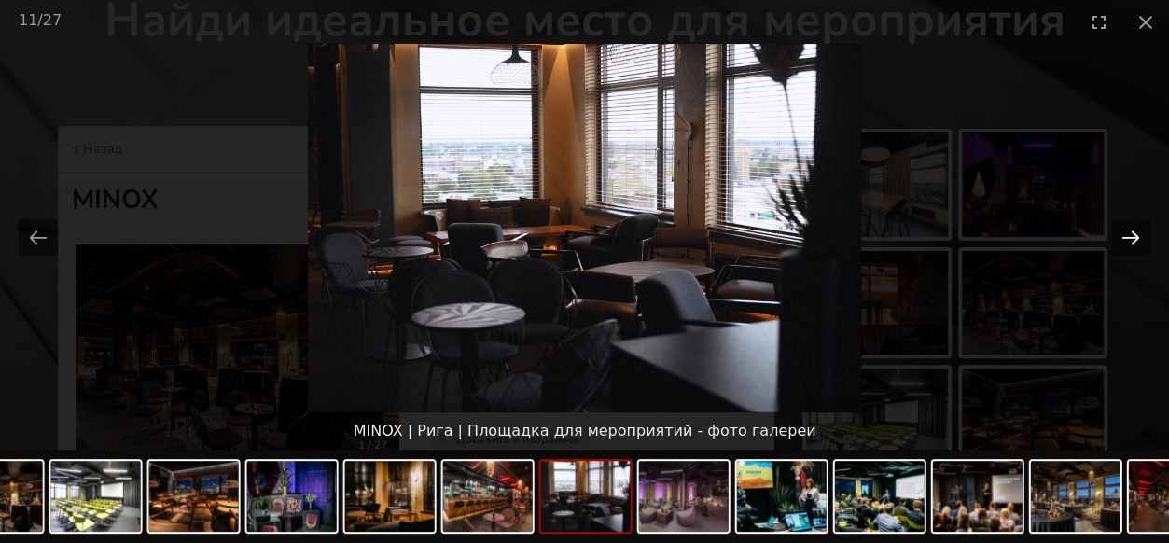
click at [1126, 249] on button "Next slide" at bounding box center [1130, 237] width 39 height 36
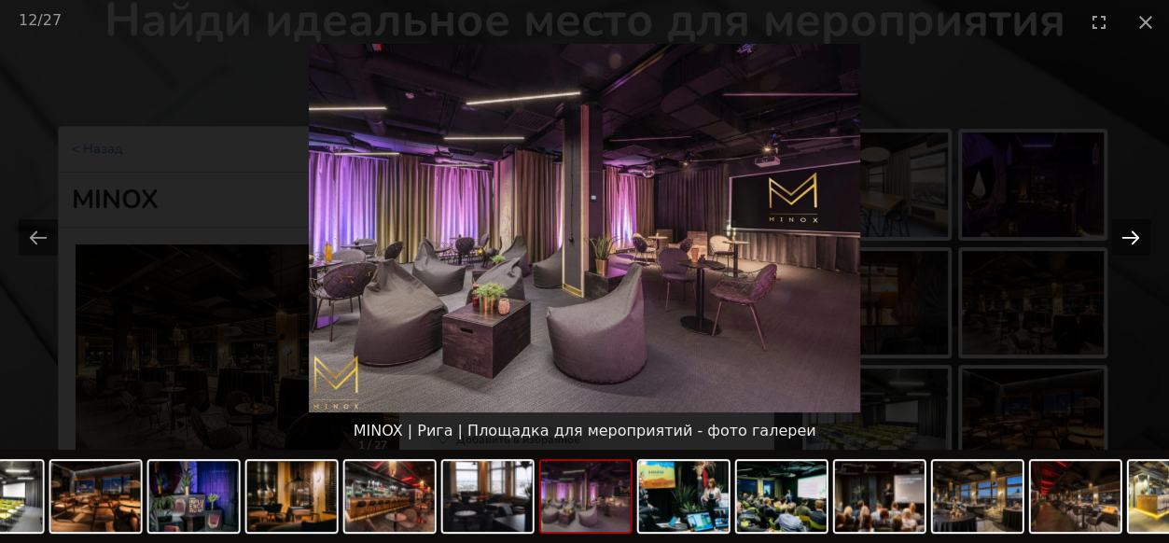
click at [1126, 249] on button "Next slide" at bounding box center [1130, 237] width 39 height 36
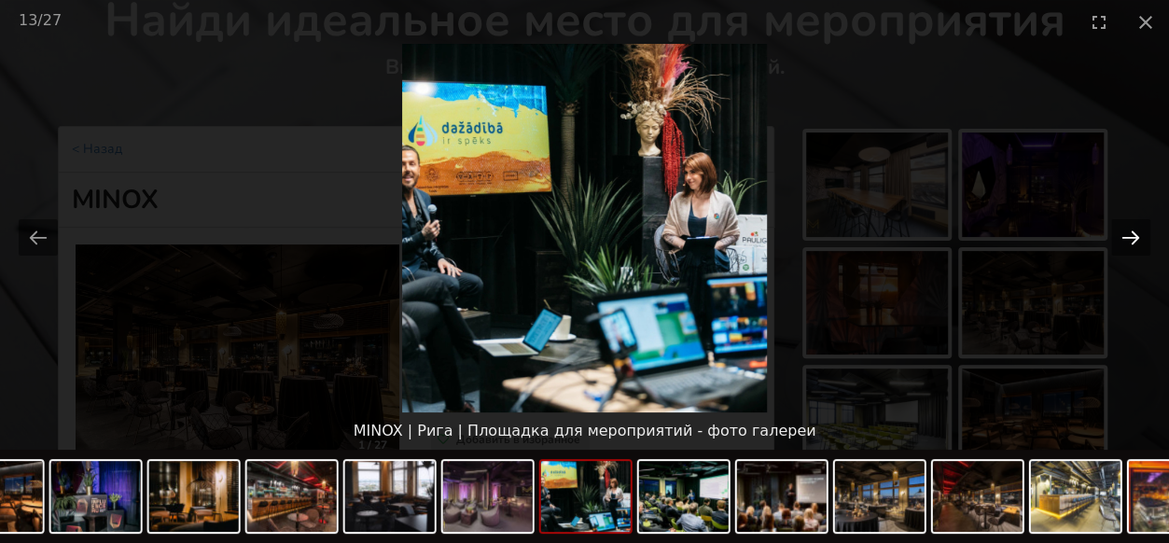
click at [1126, 249] on button "Next slide" at bounding box center [1130, 237] width 39 height 36
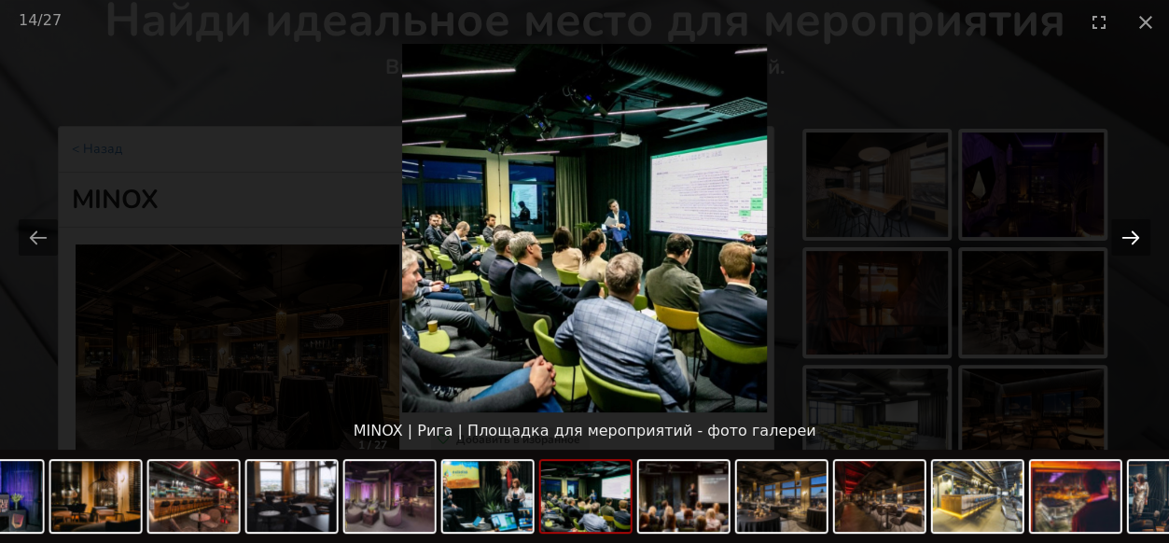
click at [1126, 249] on button "Next slide" at bounding box center [1130, 237] width 39 height 36
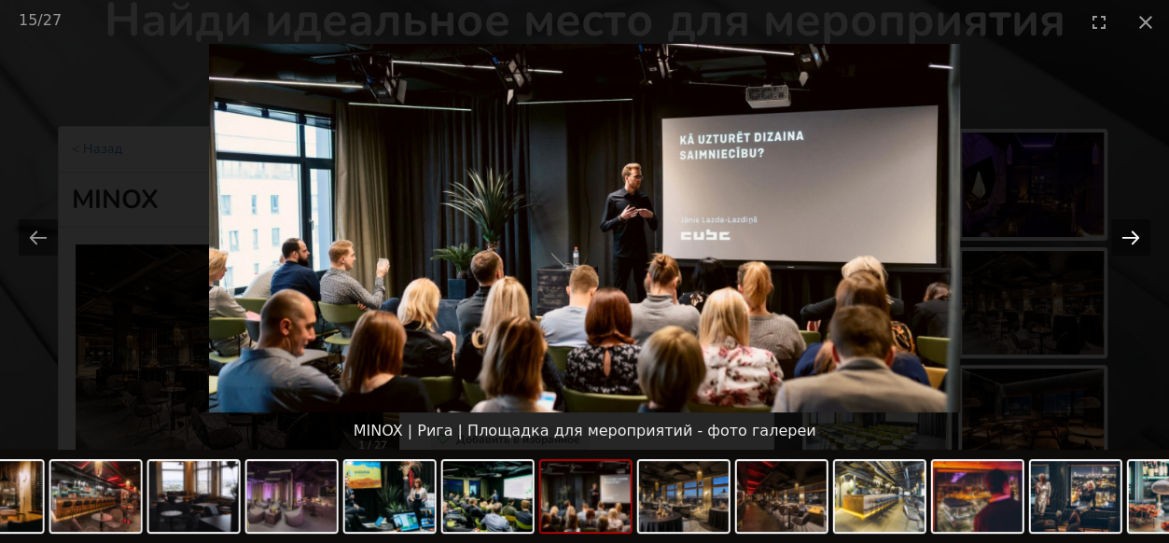
click at [1126, 249] on button "Next slide" at bounding box center [1130, 237] width 39 height 36
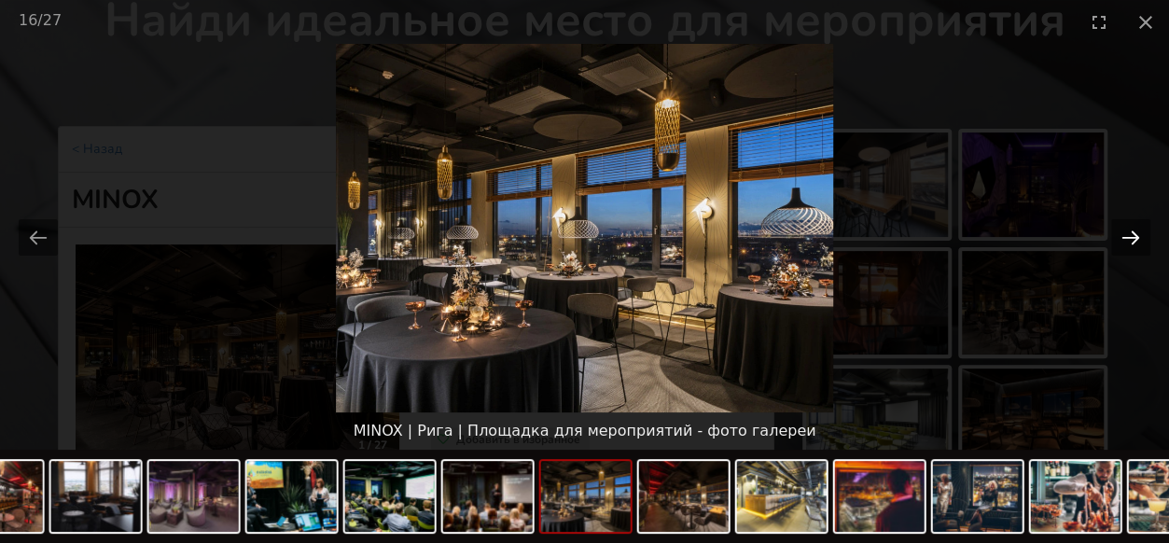
click at [1126, 249] on button "Next slide" at bounding box center [1130, 237] width 39 height 36
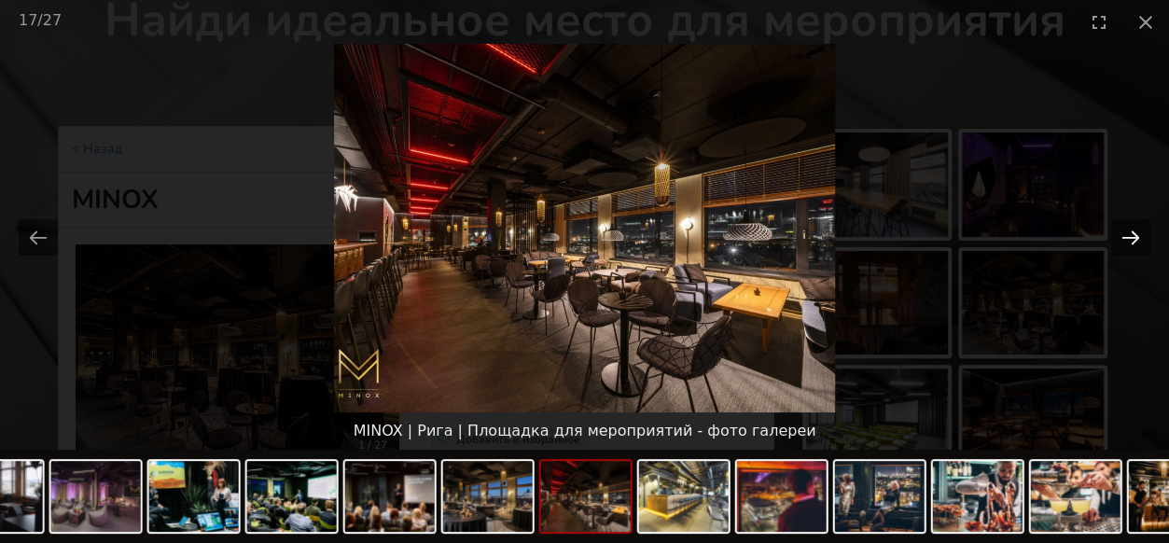
click at [1126, 249] on button "Next slide" at bounding box center [1130, 237] width 39 height 36
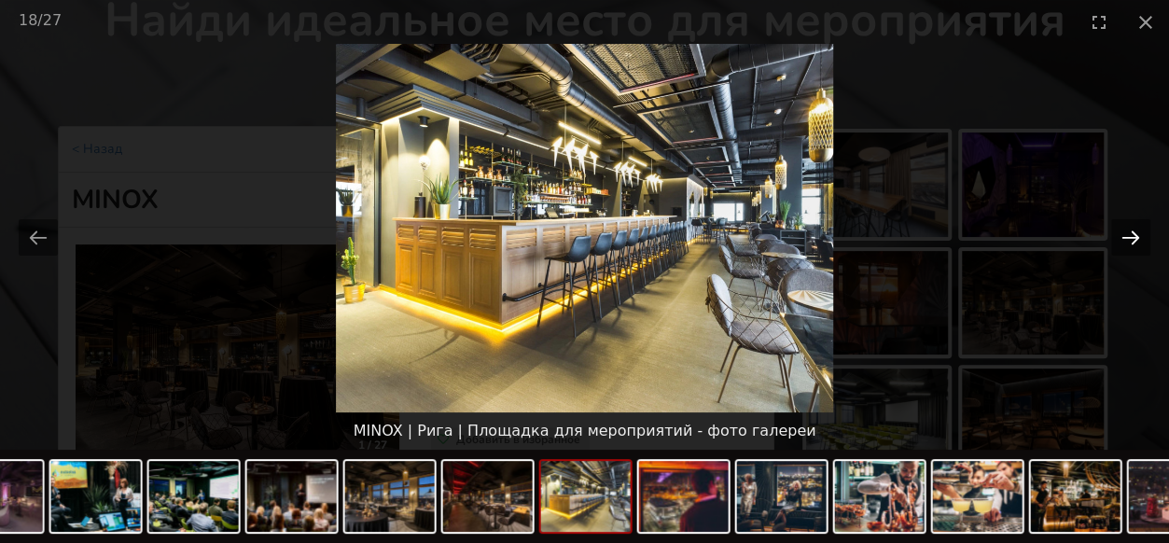
click at [1126, 240] on button "Next slide" at bounding box center [1130, 237] width 39 height 36
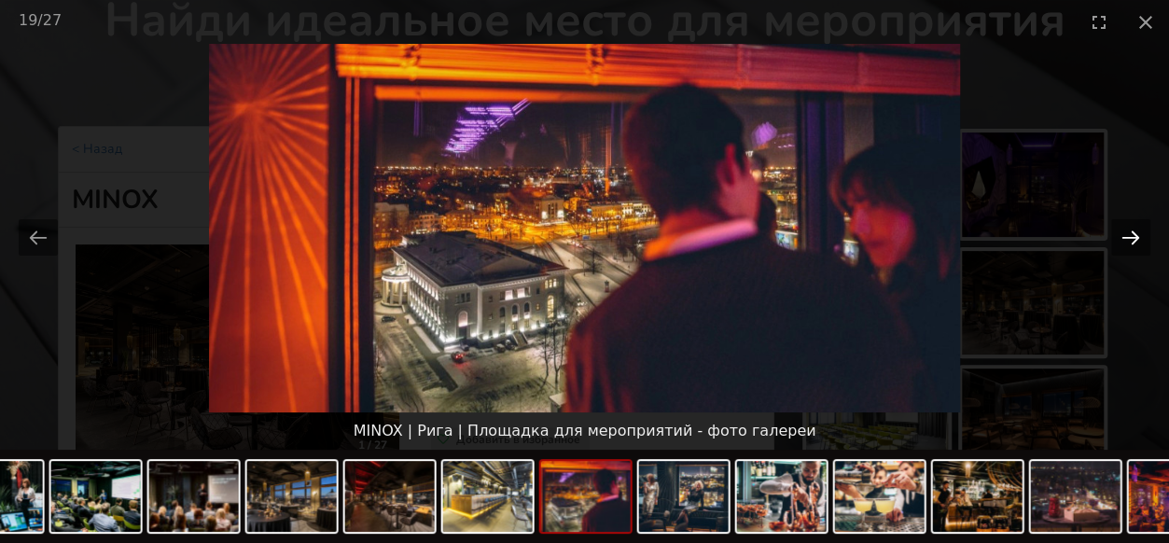
click at [1124, 236] on button "Next slide" at bounding box center [1130, 237] width 39 height 36
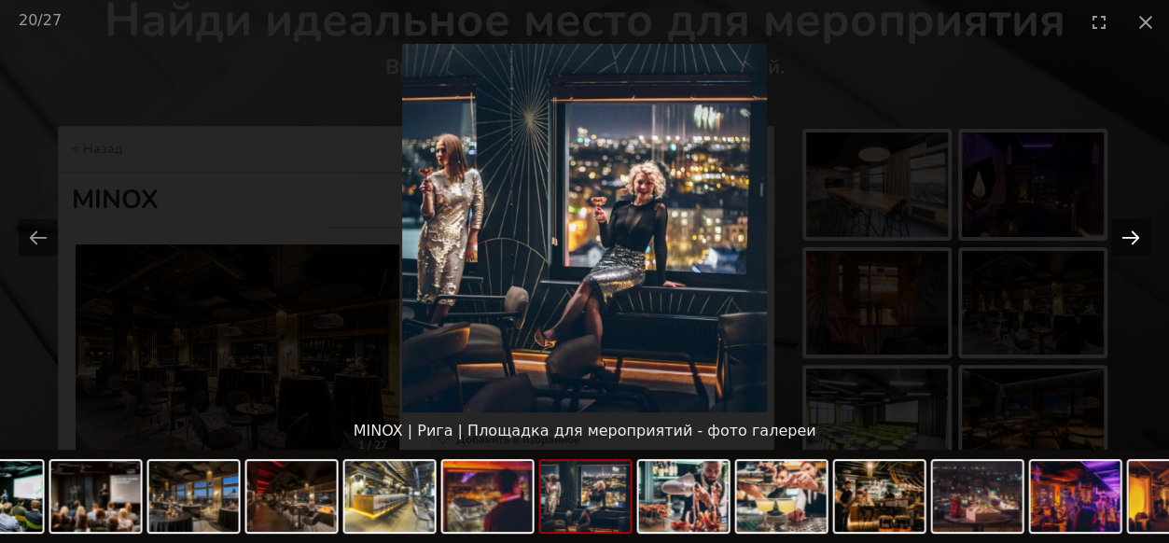
click at [1124, 236] on button "Next slide" at bounding box center [1130, 237] width 39 height 36
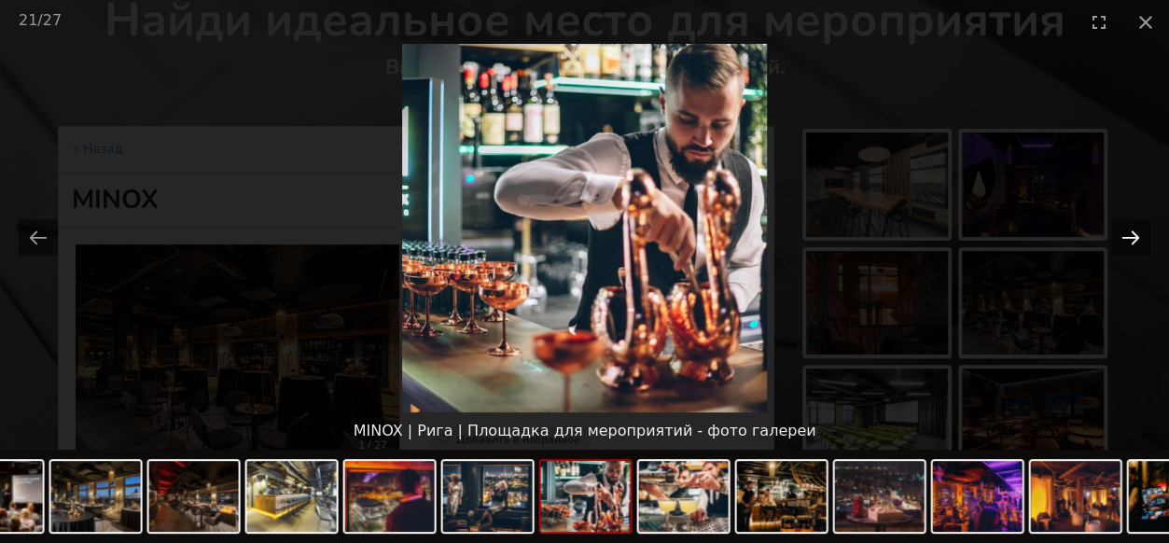
click at [1124, 236] on button "Next slide" at bounding box center [1130, 237] width 39 height 36
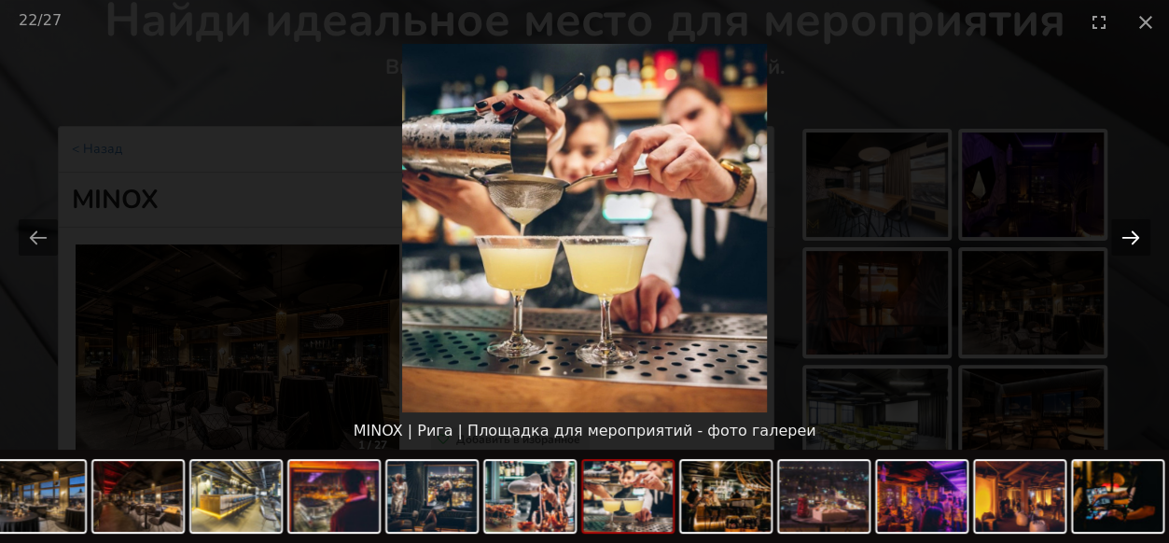
click at [1124, 236] on button "Next slide" at bounding box center [1130, 237] width 39 height 36
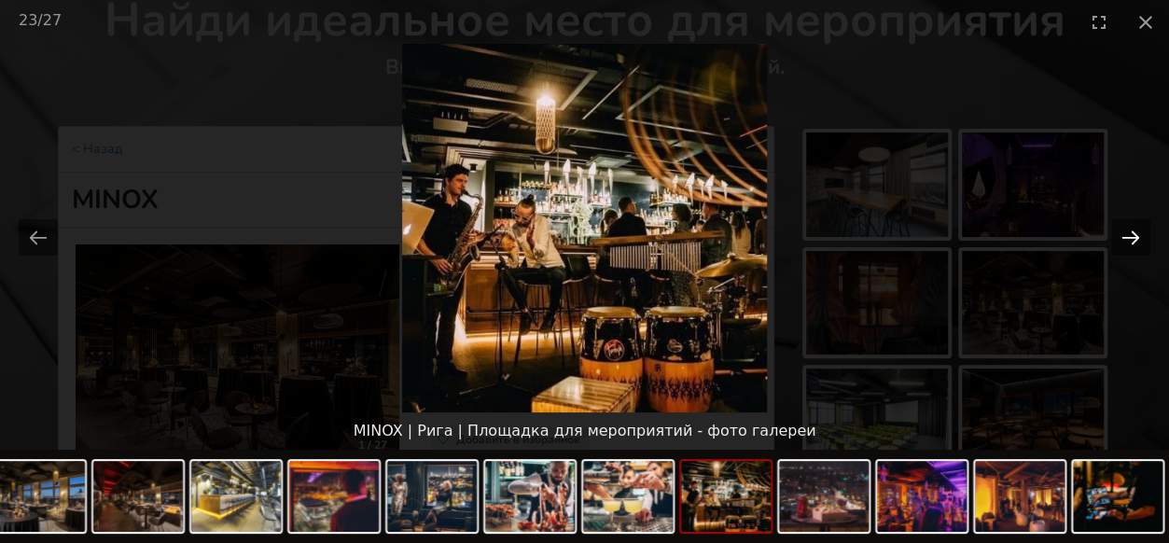
click at [1124, 236] on button "Next slide" at bounding box center [1130, 237] width 39 height 36
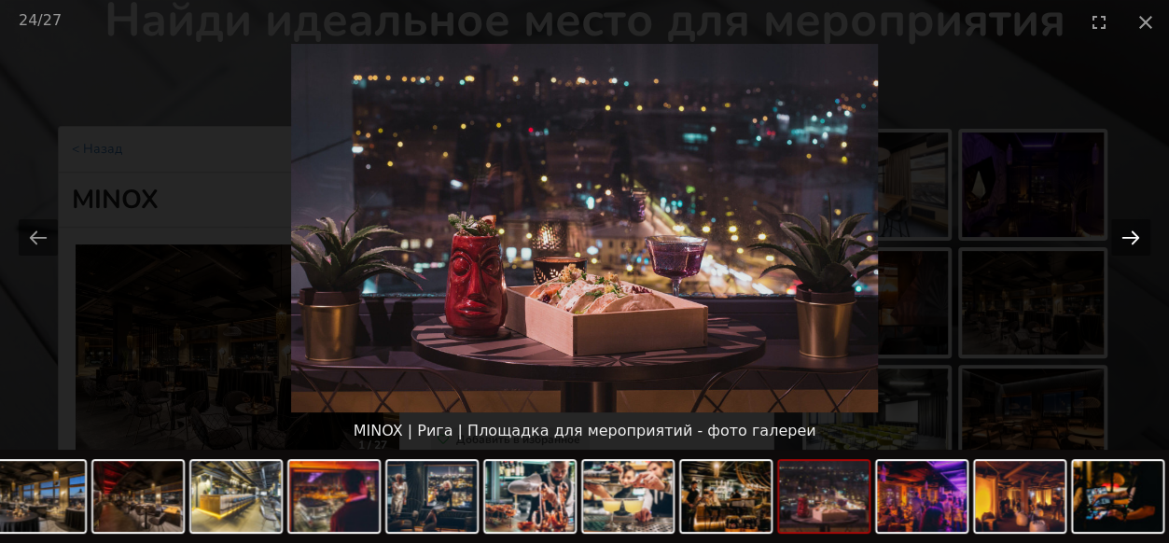
click at [1124, 236] on button "Next slide" at bounding box center [1130, 237] width 39 height 36
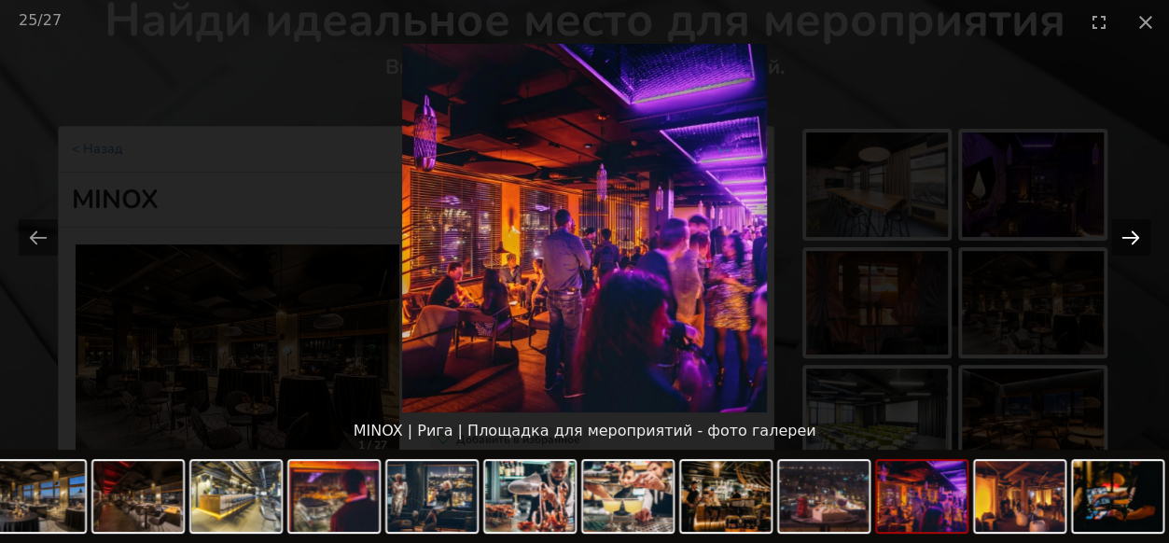
click at [1124, 236] on button "Next slide" at bounding box center [1130, 237] width 39 height 36
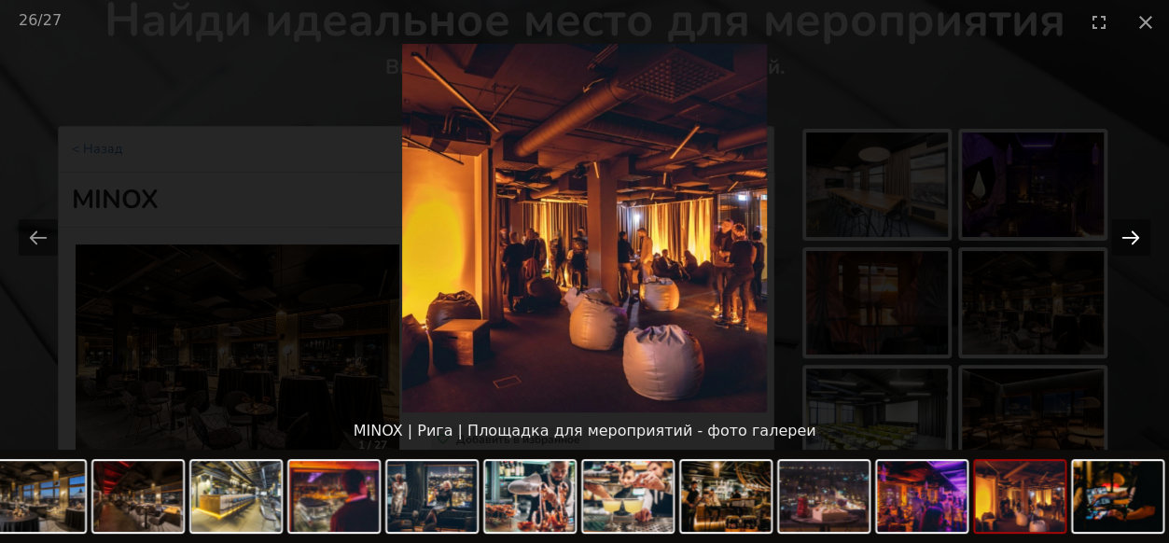
click at [1124, 236] on button "Next slide" at bounding box center [1130, 237] width 39 height 36
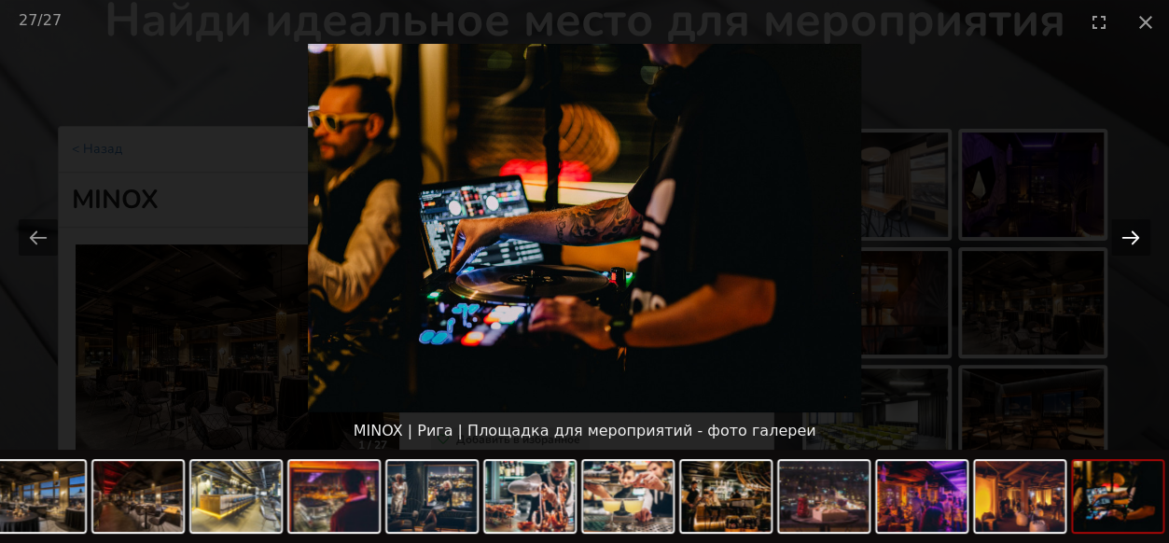
click at [1124, 236] on button "Next slide" at bounding box center [1130, 237] width 39 height 36
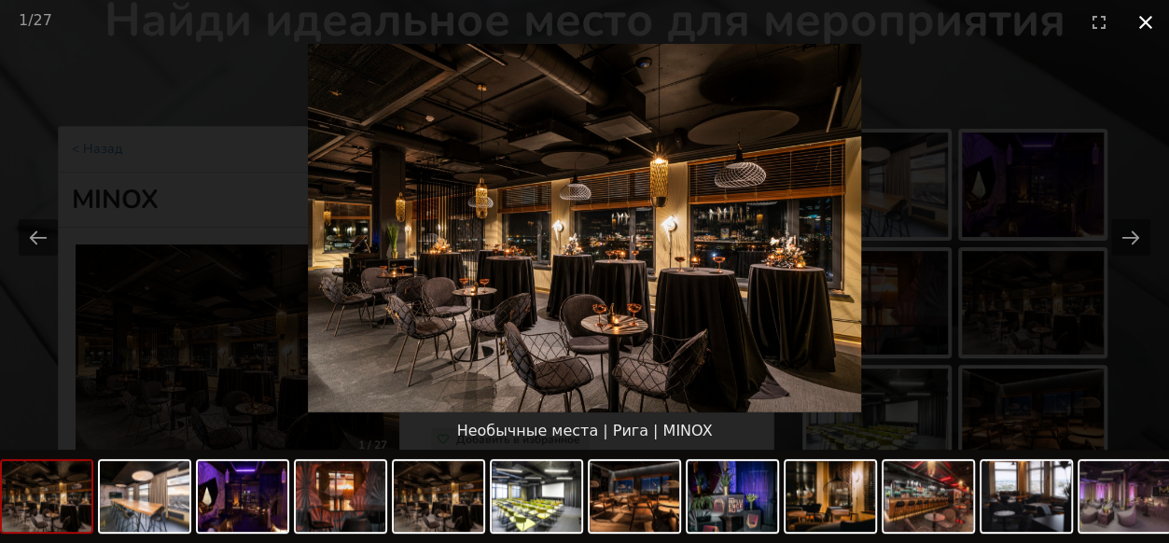
click at [1142, 16] on button "Close gallery" at bounding box center [1146, 22] width 47 height 44
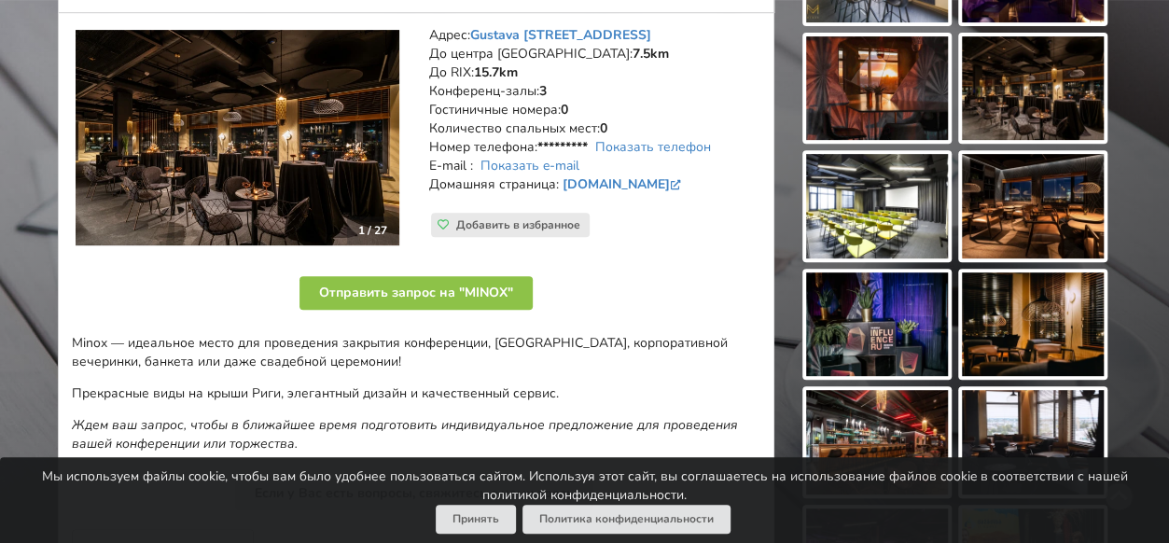
scroll to position [280, 0]
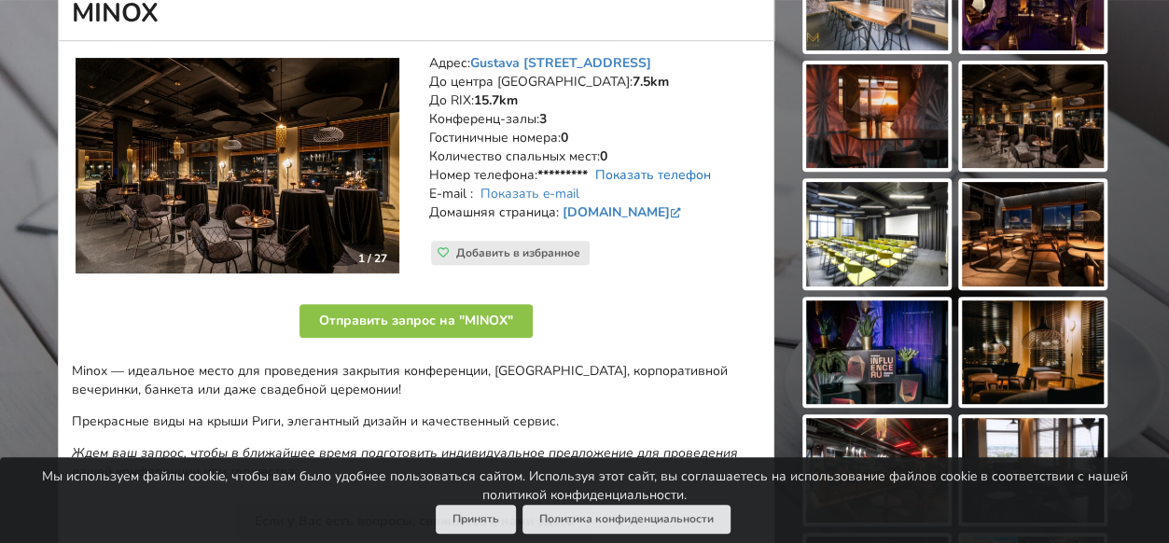
click at [620, 176] on link "Показать телефон" at bounding box center [653, 175] width 116 height 18
click at [573, 195] on link "Показать e-mail" at bounding box center [530, 194] width 99 height 18
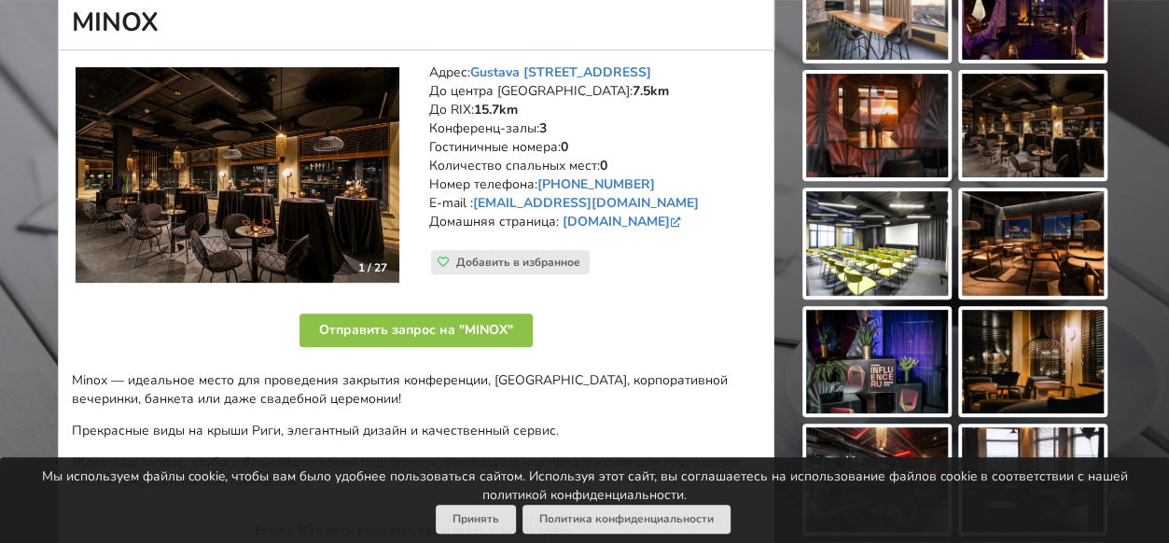
scroll to position [0, 0]
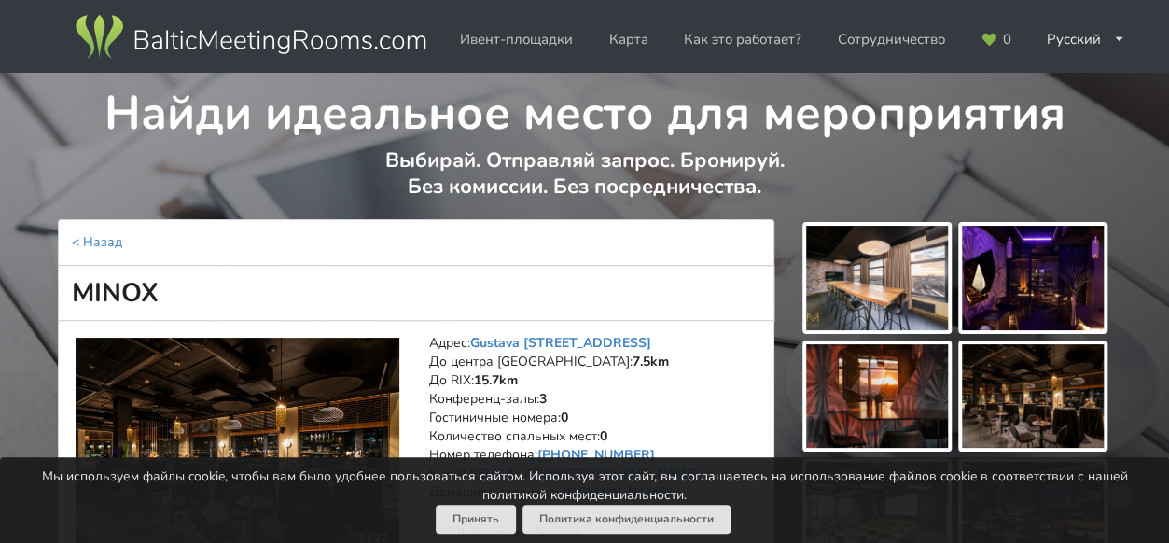
drag, startPoint x: 155, startPoint y: 286, endPoint x: 23, endPoint y: 280, distance: 131.7
copy h1 "MINOX"
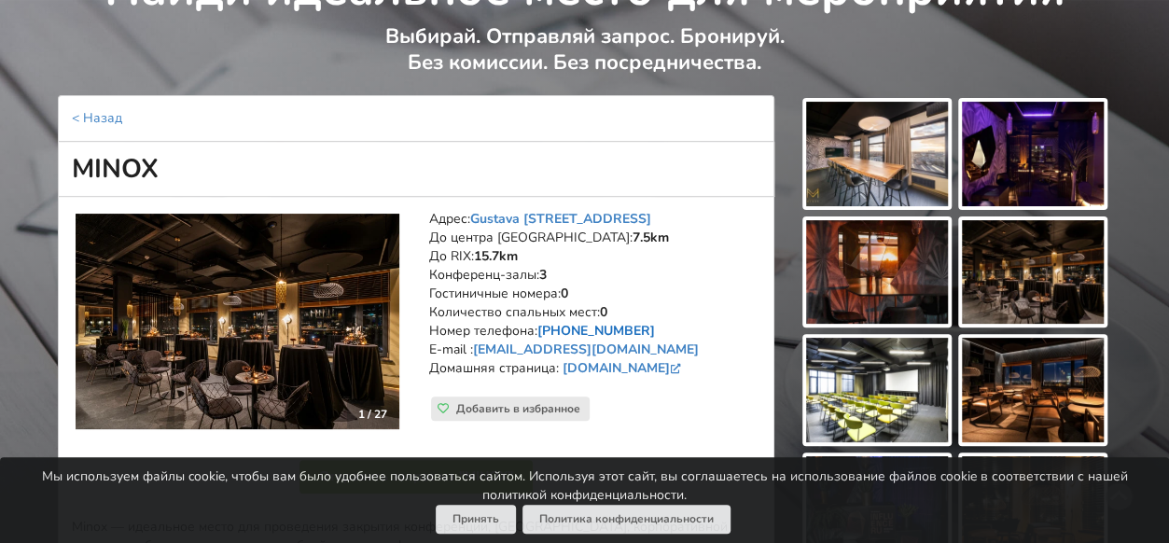
scroll to position [187, 0]
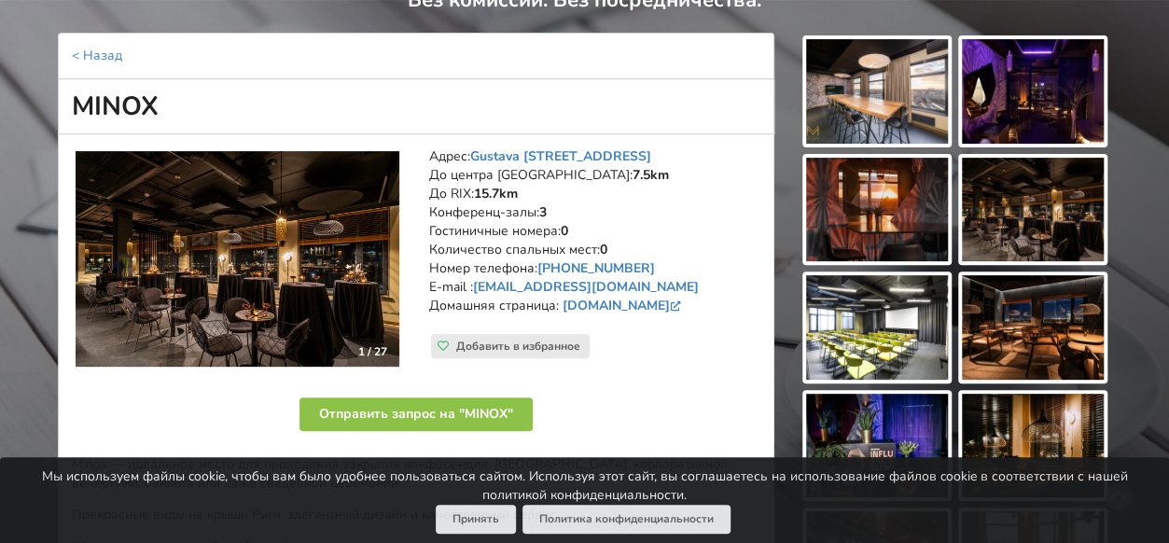
drag, startPoint x: 431, startPoint y: 151, endPoint x: 732, endPoint y: 318, distance: 343.8
click at [732, 318] on address "Адрес: Gustava Zemgala gatve 74, Рига До центра Риги: 7.5km До RIX: 15.7km Конф…" at bounding box center [594, 240] width 331 height 187
copy address "Адрес: Gustava Zemgala gatve 74, Рига До центра Риги: 7.5km До RIX: 15.7km Конф…"
click at [591, 406] on p "Отправить запрос на "MINOX"" at bounding box center [416, 419] width 689 height 48
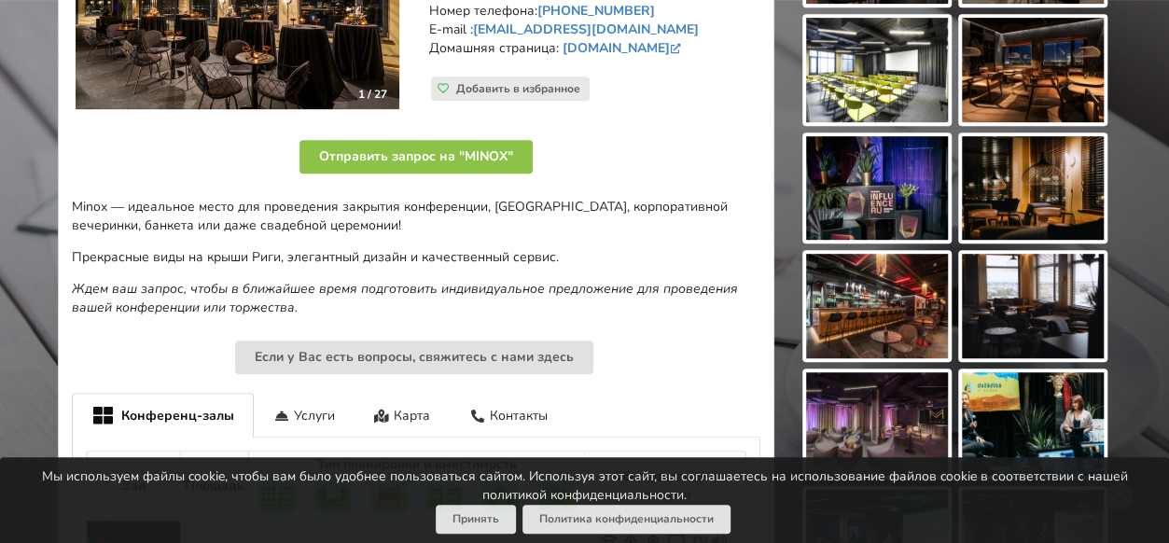
scroll to position [467, 0]
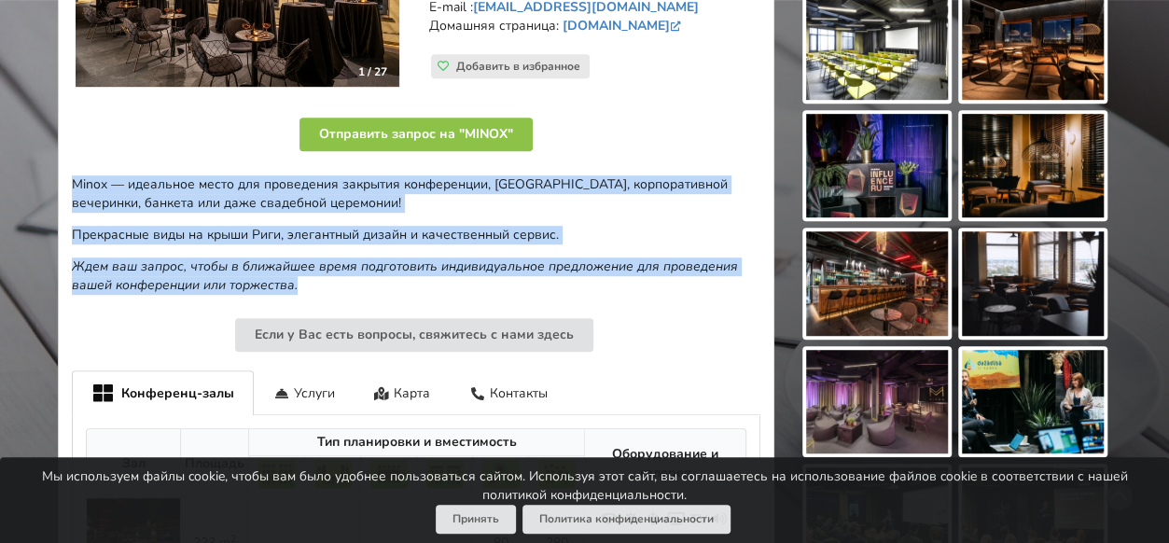
drag, startPoint x: 300, startPoint y: 282, endPoint x: 64, endPoint y: 172, distance: 259.7
click at [64, 172] on div "1 / 27 Адрес: Gustava Zemgala gatve 74, Рига До центра Риги: 7.5km До RIX: 15.7…" at bounding box center [416, 387] width 717 height 1066
copy div "Minox — идеальное место для проведения закрытия конференции, нетворкинга, корпо…"
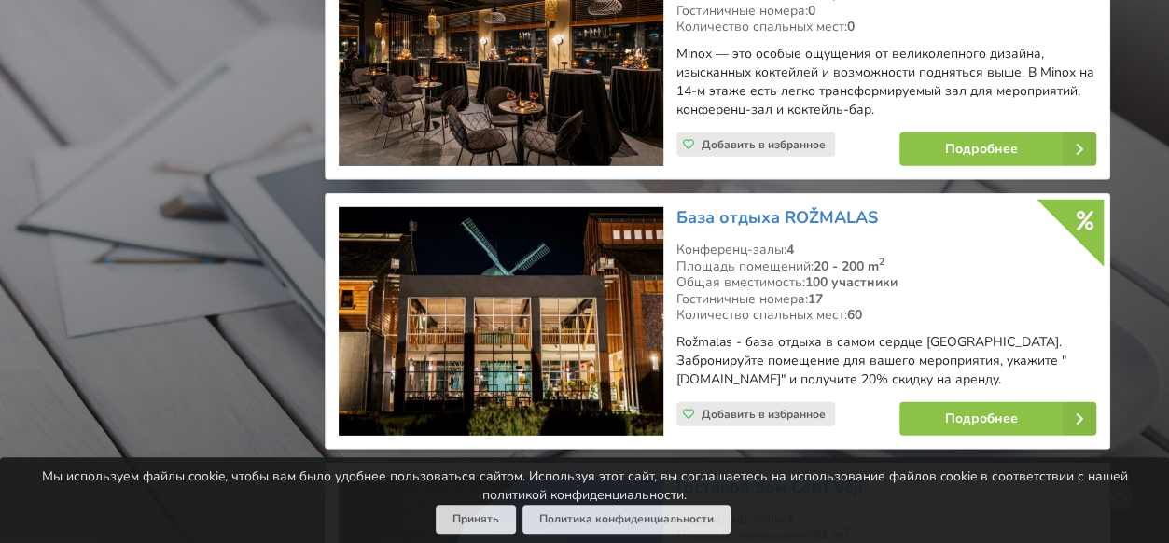
scroll to position [2613, 0]
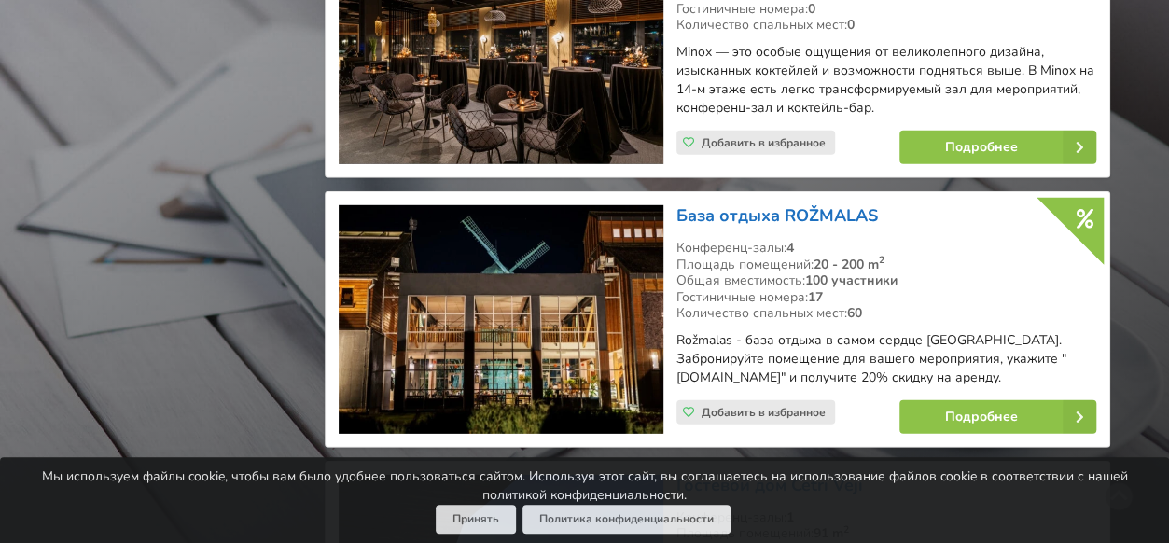
click at [780, 204] on link "База отдыха ROŽMALAS" at bounding box center [778, 215] width 202 height 22
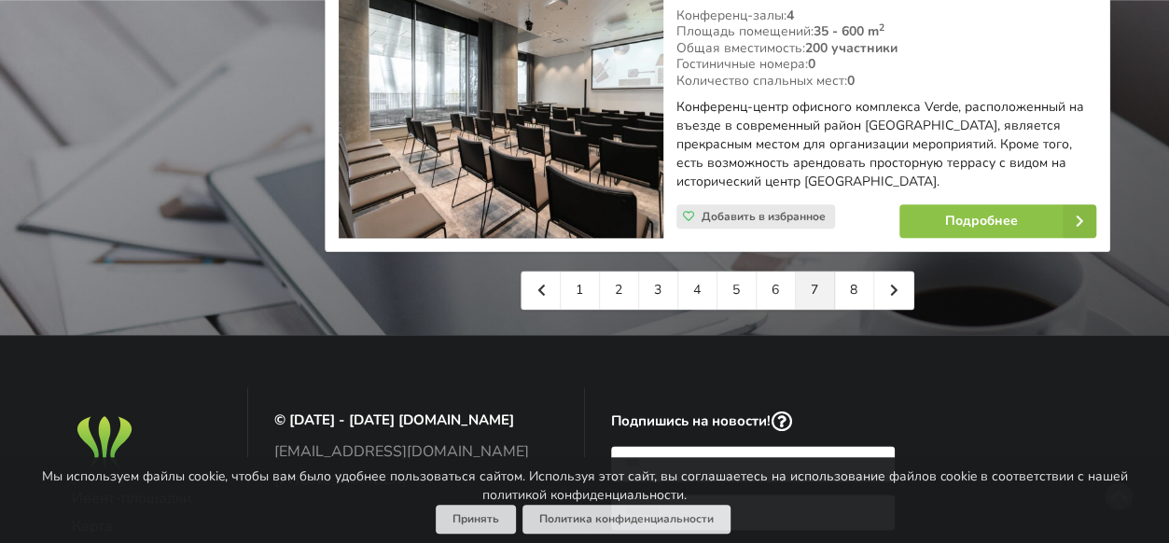
scroll to position [4666, 0]
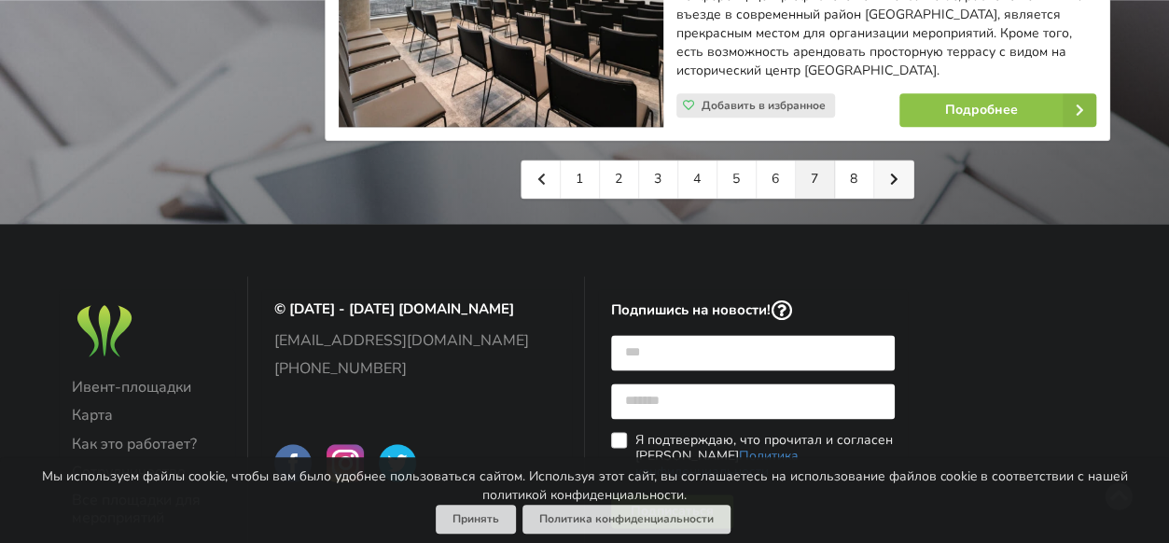
click at [901, 161] on link at bounding box center [893, 179] width 39 height 37
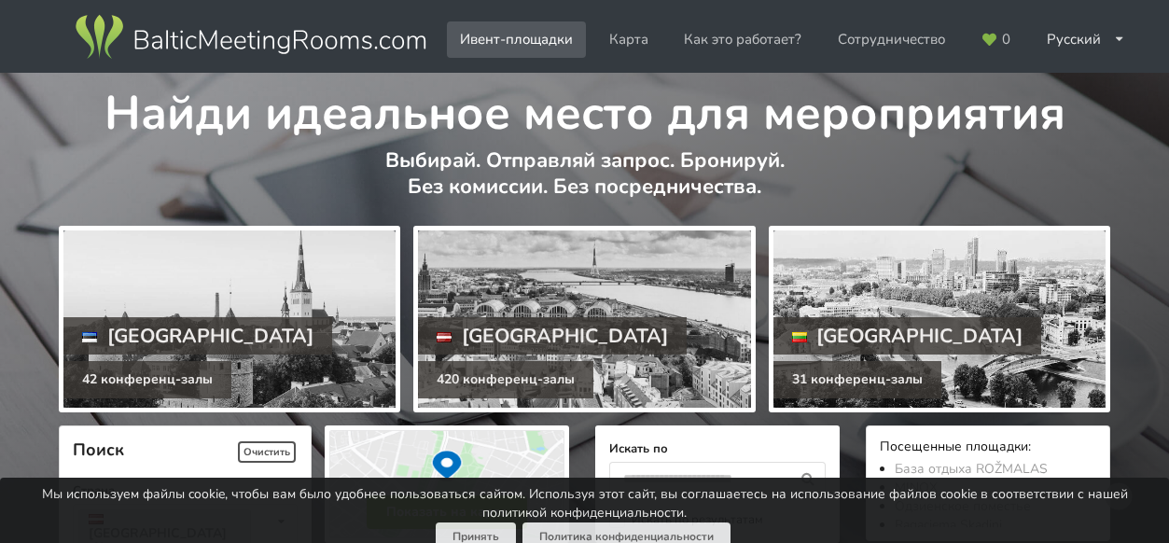
scroll to position [4666, 0]
